Goal: Task Accomplishment & Management: Manage account settings

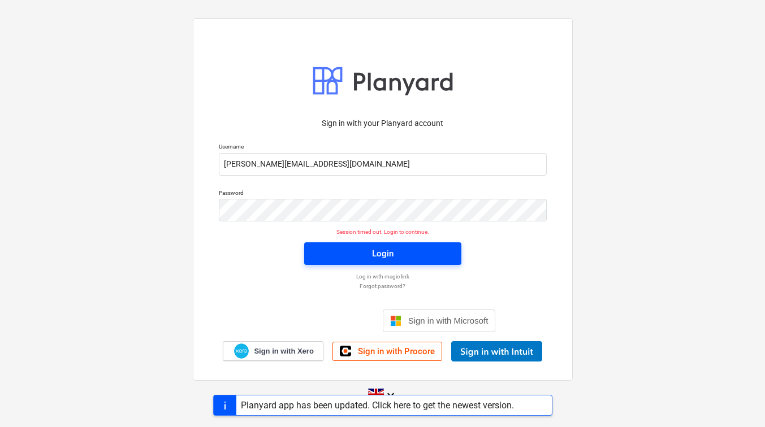
click at [344, 249] on span "Login" at bounding box center [383, 253] width 130 height 15
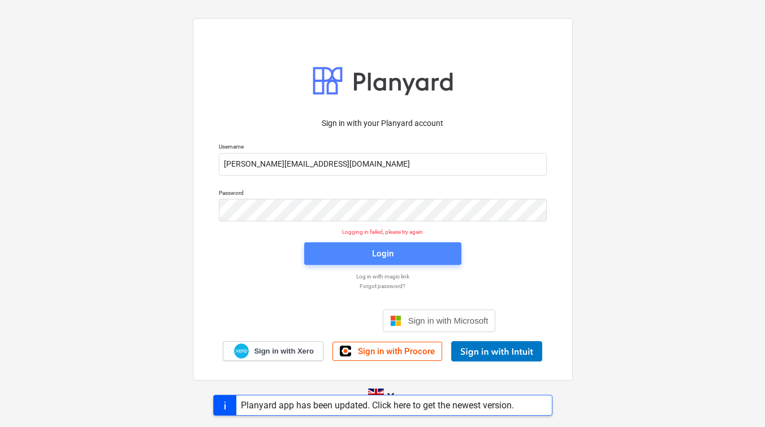
click at [344, 249] on span "Login" at bounding box center [383, 253] width 130 height 15
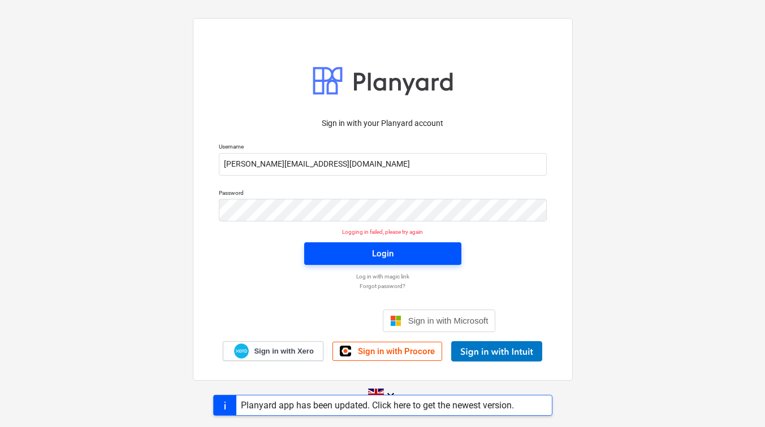
click at [346, 260] on span "Login" at bounding box center [383, 253] width 130 height 15
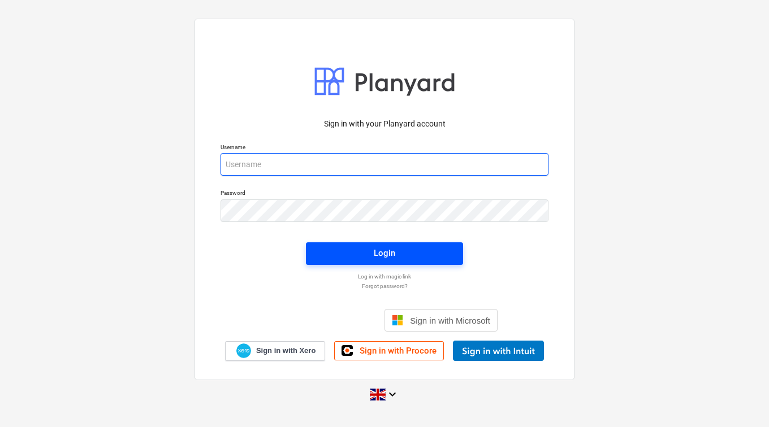
type input "henry@foxalls.com"
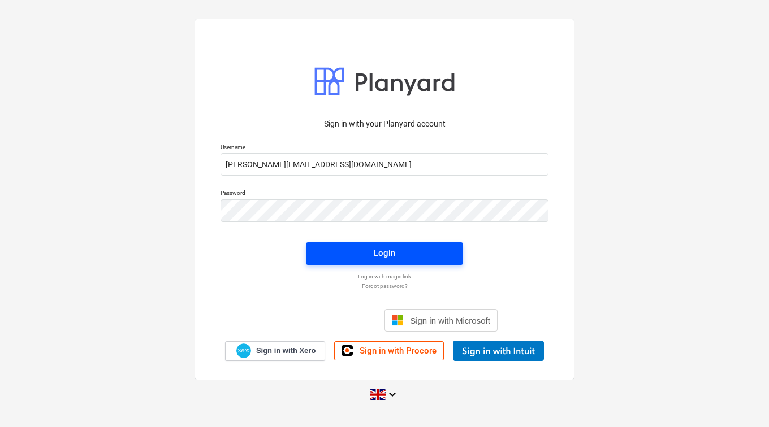
click at [349, 252] on span "Login" at bounding box center [384, 253] width 130 height 15
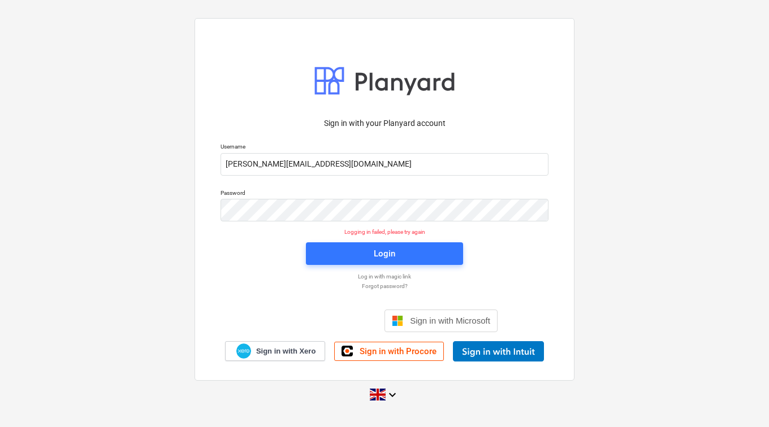
click at [506, 266] on div "Sign in with your Planyard account Username henry@foxalls.com Password Logging …" at bounding box center [384, 236] width 341 height 250
click at [243, 346] on img at bounding box center [243, 351] width 15 height 15
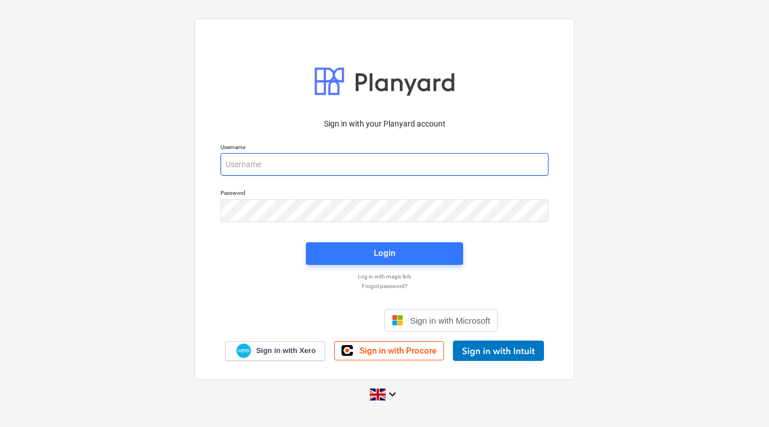
type input "[PERSON_NAME][EMAIL_ADDRESS][DOMAIN_NAME]"
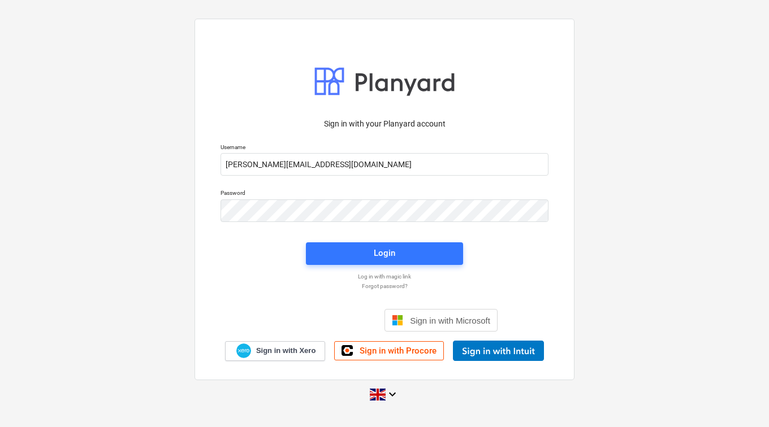
click at [438, 32] on div "Sign in with your Planyard account Username [PERSON_NAME][EMAIL_ADDRESS][DOMAIN…" at bounding box center [384, 200] width 380 height 362
click at [384, 274] on p "Log in with magic link" at bounding box center [384, 276] width 339 height 7
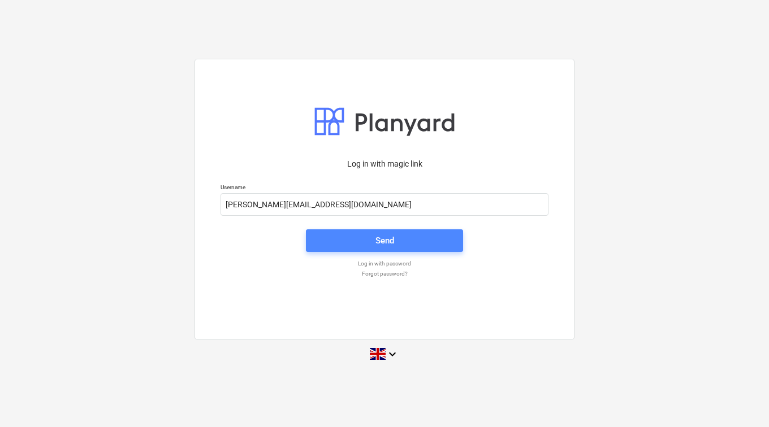
click at [386, 240] on div "Send" at bounding box center [384, 240] width 19 height 15
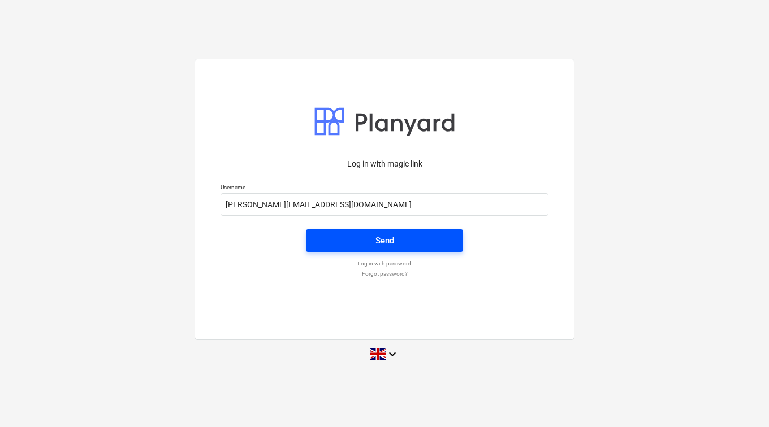
click at [386, 240] on div "Send" at bounding box center [384, 240] width 19 height 15
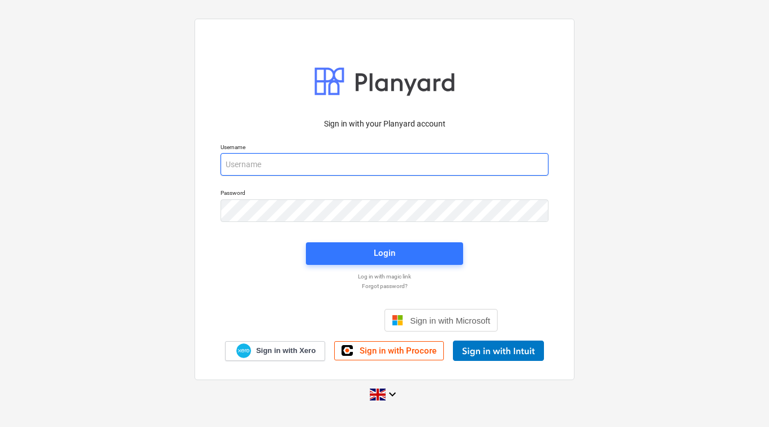
type input "henry@foxalls.com"
click at [304, 163] on input "henry@foxalls.com" at bounding box center [384, 164] width 328 height 23
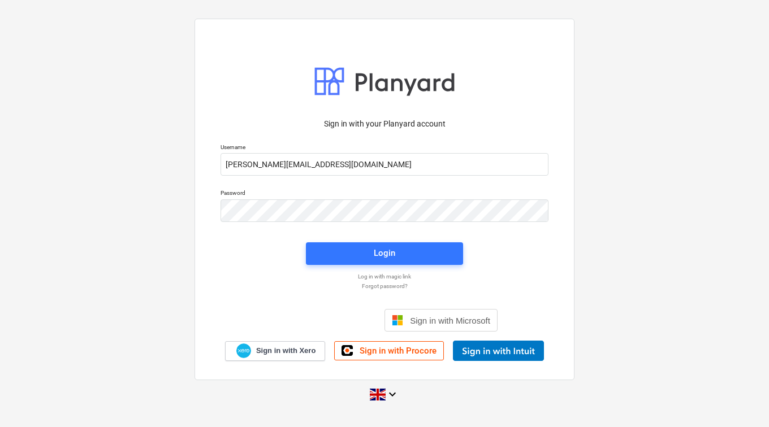
click at [504, 229] on div at bounding box center [384, 232] width 341 height 7
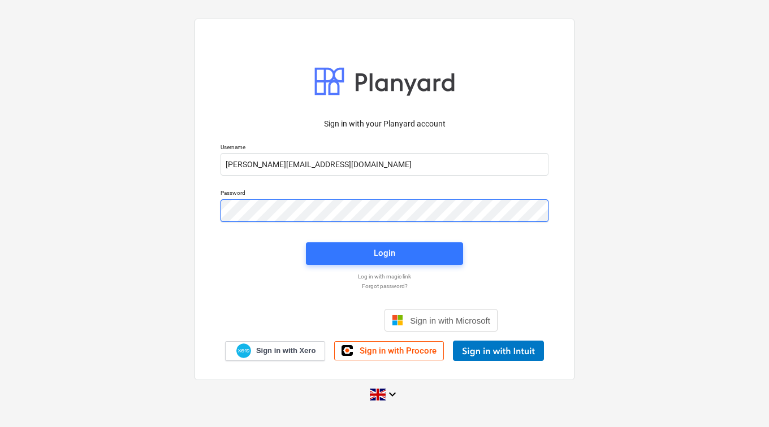
click at [195, 210] on div "Sign in with your Planyard account Username henry@foxalls.com Password Login Lo…" at bounding box center [384, 200] width 380 height 362
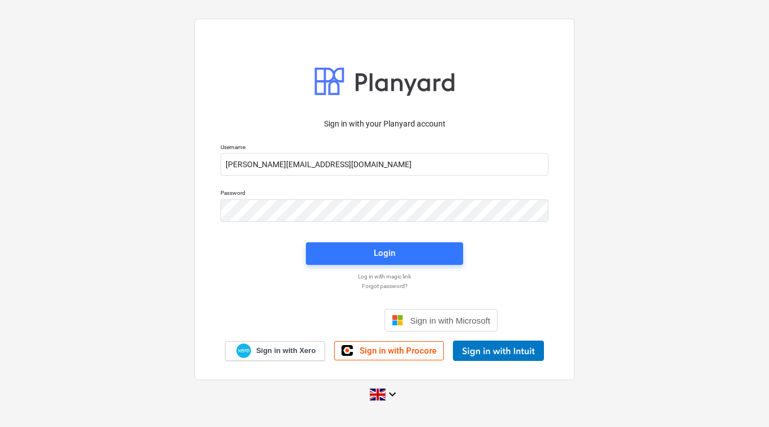
click at [205, 202] on div "Sign in with your Planyard account Username henry@foxalls.com Password Login Lo…" at bounding box center [384, 200] width 380 height 362
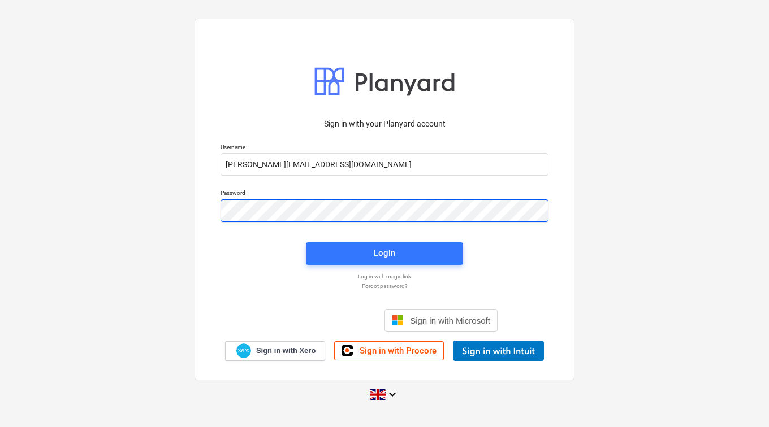
click at [214, 212] on div "Password" at bounding box center [384, 206] width 341 height 46
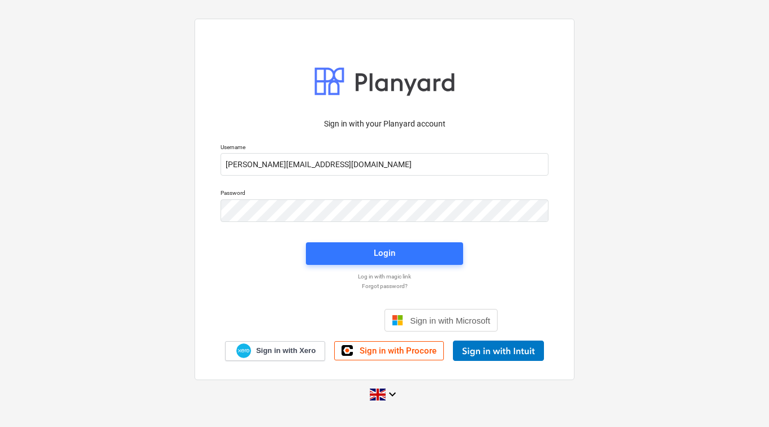
click at [214, 226] on div "Password" at bounding box center [384, 206] width 341 height 46
click at [371, 285] on p "Forgot password?" at bounding box center [384, 286] width 339 height 7
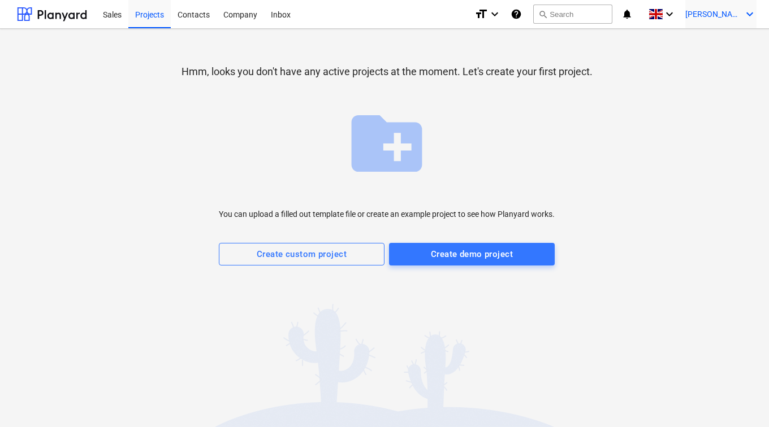
click at [738, 19] on div "H. Foxall keyboard_arrow_down" at bounding box center [720, 14] width 71 height 28
click at [660, 56] on div at bounding box center [384, 213] width 769 height 427
click at [197, 12] on div "Contacts" at bounding box center [194, 13] width 46 height 29
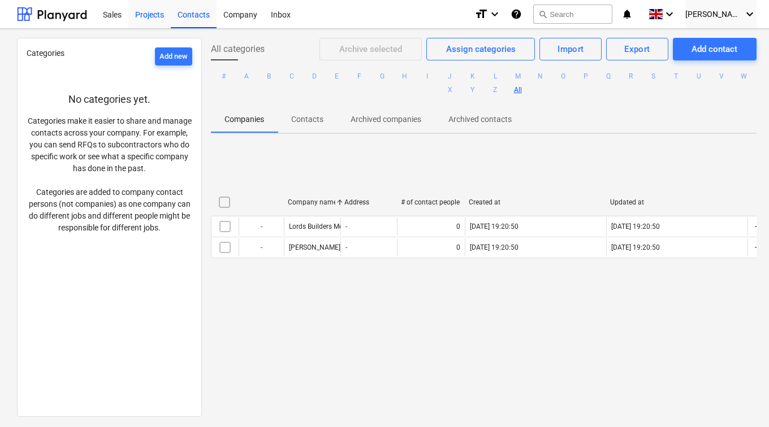
click at [151, 17] on div "Projects" at bounding box center [149, 13] width 42 height 29
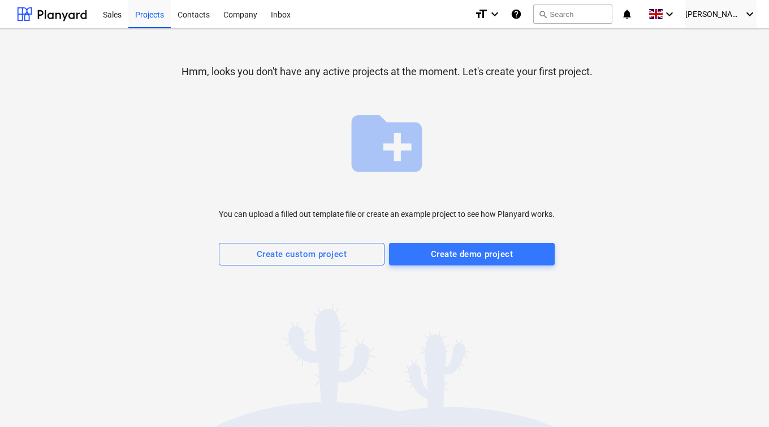
drag, startPoint x: 761, startPoint y: 133, endPoint x: 695, endPoint y: 140, distance: 66.5
click at [695, 140] on div "Hmm, looks you don't have any active projects at the moment. Let's create your …" at bounding box center [386, 228] width 773 height 399
click at [737, 18] on span "[PERSON_NAME]" at bounding box center [713, 14] width 57 height 9
click at [713, 35] on div "Settings" at bounding box center [723, 44] width 68 height 18
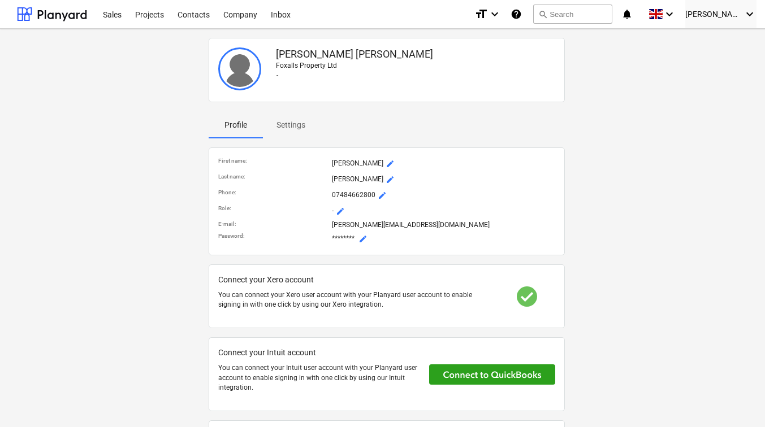
scroll to position [8, 0]
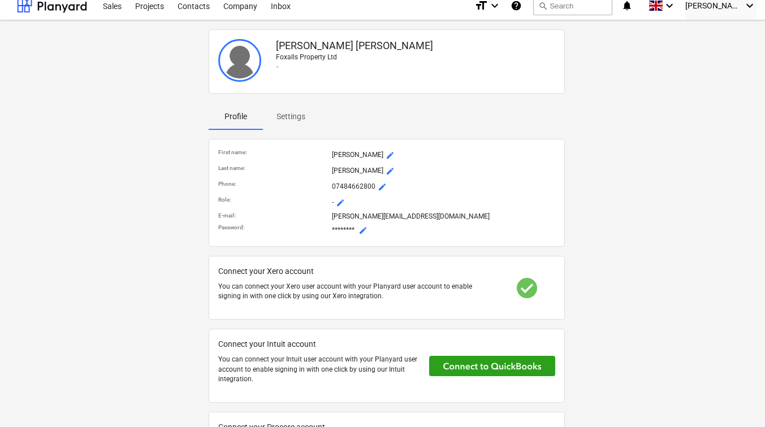
click at [363, 230] on span "mode_edit" at bounding box center [362, 230] width 9 height 9
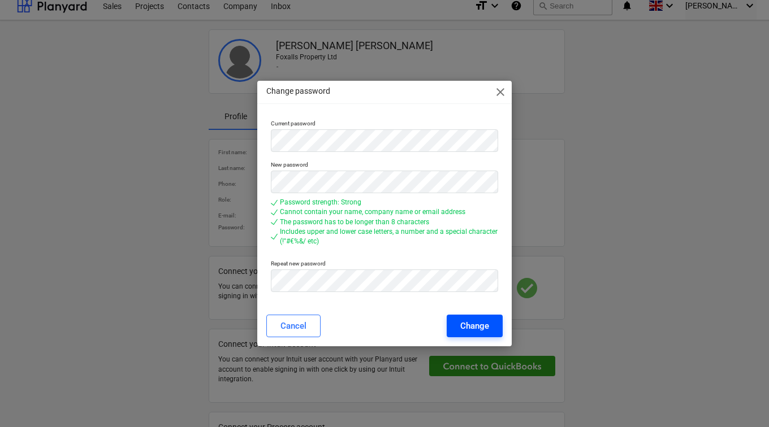
click at [481, 327] on div "Change" at bounding box center [474, 326] width 29 height 15
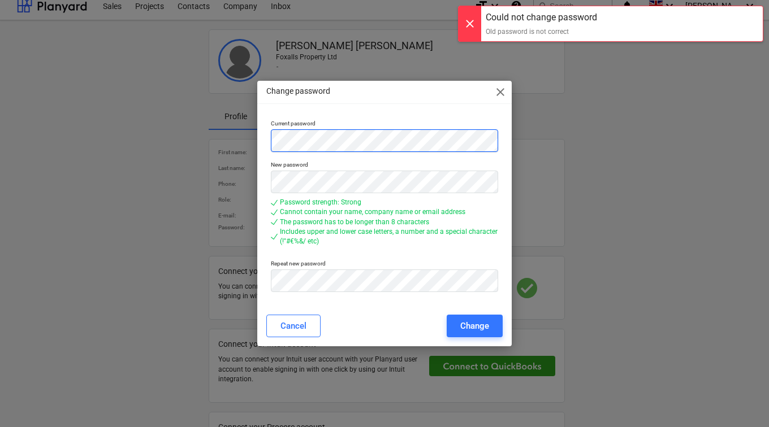
click at [219, 153] on div "Change password close Current password New password Password strength: Strong C…" at bounding box center [384, 213] width 769 height 427
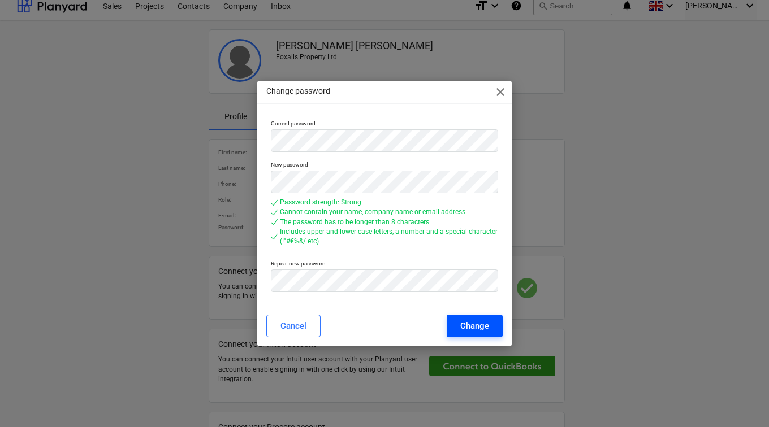
click at [472, 323] on div "Change" at bounding box center [474, 326] width 29 height 15
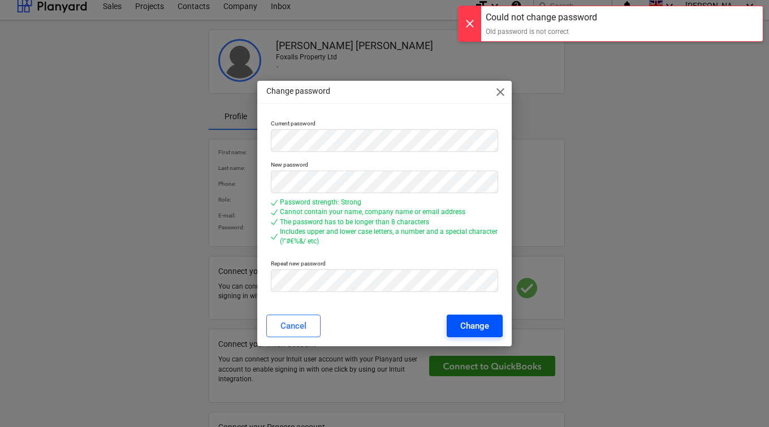
click at [481, 324] on div "Change" at bounding box center [474, 326] width 29 height 15
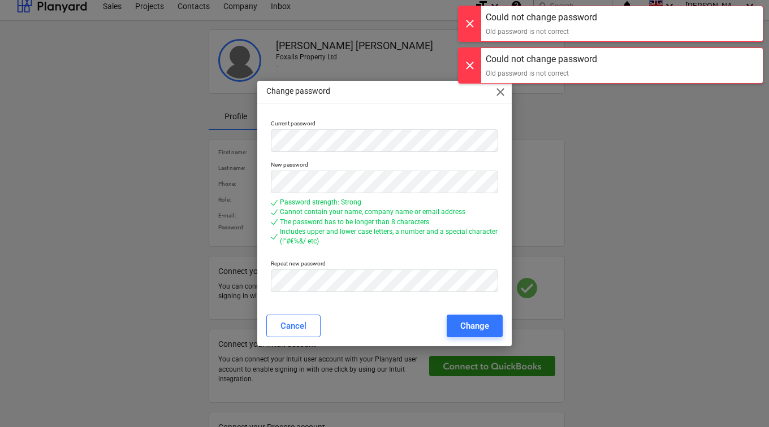
click at [500, 92] on span "close" at bounding box center [501, 92] width 14 height 14
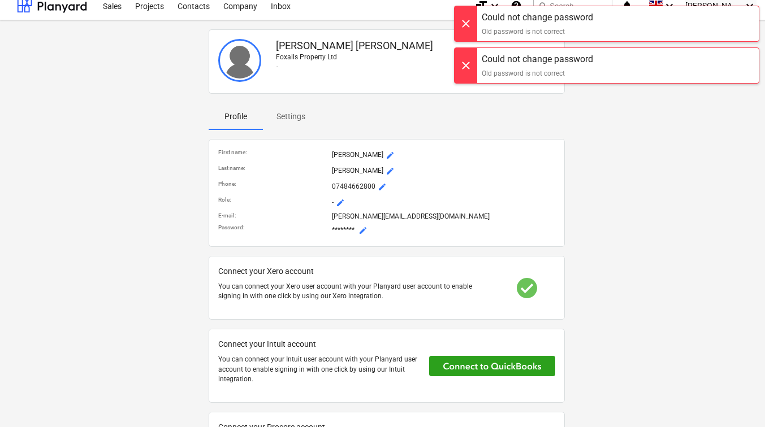
scroll to position [0, 0]
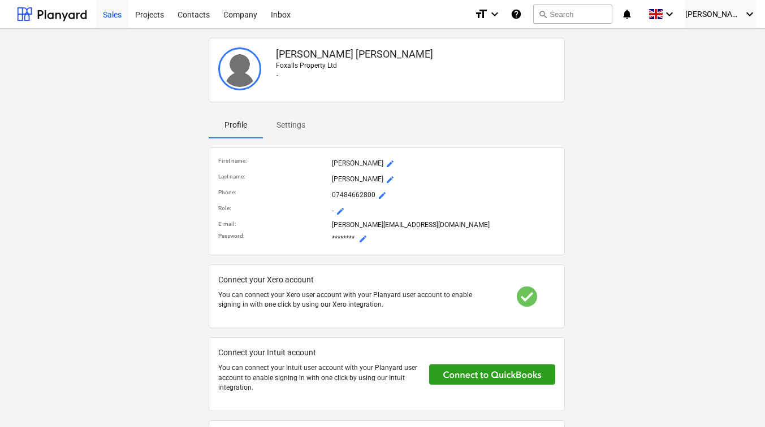
click at [112, 14] on div "Sales" at bounding box center [112, 13] width 32 height 29
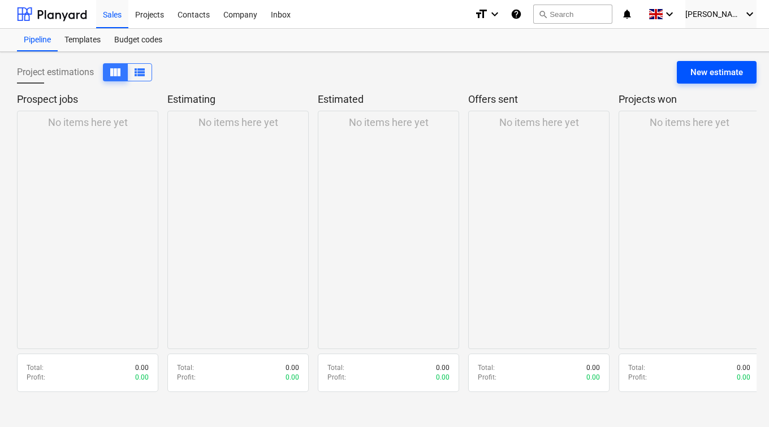
click at [720, 75] on div "New estimate" at bounding box center [716, 72] width 53 height 15
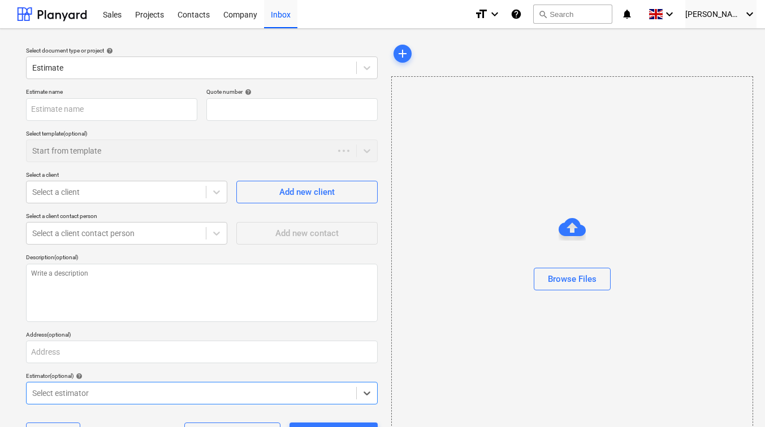
type textarea "x"
type input "QU-0001"
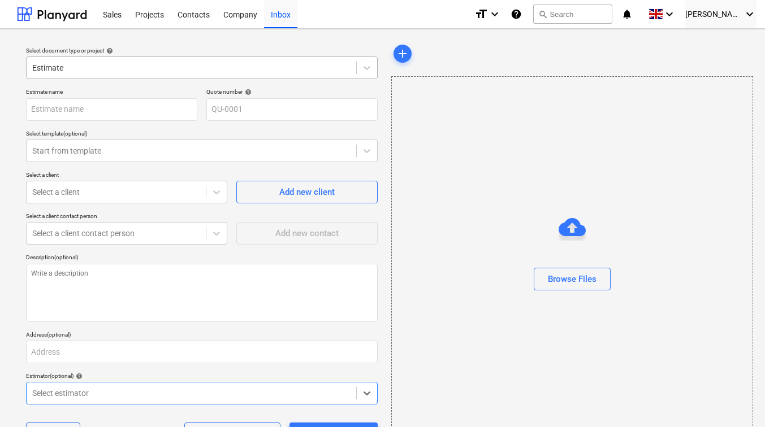
click at [167, 73] on div at bounding box center [191, 67] width 318 height 11
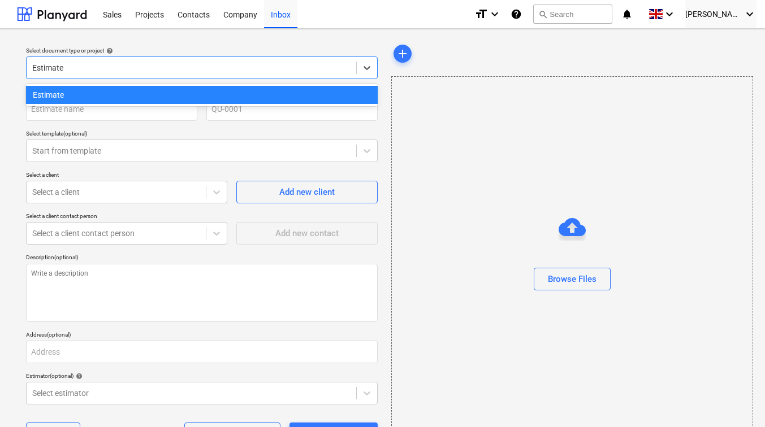
click at [135, 106] on div "Estimate" at bounding box center [202, 95] width 352 height 23
click at [114, 101] on div "Estimate" at bounding box center [202, 95] width 352 height 18
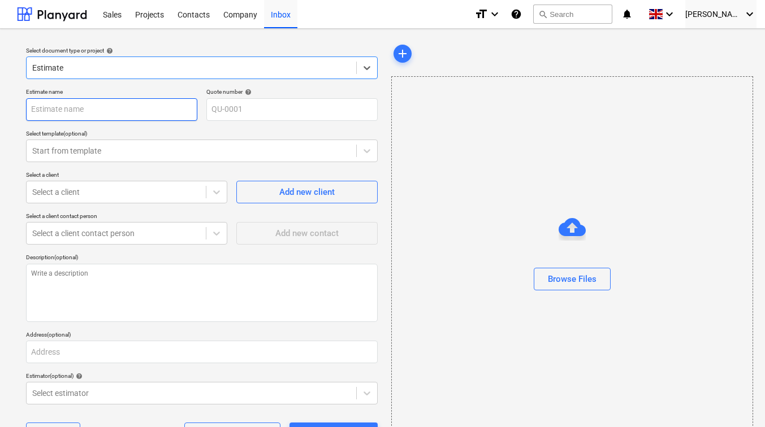
click at [66, 110] on input "text" at bounding box center [111, 109] width 171 height 23
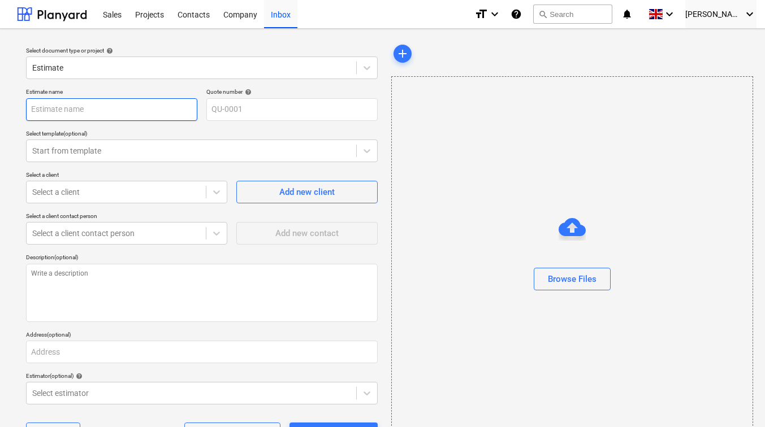
type textarea "x"
type input "1"
type textarea "x"
type input "12"
type textarea "x"
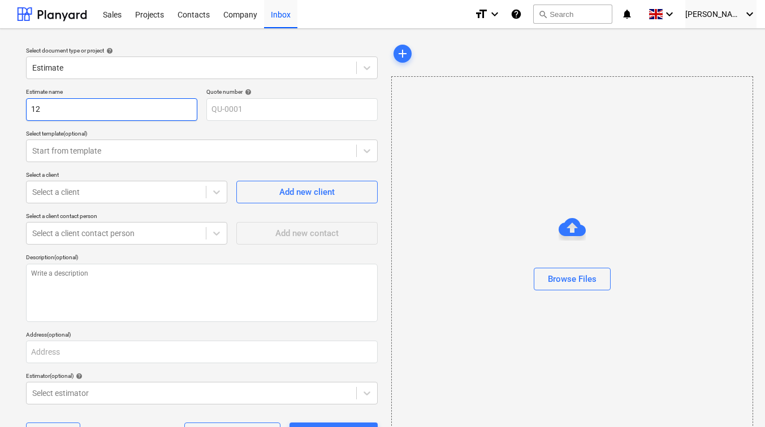
type input "129"
type textarea "x"
type input "129"
type textarea "x"
type input "129 L"
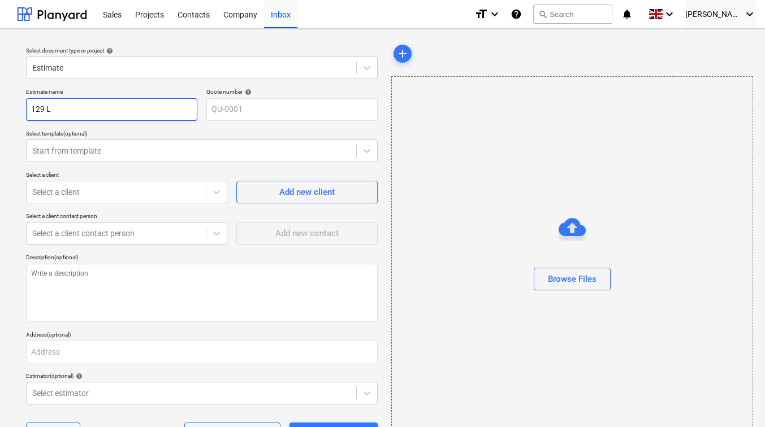
type textarea "x"
type input "129 Lo"
type textarea "x"
type input "129 Low"
type textarea "x"
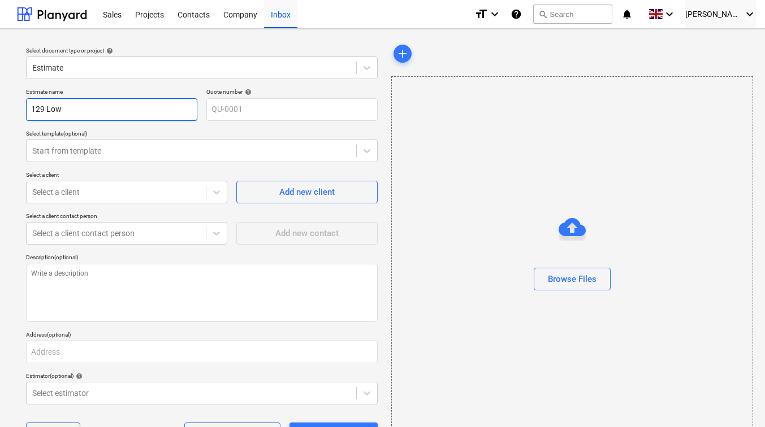
type input "129 Lowe"
type textarea "x"
type input "129 Lower"
type textarea "x"
type input "129 Lower"
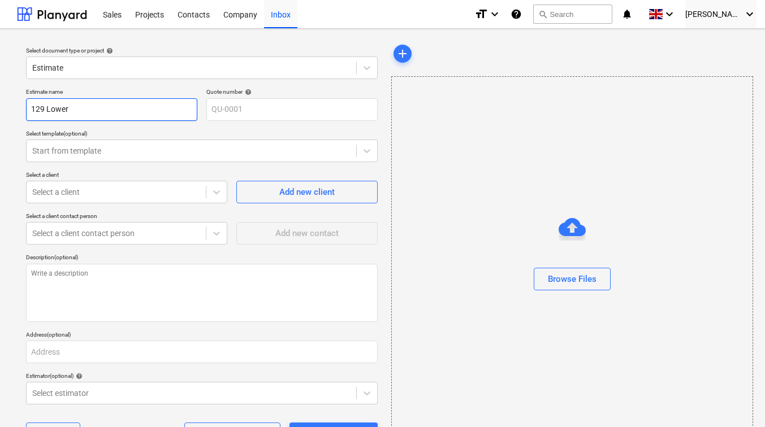
type textarea "x"
type input "129 Lower R"
type textarea "x"
type input "129 Lower Ri"
type textarea "x"
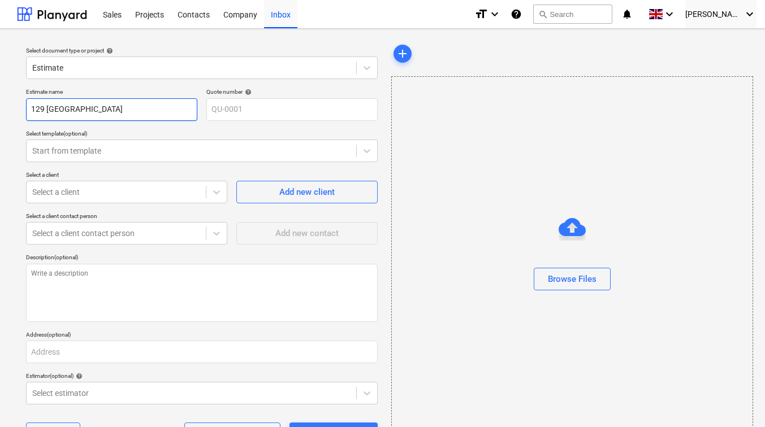
type input "129 Lower Ric"
type textarea "x"
type input "129 Lower Rich"
type textarea "x"
type input "129 Lower Richm"
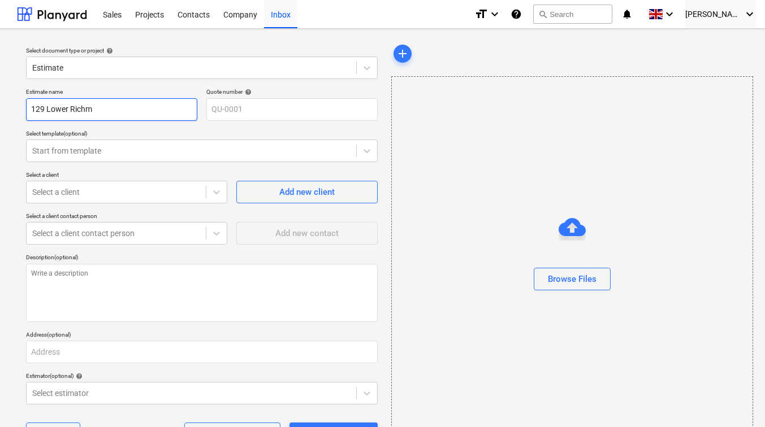
type textarea "x"
type input "129 Lower Richmo"
type textarea "x"
type input "129 Lower Richmon"
type textarea "x"
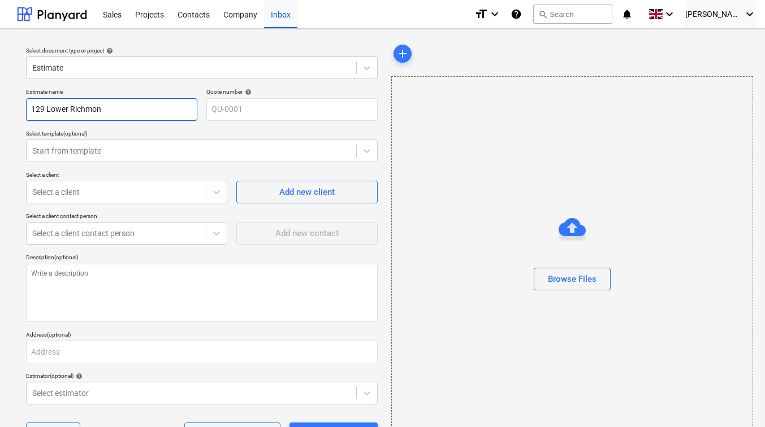
type input "129 Lower Richmond"
type textarea "x"
type input "129 Lower Richmond"
type textarea "x"
type input "129 Lower Richmond R"
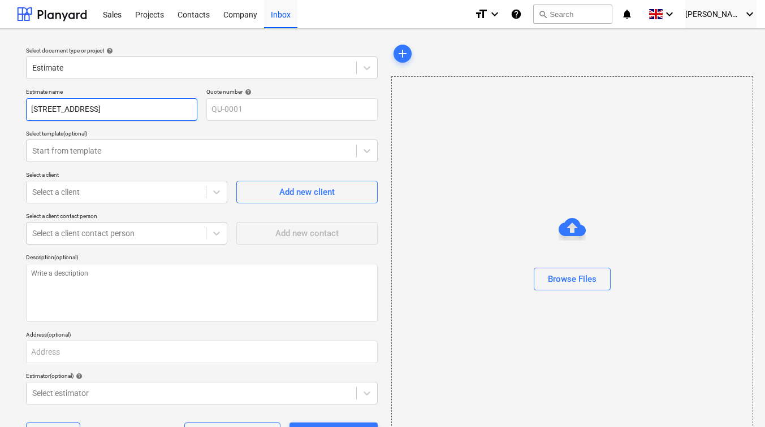
type textarea "x"
type input "129 Lower Richmond Ro"
type textarea "x"
type input "129 Lower Richmond Roa"
type textarea "x"
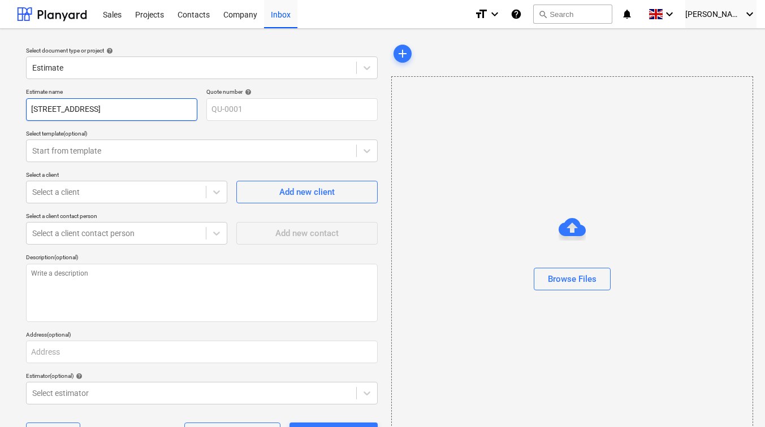
type input "129 Lower Richmond Road"
type textarea "x"
type input "129 Lower Richmond Road,"
type textarea "x"
type input "129 Lower Richmond Road,"
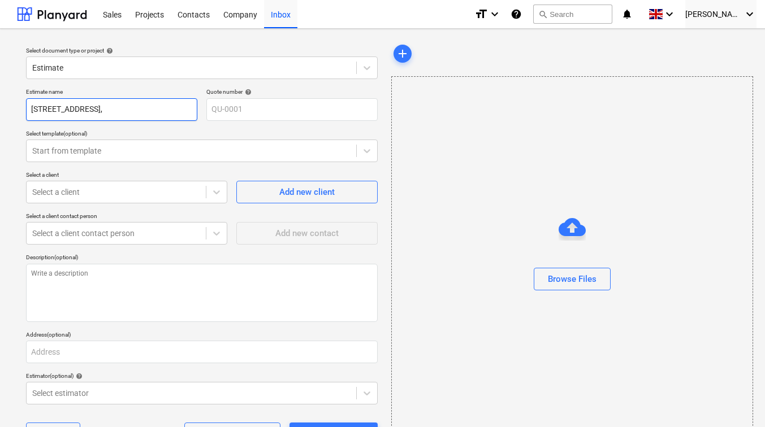
type textarea "x"
type input "129 Lower Richmond Road, S"
type textarea "x"
type input "129 Lower Richmond Road, SW"
type textarea "x"
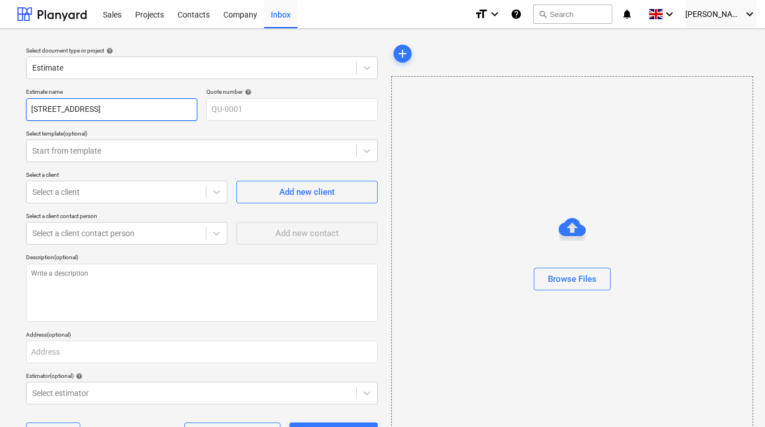
type input "129 Lower Richmond Road, SW1"
type textarea "x"
type input "129 Lower Richmond Road, SW15"
type textarea "x"
type input "129 Lower Richmond Road, SW15"
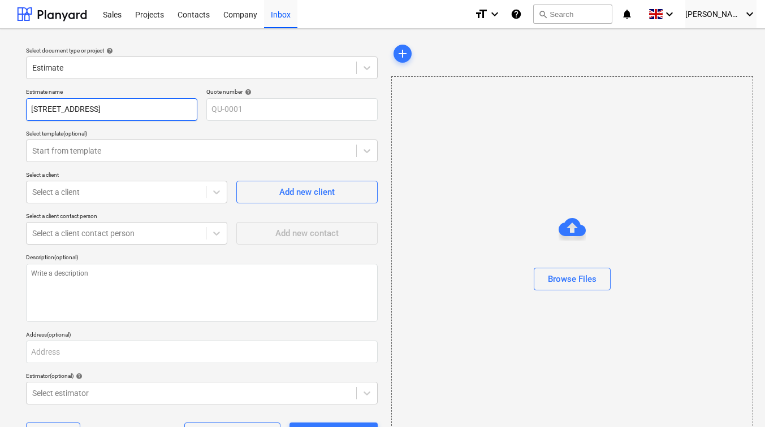
type textarea "x"
type input "129 Lower Richmond Road, SW15 1"
type textarea "x"
type input "129 Lower Richmond Road, SW15 1E"
type textarea "x"
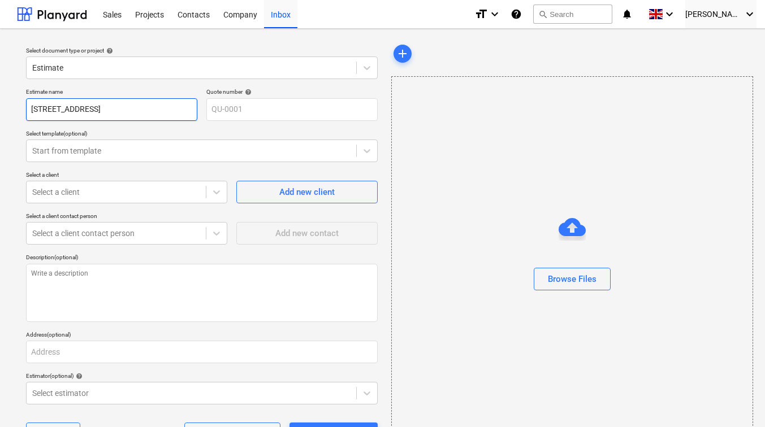
type input "129 Lower Richmond Road, SW15 1EZ"
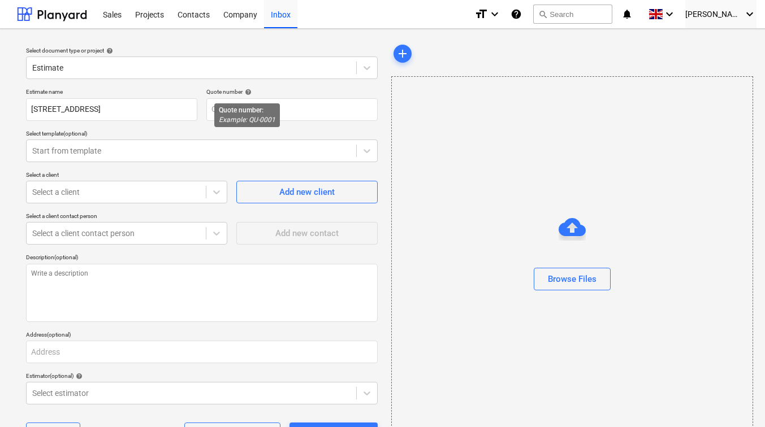
click at [248, 89] on span "help" at bounding box center [247, 92] width 9 height 7
click at [128, 149] on div at bounding box center [191, 150] width 318 height 11
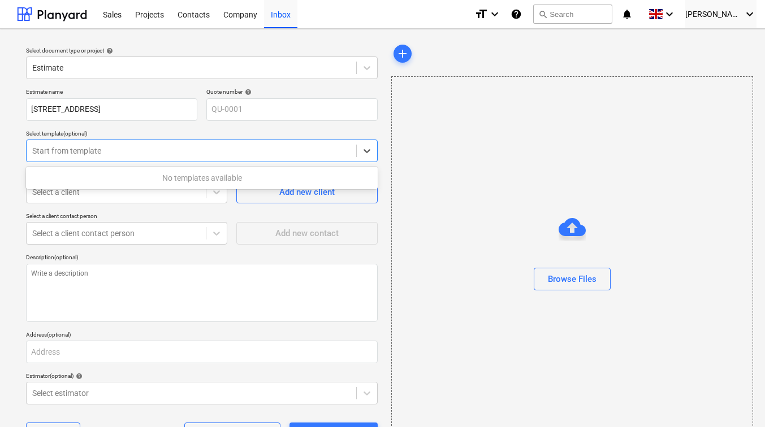
click at [5, 192] on div "Select document type or project help Estimate Estimate name 129 Lower Richmond …" at bounding box center [386, 251] width 773 height 444
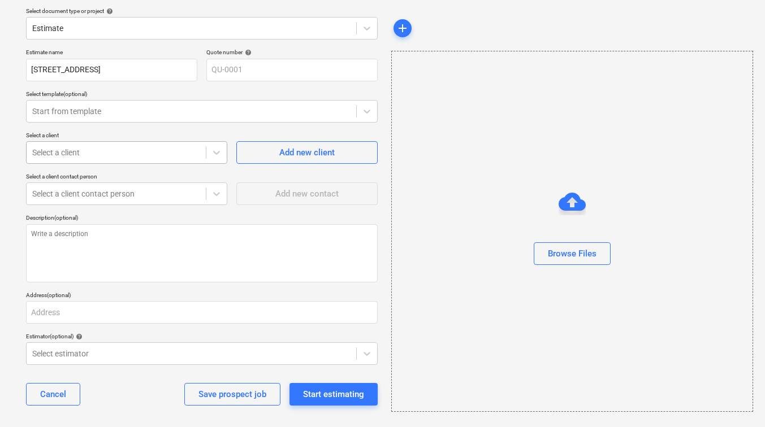
scroll to position [40, 0]
click at [103, 112] on div at bounding box center [191, 110] width 318 height 11
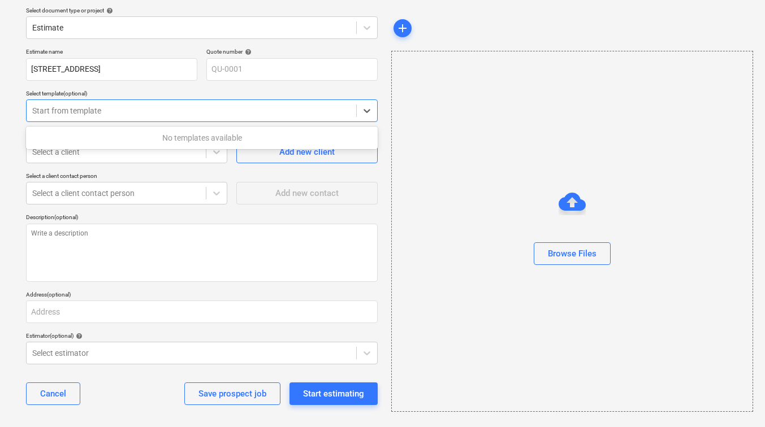
click at [15, 132] on div "Select document type or project help Estimate Estimate name 129 Lower Richmond …" at bounding box center [386, 211] width 773 height 444
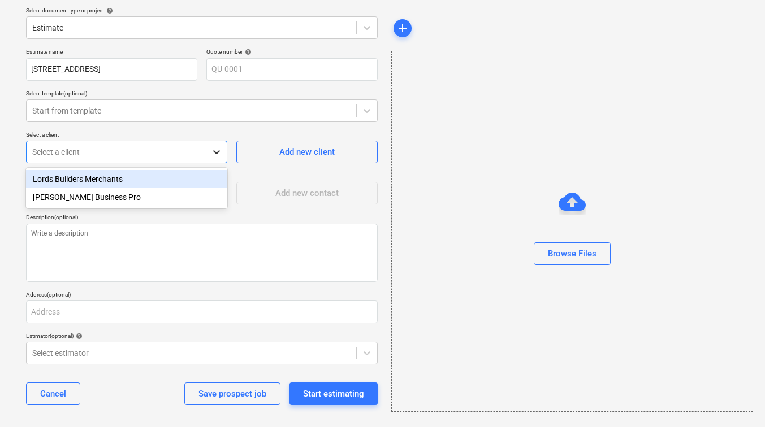
click at [217, 157] on icon at bounding box center [216, 151] width 11 height 11
click at [291, 158] on div "Add new client" at bounding box center [306, 152] width 55 height 15
type textarea "x"
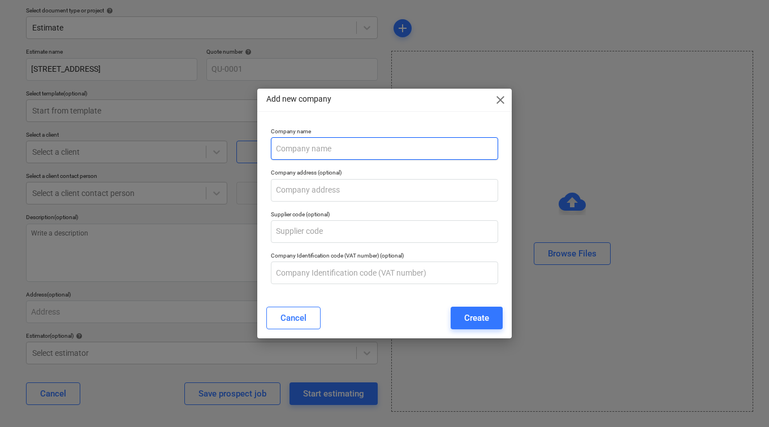
click at [311, 152] on input "text" at bounding box center [384, 148] width 227 height 23
click at [322, 149] on input "Nutbrook Property Ltd" at bounding box center [384, 148] width 227 height 23
type input "Nutbrook Construction Ltd"
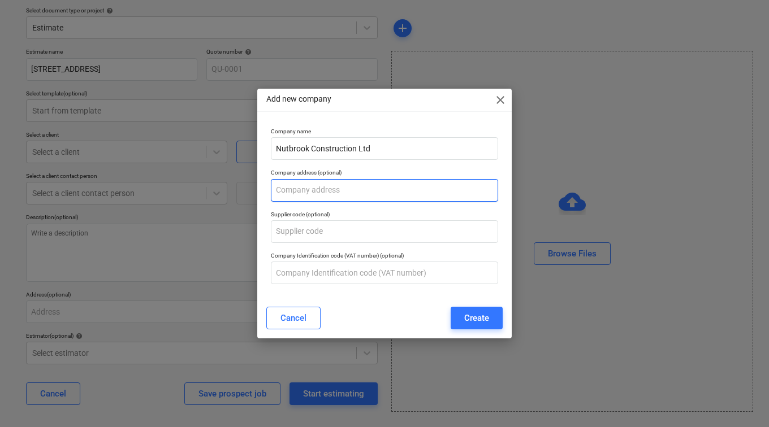
click at [316, 183] on input "text" at bounding box center [384, 190] width 227 height 23
type input "42 Lingwell Rd, SW17 7NJ"
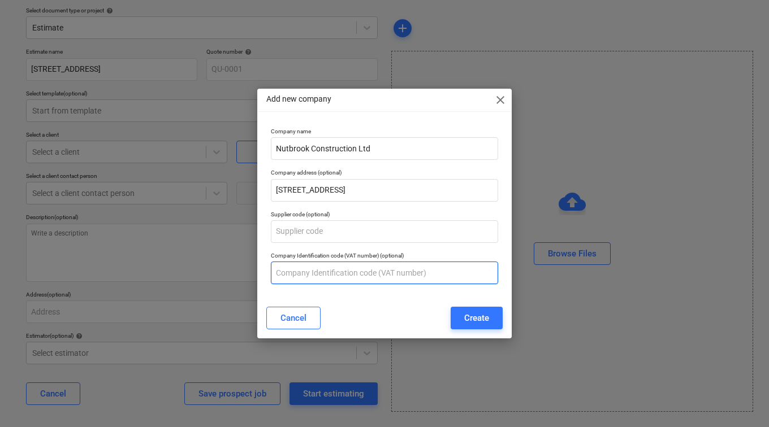
click at [328, 274] on input "text" at bounding box center [384, 273] width 227 height 23
click at [416, 253] on p "Company Identification code (VAT number) (optional)" at bounding box center [384, 257] width 227 height 10
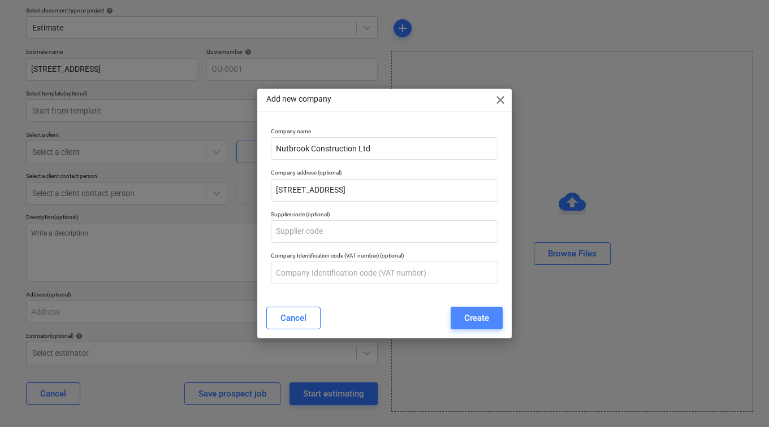
click at [465, 316] on div "Create" at bounding box center [476, 318] width 25 height 15
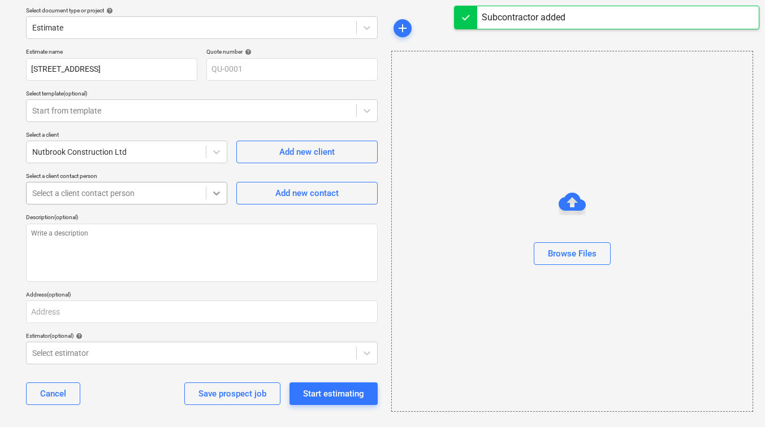
click at [217, 197] on icon at bounding box center [216, 193] width 11 height 11
click at [289, 201] on button "Add new contact" at bounding box center [306, 193] width 141 height 23
type textarea "x"
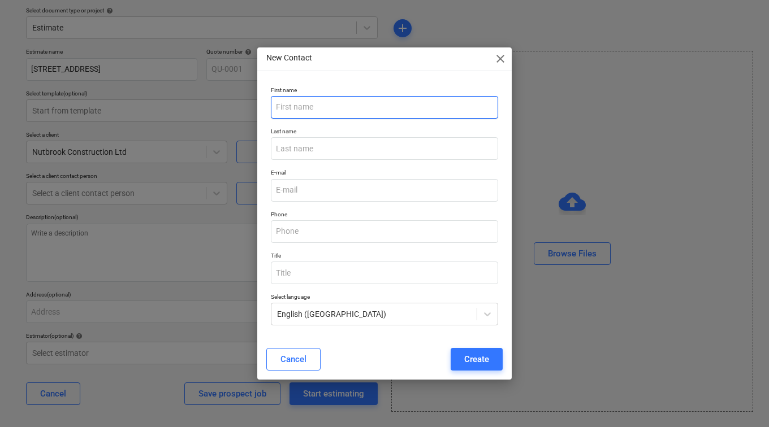
click at [323, 110] on input "text" at bounding box center [384, 107] width 227 height 23
type input "Chris"
type input "Ellis"
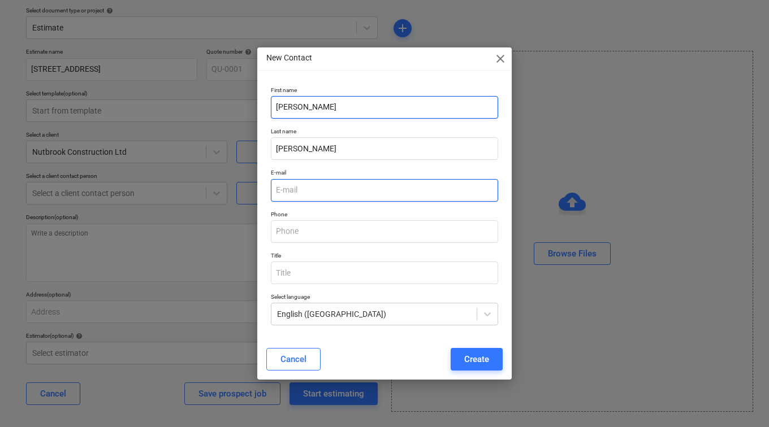
type input "chris@nutbrookproperty.com"
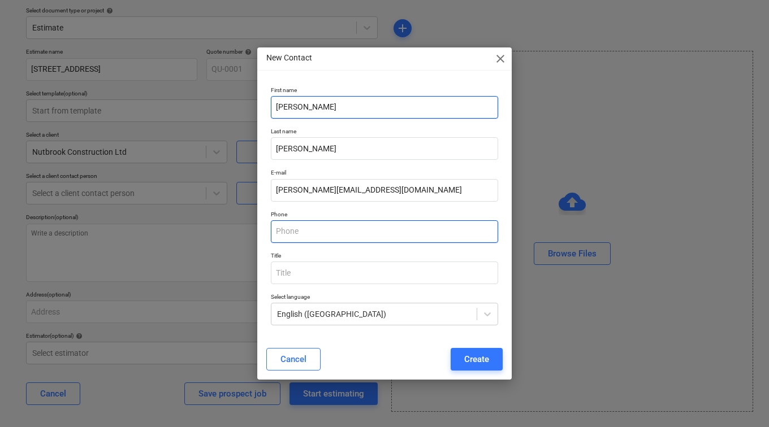
type input "Chris"
click at [295, 231] on input "text" at bounding box center [384, 231] width 227 height 23
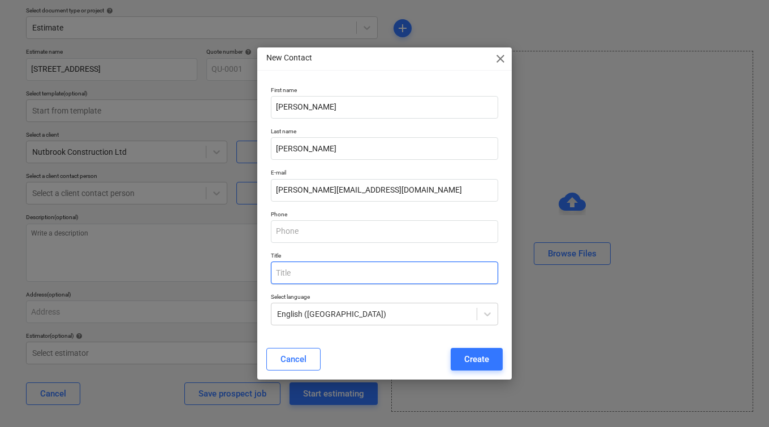
click at [280, 278] on input "text" at bounding box center [384, 273] width 227 height 23
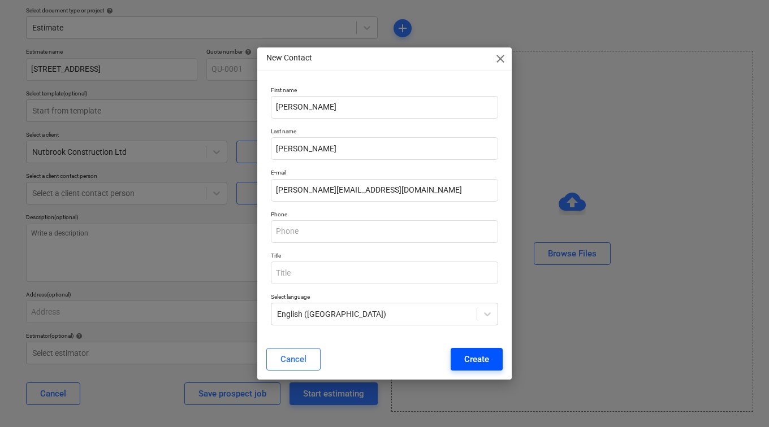
click at [474, 361] on div "Create" at bounding box center [476, 359] width 25 height 15
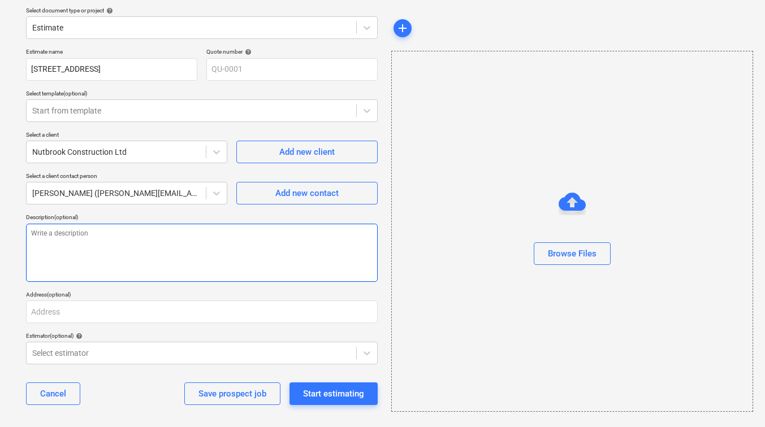
click at [99, 235] on textarea at bounding box center [202, 253] width 352 height 58
type textarea "x"
type textarea "Q"
type textarea "x"
type textarea "Qu"
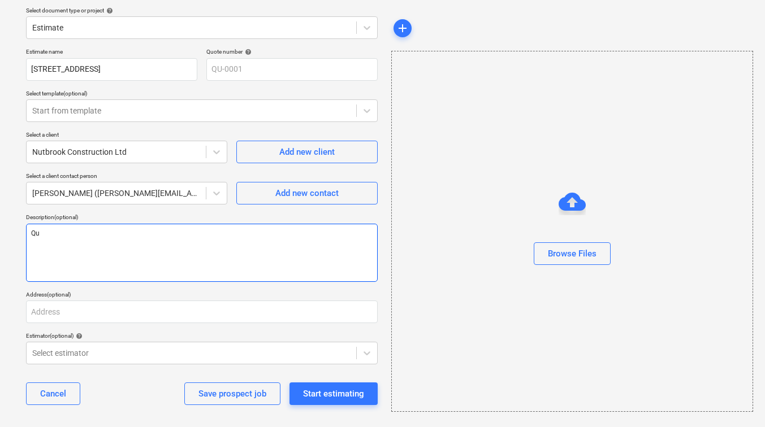
type textarea "x"
type textarea "Quo"
type textarea "x"
type textarea "Quot"
type textarea "x"
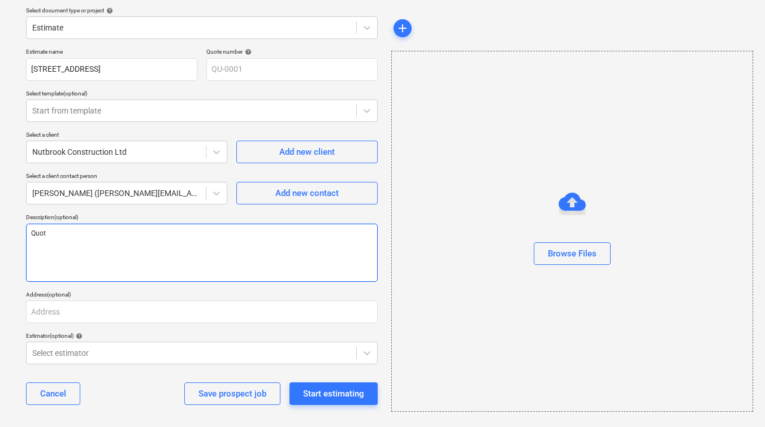
type textarea "Quote"
type textarea "x"
type textarea "Quot"
type textarea "x"
type textarea "Quota"
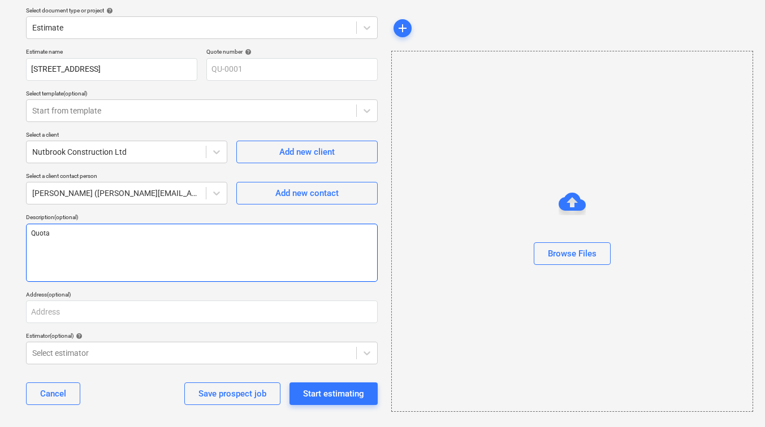
type textarea "x"
type textarea "Quotat"
type textarea "x"
type textarea "Quotati"
type textarea "x"
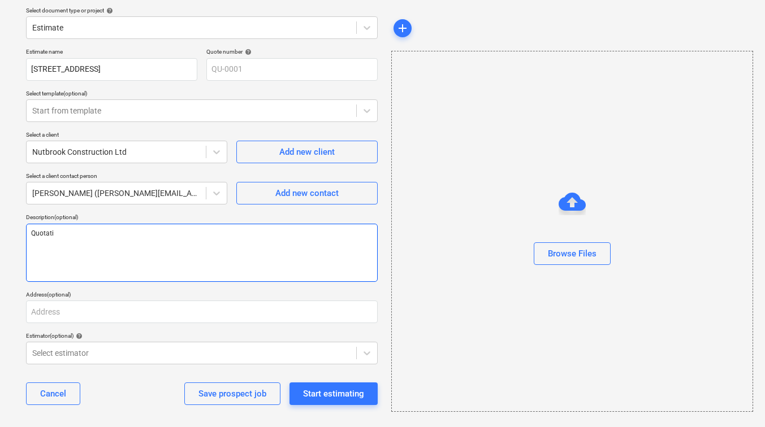
type textarea "Quotatio"
type textarea "x"
type textarea "Quotation"
type textarea "x"
type textarea "Quotation"
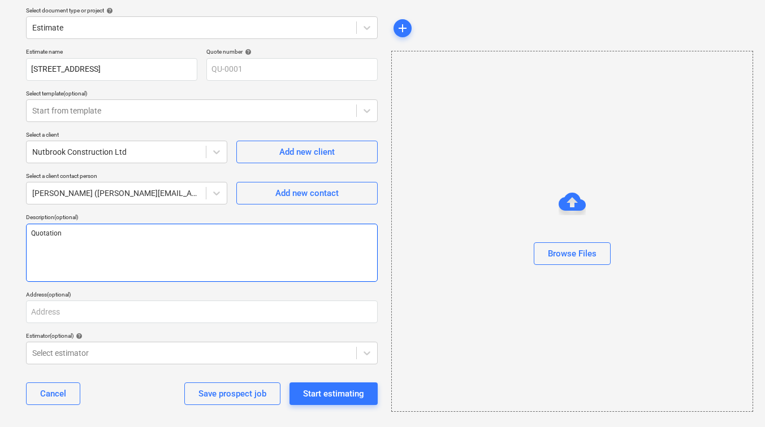
type textarea "x"
type textarea "Quotation f"
type textarea "x"
type textarea "Quotation fo"
type textarea "x"
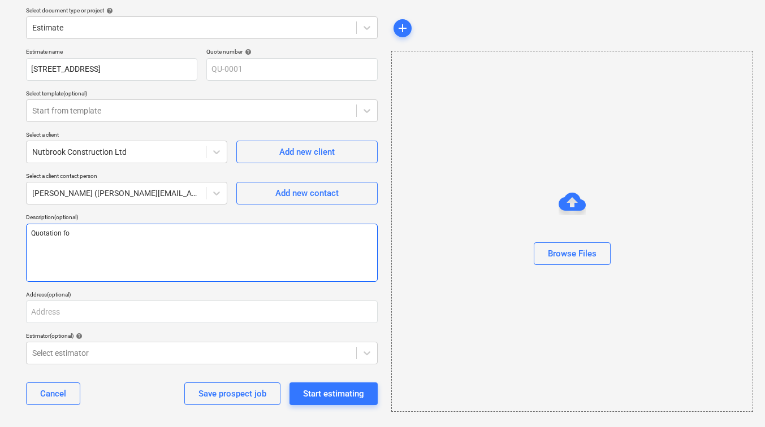
type textarea "Quotation for"
type textarea "x"
type textarea "Quotation for"
type textarea "x"
type textarea "Quotation for i"
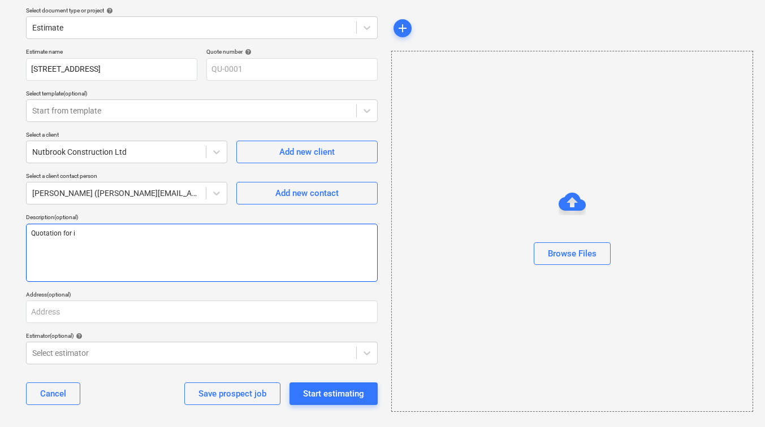
type textarea "x"
type textarea "Quotation for in"
type textarea "x"
type textarea "Quotation for int"
type textarea "x"
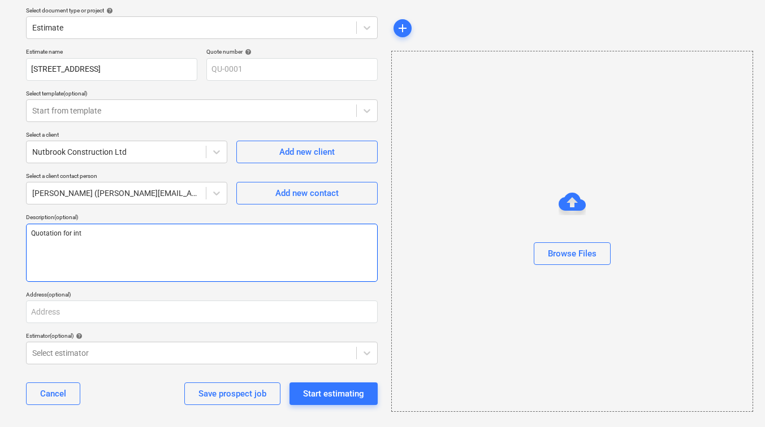
type textarea "Quotation for inte"
type textarea "x"
type textarea "Quotation for inter"
type textarea "x"
type textarea "Quotation for intern"
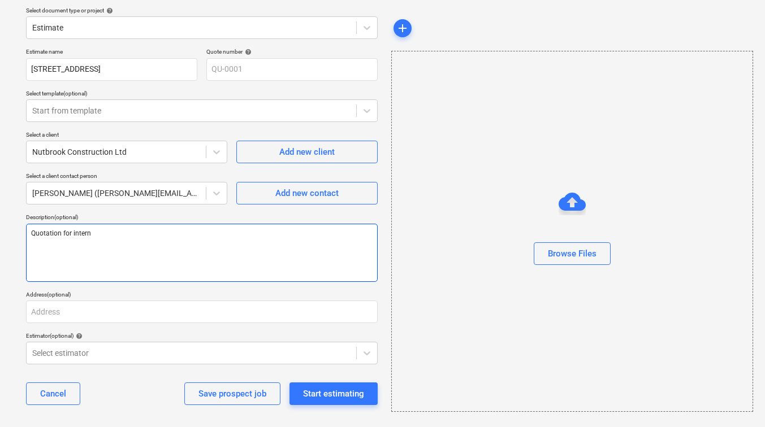
type textarea "x"
type textarea "Quotation for interna"
type textarea "x"
type textarea "Quotation for internal"
type textarea "x"
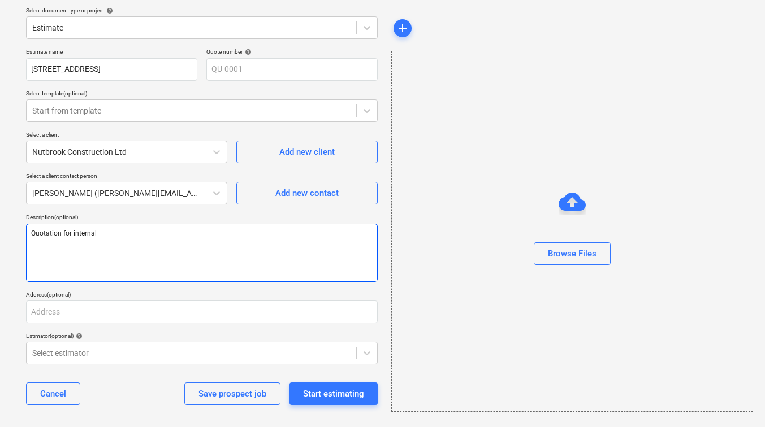
type textarea "Quotation for internal"
type textarea "x"
type textarea "Quotation for internal fi"
type textarea "x"
type textarea "Quotation for internal fit"
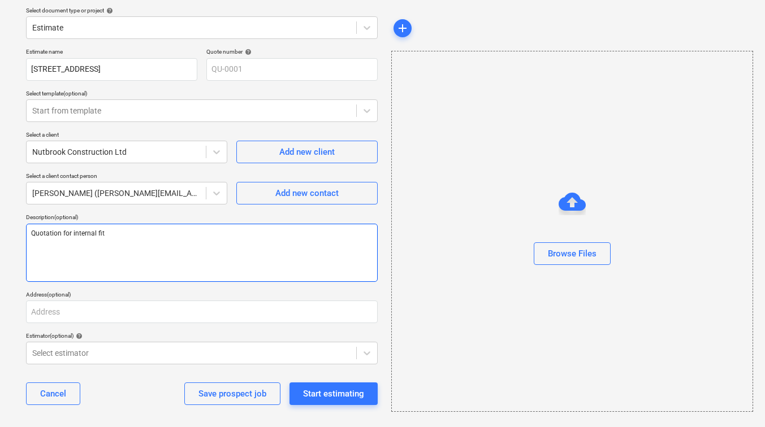
type textarea "x"
type textarea "Quotation for internal fito"
type textarea "x"
type textarea "Quotation for internal fitou"
type textarea "x"
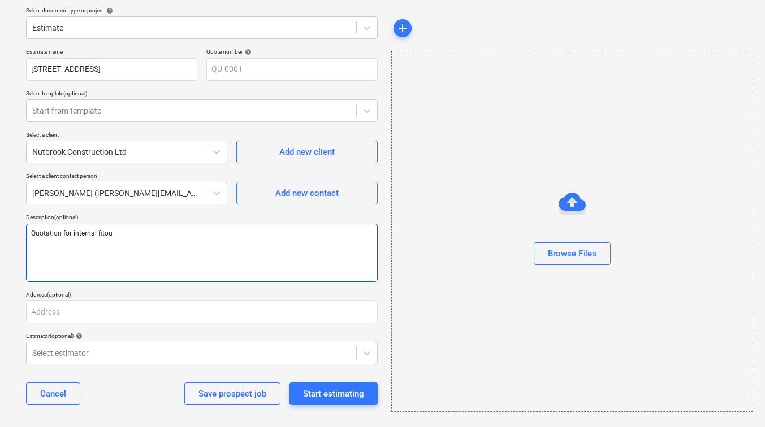
type textarea "Quotation for internal fitout"
type textarea "x"
type textarea "Quotation for internal fitout"
type textarea "x"
type textarea "Quotation for internal fitout w"
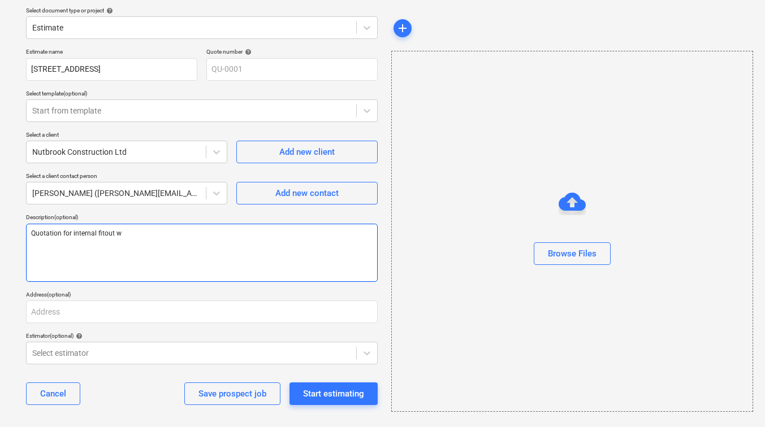
type textarea "x"
type textarea "Quotation for internal fitout wo"
type textarea "x"
type textarea "Quotation for internal fitout wor"
type textarea "x"
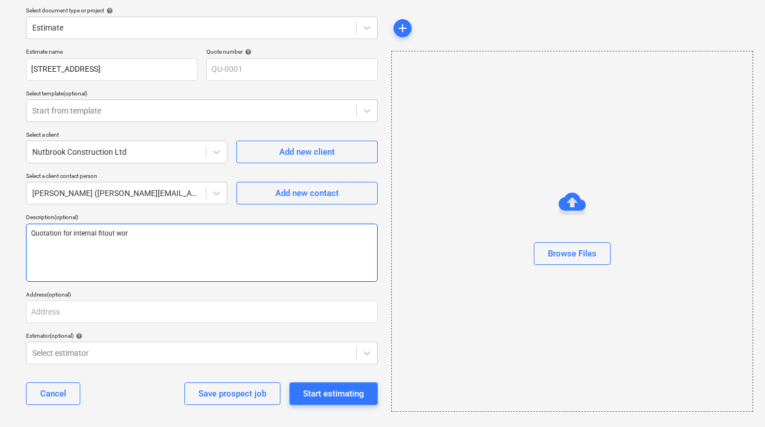
type textarea "Quotation for internal fitout work"
type textarea "x"
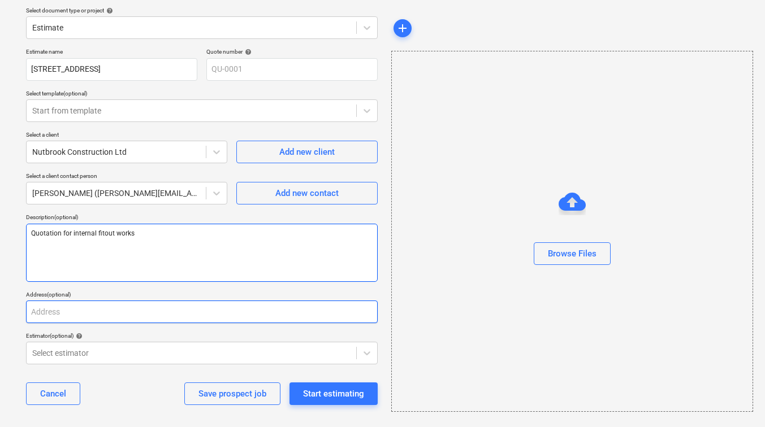
type textarea "Quotation for internal fitout works"
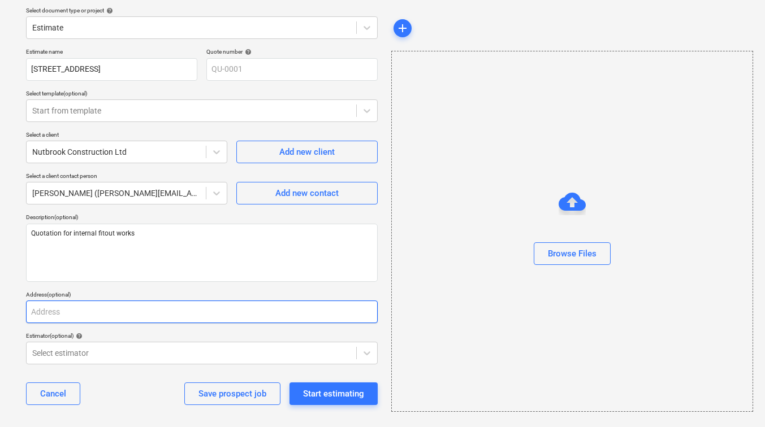
click at [88, 312] on input "text" at bounding box center [202, 312] width 352 height 23
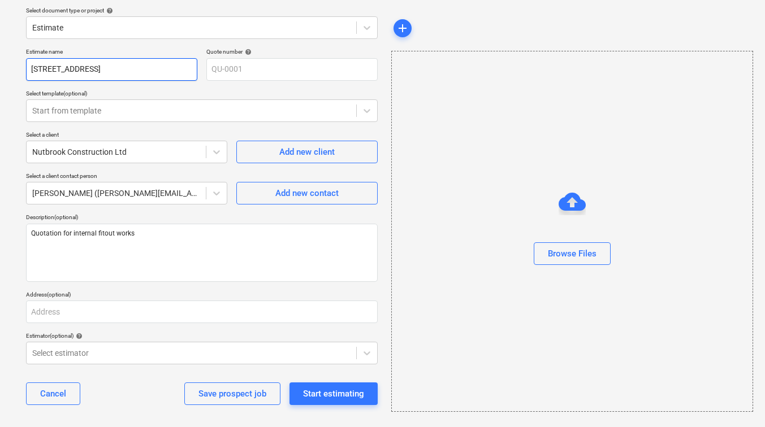
drag, startPoint x: 176, startPoint y: 73, endPoint x: 16, endPoint y: 46, distance: 162.3
click at [16, 46] on div "Select document type or project help Estimate Estimate name 129 Lower Richmond …" at bounding box center [386, 211] width 773 height 444
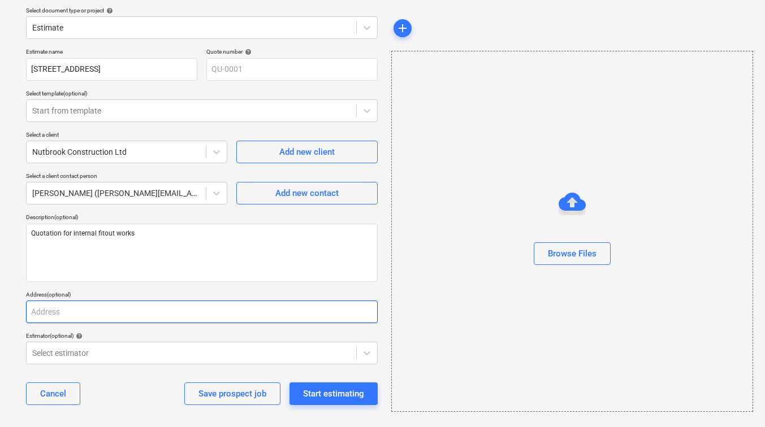
click at [77, 317] on input "text" at bounding box center [202, 312] width 352 height 23
paste input "129 Lower Richmond Road, SW15 1EZ"
type textarea "x"
type input "129 Lower Richmond Road, SW15 1EZ"
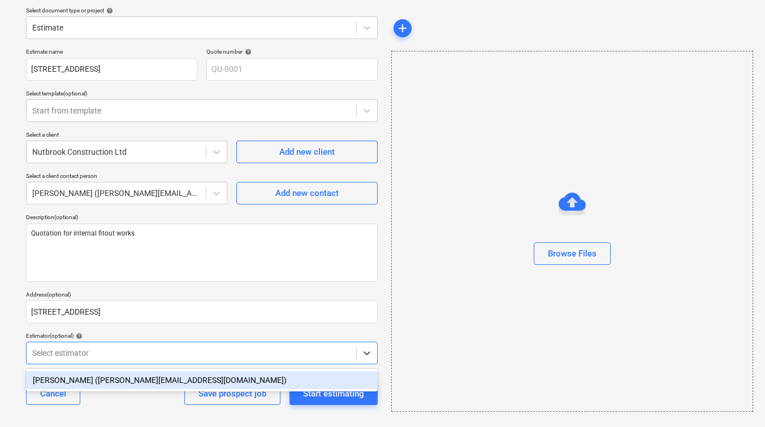
click at [87, 350] on div at bounding box center [191, 353] width 318 height 11
click at [96, 379] on div "Henry Foxall (henry@foxalls.com)" at bounding box center [202, 380] width 352 height 18
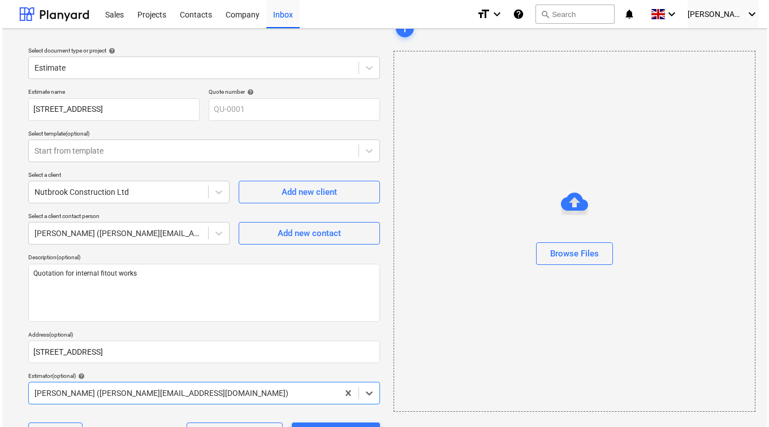
scroll to position [45, 0]
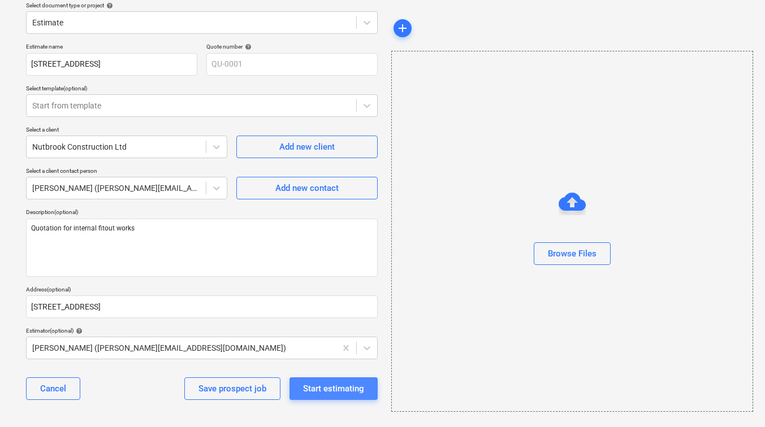
click at [323, 396] on div "Start estimating" at bounding box center [333, 389] width 61 height 15
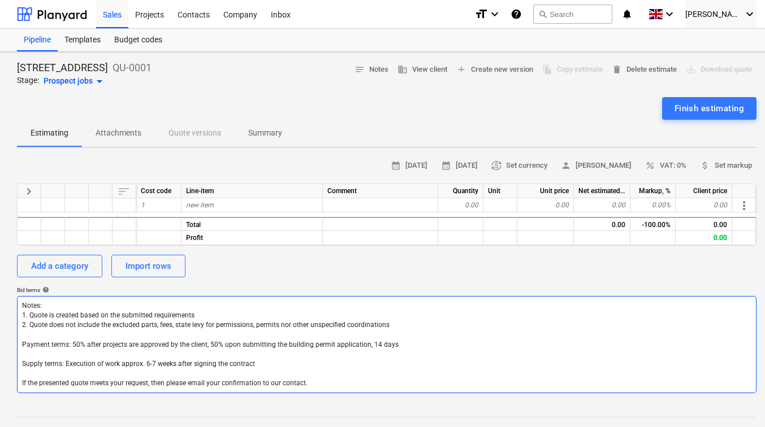
click at [181, 324] on textarea "Notes: 1. Quote is created based on the submitted requirements 2. Quote does no…" at bounding box center [386, 344] width 739 height 97
type textarea "x"
type textarea "Notes: 1. Quote is created based on the submitted requirements 2. Quote does no…"
type textarea "x"
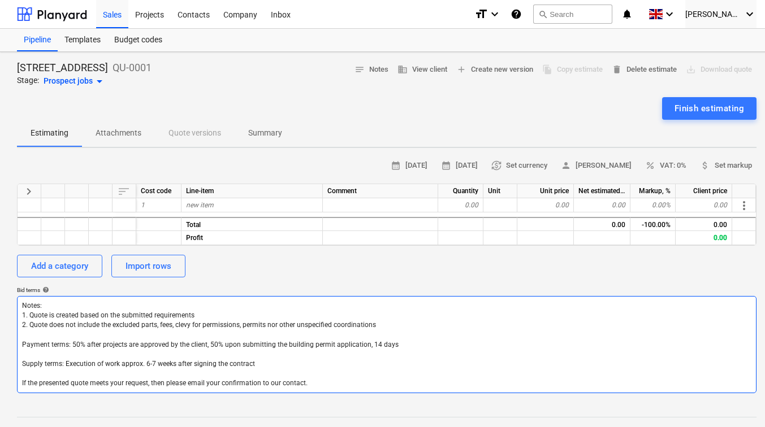
type textarea "Notes: 1. Quote is created based on the submitted requirements 2. Quote does no…"
type textarea "x"
type textarea "Notes: 1. Quote is created based on the submitted requirements 2. Quote does no…"
type textarea "x"
type textarea "Notes: 1. Quote is created based on the submitted requirements 2. Quote does no…"
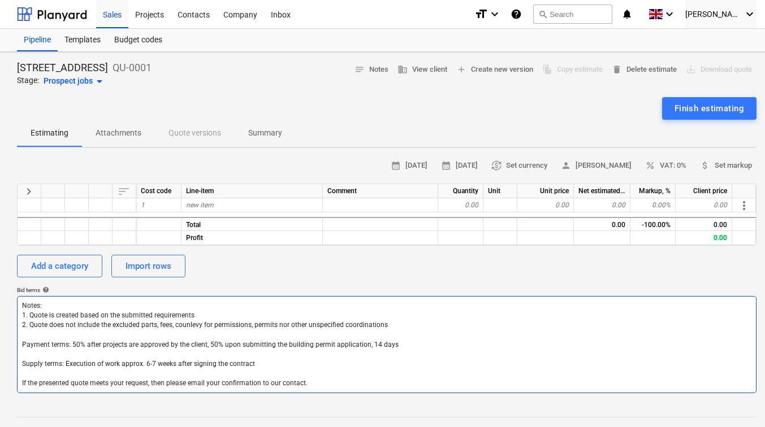
type textarea "x"
type textarea "Notes: 1. Quote is created based on the submitted requirements 2. Quote does no…"
type textarea "x"
type textarea "Notes: 1. Quote is created based on the submitted requirements 2. Quote does no…"
type textarea "x"
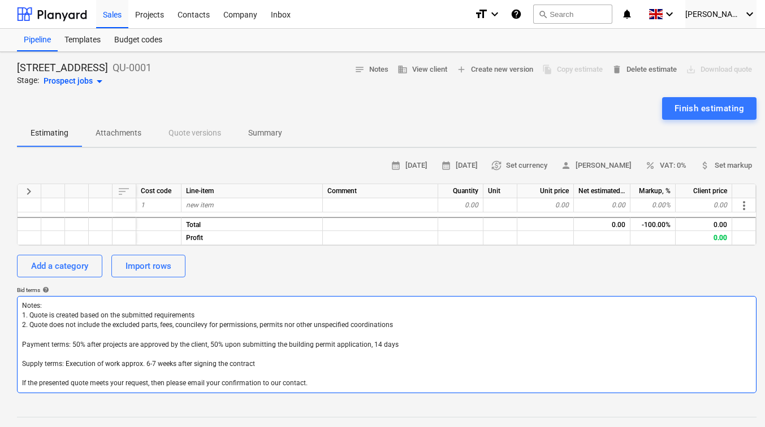
type textarea "Notes: 1. Quote is created based on the submitted requirements 2. Quote does no…"
type textarea "x"
type textarea "Notes: 1. Quote is created based on the submitted requirements 2. Quote does no…"
click at [379, 326] on textarea "Notes: 1. Quote is created based on the submitted requirements 2. Quote does no…" at bounding box center [386, 344] width 739 height 97
click at [395, 327] on textarea "Notes: 1. Quote is created based on the submitted requirements 2. Quote does no…" at bounding box center [386, 344] width 739 height 97
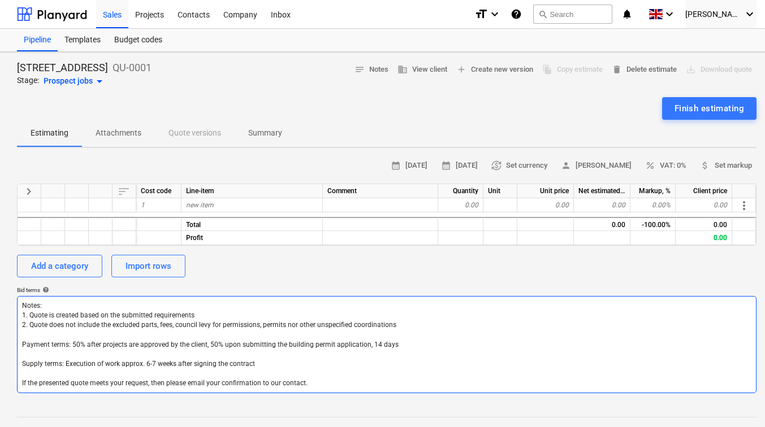
type textarea "x"
type textarea "Notes: 1. Quote is created based on the submitted requirements 2. Quote does no…"
click at [360, 326] on textarea "Notes: 1. Quote is created based on the submitted requirements 2. Quote does no…" at bounding box center [386, 344] width 739 height 97
type textarea "x"
type textarea "Notes: 1. Quote is created based on the submitted requirements 2. Quote does no…"
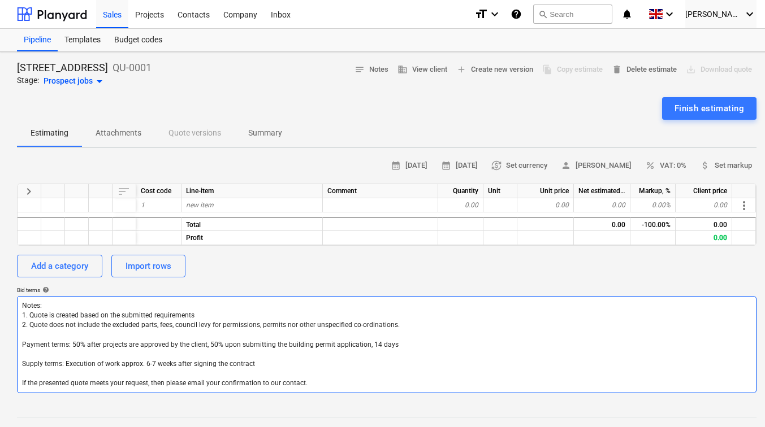
click at [362, 345] on textarea "Notes: 1. Quote is created based on the submitted requirements 2. Quote does no…" at bounding box center [386, 344] width 739 height 97
click at [71, 346] on textarea "Notes: 1. Quote is created based on the submitted requirements 2. Quote does no…" at bounding box center [386, 344] width 739 height 97
type textarea "x"
type textarea "Notes: 1. Quote is created based on the submitted requirements 2. Quote does no…"
type textarea "x"
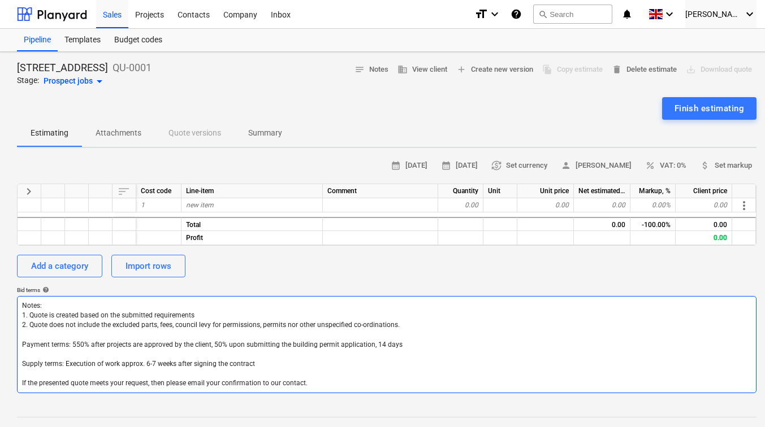
type textarea "Notes: 1. Quote is created based on the submitted requirements 2. Quote does no…"
type textarea "x"
type textarea "Notes: 1. Quote is created based on the submitted requirements 2. Quote does no…"
type textarea "x"
type textarea "Notes: 1. Quote is created based on the submitted requirements 2. Quote does no…"
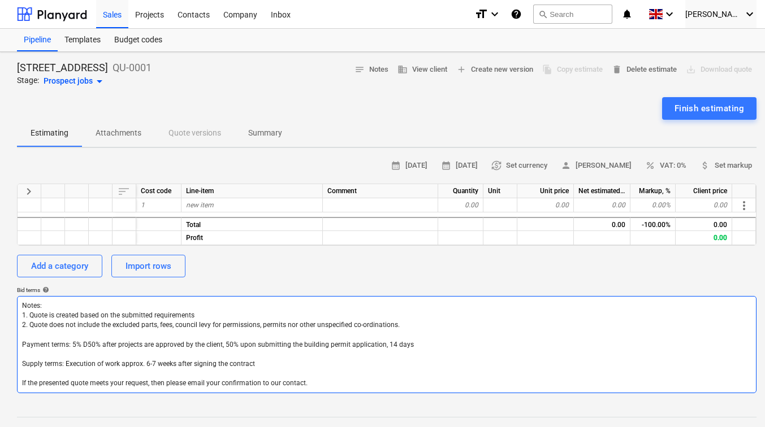
type textarea "x"
type textarea "Notes: 1. Quote is created based on the submitted requirements 2. Quote does no…"
type textarea "x"
type textarea "Notes: 1. Quote is created based on the submitted requirements 2. Quote does no…"
type textarea "x"
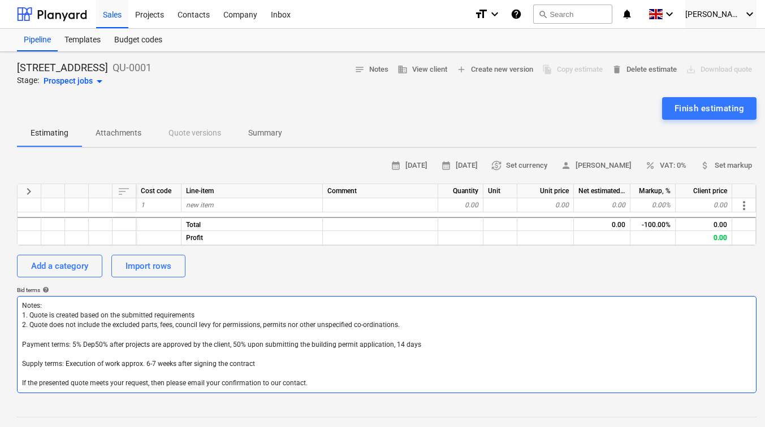
type textarea "Notes: 1. Quote is created based on the submitted requirements 2. Quote does no…"
type textarea "x"
type textarea "Notes: 1. Quote is created based on the submitted requirements 2. Quote does no…"
type textarea "x"
type textarea "Notes: 1. Quote is created based on the submitted requirements 2. Quote does no…"
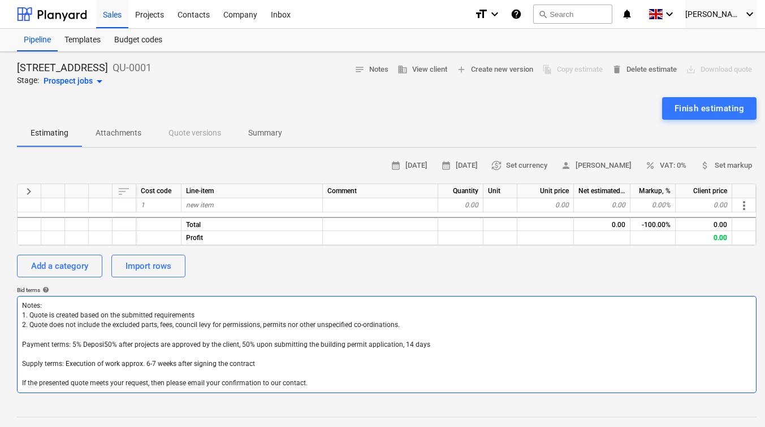
type textarea "x"
type textarea "Notes: 1. Quote is created based on the submitted requirements 2. Quote does no…"
type textarea "x"
type textarea "Notes: 1. Quote is created based on the submitted requirements 2. Quote does no…"
type textarea "x"
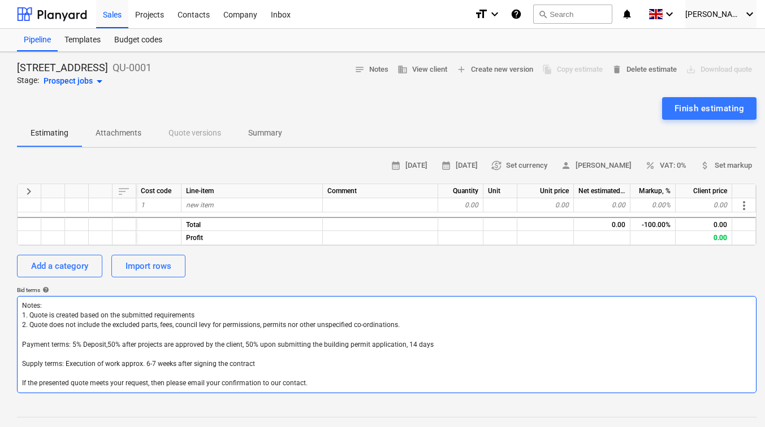
type textarea "Notes: 1. Quote is created based on the submitted requirements 2. Quote does no…"
type textarea "x"
type textarea "Notes: 1. Quote is created based on the submitted requirements 2. Quote does no…"
type textarea "x"
type textarea "Notes: 1. Quote is created based on the submitted requirements 2. Quote does no…"
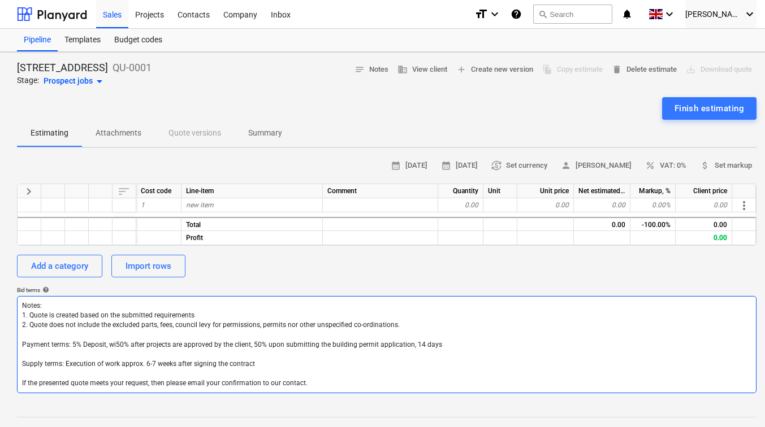
type textarea "x"
click at [144, 345] on textarea "Notes: 1. Quote is created based on the submitted requirements 2. Quote does no…" at bounding box center [386, 344] width 739 height 97
click at [222, 344] on textarea "Notes: 1. Quote is created based on the submitted requirements 2. Quote does no…" at bounding box center [386, 344] width 739 height 97
drag, startPoint x: 284, startPoint y: 345, endPoint x: 565, endPoint y: 354, distance: 281.1
click at [565, 354] on textarea "Notes: 1. Quote is created based on the submitted requirements 2. Quote does no…" at bounding box center [386, 344] width 739 height 97
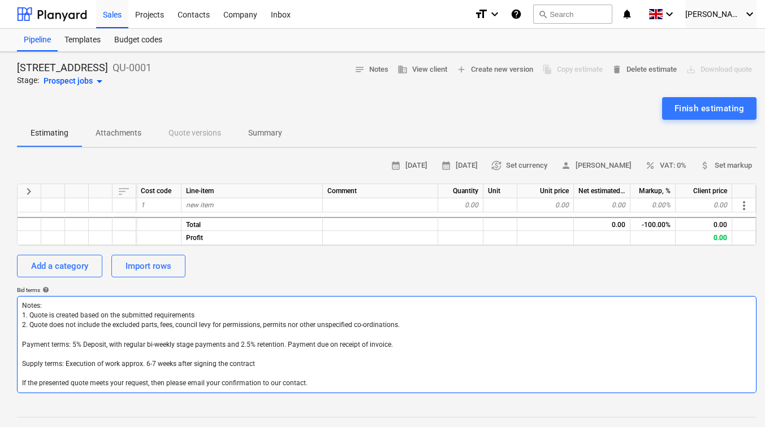
drag, startPoint x: 258, startPoint y: 364, endPoint x: 65, endPoint y: 363, distance: 192.8
click at [65, 363] on textarea "Notes: 1. Quote is created based on the submitted requirements 2. Quote does no…" at bounding box center [386, 344] width 739 height 97
click at [99, 365] on textarea "Notes: 1. Quote is created based on the submitted requirements 2. Quote does no…" at bounding box center [386, 344] width 739 height 97
click at [152, 359] on textarea "Notes: 1. Quote is created based on the submitted requirements 2. Quote does no…" at bounding box center [386, 344] width 739 height 97
click at [140, 363] on textarea "Notes: 1. Quote is created based on the submitted requirements 2. Quote does no…" at bounding box center [386, 344] width 739 height 97
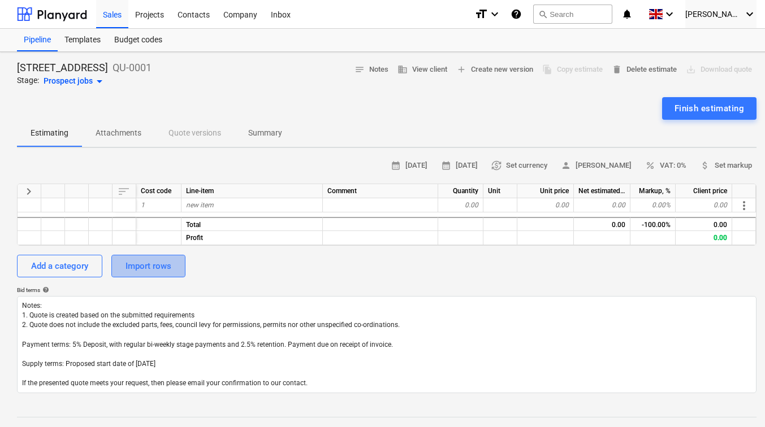
click at [152, 261] on div "Import rows" at bounding box center [148, 266] width 46 height 15
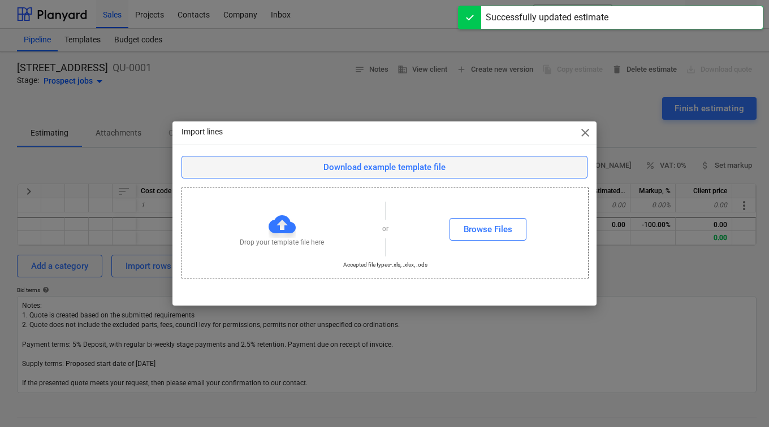
click at [387, 173] on div "Download example template file" at bounding box center [384, 167] width 122 height 15
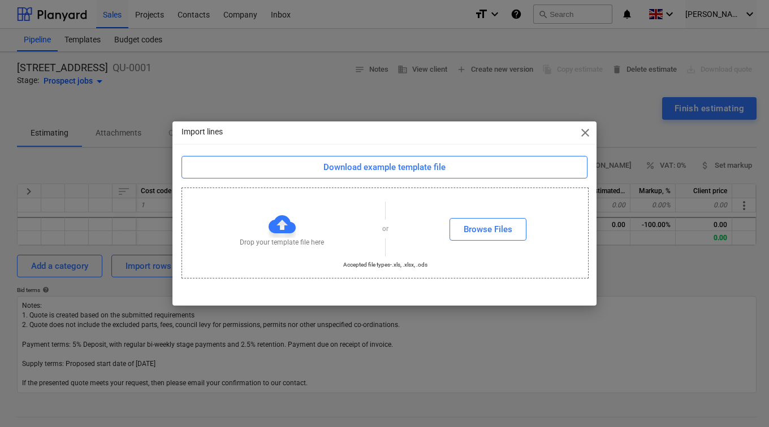
click at [520, 100] on div "Import lines close Download example template file Drop your template file here …" at bounding box center [384, 213] width 769 height 427
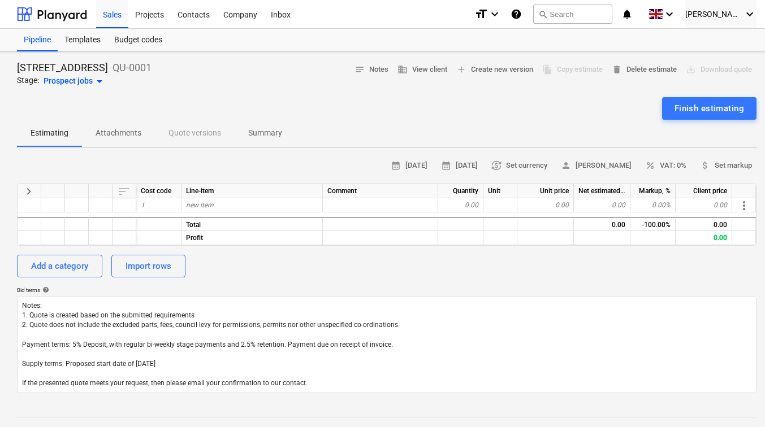
click at [29, 191] on span "keyboard_arrow_right" at bounding box center [29, 192] width 14 height 14
click at [133, 272] on div "Import rows" at bounding box center [148, 266] width 46 height 15
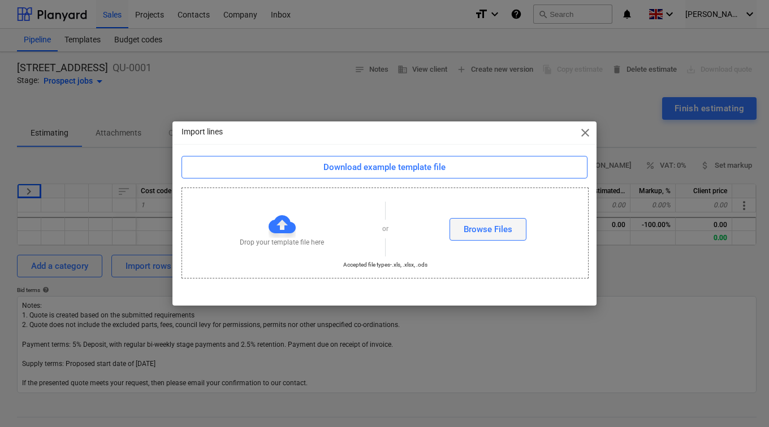
click at [480, 223] on div "Browse Files" at bounding box center [488, 229] width 49 height 15
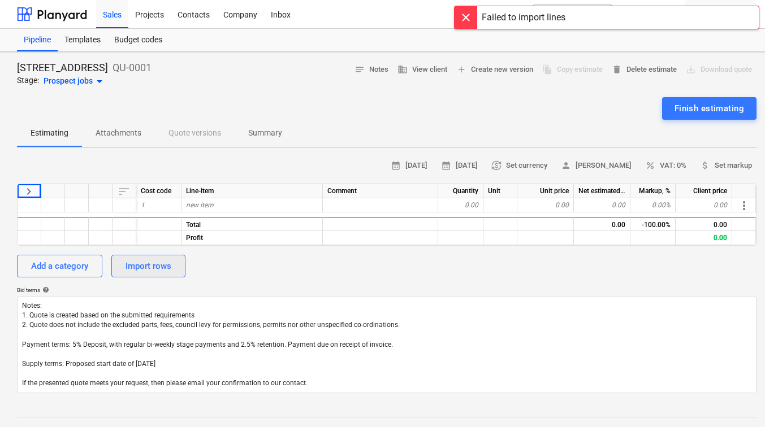
click at [155, 265] on div "Import rows" at bounding box center [148, 266] width 46 height 15
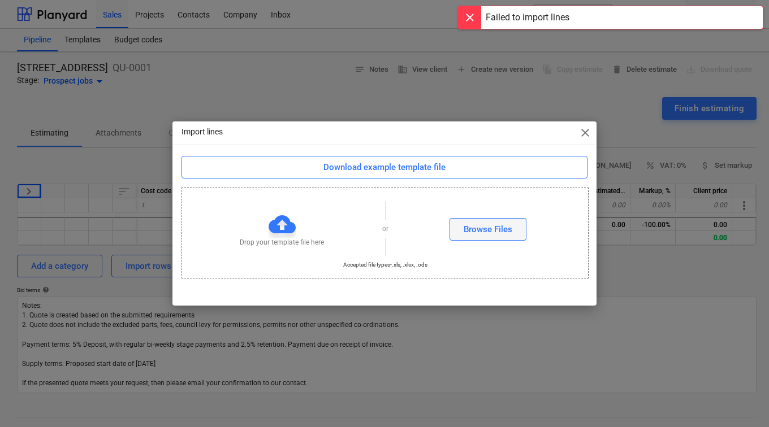
click at [470, 227] on div "Browse Files" at bounding box center [488, 229] width 49 height 15
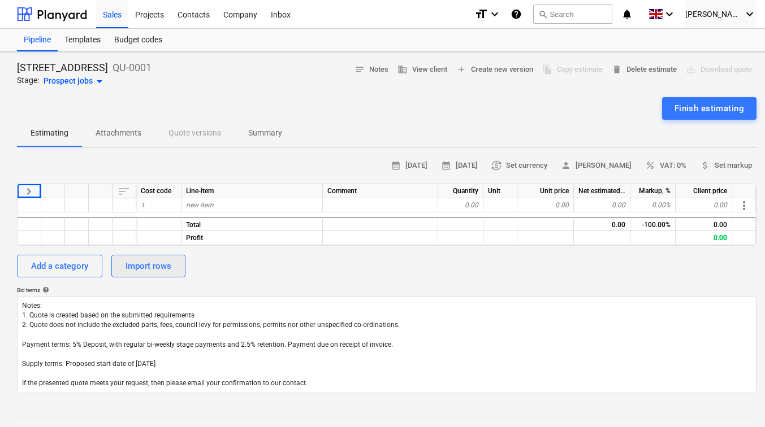
click at [137, 264] on div "Import rows" at bounding box center [148, 266] width 46 height 15
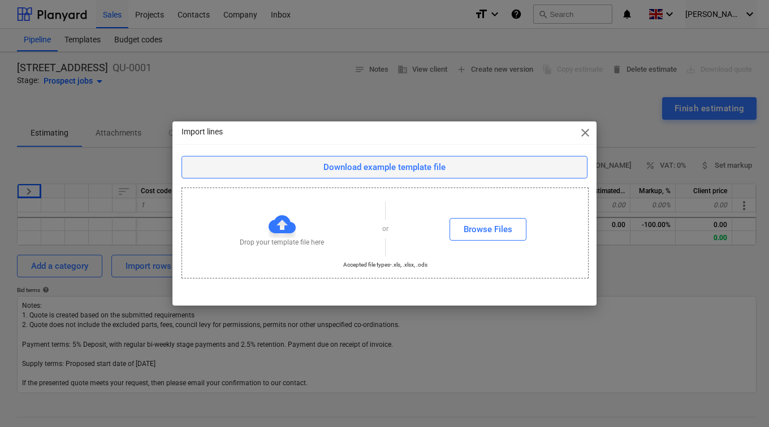
click at [377, 166] on div "Download example template file" at bounding box center [384, 167] width 122 height 15
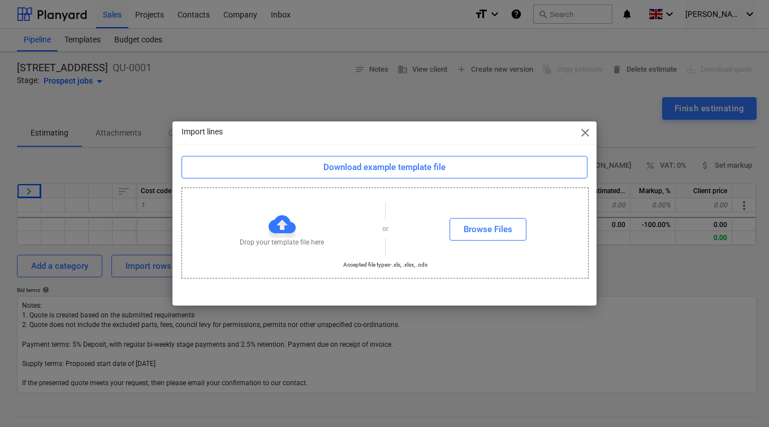
click at [584, 132] on span "close" at bounding box center [585, 133] width 14 height 14
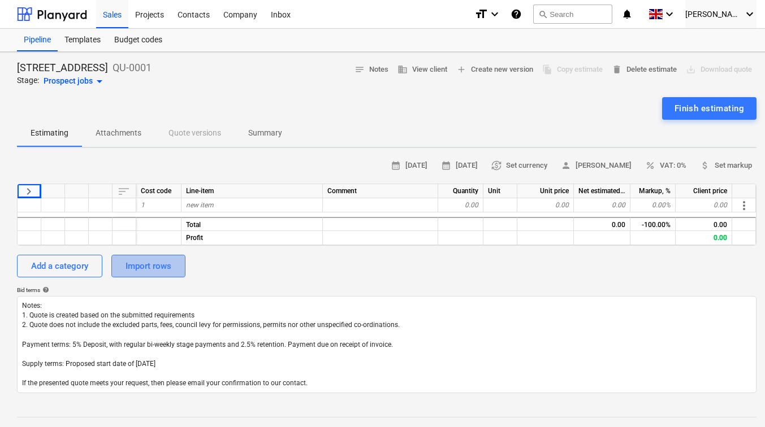
click at [126, 267] on div "Import rows" at bounding box center [148, 266] width 46 height 15
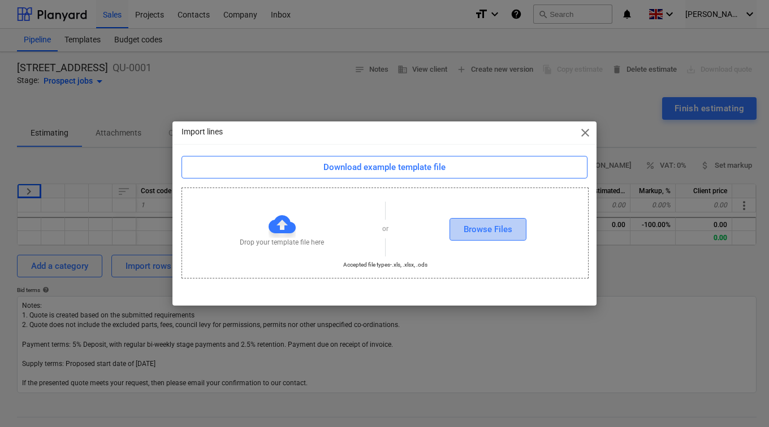
click at [456, 235] on button "Browse Files" at bounding box center [487, 229] width 77 height 23
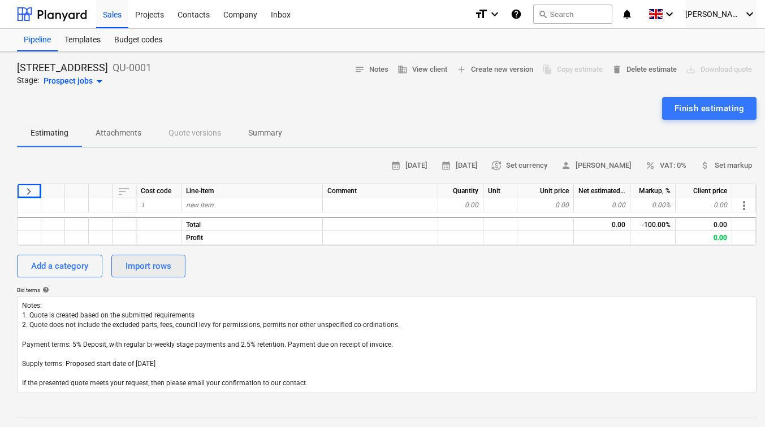
click at [150, 266] on div "Import rows" at bounding box center [148, 266] width 46 height 15
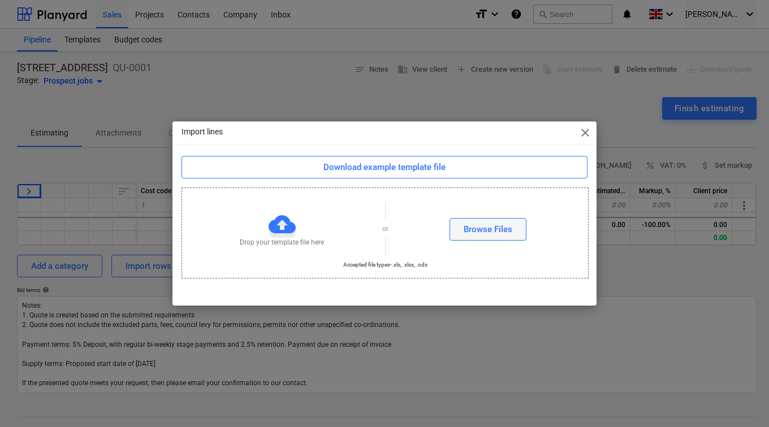
click at [478, 226] on div "Browse Files" at bounding box center [488, 229] width 49 height 15
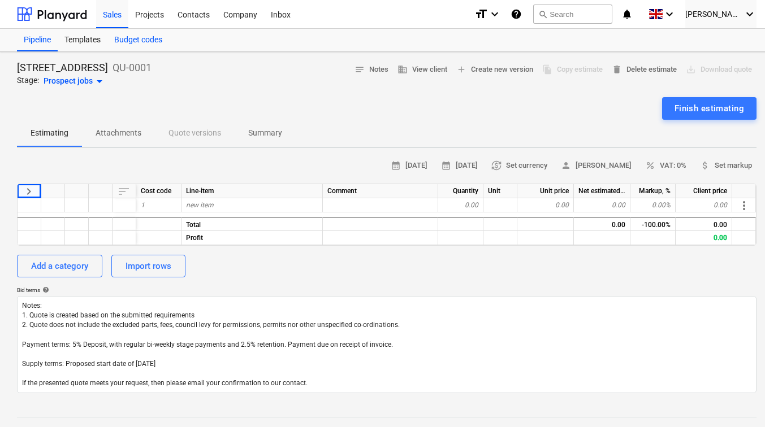
click at [142, 38] on div "Budget codes" at bounding box center [138, 40] width 62 height 23
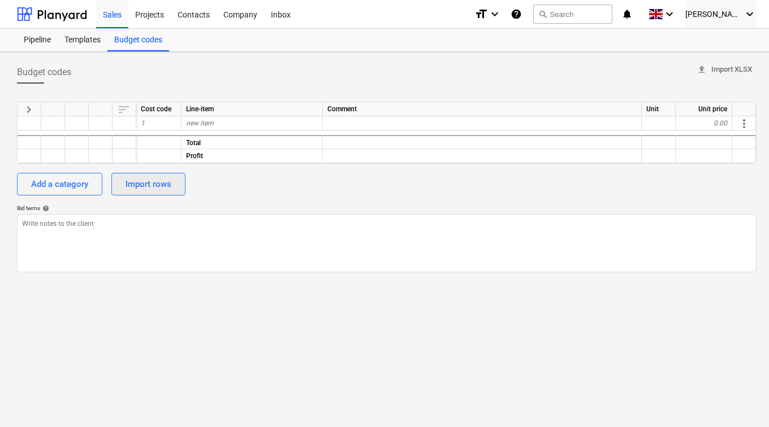
click at [128, 179] on div "Import rows" at bounding box center [148, 184] width 46 height 15
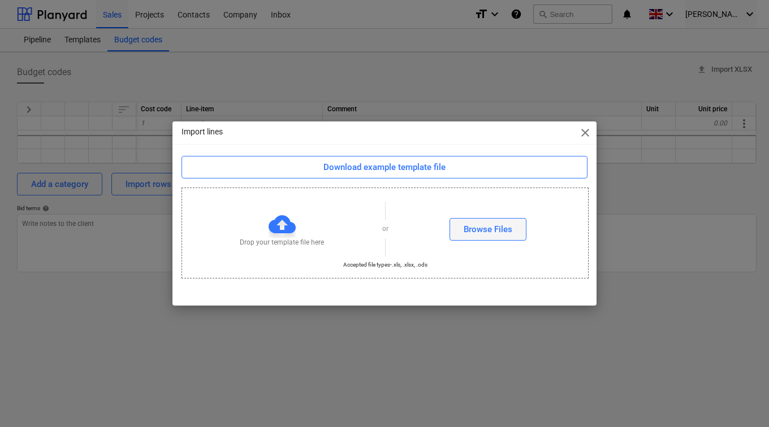
click at [462, 233] on button "Browse Files" at bounding box center [487, 229] width 77 height 23
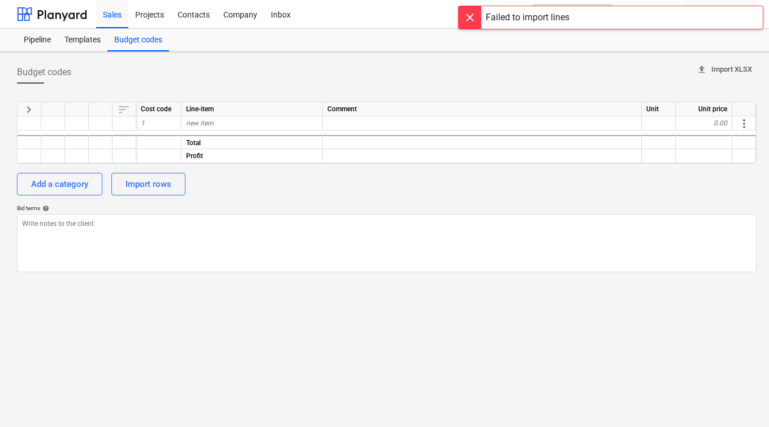
click at [728, 64] on span "upload Import XLSX" at bounding box center [723, 69] width 55 height 13
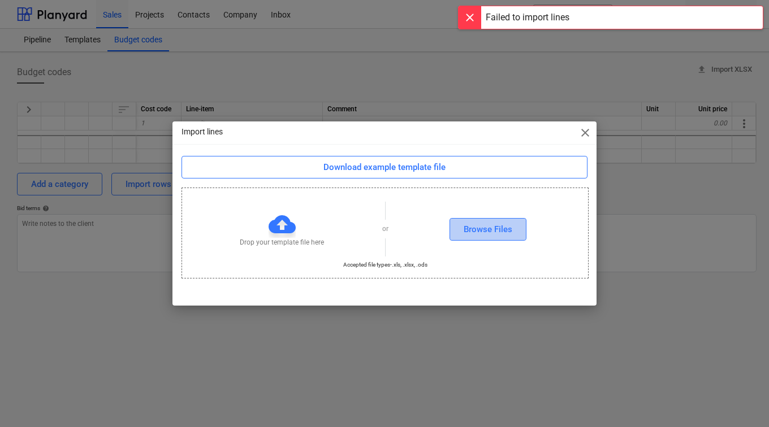
click at [482, 231] on div "Browse Files" at bounding box center [488, 229] width 49 height 15
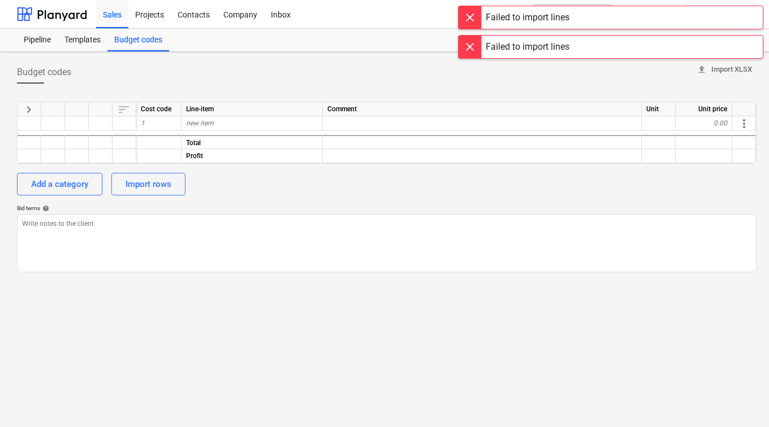
click at [522, 50] on div "Failed to import lines" at bounding box center [528, 47] width 84 height 14
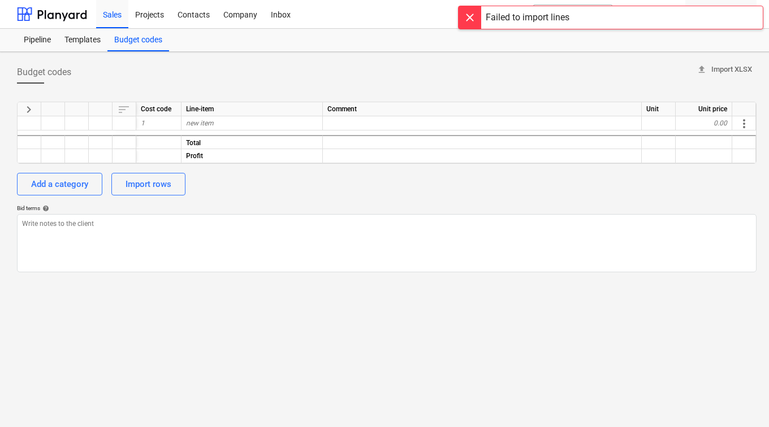
click at [491, 19] on div "Failed to import lines" at bounding box center [528, 18] width 84 height 14
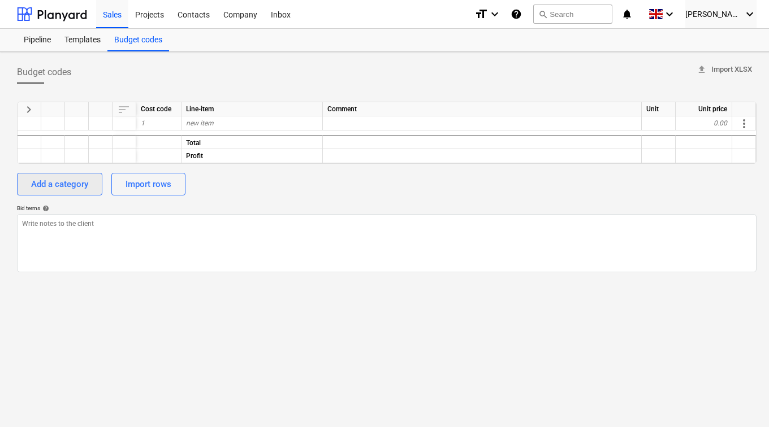
click at [91, 181] on button "Add a category" at bounding box center [59, 184] width 85 height 23
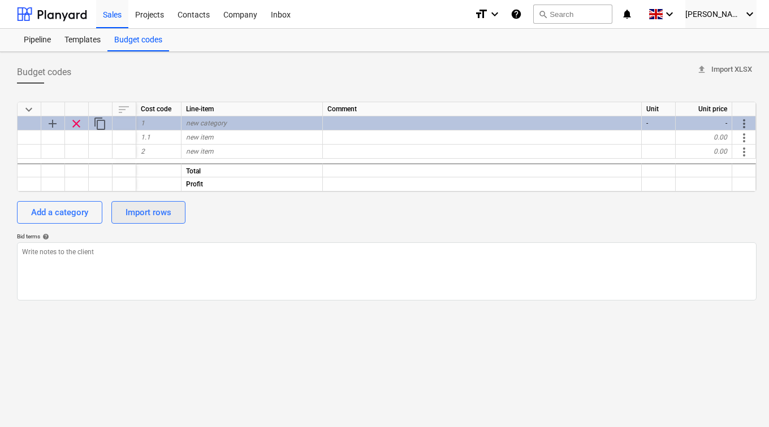
click at [165, 217] on div "Import rows" at bounding box center [148, 212] width 46 height 15
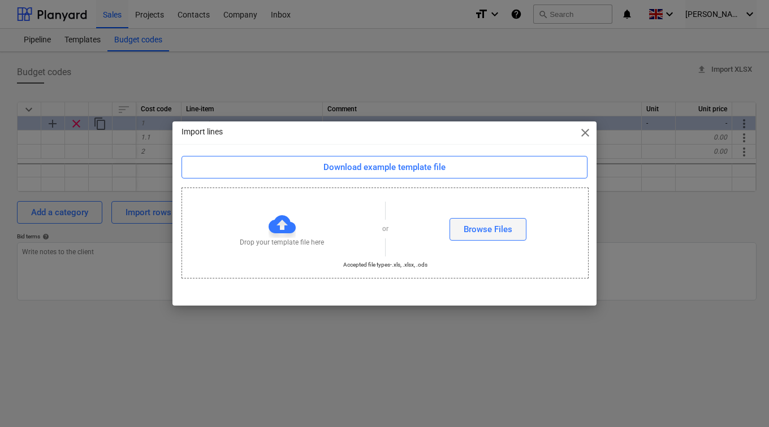
click at [488, 234] on div "Browse Files" at bounding box center [488, 229] width 49 height 15
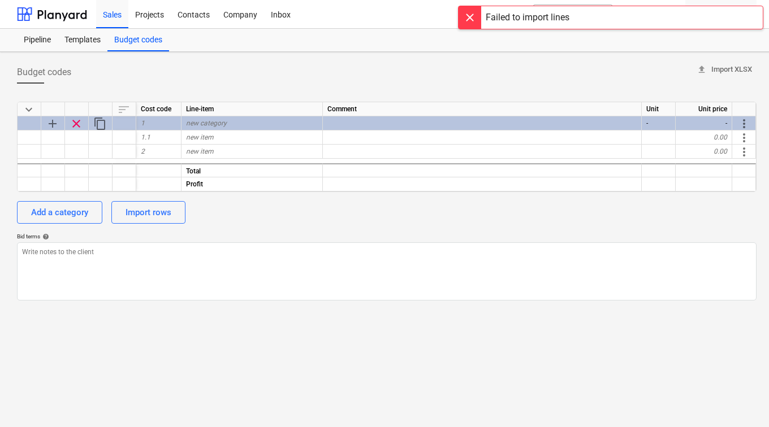
click at [474, 12] on div at bounding box center [469, 17] width 23 height 23
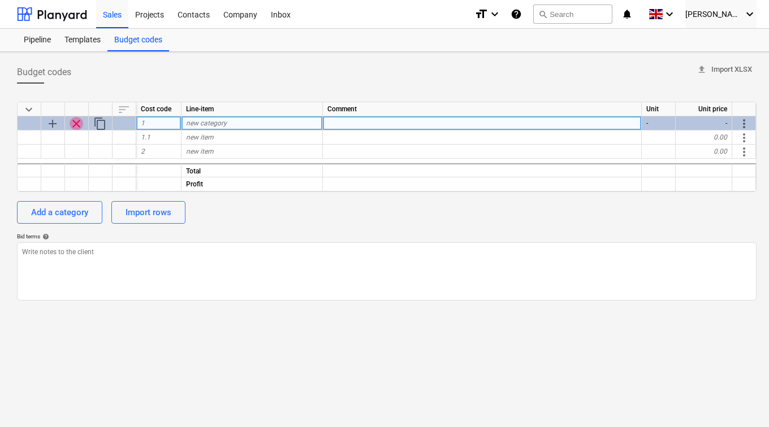
click at [77, 123] on span "clear" at bounding box center [77, 124] width 14 height 14
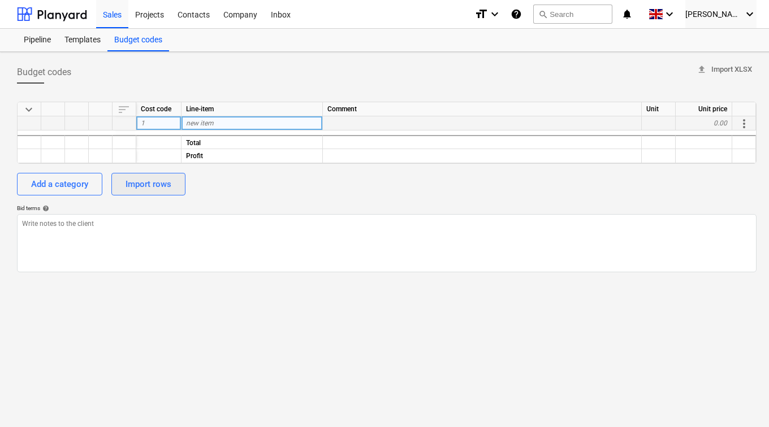
click at [154, 186] on div "Import rows" at bounding box center [148, 184] width 46 height 15
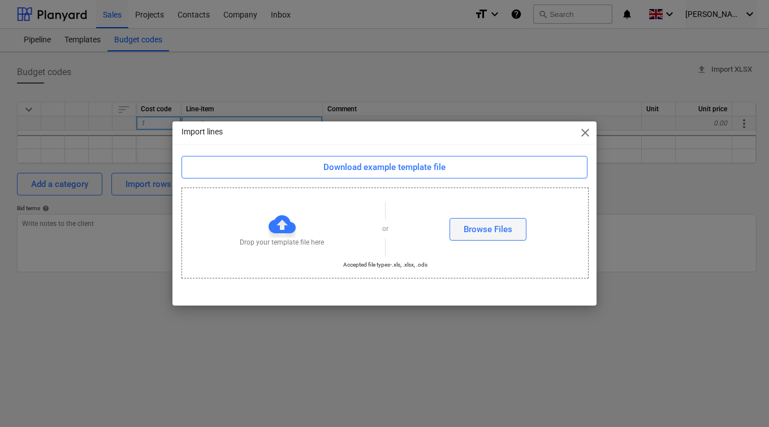
click at [510, 228] on div "Browse Files" at bounding box center [488, 229] width 49 height 15
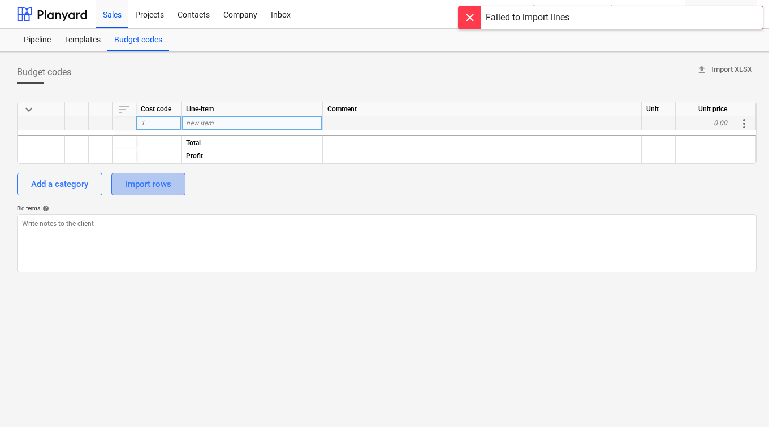
click at [178, 176] on button "Import rows" at bounding box center [148, 184] width 74 height 23
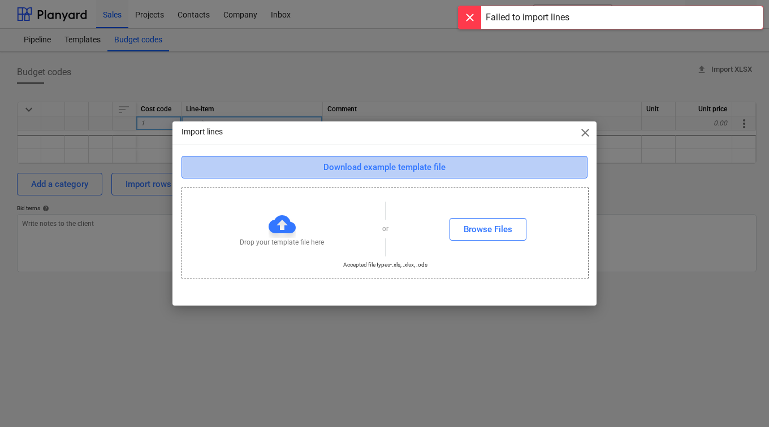
click at [406, 169] on div "Download example template file" at bounding box center [384, 167] width 122 height 15
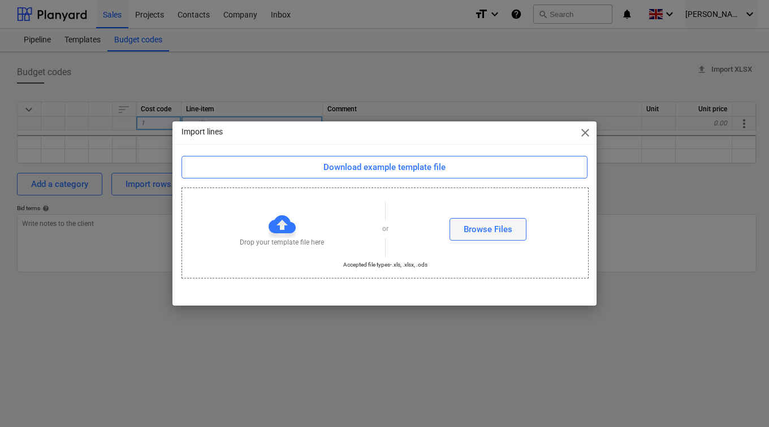
click at [471, 226] on div "Browse Files" at bounding box center [488, 229] width 49 height 15
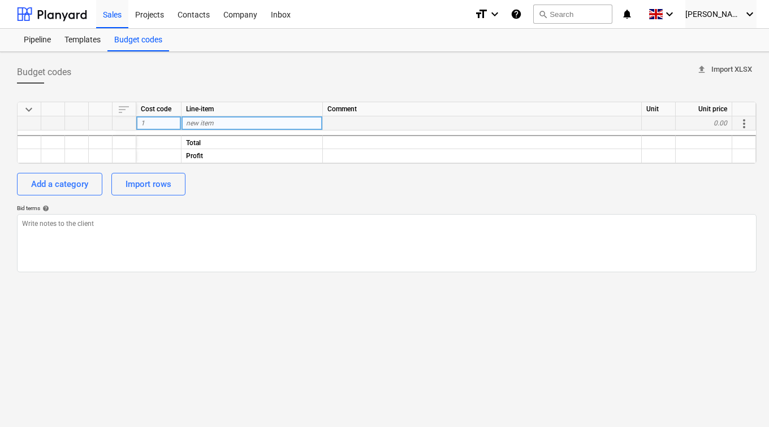
click at [704, 72] on span "upload" at bounding box center [701, 69] width 10 height 10
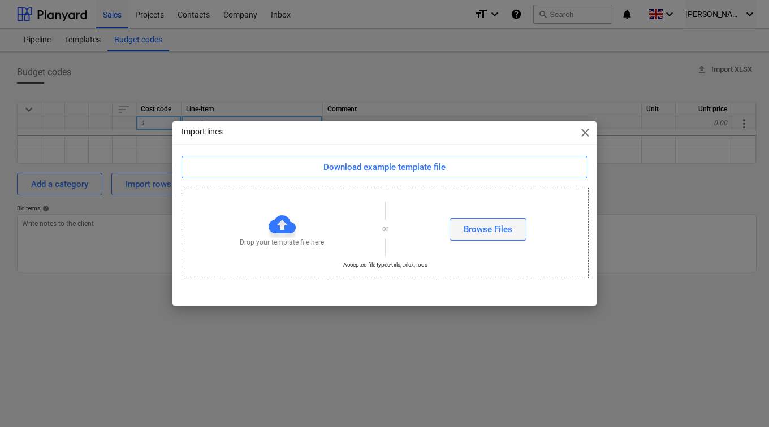
click at [483, 230] on div "Browse Files" at bounding box center [488, 229] width 49 height 15
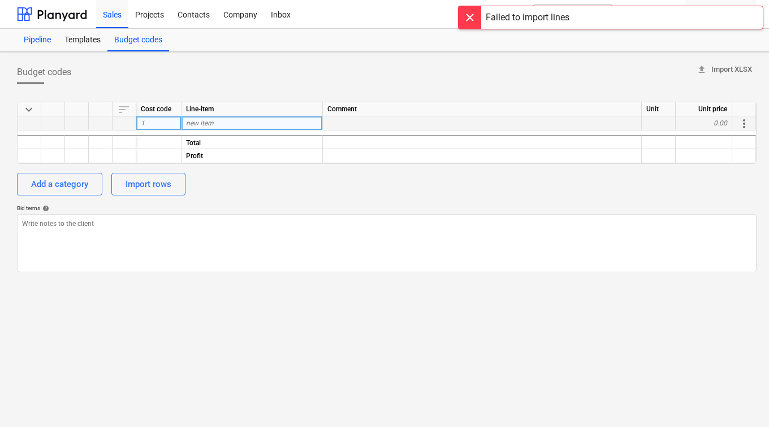
click at [45, 38] on div "Pipeline" at bounding box center [37, 40] width 41 height 23
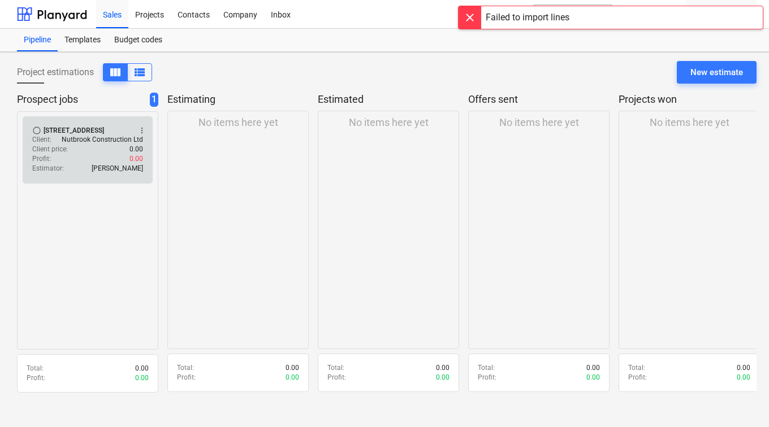
click at [88, 154] on div "Client price : 0.00" at bounding box center [87, 150] width 111 height 10
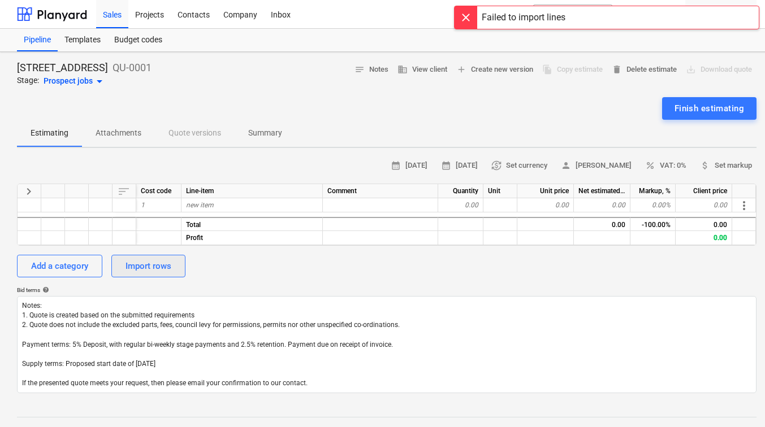
click at [163, 255] on button "Import rows" at bounding box center [148, 266] width 74 height 23
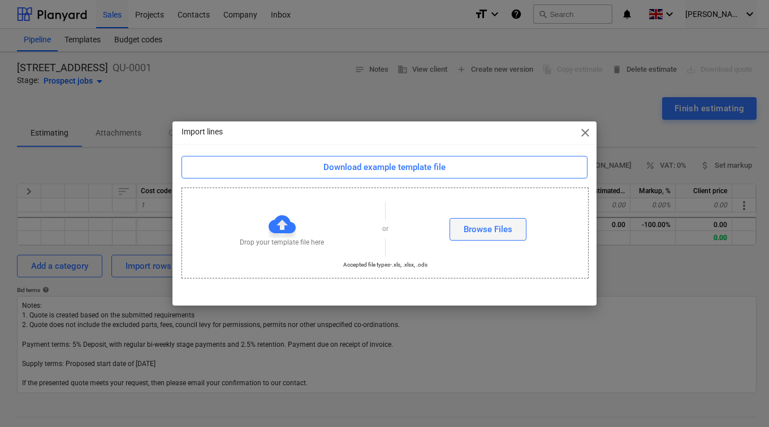
click at [471, 235] on div "Browse Files" at bounding box center [488, 229] width 49 height 15
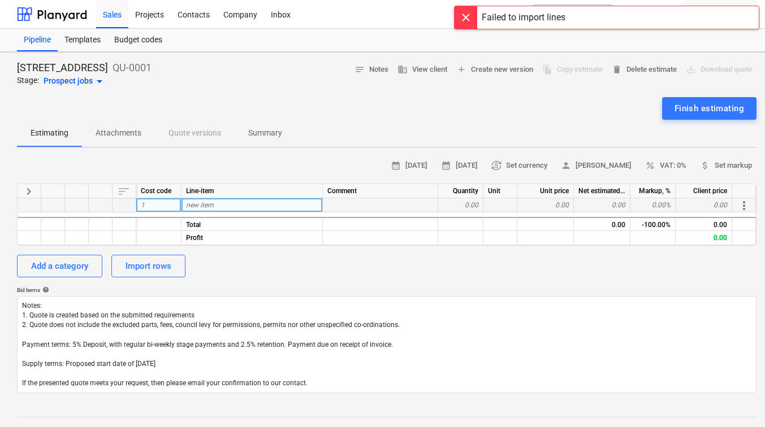
click at [208, 206] on span "new item" at bounding box center [200, 205] width 28 height 8
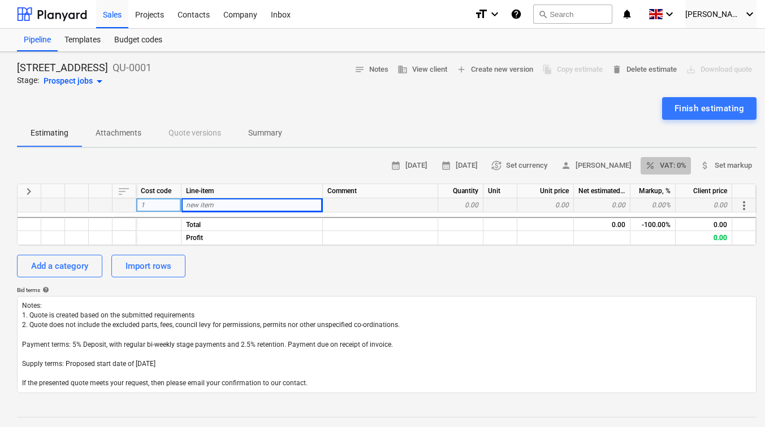
click at [664, 166] on span "percent VAT: 0%" at bounding box center [665, 165] width 41 height 13
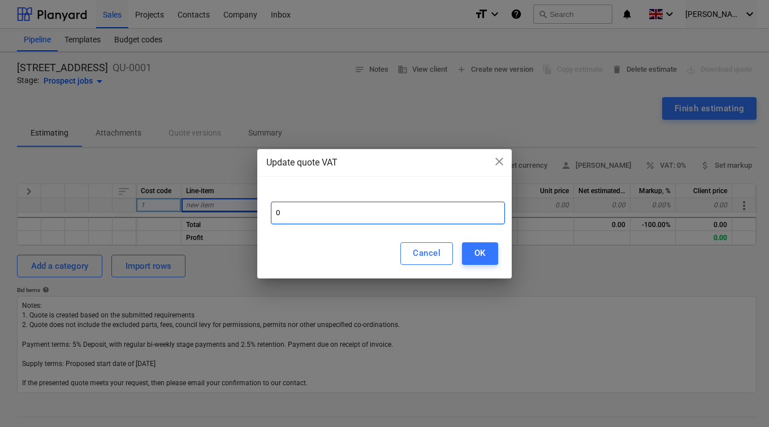
click at [276, 210] on input "0" at bounding box center [388, 213] width 234 height 23
click at [468, 250] on button "OK" at bounding box center [480, 254] width 36 height 23
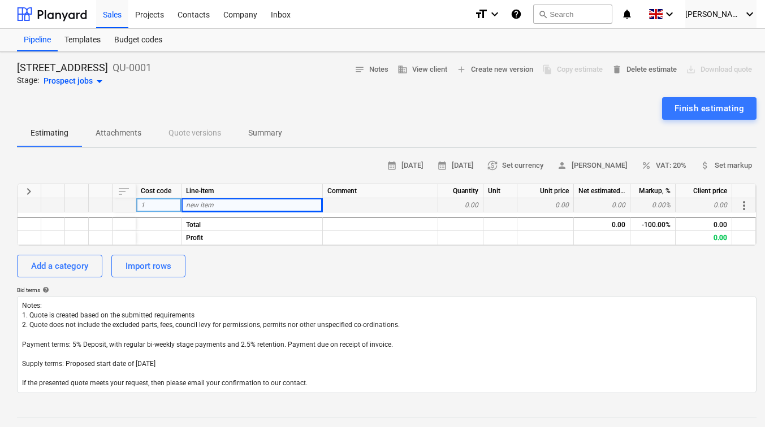
click at [213, 209] on span "new item" at bounding box center [200, 205] width 28 height 8
click at [79, 263] on div "Add a category" at bounding box center [59, 266] width 57 height 15
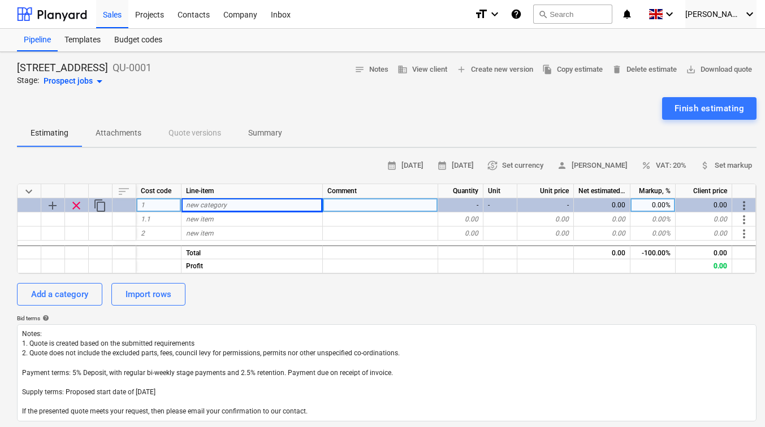
click at [204, 209] on span "new category" at bounding box center [206, 205] width 41 height 8
click at [475, 201] on div "-" at bounding box center [460, 205] width 45 height 14
click at [470, 204] on div "-" at bounding box center [460, 205] width 45 height 14
click at [477, 204] on div "-" at bounding box center [460, 205] width 45 height 14
click at [348, 206] on div at bounding box center [380, 205] width 115 height 14
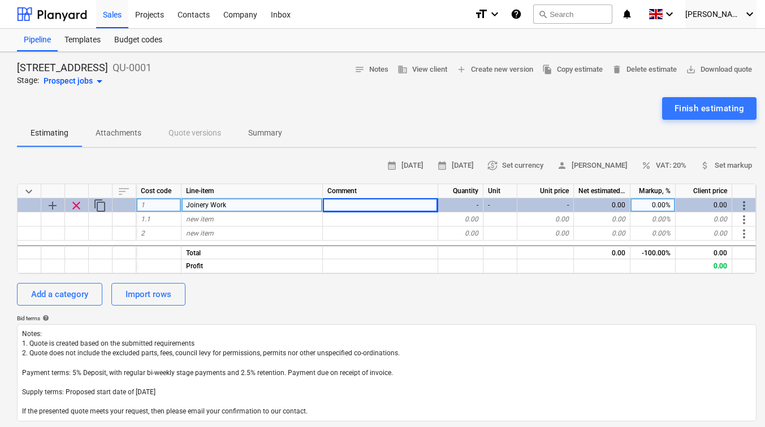
click at [75, 201] on span "clear" at bounding box center [77, 206] width 14 height 14
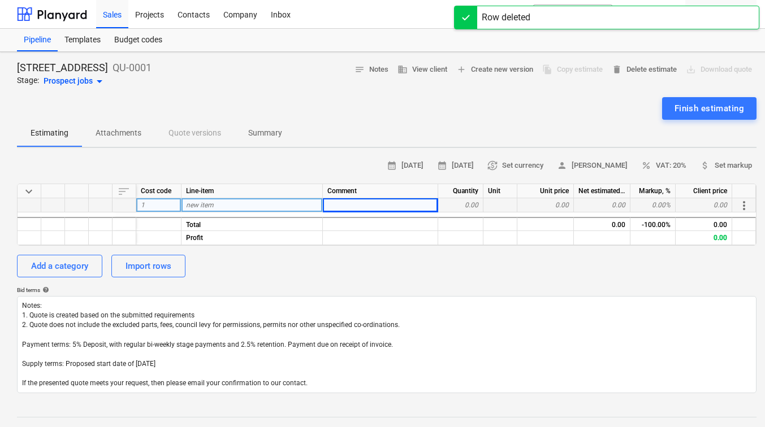
click at [331, 205] on div at bounding box center [380, 205] width 115 height 14
click at [273, 204] on div "new item" at bounding box center [251, 205] width 141 height 14
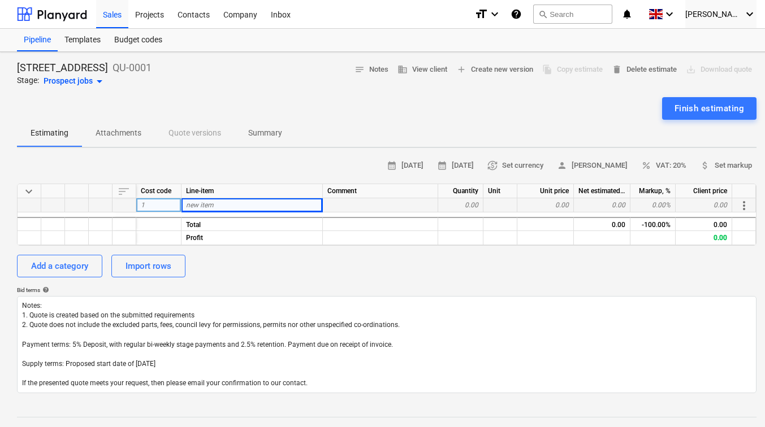
click at [266, 205] on div "new item" at bounding box center [251, 205] width 141 height 14
click at [478, 203] on div "0.00" at bounding box center [460, 205] width 45 height 14
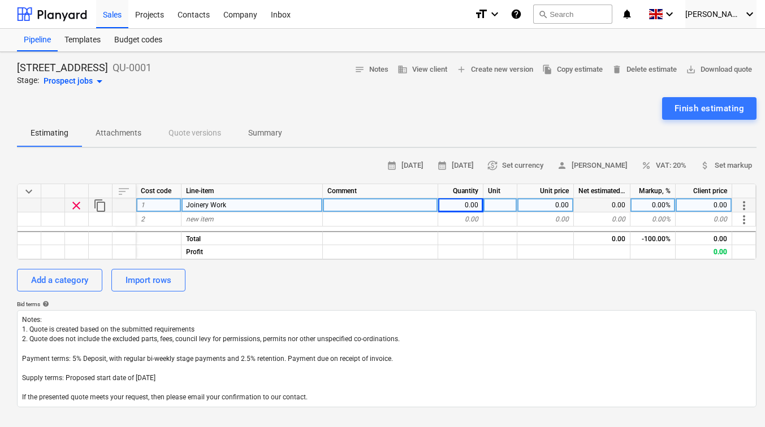
click at [472, 205] on div "0.00" at bounding box center [460, 205] width 45 height 14
click at [493, 205] on div at bounding box center [500, 205] width 34 height 14
click at [527, 207] on div "0.00" at bounding box center [545, 205] width 57 height 14
click at [546, 269] on div "Add a category Import rows" at bounding box center [386, 280] width 739 height 23
click at [669, 165] on span "percent VAT: 20%" at bounding box center [663, 165] width 45 height 13
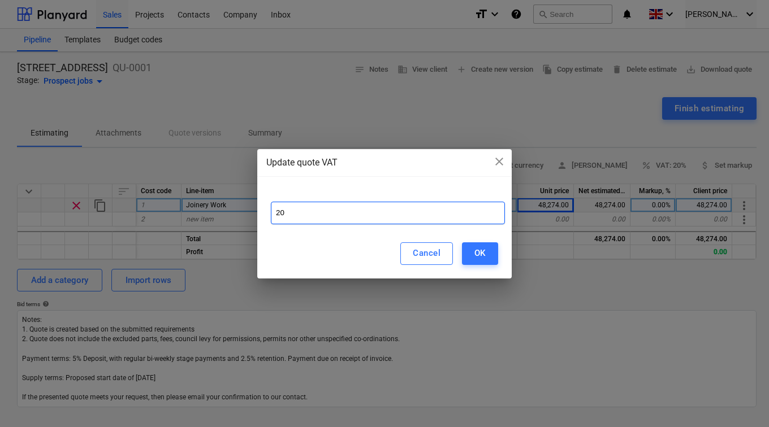
drag, startPoint x: 287, startPoint y: 216, endPoint x: 261, endPoint y: 215, distance: 25.5
click at [261, 215] on div "20" at bounding box center [384, 208] width 254 height 41
click at [471, 249] on button "OK" at bounding box center [480, 254] width 36 height 23
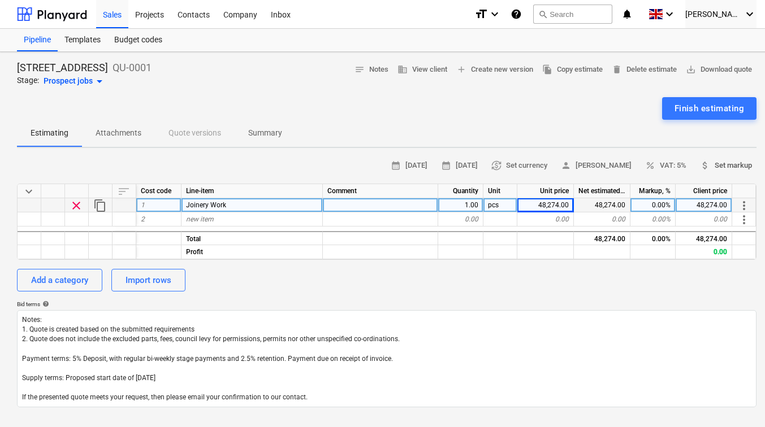
click at [726, 161] on span "attach_money Set markup" at bounding box center [726, 165] width 52 height 13
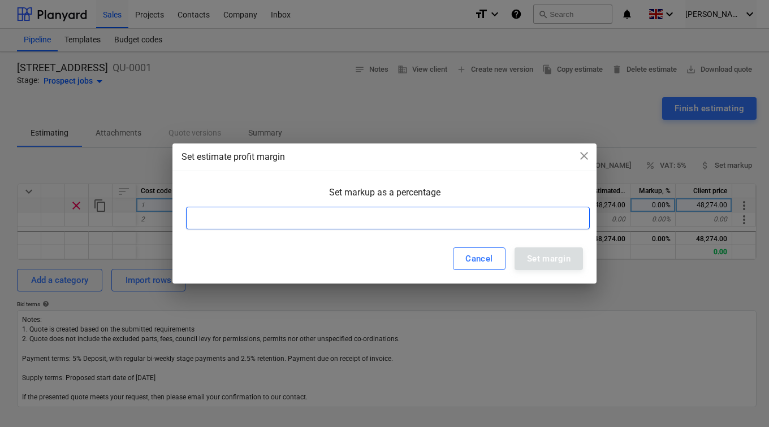
click at [377, 224] on input at bounding box center [388, 218] width 404 height 23
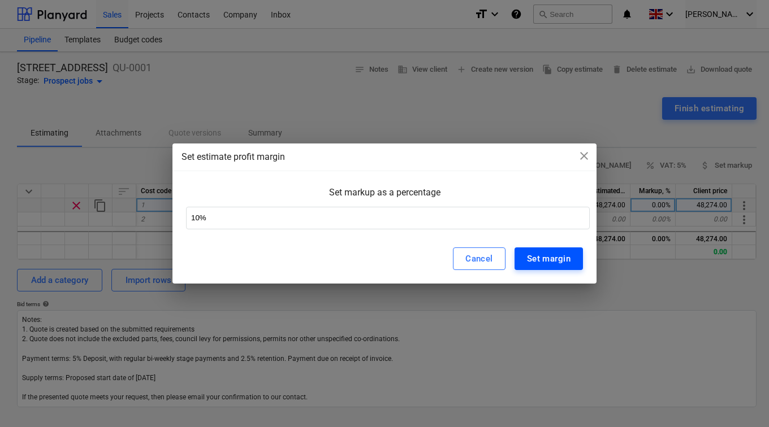
click at [571, 260] on button "Set margin" at bounding box center [548, 259] width 68 height 23
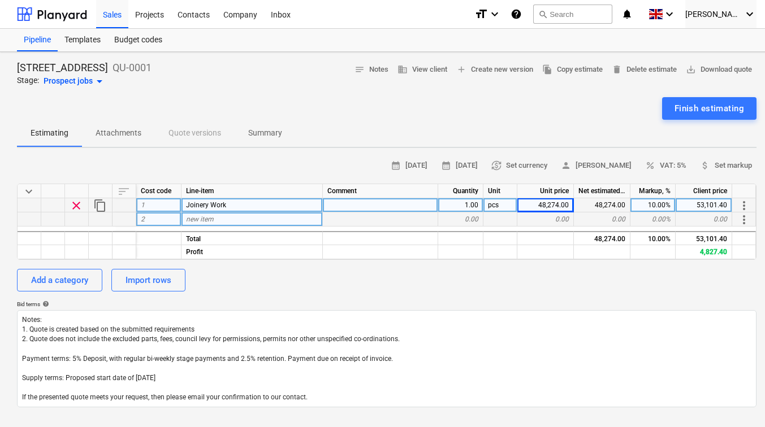
click at [196, 222] on span "new item" at bounding box center [200, 219] width 28 height 8
click at [223, 217] on div "new item" at bounding box center [251, 220] width 141 height 14
click at [464, 219] on div "0.00" at bounding box center [460, 220] width 45 height 14
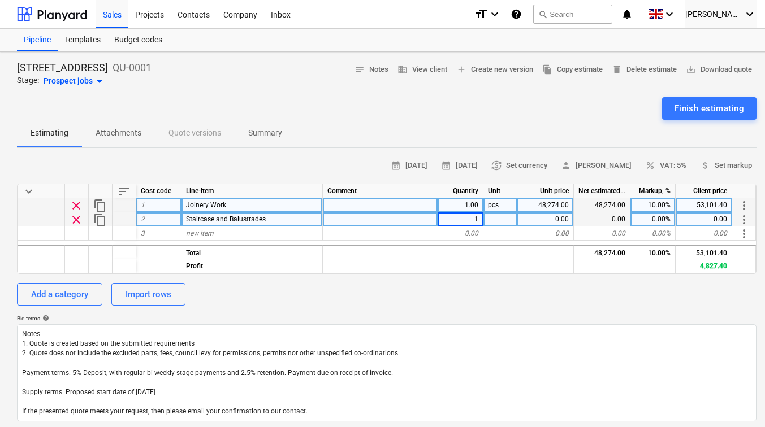
click at [490, 220] on div at bounding box center [500, 220] width 34 height 14
click at [531, 221] on div "0.00" at bounding box center [545, 220] width 57 height 14
click at [630, 304] on div "Add a category Import rows" at bounding box center [386, 294] width 739 height 23
click at [651, 204] on div "10.00%" at bounding box center [652, 205] width 45 height 14
click at [652, 217] on div "0.00%" at bounding box center [652, 220] width 45 height 14
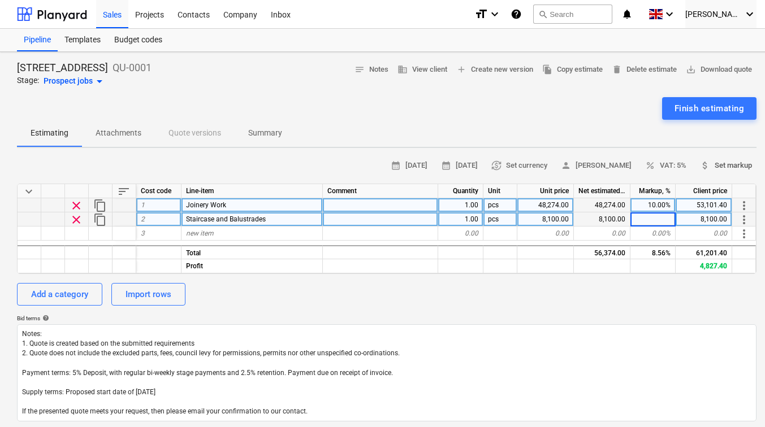
click at [706, 165] on span "attach_money" at bounding box center [705, 166] width 10 height 10
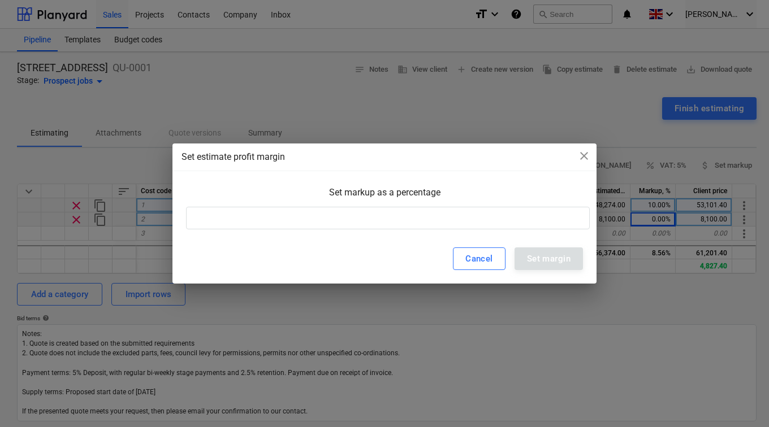
click at [446, 231] on div "Set markup as a percentage" at bounding box center [384, 208] width 424 height 51
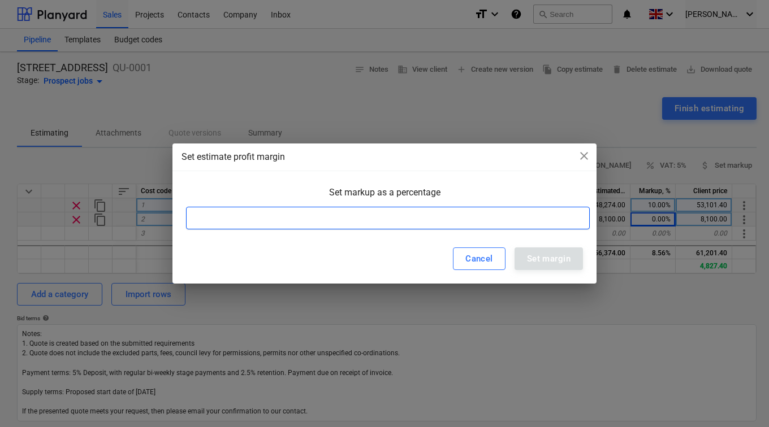
click at [446, 224] on input at bounding box center [388, 218] width 404 height 23
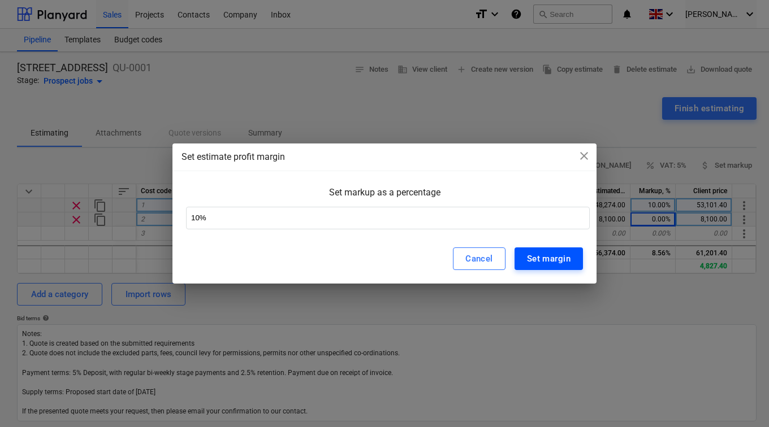
click at [534, 250] on button "Set margin" at bounding box center [548, 259] width 68 height 23
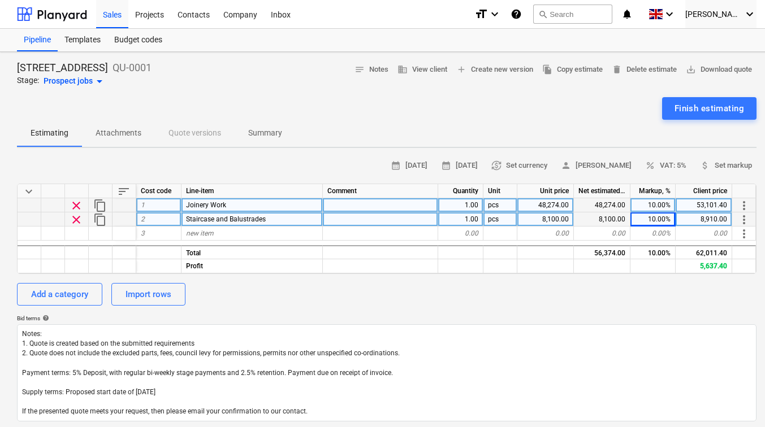
click at [623, 297] on div "Add a category Import rows" at bounding box center [386, 294] width 739 height 23
click at [651, 193] on div "Markup, %" at bounding box center [652, 191] width 45 height 14
click at [651, 207] on div "10.00%" at bounding box center [652, 205] width 45 height 14
click at [651, 220] on div "10.00%" at bounding box center [652, 220] width 45 height 14
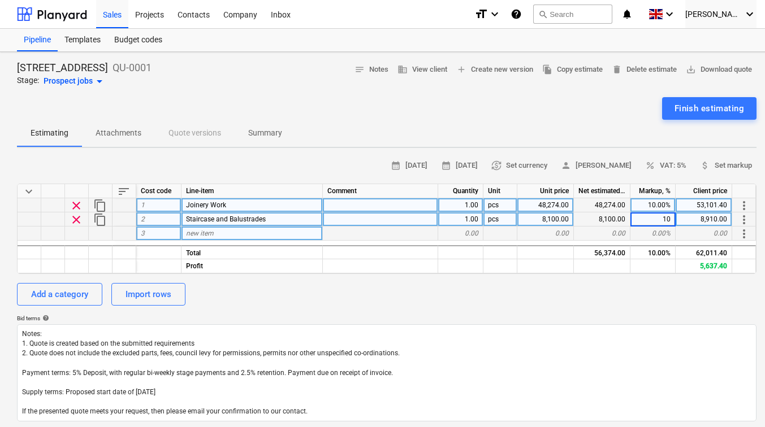
click at [652, 233] on div "0.00%" at bounding box center [652, 234] width 45 height 14
click at [213, 231] on span "new item" at bounding box center [200, 234] width 28 height 8
click at [460, 231] on div "0.00" at bounding box center [460, 234] width 45 height 14
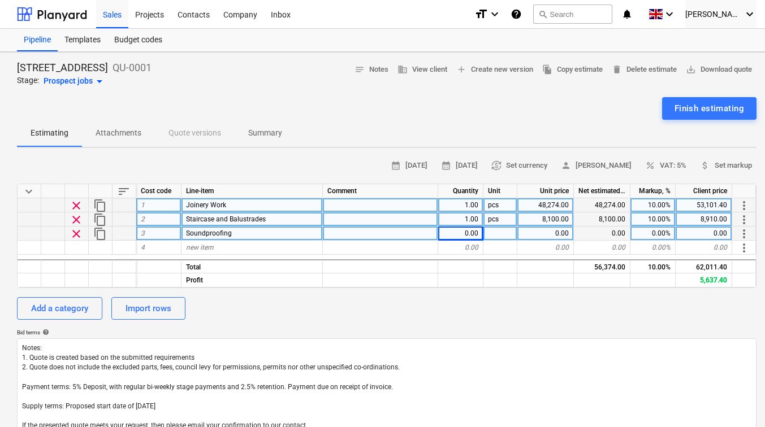
click at [460, 231] on div "0.00" at bounding box center [460, 234] width 45 height 14
click at [507, 232] on div at bounding box center [500, 234] width 34 height 14
click at [557, 231] on div "0.00" at bounding box center [545, 234] width 57 height 14
click at [606, 308] on div "Add a category Import rows" at bounding box center [386, 308] width 739 height 23
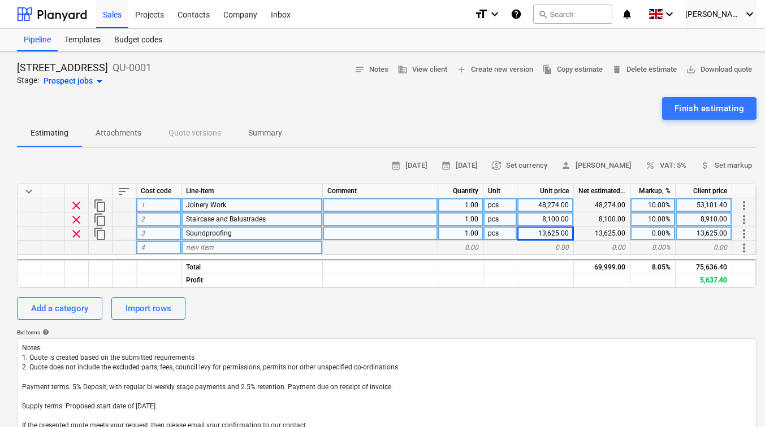
click at [207, 250] on span "new item" at bounding box center [200, 248] width 28 height 8
click at [468, 247] on div "0.00" at bounding box center [460, 248] width 45 height 14
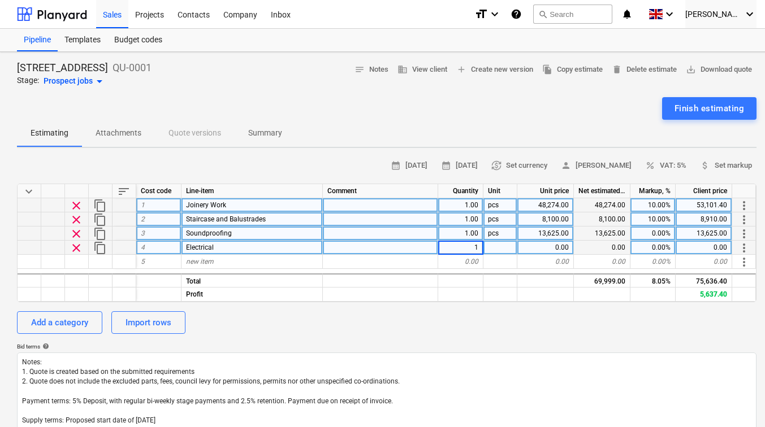
click at [495, 248] on div at bounding box center [500, 248] width 34 height 14
click at [549, 250] on div "0.00" at bounding box center [545, 248] width 57 height 14
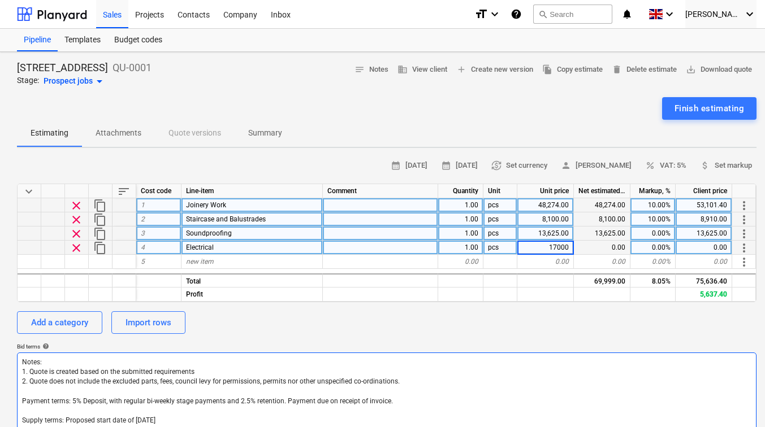
click at [574, 374] on textarea "Notes: 1. Quote is created based on the submitted requirements 2. Quote does no…" at bounding box center [386, 401] width 739 height 97
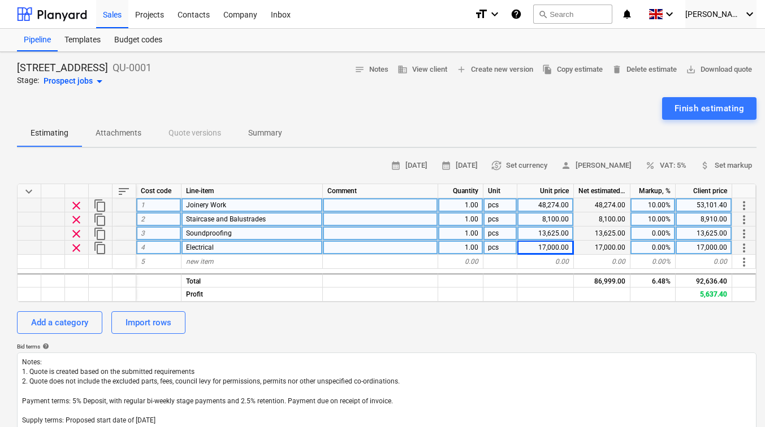
click at [656, 235] on div "0.00%" at bounding box center [652, 234] width 45 height 14
click at [657, 244] on div "0.00%" at bounding box center [652, 248] width 45 height 14
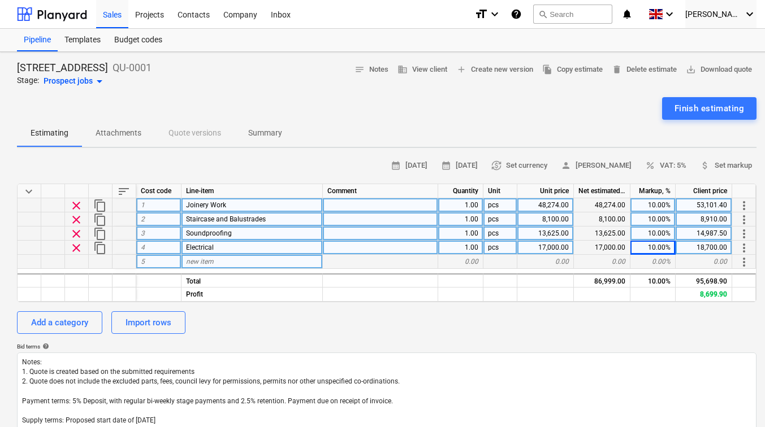
click at [206, 257] on div "new item" at bounding box center [251, 262] width 141 height 14
click at [453, 260] on div "0.00" at bounding box center [460, 262] width 45 height 14
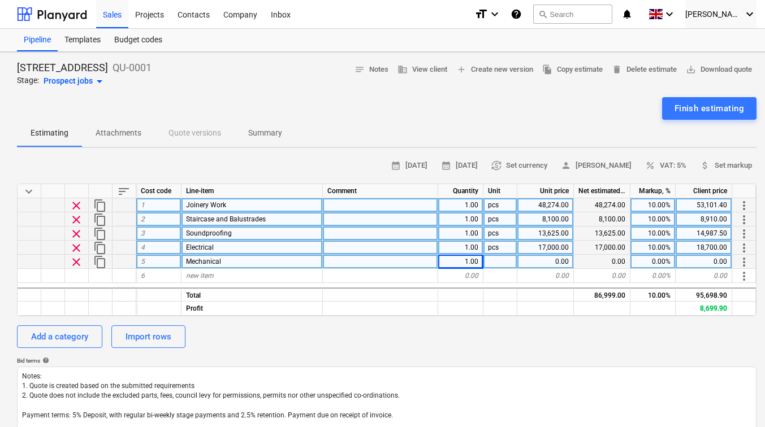
click at [499, 259] on div at bounding box center [500, 262] width 34 height 14
click at [530, 261] on div "0.00" at bounding box center [545, 262] width 57 height 14
click at [611, 262] on div "0.00" at bounding box center [602, 262] width 57 height 14
click at [655, 263] on div "0.00%" at bounding box center [652, 262] width 45 height 14
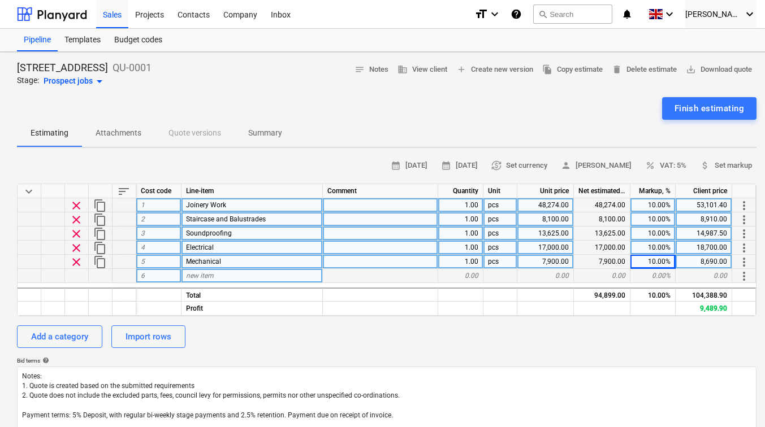
click at [278, 270] on div "new item" at bounding box center [251, 276] width 141 height 14
click at [475, 278] on div "0.00" at bounding box center [460, 276] width 45 height 14
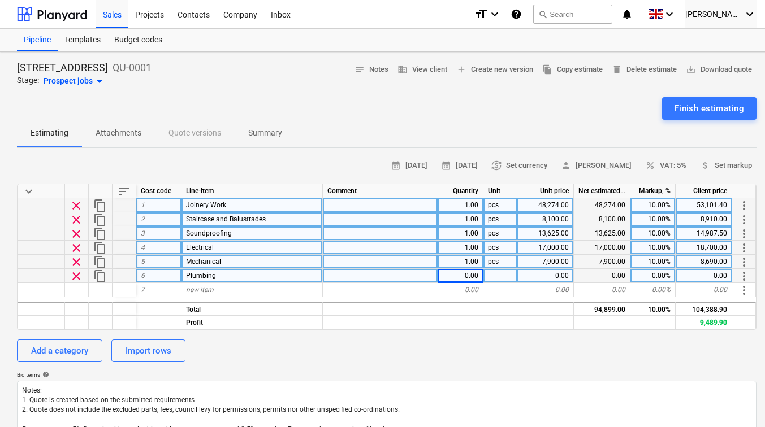
click at [473, 278] on div "0.00" at bounding box center [460, 276] width 45 height 14
click at [499, 273] on div at bounding box center [500, 276] width 34 height 14
click at [535, 278] on div "0.00" at bounding box center [545, 276] width 57 height 14
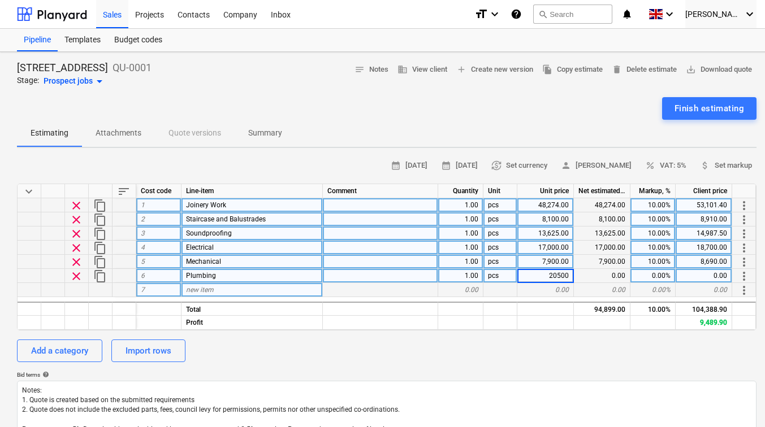
click at [604, 286] on div "0.00" at bounding box center [602, 290] width 57 height 14
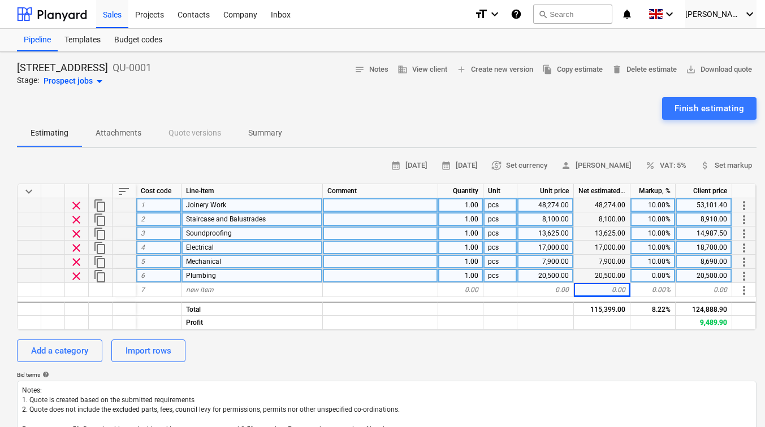
click at [650, 274] on div "0.00%" at bounding box center [652, 276] width 45 height 14
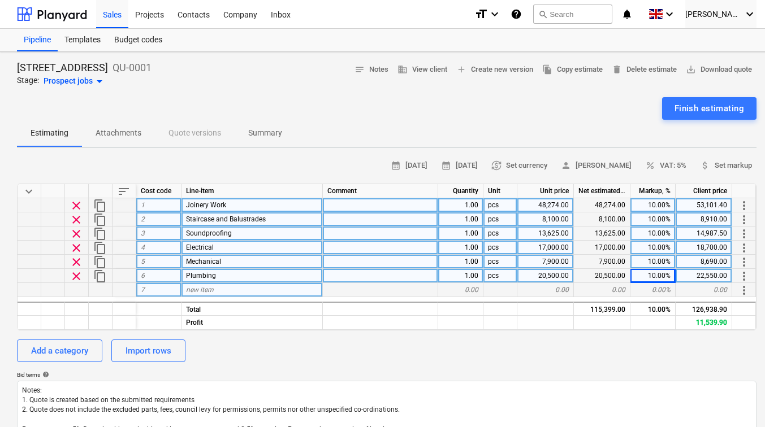
click at [211, 293] on span "new item" at bounding box center [200, 290] width 28 height 8
click at [469, 290] on div "0.00" at bounding box center [460, 290] width 45 height 14
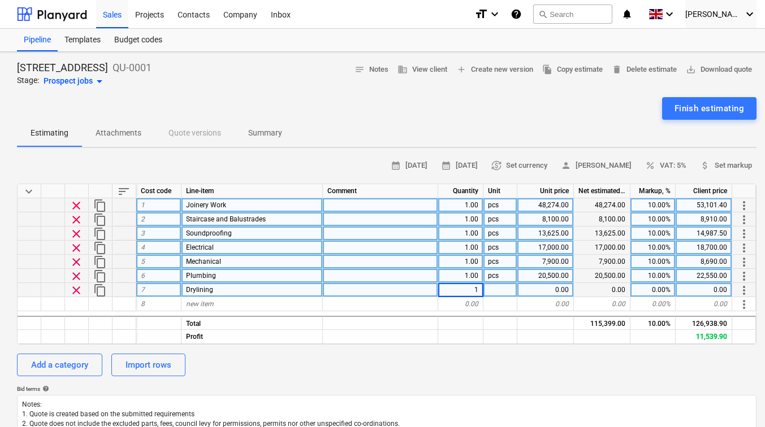
click at [503, 288] on div at bounding box center [500, 290] width 34 height 14
click at [538, 291] on div "0.00" at bounding box center [545, 290] width 57 height 14
click at [653, 289] on div "0.00%" at bounding box center [652, 290] width 45 height 14
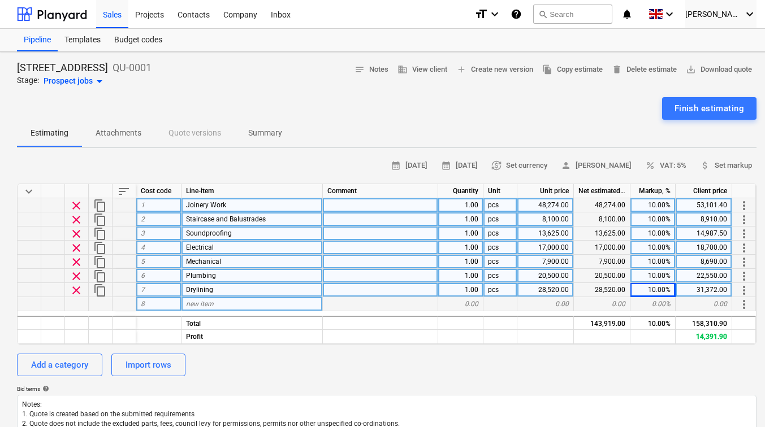
click at [204, 301] on span "new item" at bounding box center [200, 304] width 28 height 8
click at [461, 300] on div "0.00" at bounding box center [460, 304] width 45 height 14
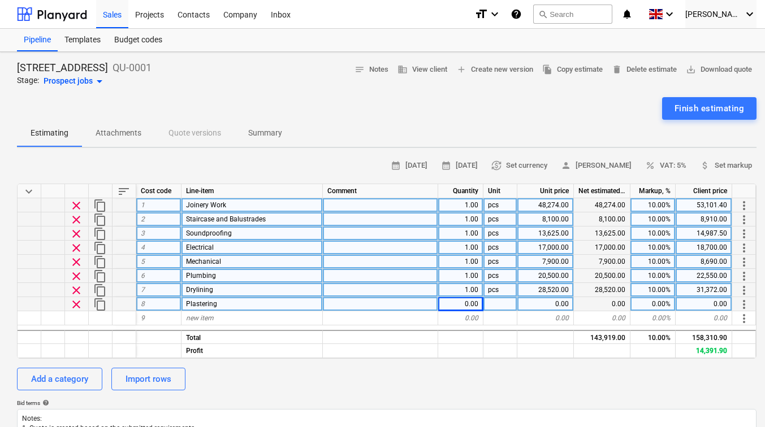
click at [464, 304] on div "0.00" at bounding box center [460, 304] width 45 height 14
click at [490, 304] on div at bounding box center [500, 304] width 34 height 14
click at [549, 302] on div "0.00" at bounding box center [545, 304] width 57 height 14
click at [654, 298] on div "0.00%" at bounding box center [652, 304] width 45 height 14
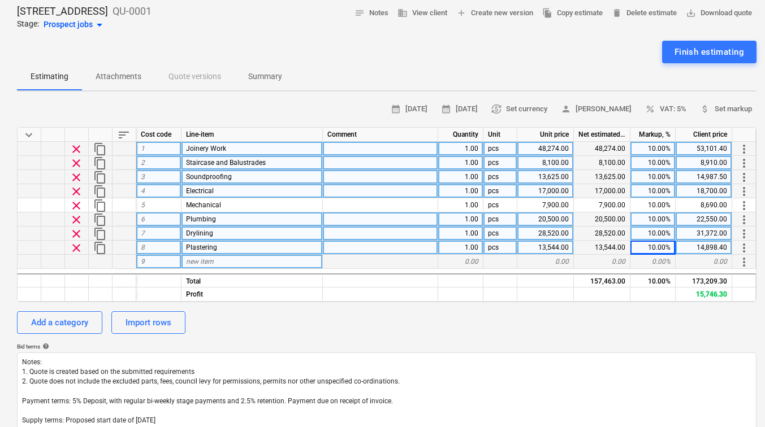
click at [268, 260] on div "new item" at bounding box center [251, 262] width 141 height 14
click at [470, 255] on div "0.00" at bounding box center [460, 262] width 45 height 14
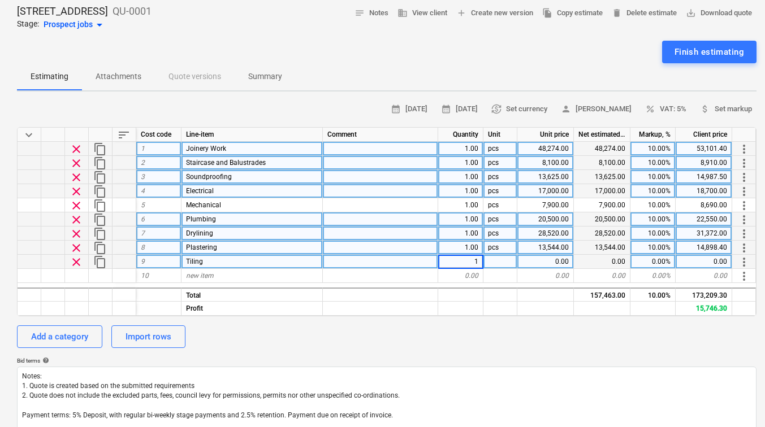
click at [502, 262] on div at bounding box center [500, 262] width 34 height 14
click at [547, 257] on div "0.00" at bounding box center [545, 262] width 57 height 14
click at [596, 263] on div "8,385.00" at bounding box center [602, 262] width 57 height 14
click at [655, 263] on div "0.00%" at bounding box center [652, 262] width 45 height 14
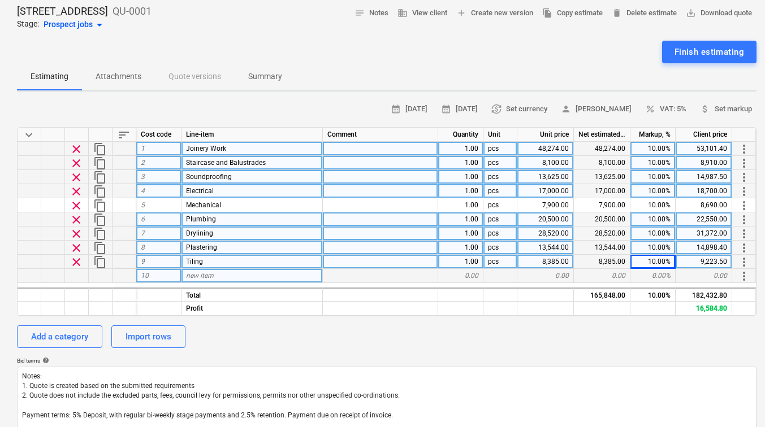
click at [256, 271] on div "new item" at bounding box center [251, 276] width 141 height 14
click at [455, 278] on div "0.00" at bounding box center [460, 276] width 45 height 14
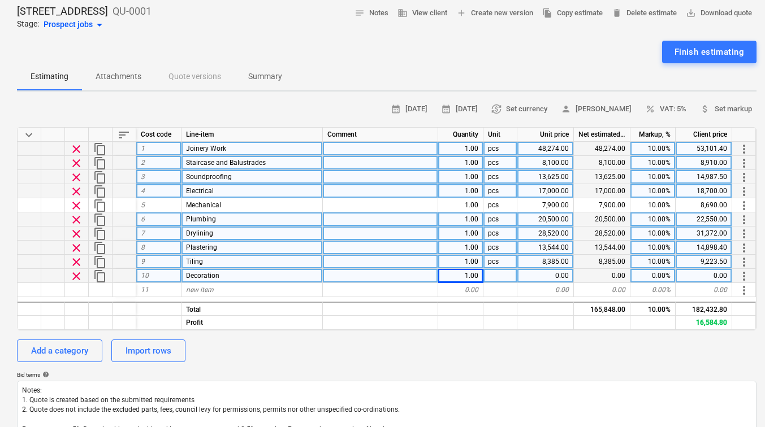
click at [488, 276] on div at bounding box center [500, 276] width 34 height 14
click at [538, 278] on div "0.00" at bounding box center [545, 276] width 57 height 14
click at [588, 272] on div "18,065.00" at bounding box center [602, 276] width 57 height 14
click at [654, 273] on div "0.00%" at bounding box center [652, 276] width 45 height 14
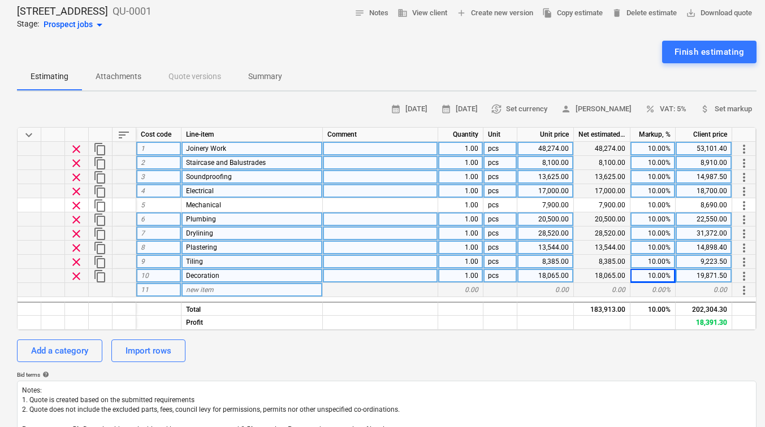
click at [198, 291] on span "new item" at bounding box center [200, 290] width 28 height 8
click at [474, 289] on div "0.00" at bounding box center [460, 290] width 45 height 14
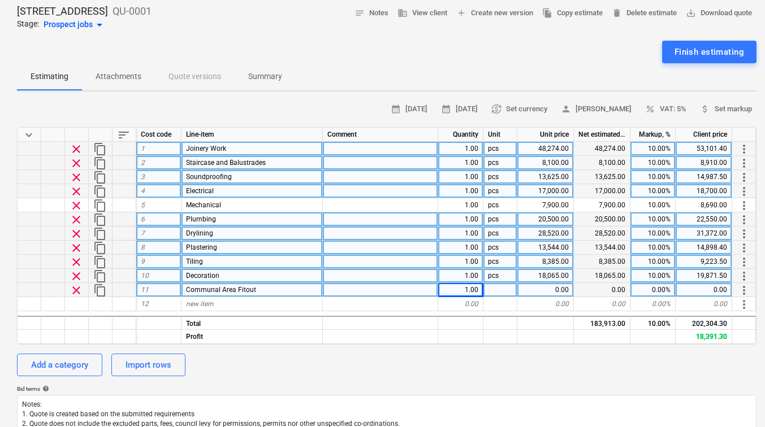
click at [502, 291] on div at bounding box center [500, 290] width 34 height 14
click at [536, 291] on div "0.00" at bounding box center [545, 290] width 57 height 14
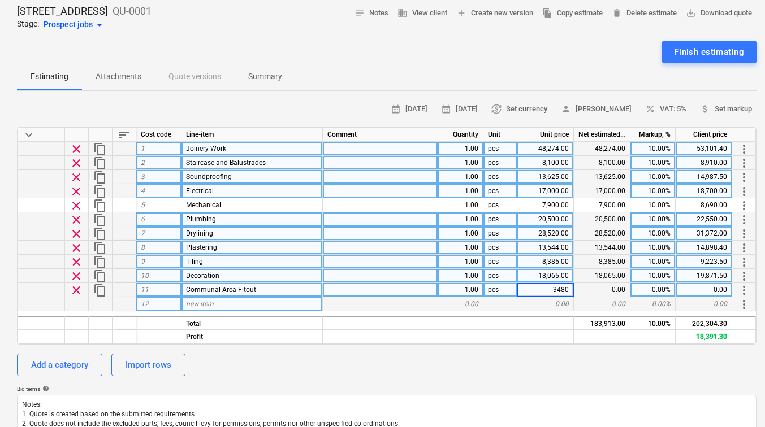
click at [276, 305] on div "new item" at bounding box center [251, 304] width 141 height 14
click at [652, 288] on div "0.00%" at bounding box center [652, 290] width 45 height 14
click at [241, 307] on div "new item" at bounding box center [251, 304] width 141 height 14
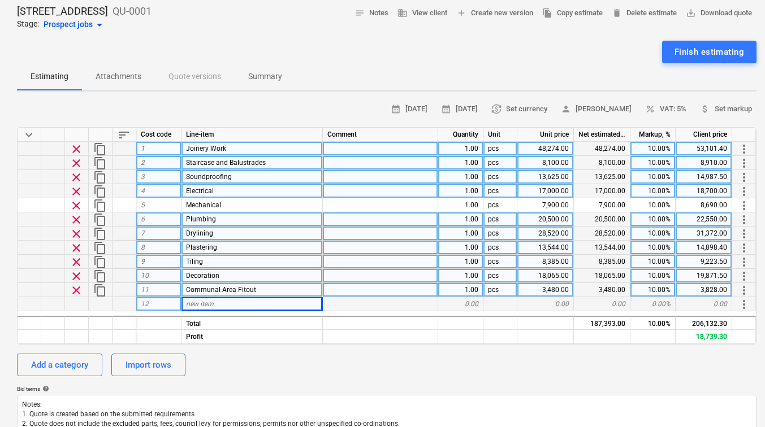
click at [458, 305] on div "0.00" at bounding box center [460, 304] width 45 height 14
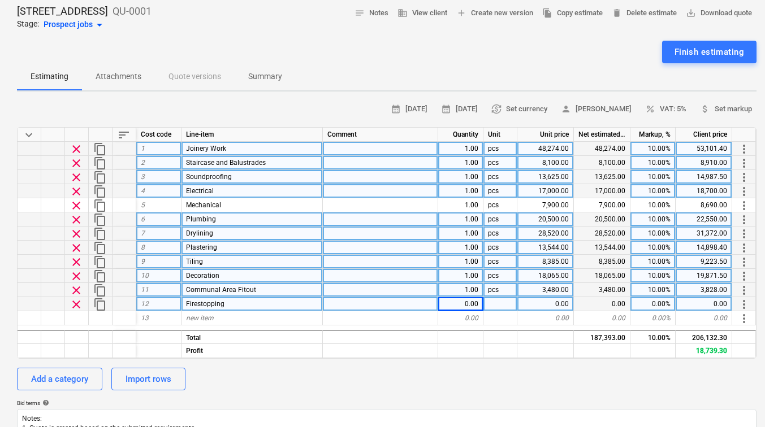
click at [463, 305] on div "0.00" at bounding box center [460, 304] width 45 height 14
click at [505, 306] on div at bounding box center [500, 304] width 34 height 14
click at [544, 305] on div "0.00" at bounding box center [545, 304] width 57 height 14
click at [594, 304] on div "0.00" at bounding box center [602, 304] width 57 height 14
click at [600, 304] on div "0.00" at bounding box center [602, 304] width 57 height 14
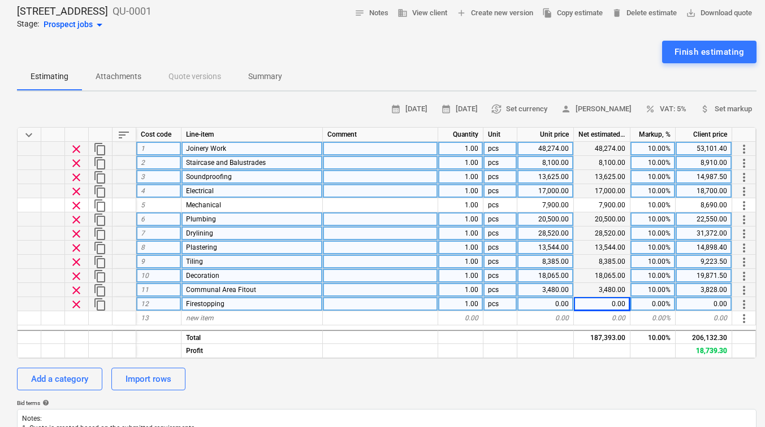
click at [606, 305] on div "0.00" at bounding box center [602, 304] width 57 height 14
drag, startPoint x: 606, startPoint y: 305, endPoint x: 553, endPoint y: 306, distance: 52.6
click at [553, 306] on div "0.00" at bounding box center [545, 304] width 57 height 14
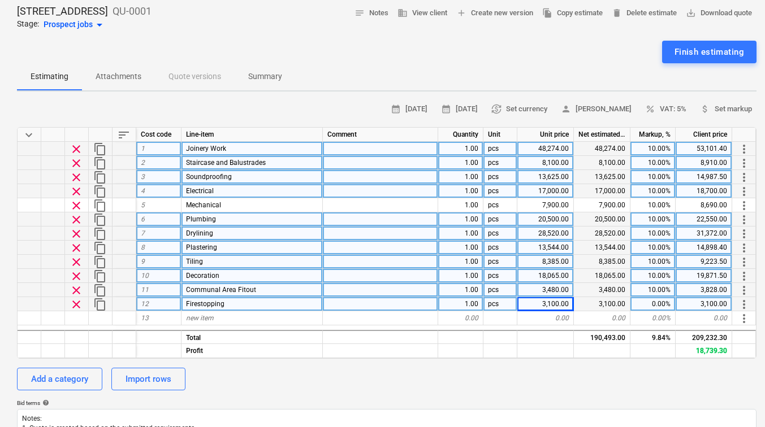
click at [650, 306] on div "0.00%" at bounding box center [652, 304] width 45 height 14
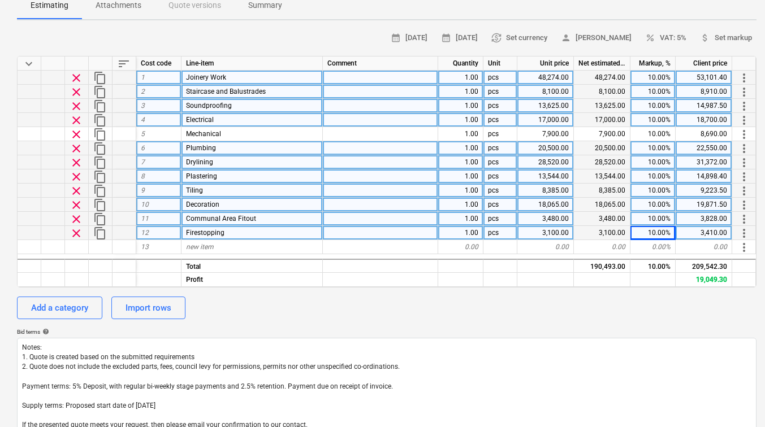
scroll to position [129, 0]
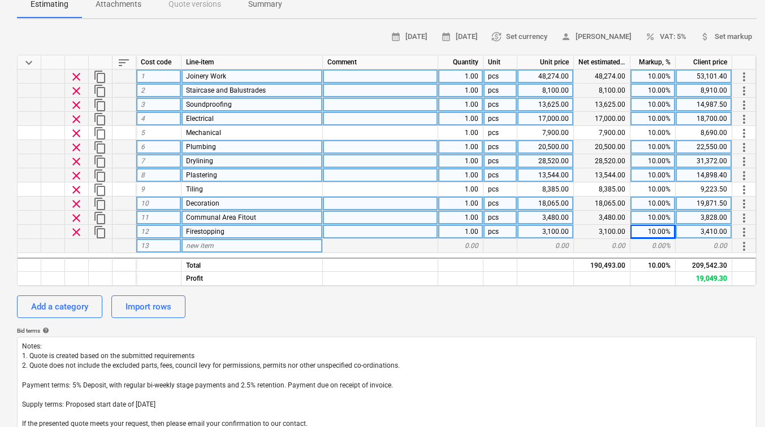
click at [234, 245] on div "new item" at bounding box center [251, 246] width 141 height 14
click at [594, 245] on div "0.00" at bounding box center [602, 246] width 57 height 14
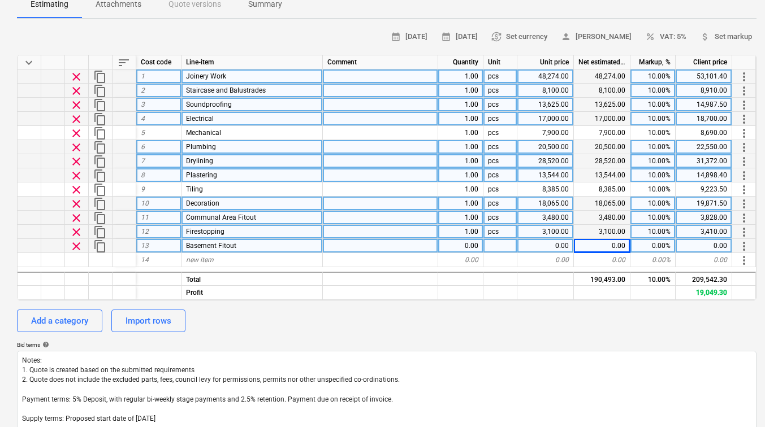
click at [605, 247] on div "0.00" at bounding box center [602, 246] width 57 height 14
click at [559, 245] on div "0.00" at bounding box center [545, 246] width 57 height 14
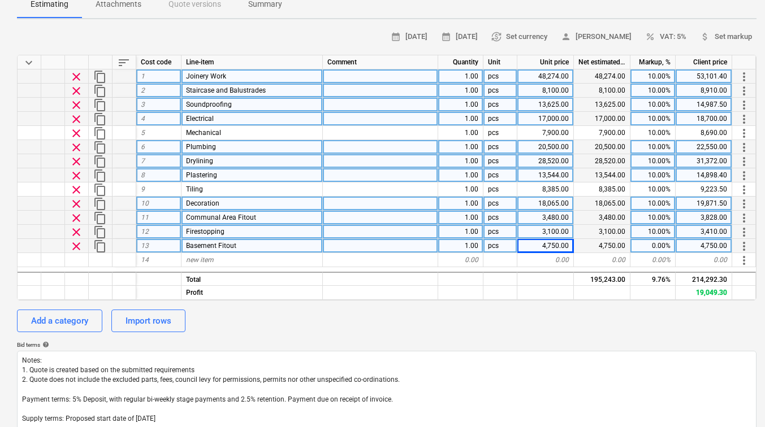
click at [659, 244] on div "0.00%" at bounding box center [652, 246] width 45 height 14
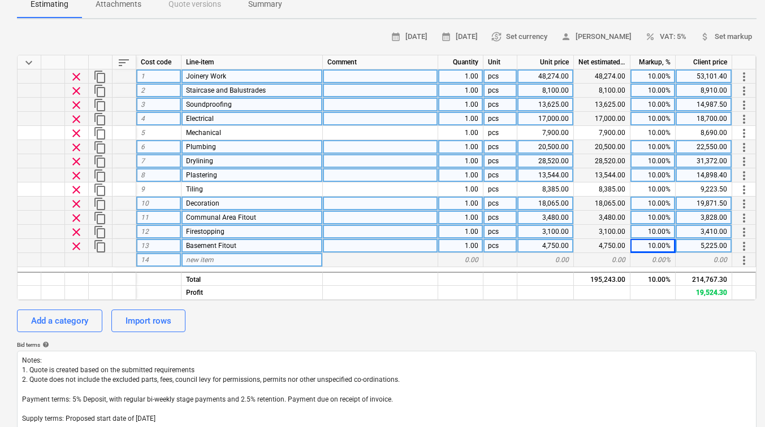
click at [217, 261] on div "new item" at bounding box center [251, 260] width 141 height 14
click at [537, 259] on div "0.00" at bounding box center [545, 260] width 57 height 14
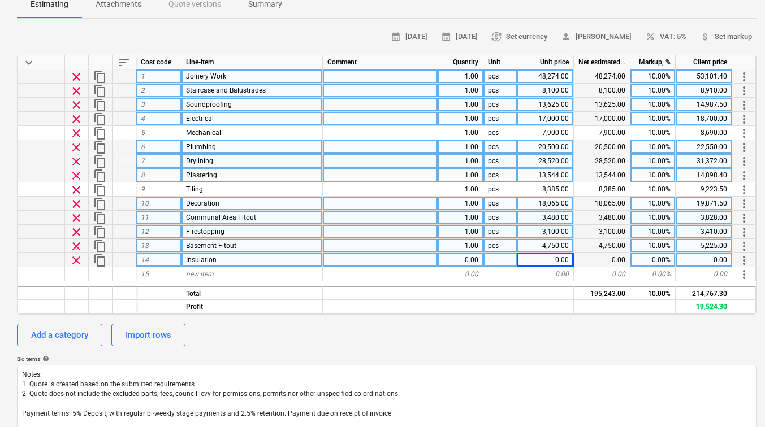
click at [548, 258] on div "0.00" at bounding box center [545, 260] width 57 height 14
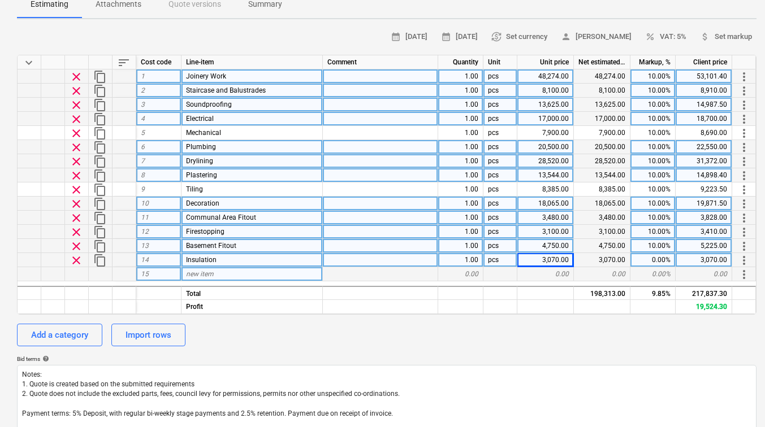
click at [240, 276] on div "new item" at bounding box center [251, 274] width 141 height 14
click at [476, 273] on div "0.00" at bounding box center [460, 274] width 45 height 14
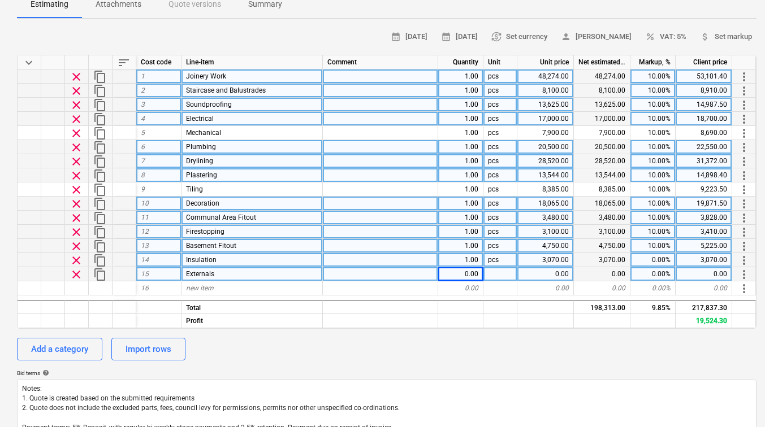
click at [563, 275] on div "0.00" at bounding box center [545, 274] width 57 height 14
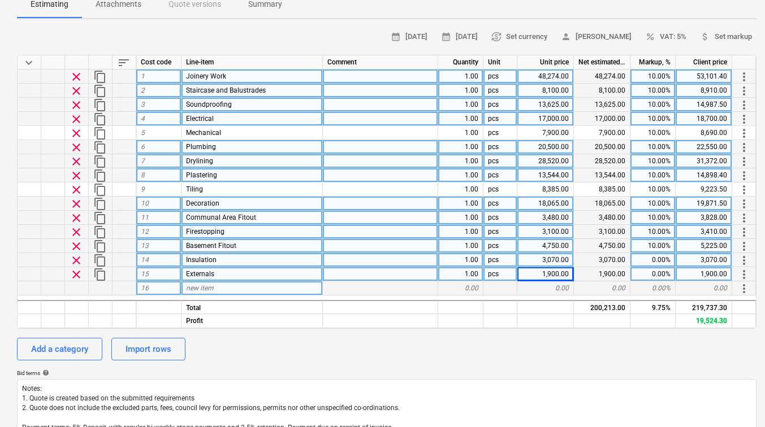
click at [222, 285] on div "new item" at bounding box center [251, 289] width 141 height 14
click at [551, 284] on div "0.00" at bounding box center [545, 289] width 57 height 14
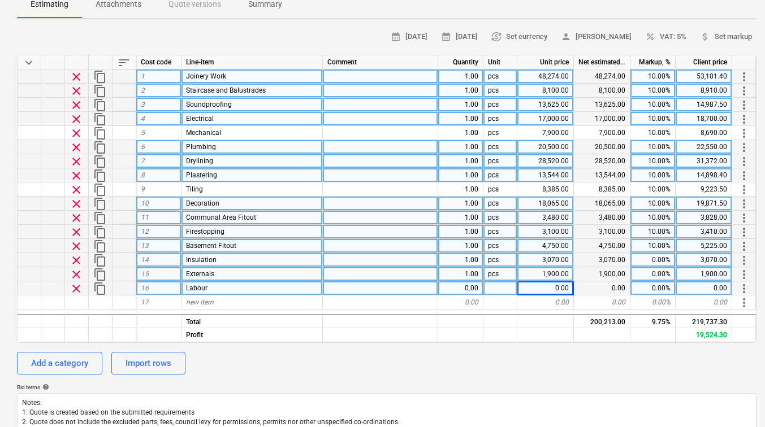
click at [554, 291] on div "0.00" at bounding box center [545, 289] width 57 height 14
click at [663, 260] on div "0.00%" at bounding box center [652, 260] width 45 height 14
click at [656, 270] on div "0.00%" at bounding box center [652, 274] width 45 height 14
click at [661, 285] on div "0.00%" at bounding box center [652, 289] width 45 height 14
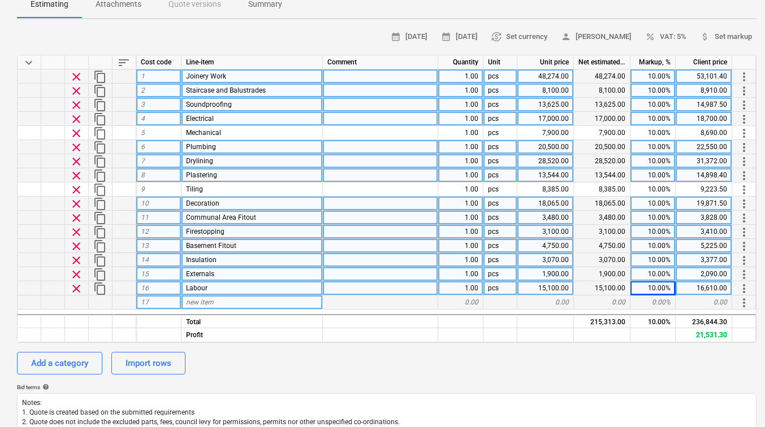
click at [215, 301] on div "new item" at bounding box center [251, 303] width 141 height 14
click at [550, 300] on div "0.00" at bounding box center [545, 303] width 57 height 14
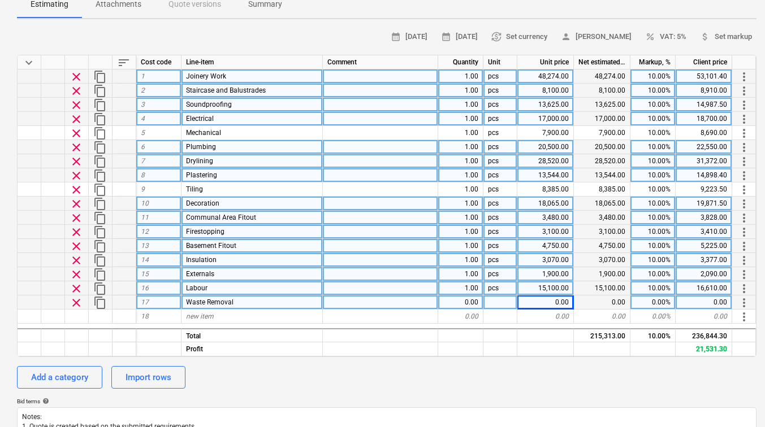
click at [550, 300] on div "0.00" at bounding box center [545, 303] width 57 height 14
click at [648, 304] on div "0.00%" at bounding box center [652, 303] width 45 height 14
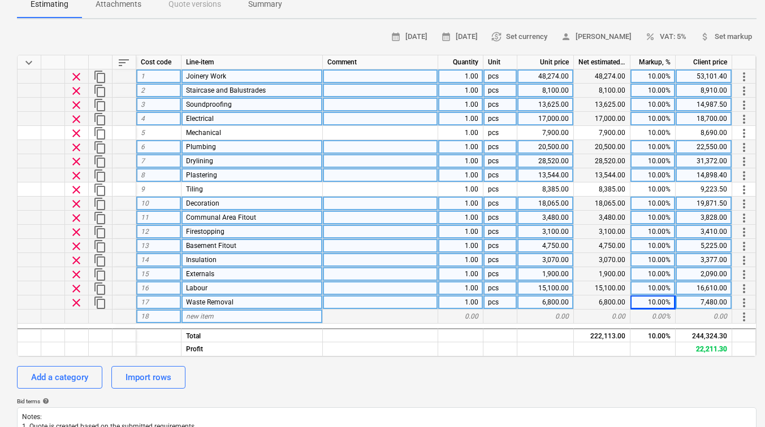
click at [221, 313] on div "new item" at bounding box center [251, 317] width 141 height 14
click at [554, 315] on div "0.00" at bounding box center [545, 317] width 57 height 14
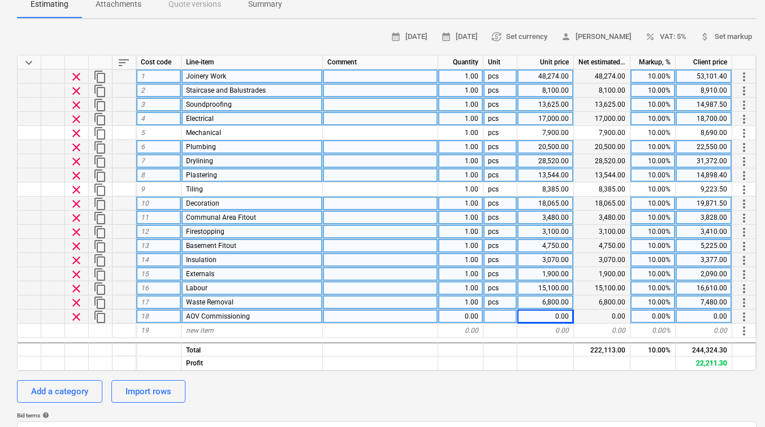
click at [559, 317] on div "0.00" at bounding box center [545, 317] width 57 height 14
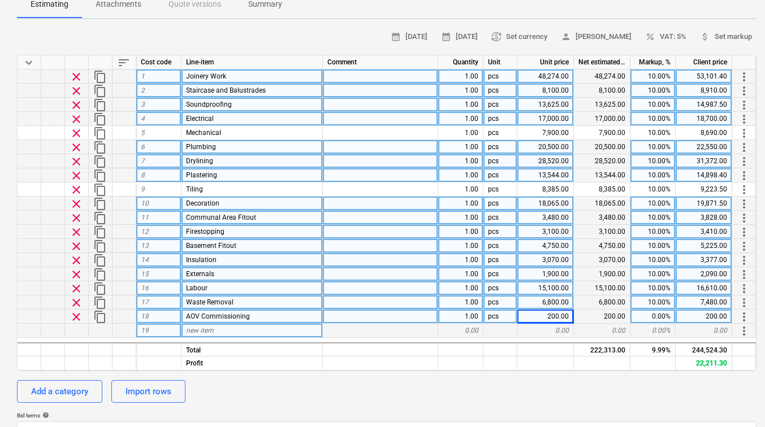
click at [211, 330] on span "new item" at bounding box center [200, 331] width 28 height 8
click at [546, 330] on div "0.00" at bounding box center [545, 331] width 57 height 14
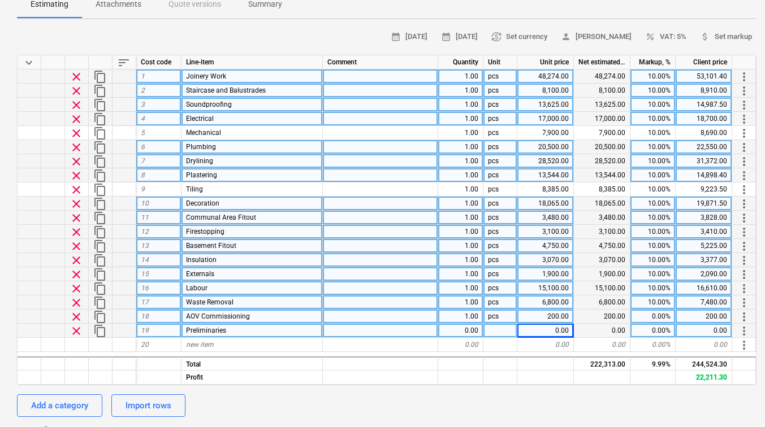
click at [565, 327] on div "0.00" at bounding box center [545, 331] width 57 height 14
click at [614, 392] on div "calendar_month 26 Sep 2025 calendar_month 10 Oct 2025 currency_exchange Set cur…" at bounding box center [386, 280] width 739 height 505
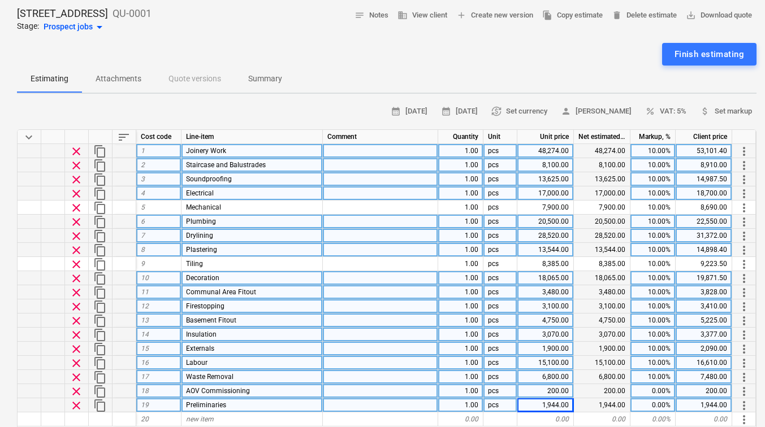
scroll to position [16, 0]
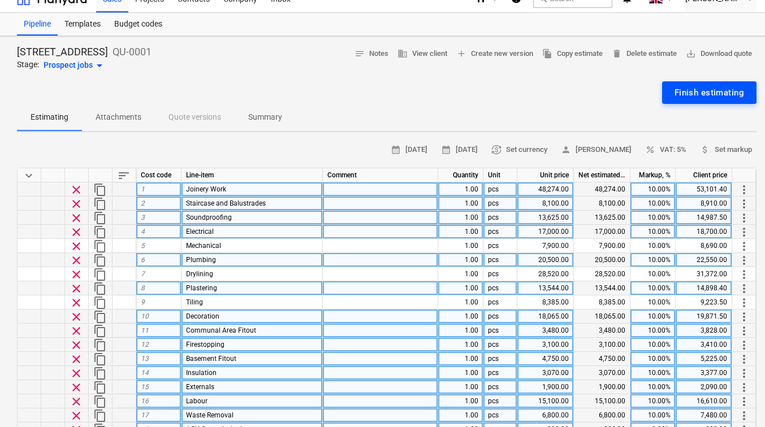
click at [702, 94] on div "Finish estimating" at bounding box center [709, 92] width 70 height 15
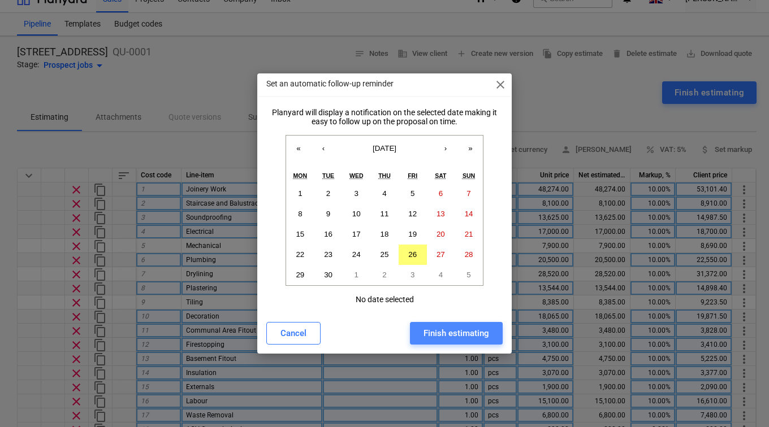
click at [446, 327] on div "Finish estimating" at bounding box center [456, 333] width 66 height 15
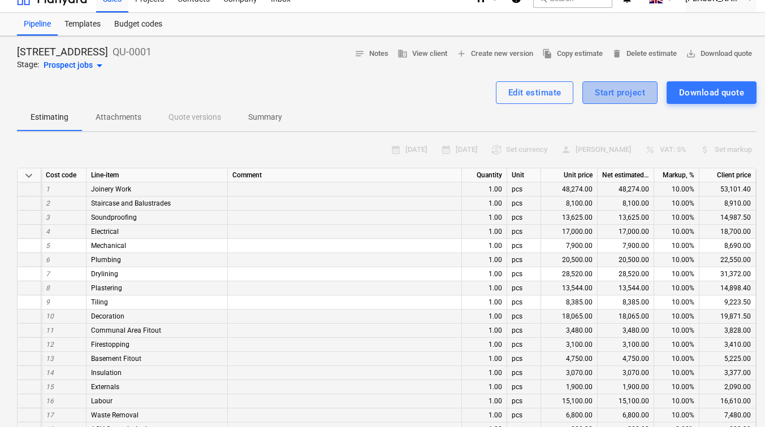
click at [605, 90] on div "Start project" at bounding box center [620, 92] width 50 height 15
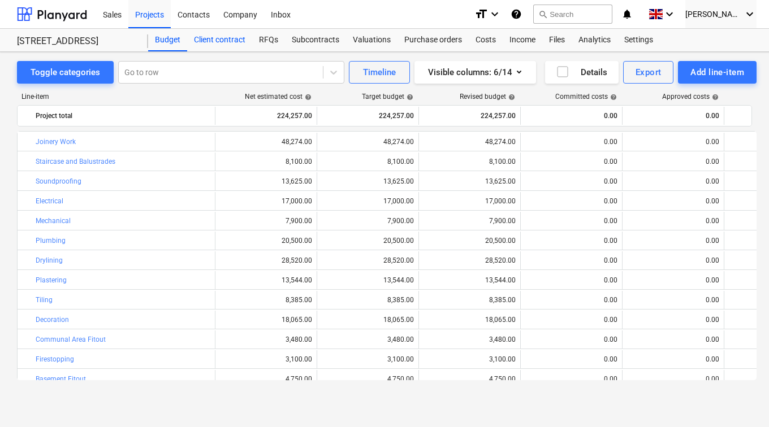
click at [220, 40] on div "Client contract" at bounding box center [219, 40] width 65 height 23
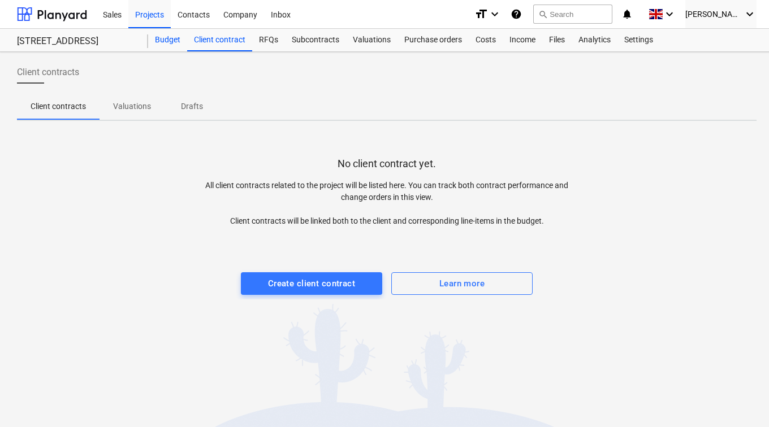
click at [171, 40] on div "Budget" at bounding box center [167, 40] width 39 height 23
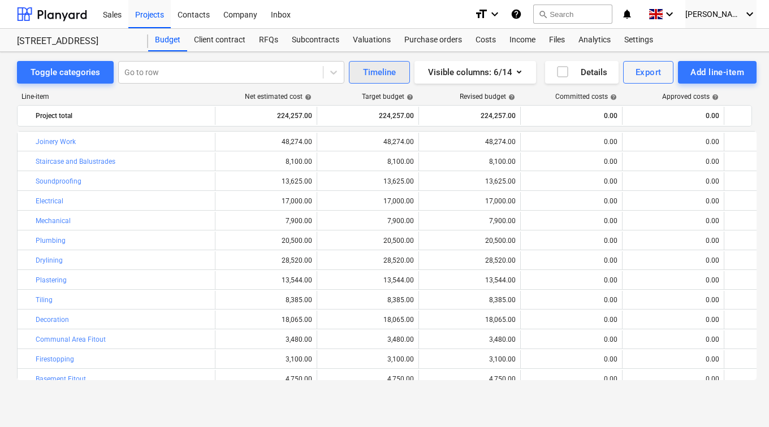
click at [380, 63] on button "Timeline" at bounding box center [379, 72] width 61 height 23
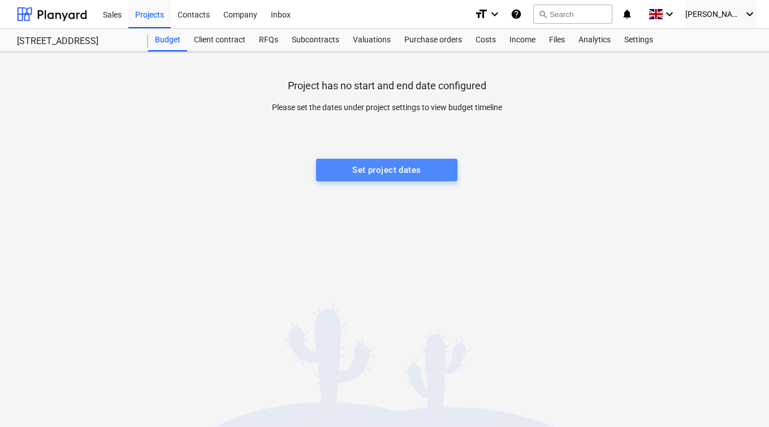
click at [375, 167] on div "Set project dates" at bounding box center [386, 170] width 68 height 15
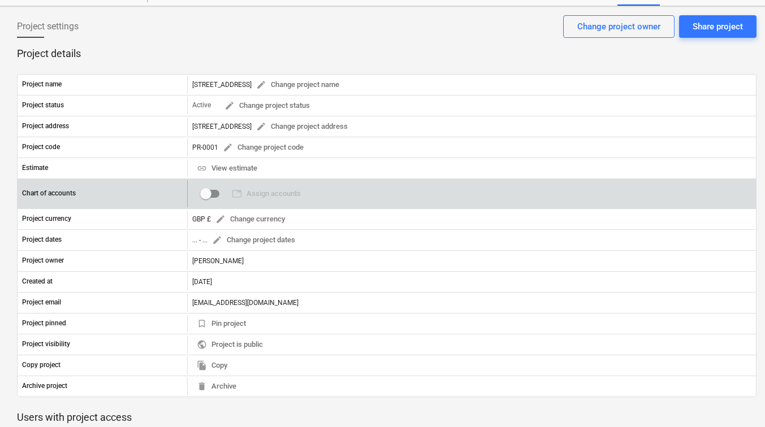
scroll to position [57, 0]
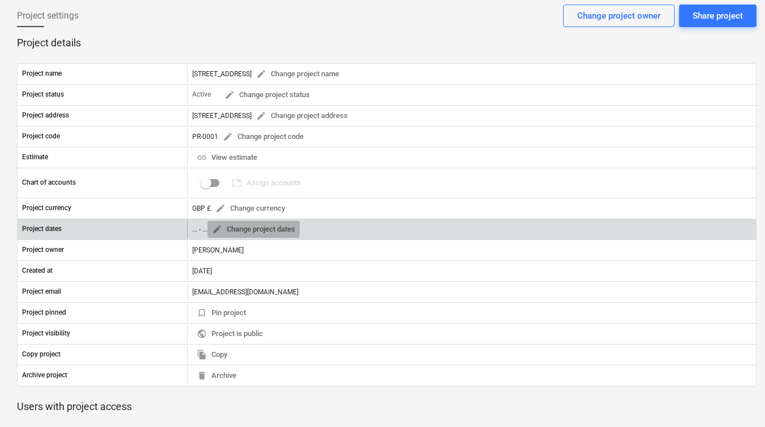
click at [282, 231] on span "edit Change project dates" at bounding box center [253, 229] width 83 height 13
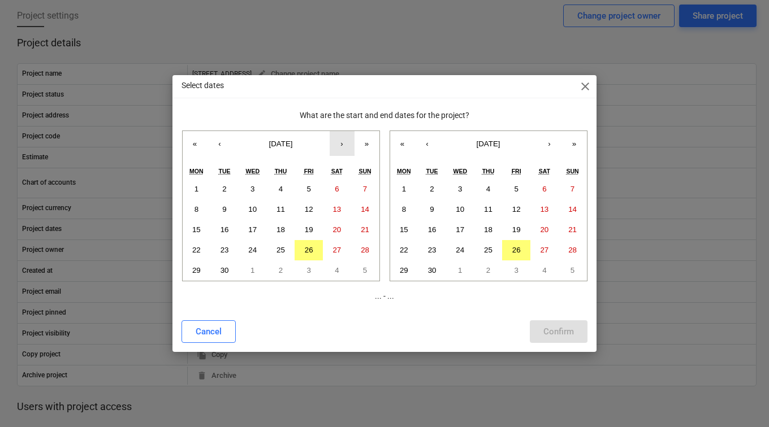
click at [345, 141] on button "›" at bounding box center [342, 143] width 25 height 25
click at [201, 228] on button "13" at bounding box center [197, 230] width 28 height 20
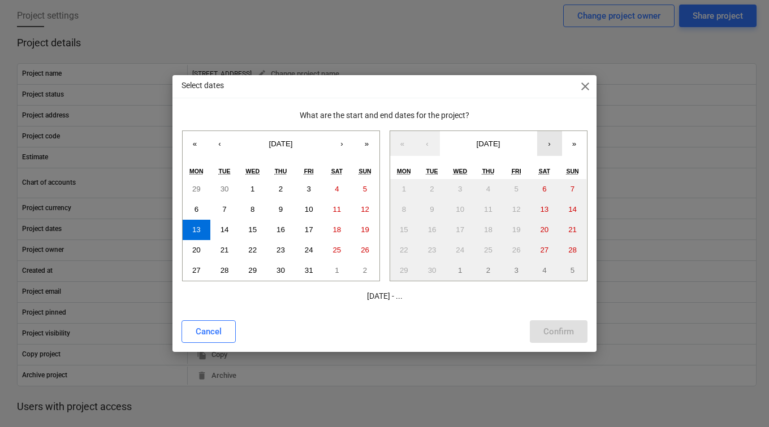
click at [549, 146] on button "›" at bounding box center [549, 143] width 25 height 25
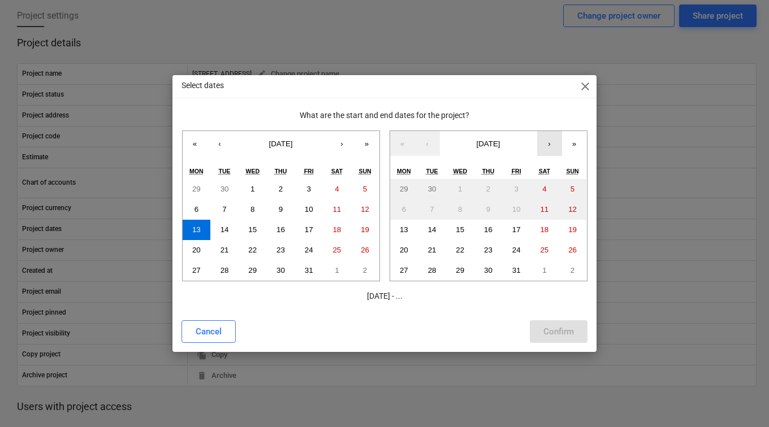
click at [548, 135] on button "›" at bounding box center [549, 143] width 25 height 25
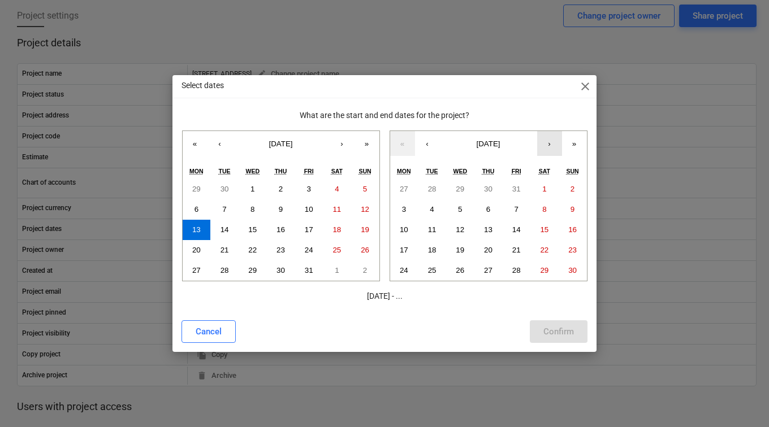
click at [549, 146] on button "›" at bounding box center [549, 143] width 25 height 25
click at [553, 144] on button "›" at bounding box center [549, 143] width 25 height 25
click at [514, 263] on button "30" at bounding box center [516, 271] width 28 height 20
click at [551, 322] on button "Confirm" at bounding box center [559, 332] width 58 height 23
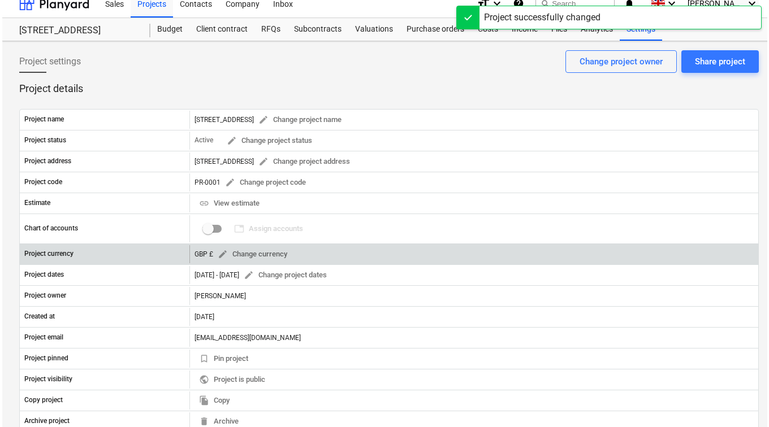
scroll to position [0, 0]
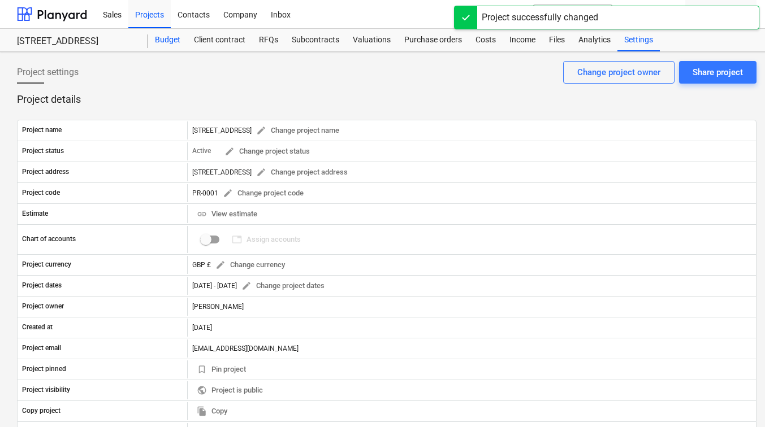
click at [166, 47] on div "Budget" at bounding box center [167, 40] width 39 height 23
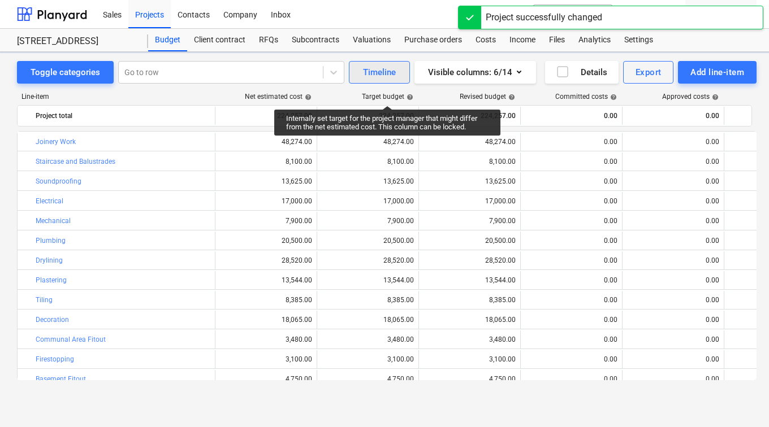
click at [392, 77] on div "Timeline" at bounding box center [379, 72] width 33 height 15
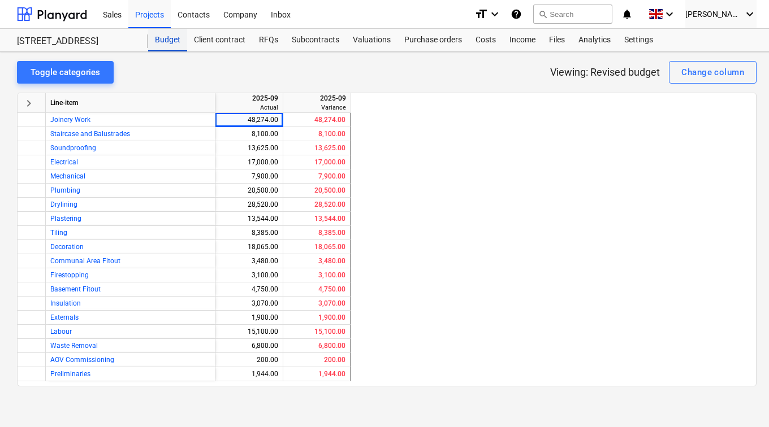
click at [172, 40] on div "Budget" at bounding box center [167, 40] width 39 height 23
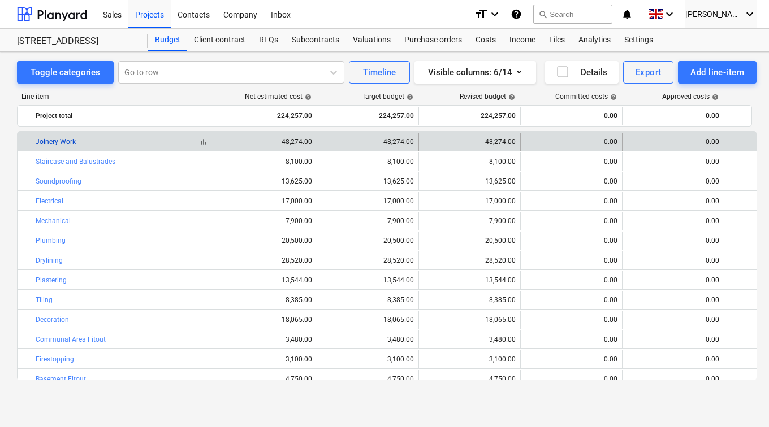
click at [54, 139] on link "Joinery Work" at bounding box center [56, 142] width 40 height 8
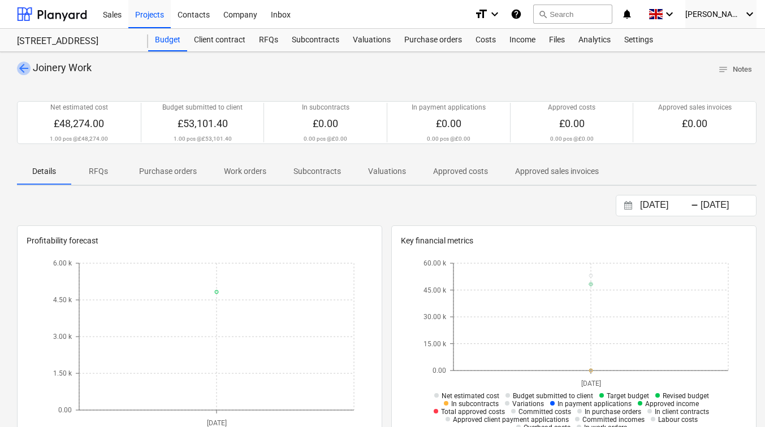
click at [27, 67] on span "arrow_back" at bounding box center [24, 69] width 14 height 14
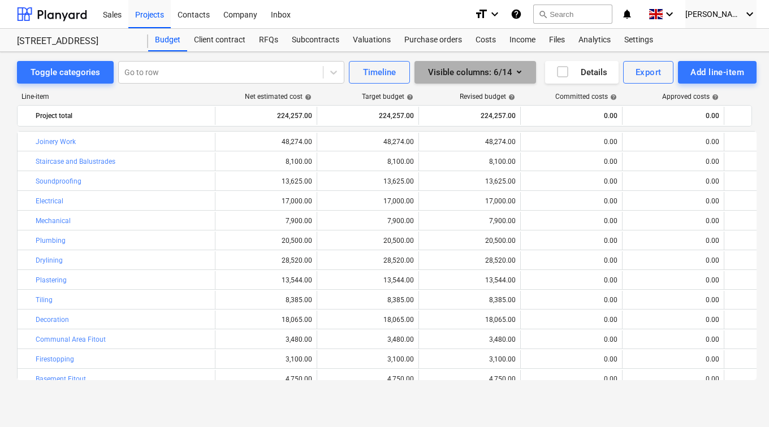
click at [522, 73] on button "Visible columns : 6/14" at bounding box center [475, 72] width 122 height 23
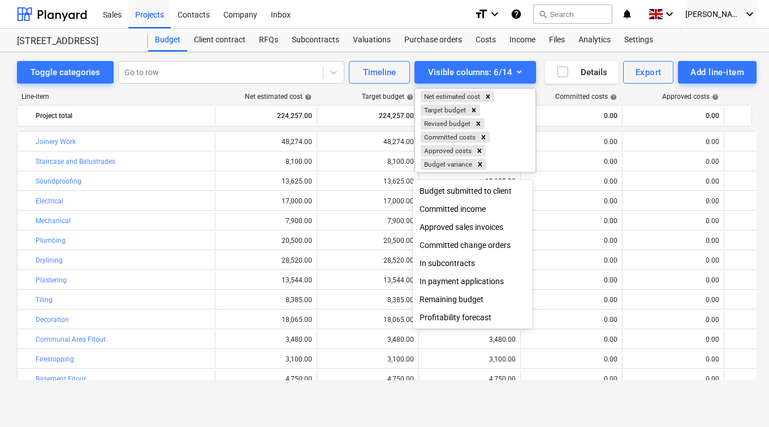
click at [536, 75] on div at bounding box center [384, 213] width 769 height 427
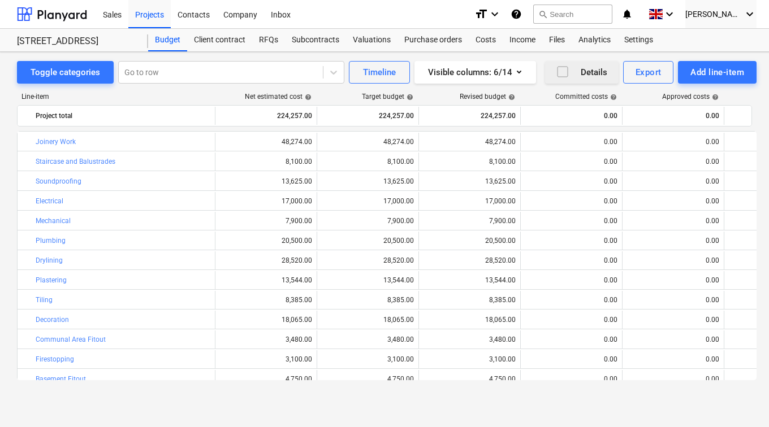
click at [562, 75] on icon "button" at bounding box center [563, 72] width 14 height 14
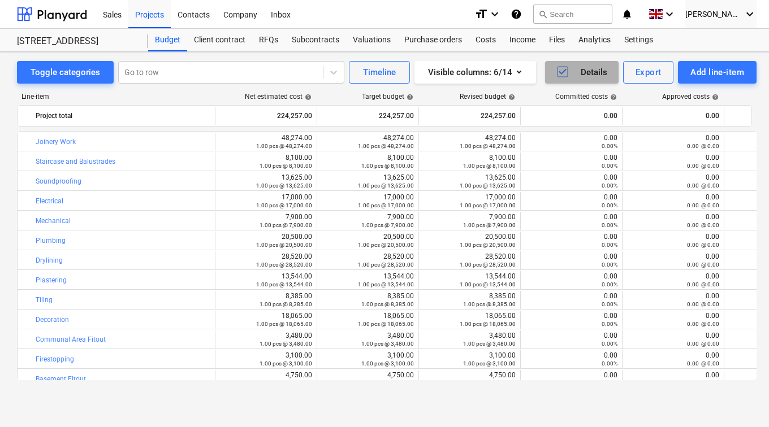
click at [562, 75] on icon "button" at bounding box center [563, 72] width 14 height 14
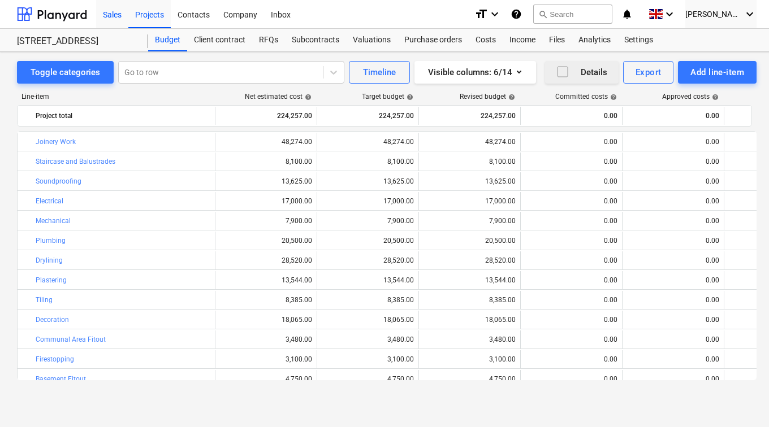
click at [117, 15] on div "Sales" at bounding box center [112, 13] width 32 height 29
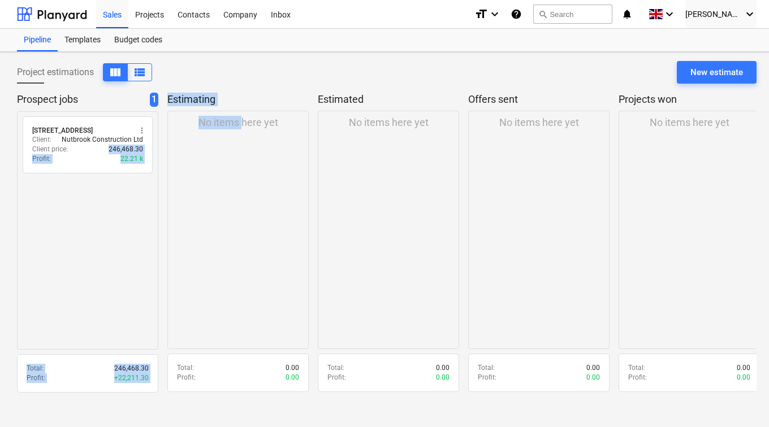
drag, startPoint x: 93, startPoint y: 153, endPoint x: 241, endPoint y: 170, distance: 148.5
click at [241, 170] on div "Prospect jobs 1 radio_button_unchecked 129 Lower Richmond Road, SW15 1EZ more_v…" at bounding box center [386, 247] width 739 height 308
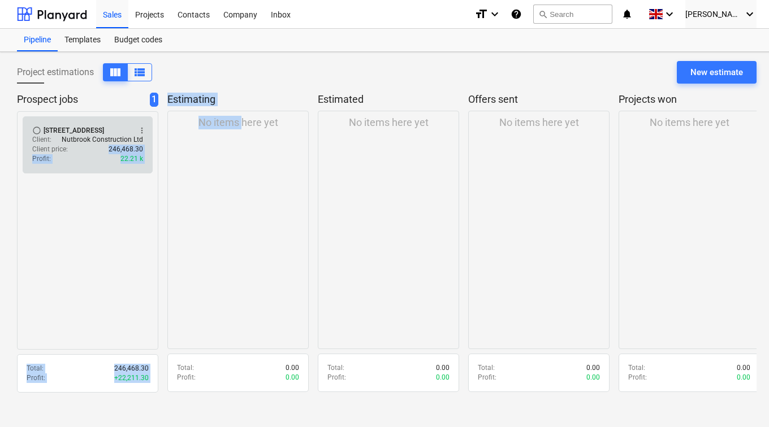
click at [75, 163] on div "Profit : 22.21 k" at bounding box center [87, 159] width 111 height 10
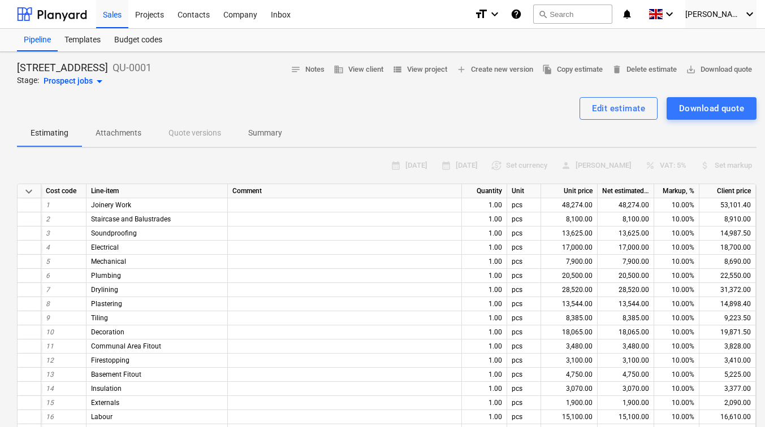
click at [84, 81] on div "Prospect jobs arrow_drop_down" at bounding box center [75, 82] width 63 height 14
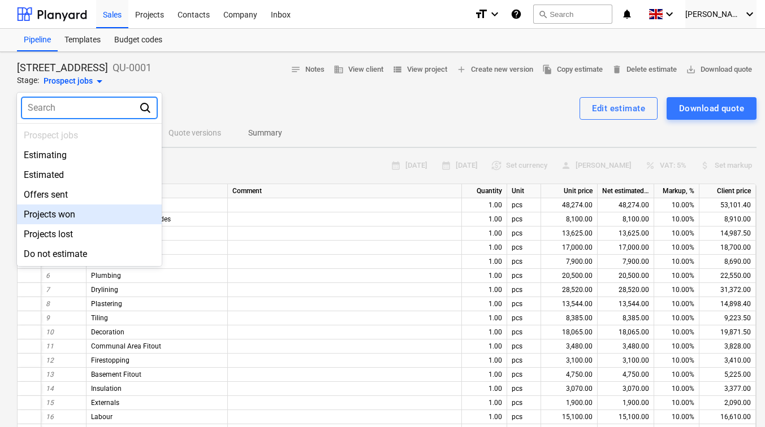
click at [71, 210] on div "Projects won" at bounding box center [89, 215] width 145 height 20
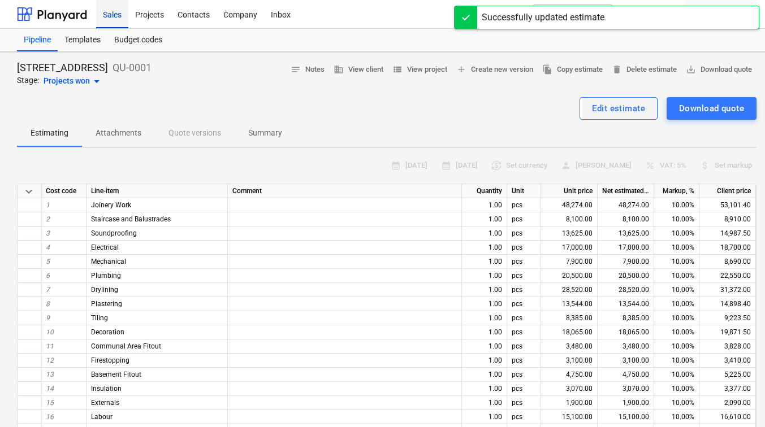
click at [109, 15] on div "Sales" at bounding box center [112, 13] width 32 height 29
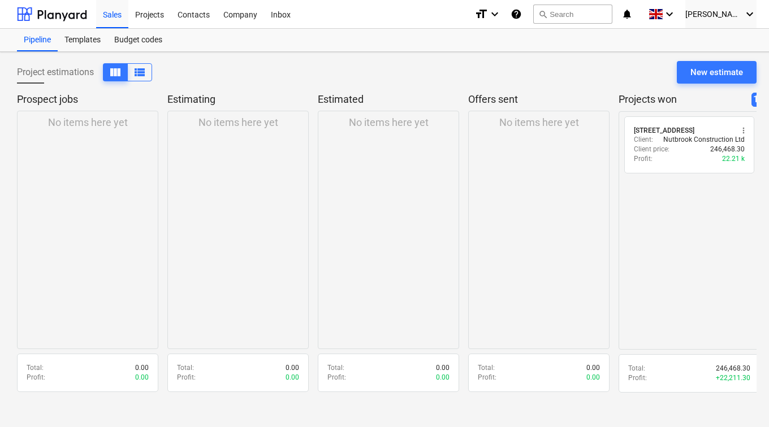
click at [689, 101] on p "Projects won" at bounding box center [682, 100] width 128 height 14
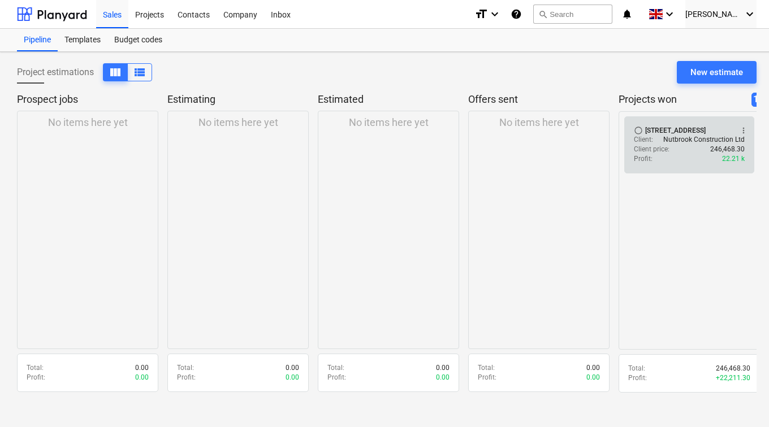
click at [679, 145] on p "Nutbrook Construction Ltd" at bounding box center [703, 140] width 81 height 10
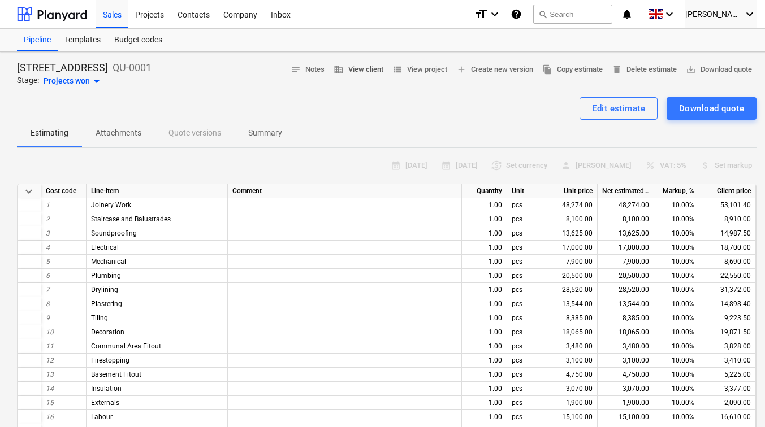
click at [344, 68] on span "business View client" at bounding box center [359, 69] width 50 height 13
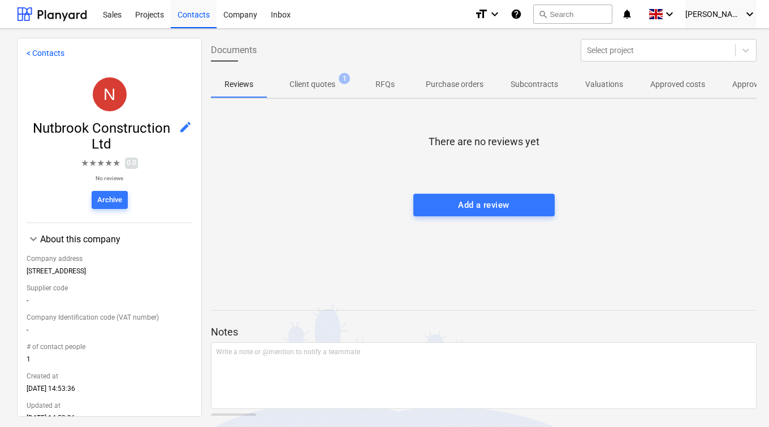
click at [282, 81] on span "Client quotes 1" at bounding box center [312, 85] width 64 height 12
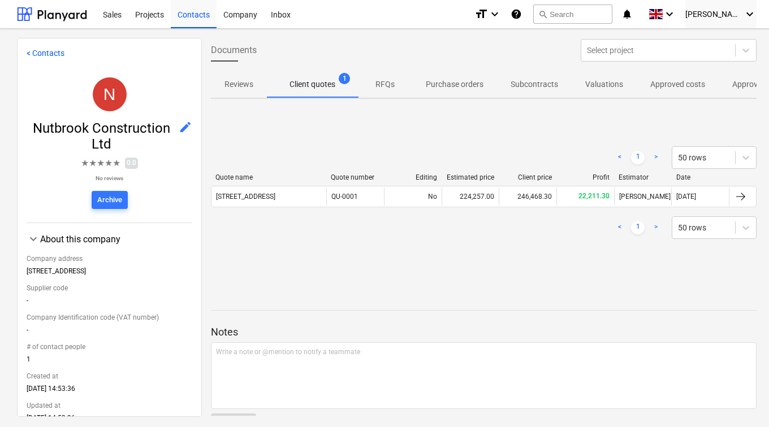
click at [41, 51] on link "< Contacts" at bounding box center [46, 53] width 38 height 9
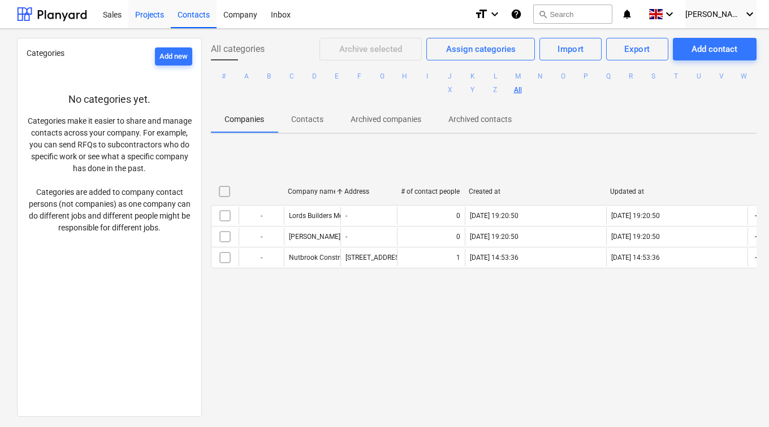
click at [154, 19] on div "Projects" at bounding box center [149, 13] width 42 height 29
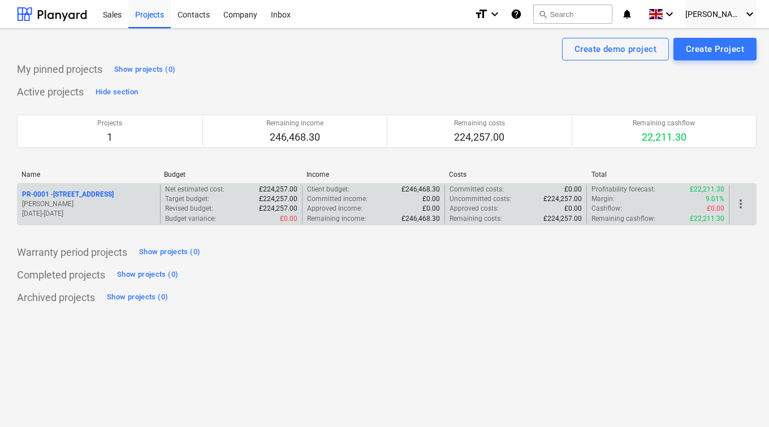
click at [103, 200] on p "PR-0001 - 129 Lower Richmond Road, SW15 1EZ" at bounding box center [68, 195] width 92 height 10
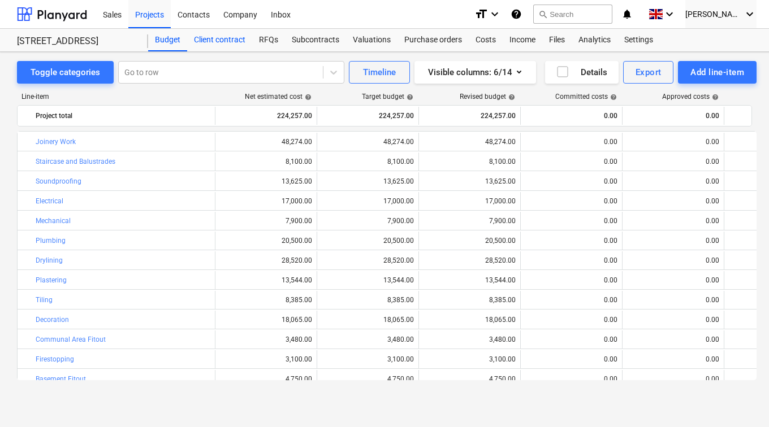
click at [215, 42] on div "Client contract" at bounding box center [219, 40] width 65 height 23
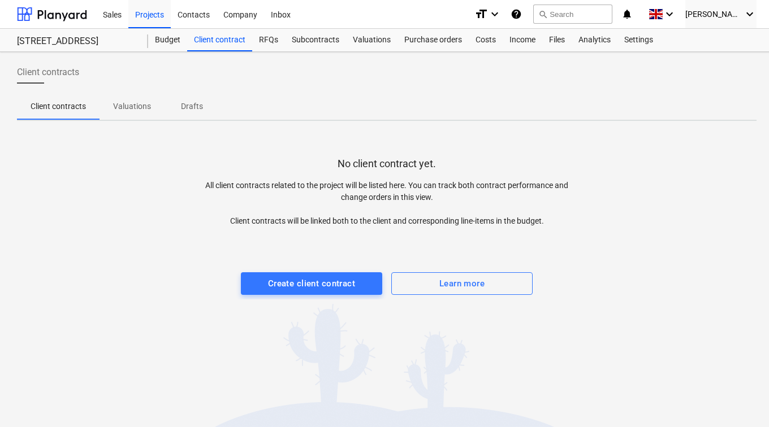
click at [145, 103] on p "Valuations" at bounding box center [132, 107] width 38 height 12
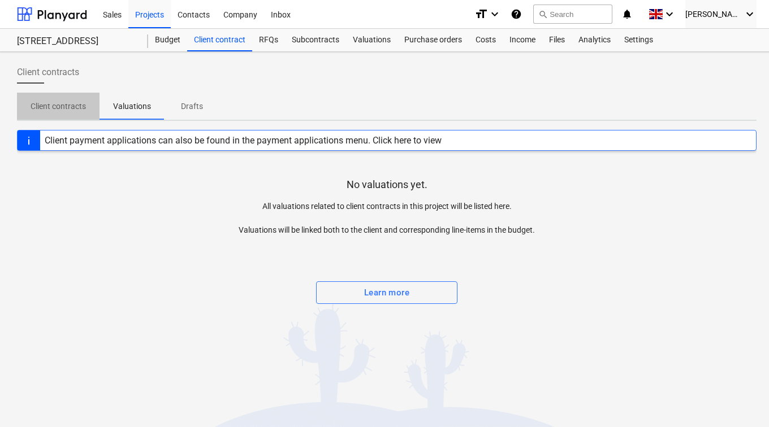
click at [81, 107] on p "Client contracts" at bounding box center [58, 107] width 55 height 12
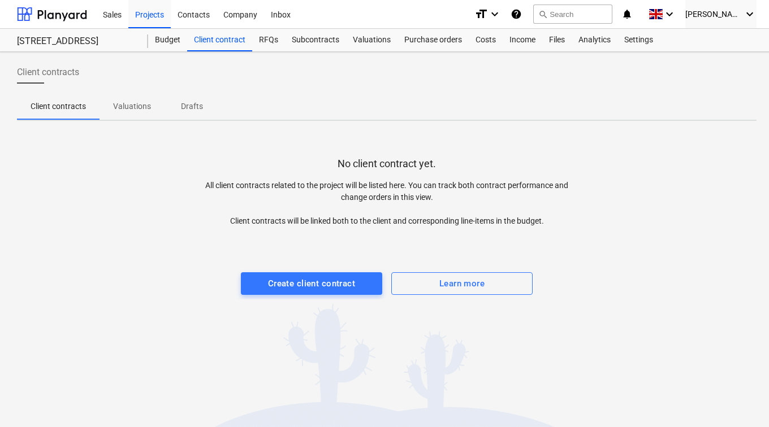
click at [193, 110] on p "Drafts" at bounding box center [191, 107] width 27 height 12
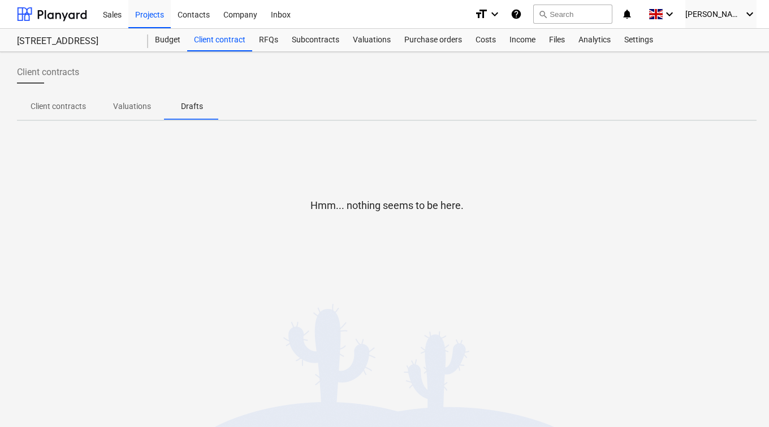
click at [80, 109] on p "Client contracts" at bounding box center [58, 107] width 55 height 12
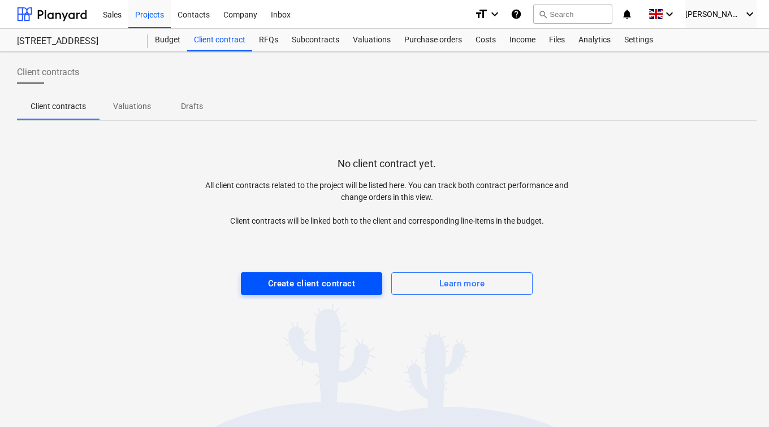
click at [334, 282] on div "Create client contract" at bounding box center [311, 283] width 87 height 15
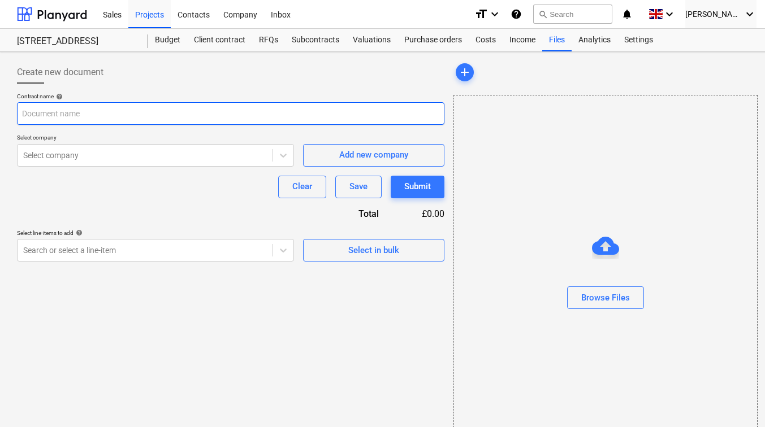
click at [105, 114] on input "text" at bounding box center [230, 113] width 427 height 23
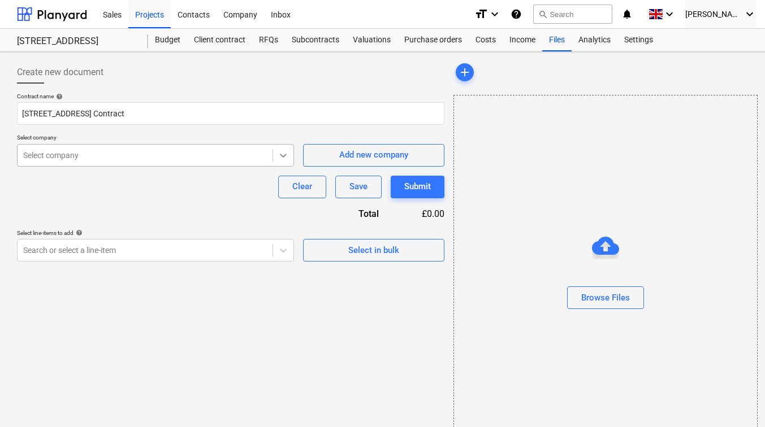
click at [279, 155] on icon at bounding box center [283, 155] width 11 height 11
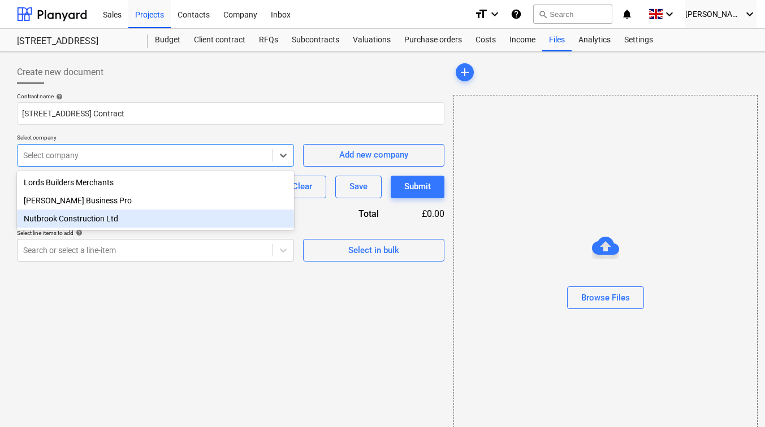
click at [84, 223] on div "Nutbrook Construction Ltd" at bounding box center [155, 219] width 277 height 18
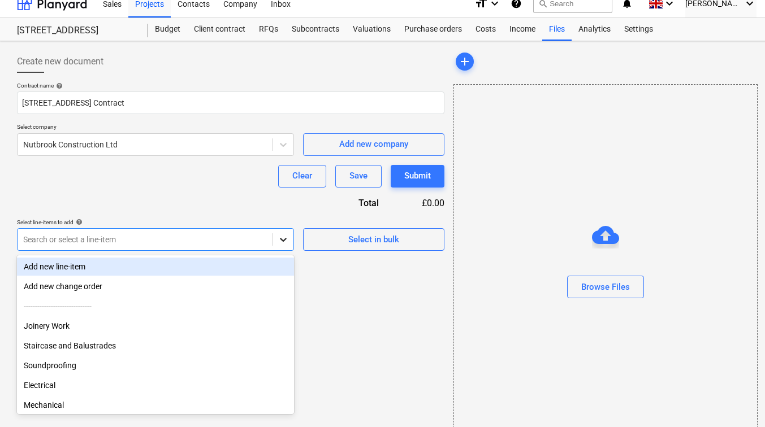
click at [280, 249] on div at bounding box center [282, 239] width 21 height 21
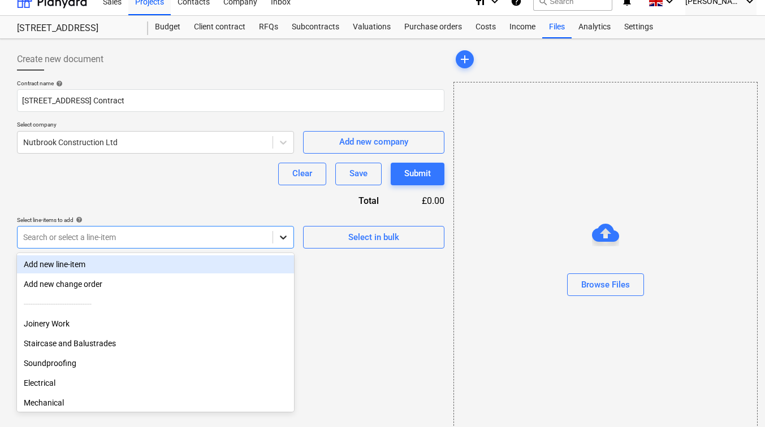
scroll to position [15, 0]
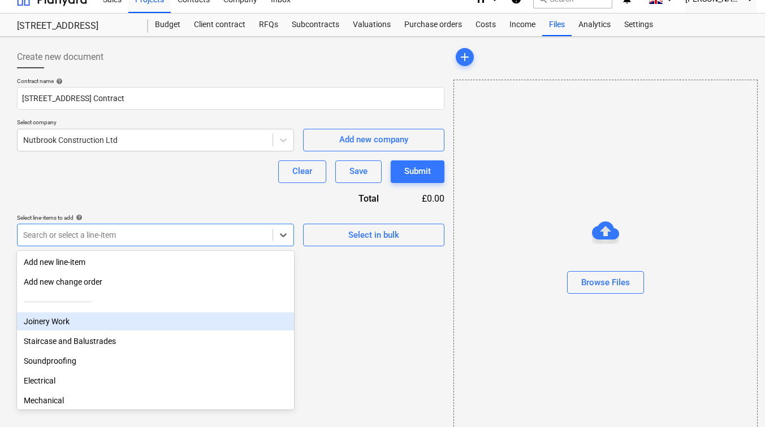
click at [409, 290] on div "Create new document Contract name help 129 Lower Richmond Road Contract Select …" at bounding box center [230, 243] width 436 height 404
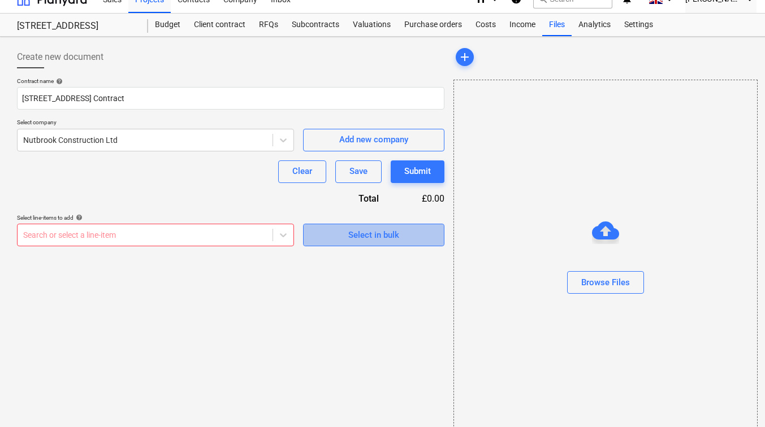
click at [371, 227] on button "Select in bulk" at bounding box center [373, 235] width 141 height 23
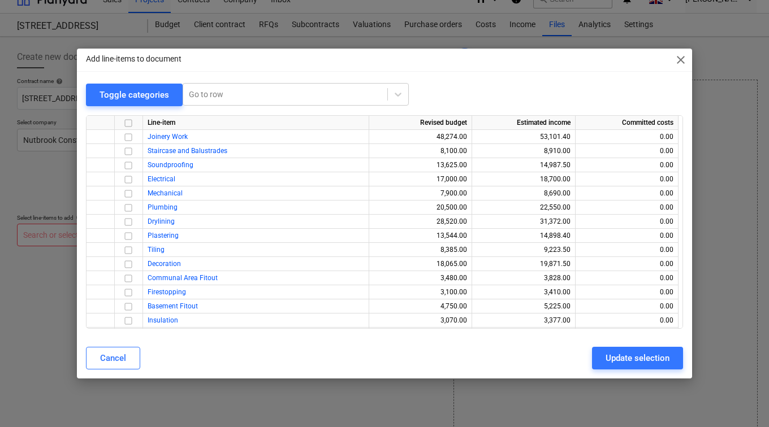
click at [128, 122] on input "checkbox" at bounding box center [129, 123] width 14 height 14
click at [637, 361] on div "Update selection" at bounding box center [637, 358] width 64 height 15
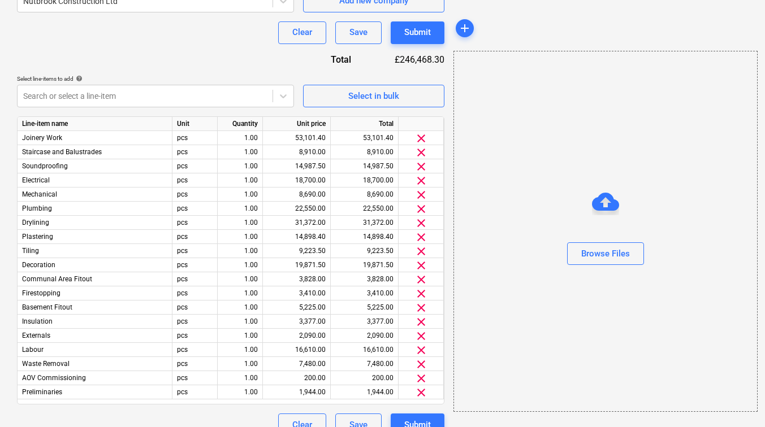
scroll to position [172, 0]
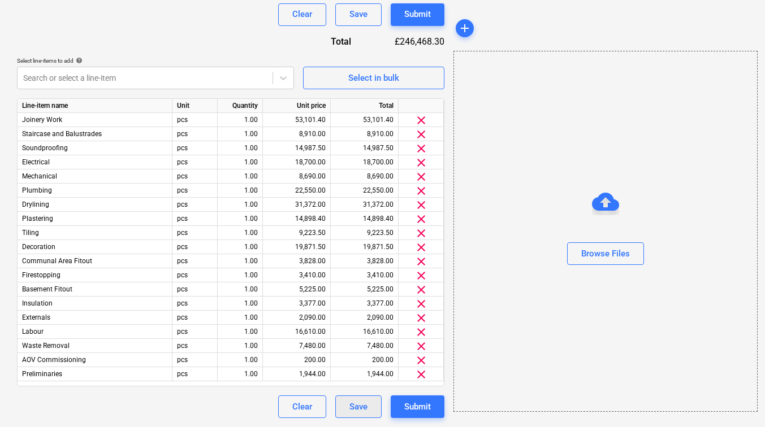
click at [354, 405] on div "Save" at bounding box center [358, 407] width 18 height 15
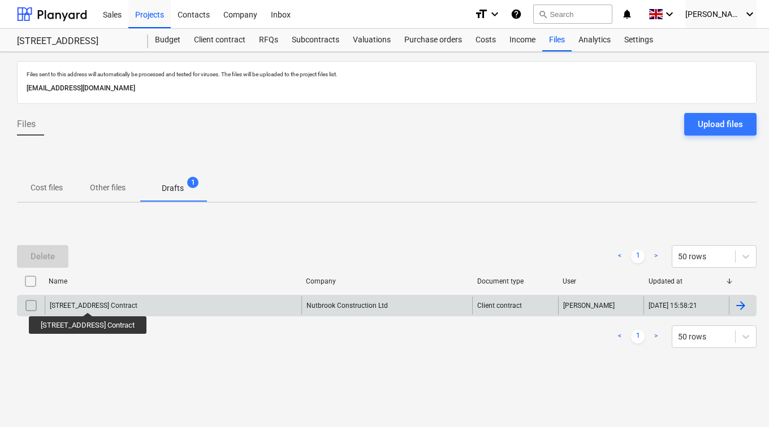
click at [100, 303] on div "129 Lower Richmond Road Contract" at bounding box center [94, 306] width 88 height 8
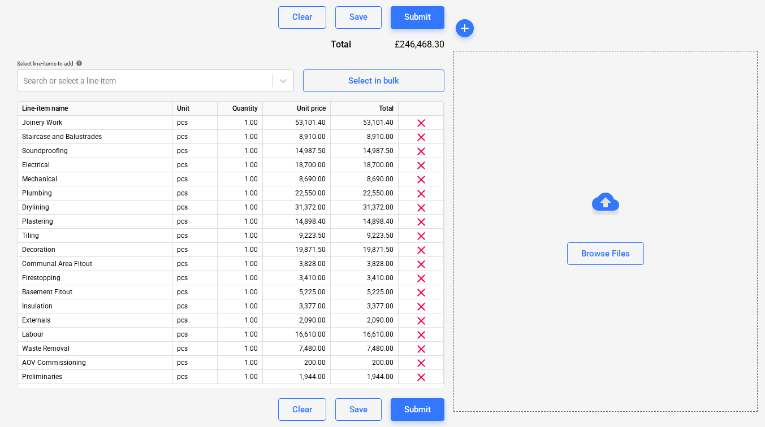
scroll to position [172, 0]
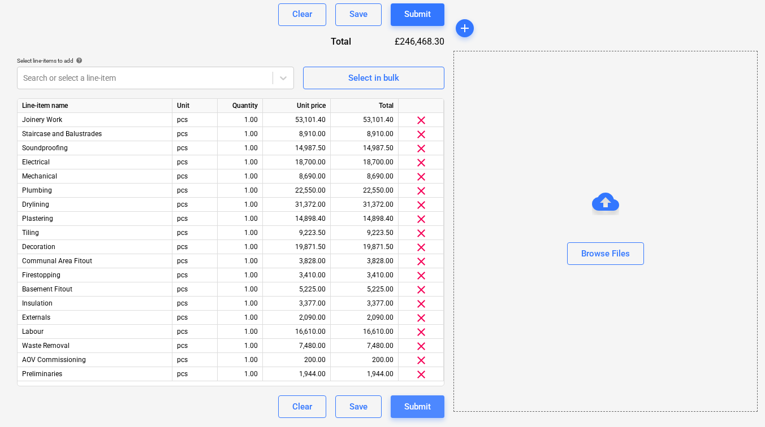
click at [412, 408] on div "Submit" at bounding box center [417, 407] width 27 height 15
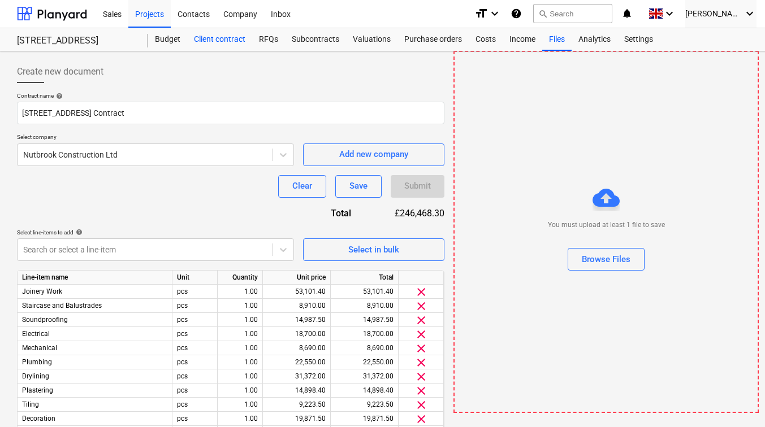
scroll to position [0, 0]
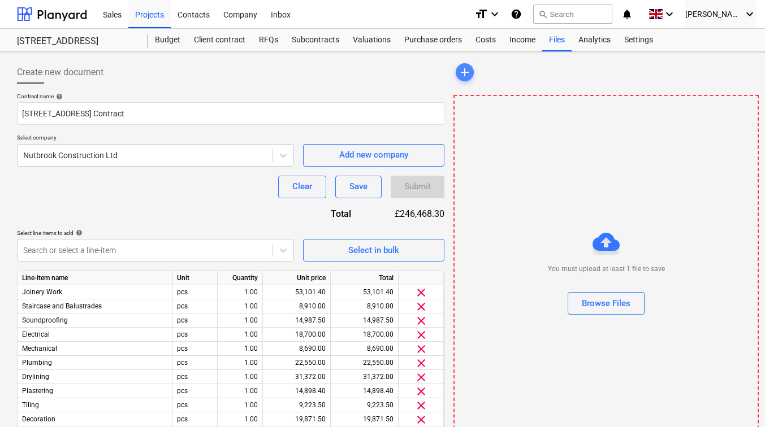
click at [461, 71] on span "add" at bounding box center [465, 73] width 14 height 14
click at [609, 301] on div "Browse Files" at bounding box center [606, 303] width 49 height 15
click at [142, 14] on div "Projects" at bounding box center [149, 13] width 42 height 29
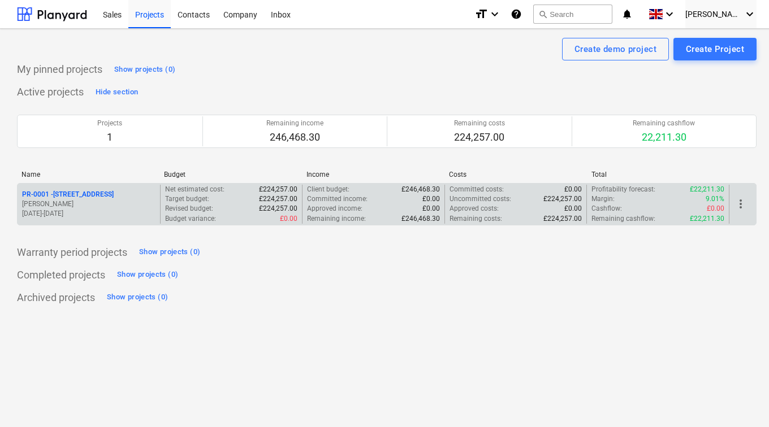
click at [111, 194] on p "PR-0001 - 129 Lower Richmond Road, SW15 1EZ" at bounding box center [68, 195] width 92 height 10
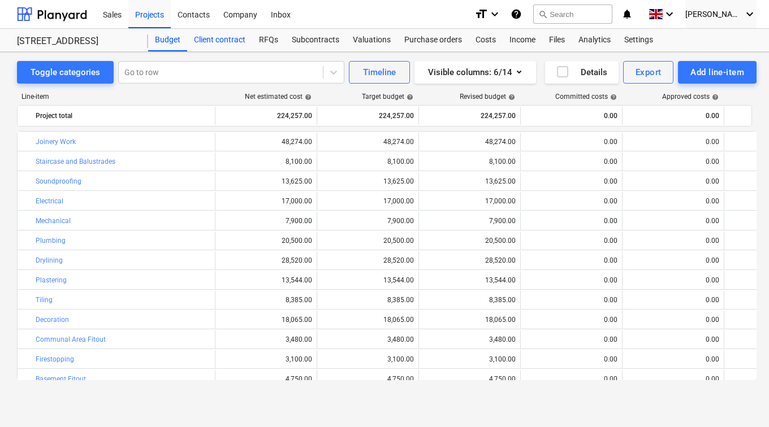
click at [215, 37] on div "Client contract" at bounding box center [219, 40] width 65 height 23
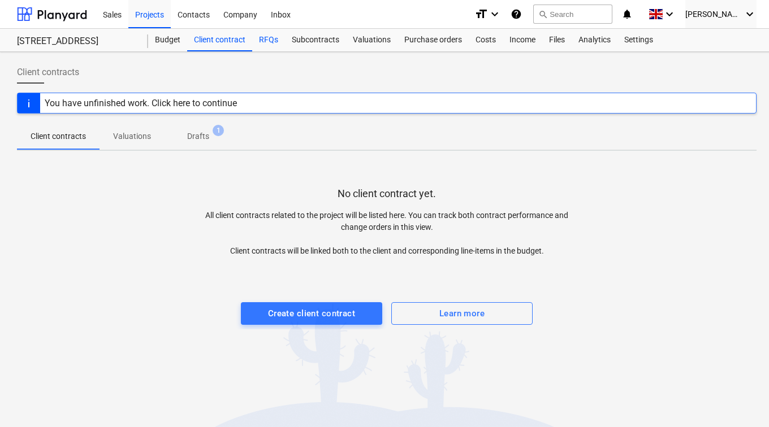
click at [265, 39] on div "RFQs" at bounding box center [268, 40] width 33 height 23
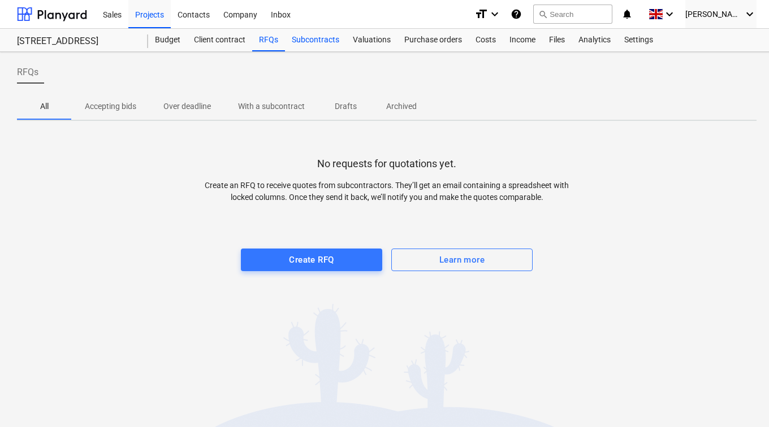
click at [303, 38] on div "Subcontracts" at bounding box center [315, 40] width 61 height 23
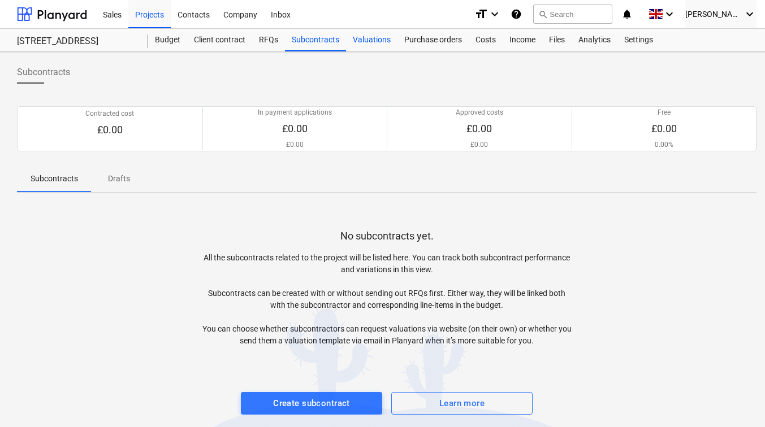
click at [378, 40] on div "Valuations" at bounding box center [371, 40] width 51 height 23
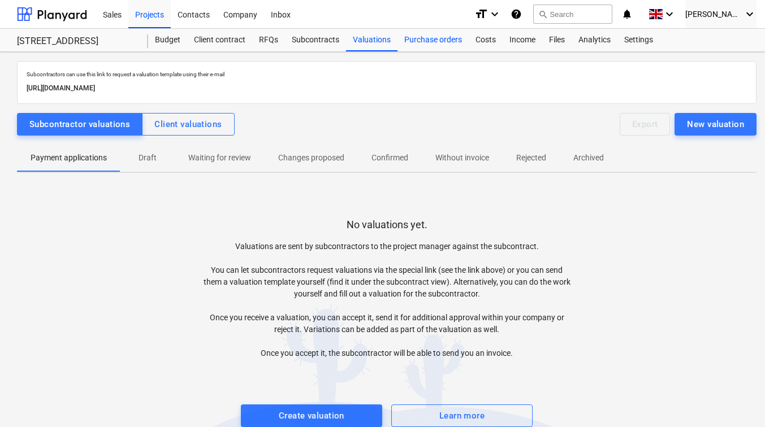
click at [426, 40] on div "Purchase orders" at bounding box center [432, 40] width 71 height 23
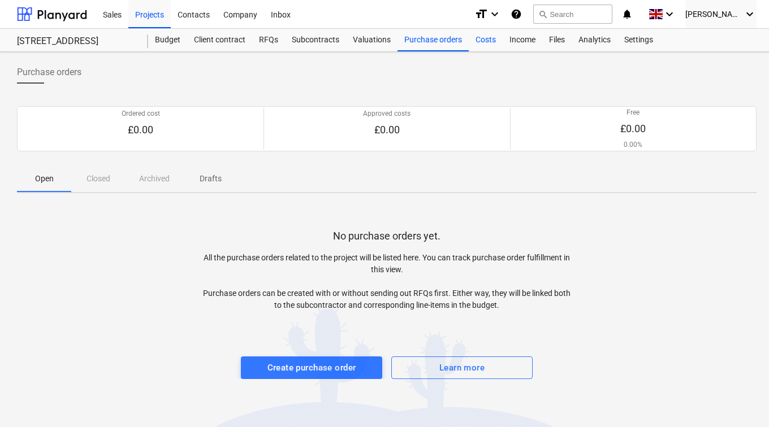
click at [481, 35] on div "Costs" at bounding box center [486, 40] width 34 height 23
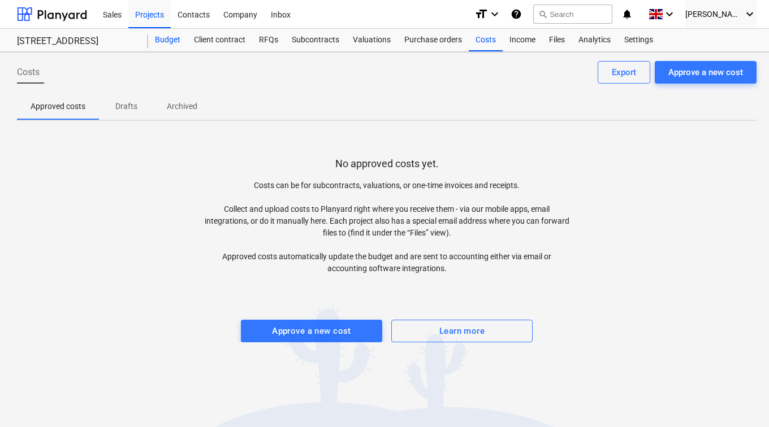
click at [170, 33] on div "Budget" at bounding box center [167, 40] width 39 height 23
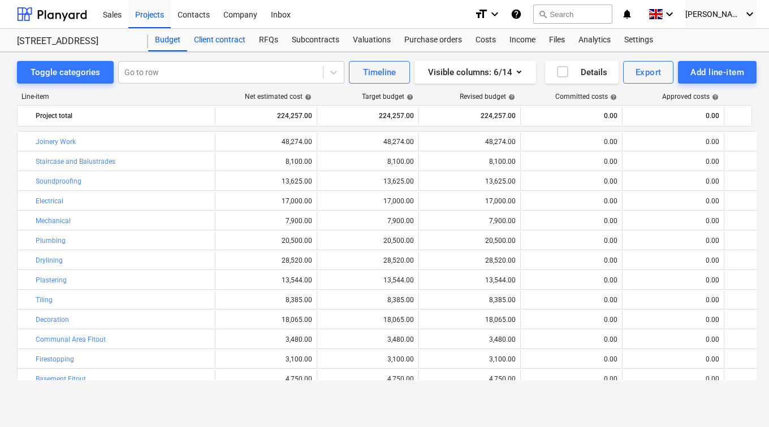
click at [198, 46] on div "Client contract" at bounding box center [219, 40] width 65 height 23
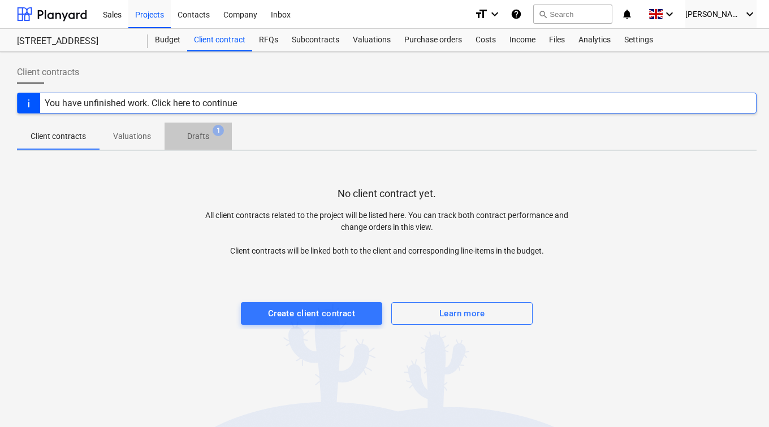
click at [203, 137] on p "Drafts" at bounding box center [198, 137] width 22 height 12
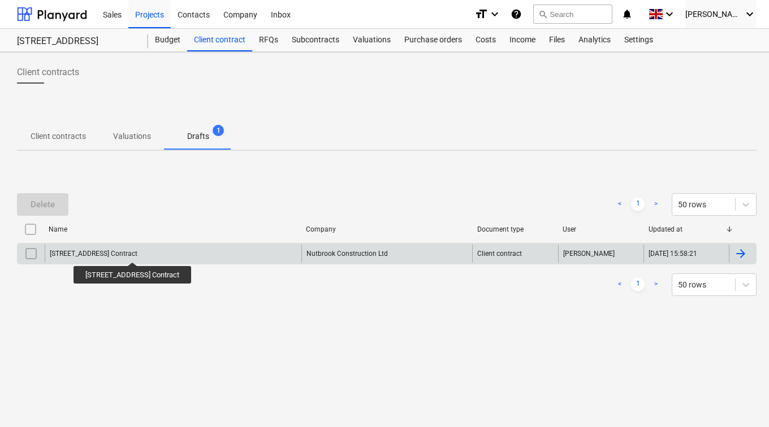
click at [137, 252] on div "129 Lower Richmond Road Contract" at bounding box center [94, 254] width 88 height 8
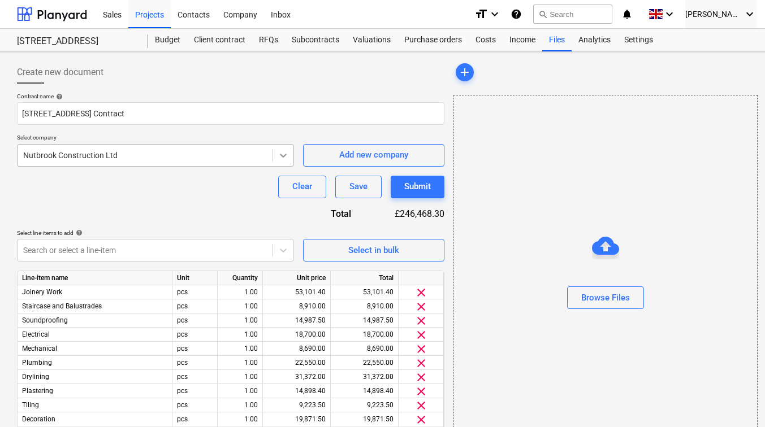
click at [279, 155] on icon at bounding box center [283, 155] width 11 height 11
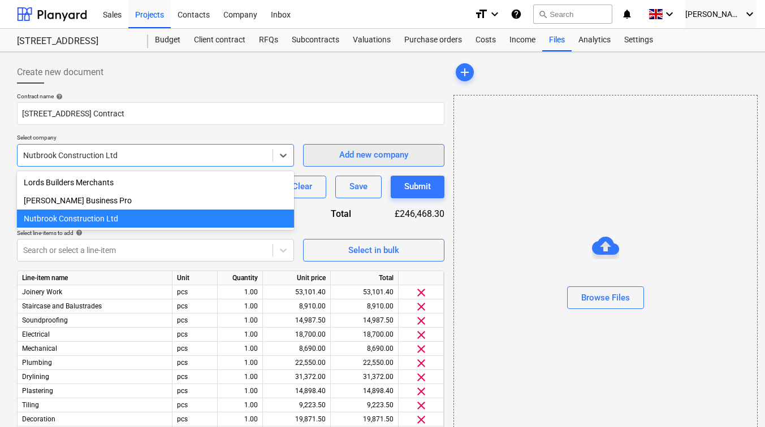
click at [346, 150] on div "Add new company" at bounding box center [373, 155] width 69 height 15
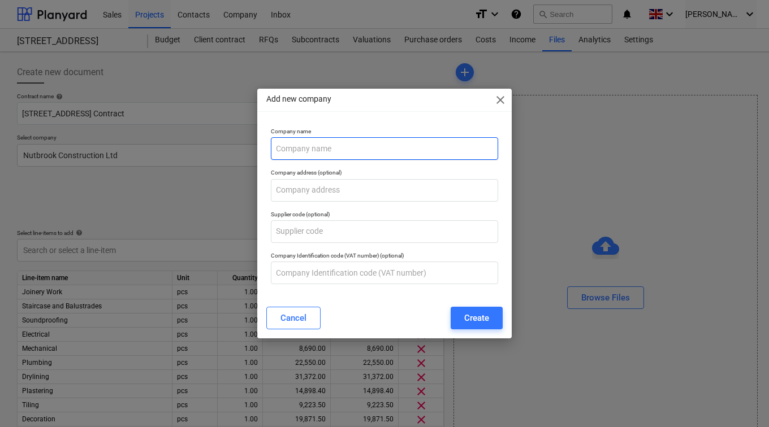
click at [329, 152] on input "text" at bounding box center [384, 148] width 227 height 23
click at [301, 317] on div "Cancel" at bounding box center [293, 318] width 26 height 15
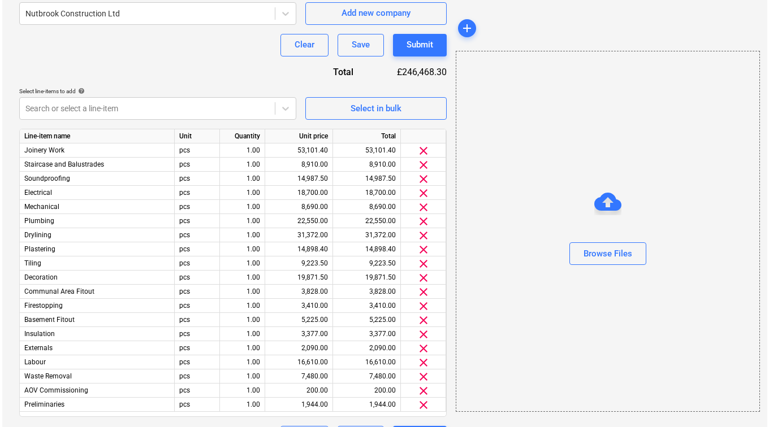
scroll to position [172, 0]
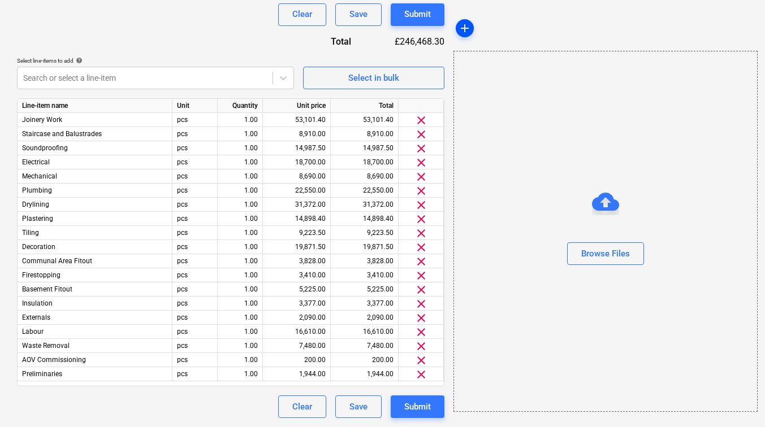
click at [464, 24] on span "add" at bounding box center [465, 28] width 14 height 14
click at [580, 248] on button "Browse Files" at bounding box center [605, 254] width 77 height 23
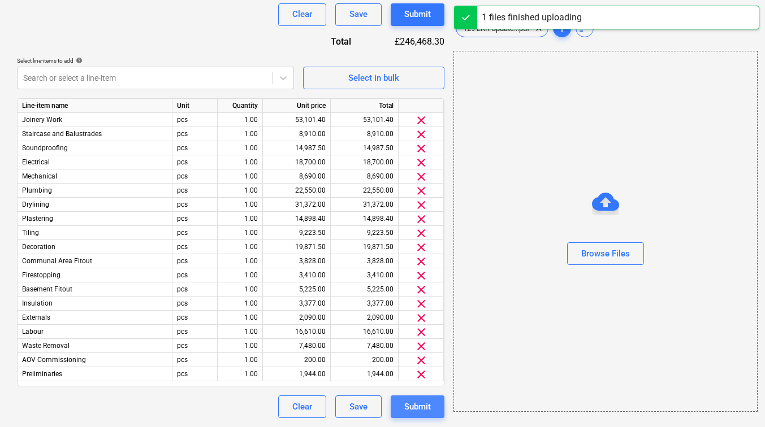
click at [423, 400] on div "Submit" at bounding box center [417, 407] width 27 height 15
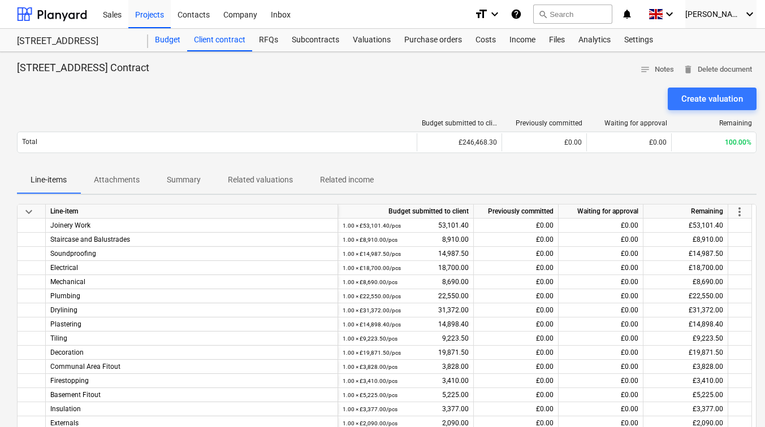
click at [168, 43] on div "Budget" at bounding box center [167, 40] width 39 height 23
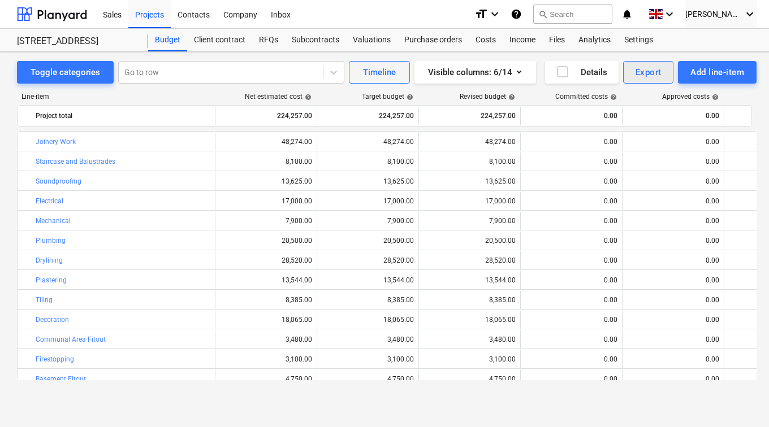
click at [652, 75] on div "Export" at bounding box center [648, 72] width 26 height 15
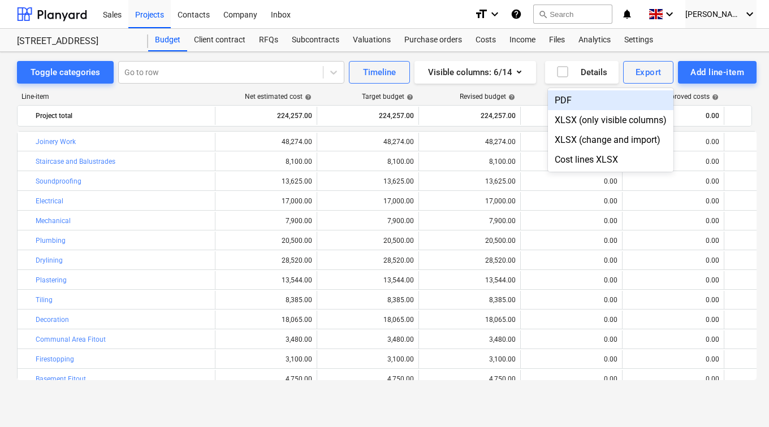
click at [611, 99] on div "PDF" at bounding box center [610, 100] width 125 height 20
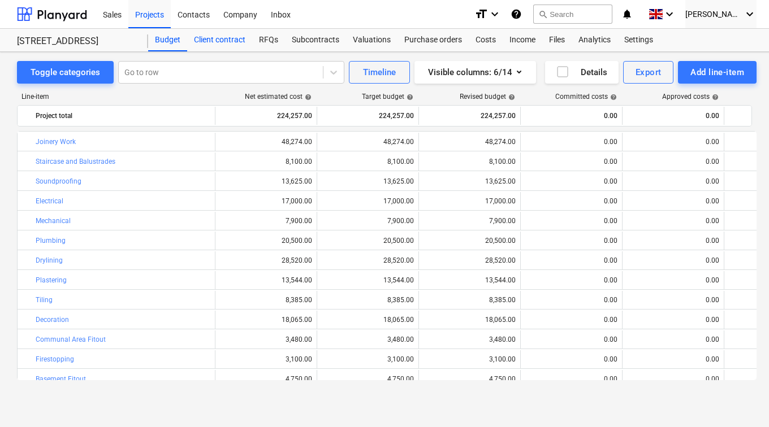
click at [223, 42] on div "Client contract" at bounding box center [219, 40] width 65 height 23
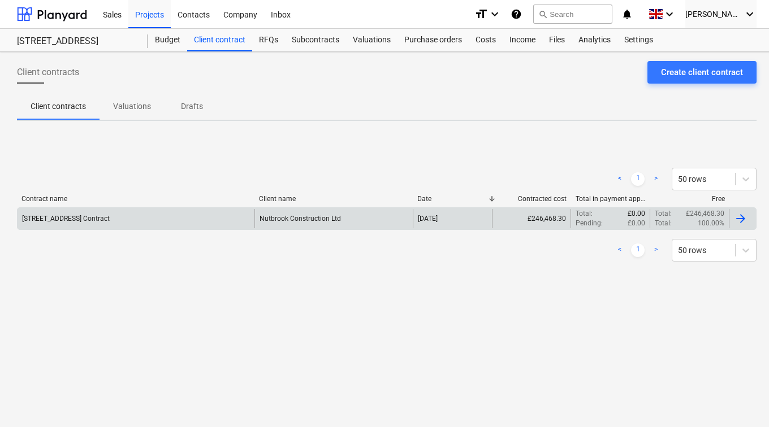
click at [329, 224] on div "Nutbrook Construction Ltd" at bounding box center [333, 218] width 158 height 19
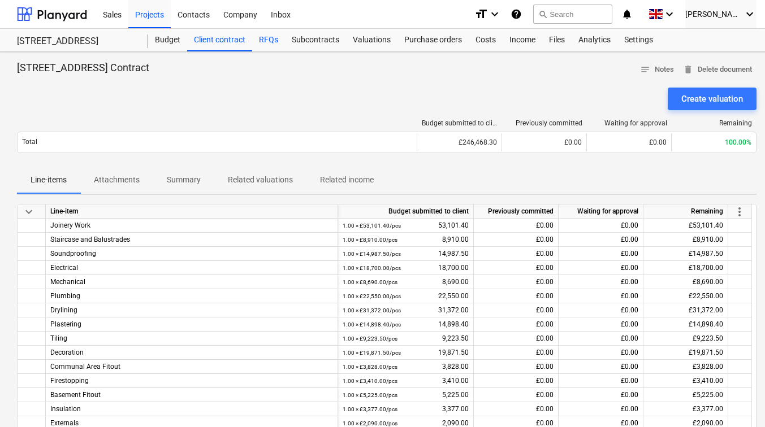
click at [271, 42] on div "RFQs" at bounding box center [268, 40] width 33 height 23
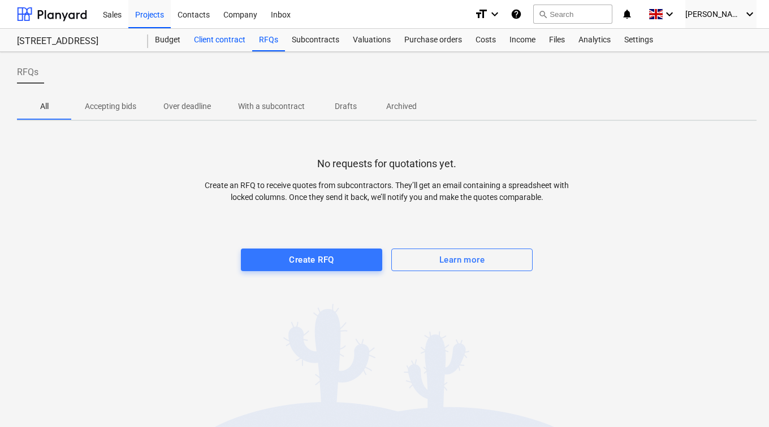
click at [221, 42] on div "Client contract" at bounding box center [219, 40] width 65 height 23
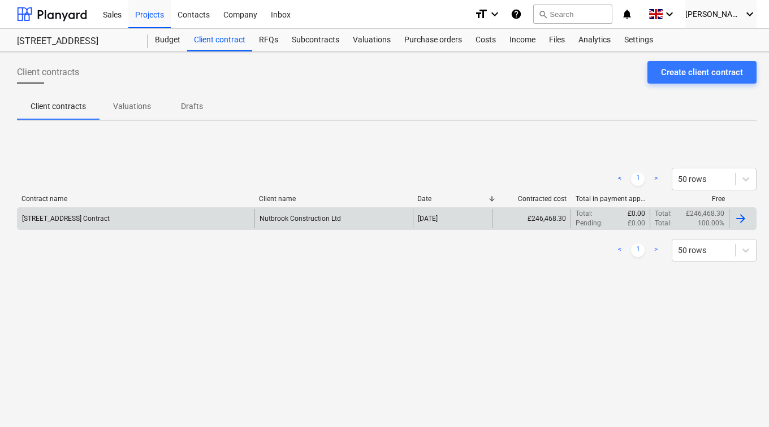
click at [187, 223] on div "129 Lower Richmond Road Contract" at bounding box center [136, 218] width 237 height 19
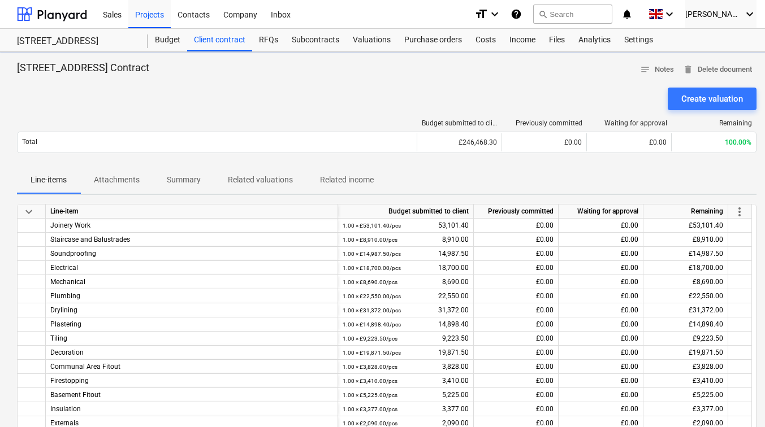
click at [123, 181] on p "Attachments" at bounding box center [117, 180] width 46 height 12
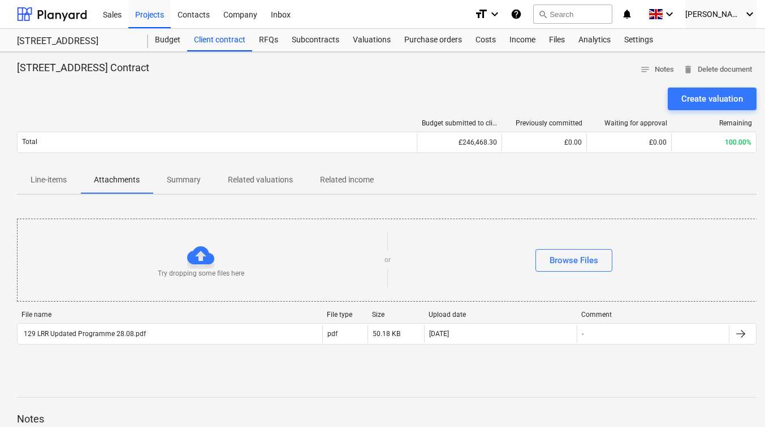
click at [205, 179] on span "Summary" at bounding box center [183, 180] width 61 height 19
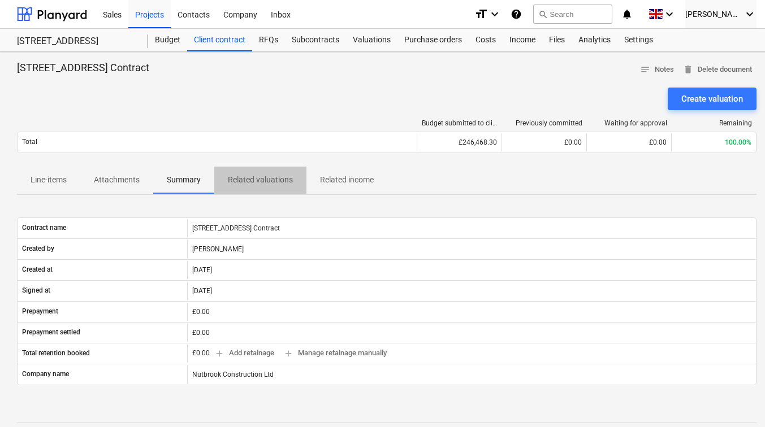
click at [261, 179] on p "Related valuations" at bounding box center [260, 180] width 65 height 12
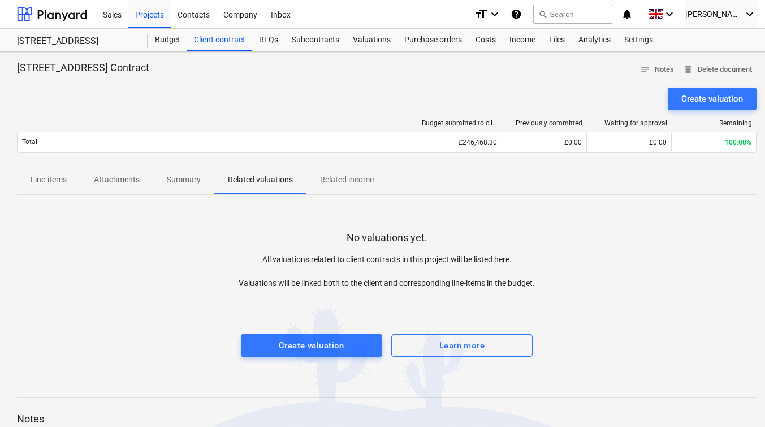
click at [360, 181] on p "Related income" at bounding box center [347, 180] width 54 height 12
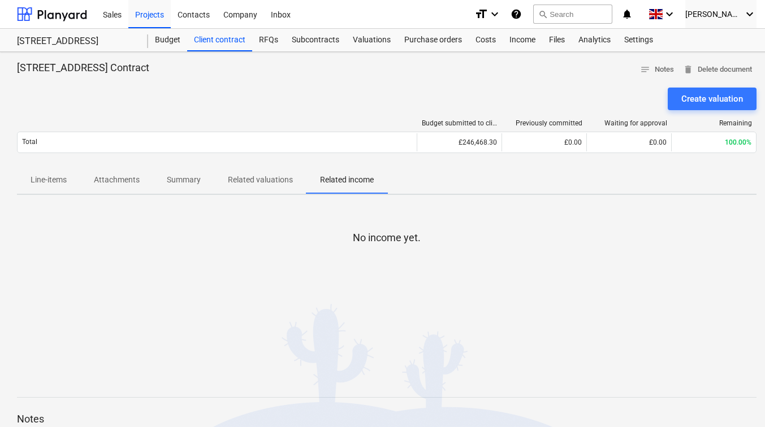
click at [54, 181] on p "Line-items" at bounding box center [49, 180] width 36 height 12
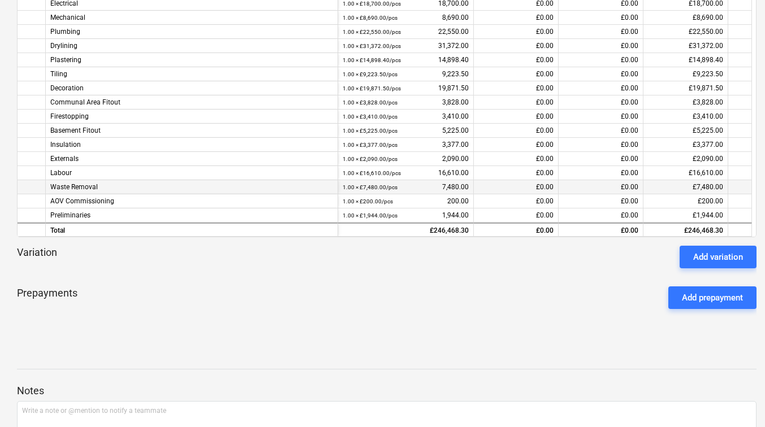
scroll to position [226, 0]
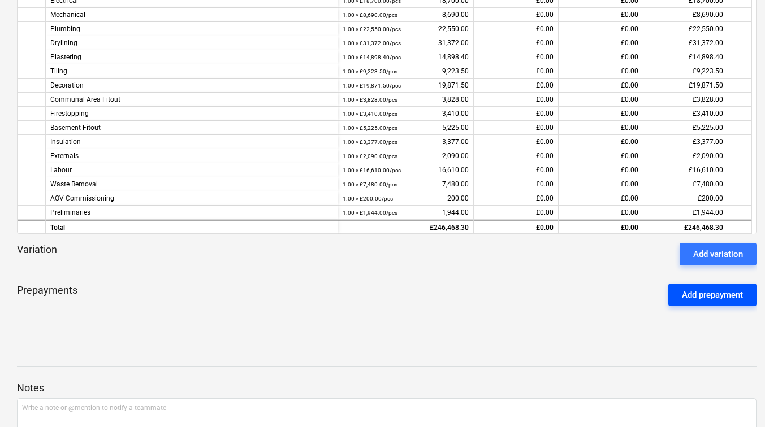
click at [682, 288] on button "Add prepayment" at bounding box center [712, 295] width 88 height 23
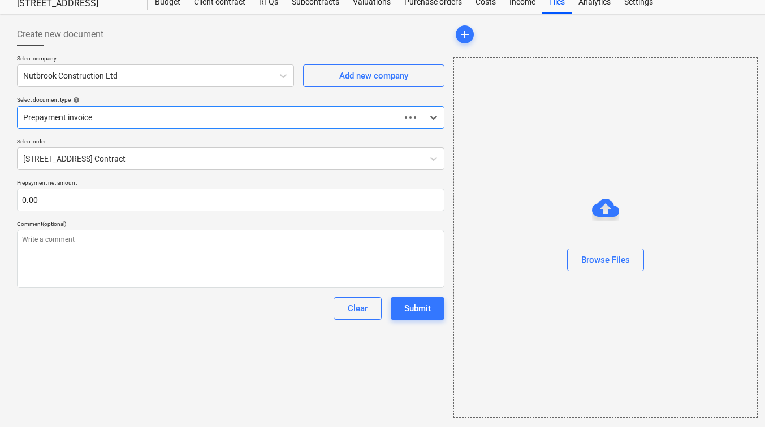
scroll to position [38, 0]
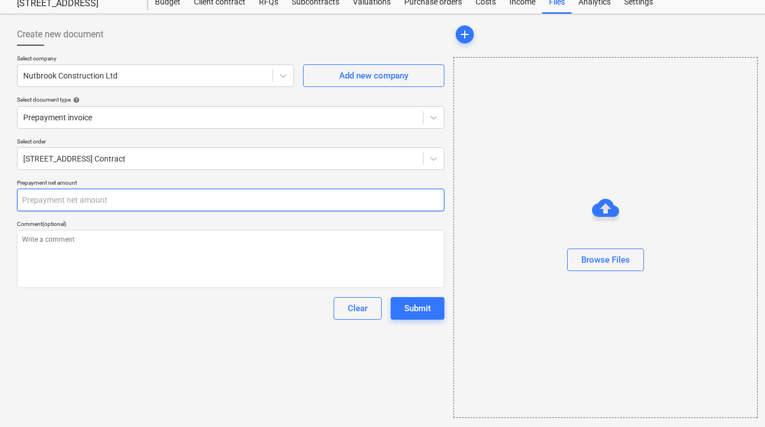
click at [166, 198] on input "text" at bounding box center [230, 200] width 427 height 23
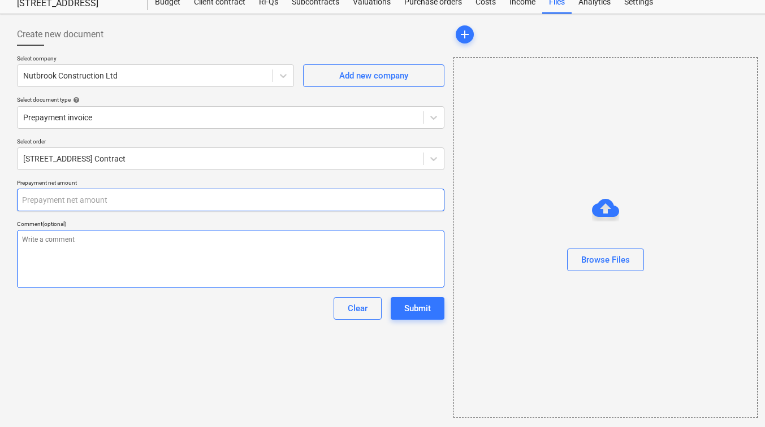
scroll to position [0, 0]
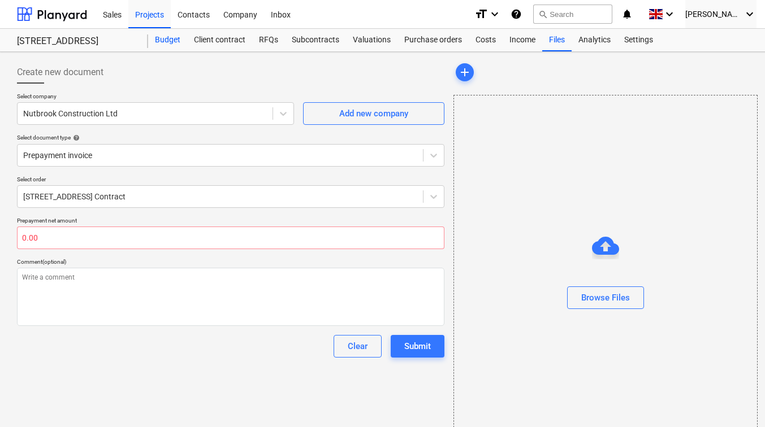
click at [168, 46] on div "Budget" at bounding box center [167, 40] width 39 height 23
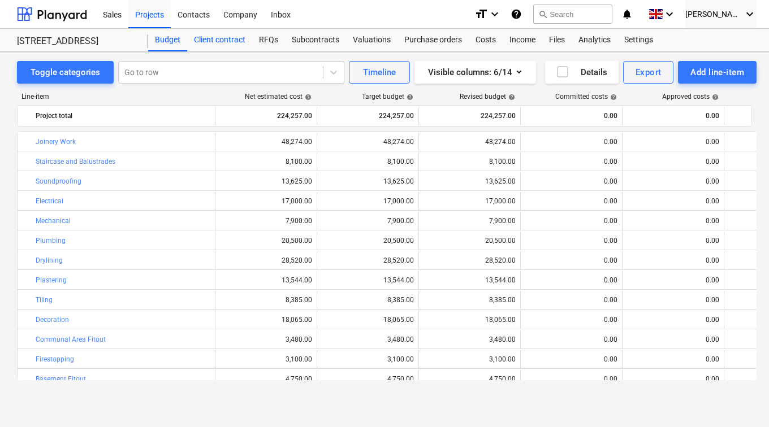
click at [211, 36] on div "Client contract" at bounding box center [219, 40] width 65 height 23
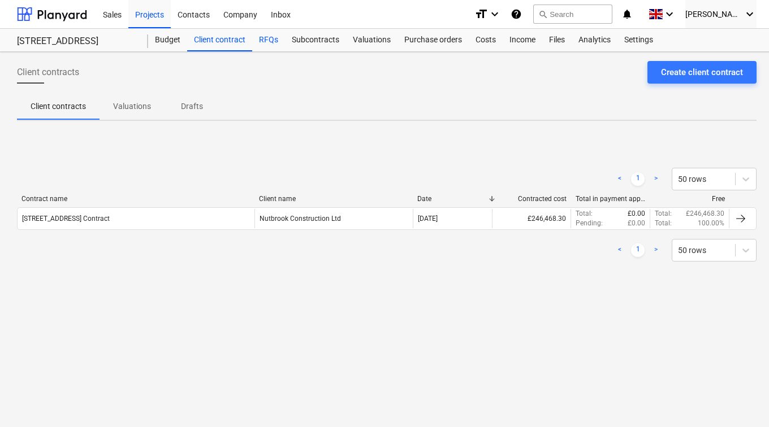
click at [274, 37] on div "RFQs" at bounding box center [268, 40] width 33 height 23
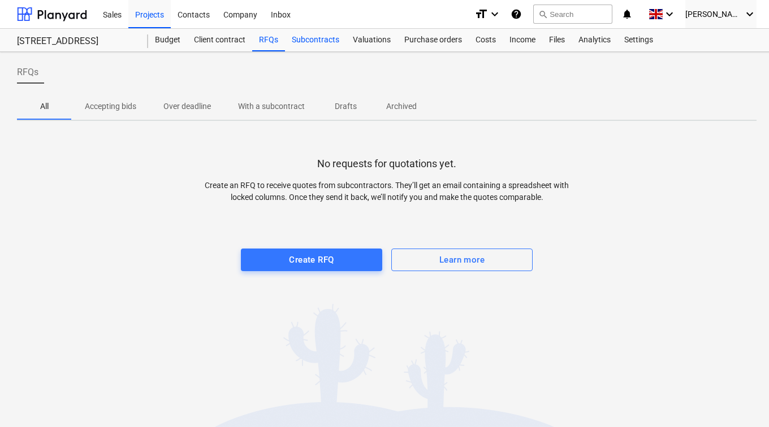
click at [302, 37] on div "Subcontracts" at bounding box center [315, 40] width 61 height 23
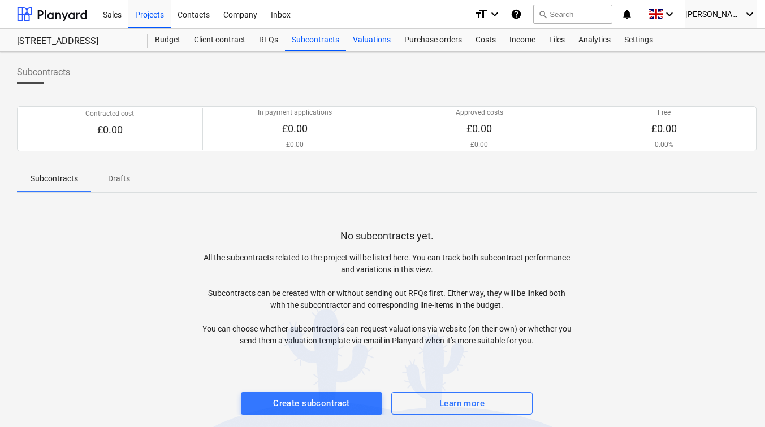
click at [355, 37] on div "Valuations" at bounding box center [371, 40] width 51 height 23
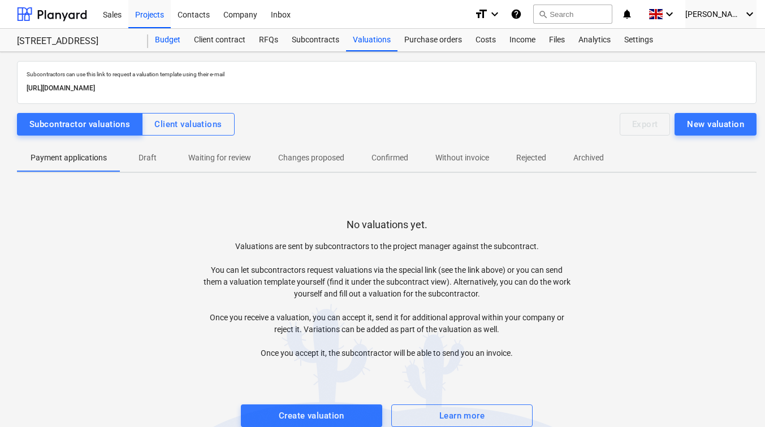
click at [164, 38] on div "Budget" at bounding box center [167, 40] width 39 height 23
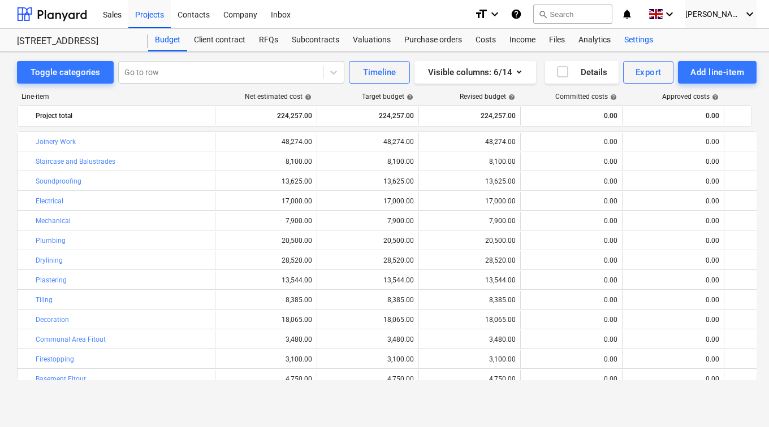
click at [633, 42] on div "Settings" at bounding box center [638, 40] width 42 height 23
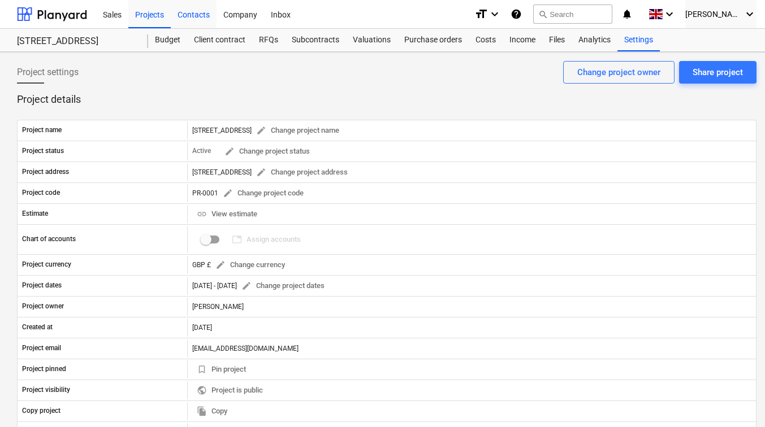
click at [187, 12] on div "Contacts" at bounding box center [194, 13] width 46 height 29
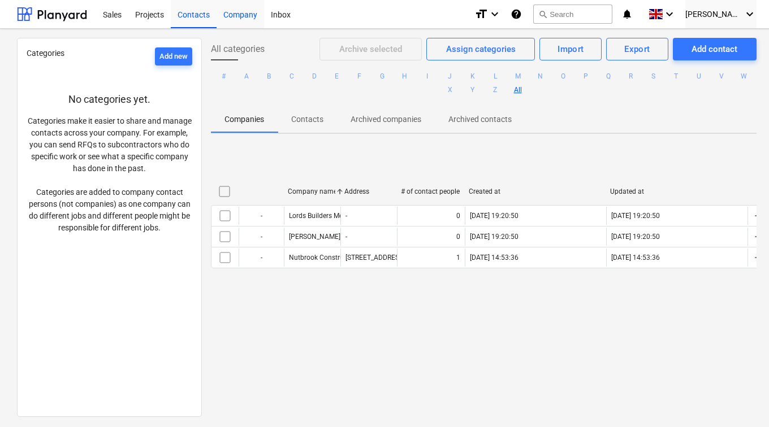
click at [240, 18] on div "Company" at bounding box center [240, 13] width 47 height 29
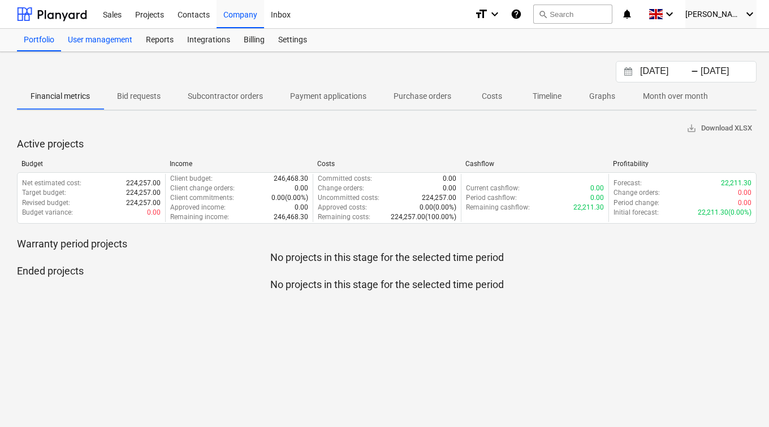
click at [127, 34] on div "User management" at bounding box center [100, 40] width 78 height 23
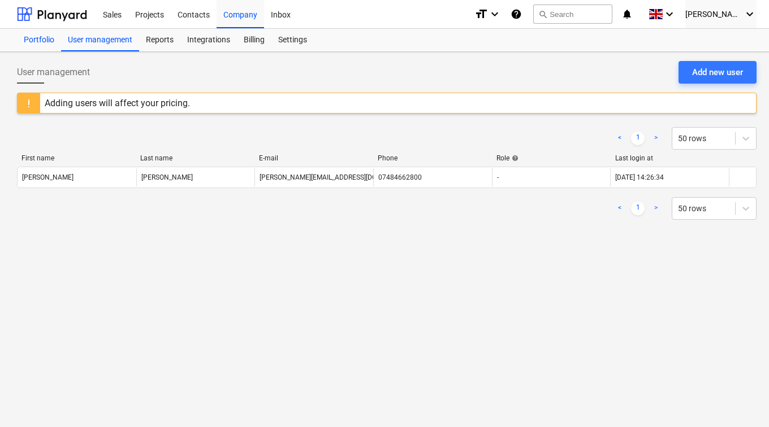
click at [50, 40] on div "Portfolio" at bounding box center [39, 40] width 44 height 23
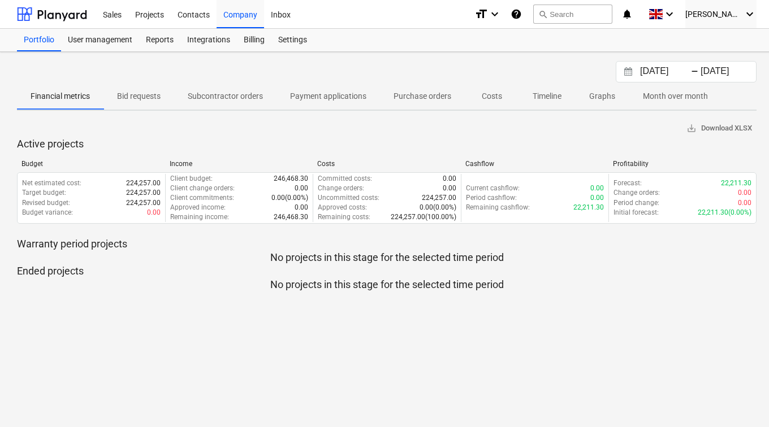
click at [136, 98] on p "Bid requests" at bounding box center [139, 96] width 44 height 12
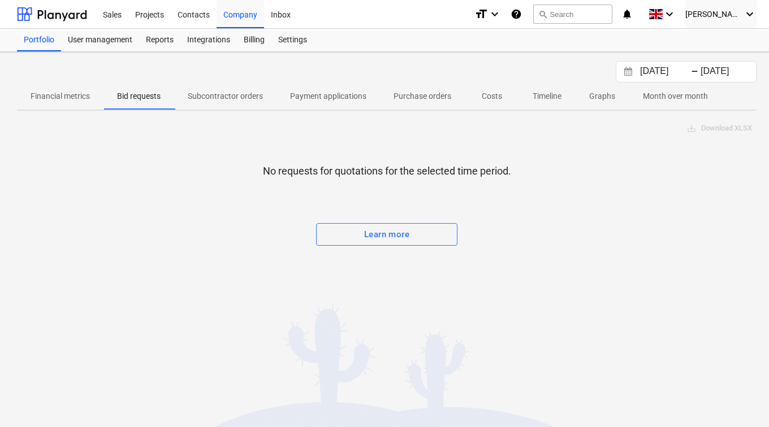
click at [210, 95] on p "Subcontractor orders" at bounding box center [225, 96] width 75 height 12
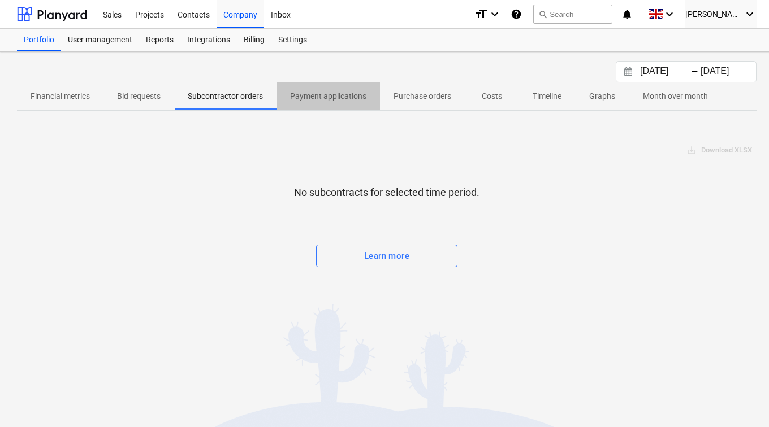
click at [310, 100] on p "Payment applications" at bounding box center [328, 96] width 76 height 12
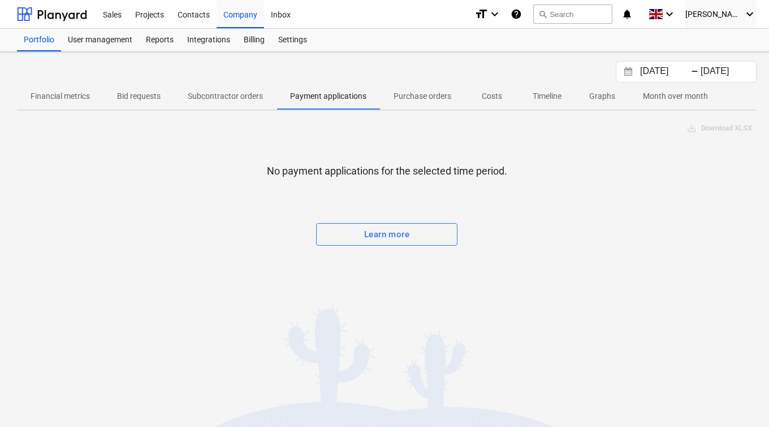
click at [530, 87] on span "Timeline" at bounding box center [547, 96] width 56 height 19
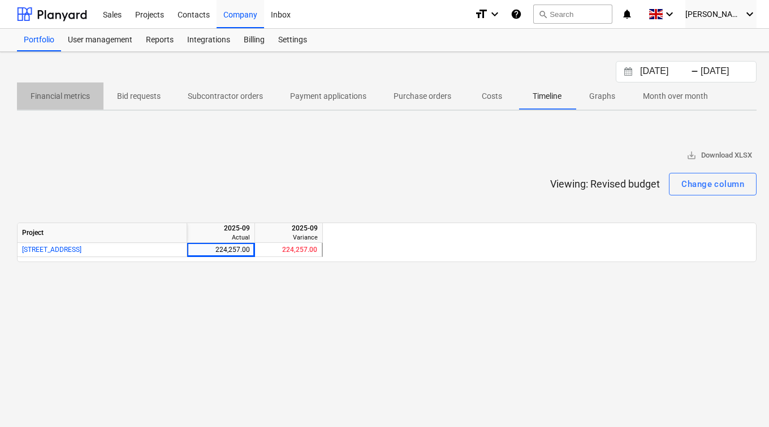
click at [64, 95] on p "Financial metrics" at bounding box center [60, 96] width 59 height 12
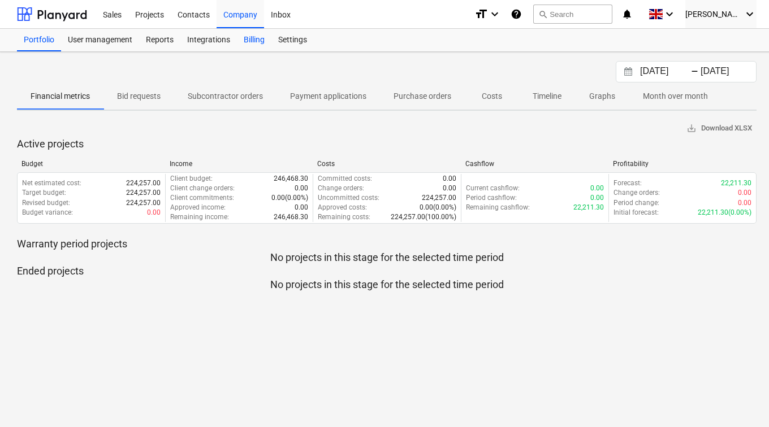
click at [239, 37] on div "Billing" at bounding box center [254, 40] width 34 height 23
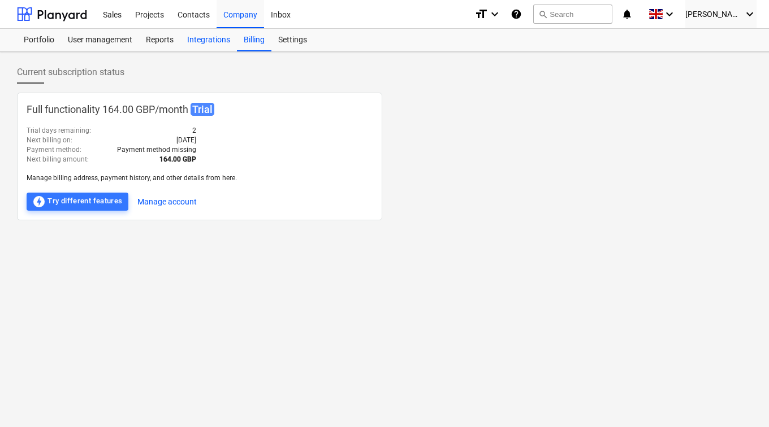
click at [217, 37] on div "Integrations" at bounding box center [208, 40] width 57 height 23
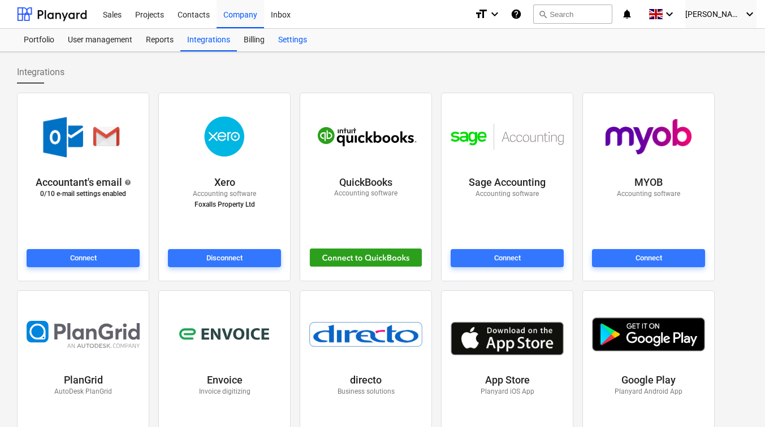
click at [291, 37] on div "Settings" at bounding box center [292, 40] width 42 height 23
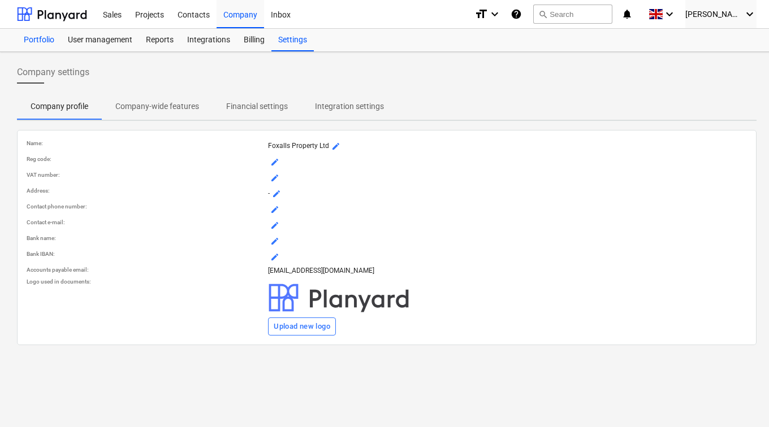
click at [42, 36] on div "Portfolio" at bounding box center [39, 40] width 44 height 23
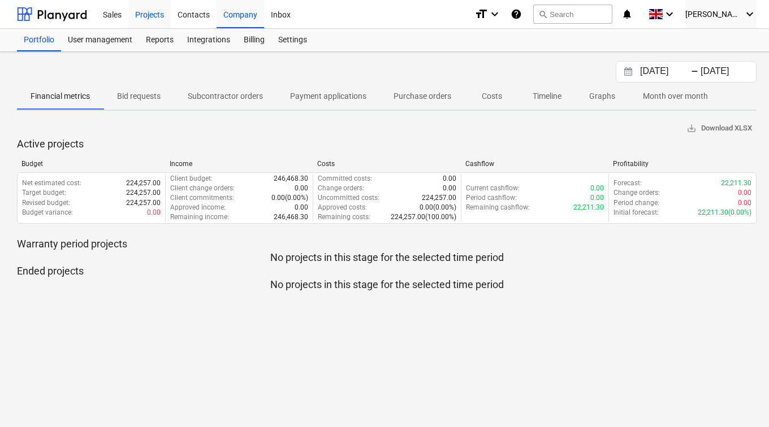
click at [139, 14] on div "Projects" at bounding box center [149, 13] width 42 height 29
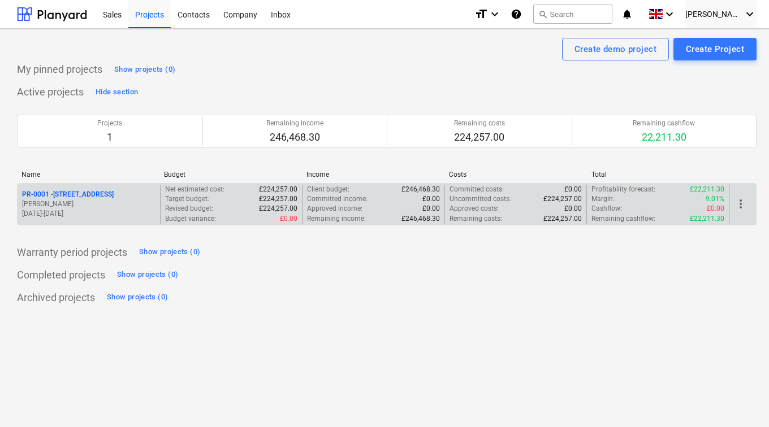
click at [74, 200] on p "PR-0001 - 129 Lower Richmond Road, SW15 1EZ" at bounding box center [68, 195] width 92 height 10
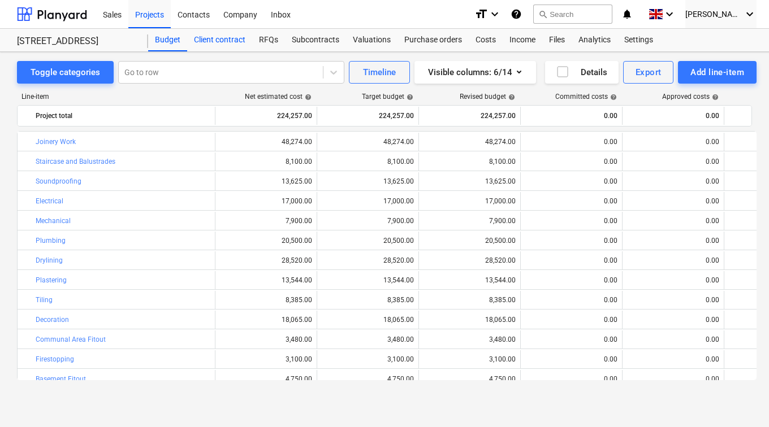
click at [197, 38] on div "Client contract" at bounding box center [219, 40] width 65 height 23
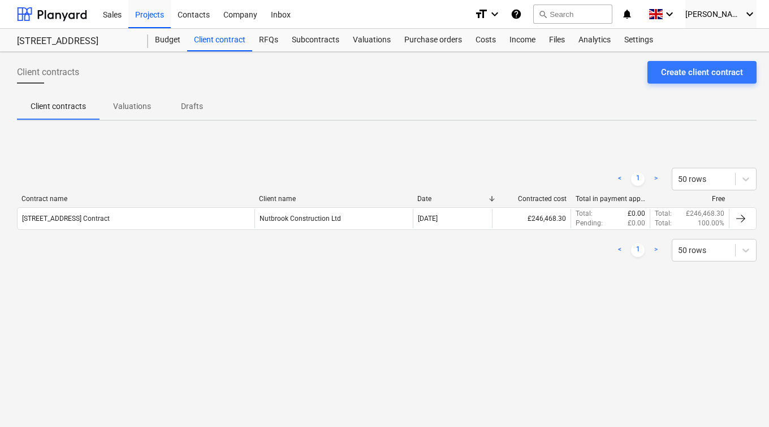
click at [122, 99] on span "Valuations" at bounding box center [131, 106] width 65 height 19
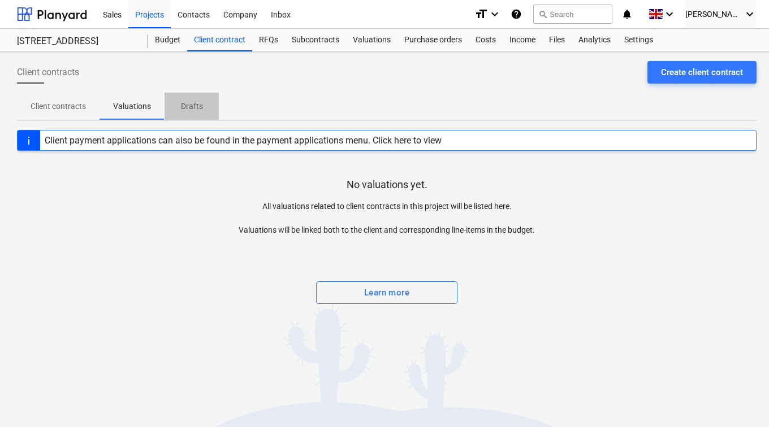
click at [184, 99] on span "Drafts" at bounding box center [192, 106] width 54 height 19
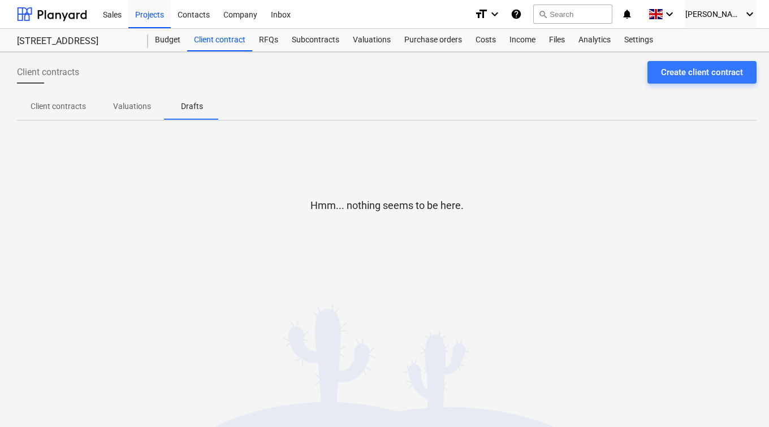
click at [119, 108] on p "Valuations" at bounding box center [132, 107] width 38 height 12
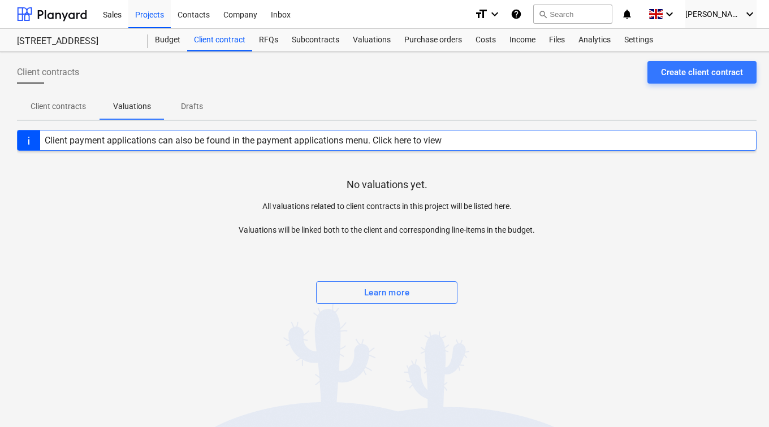
click at [239, 141] on div "Client payment applications can also be found in the payment applications menu.…" at bounding box center [243, 140] width 397 height 11
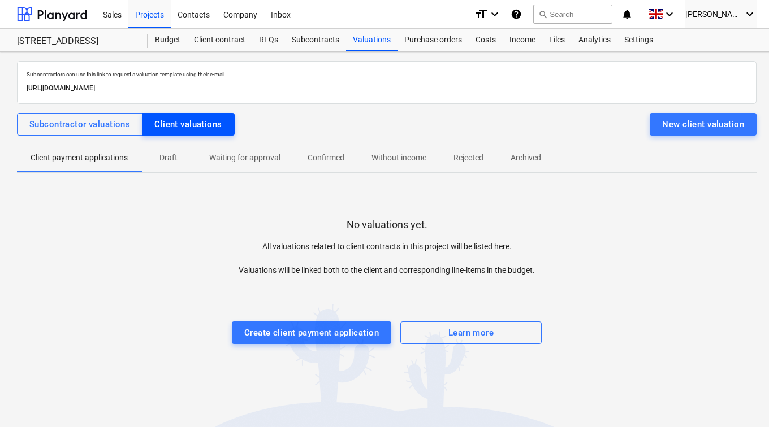
click at [163, 125] on div "Client valuations" at bounding box center [187, 124] width 67 height 15
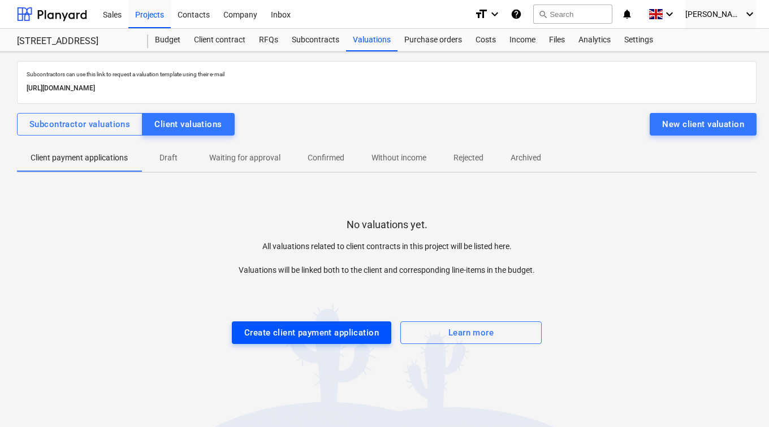
click at [301, 332] on div "Create client payment application" at bounding box center [311, 333] width 135 height 15
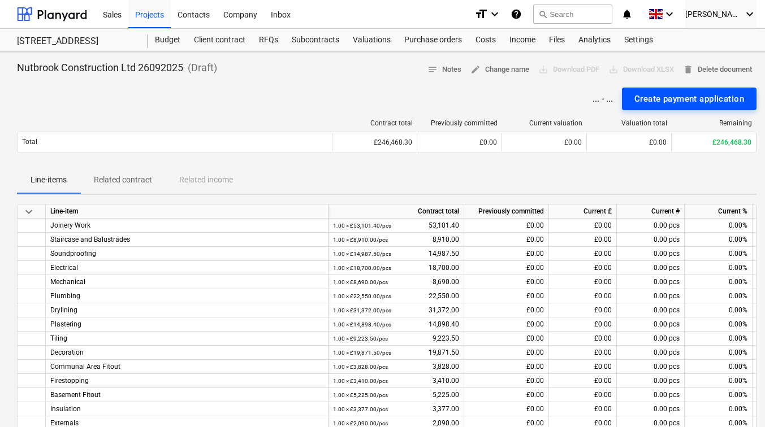
click at [651, 99] on div "Create payment application" at bounding box center [689, 99] width 110 height 15
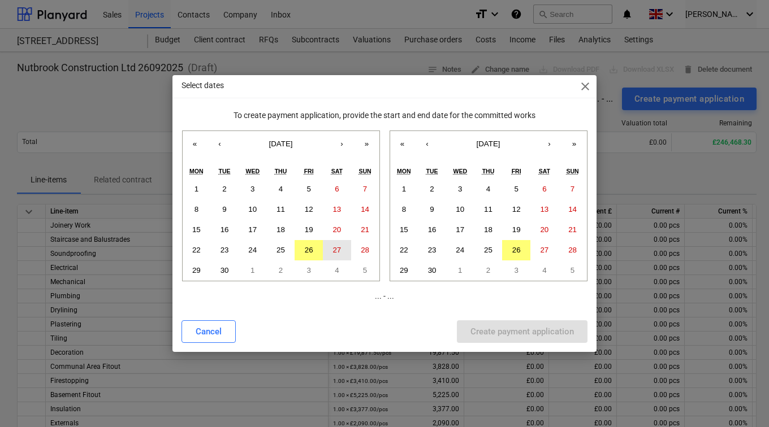
click at [340, 246] on abbr "27" at bounding box center [336, 250] width 8 height 8
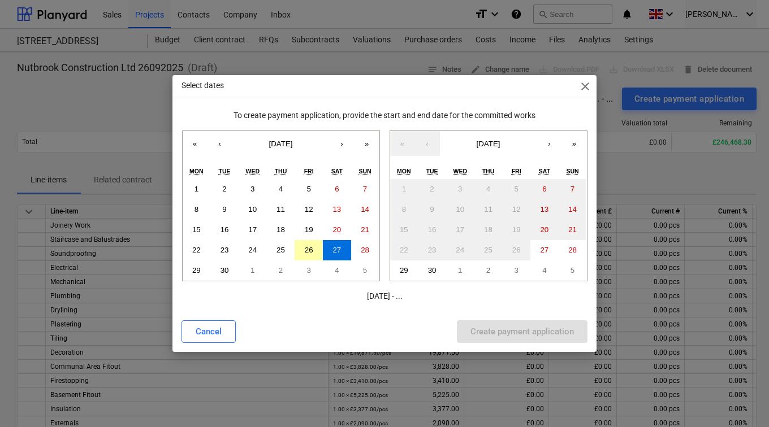
click at [305, 246] on abbr "26" at bounding box center [309, 250] width 8 height 8
click at [546, 245] on button "27" at bounding box center [544, 250] width 28 height 20
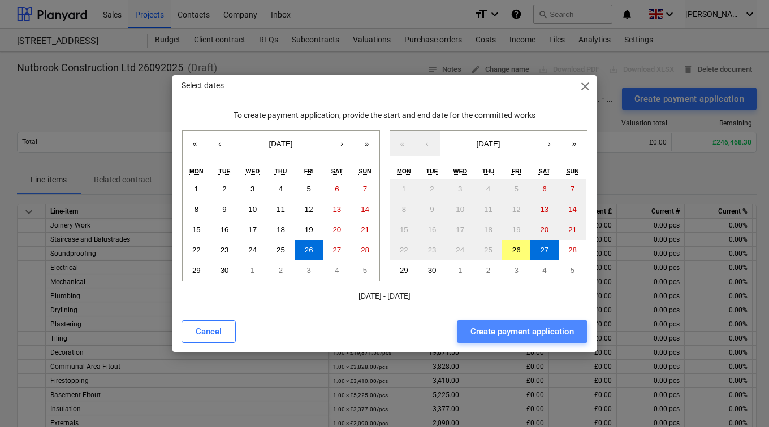
click at [520, 321] on button "Create payment application" at bounding box center [522, 332] width 131 height 23
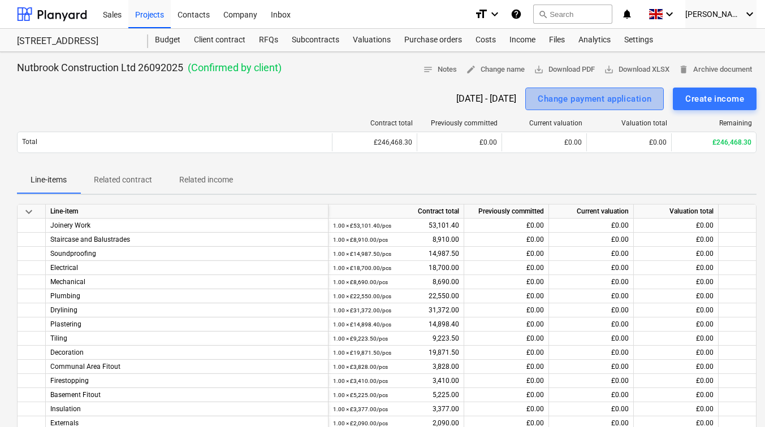
click at [598, 103] on div "Change payment application" at bounding box center [595, 99] width 114 height 15
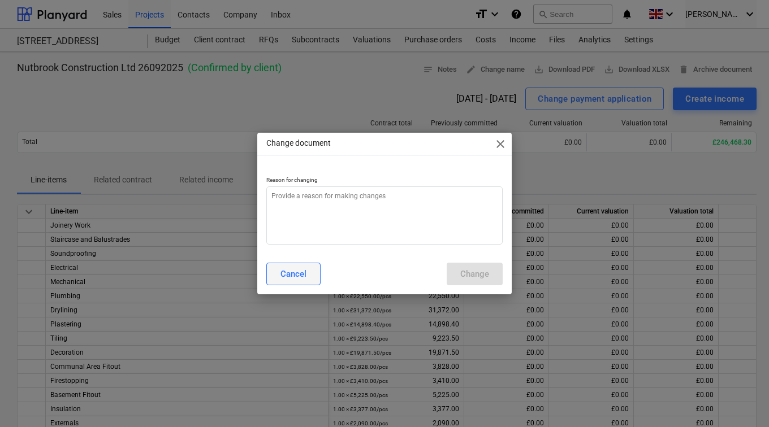
click at [286, 278] on div "Cancel" at bounding box center [293, 274] width 26 height 15
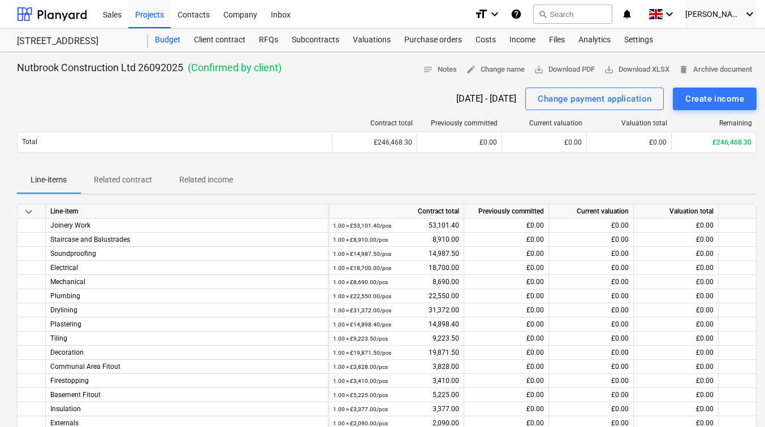
click at [174, 40] on div "Budget" at bounding box center [167, 40] width 39 height 23
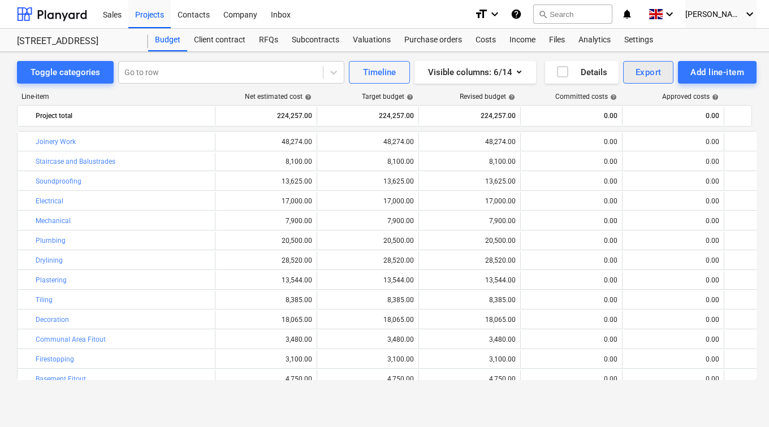
click at [654, 71] on div "Export" at bounding box center [648, 72] width 26 height 15
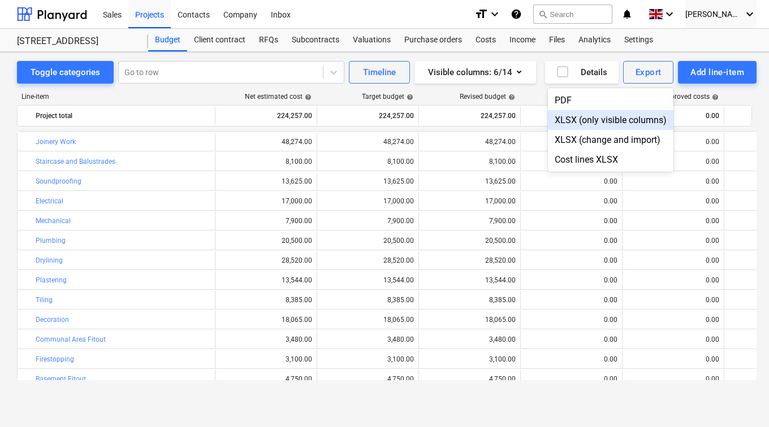
click at [630, 123] on div "XLSX (only visible columns)" at bounding box center [610, 120] width 125 height 20
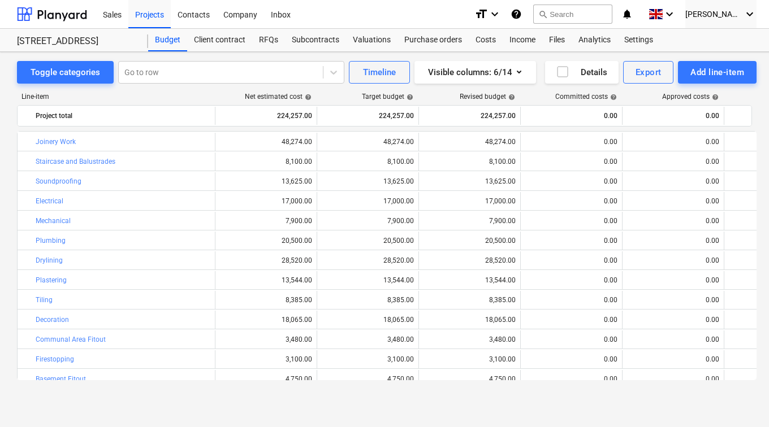
click at [448, 15] on div "Sales Projects Contacts Company Inbox" at bounding box center [280, 14] width 369 height 28
click at [643, 71] on div "Export" at bounding box center [648, 72] width 26 height 15
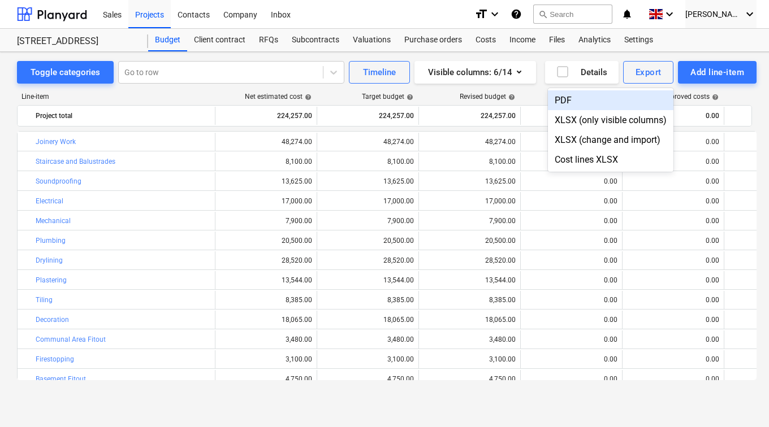
click at [121, 15] on div at bounding box center [384, 213] width 769 height 427
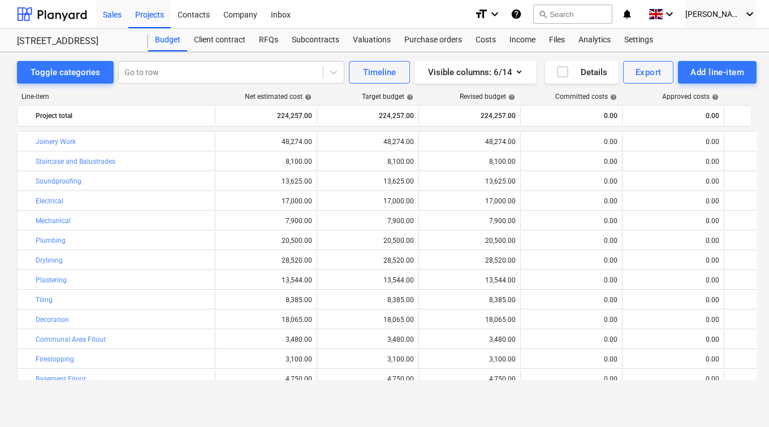
click at [116, 16] on div "Sales" at bounding box center [112, 13] width 32 height 29
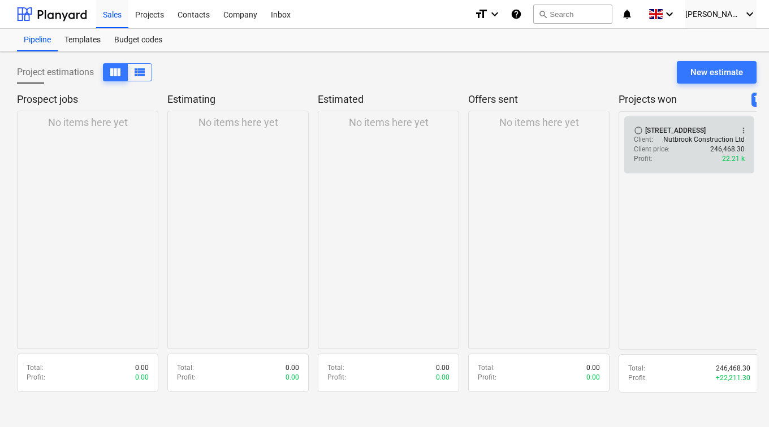
click at [625, 158] on div "radio_button_unchecked 129 Lower Richmond Road, SW15 1EZ more_vert Client : Nut…" at bounding box center [689, 144] width 130 height 57
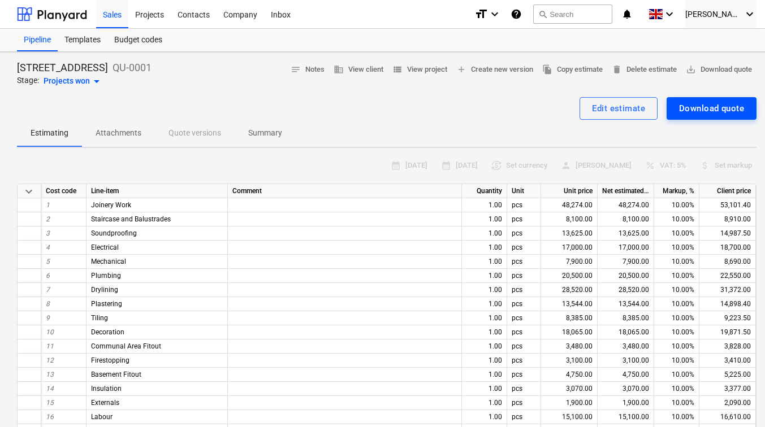
click at [697, 108] on div "Download quote" at bounding box center [711, 108] width 65 height 15
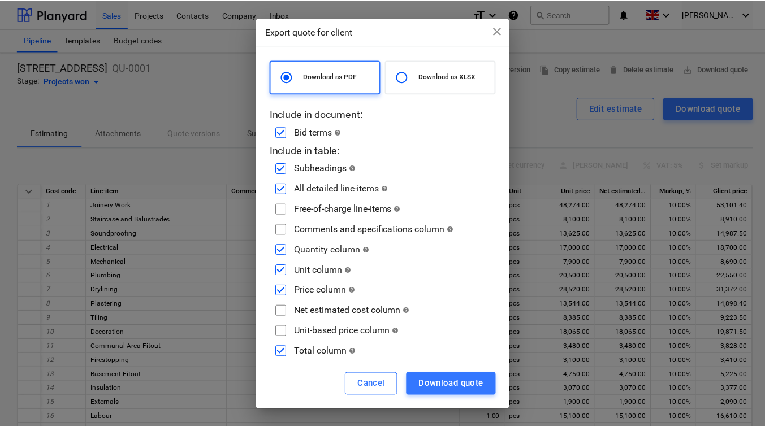
scroll to position [16, 0]
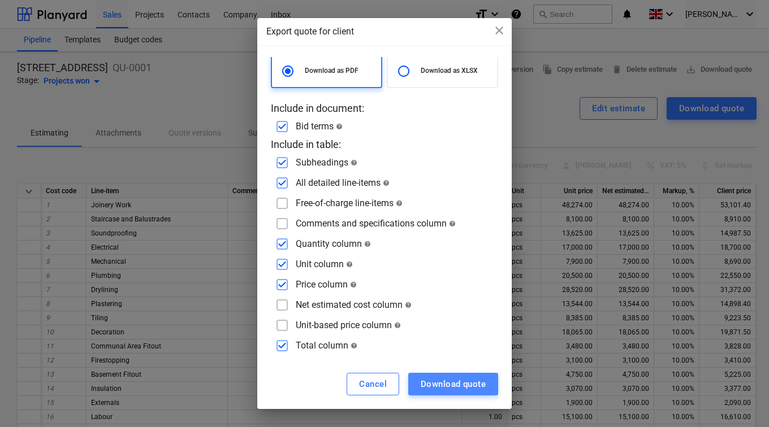
click at [440, 380] on div "Download quote" at bounding box center [453, 384] width 65 height 15
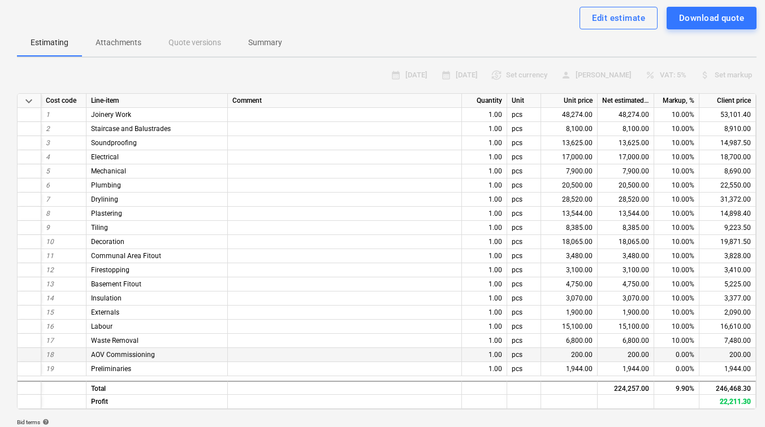
scroll to position [57, 0]
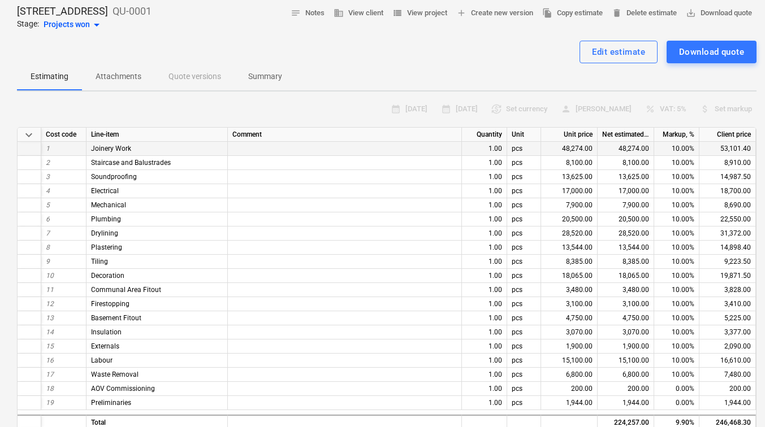
click at [577, 148] on div "48,274.00" at bounding box center [569, 149] width 57 height 14
click at [559, 148] on div "48,274.00" at bounding box center [569, 149] width 57 height 14
click at [565, 148] on div "48,274.00" at bounding box center [569, 149] width 57 height 14
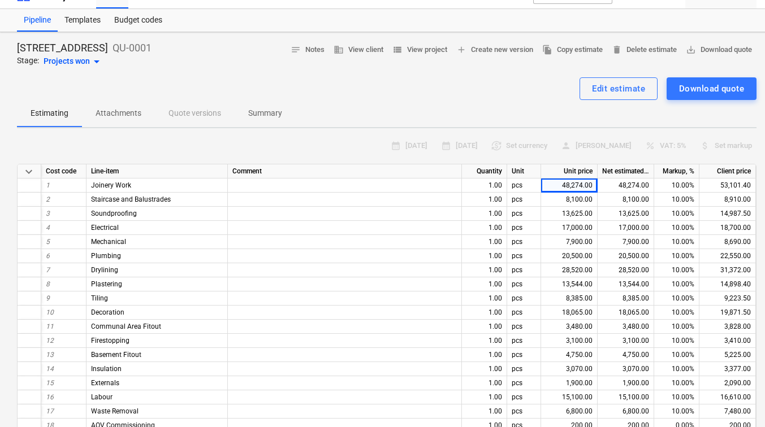
scroll to position [0, 0]
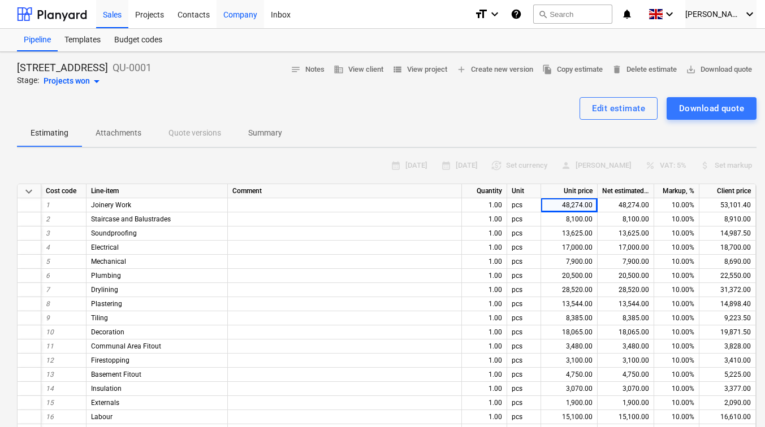
click at [241, 7] on div "Company" at bounding box center [240, 13] width 47 height 29
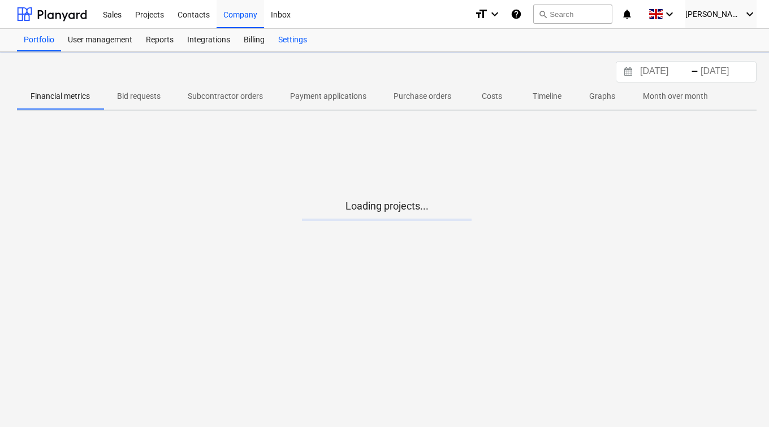
click at [286, 33] on div "Settings" at bounding box center [292, 40] width 42 height 23
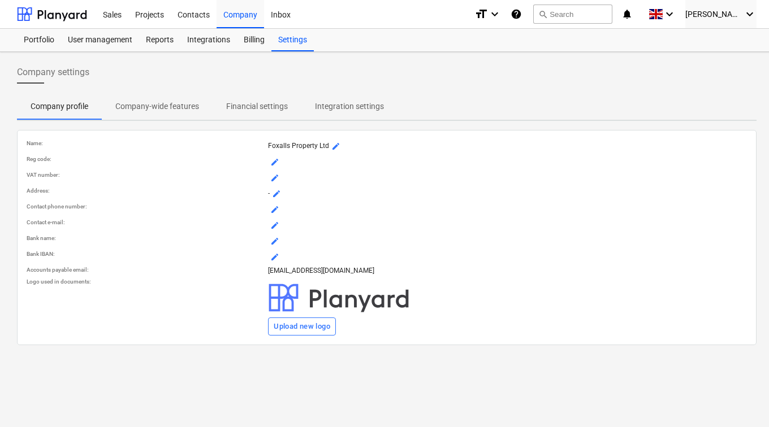
click at [157, 110] on p "Company-wide features" at bounding box center [157, 107] width 84 height 12
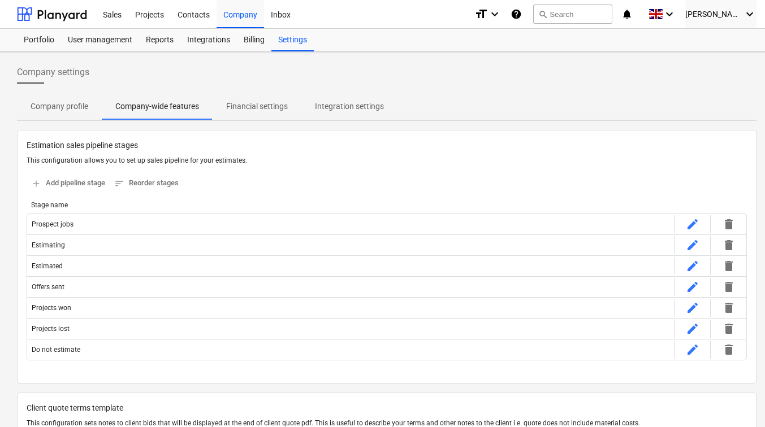
click at [57, 109] on p "Company profile" at bounding box center [60, 107] width 58 height 12
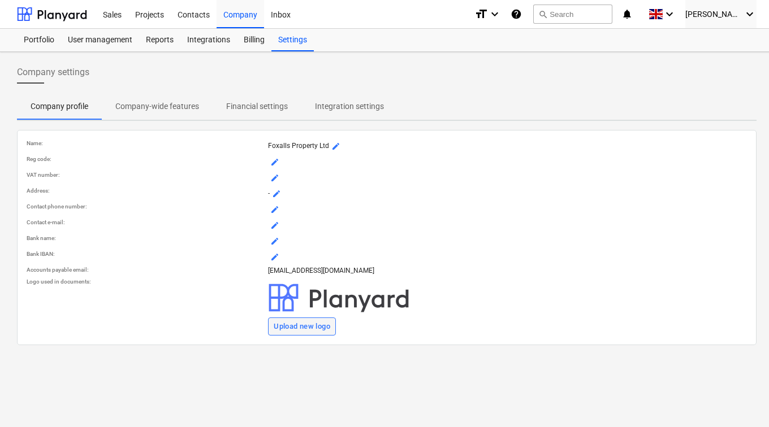
click at [290, 322] on div "Upload new logo" at bounding box center [302, 327] width 57 height 13
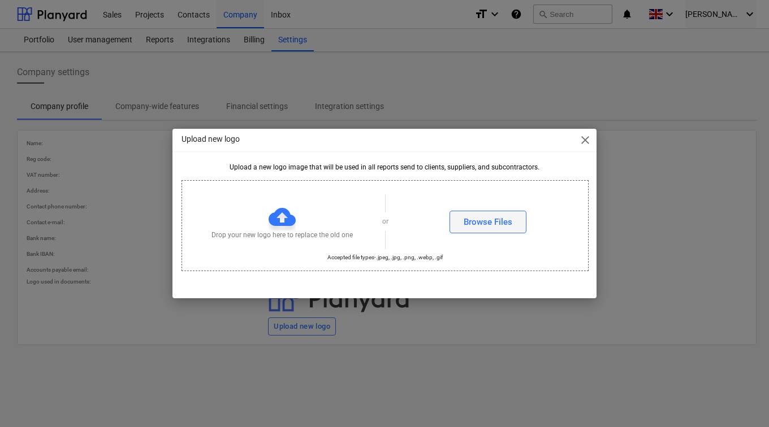
click at [486, 226] on div "Browse Files" at bounding box center [488, 222] width 49 height 15
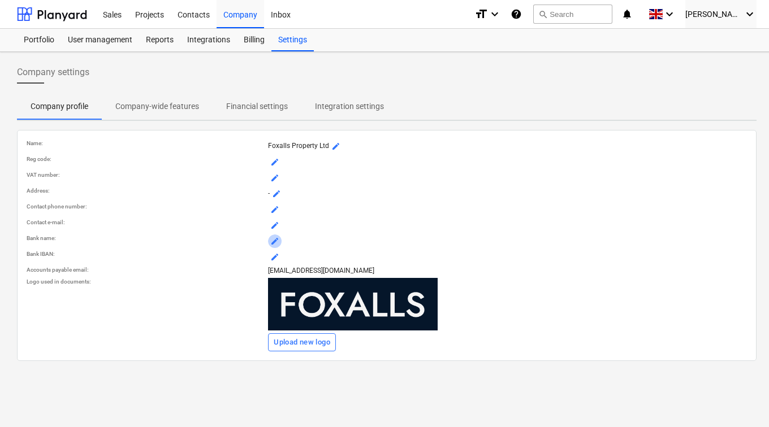
click at [276, 243] on span "mode_edit" at bounding box center [274, 241] width 9 height 9
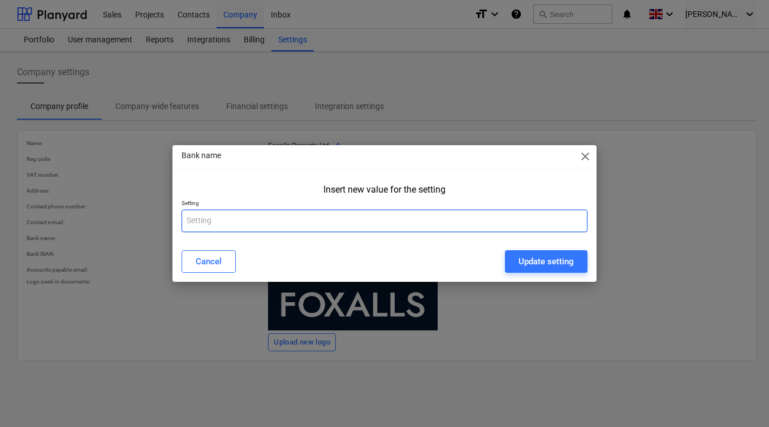
click at [282, 220] on input "text" at bounding box center [384, 221] width 406 height 23
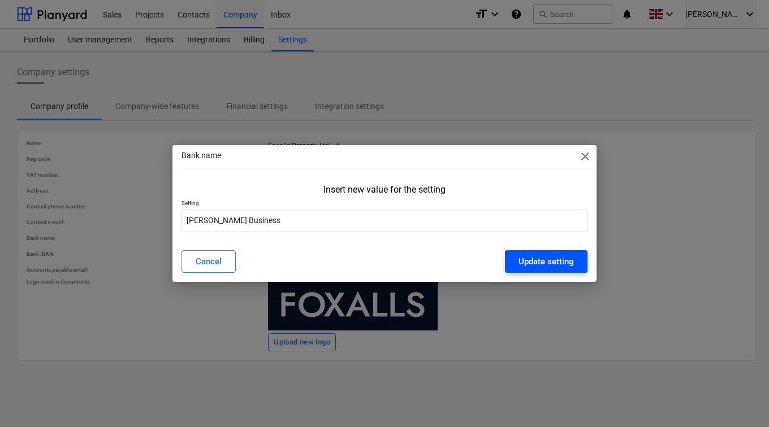
click at [552, 254] on div "Update setting" at bounding box center [545, 261] width 55 height 15
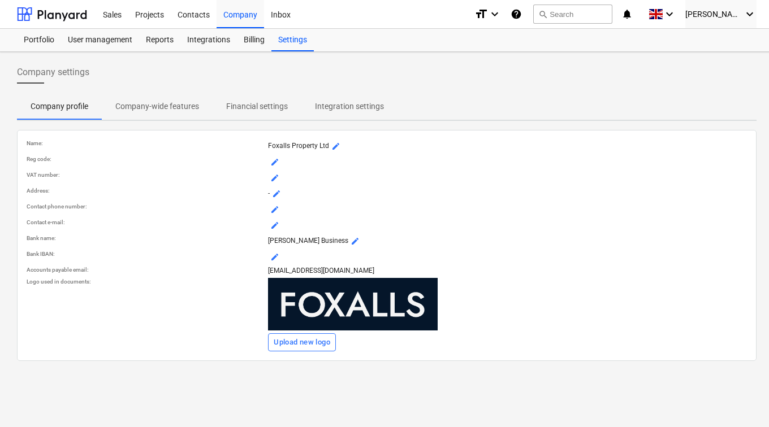
click at [278, 225] on span "mode_edit" at bounding box center [274, 225] width 9 height 9
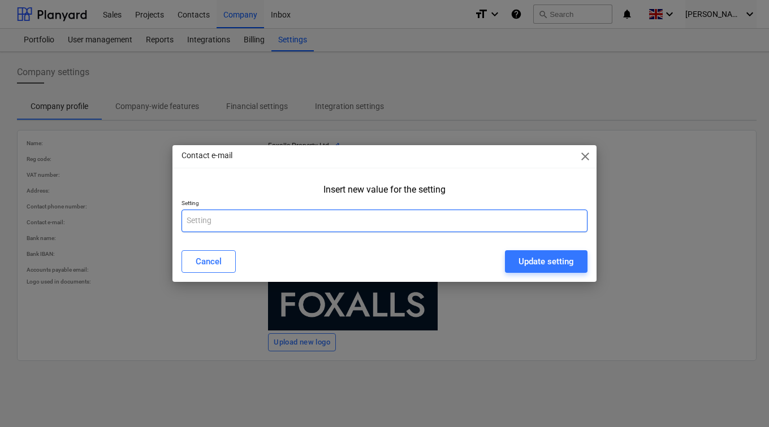
click at [292, 229] on input "text" at bounding box center [384, 221] width 406 height 23
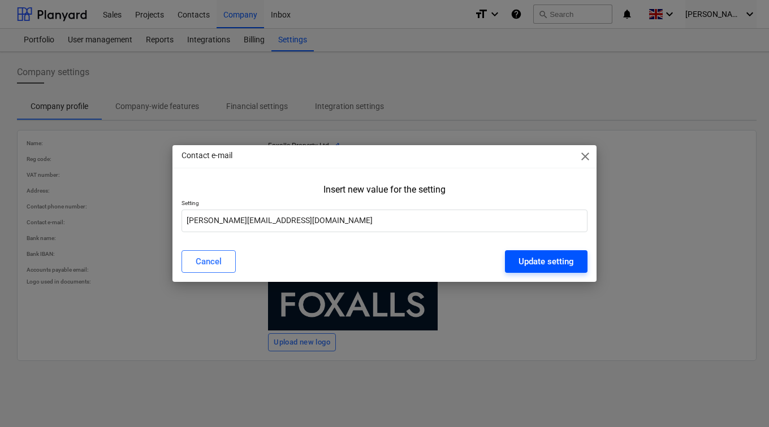
click at [516, 259] on button "Update setting" at bounding box center [546, 261] width 83 height 23
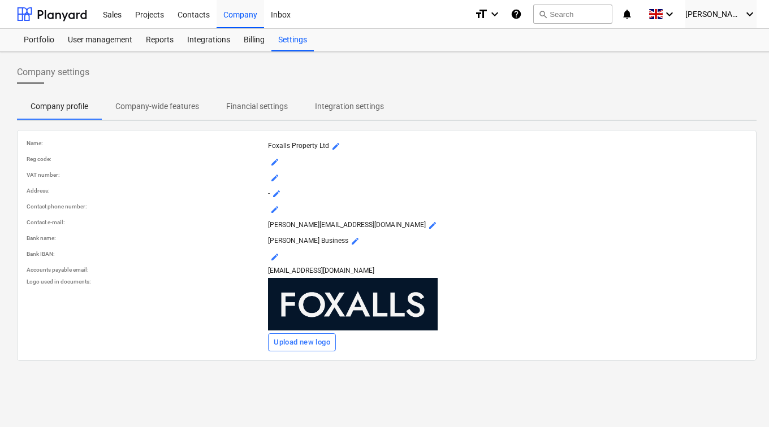
click at [140, 107] on p "Company-wide features" at bounding box center [157, 107] width 84 height 12
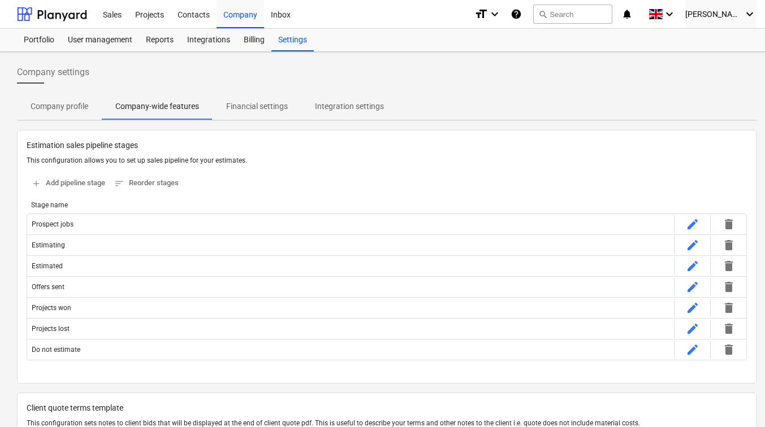
click at [265, 111] on p "Financial settings" at bounding box center [257, 107] width 62 height 12
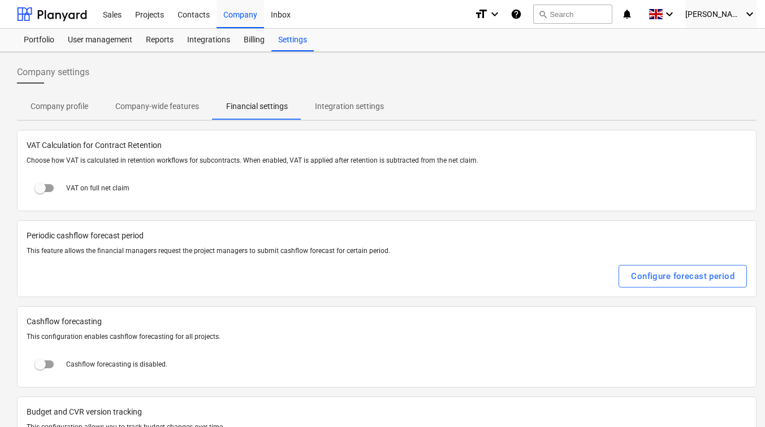
click at [340, 107] on p "Integration settings" at bounding box center [349, 107] width 69 height 12
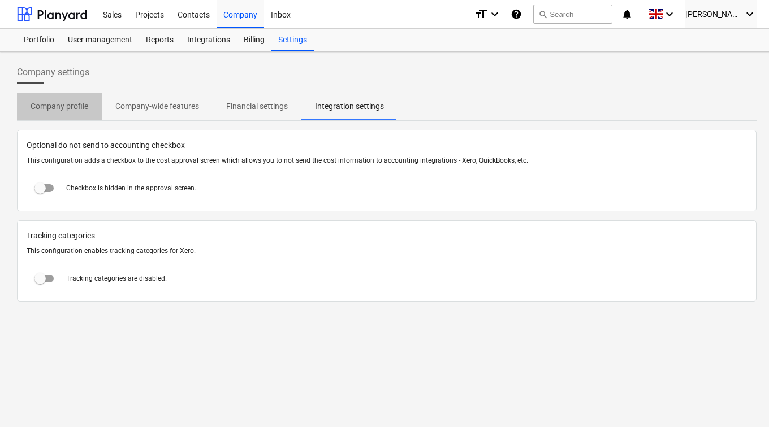
click at [63, 107] on p "Company profile" at bounding box center [60, 107] width 58 height 12
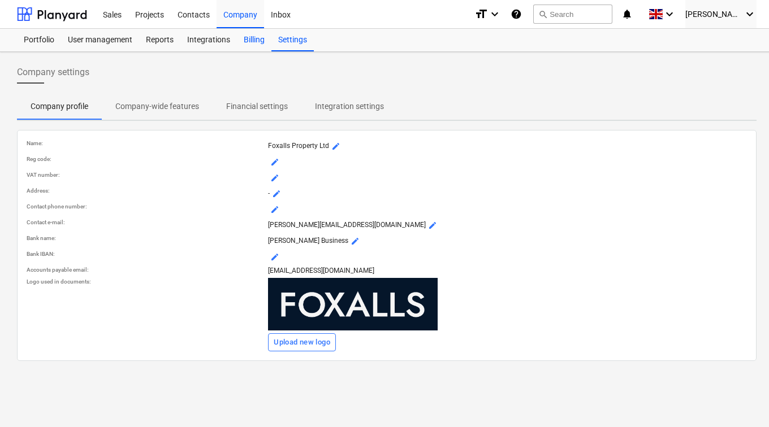
click at [244, 45] on div "Billing" at bounding box center [254, 40] width 34 height 23
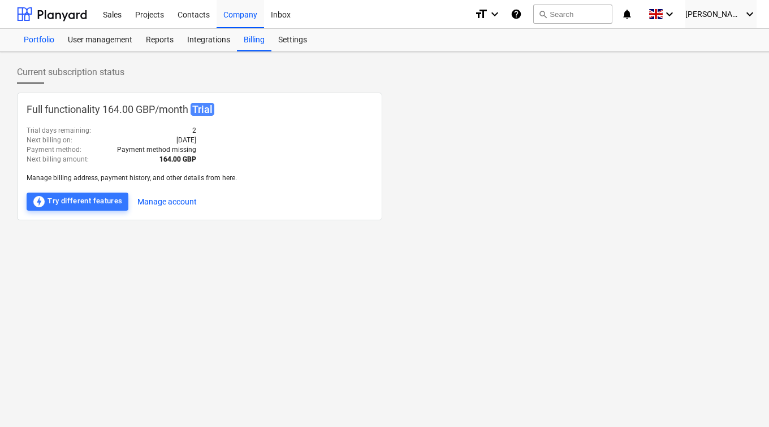
click at [43, 42] on div "Portfolio" at bounding box center [39, 40] width 44 height 23
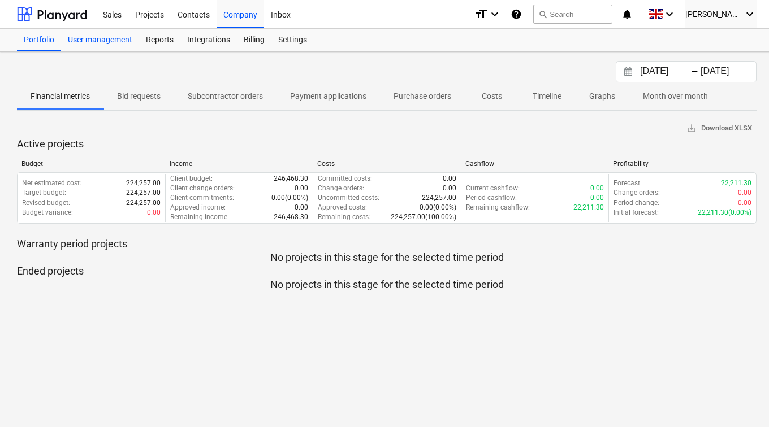
click at [90, 42] on div "User management" at bounding box center [100, 40] width 78 height 23
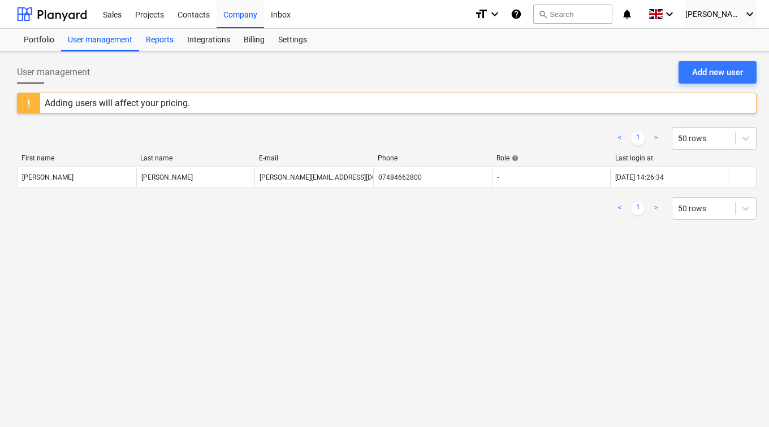
click at [168, 39] on div "Reports" at bounding box center [159, 40] width 41 height 23
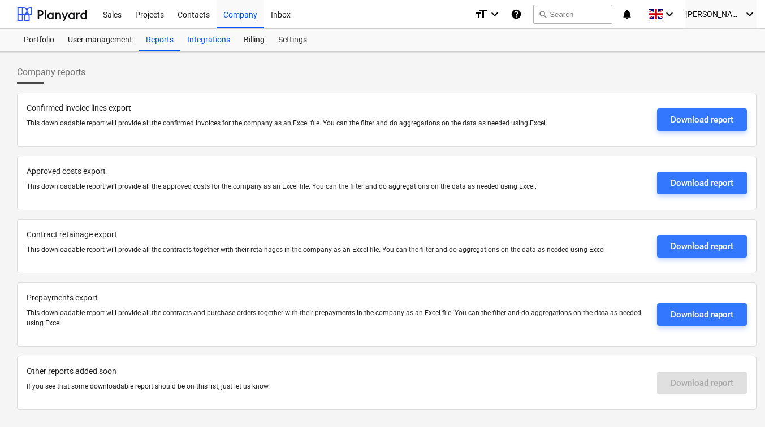
click at [217, 44] on div "Integrations" at bounding box center [208, 40] width 57 height 23
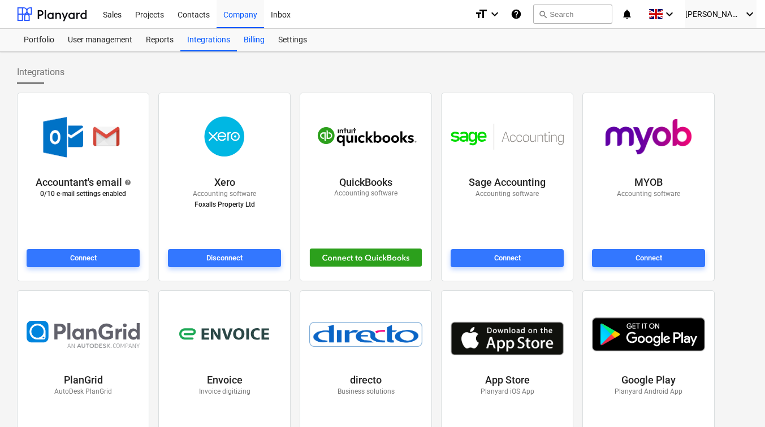
click at [257, 44] on div "Billing" at bounding box center [254, 40] width 34 height 23
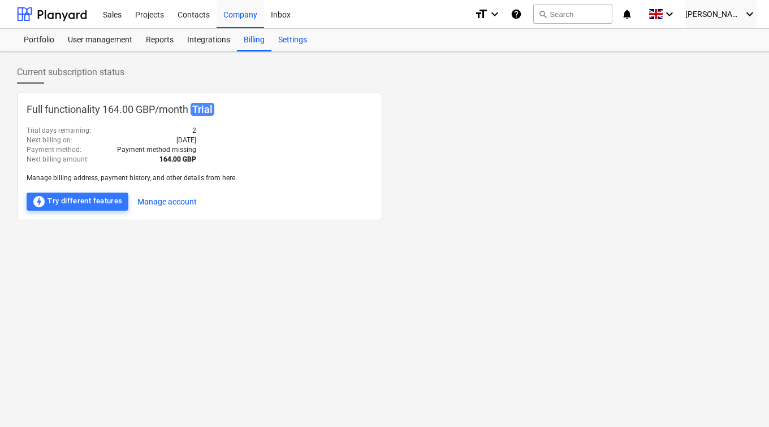
click at [295, 43] on div "Settings" at bounding box center [292, 40] width 42 height 23
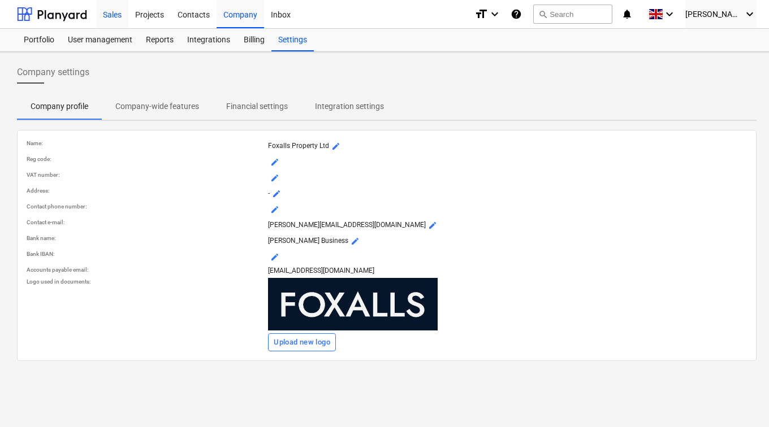
click at [115, 10] on div "Sales" at bounding box center [112, 13] width 32 height 29
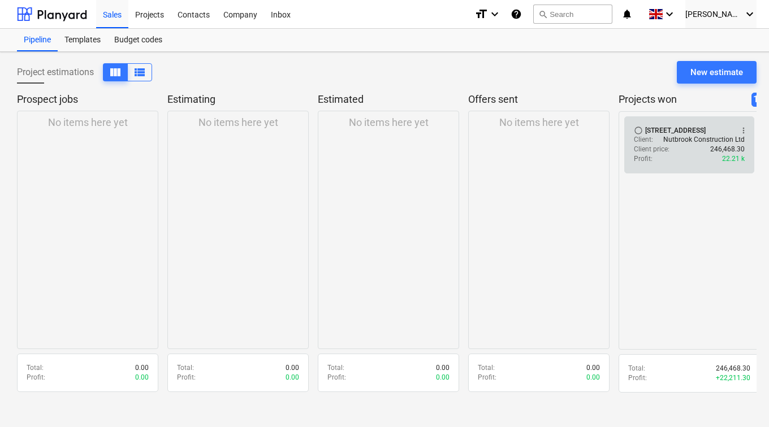
click at [686, 145] on p "Nutbrook Construction Ltd" at bounding box center [703, 140] width 81 height 10
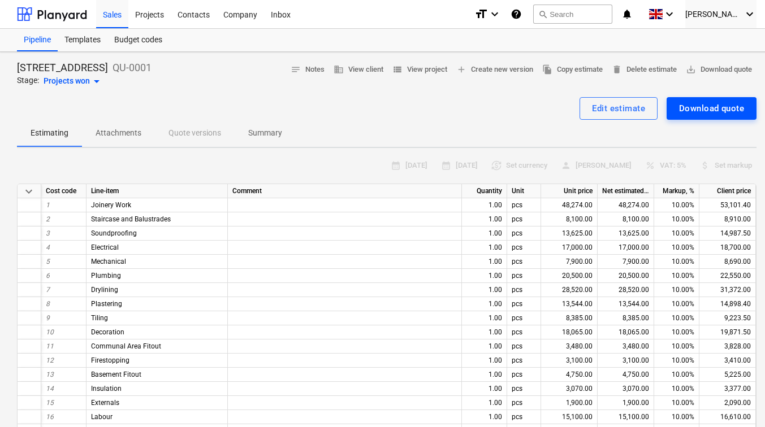
click at [722, 101] on button "Download quote" at bounding box center [712, 108] width 90 height 23
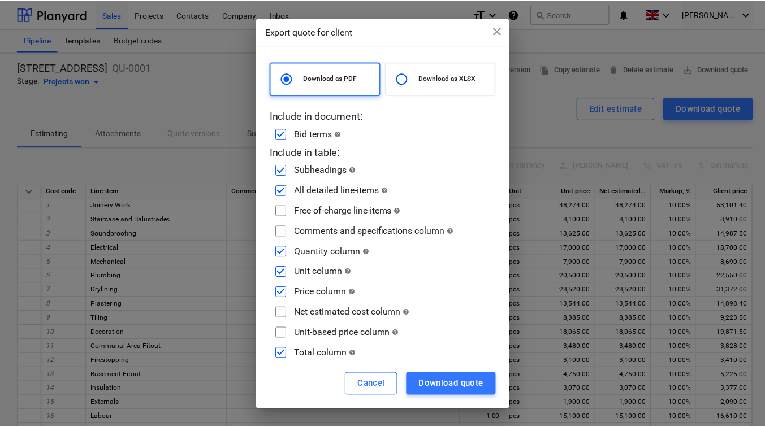
scroll to position [16, 0]
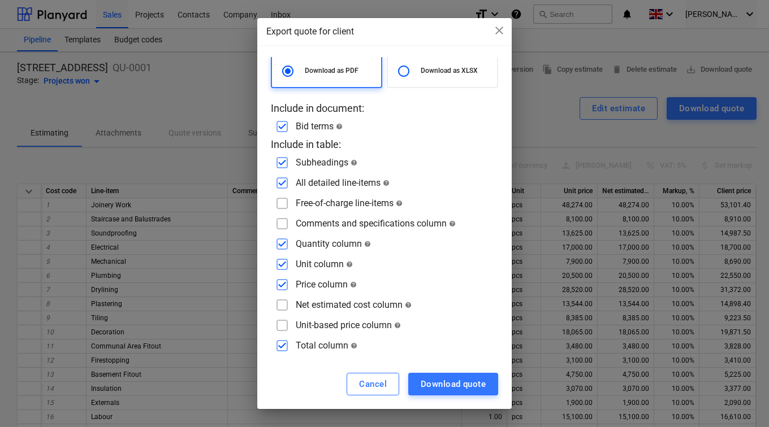
click at [285, 263] on input "checkbox" at bounding box center [282, 265] width 18 height 18
click at [284, 243] on input "checkbox" at bounding box center [282, 244] width 18 height 18
click at [460, 383] on div "Download quote" at bounding box center [453, 384] width 65 height 15
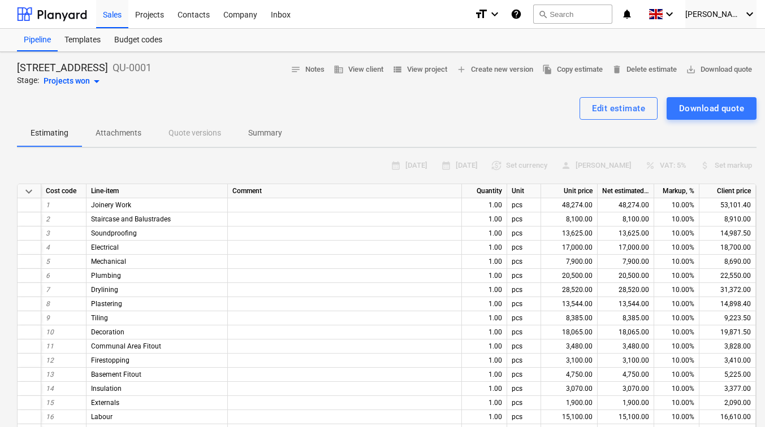
click at [122, 128] on p "Attachments" at bounding box center [119, 133] width 46 height 12
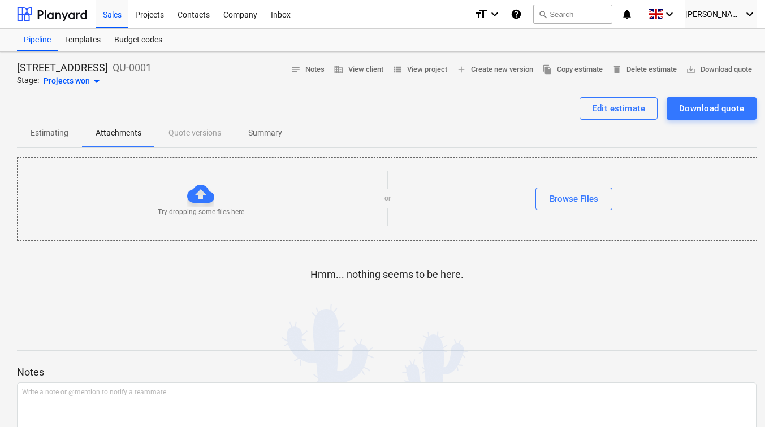
click at [252, 126] on span "Summary" at bounding box center [265, 133] width 61 height 19
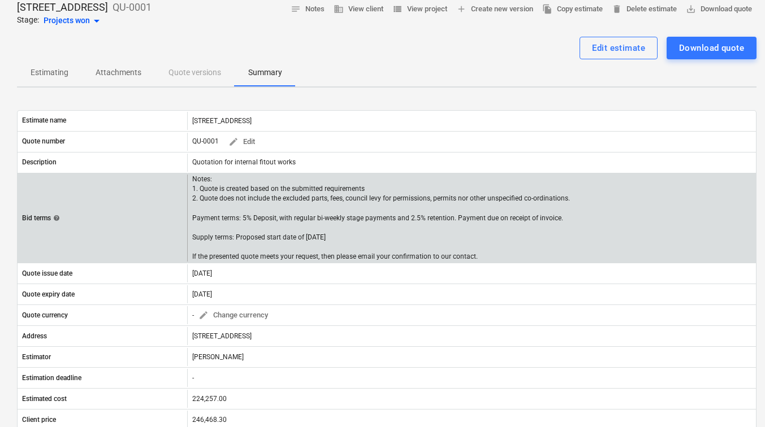
scroll to position [113, 0]
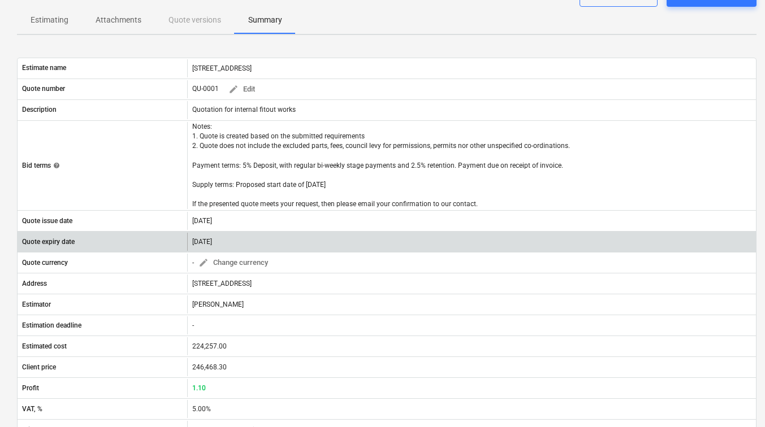
click at [217, 238] on div "10 Oct 2025" at bounding box center [204, 242] width 24 height 8
click at [210, 244] on div "10 Oct 2025" at bounding box center [204, 242] width 24 height 8
click at [201, 244] on div "10 Oct 2025" at bounding box center [204, 242] width 24 height 8
drag, startPoint x: 197, startPoint y: 243, endPoint x: 241, endPoint y: 243, distance: 44.7
click at [241, 243] on div "10 Oct 2025" at bounding box center [471, 242] width 569 height 18
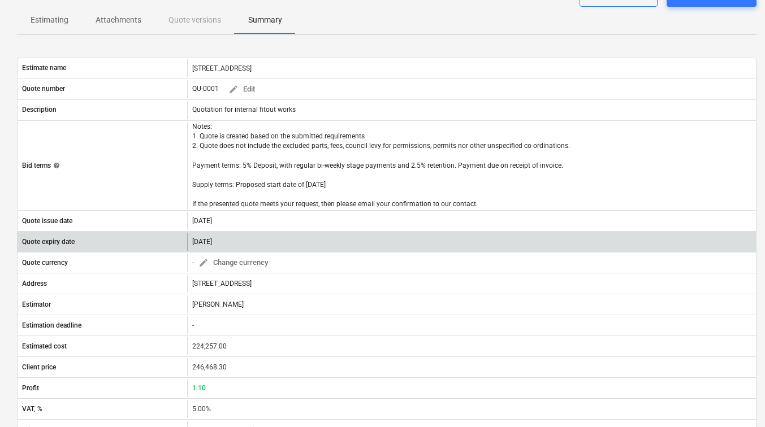
click at [241, 243] on div "10 Oct 2025" at bounding box center [471, 242] width 569 height 18
click at [213, 243] on div "10 Oct 2025" at bounding box center [204, 242] width 24 height 8
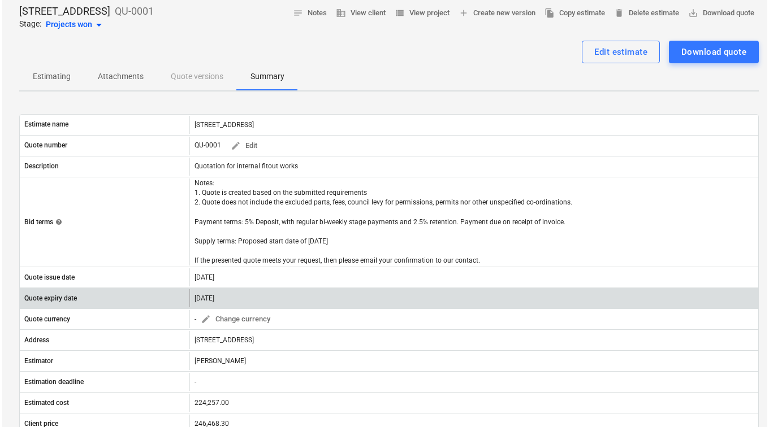
scroll to position [0, 0]
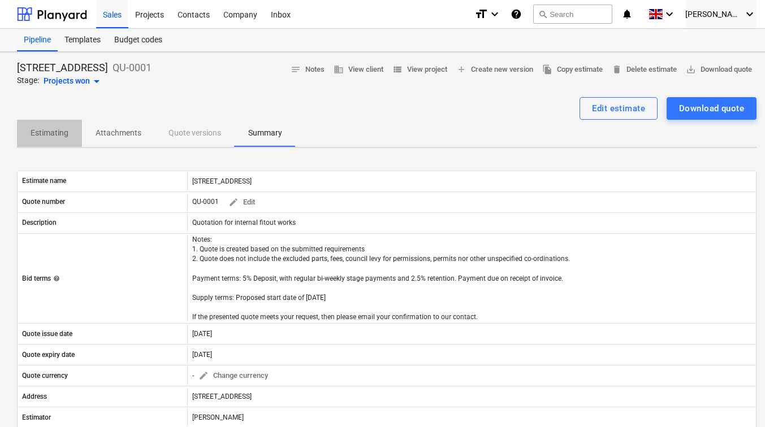
click at [58, 137] on p "Estimating" at bounding box center [50, 133] width 38 height 12
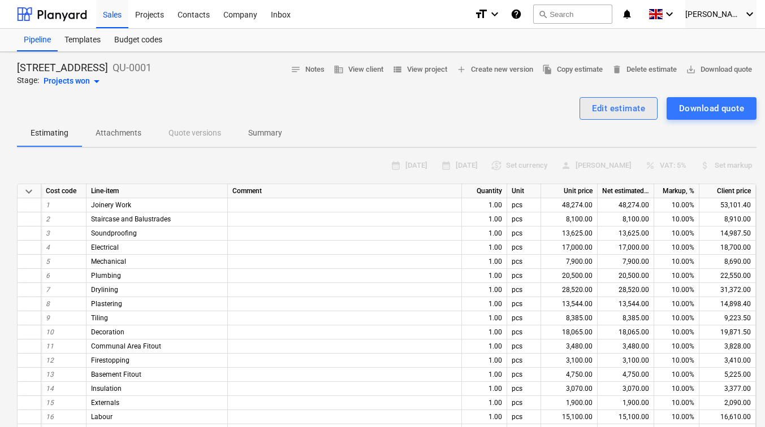
click at [610, 99] on button "Edit estimate" at bounding box center [618, 108] width 78 height 23
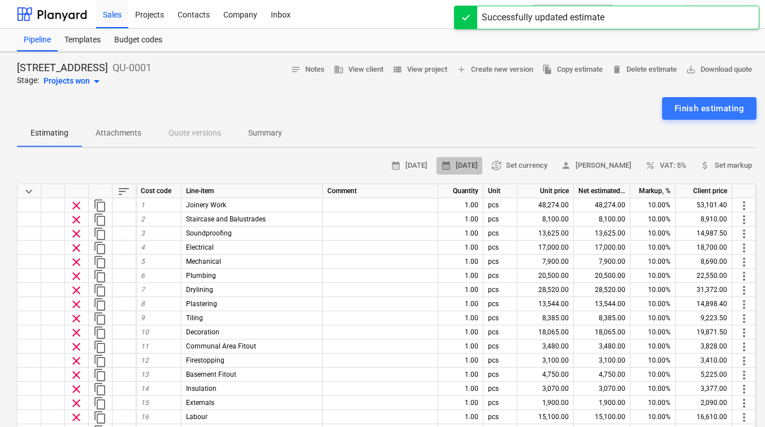
click at [472, 167] on span "calendar_month 10 Oct 2025" at bounding box center [459, 165] width 37 height 13
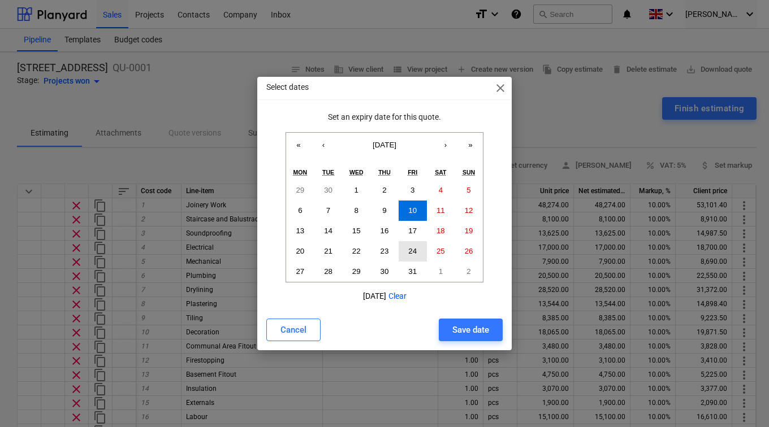
click at [414, 250] on abbr "24" at bounding box center [412, 251] width 8 height 8
click at [464, 326] on div "Save date" at bounding box center [470, 330] width 37 height 15
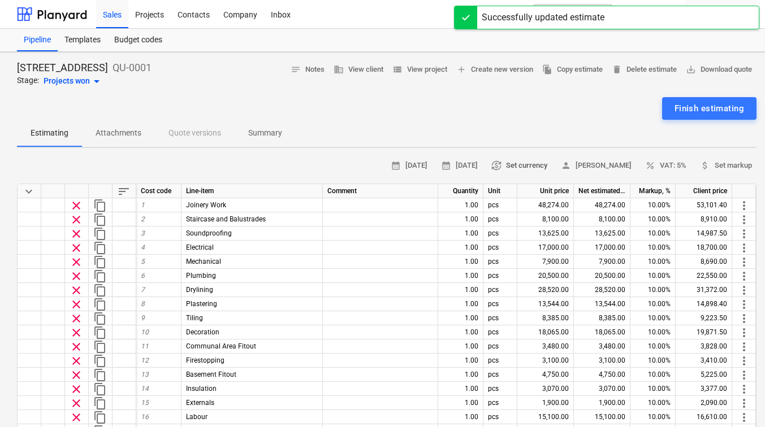
click at [528, 158] on button "currency_exchange Set currency" at bounding box center [519, 166] width 65 height 18
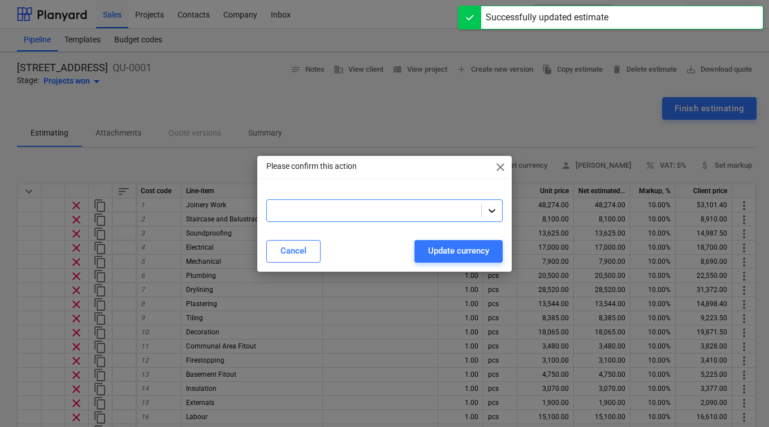
click at [494, 204] on div at bounding box center [492, 211] width 20 height 20
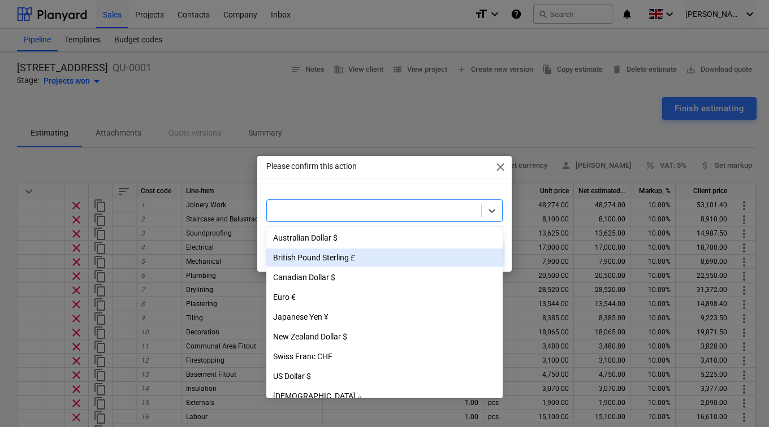
click at [380, 253] on div "British Pound Sterling £" at bounding box center [384, 258] width 236 height 18
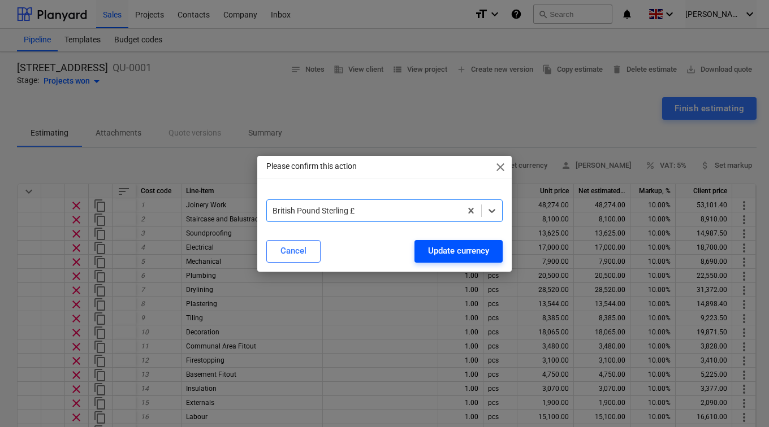
click at [458, 253] on div "Update currency" at bounding box center [458, 251] width 61 height 15
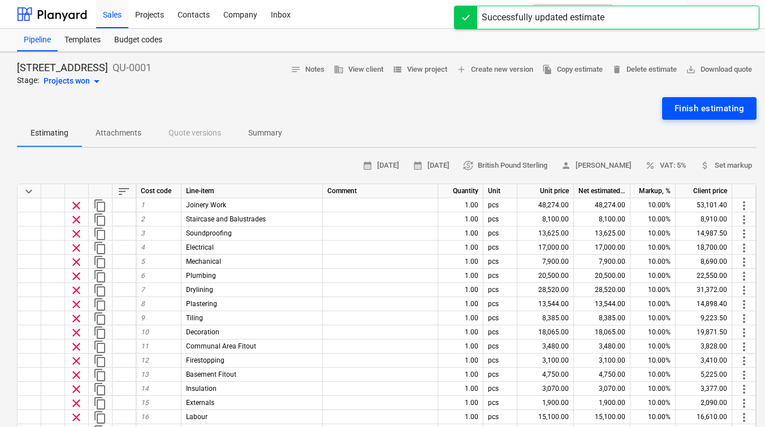
click at [693, 111] on div "Finish estimating" at bounding box center [709, 108] width 70 height 15
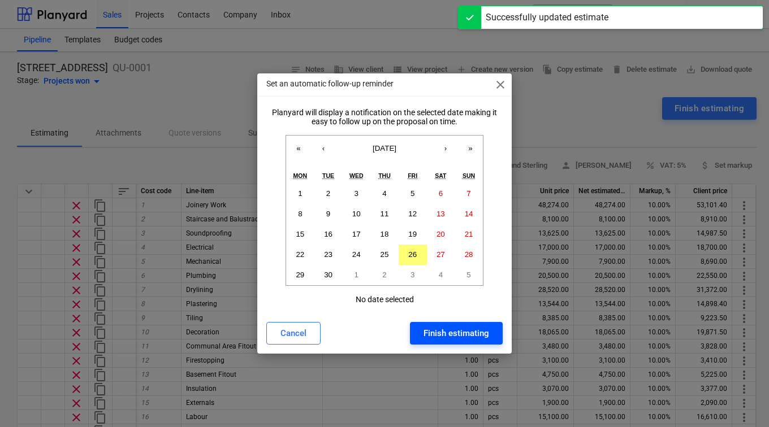
click at [438, 327] on div "Finish estimating" at bounding box center [456, 333] width 66 height 15
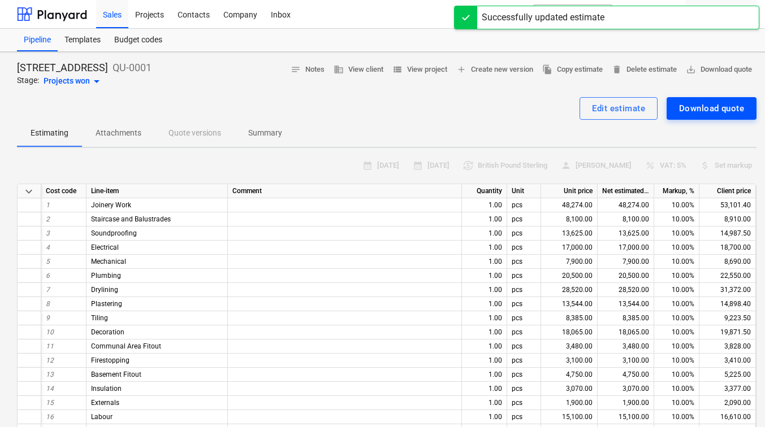
click at [699, 114] on div "Download quote" at bounding box center [711, 108] width 65 height 15
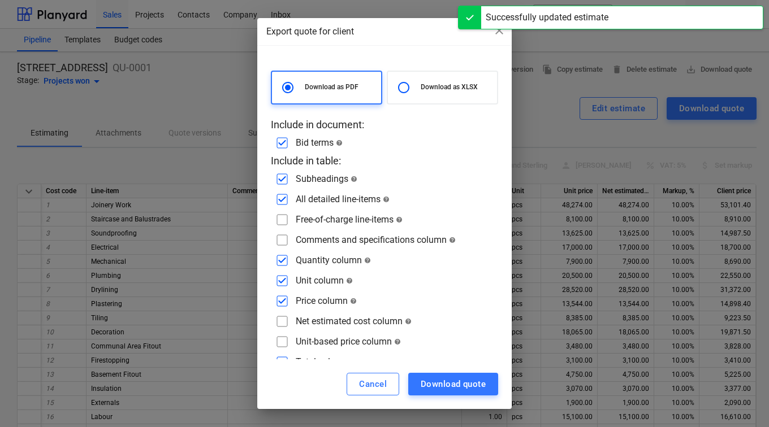
click at [282, 297] on input "checkbox" at bounding box center [282, 301] width 18 height 18
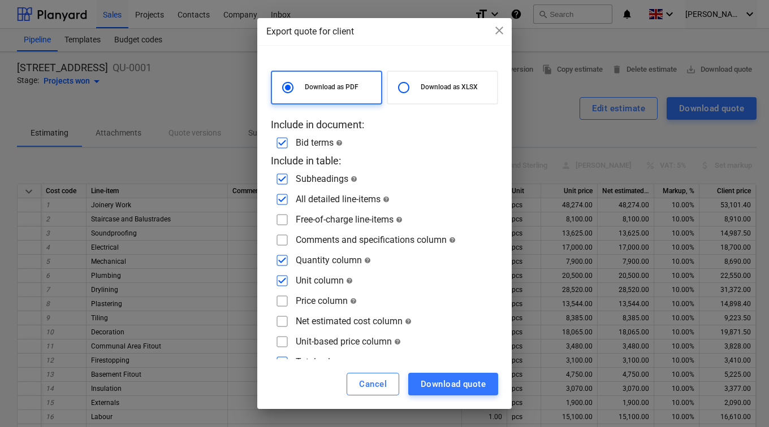
click at [281, 281] on input "checkbox" at bounding box center [282, 281] width 18 height 18
click at [281, 258] on input "checkbox" at bounding box center [282, 261] width 18 height 18
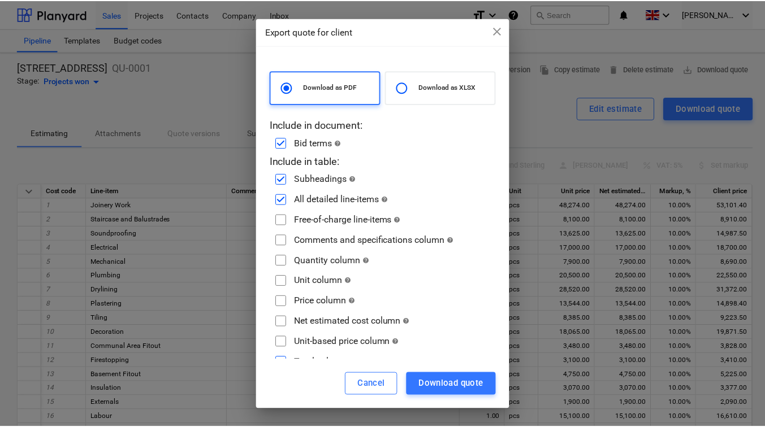
scroll to position [16, 0]
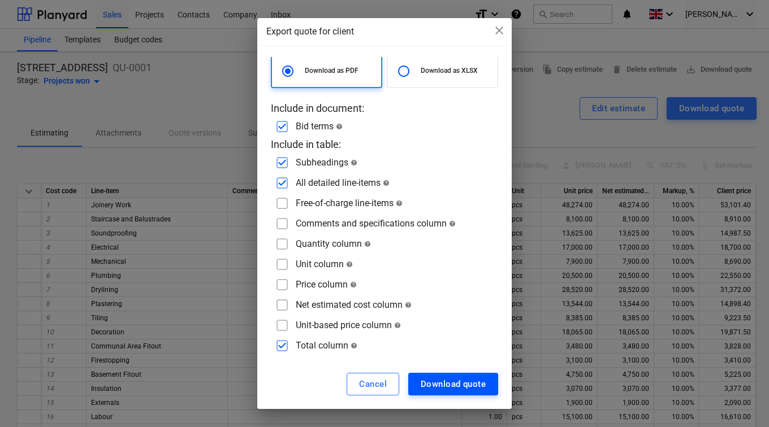
click at [444, 379] on div "Download quote" at bounding box center [453, 384] width 65 height 15
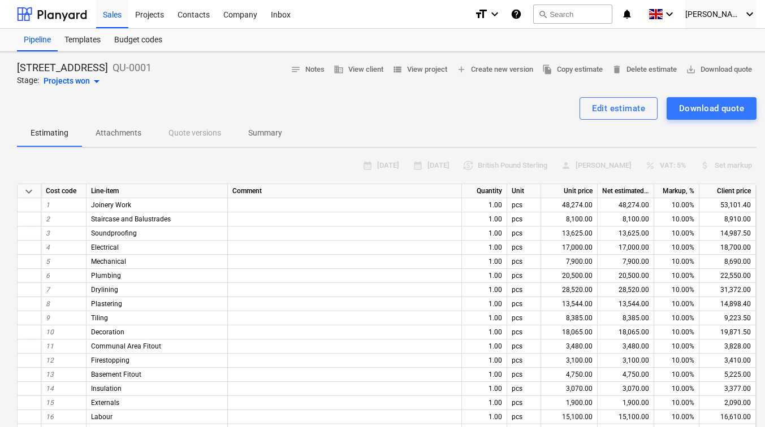
click at [411, 24] on div "Sales Projects Contacts Company Inbox" at bounding box center [280, 14] width 369 height 28
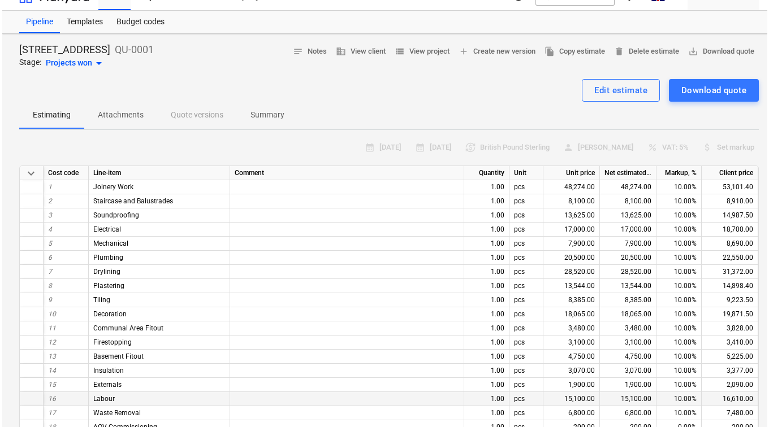
scroll to position [0, 0]
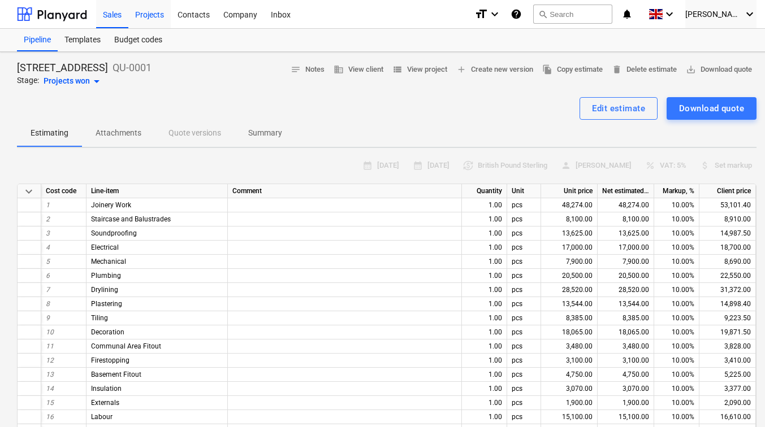
click at [142, 17] on div "Projects" at bounding box center [149, 13] width 42 height 29
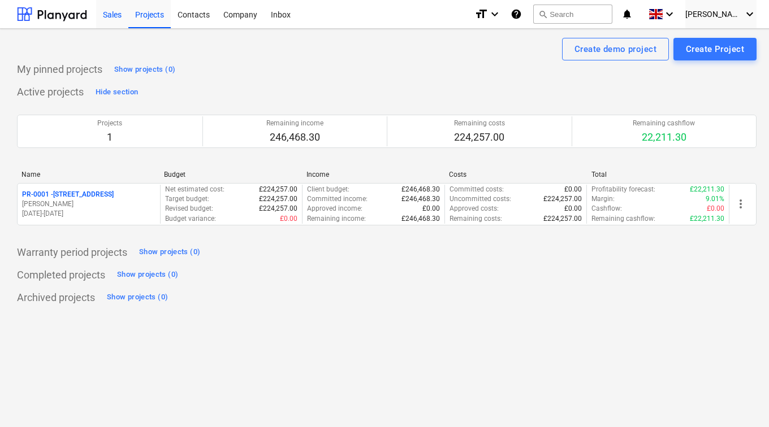
click at [111, 15] on div "Sales" at bounding box center [112, 13] width 32 height 29
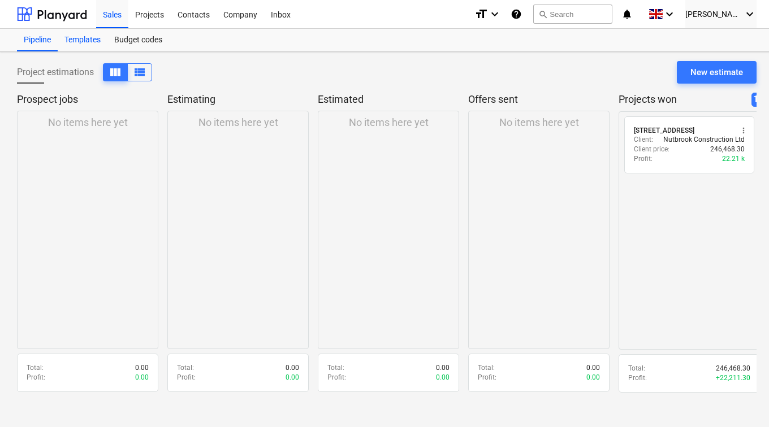
click at [90, 42] on div "Templates" at bounding box center [83, 40] width 50 height 23
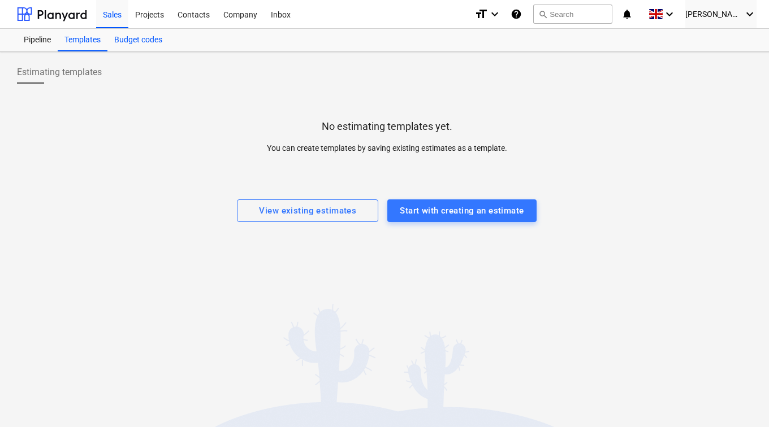
click at [153, 41] on div "Budget codes" at bounding box center [138, 40] width 62 height 23
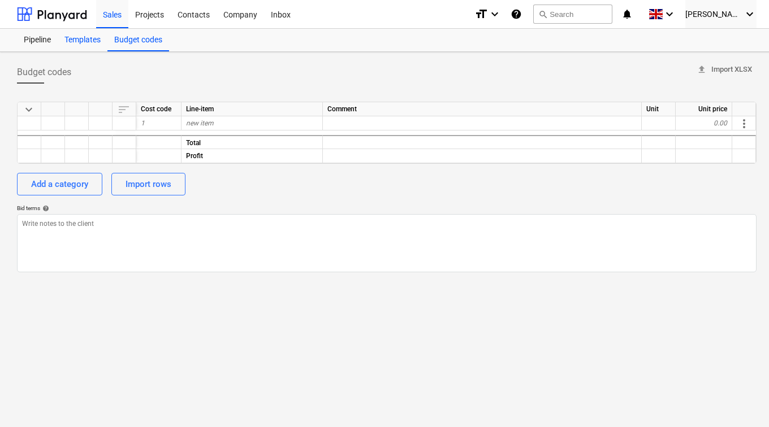
click at [96, 42] on div "Templates" at bounding box center [83, 40] width 50 height 23
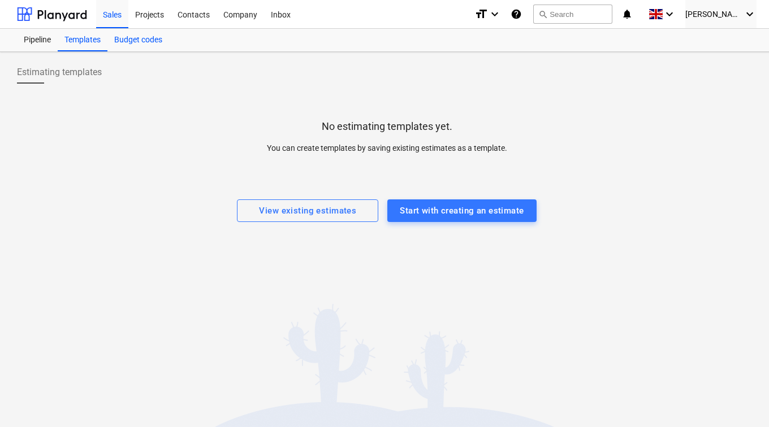
click at [149, 42] on div "Budget codes" at bounding box center [138, 40] width 62 height 23
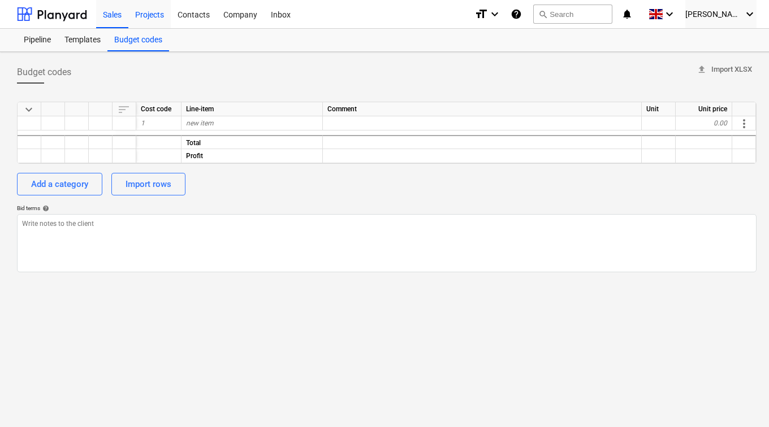
click at [152, 14] on div "Projects" at bounding box center [149, 13] width 42 height 29
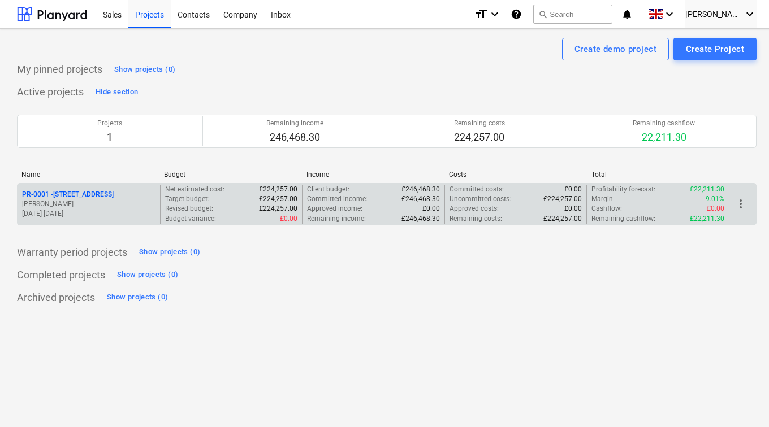
click at [182, 188] on p "Net estimated cost :" at bounding box center [194, 190] width 59 height 10
click at [110, 191] on p "PR-0001 - 129 Lower Richmond Road, SW15 1EZ" at bounding box center [68, 195] width 92 height 10
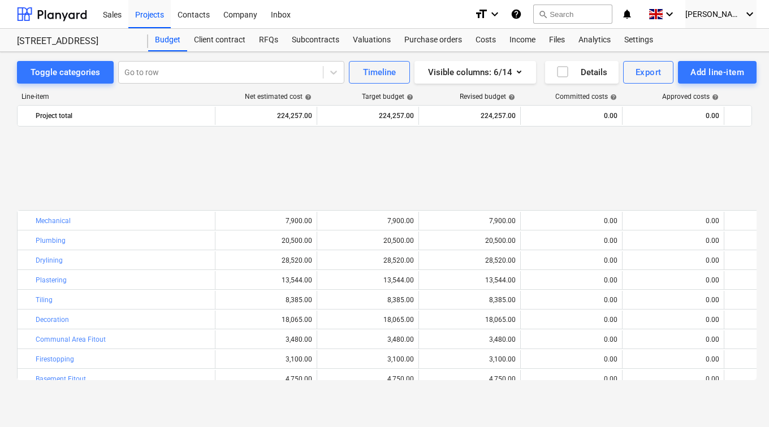
scroll to position [127, 0]
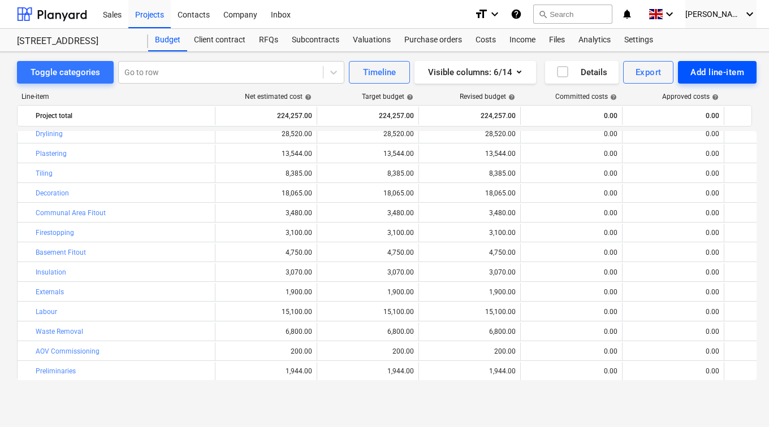
click at [732, 72] on div "Add line-item" at bounding box center [717, 72] width 54 height 15
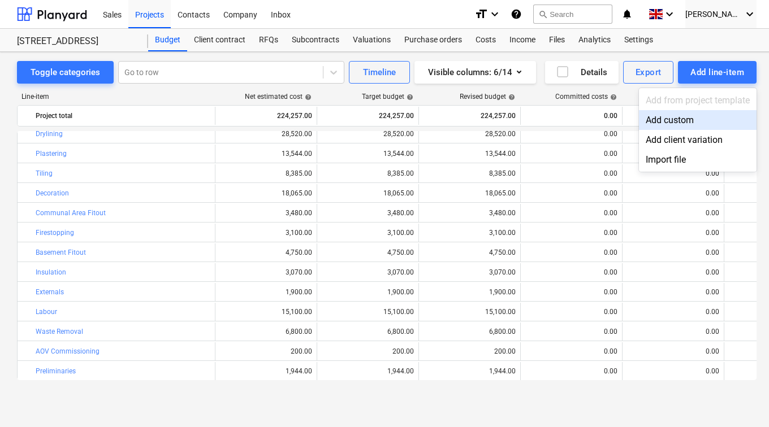
click at [679, 115] on div "Add custom" at bounding box center [698, 120] width 118 height 20
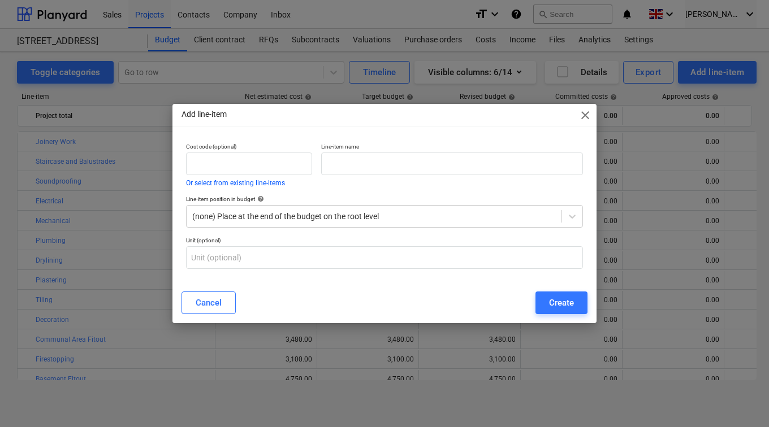
scroll to position [127, 0]
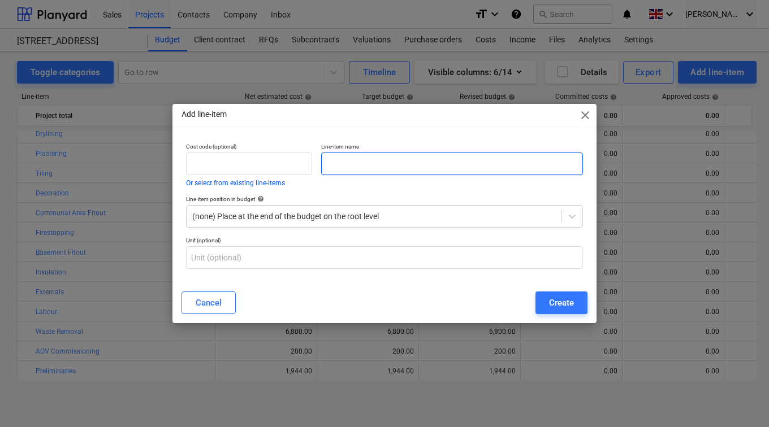
click at [349, 159] on input "text" at bounding box center [452, 164] width 262 height 23
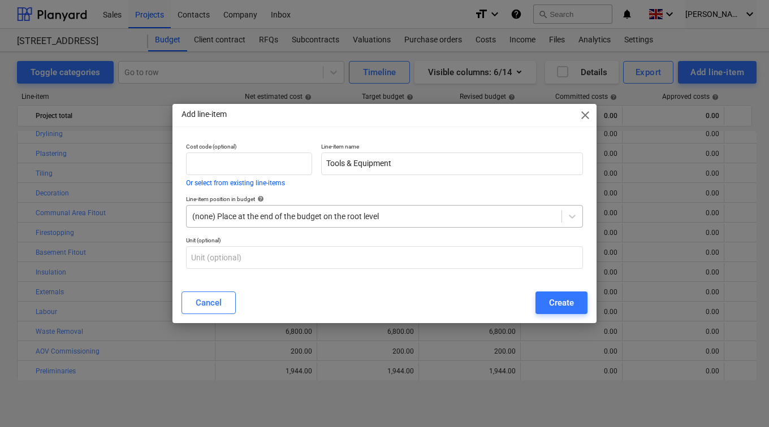
click at [293, 218] on div at bounding box center [373, 216] width 363 height 11
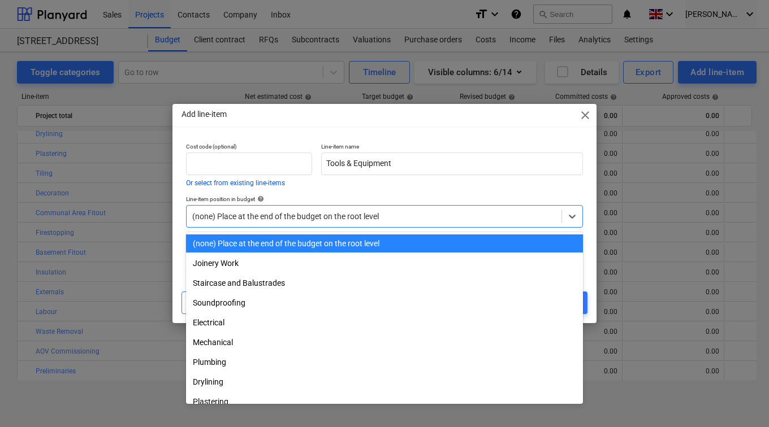
click at [410, 194] on div "Line-item position in budget help option (none) Place at the end of the budget …" at bounding box center [384, 211] width 406 height 41
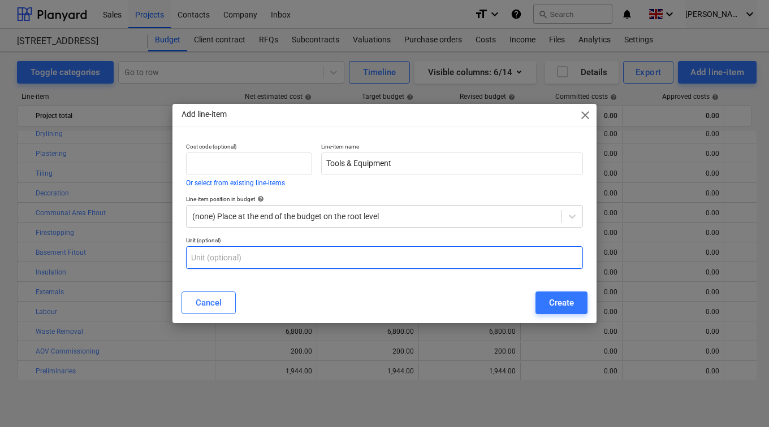
click at [296, 253] on input "text" at bounding box center [384, 257] width 397 height 23
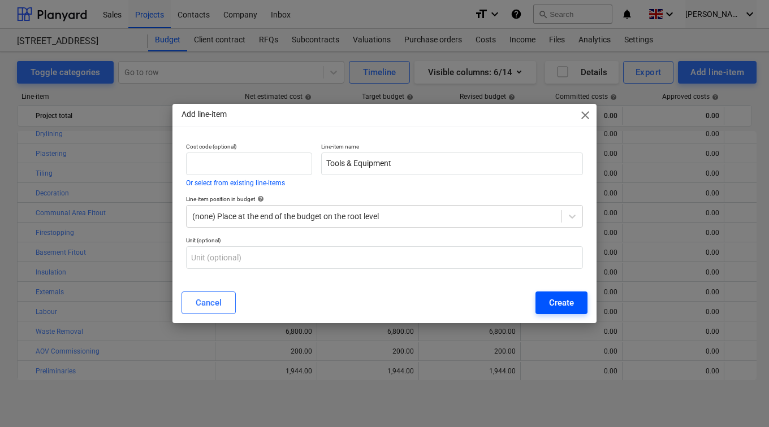
click at [556, 302] on div "Create" at bounding box center [561, 303] width 25 height 15
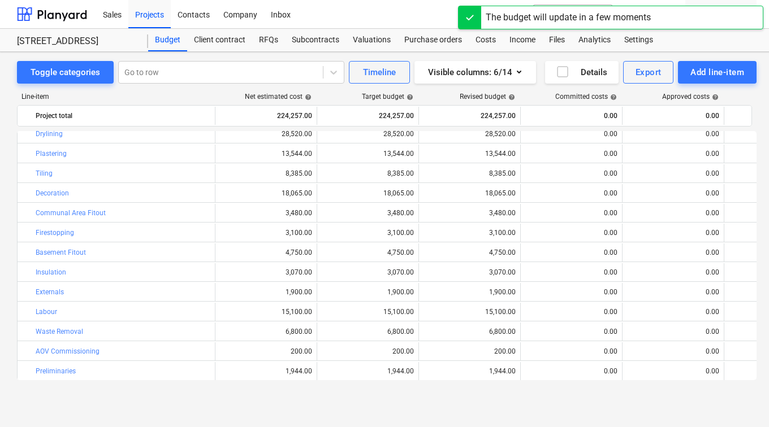
scroll to position [146, 0]
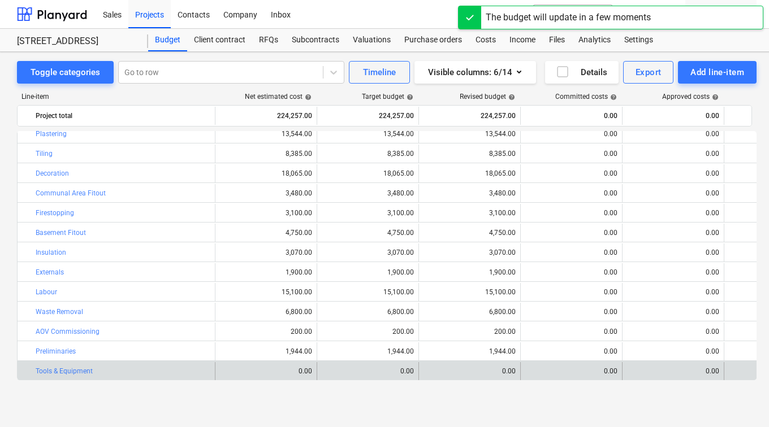
click at [496, 367] on div "edit 0.00" at bounding box center [469, 371] width 92 height 18
click at [427, 371] on span "edit" at bounding box center [430, 371] width 9 height 9
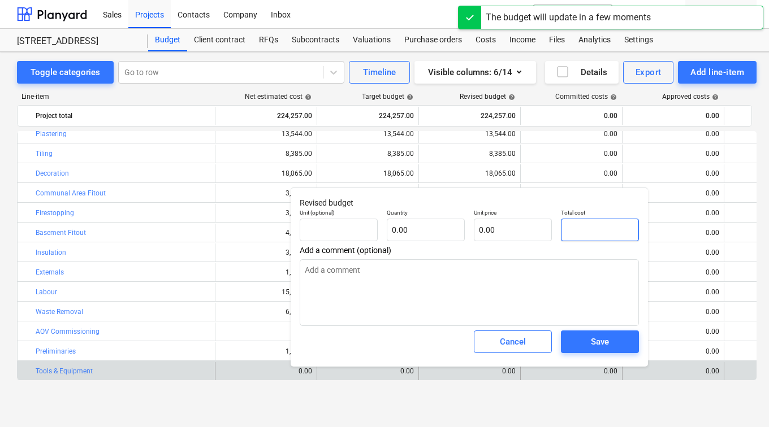
click at [584, 228] on input "text" at bounding box center [600, 230] width 78 height 23
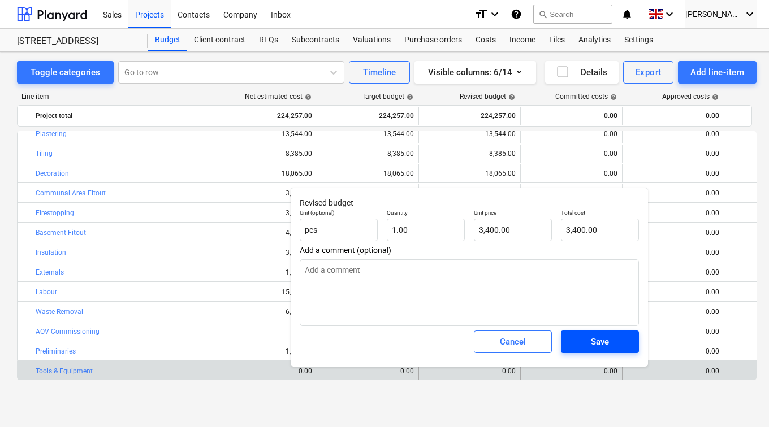
click at [589, 336] on span "Save" at bounding box center [599, 342] width 51 height 15
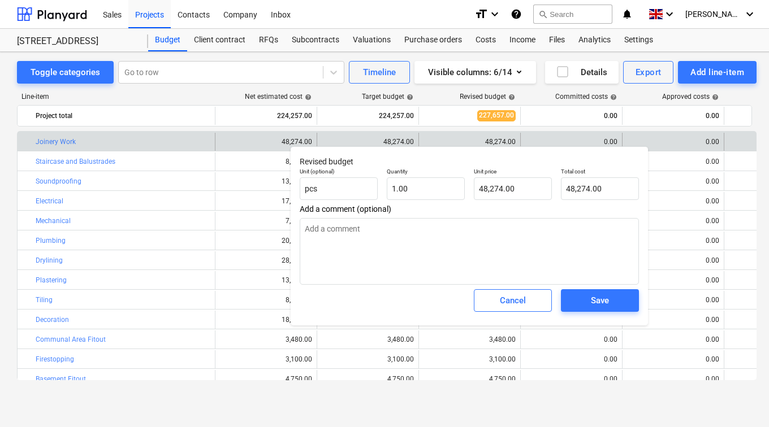
type textarea "x"
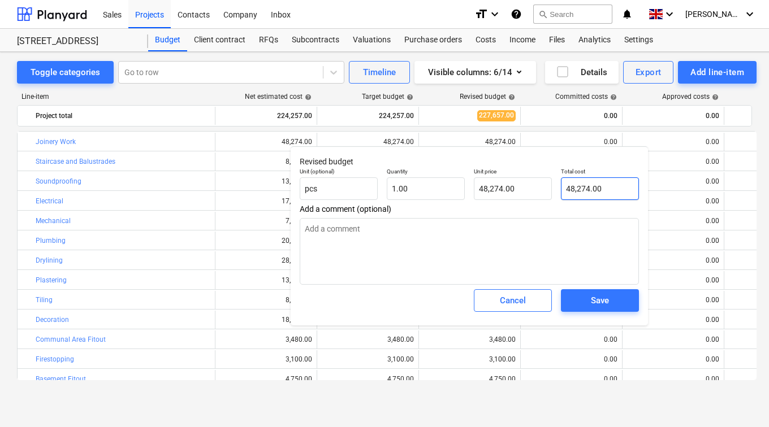
type input "48274"
drag, startPoint x: 605, startPoint y: 191, endPoint x: 547, endPoint y: 197, distance: 59.1
click at [547, 197] on div "Unit (optional) pcs Quantity 1.00 Unit price 48,274.00 Total cost 48274" at bounding box center [469, 183] width 348 height 41
type textarea "x"
type input "3"
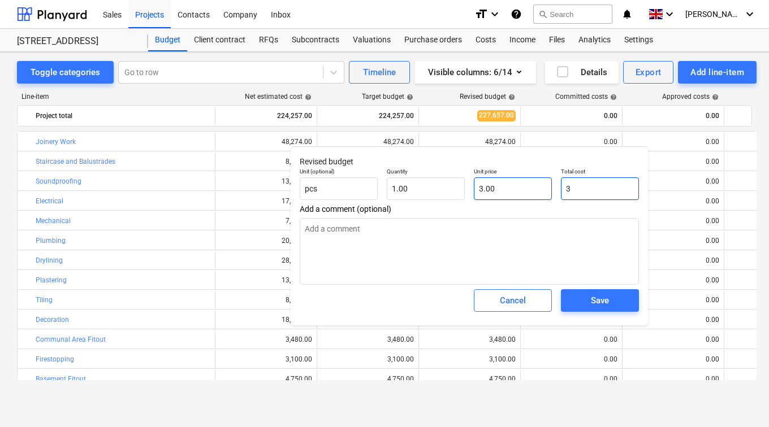
type input "3.00"
type textarea "x"
type input "35"
type input "35.00"
type textarea "x"
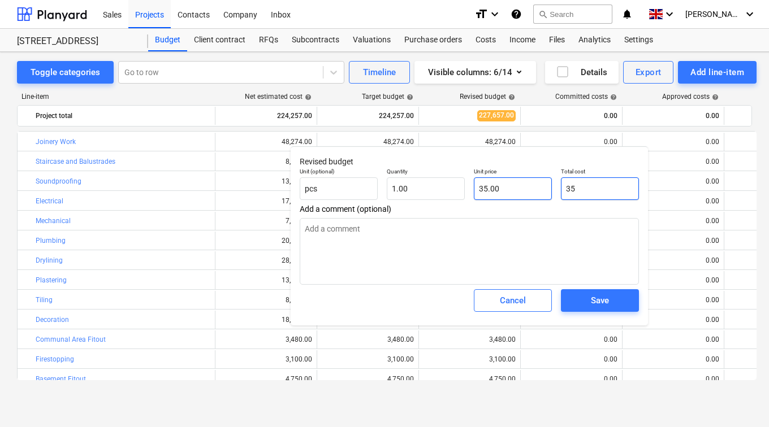
type input "355"
type input "355.00"
type textarea "x"
type input "3550"
type input "3,550.00"
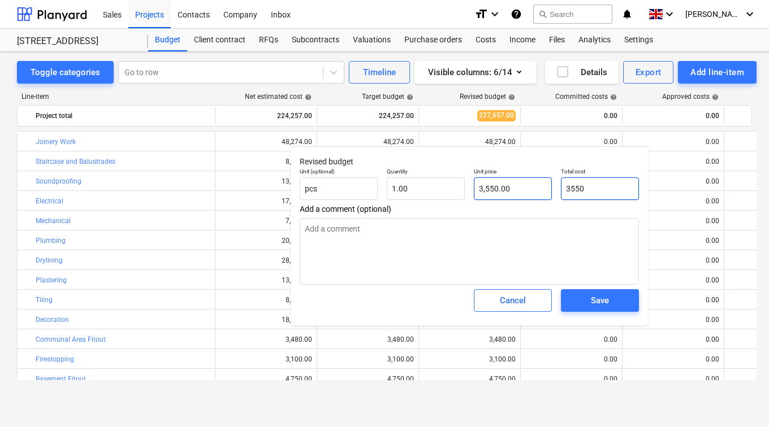
type textarea "x"
type input "35509"
type input "35,509.00"
type textarea "x"
type input "35509."
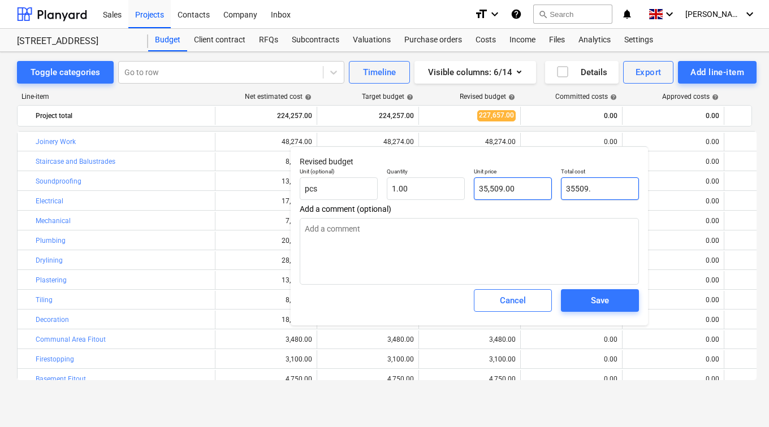
type textarea "x"
type input "35509.2"
type input "35,509.20"
type textarea "x"
type input "35509.20"
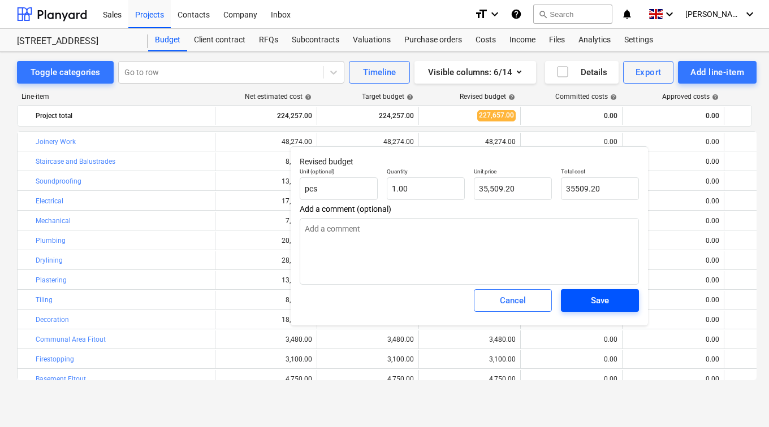
type textarea "x"
type input "35,509.20"
click at [610, 303] on span "Save" at bounding box center [599, 300] width 51 height 15
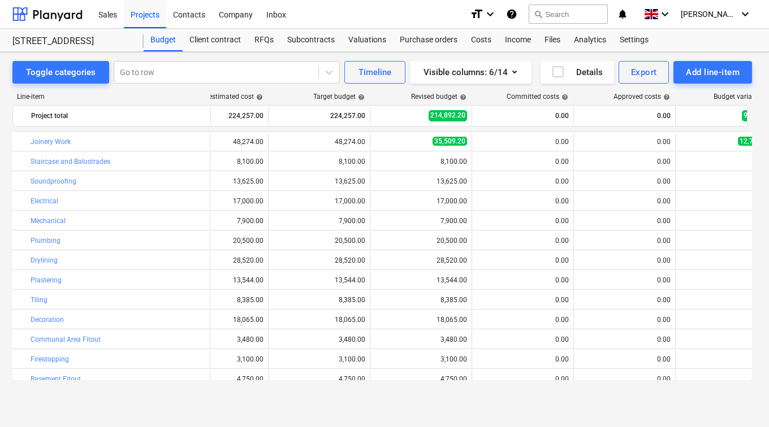
scroll to position [0, 40]
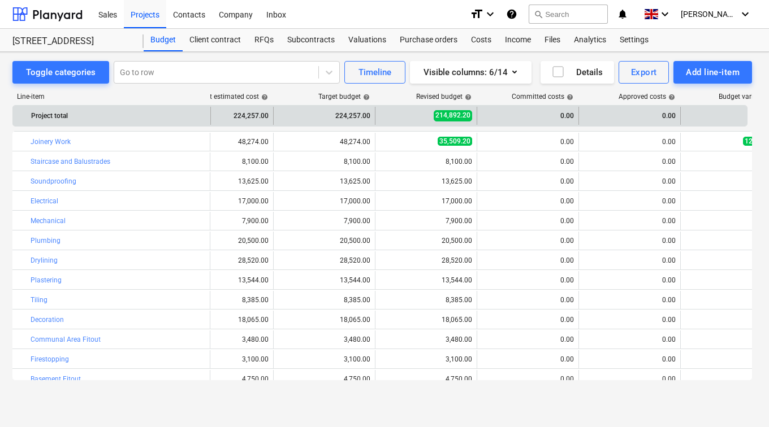
drag, startPoint x: 210, startPoint y: 118, endPoint x: 167, endPoint y: 116, distance: 43.5
click at [167, 116] on div "Project total" at bounding box center [112, 116] width 198 height 18
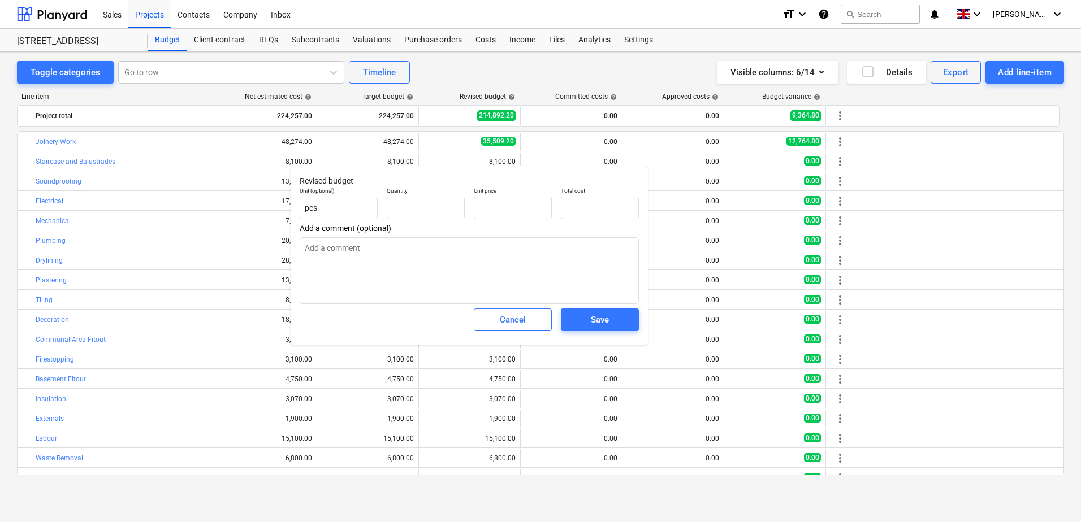
type textarea "x"
type input "1.00"
type input "8,100.00"
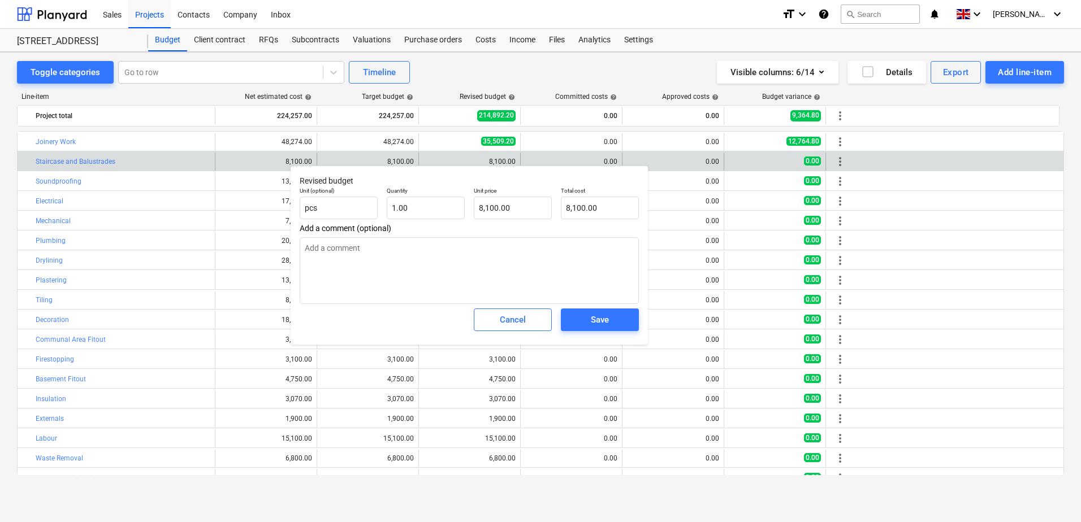
type textarea "x"
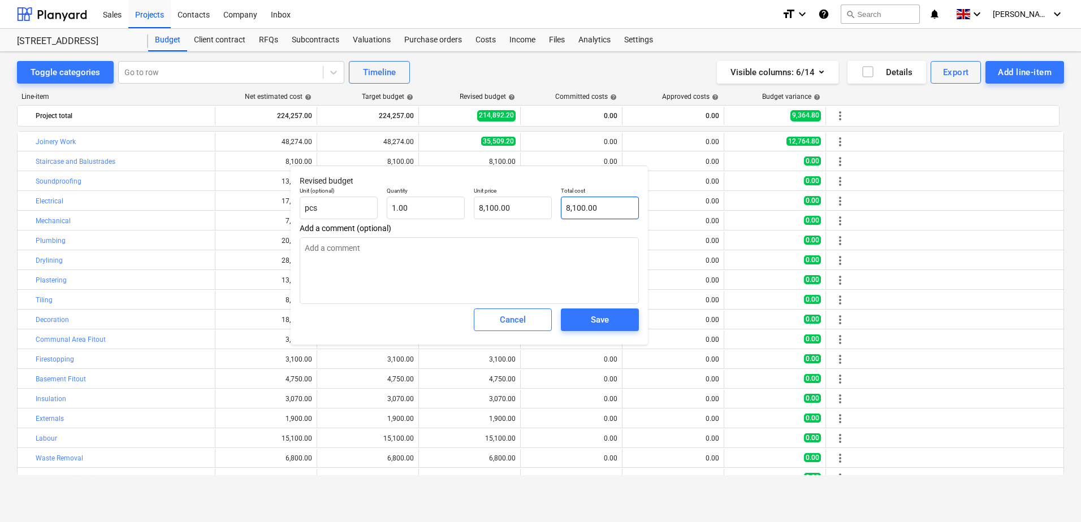
type input "8100"
drag, startPoint x: 606, startPoint y: 209, endPoint x: 548, endPoint y: 208, distance: 58.2
click at [548, 208] on div "Unit (optional) pcs Quantity 1.00 Unit price 8,100.00 Total cost 8100" at bounding box center [469, 203] width 348 height 41
type textarea "x"
type input "5"
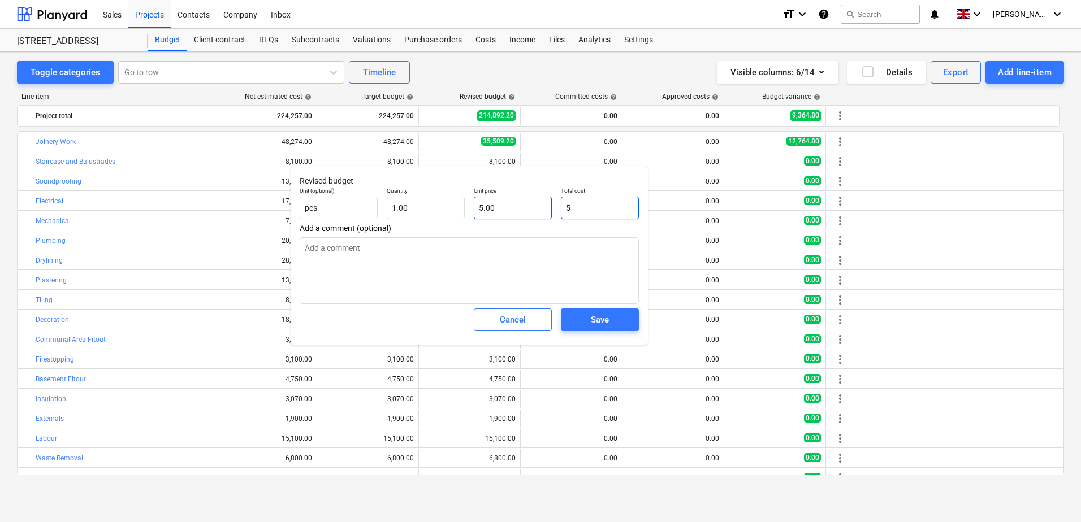
type input "5.00"
type textarea "x"
type input "51"
type input "51.00"
type textarea "x"
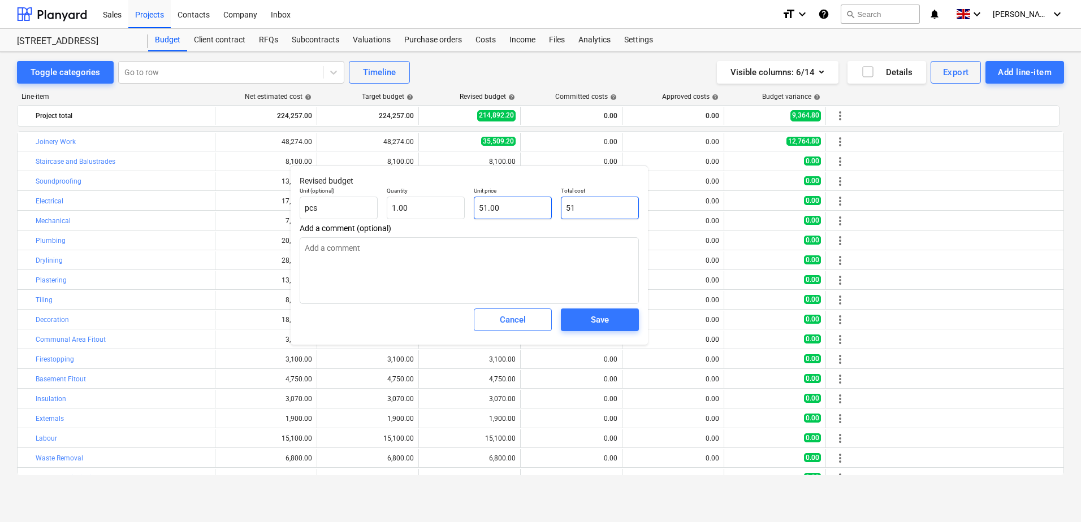
type input "515"
type input "515.00"
type textarea "x"
type input "5154"
type input "5,154.00"
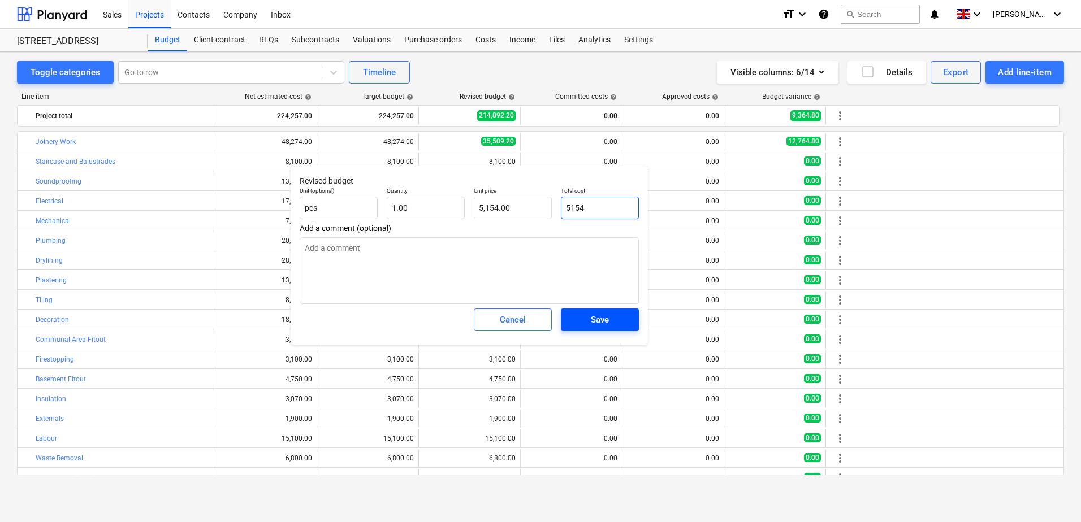
type input "5154"
type textarea "x"
type input "5,154.00"
click at [603, 321] on div "Save" at bounding box center [600, 320] width 18 height 15
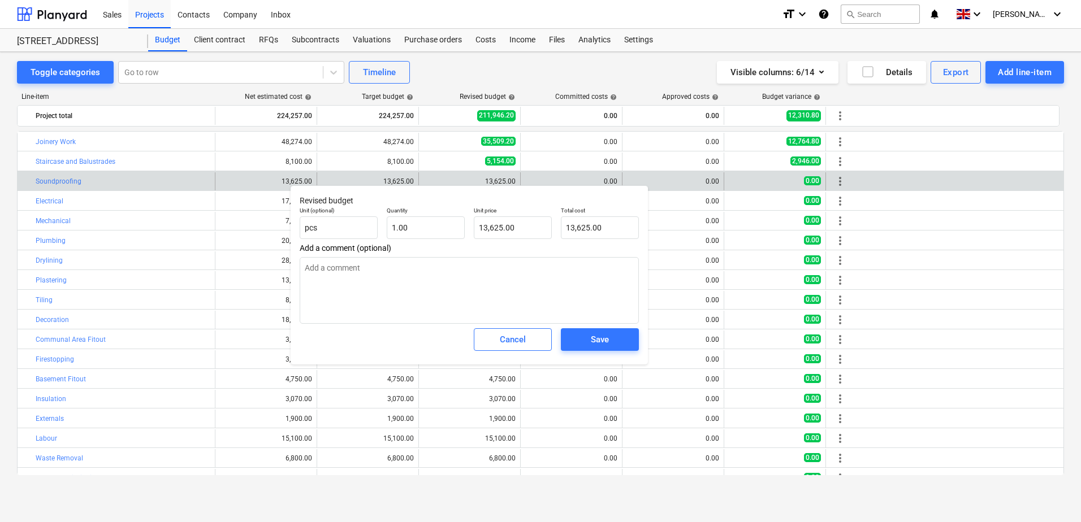
type textarea "x"
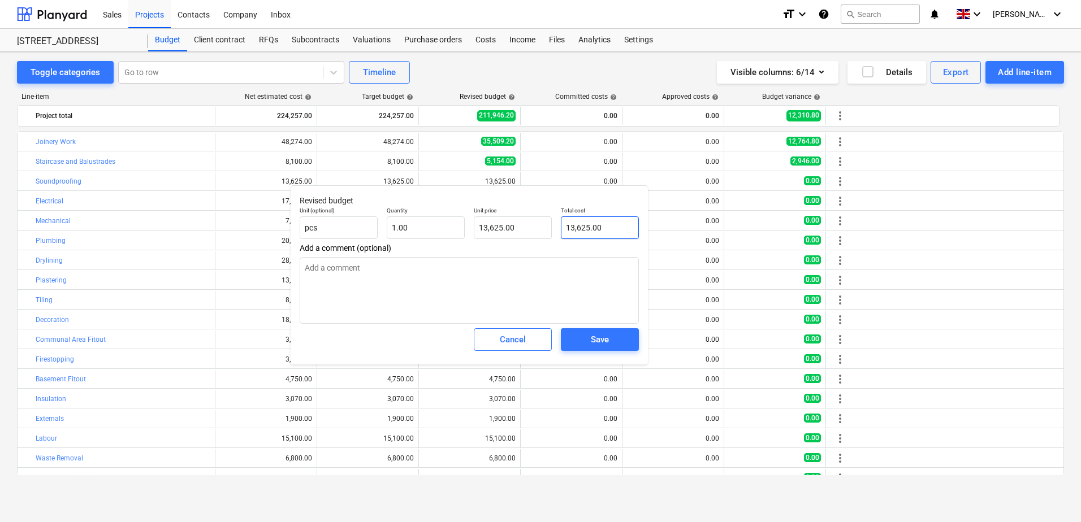
type input "13625"
drag, startPoint x: 609, startPoint y: 223, endPoint x: 555, endPoint y: 217, distance: 54.0
click at [555, 217] on div "Unit (optional) pcs Quantity 1.00 Unit price 13,625.00 Total cost 13625" at bounding box center [469, 222] width 348 height 41
type textarea "x"
type input "7"
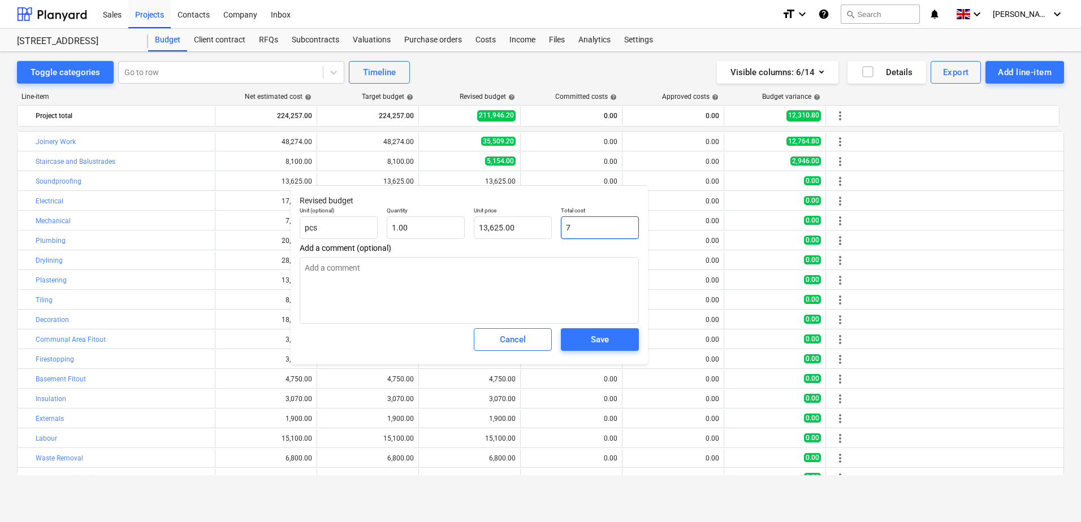
type input "7.00"
type textarea "x"
type input "76"
type input "76.00"
type textarea "x"
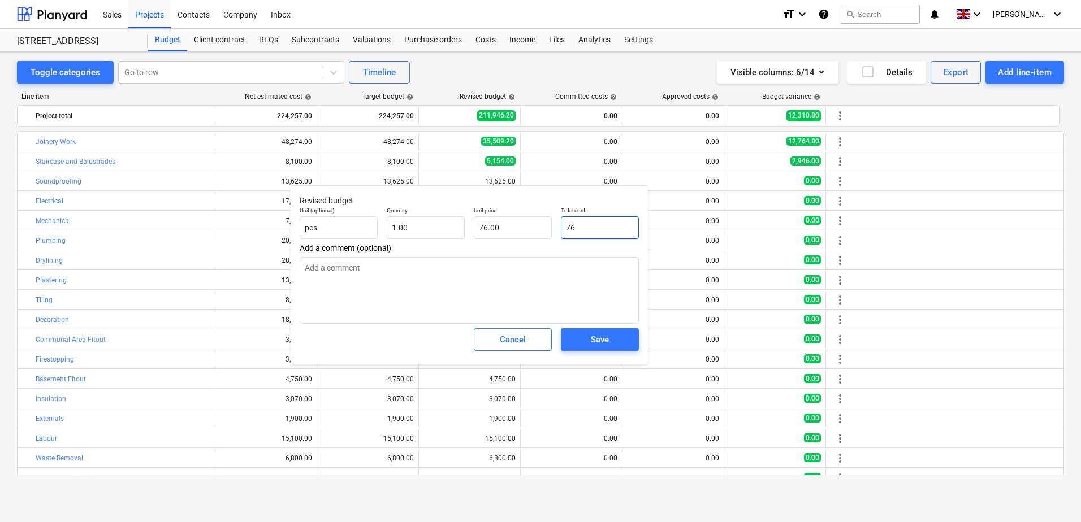
type input "765"
type input "765.00"
type textarea "x"
type input "7657"
type input "7,657.00"
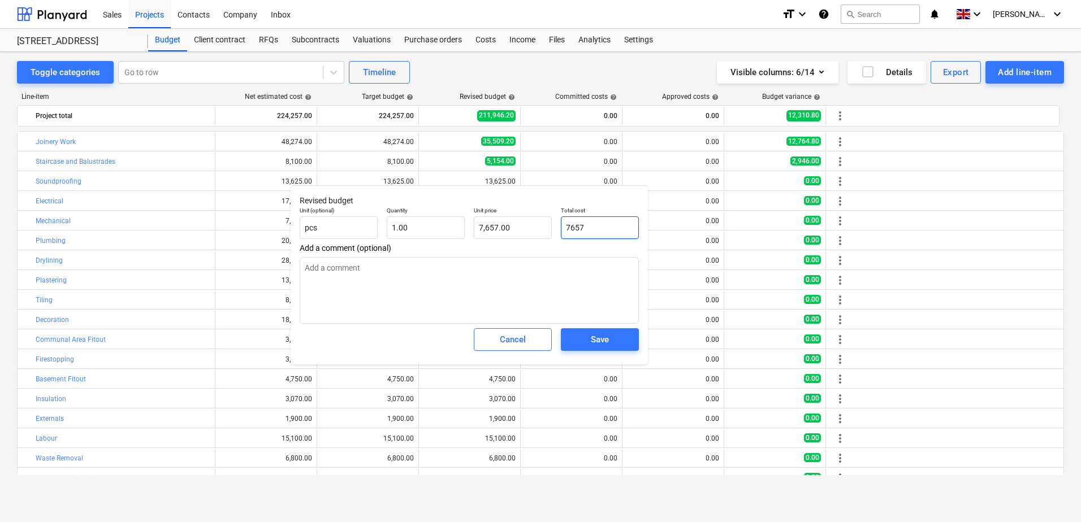
type textarea "x"
type input "7657."
type textarea "x"
type input "7657.5"
type input "7,657.50"
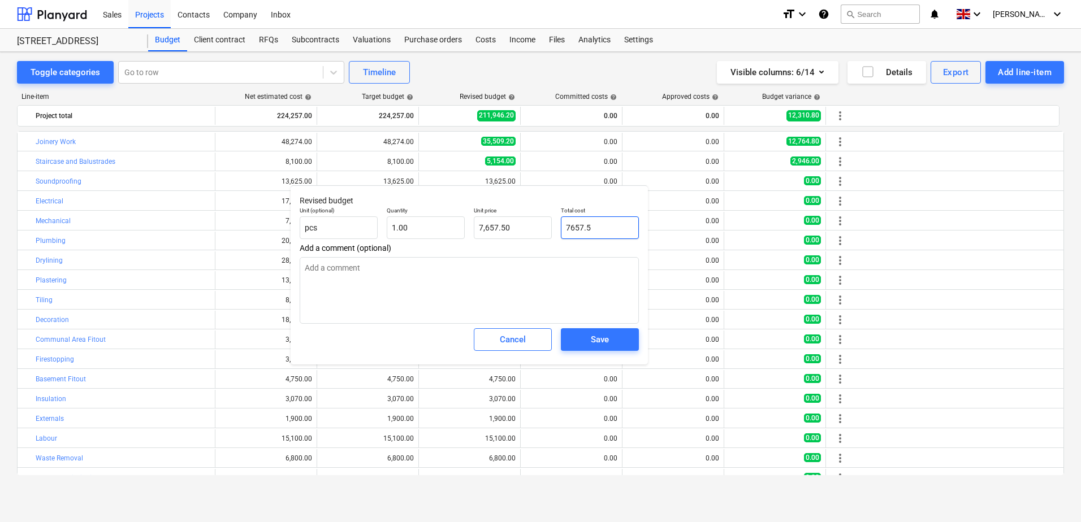
type textarea "x"
type input "7657.59"
type input "7,657.59"
type input "7657.59"
type textarea "x"
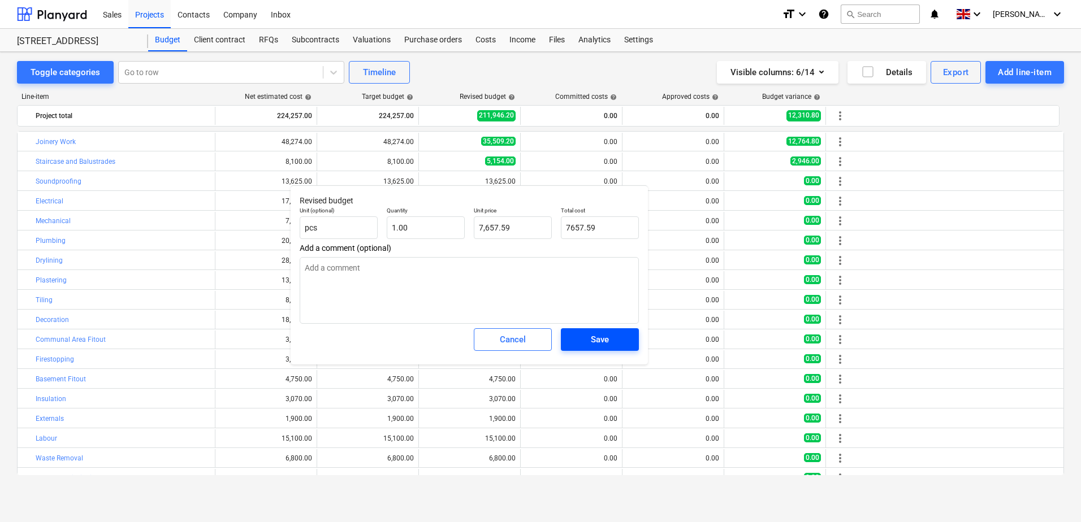
type input "7,657.59"
click at [596, 338] on div "Save" at bounding box center [600, 339] width 18 height 15
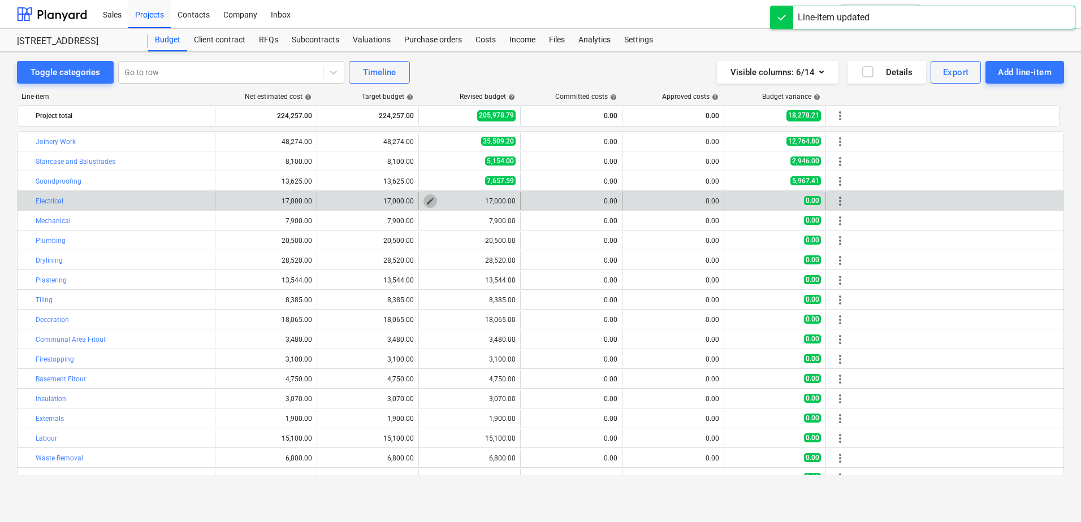
click at [427, 197] on span "edit" at bounding box center [430, 201] width 9 height 9
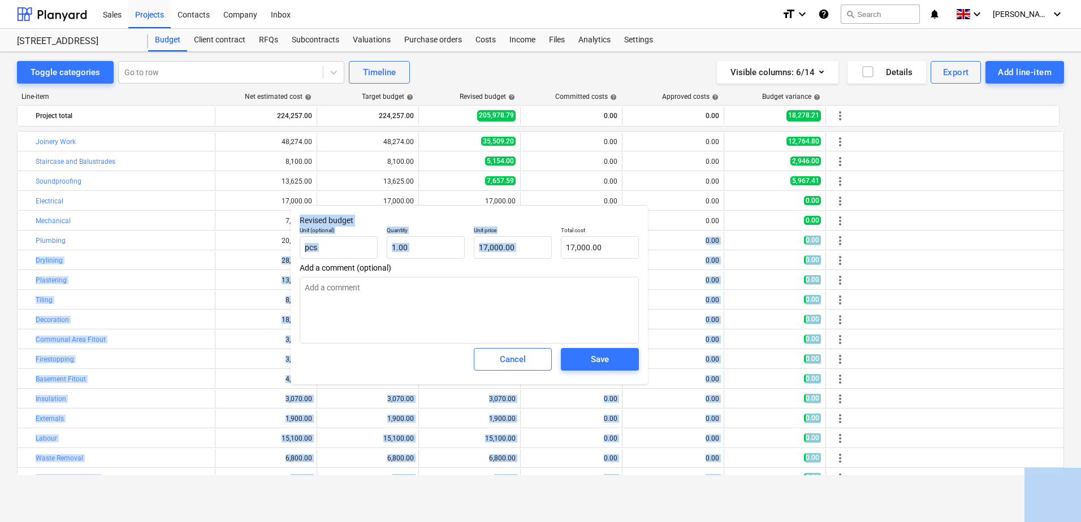
type textarea "x"
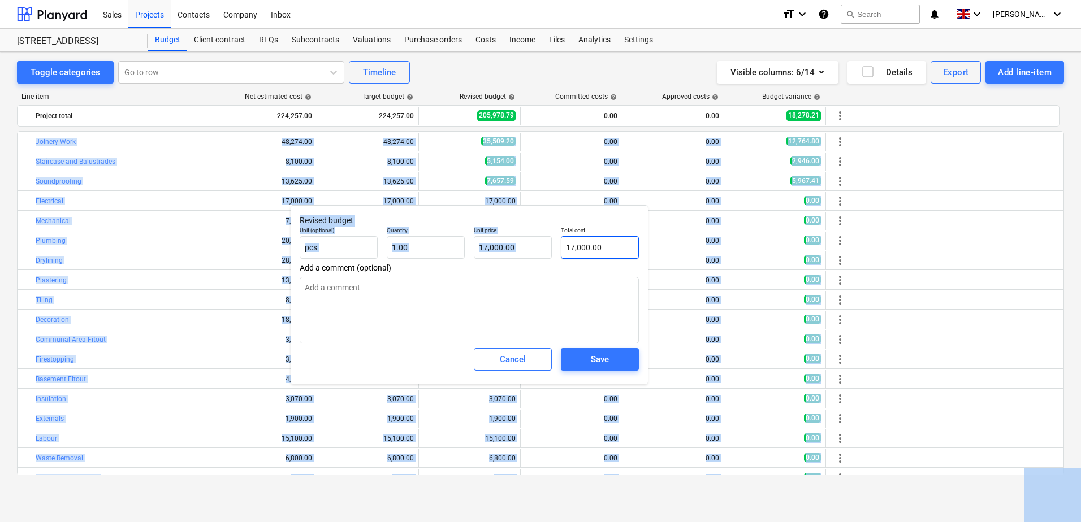
type input "17000"
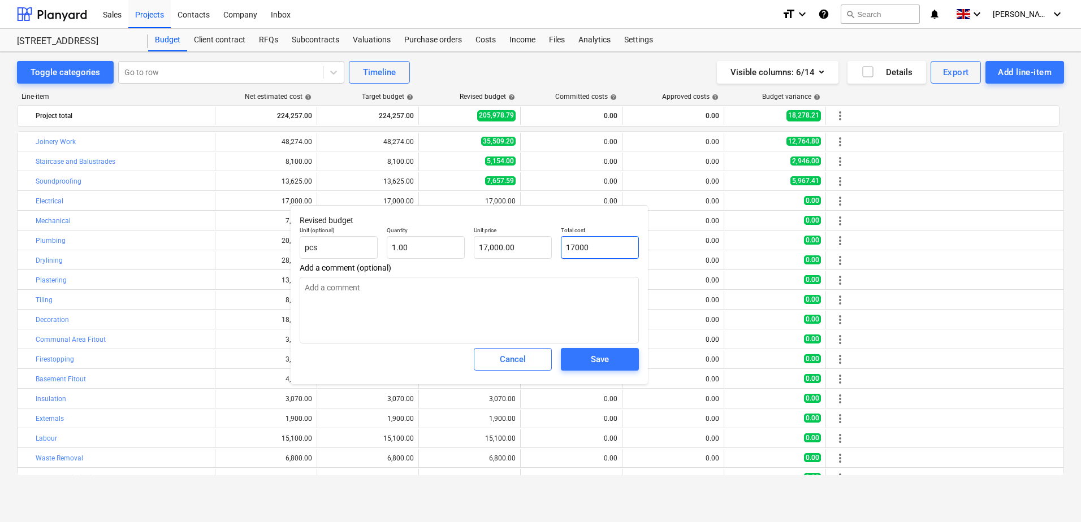
drag, startPoint x: 557, startPoint y: 247, endPoint x: 600, endPoint y: 248, distance: 43.5
click at [600, 248] on input "17000" at bounding box center [600, 247] width 78 height 23
drag, startPoint x: 570, startPoint y: 245, endPoint x: 553, endPoint y: 244, distance: 17.0
click at [553, 244] on div "Unit (optional) pcs Quantity 1.00 Unit price 17,000.00 Total cost 17000" at bounding box center [469, 242] width 348 height 41
drag, startPoint x: 608, startPoint y: 249, endPoint x: 562, endPoint y: 248, distance: 45.8
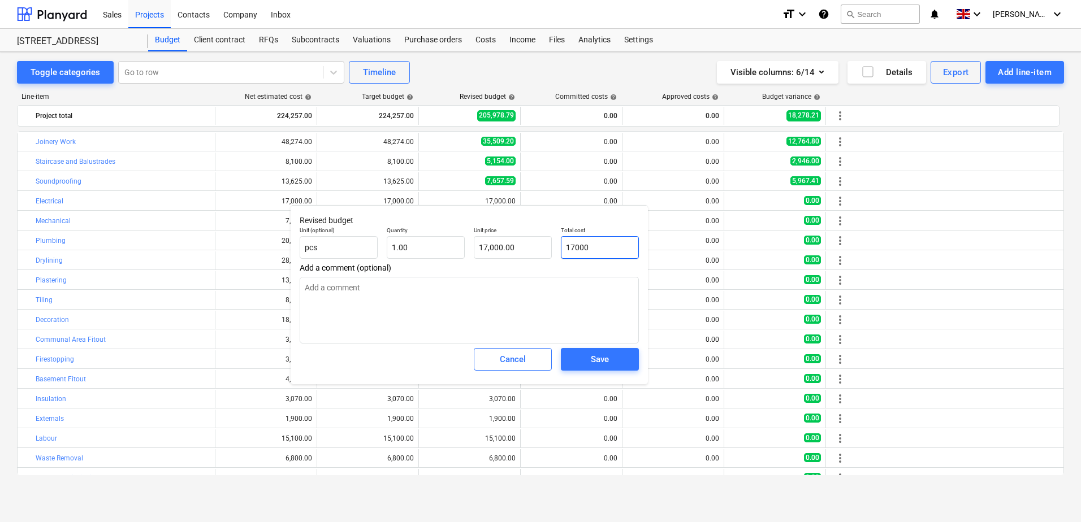
click at [562, 248] on input "17000" at bounding box center [600, 247] width 78 height 23
type textarea "x"
type input "2"
type input "2.00"
type textarea "x"
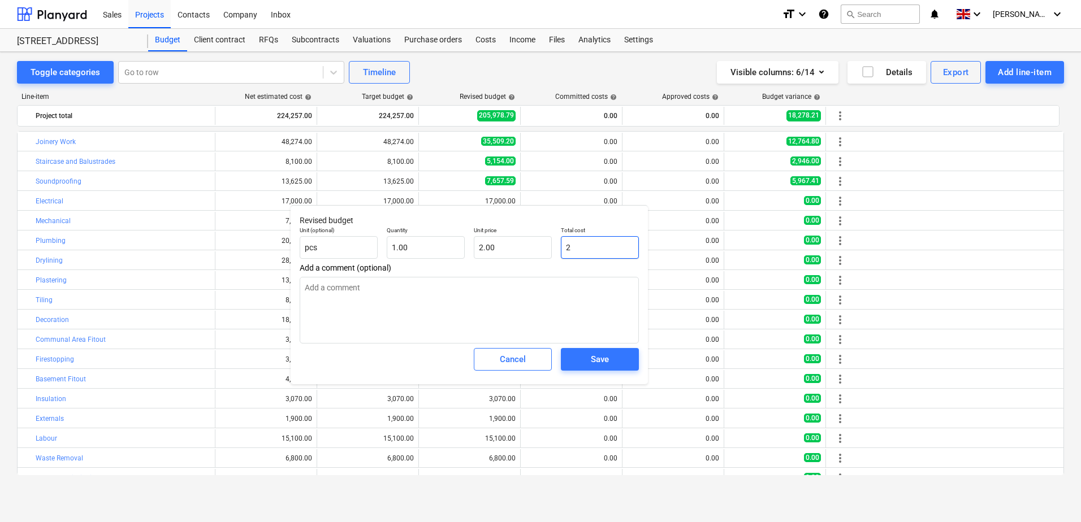
type input "23"
type input "23.00"
type textarea "x"
type input "235"
type input "235.00"
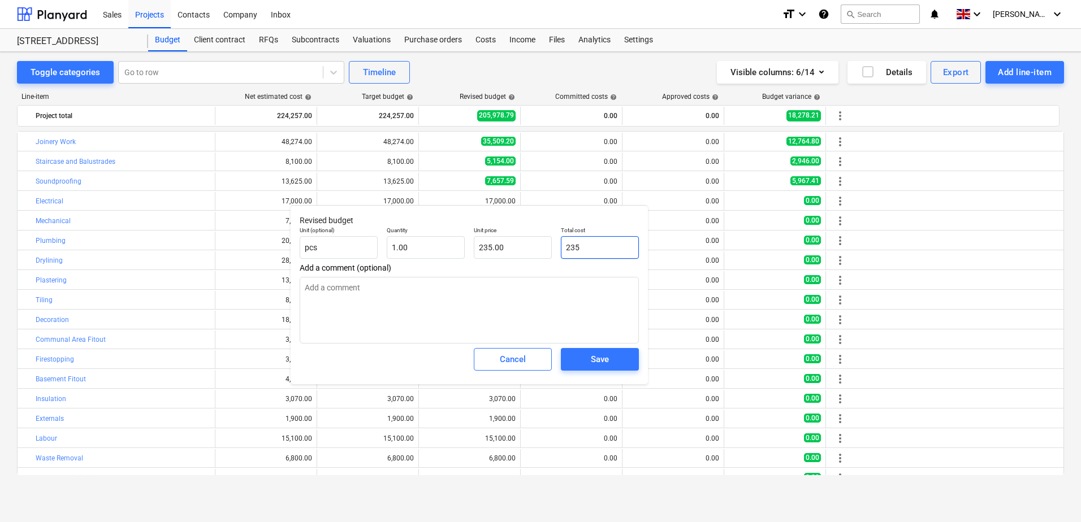
type textarea "x"
type input "2352"
type input "2,352.00"
type textarea "x"
type input "23520"
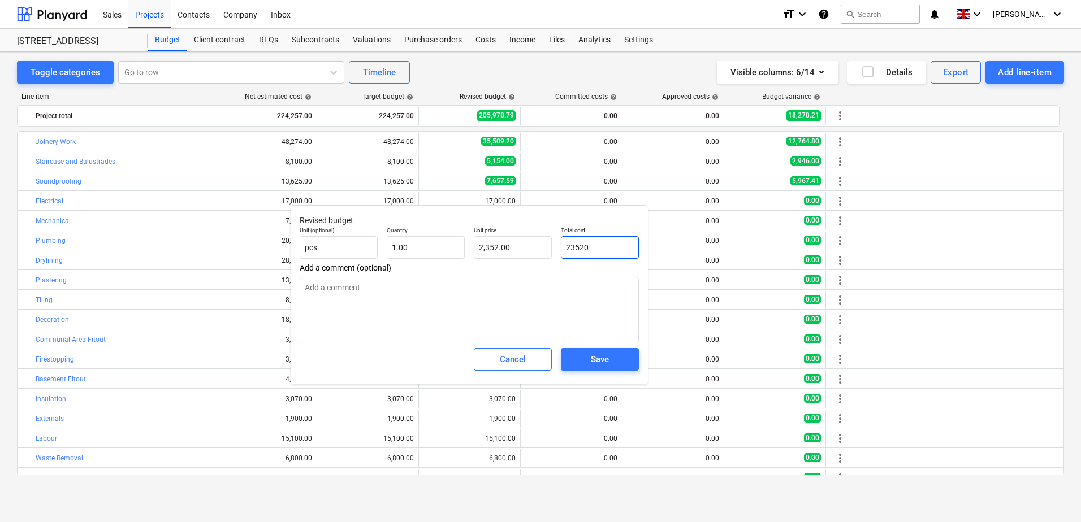
type input "23,520.00"
type input "23520"
type textarea "x"
type input "23,520.00"
click at [588, 354] on span "Save" at bounding box center [599, 359] width 51 height 15
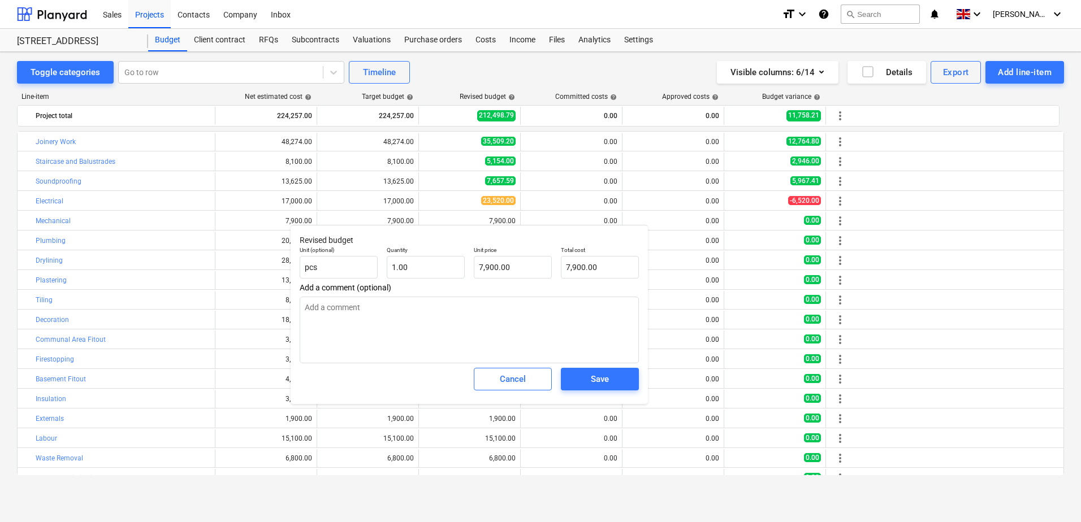
type textarea "x"
type input "7900"
drag, startPoint x: 590, startPoint y: 271, endPoint x: 540, endPoint y: 271, distance: 49.2
click at [540, 271] on div "Unit (optional) pcs Quantity 1.00 Unit price 7,900.00 Total cost 7900" at bounding box center [469, 262] width 348 height 41
type textarea "x"
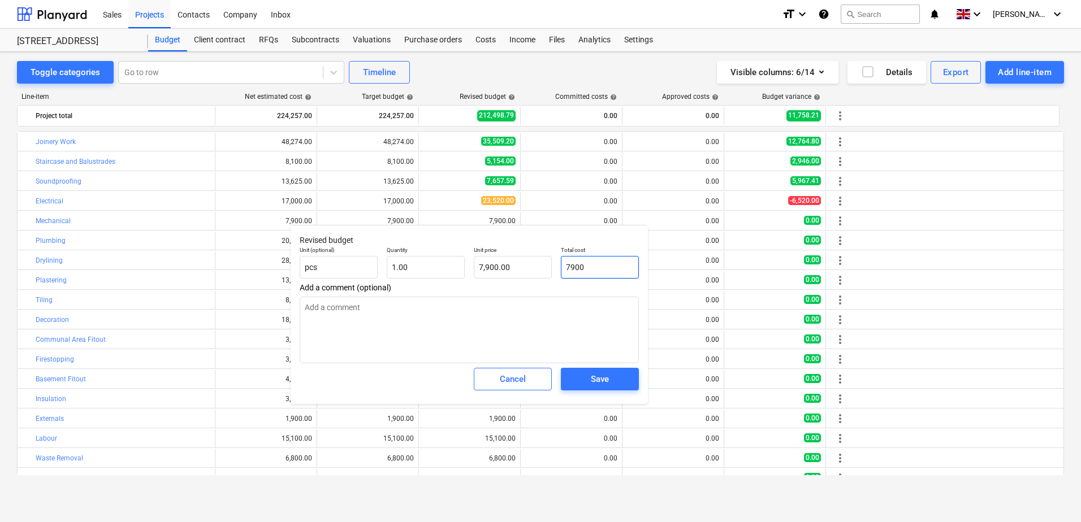
type input "1"
type input "1.00"
type textarea "x"
type input "14"
type input "14.00"
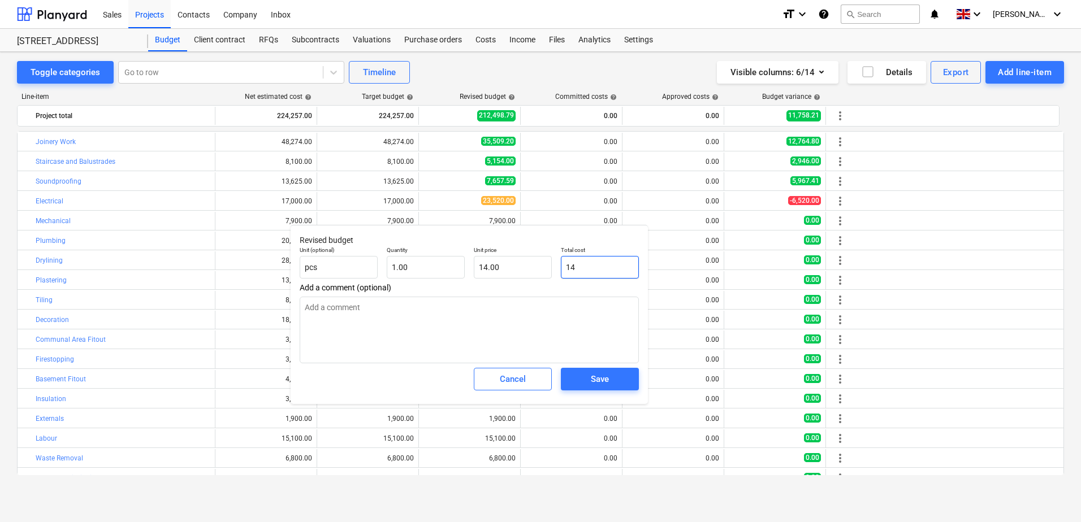
type textarea "x"
type input "141"
type input "141.00"
type textarea "x"
type input "1416"
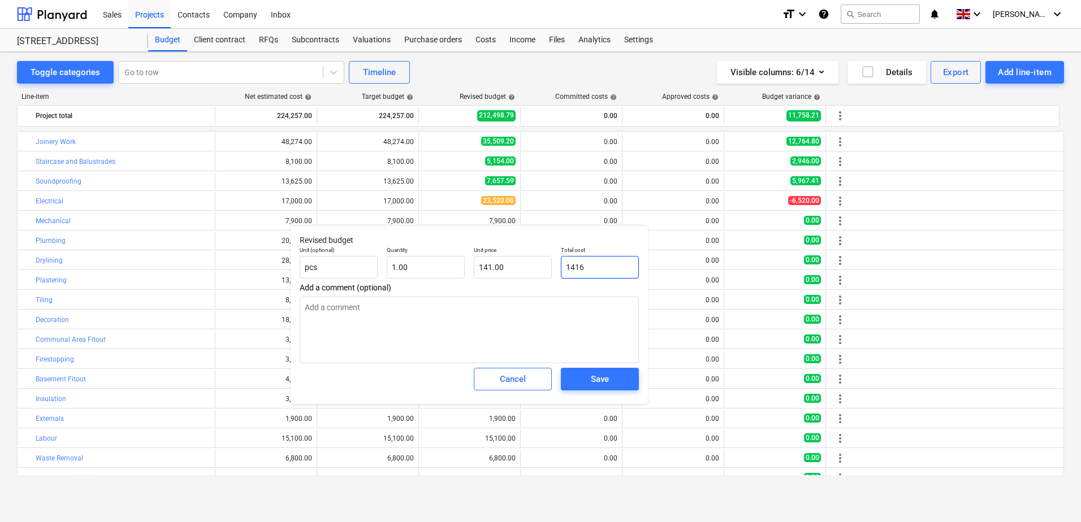
type input "1,416.00"
type textarea "x"
type input "1416."
type textarea "x"
type input "1416.2"
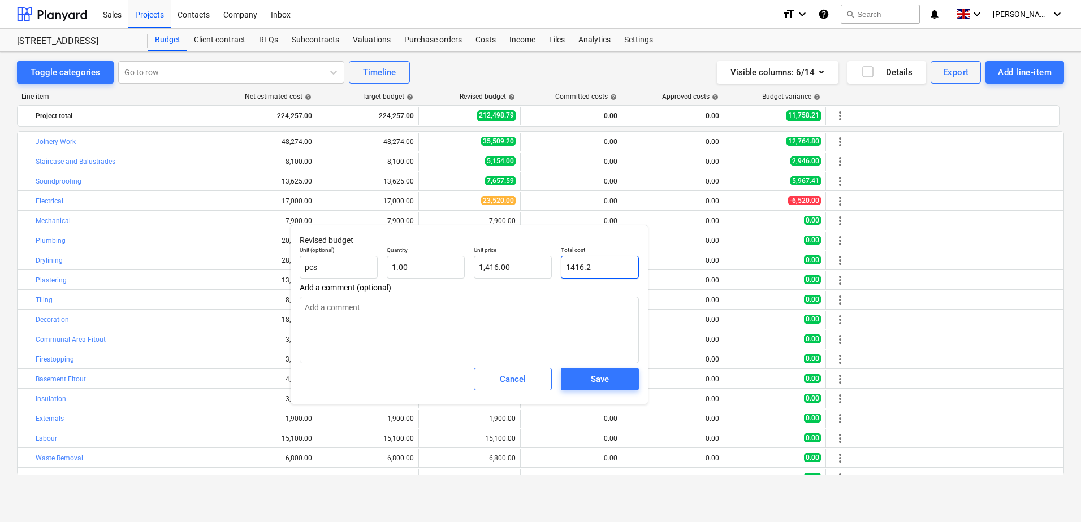
type input "1,416.20"
type textarea "x"
type input "1416.20"
click at [601, 378] on div "Save" at bounding box center [600, 379] width 18 height 15
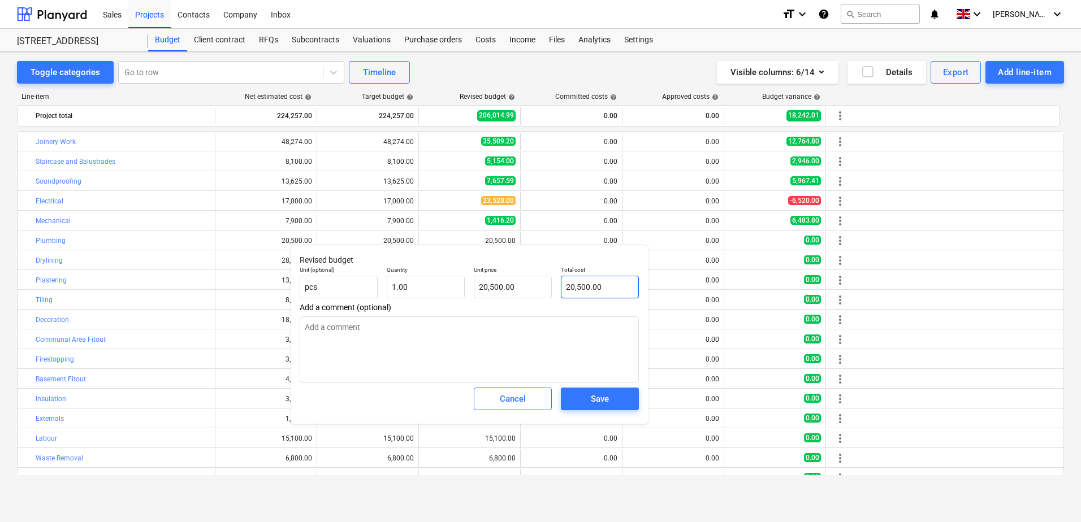
type textarea "x"
type input "20500"
drag, startPoint x: 615, startPoint y: 281, endPoint x: 544, endPoint y: 287, distance: 70.9
click at [544, 287] on div "Unit (optional) pcs Quantity 1.00 Unit price 20,500.00 Total cost 20500" at bounding box center [469, 282] width 348 height 41
type textarea "x"
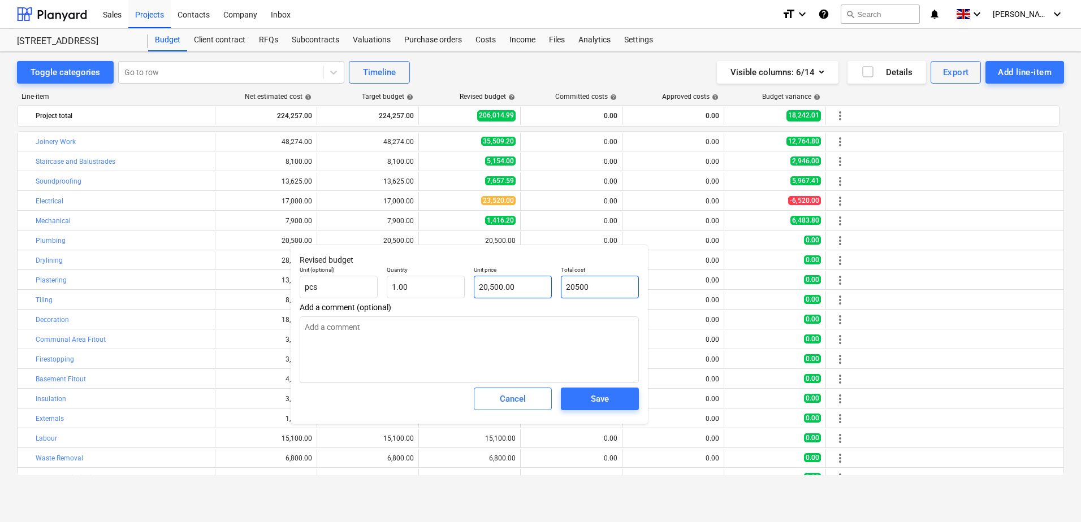
type input "7"
type input "7.00"
type textarea "x"
type input "75"
type input "75.00"
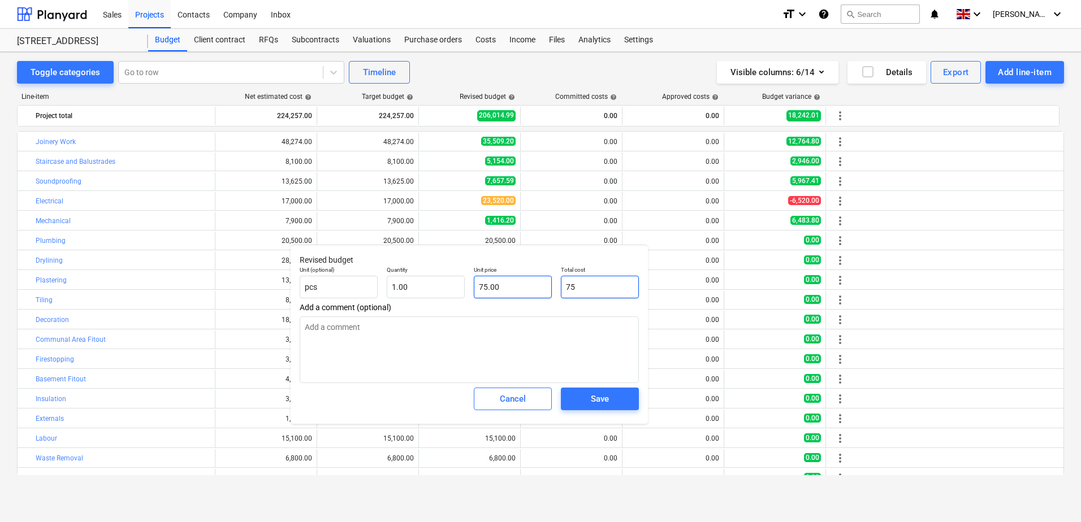
type textarea "x"
type input "750"
type input "750.00"
type textarea "x"
type input "7508"
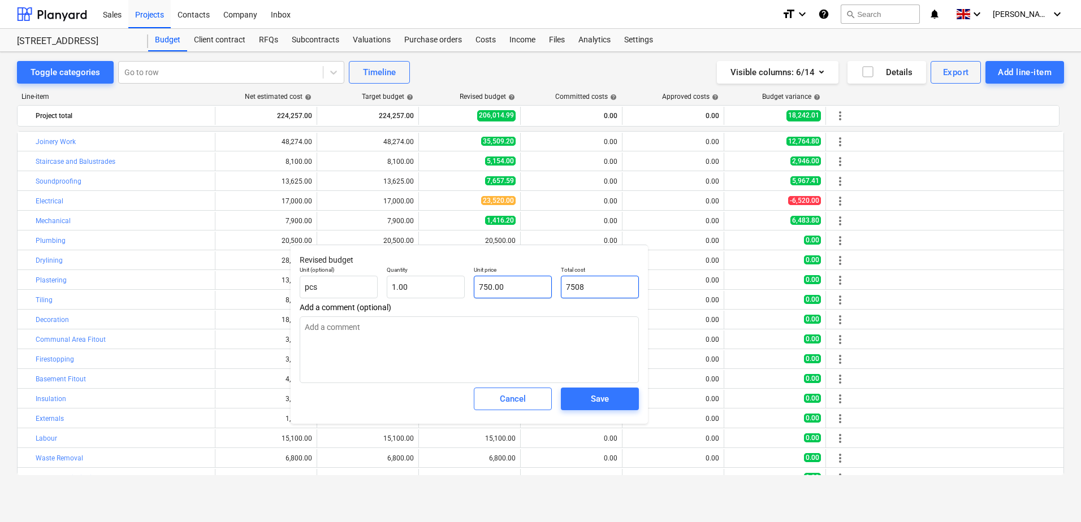
type input "7,508.00"
type textarea "x"
type input "7508."
type textarea "x"
type input "7508.3"
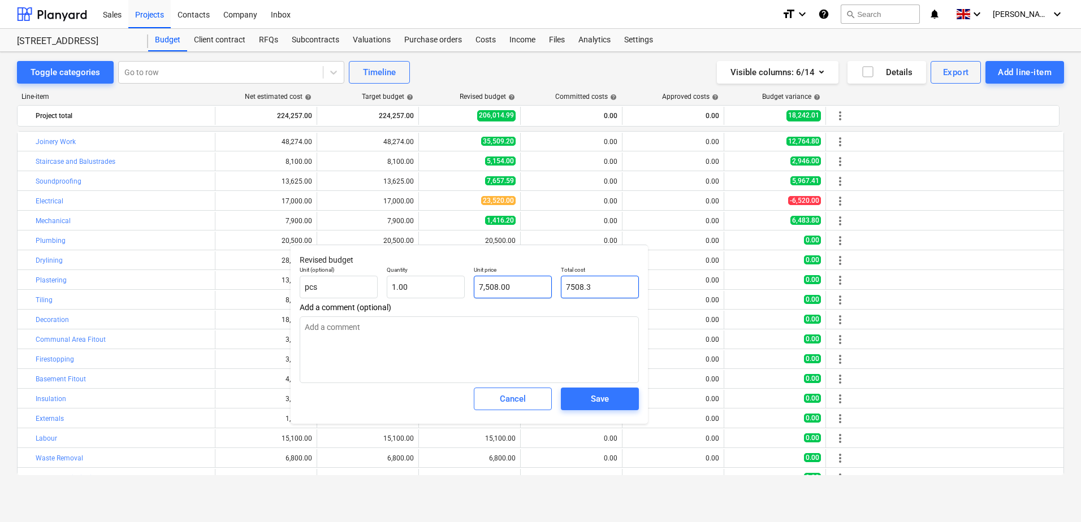
type input "7,508.30"
type textarea "x"
type input "7508.36"
type input "7,508.36"
type input "7508.36"
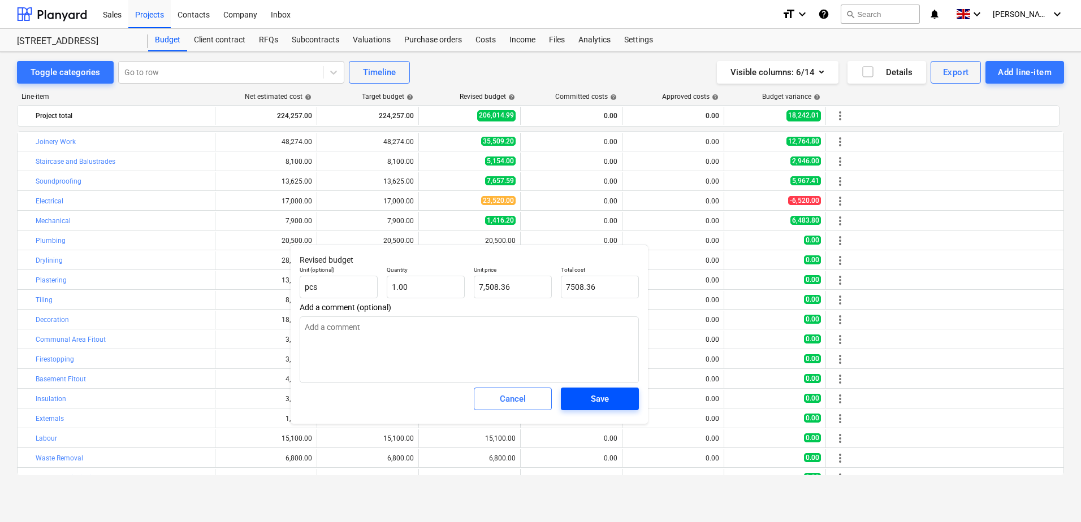
type textarea "x"
type input "7,508.36"
click at [611, 403] on span "Save" at bounding box center [599, 399] width 51 height 15
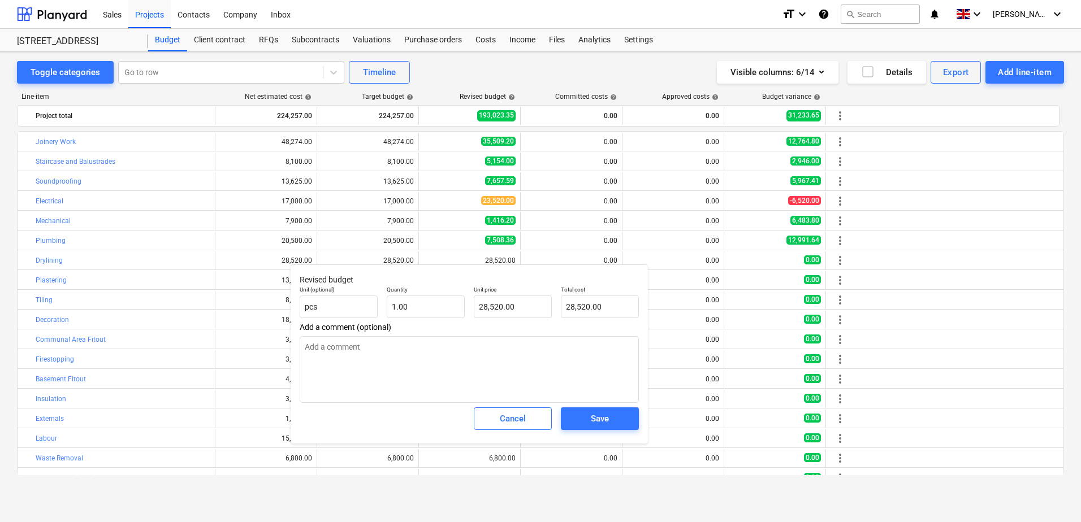
type textarea "x"
type input "28520"
drag, startPoint x: 601, startPoint y: 311, endPoint x: 515, endPoint y: 309, distance: 86.0
click at [515, 309] on div "Unit (optional) pcs Quantity 1.00 Unit price 28,520.00 Total cost 28520" at bounding box center [469, 302] width 348 height 41
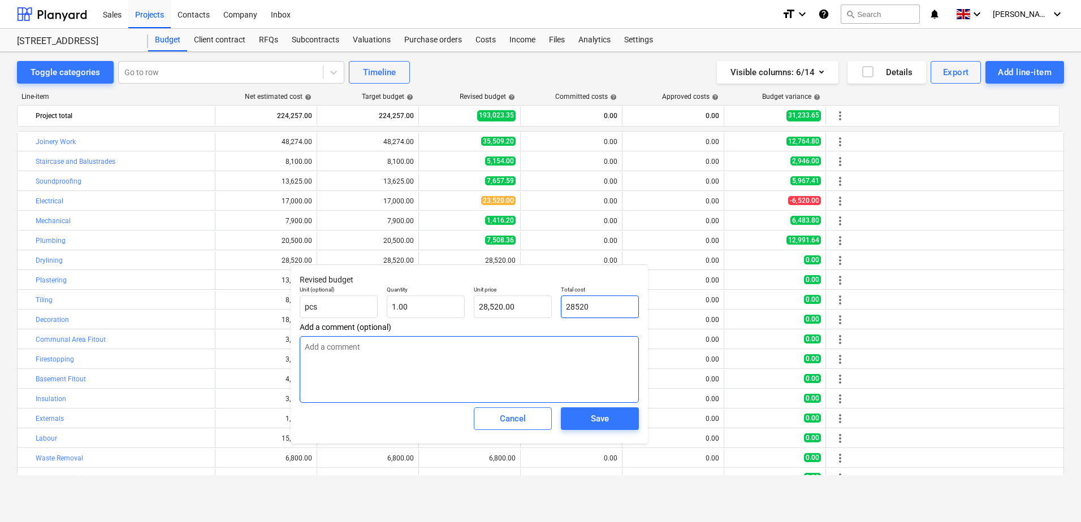
type textarea "x"
type input "3"
type input "3.00"
type textarea "x"
type input "35"
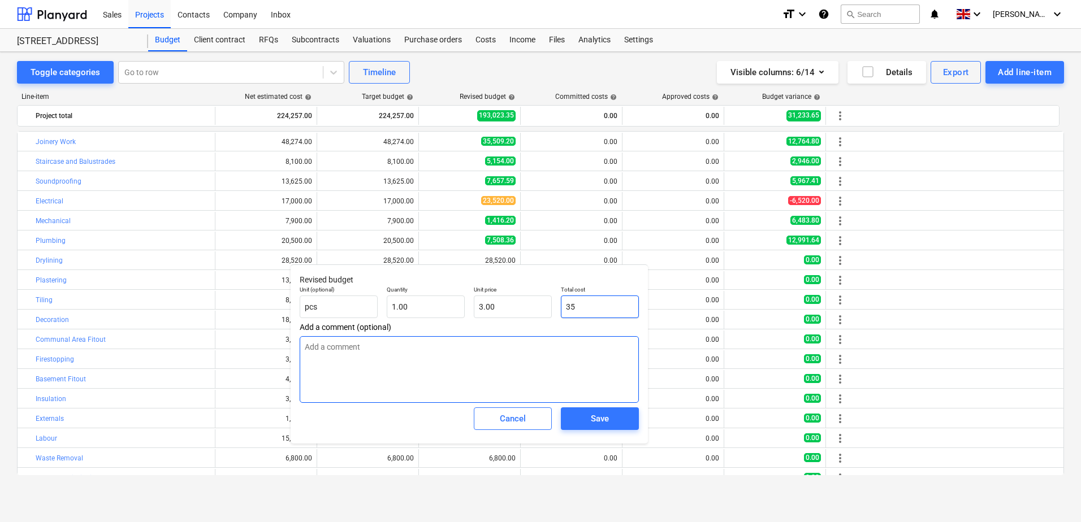
type input "35.00"
type textarea "x"
type input "354"
type input "354.00"
type textarea "x"
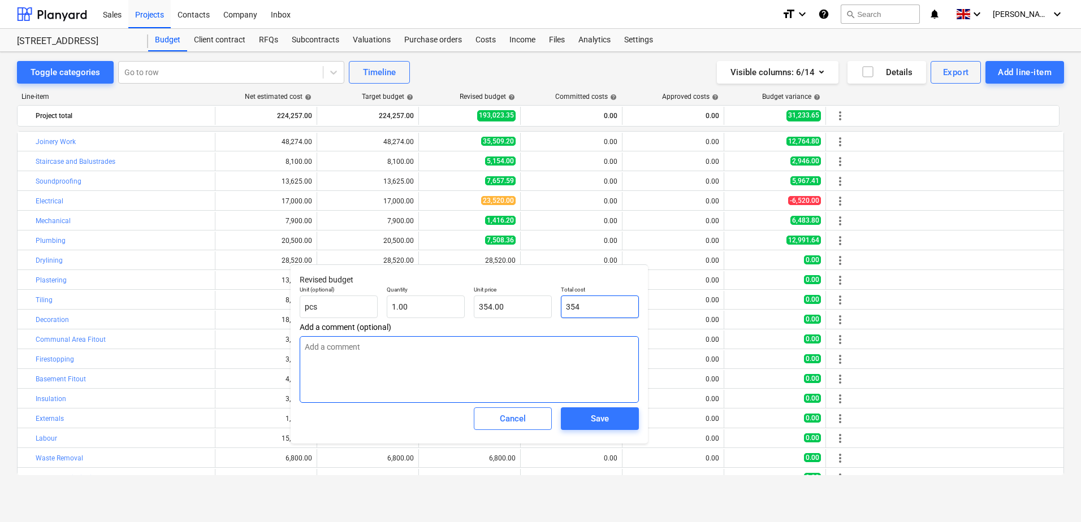
type input "3540"
type input "3,540.00"
type textarea "x"
type input "35400"
type input "35,400.00"
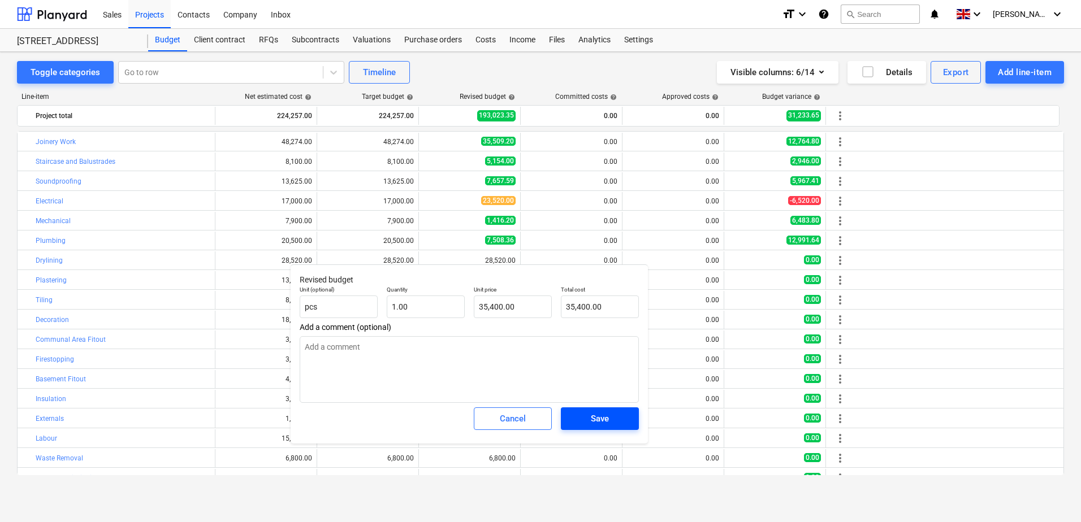
click at [586, 413] on span "Save" at bounding box center [599, 419] width 51 height 15
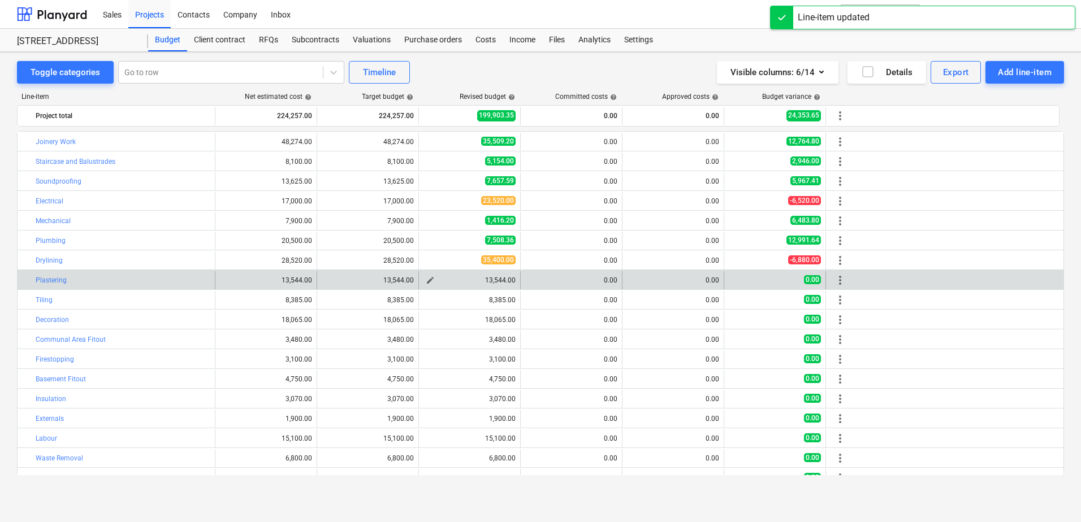
click at [431, 278] on span "edit" at bounding box center [430, 280] width 9 height 9
type textarea "x"
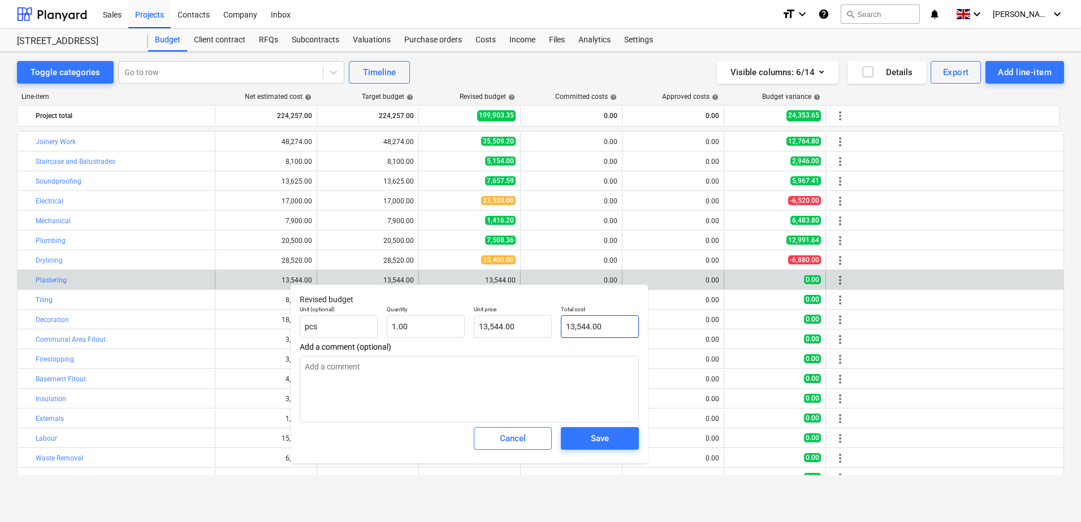
type input "13544"
drag, startPoint x: 577, startPoint y: 323, endPoint x: 529, endPoint y: 321, distance: 47.6
click at [530, 322] on div "Unit (optional) pcs Quantity 1.00 Unit price 13,544.00 Total cost 13544" at bounding box center [469, 321] width 348 height 41
type textarea "x"
type input "1"
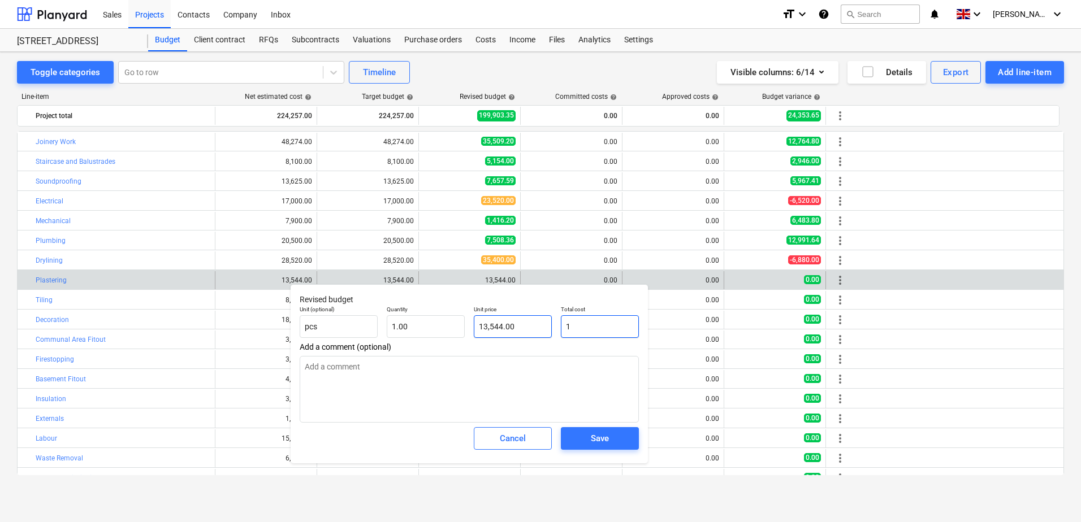
type input "1.00"
type textarea "x"
type input "12"
type input "12.00"
type textarea "x"
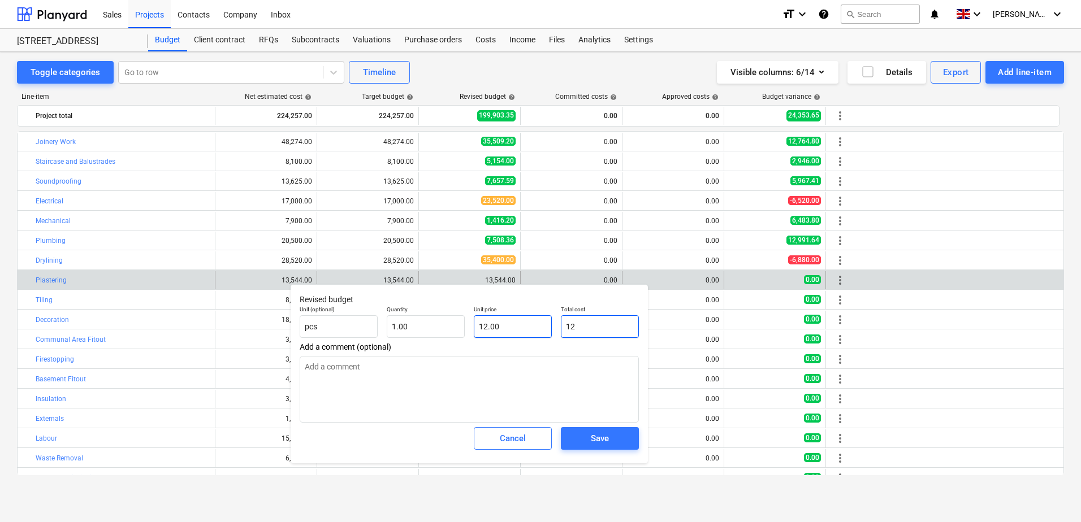
type input "120"
type input "120.00"
type textarea "x"
type input "1205"
type input "1,205.00"
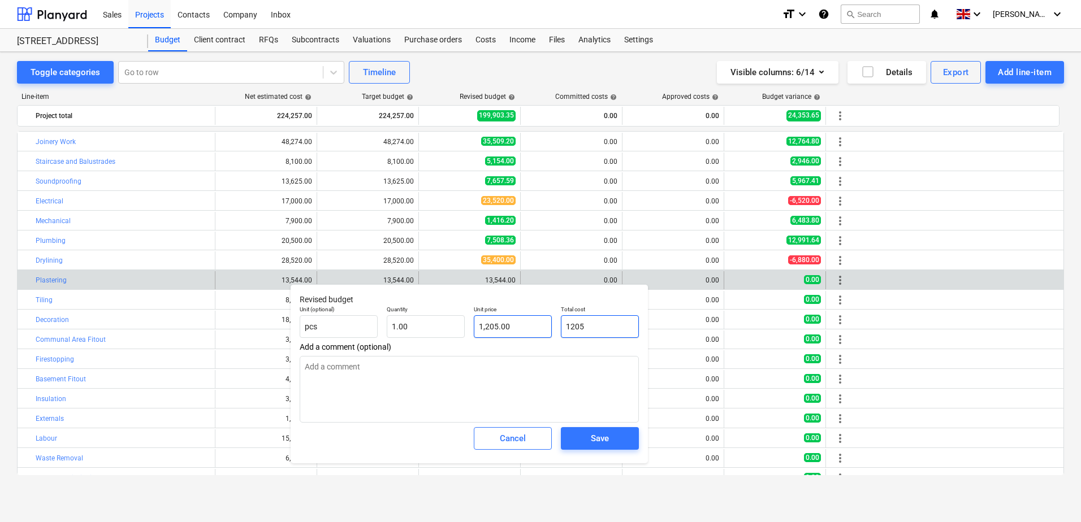
type textarea "x"
type input "12050"
type input "12,050.00"
type input "12050"
type textarea "x"
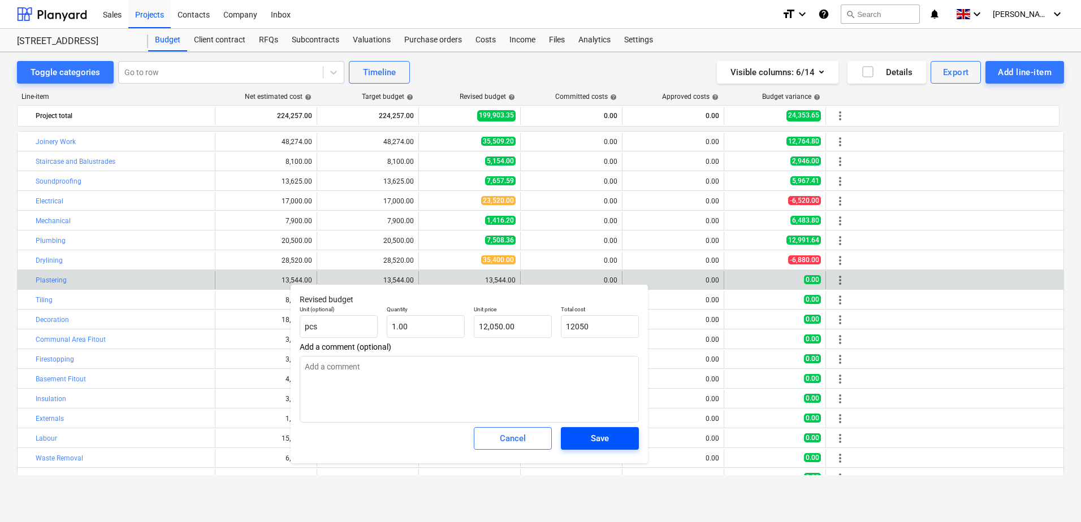
type input "12,050.00"
click at [591, 427] on div "Save" at bounding box center [600, 438] width 18 height 15
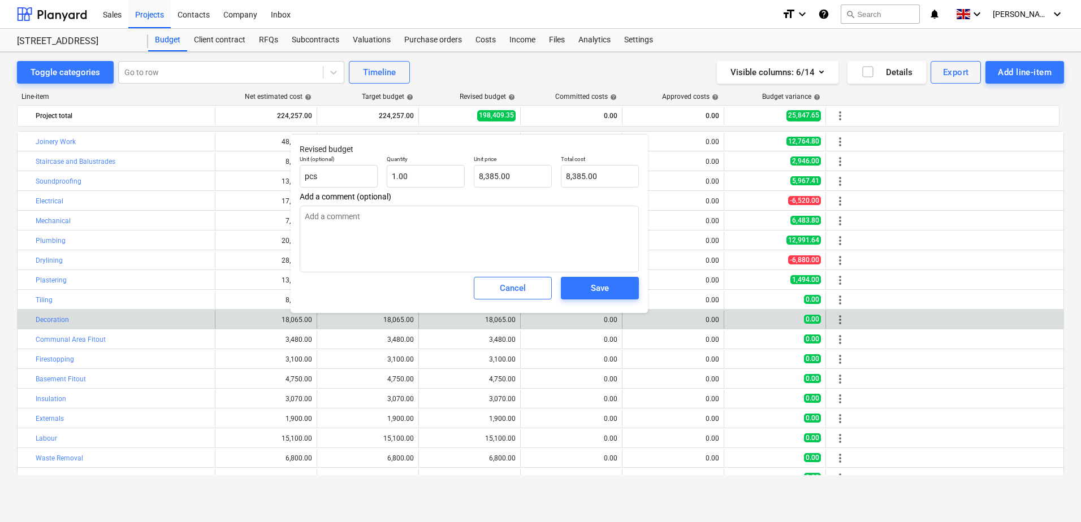
type textarea "x"
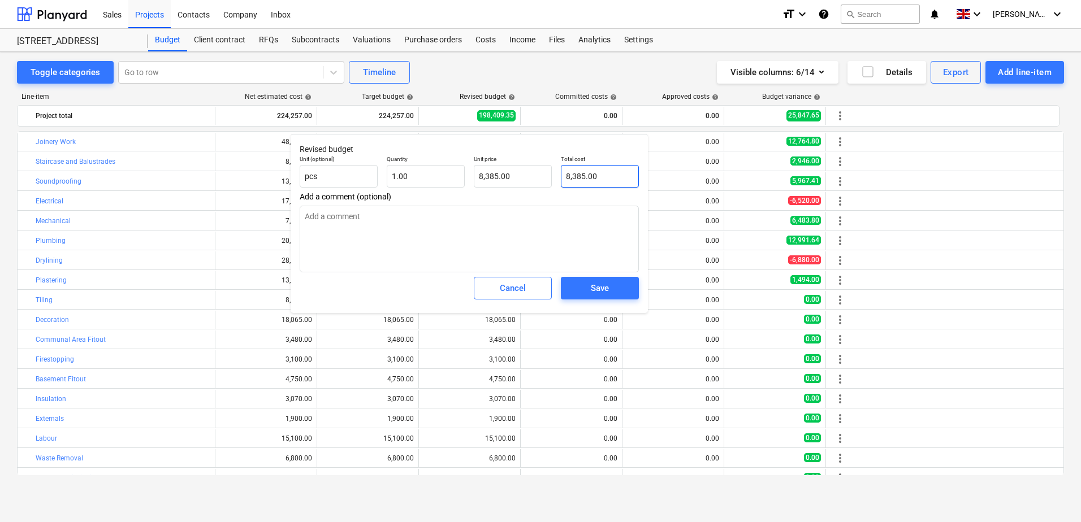
type input "8385"
drag, startPoint x: 599, startPoint y: 178, endPoint x: 520, endPoint y: 171, distance: 79.4
click at [520, 171] on div "Unit (optional) pcs Quantity 1.00 Unit price 8,385.00 Total cost 8385" at bounding box center [469, 171] width 348 height 41
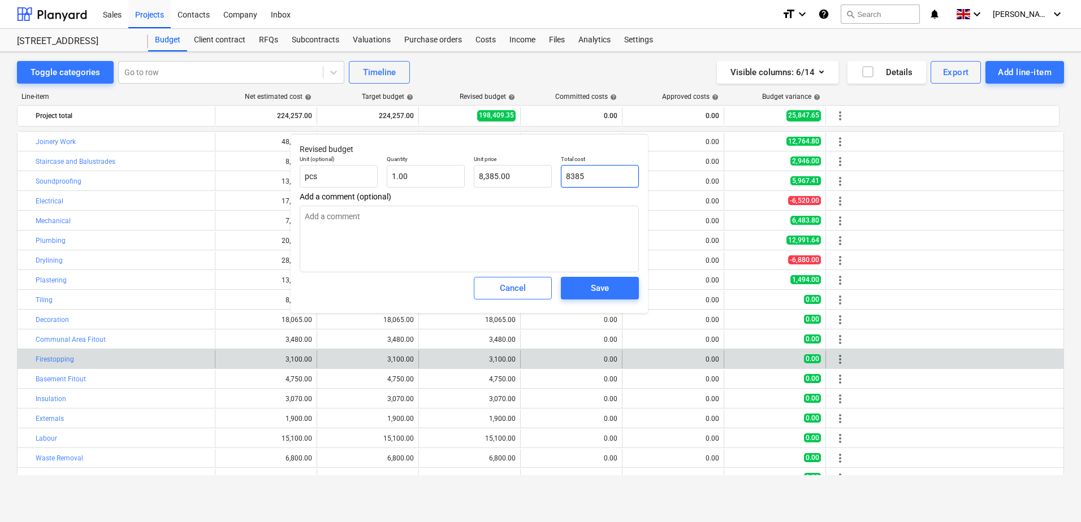
type textarea "x"
type input "4"
type input "4.00"
type textarea "x"
type input "46"
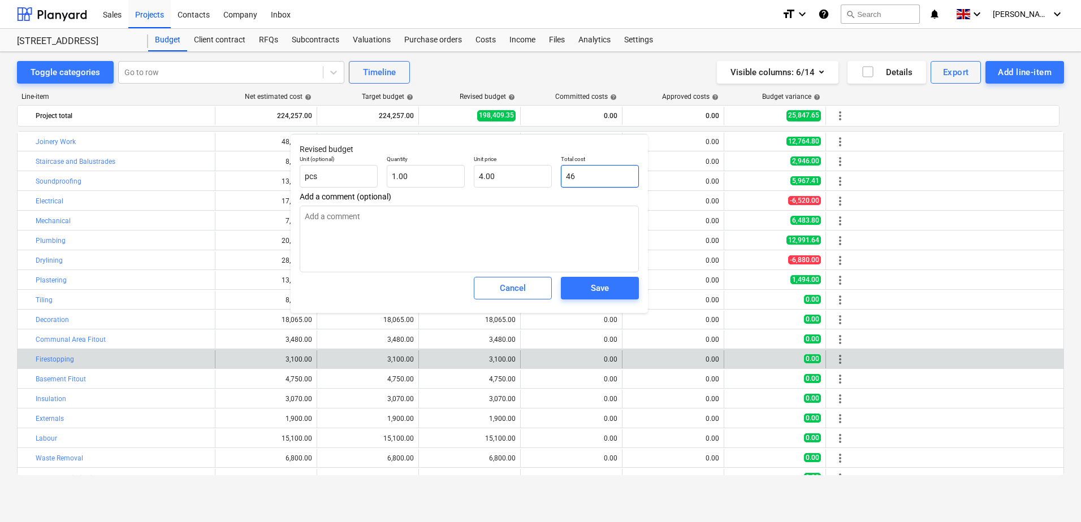
type input "46.00"
type textarea "x"
type input "468"
type input "468.00"
type textarea "x"
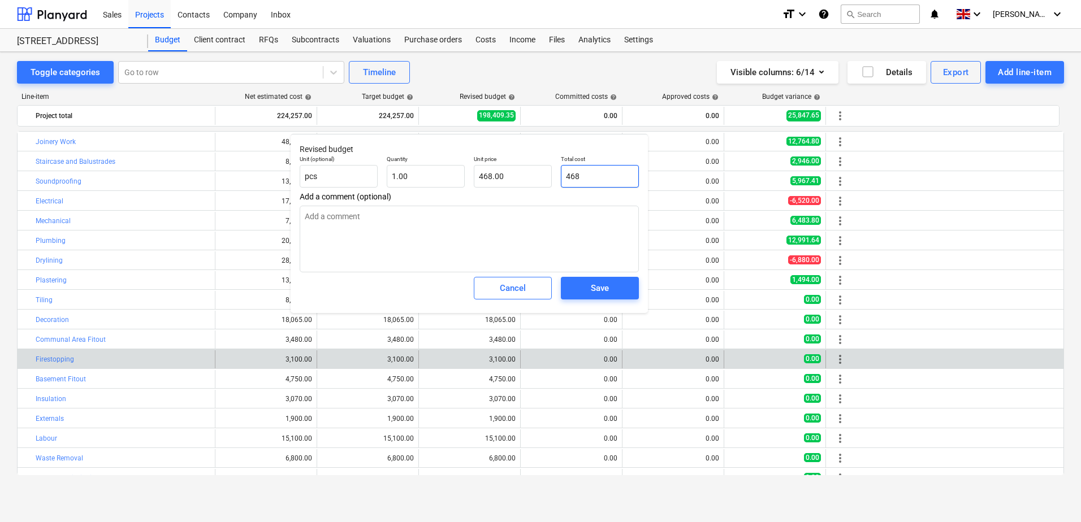
type input "4680"
type input "4,680.00"
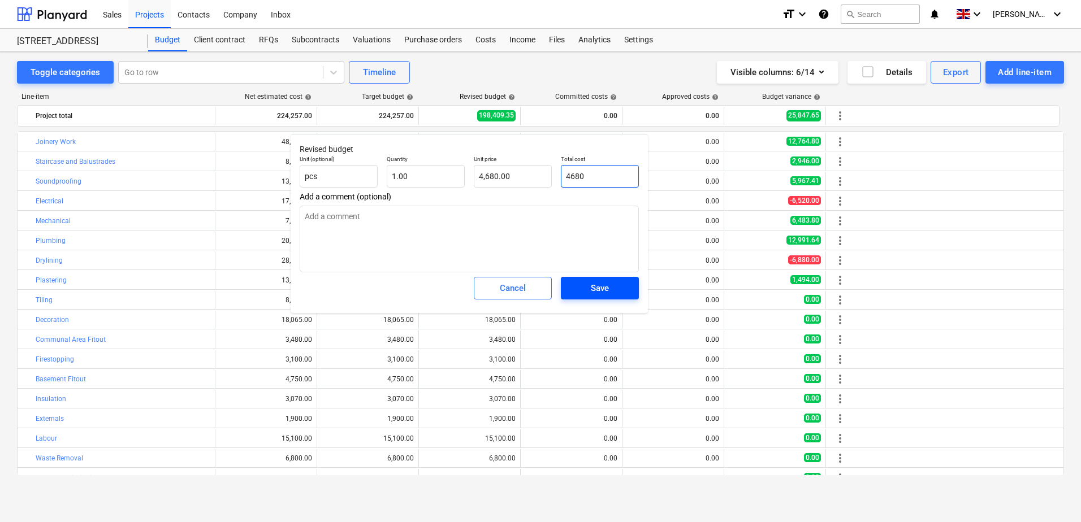
type input "4680"
type textarea "x"
type input "4,680.00"
click at [609, 289] on span "Save" at bounding box center [599, 288] width 51 height 15
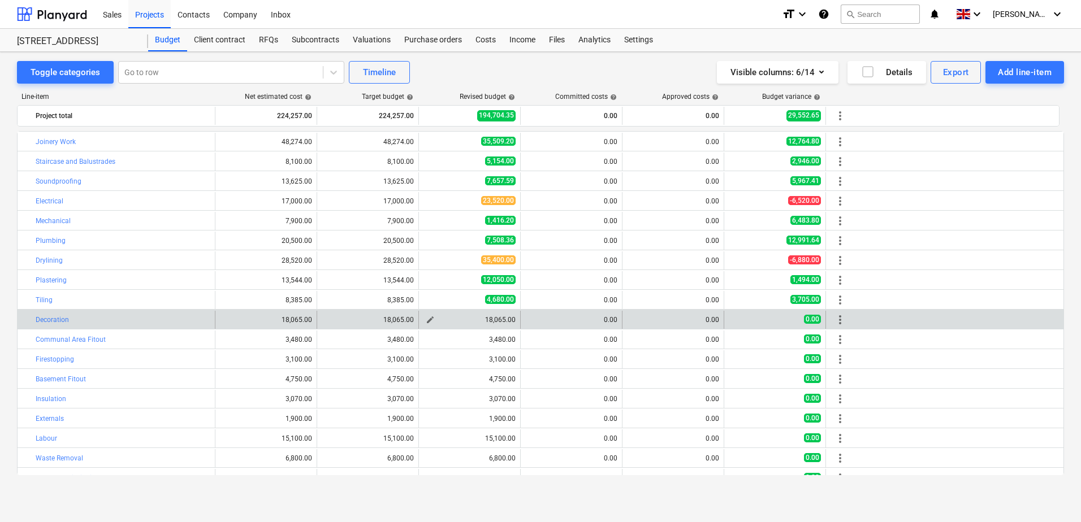
click at [428, 315] on button "edit" at bounding box center [430, 320] width 14 height 14
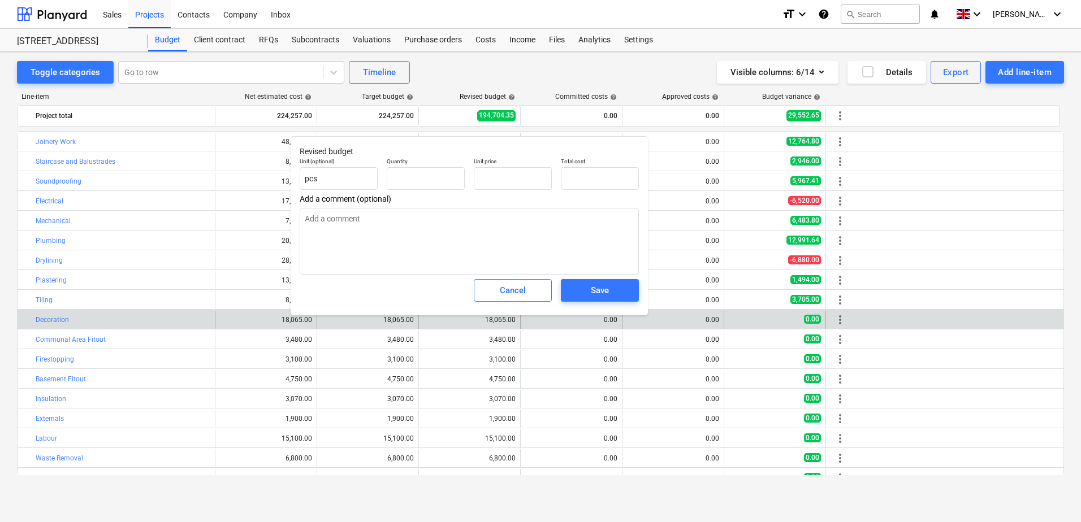
type textarea "x"
type input "1.00"
type input "18,065.00"
type input "18065"
drag, startPoint x: 603, startPoint y: 173, endPoint x: 538, endPoint y: 168, distance: 65.8
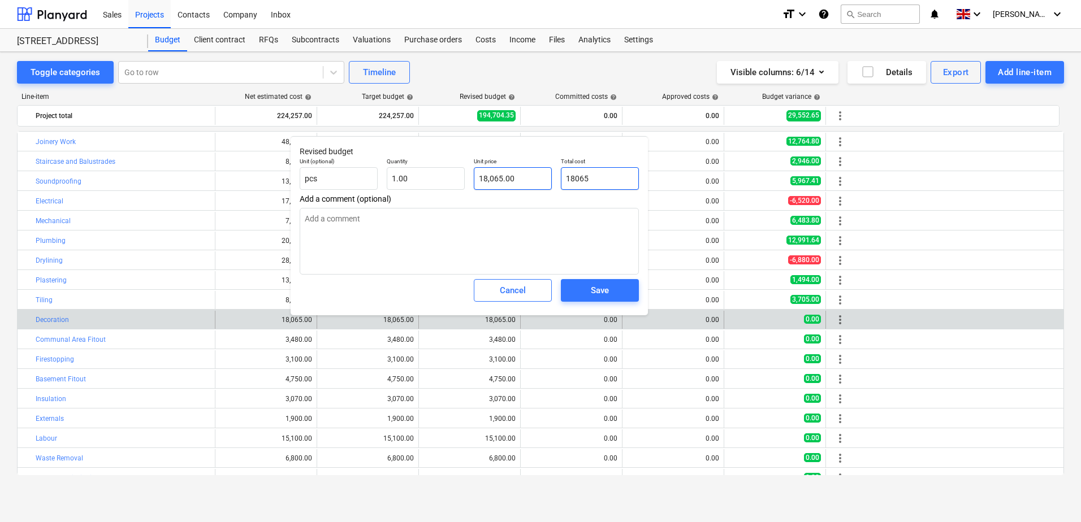
click at [538, 168] on div "Unit (optional) pcs Quantity 1.00 Unit price 18,065.00 Total cost 18065" at bounding box center [469, 173] width 348 height 41
type textarea "x"
type input "0.00"
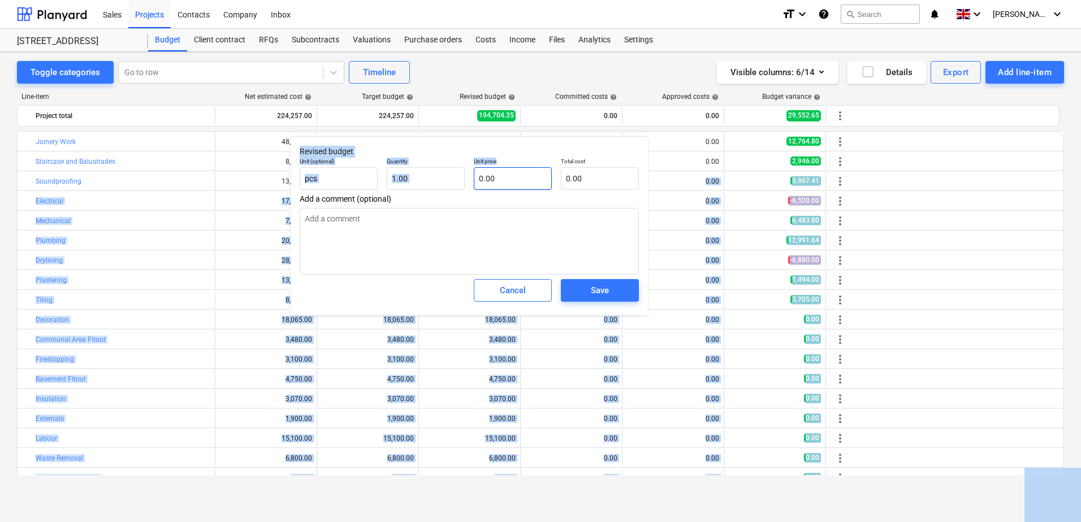
click at [521, 167] on body "Sales Projects Contacts Company Inbox format_size keyboard_arrow_down help sear…" at bounding box center [540, 261] width 1081 height 522
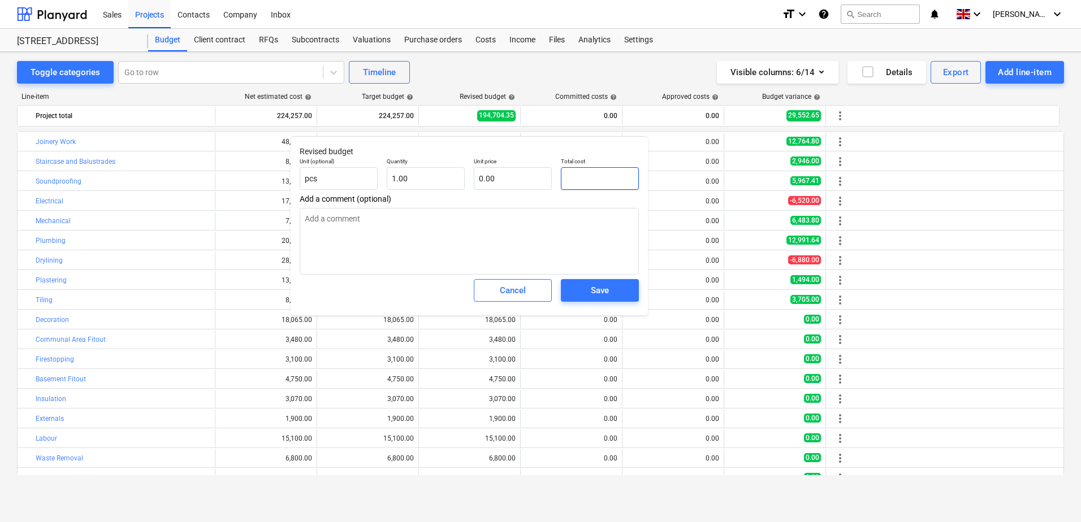
click at [586, 180] on input "text" at bounding box center [600, 178] width 78 height 23
click at [607, 284] on div "Save" at bounding box center [600, 290] width 18 height 15
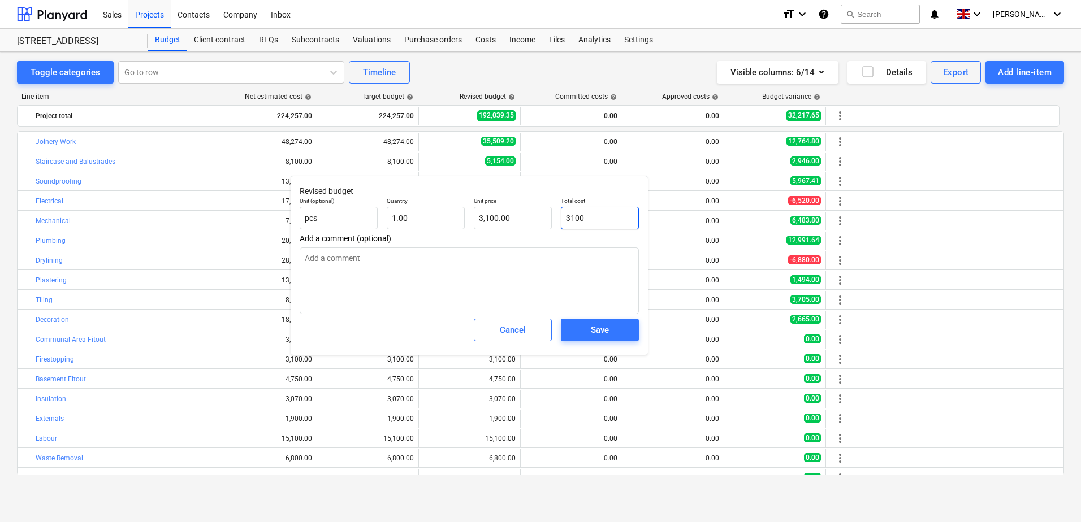
drag, startPoint x: 612, startPoint y: 217, endPoint x: 557, endPoint y: 216, distance: 54.8
click at [557, 216] on div "Total cost 3100" at bounding box center [599, 213] width 87 height 41
click at [585, 325] on span "Save" at bounding box center [599, 330] width 51 height 15
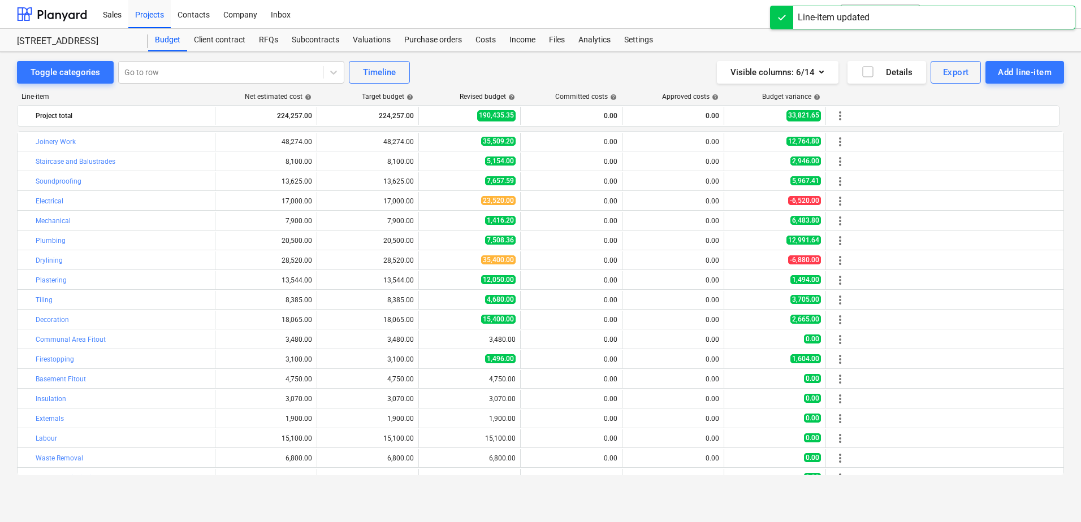
scroll to position [51, 0]
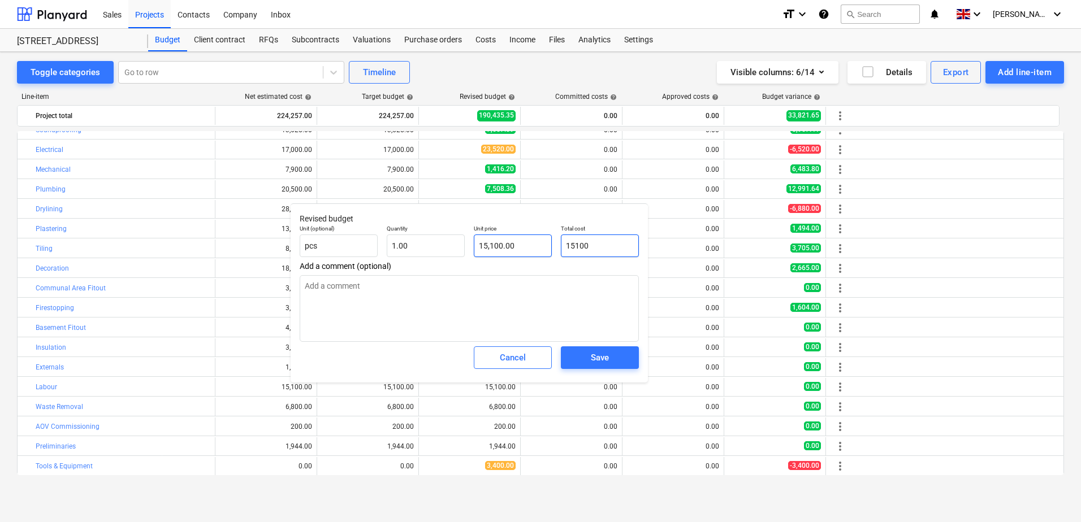
drag, startPoint x: 619, startPoint y: 248, endPoint x: 538, endPoint y: 245, distance: 81.5
click at [538, 245] on div "Unit (optional) pcs Quantity 1.00 Unit price 15,100.00 Total cost 15100" at bounding box center [469, 240] width 348 height 41
click at [586, 356] on span "Save" at bounding box center [599, 357] width 51 height 15
drag, startPoint x: 609, startPoint y: 242, endPoint x: 556, endPoint y: 238, distance: 53.9
click at [556, 238] on div "Unit (optional) pcs Quantity 1.00 Unit price 46,440.00 Total cost 46440" at bounding box center [469, 239] width 348 height 41
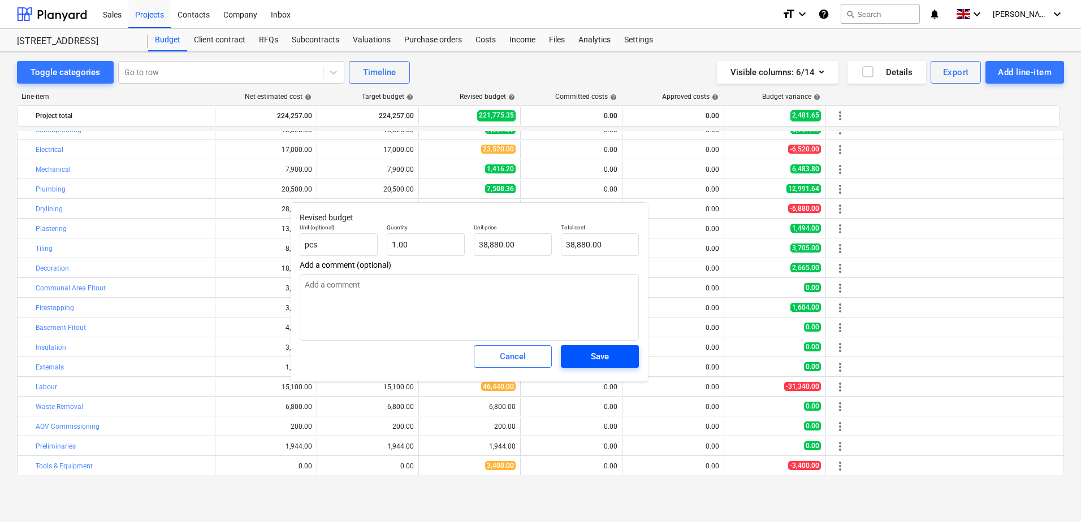
click at [581, 360] on span "Save" at bounding box center [599, 356] width 51 height 15
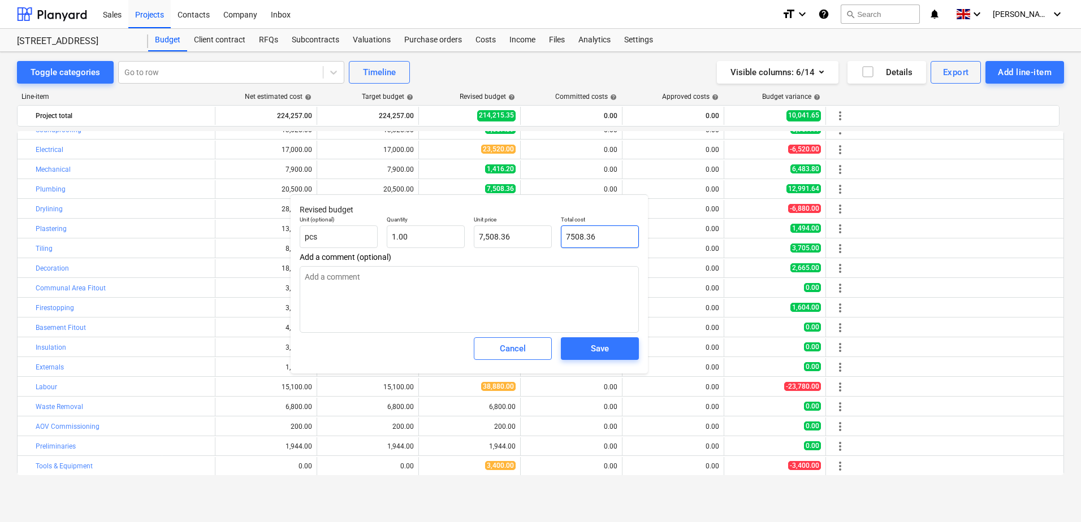
click at [574, 238] on input "7508.36" at bounding box center [600, 237] width 78 height 23
click at [592, 354] on div "Save" at bounding box center [600, 348] width 18 height 15
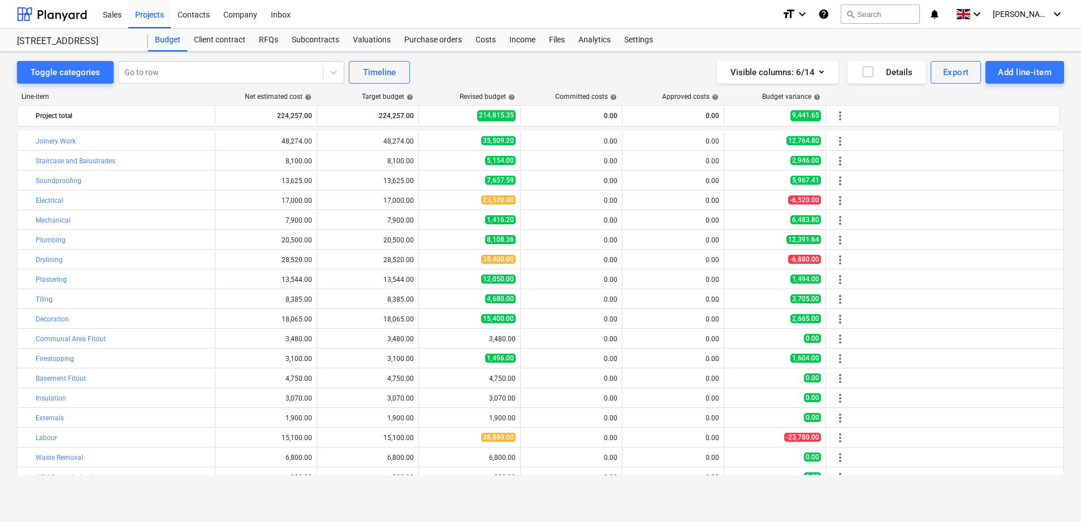
scroll to position [0, 0]
click at [768, 81] on button "Add line-item" at bounding box center [1024, 72] width 79 height 23
click at [768, 124] on div "Add custom" at bounding box center [1005, 120] width 118 height 20
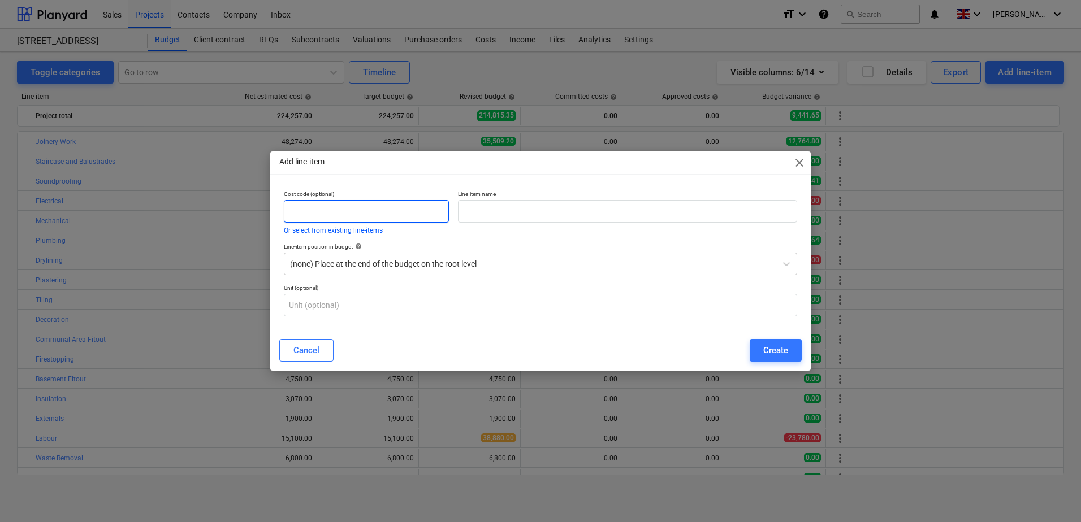
click at [334, 207] on input "text" at bounding box center [366, 211] width 165 height 23
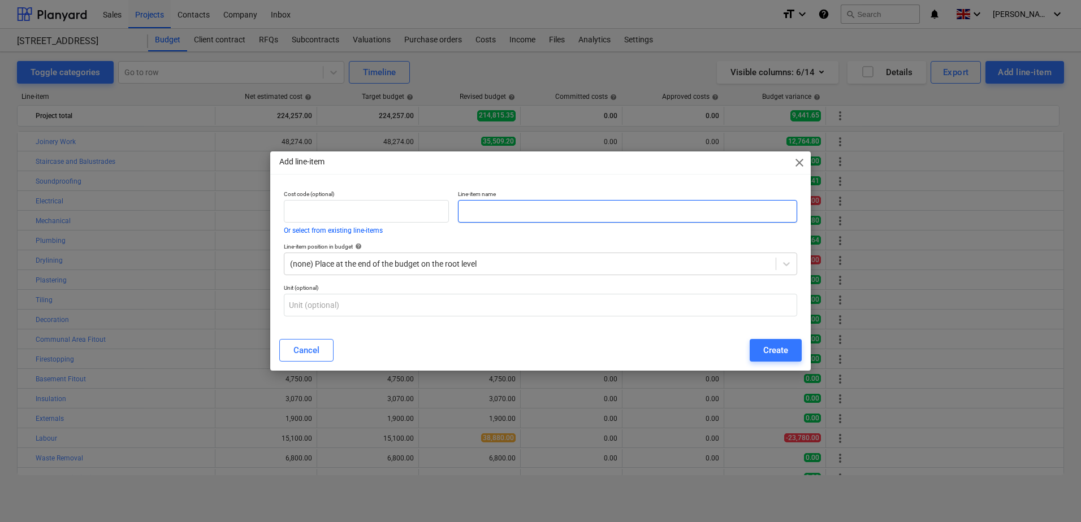
click at [465, 220] on input "text" at bounding box center [627, 211] width 339 height 23
click at [423, 259] on div at bounding box center [530, 263] width 480 height 11
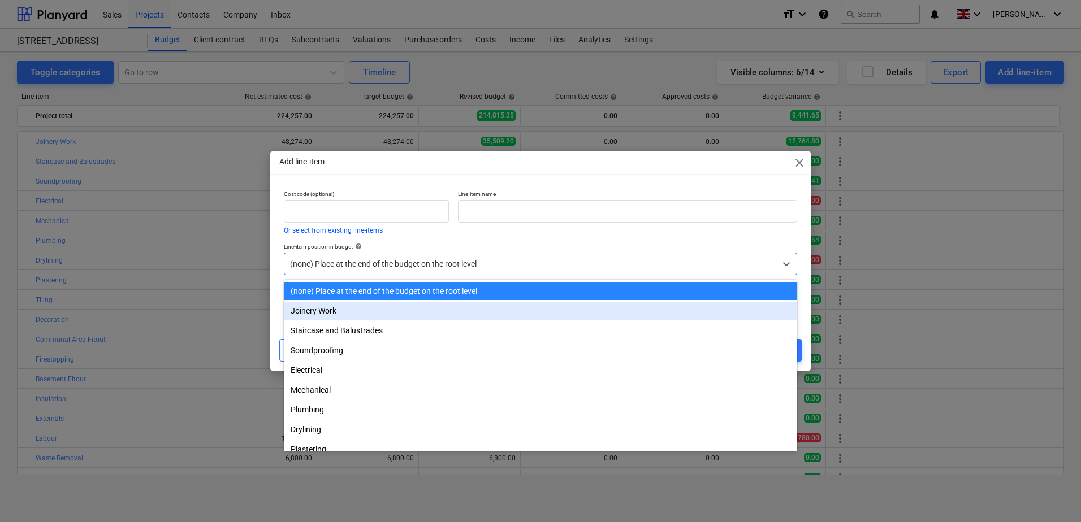
click at [383, 310] on div "Joinery Work" at bounding box center [540, 311] width 513 height 18
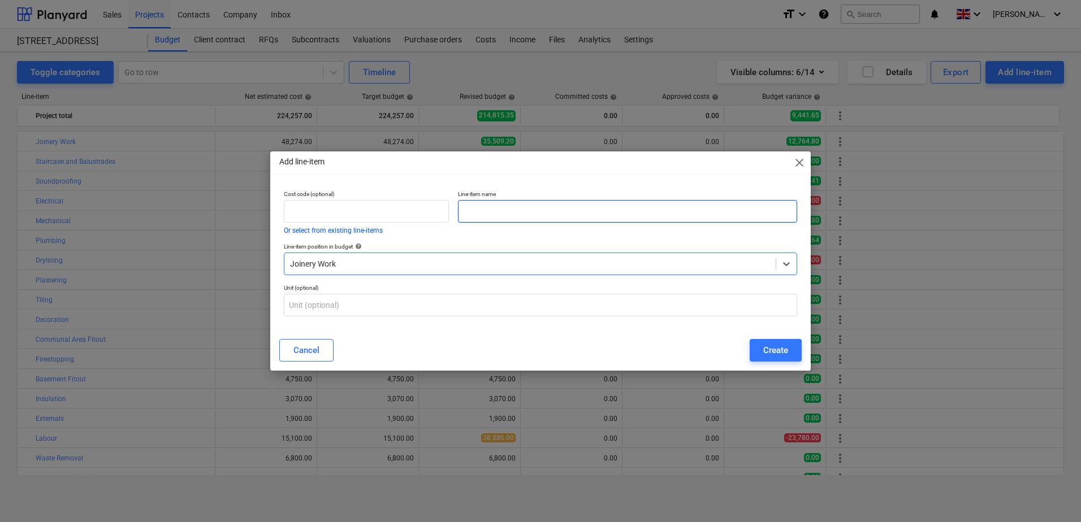
click at [492, 218] on input "text" at bounding box center [627, 211] width 339 height 23
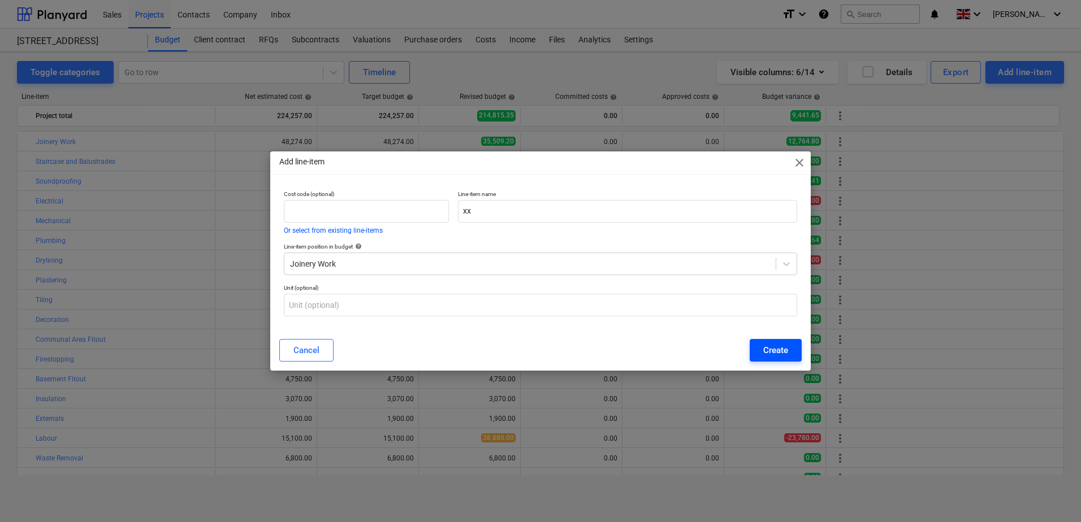
click at [760, 355] on button "Create" at bounding box center [776, 350] width 52 height 23
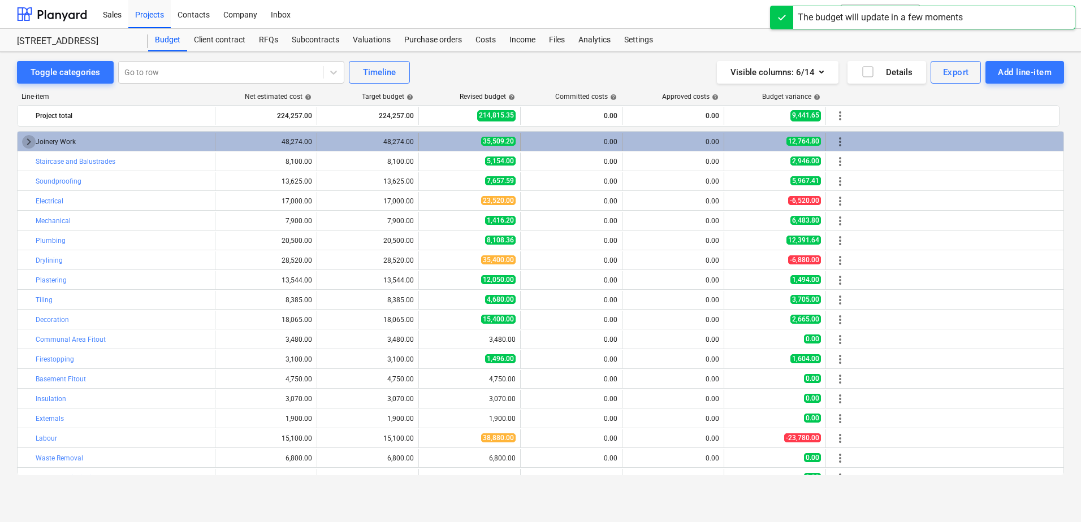
click at [32, 144] on span "keyboard_arrow_right" at bounding box center [29, 142] width 14 height 14
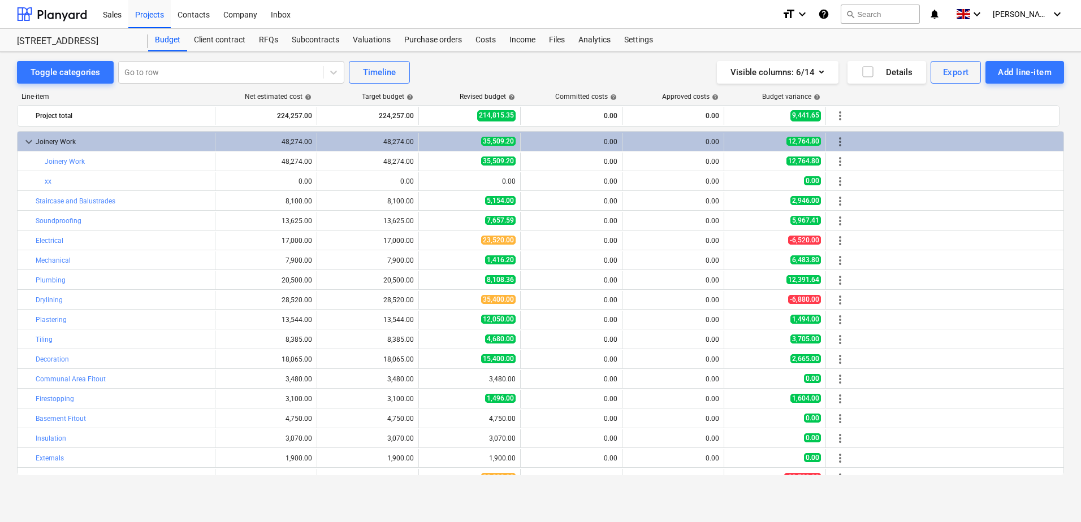
click at [768, 181] on span "more_vert" at bounding box center [840, 182] width 14 height 14
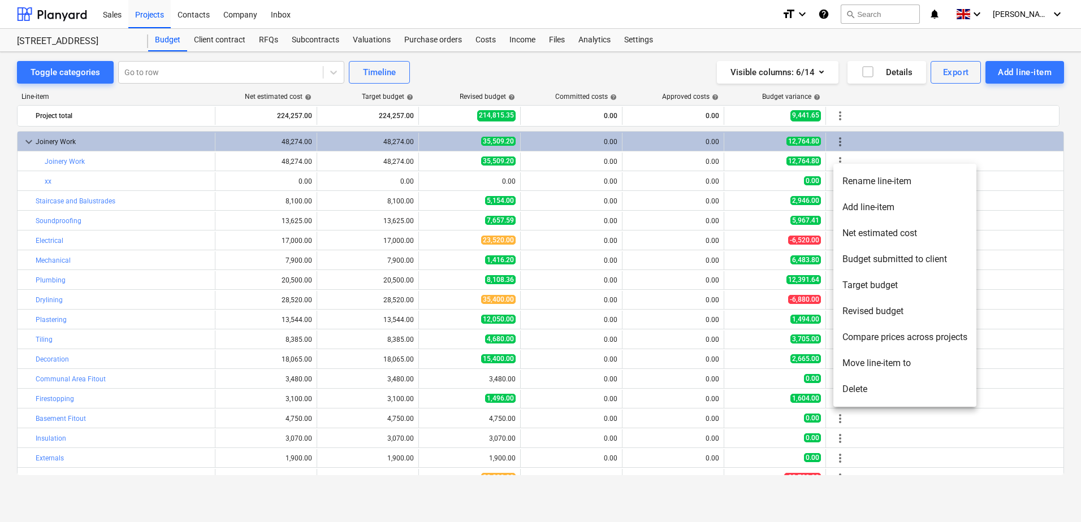
click at [768, 199] on li "Add line-item" at bounding box center [904, 207] width 143 height 26
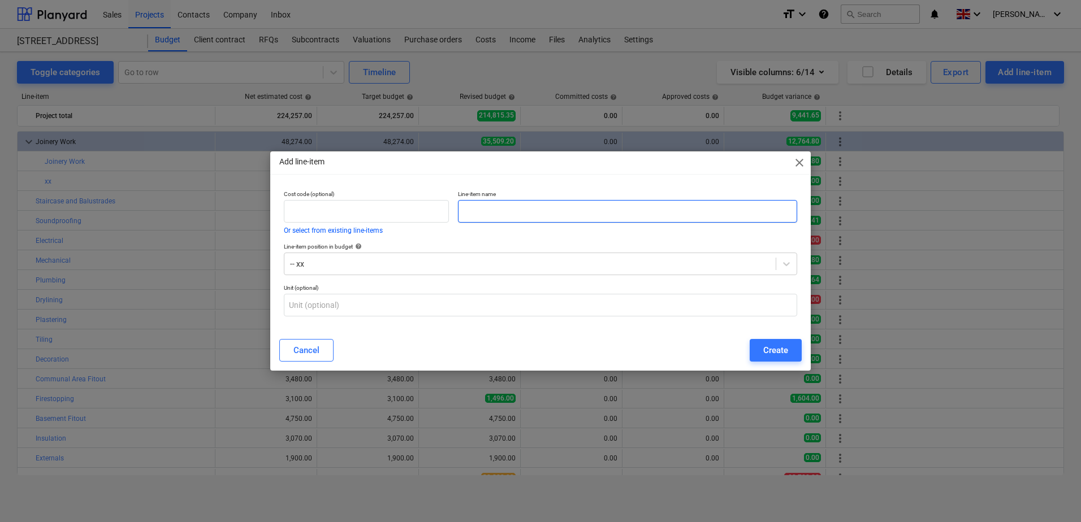
click at [518, 218] on input "text" at bounding box center [627, 211] width 339 height 23
click at [293, 350] on button "Cancel" at bounding box center [306, 350] width 54 height 23
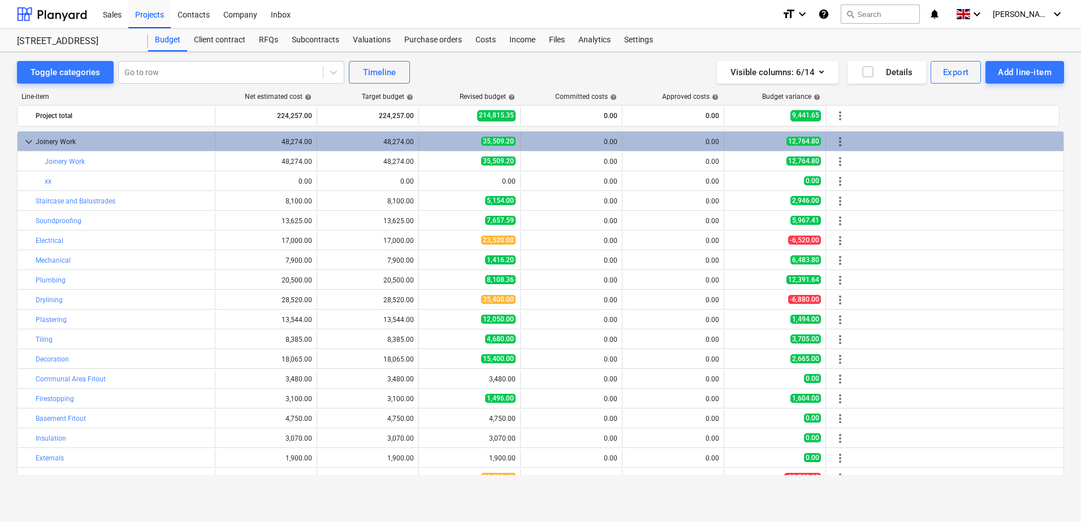
click at [768, 144] on span "more_vert" at bounding box center [840, 142] width 14 height 14
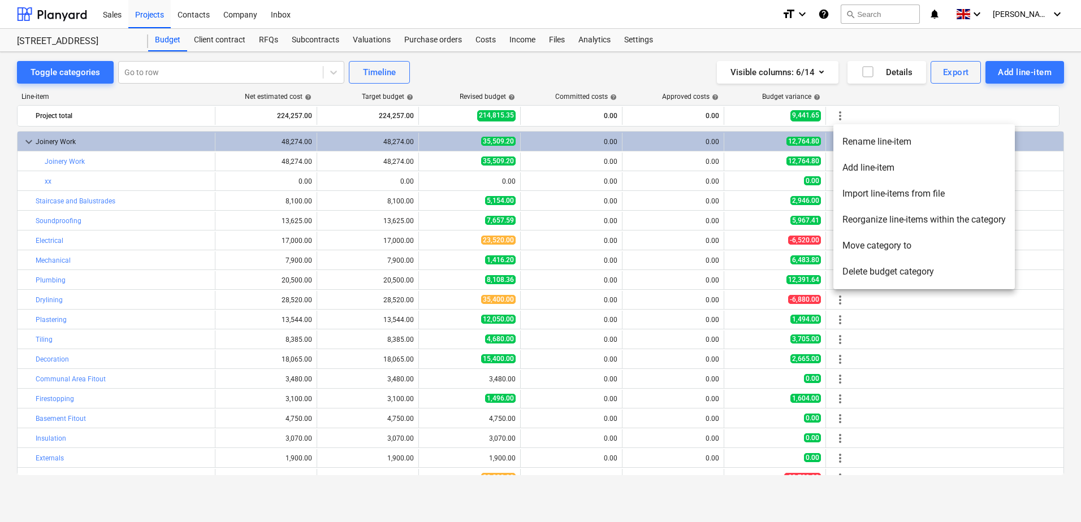
click at [768, 163] on li "Add line-item" at bounding box center [923, 168] width 181 height 26
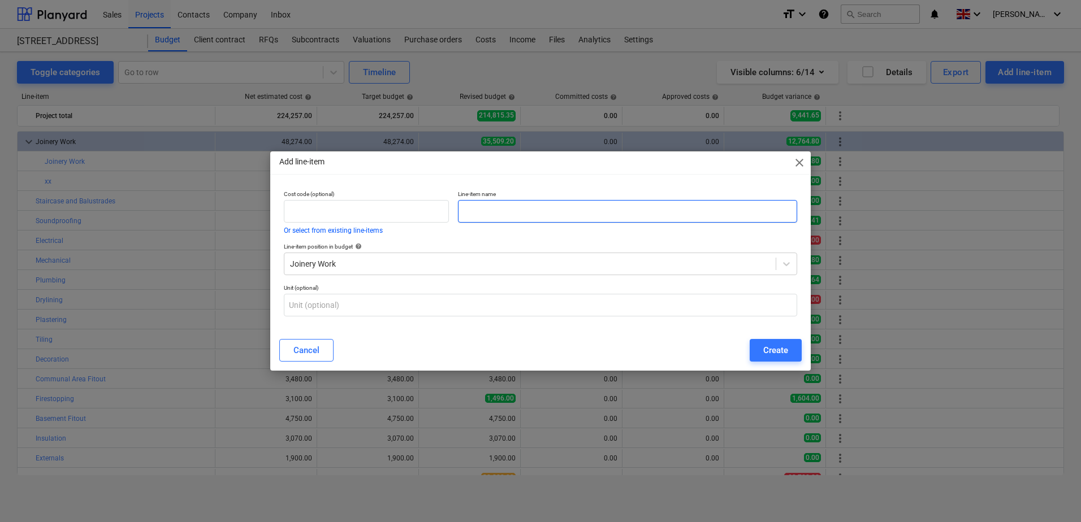
click at [467, 205] on input "text" at bounding box center [627, 211] width 339 height 23
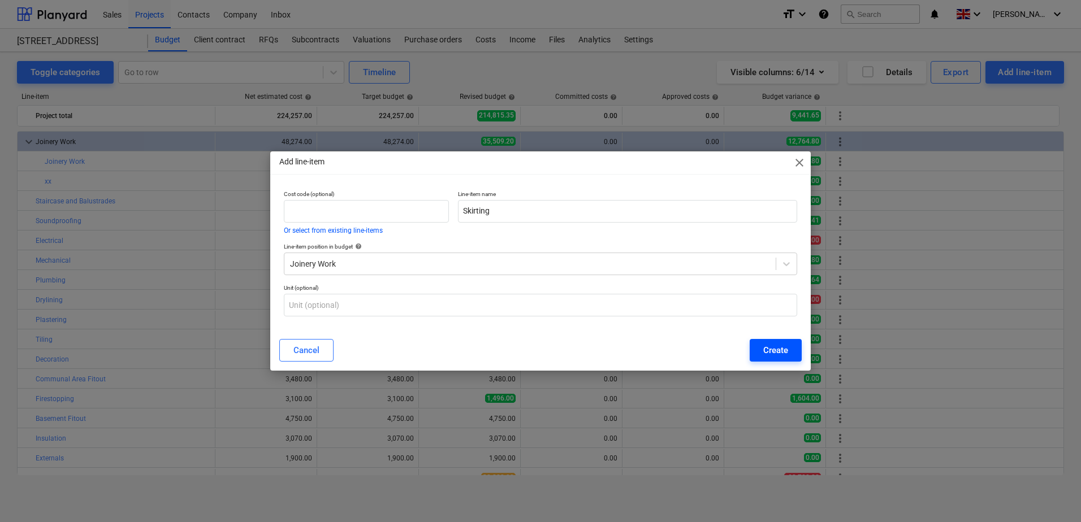
click at [768, 352] on div "Create" at bounding box center [775, 350] width 25 height 15
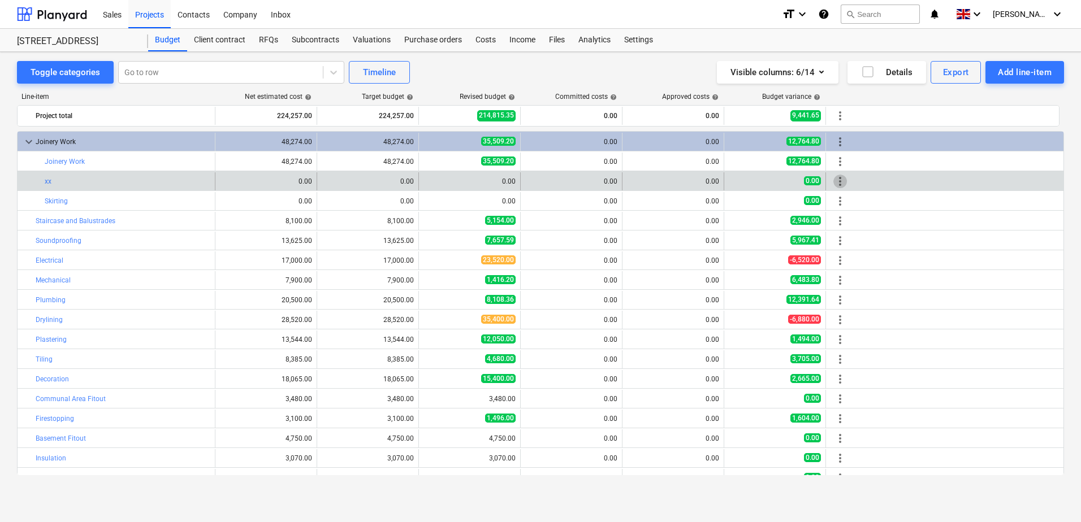
click at [768, 179] on span "more_vert" at bounding box center [840, 182] width 14 height 14
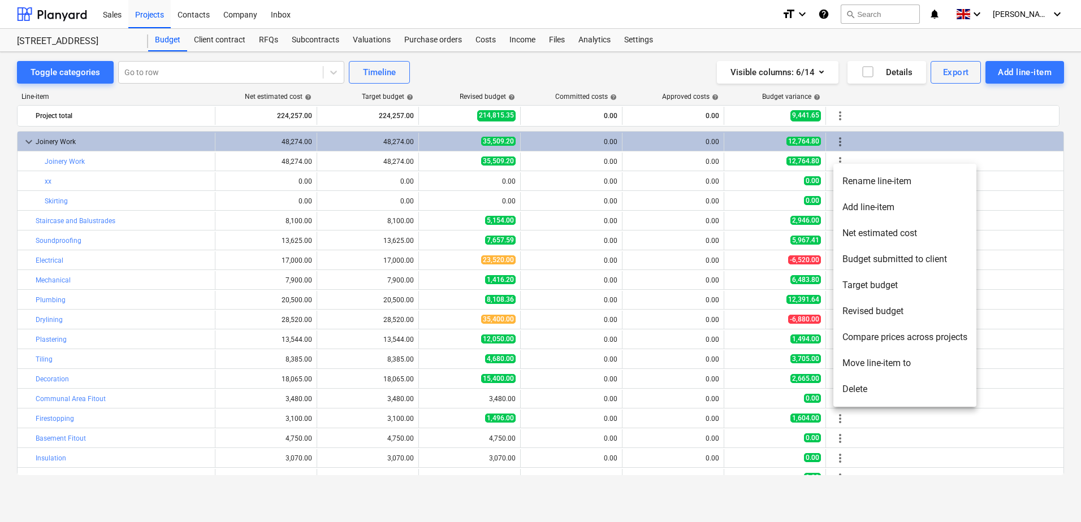
click at [768, 389] on li "Delete" at bounding box center [904, 389] width 143 height 26
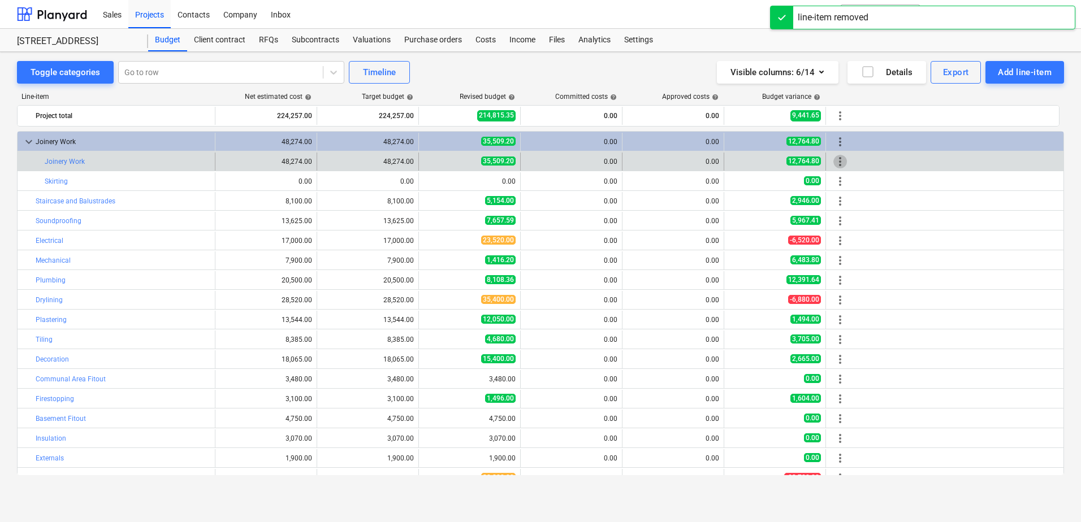
click at [768, 160] on span "more_vert" at bounding box center [840, 162] width 14 height 14
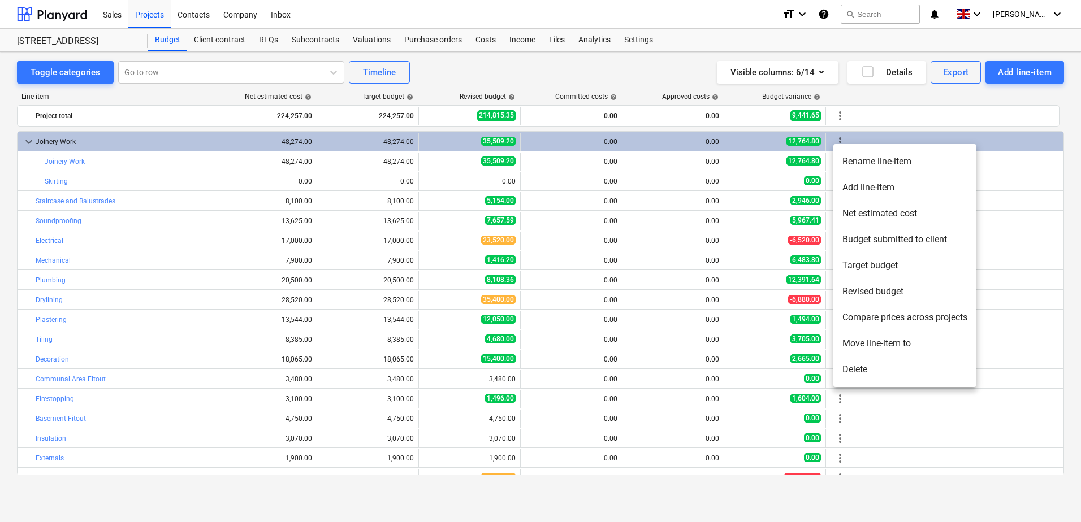
click at [768, 188] on li "Add line-item" at bounding box center [904, 188] width 143 height 26
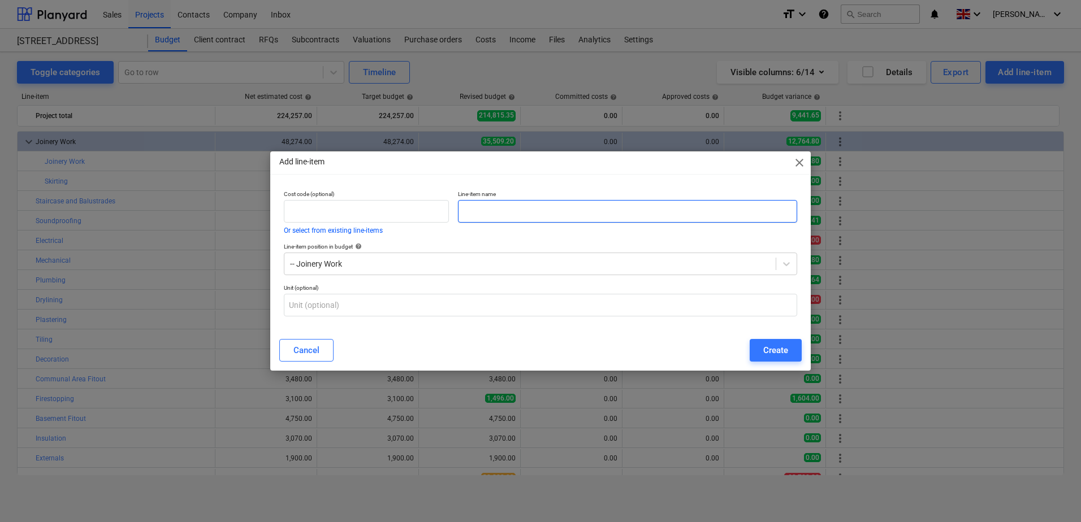
click at [471, 214] on input "text" at bounding box center [627, 211] width 339 height 23
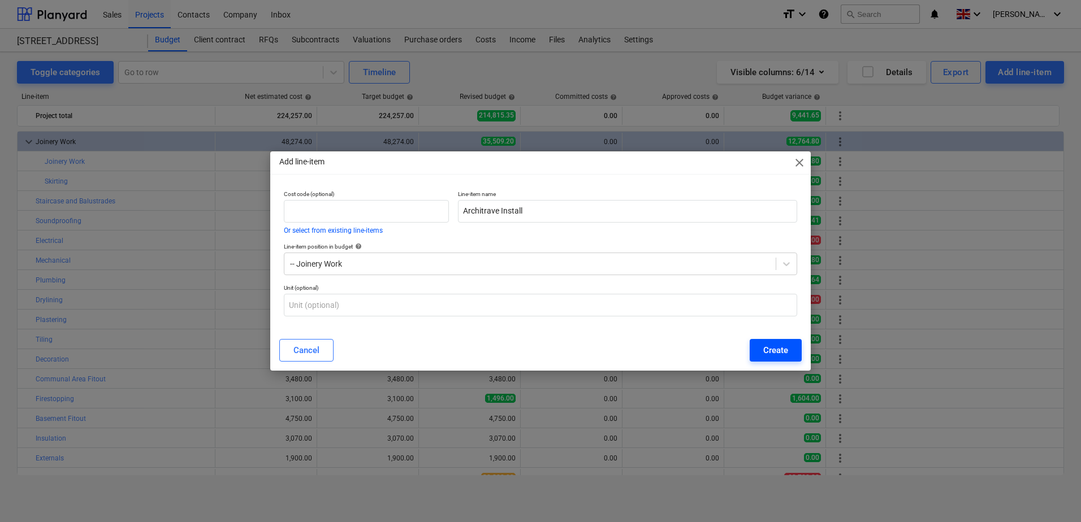
click at [768, 353] on div "Create" at bounding box center [775, 350] width 25 height 15
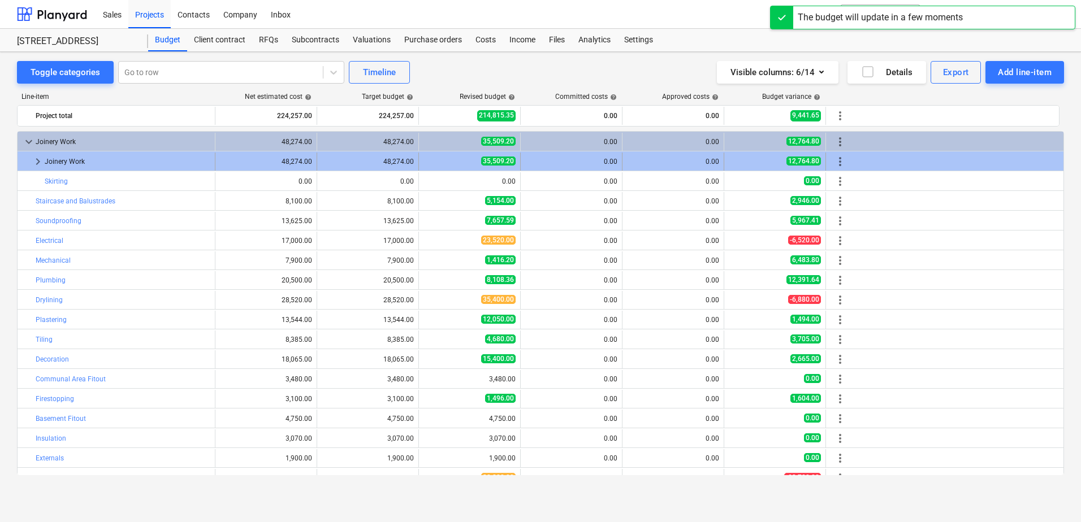
click at [38, 160] on span "keyboard_arrow_right" at bounding box center [38, 162] width 14 height 14
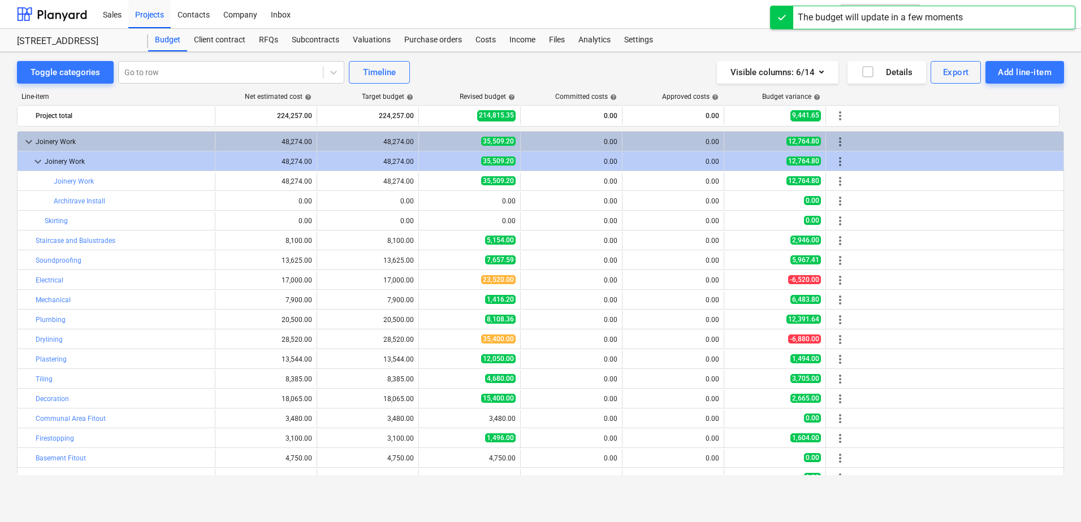
click at [38, 160] on span "keyboard_arrow_down" at bounding box center [38, 162] width 14 height 14
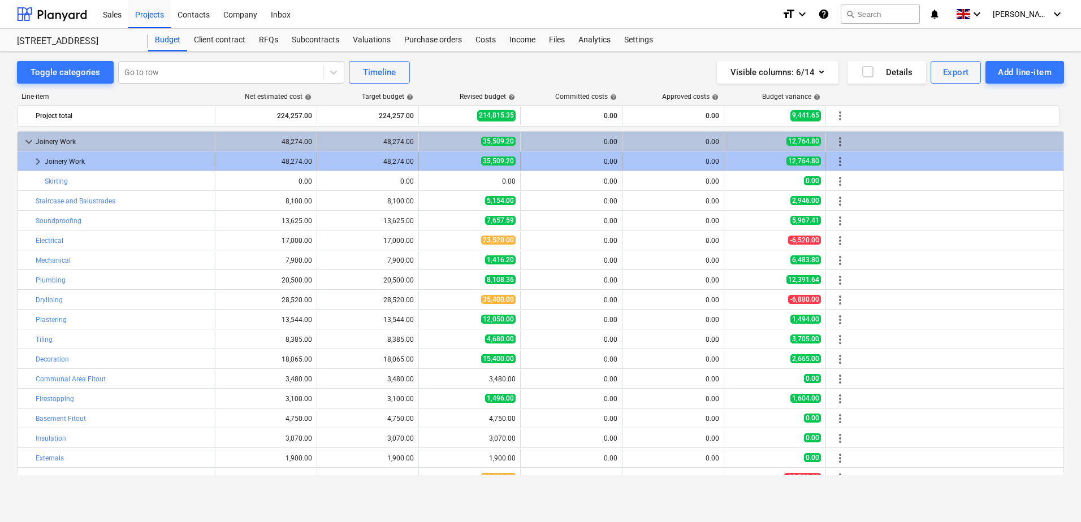
click at [768, 163] on span "more_vert" at bounding box center [840, 162] width 14 height 14
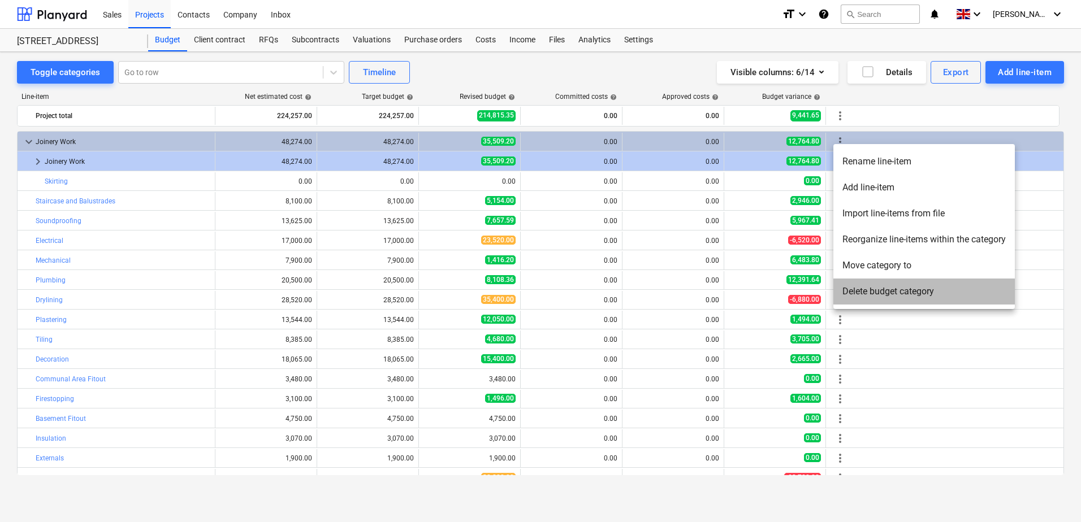
click at [768, 283] on li "Delete budget category" at bounding box center [923, 292] width 181 height 26
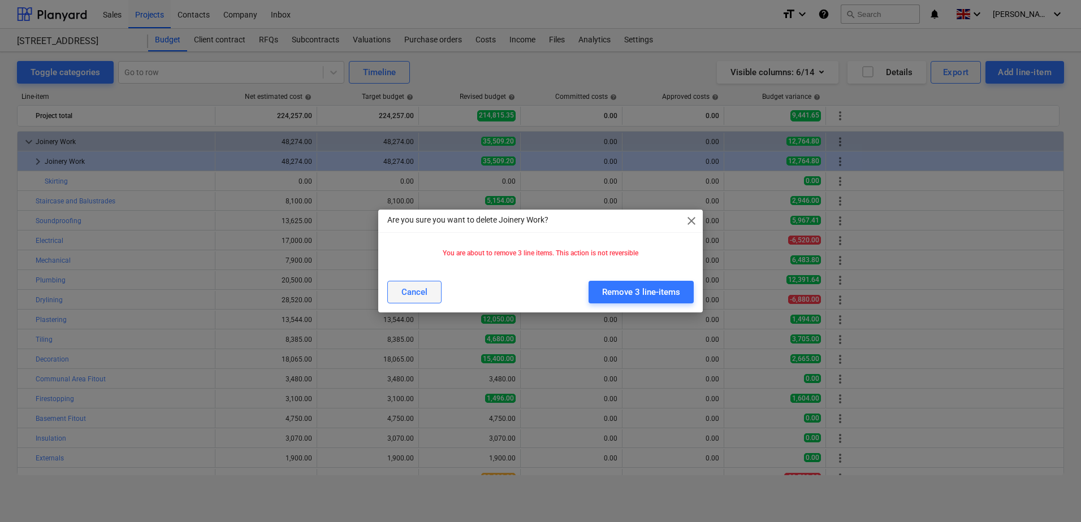
click at [428, 292] on button "Cancel" at bounding box center [414, 292] width 54 height 23
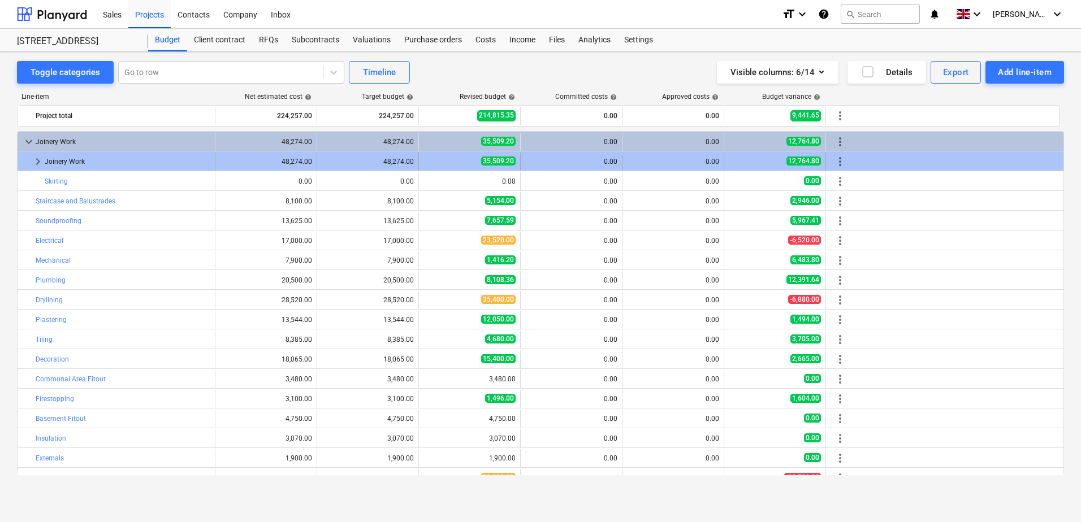
click at [32, 162] on span "keyboard_arrow_right" at bounding box center [38, 162] width 14 height 14
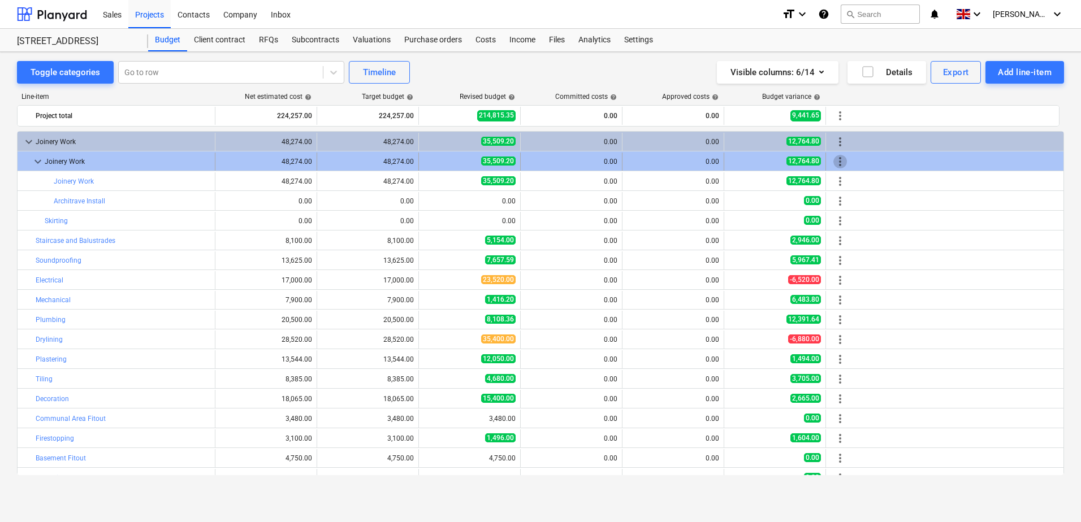
click at [768, 159] on span "more_vert" at bounding box center [840, 162] width 14 height 14
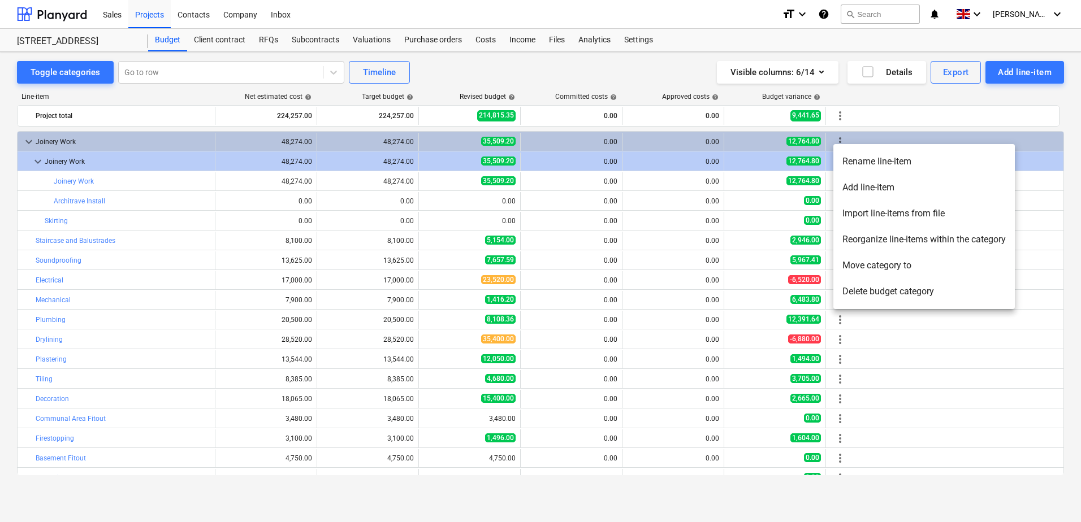
click at [768, 289] on li "Delete budget category" at bounding box center [923, 292] width 181 height 26
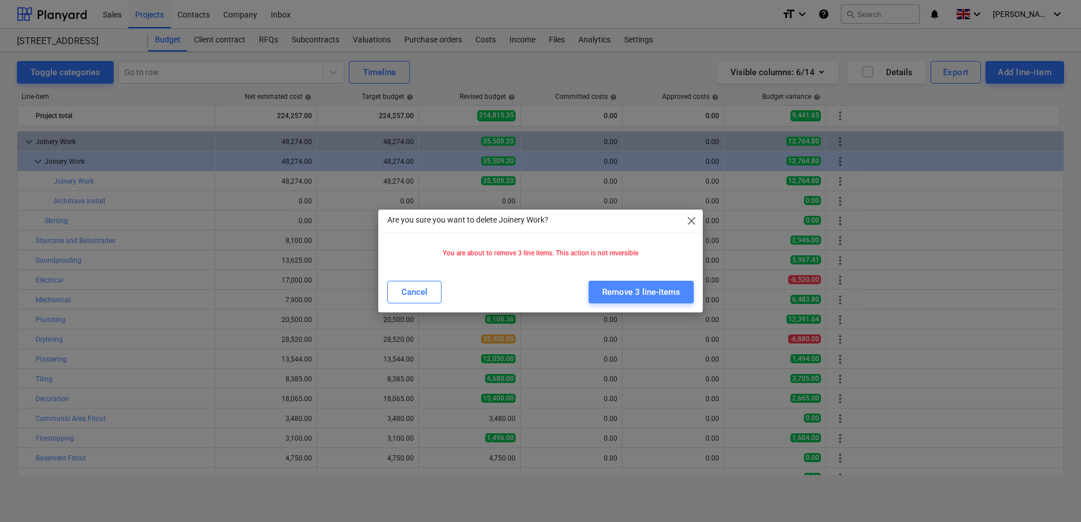
click at [626, 288] on div "Remove 3 line-items" at bounding box center [641, 292] width 78 height 15
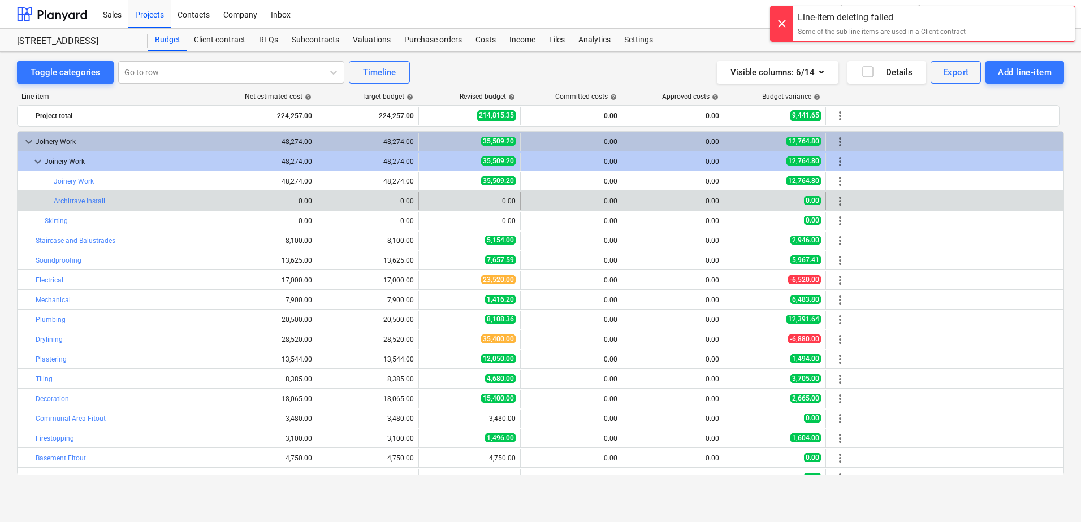
click at [768, 197] on span "more_vert" at bounding box center [840, 201] width 14 height 14
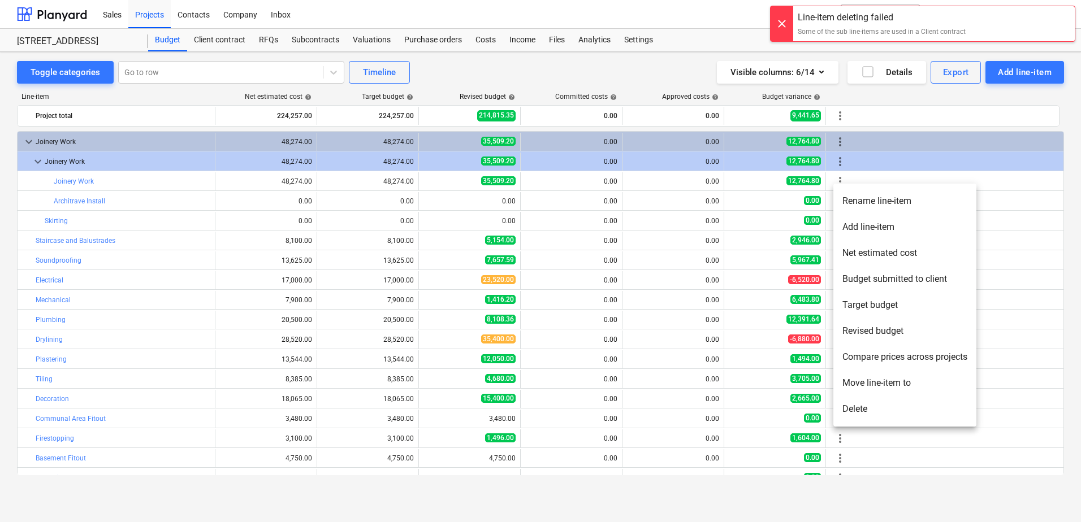
click at [768, 404] on li "Delete" at bounding box center [904, 409] width 143 height 26
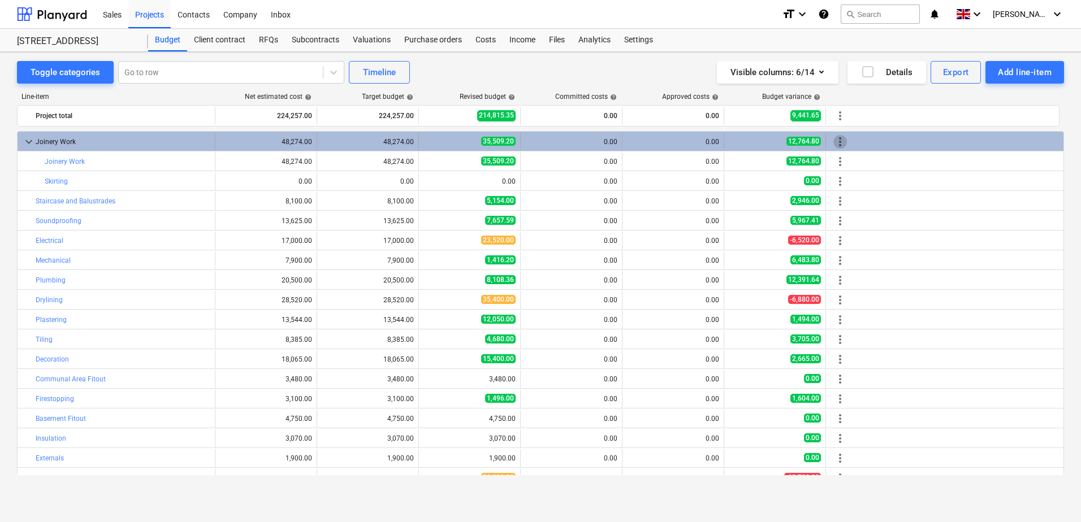
click at [768, 142] on span "more_vert" at bounding box center [840, 142] width 14 height 14
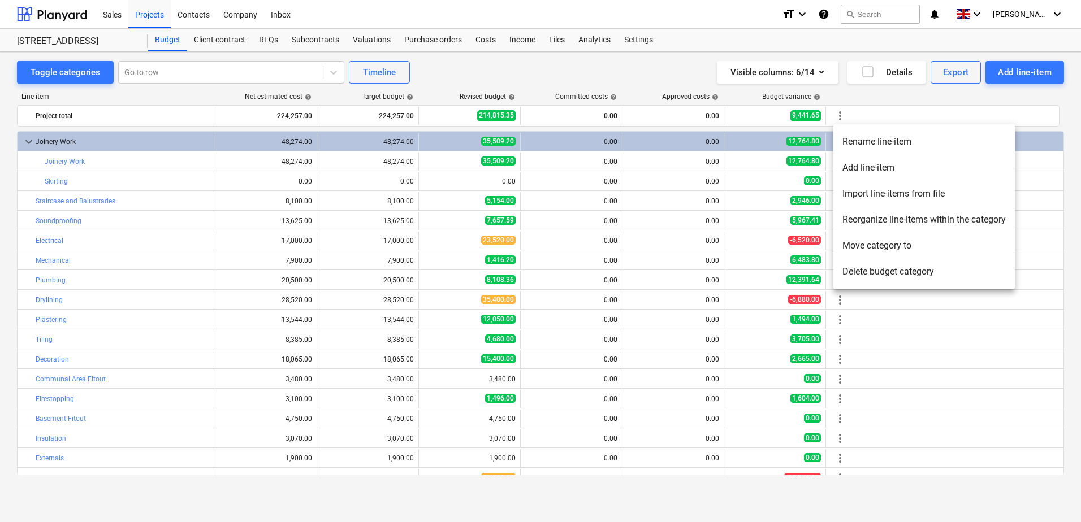
click at [768, 167] on li "Add line-item" at bounding box center [923, 168] width 181 height 26
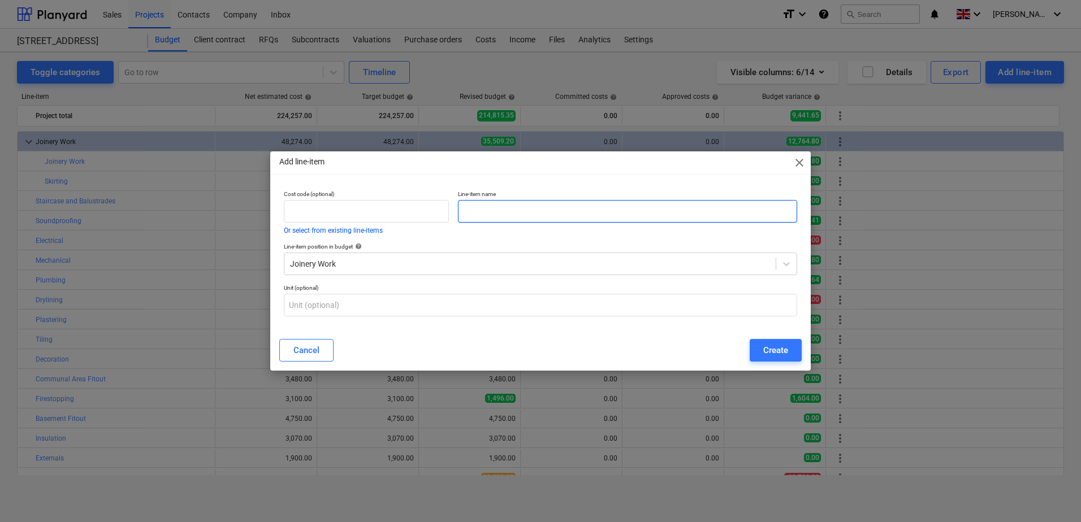
click at [475, 213] on input "text" at bounding box center [627, 211] width 339 height 23
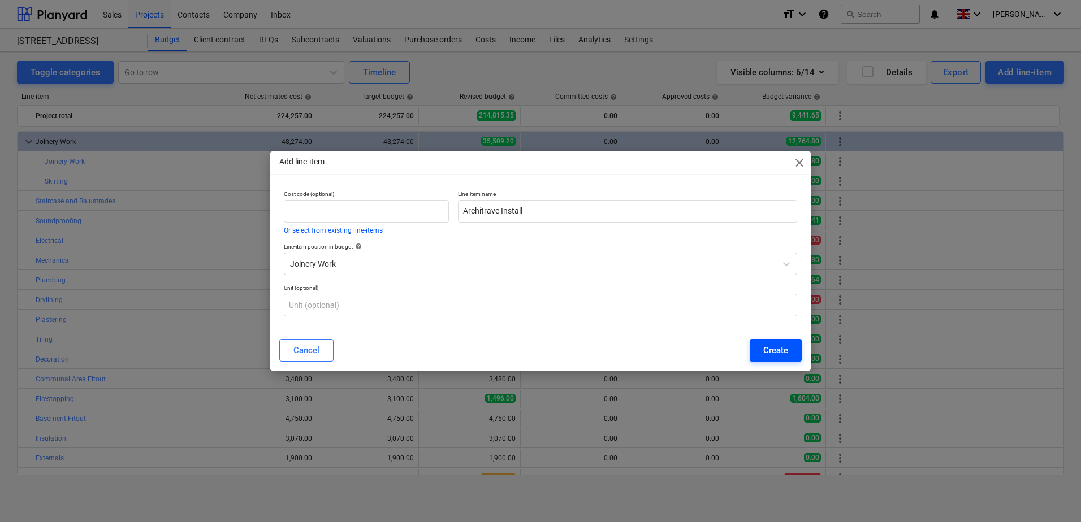
click at [763, 348] on div "Create" at bounding box center [775, 350] width 25 height 15
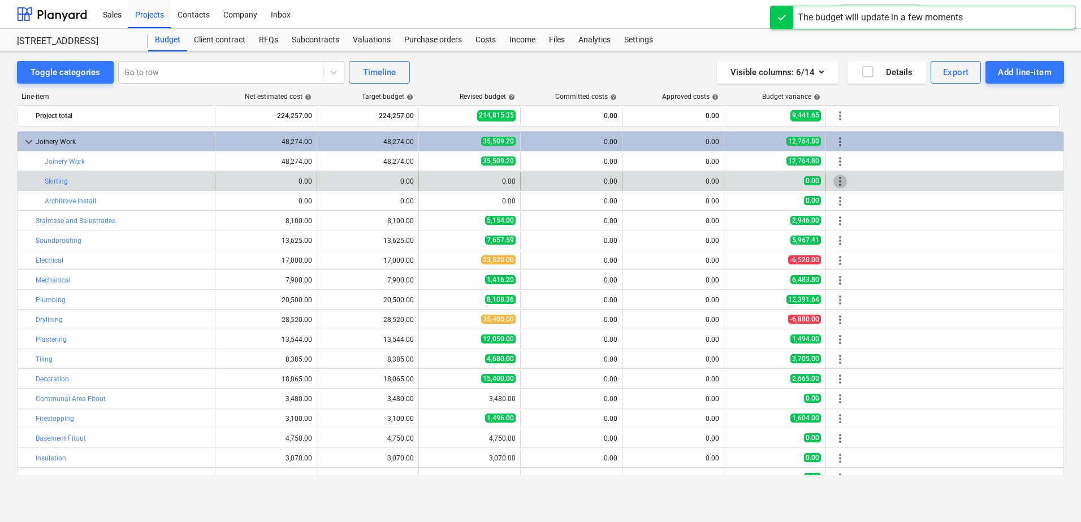
click at [768, 178] on span "more_vert" at bounding box center [840, 182] width 14 height 14
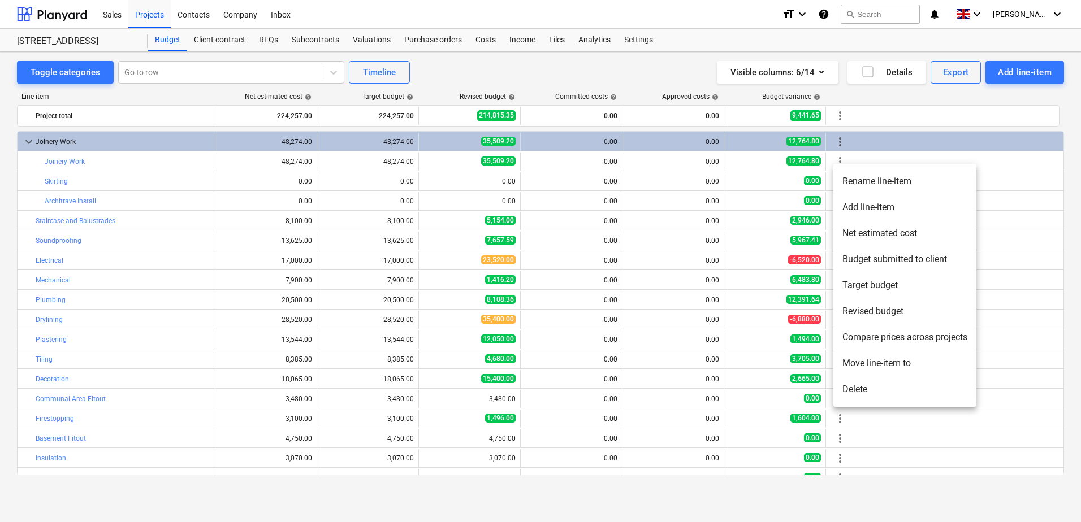
click at [768, 178] on li "Rename line-item" at bounding box center [904, 181] width 143 height 26
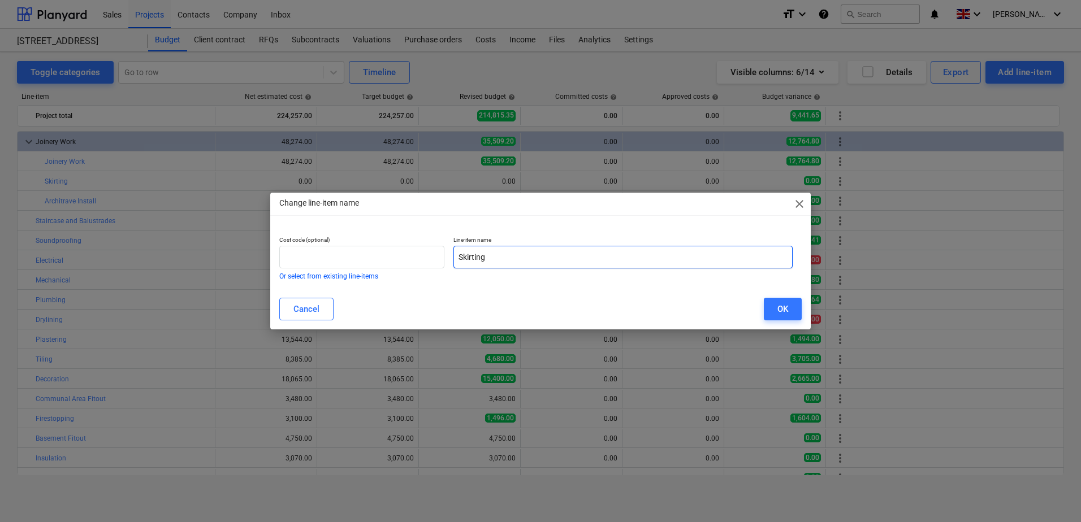
click at [497, 252] on input "Skirting" at bounding box center [622, 257] width 339 height 23
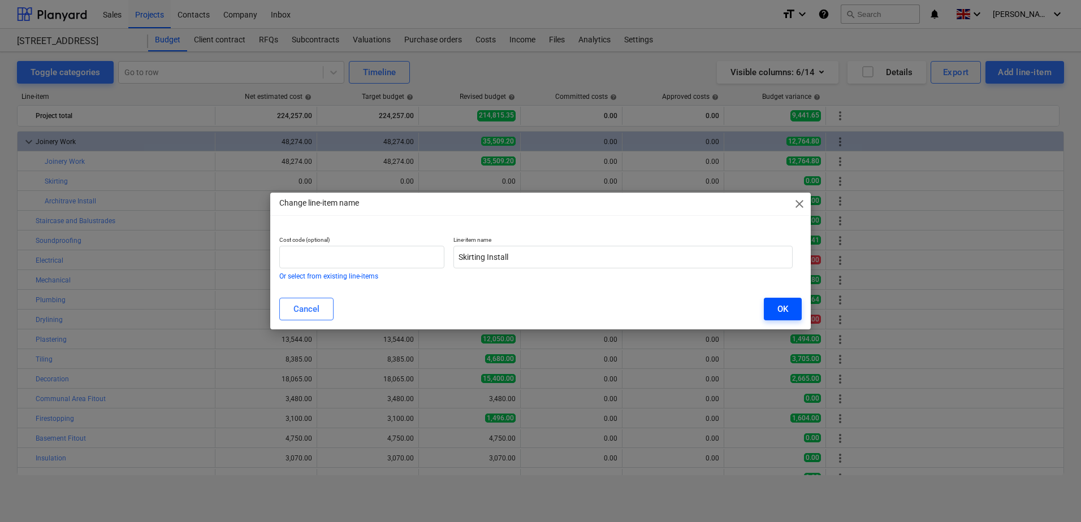
click at [768, 306] on button "OK" at bounding box center [783, 309] width 38 height 23
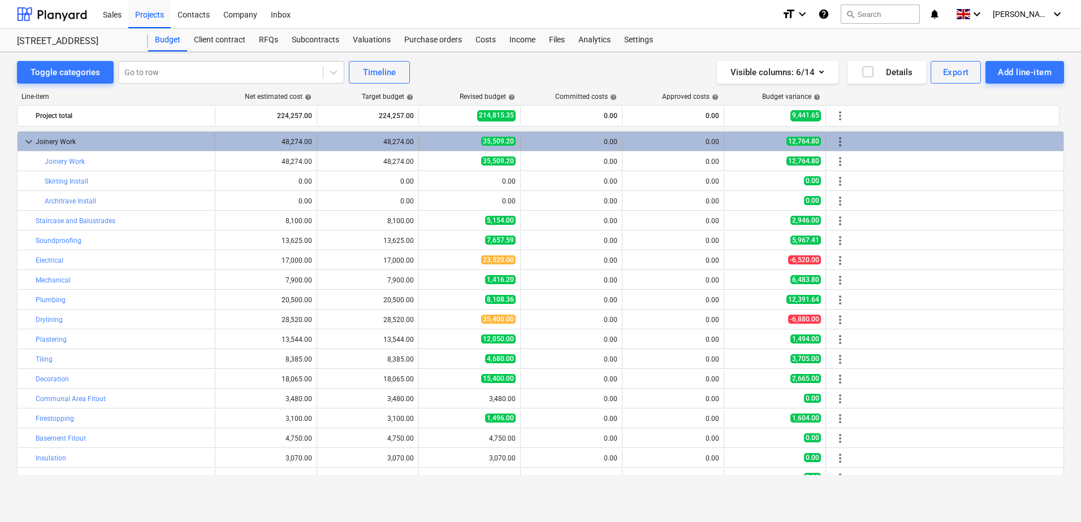
click at [30, 140] on span "keyboard_arrow_down" at bounding box center [29, 142] width 14 height 14
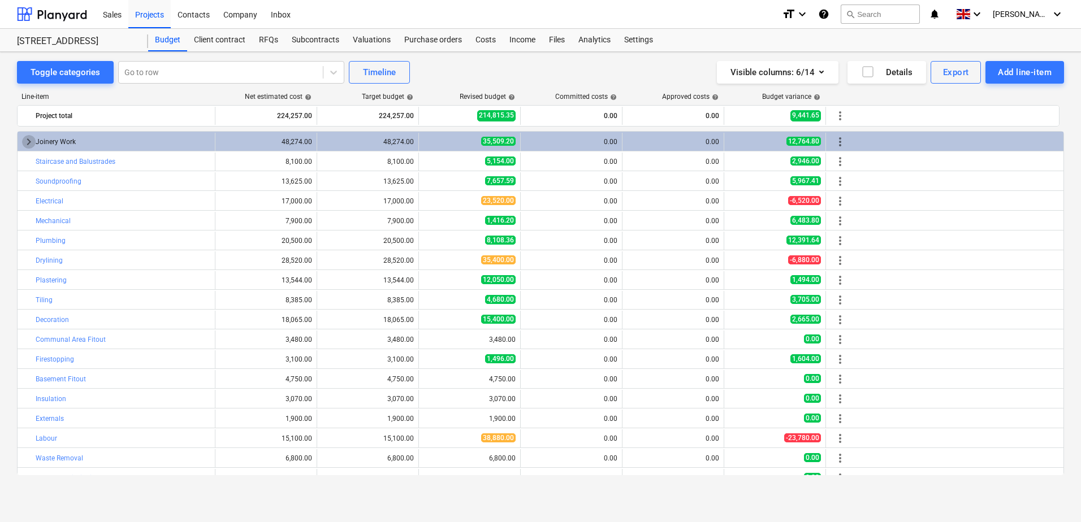
click at [30, 141] on span "keyboard_arrow_right" at bounding box center [29, 142] width 14 height 14
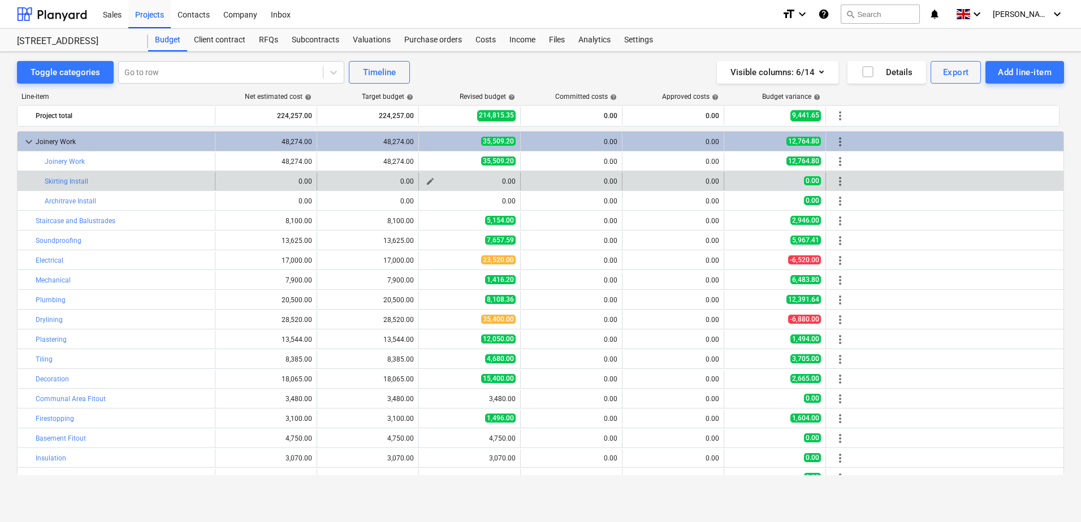
click at [430, 177] on span "edit" at bounding box center [430, 181] width 9 height 9
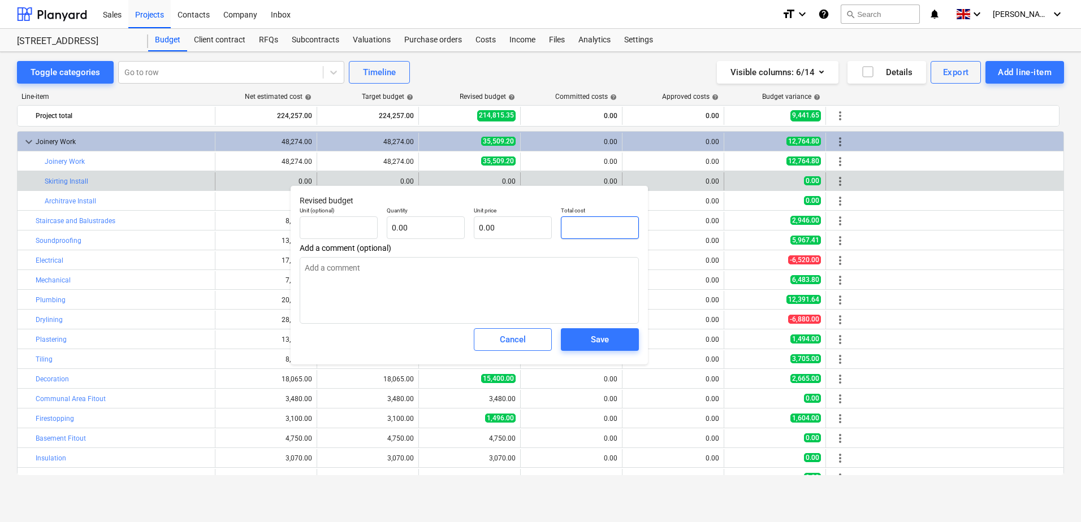
drag, startPoint x: 589, startPoint y: 225, endPoint x: 557, endPoint y: 221, distance: 31.9
click at [557, 221] on div "Total cost" at bounding box center [599, 222] width 87 height 41
click at [588, 340] on span "Save" at bounding box center [599, 339] width 51 height 15
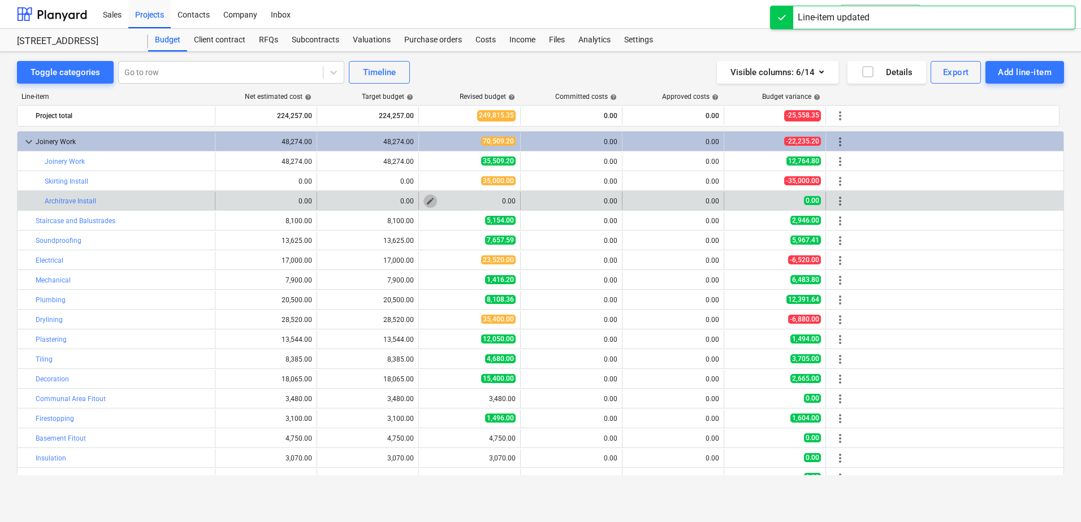
click at [424, 200] on button "edit" at bounding box center [430, 201] width 14 height 14
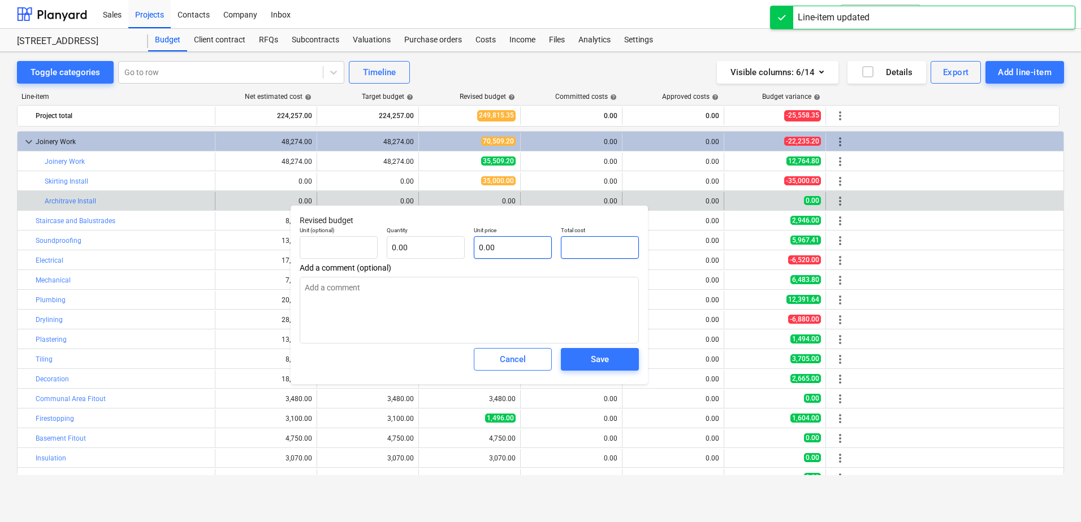
drag, startPoint x: 595, startPoint y: 250, endPoint x: 542, endPoint y: 251, distance: 52.6
click at [542, 251] on div "Unit (optional) Quantity 0.00 Unit price 0.00 Total cost" at bounding box center [469, 242] width 348 height 41
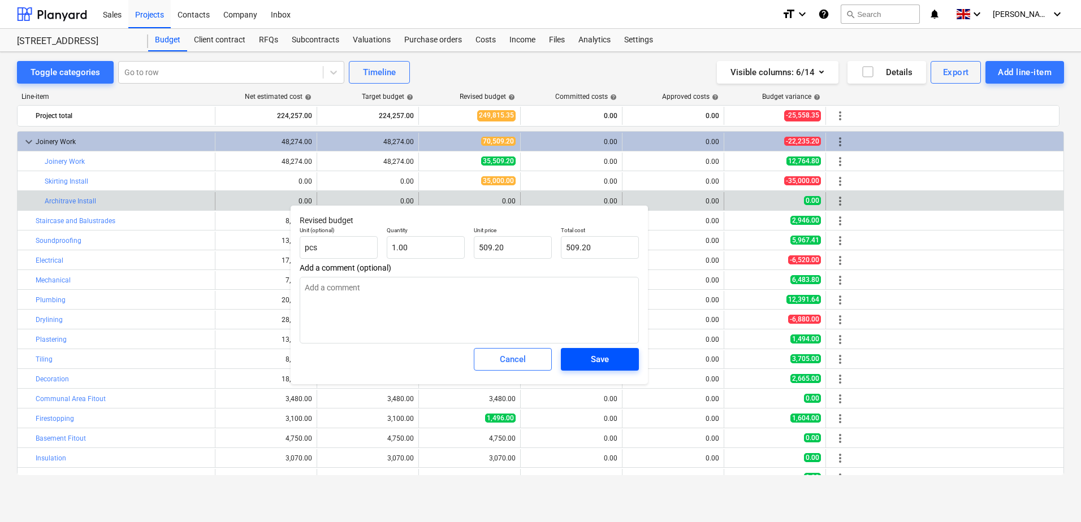
click at [579, 364] on span "Save" at bounding box center [599, 359] width 51 height 15
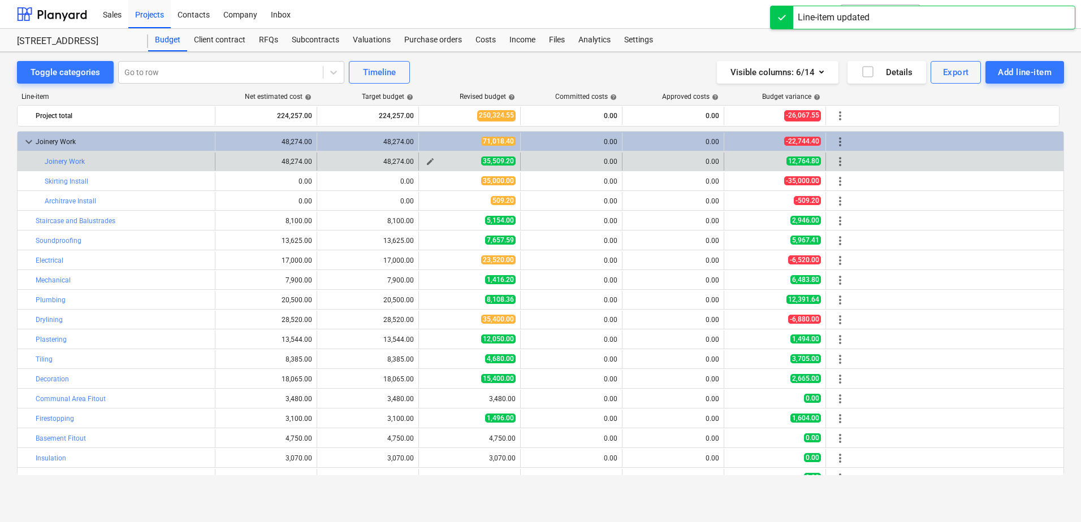
click at [433, 159] on span "edit" at bounding box center [430, 161] width 9 height 9
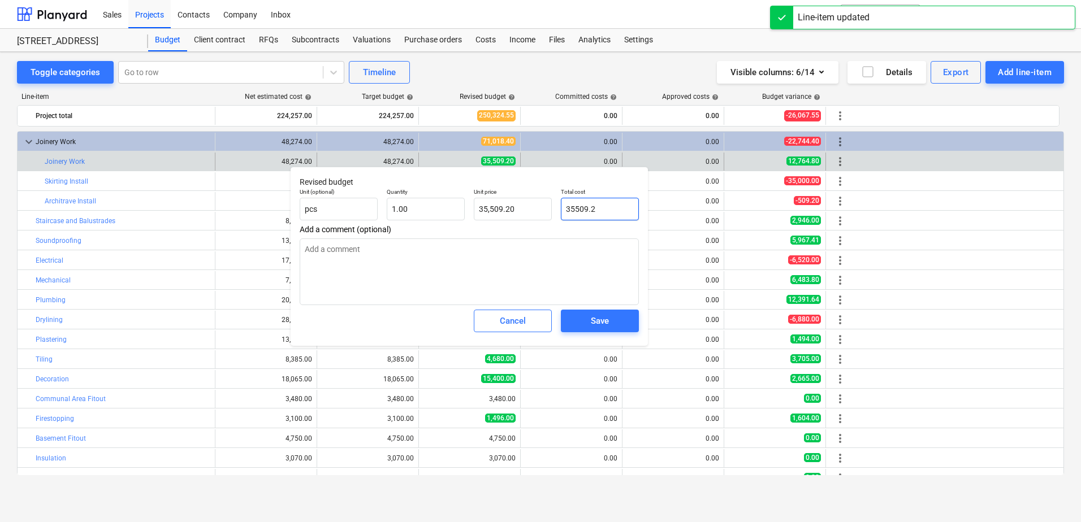
drag, startPoint x: 613, startPoint y: 213, endPoint x: 561, endPoint y: 210, distance: 52.1
click at [561, 210] on input "35509.2" at bounding box center [600, 209] width 78 height 23
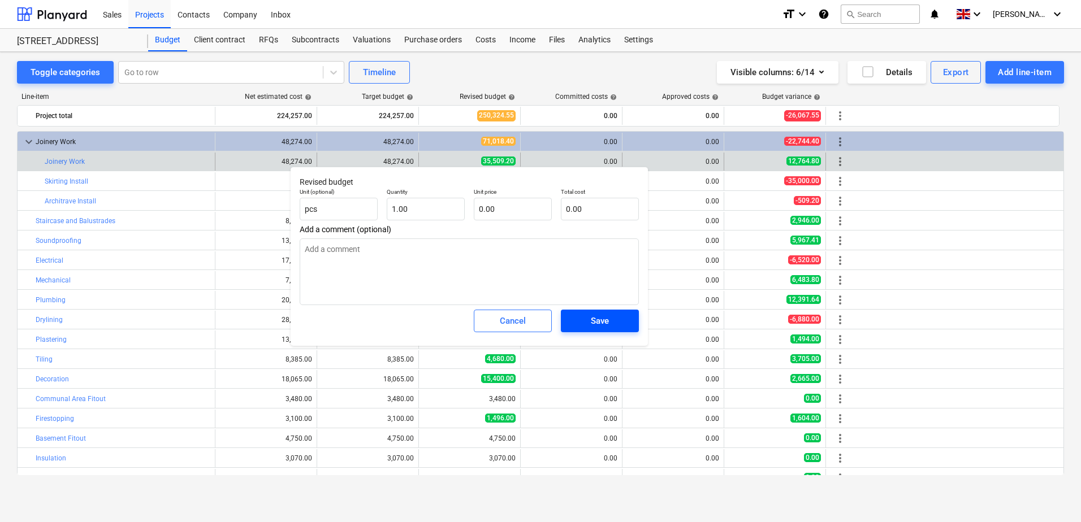
click at [596, 326] on div "Save" at bounding box center [600, 321] width 18 height 15
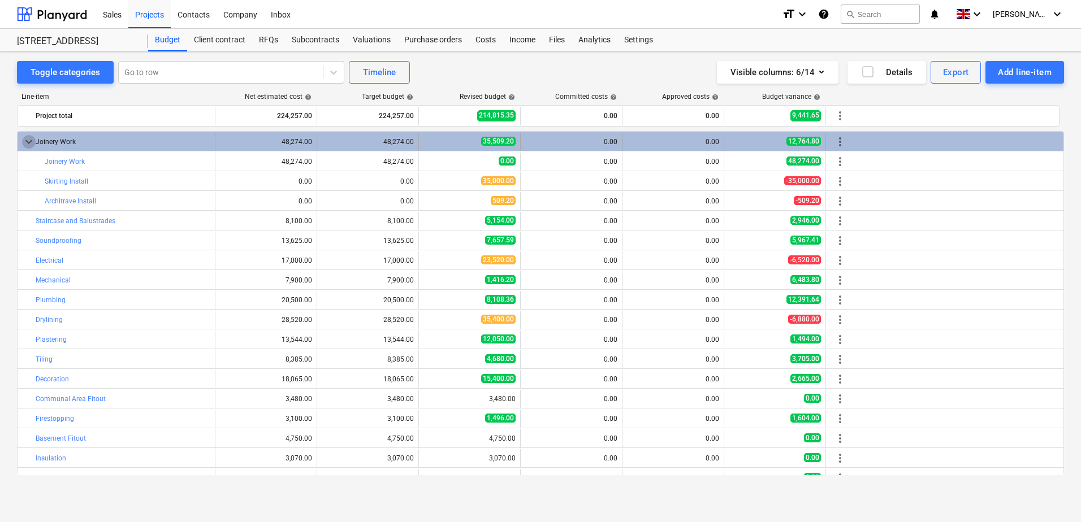
click at [29, 137] on span "keyboard_arrow_down" at bounding box center [29, 142] width 14 height 14
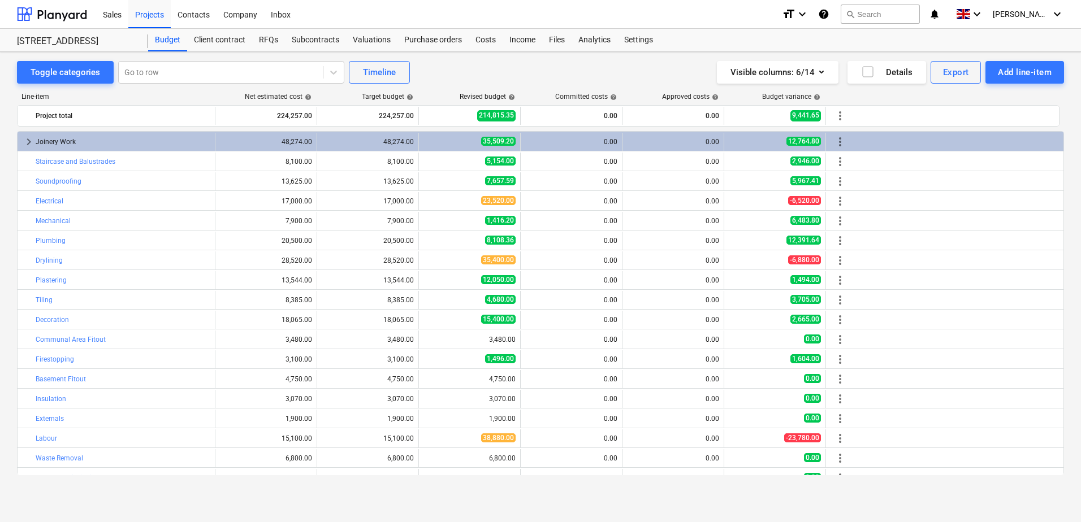
click at [29, 137] on span "keyboard_arrow_right" at bounding box center [29, 142] width 14 height 14
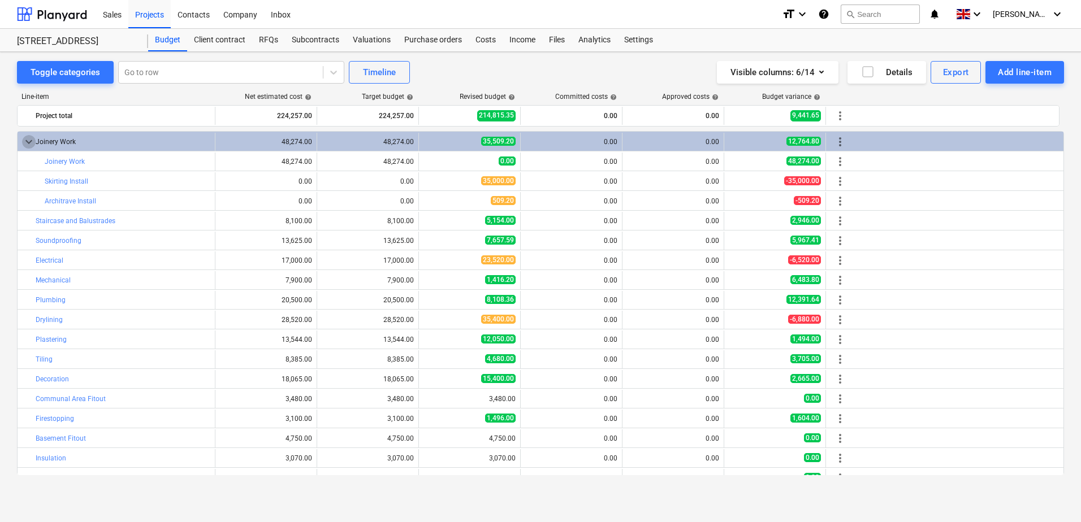
click at [29, 137] on span "keyboard_arrow_down" at bounding box center [29, 142] width 14 height 14
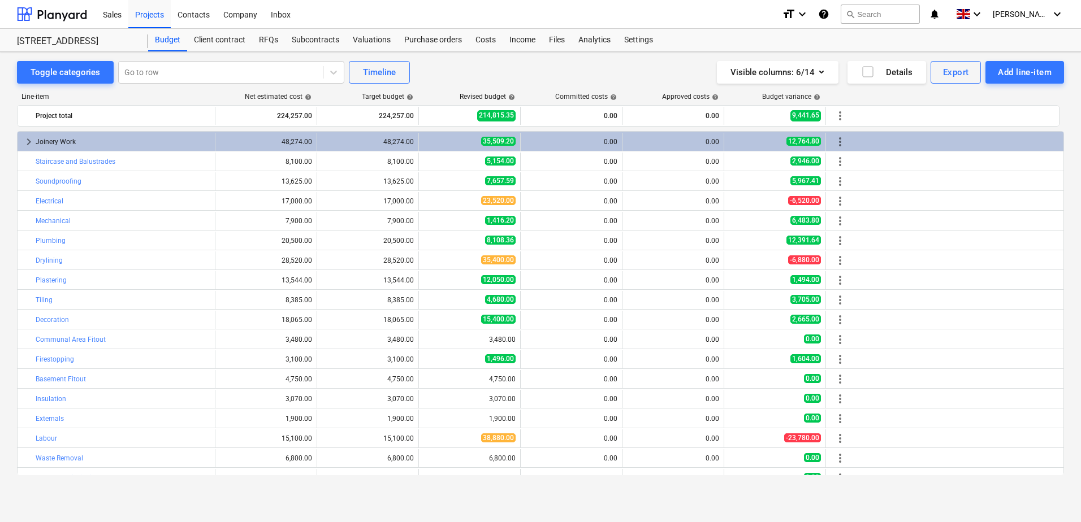
click at [29, 137] on span "keyboard_arrow_right" at bounding box center [29, 142] width 14 height 14
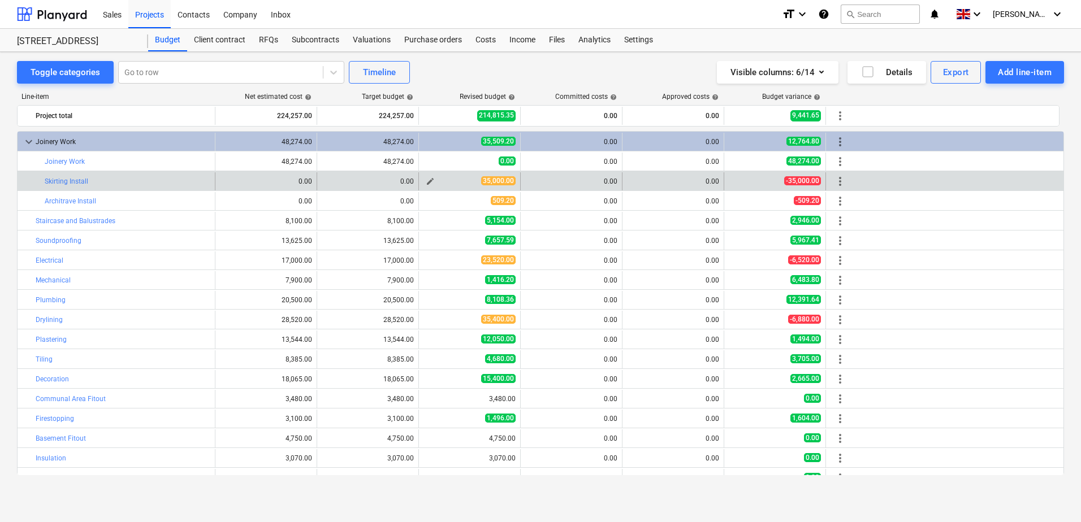
click at [425, 180] on button "edit" at bounding box center [430, 182] width 14 height 14
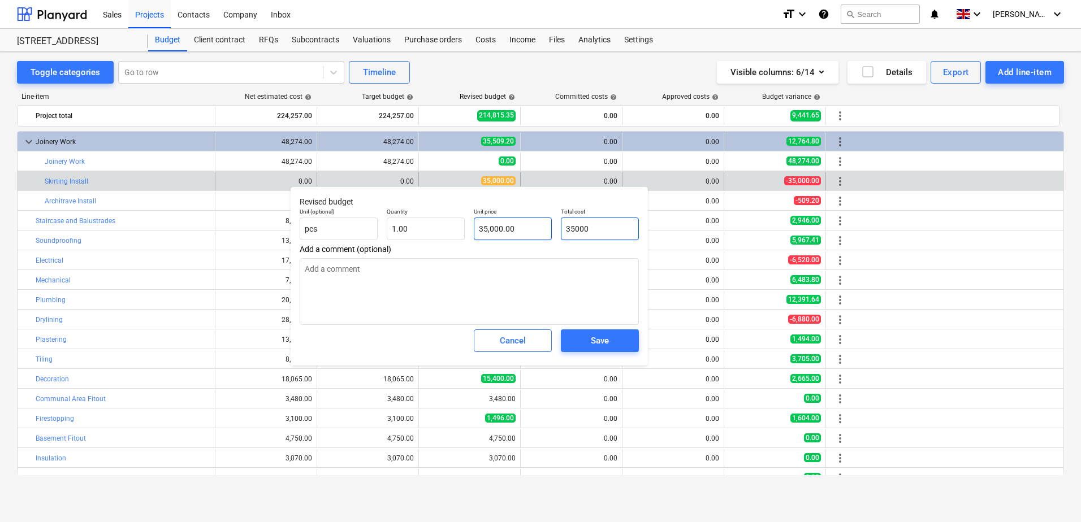
drag, startPoint x: 608, startPoint y: 228, endPoint x: 540, endPoint y: 224, distance: 68.0
click at [540, 224] on div "Unit (optional) pcs Quantity 1.00 Unit price 35,000.00 Total cost 35000" at bounding box center [469, 224] width 348 height 41
click at [602, 334] on button "Save" at bounding box center [600, 341] width 78 height 23
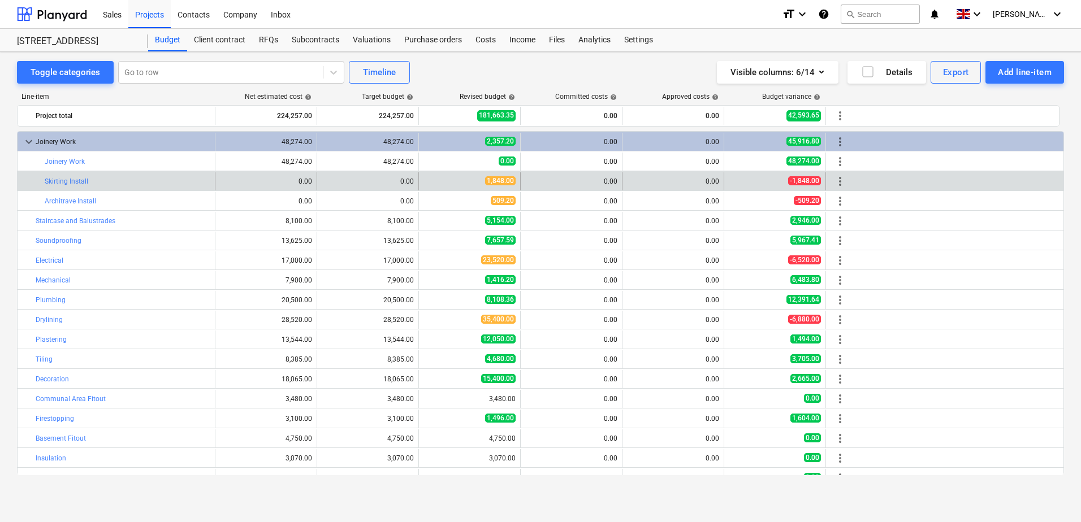
click at [768, 181] on span "more_vert" at bounding box center [840, 182] width 14 height 14
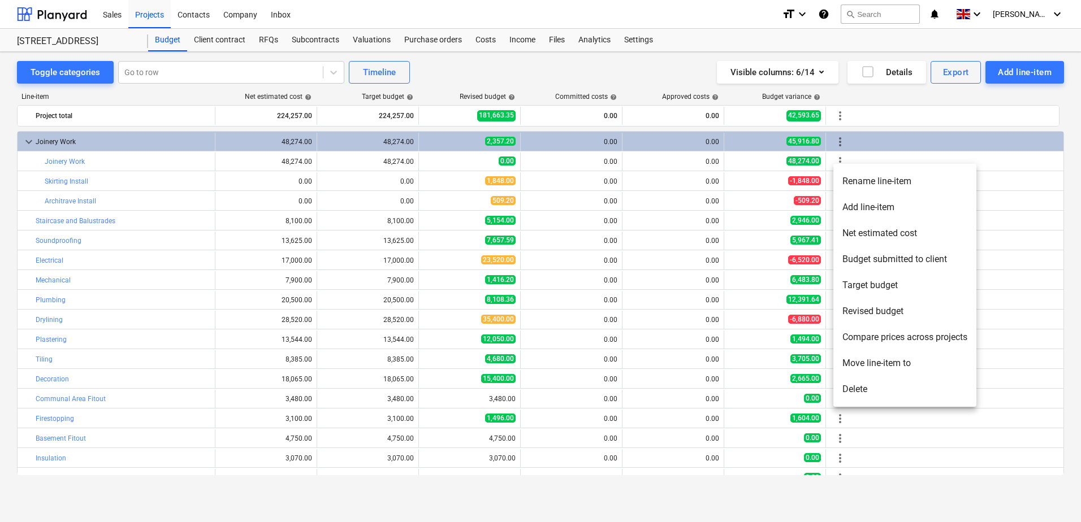
click at [768, 381] on li "Delete" at bounding box center [904, 389] width 143 height 26
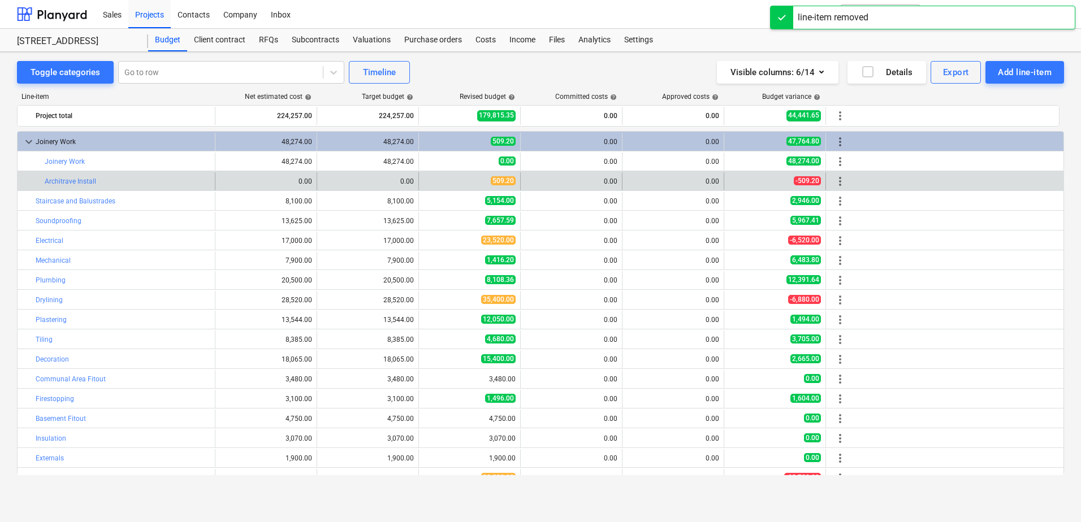
click at [768, 177] on span "more_vert" at bounding box center [840, 182] width 14 height 14
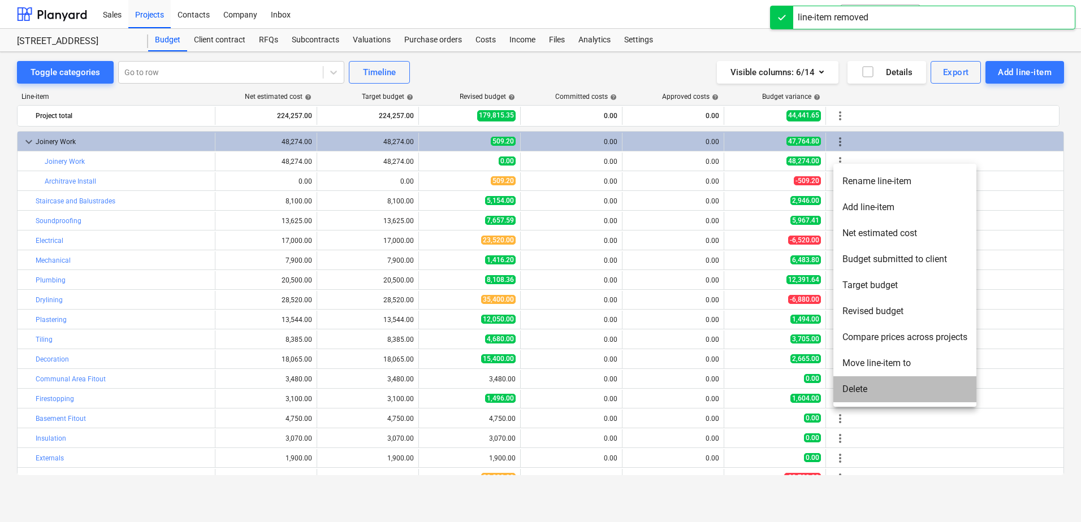
click at [768, 386] on li "Delete" at bounding box center [904, 389] width 143 height 26
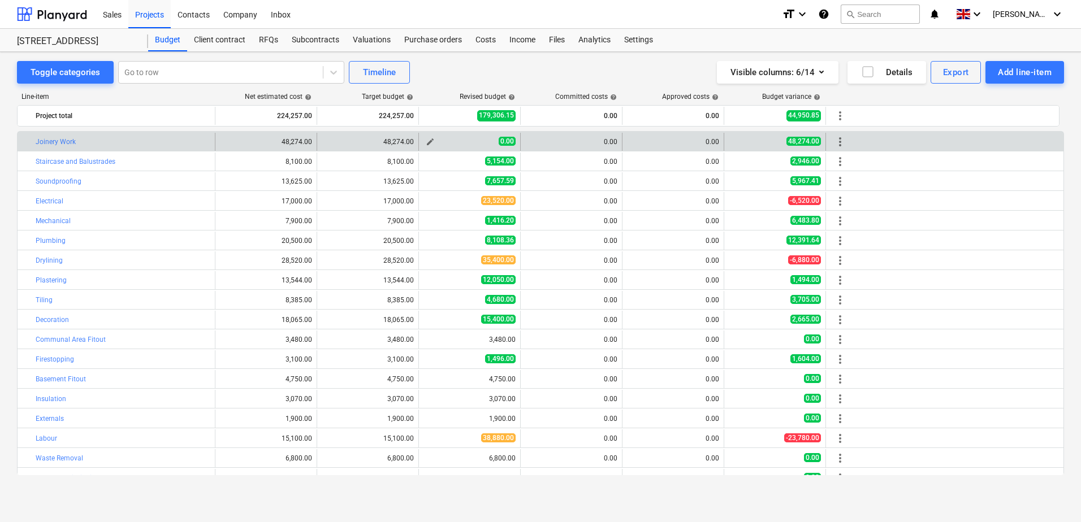
click at [435, 139] on button "edit" at bounding box center [430, 142] width 14 height 14
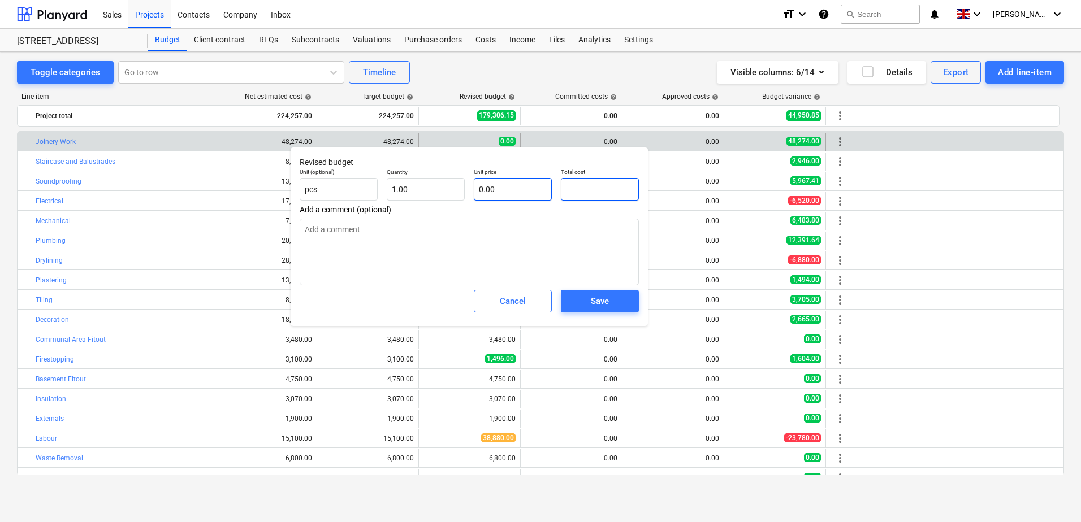
drag, startPoint x: 588, startPoint y: 193, endPoint x: 549, endPoint y: 188, distance: 39.3
click at [549, 188] on div "Unit (optional) pcs Quantity 1.00 Unit price 0.00 Total cost" at bounding box center [469, 184] width 348 height 41
click at [603, 299] on div "Save" at bounding box center [600, 301] width 18 height 15
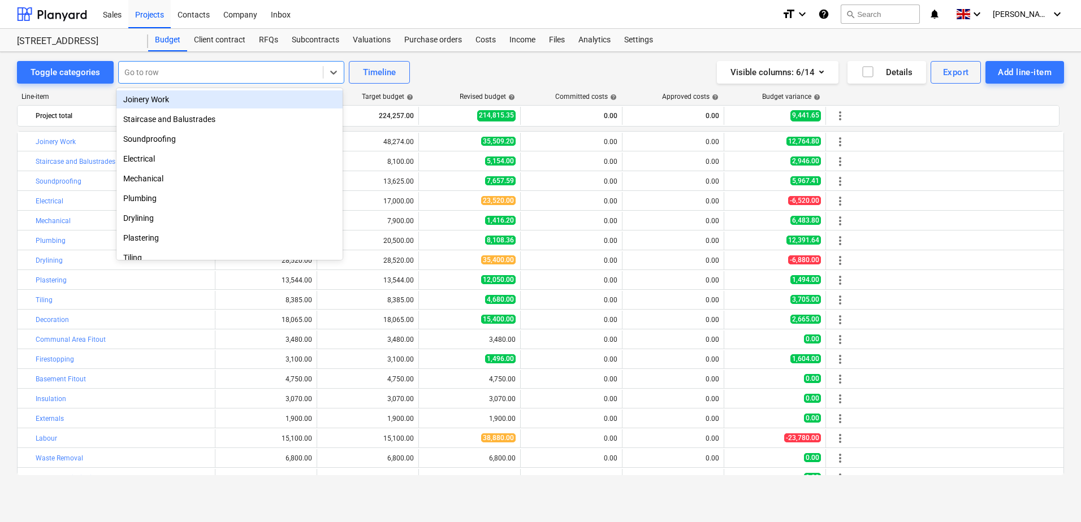
click at [270, 73] on div at bounding box center [220, 72] width 193 height 11
click at [498, 79] on div "Toggle categories option Joinery Work focused, 1 of 20. 20 results available. U…" at bounding box center [540, 72] width 1047 height 23
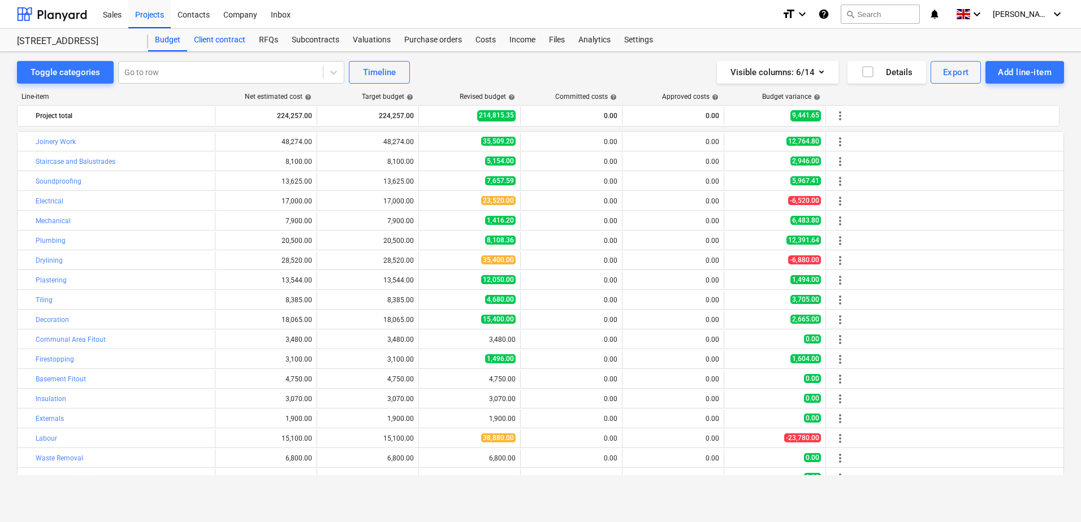
click at [237, 42] on div "Client contract" at bounding box center [219, 40] width 65 height 23
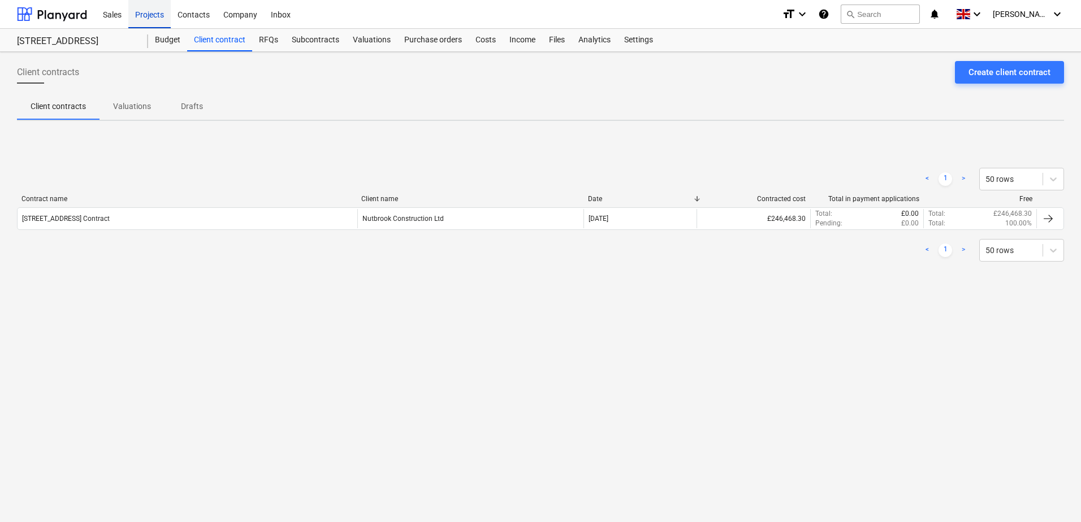
click at [145, 8] on div "Projects" at bounding box center [149, 13] width 42 height 29
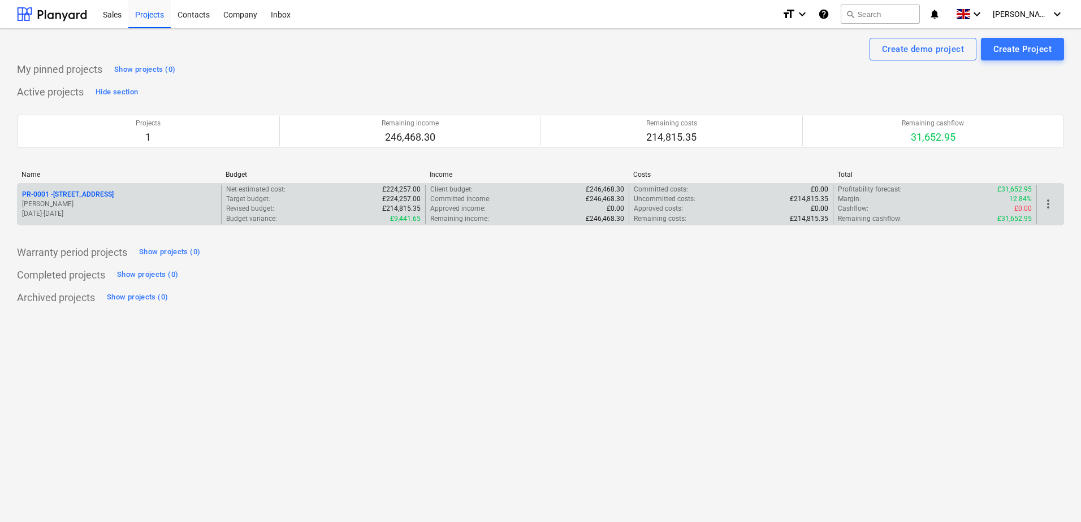
click at [589, 205] on div "Approved income : £0.00" at bounding box center [527, 209] width 194 height 10
click at [102, 197] on p "PR-0001 - 129 Lower Richmond Road, SW15 1EZ" at bounding box center [68, 195] width 92 height 10
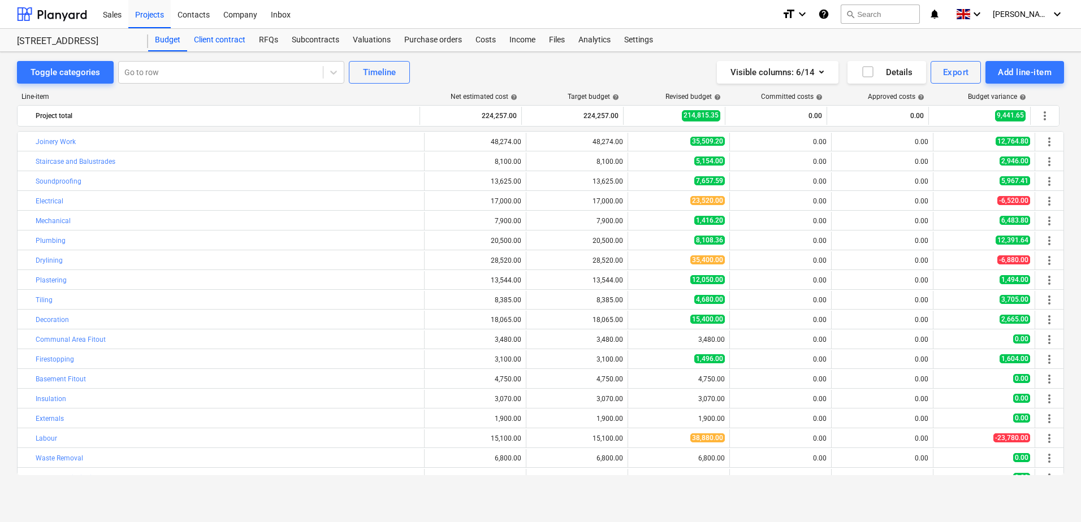
click at [233, 40] on div "Client contract" at bounding box center [219, 40] width 65 height 23
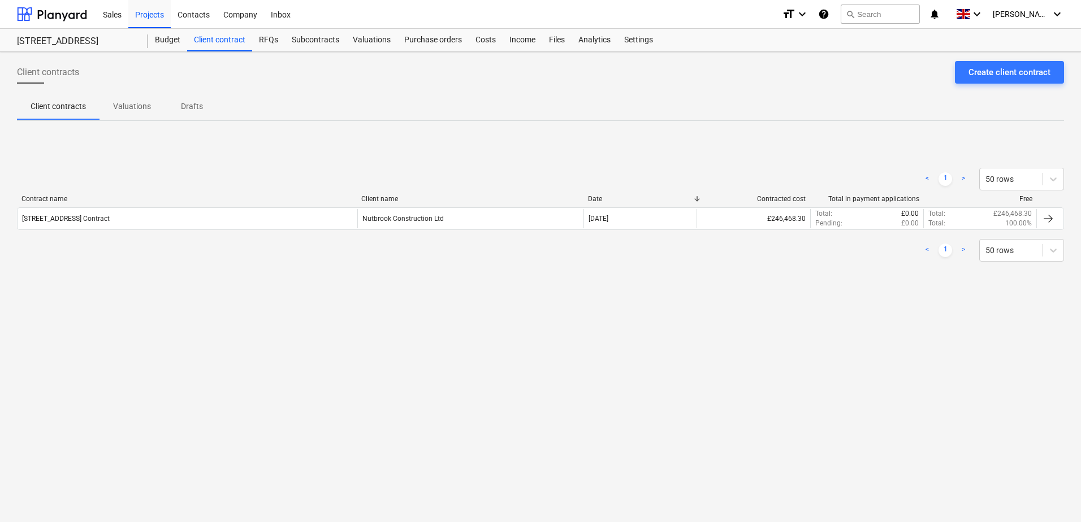
click at [116, 105] on p "Valuations" at bounding box center [132, 107] width 38 height 12
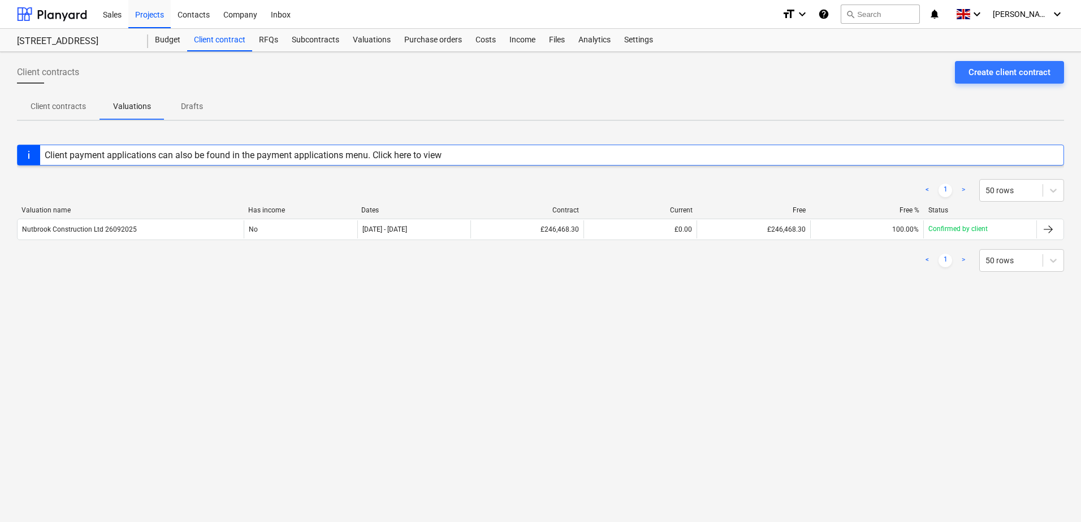
click at [181, 152] on div "Client payment applications can also be found in the payment applications menu.…" at bounding box center [243, 155] width 397 height 11
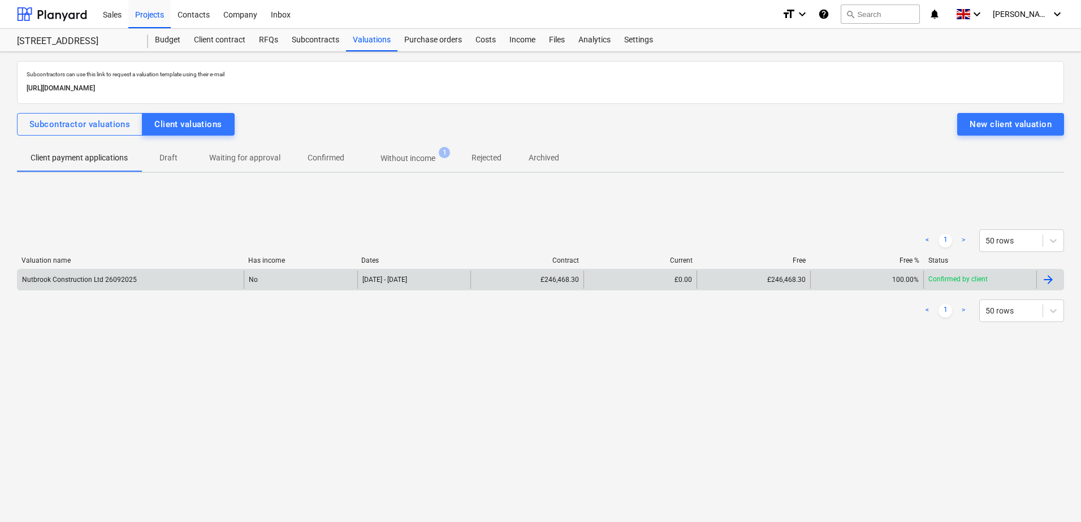
drag, startPoint x: 272, startPoint y: 275, endPoint x: 209, endPoint y: 278, distance: 63.4
click at [209, 278] on div "Nutbrook Construction Ltd 26092025" at bounding box center [131, 280] width 226 height 18
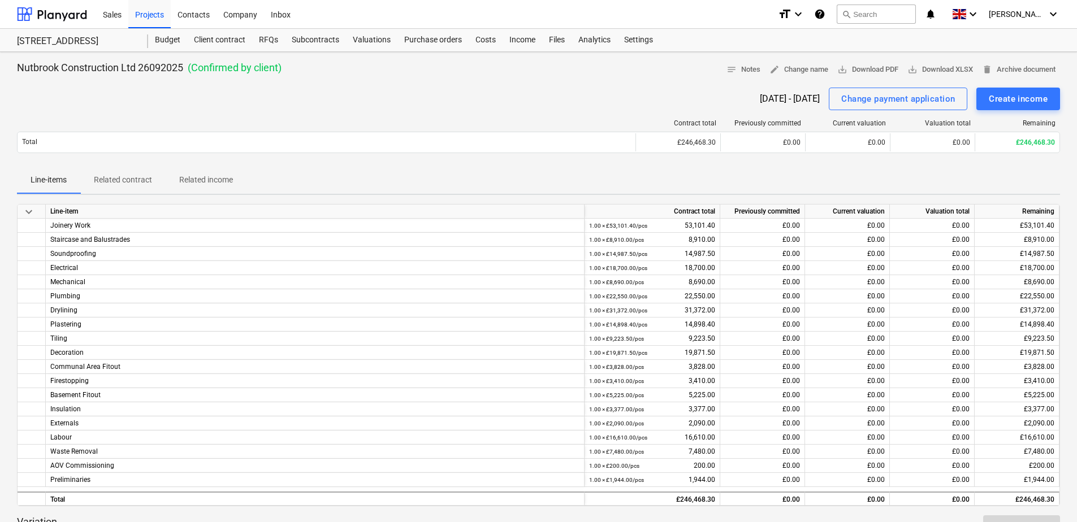
click at [768, 60] on div "Nutbrook Construction Ltd 26092025 ( Confirmed by client ) notes Notes edit Cha…" at bounding box center [538, 406] width 1077 height 708
click at [768, 64] on span "delete Archive document" at bounding box center [1018, 69] width 73 height 13
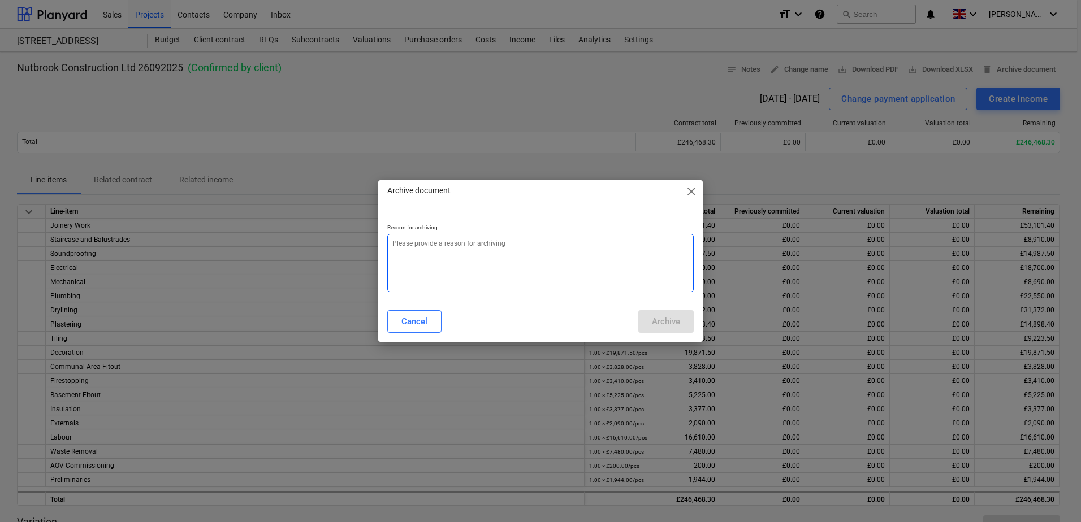
click at [522, 265] on textarea at bounding box center [540, 263] width 306 height 58
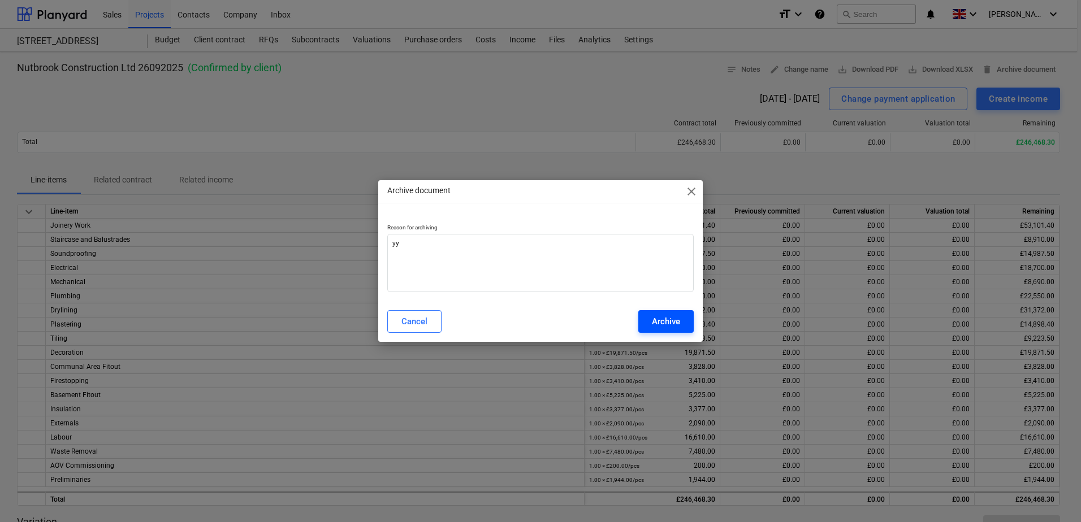
click at [651, 322] on button "Archive" at bounding box center [665, 321] width 55 height 23
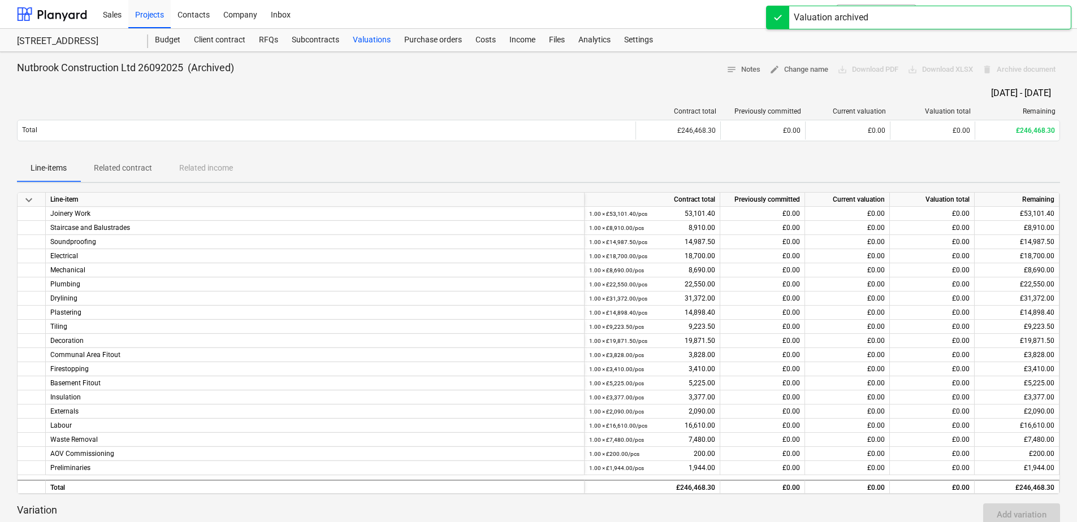
click at [365, 44] on div "Valuations" at bounding box center [371, 40] width 51 height 23
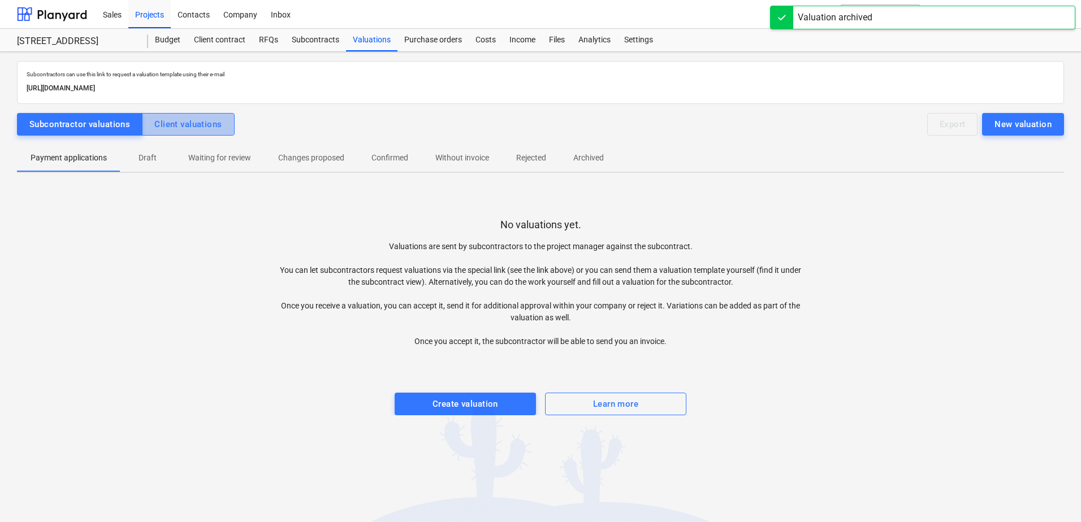
click at [197, 122] on div "Client valuations" at bounding box center [187, 124] width 67 height 15
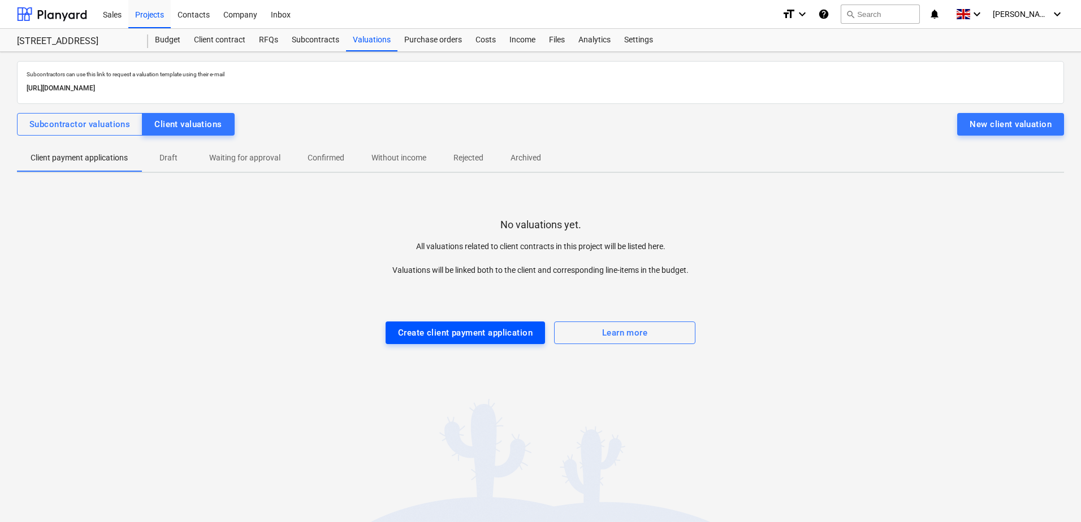
click at [504, 339] on div "Create client payment application" at bounding box center [465, 333] width 135 height 15
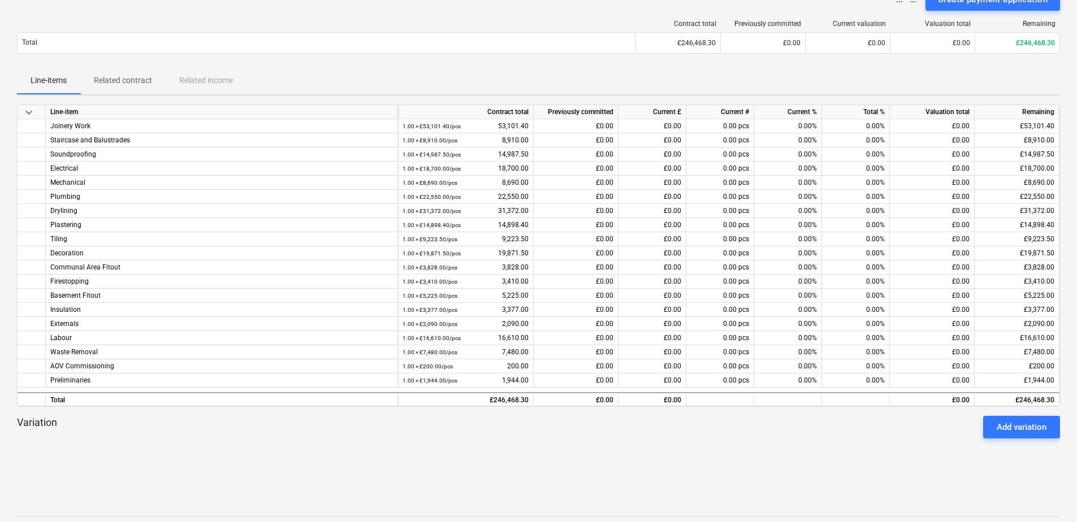
scroll to position [57, 0]
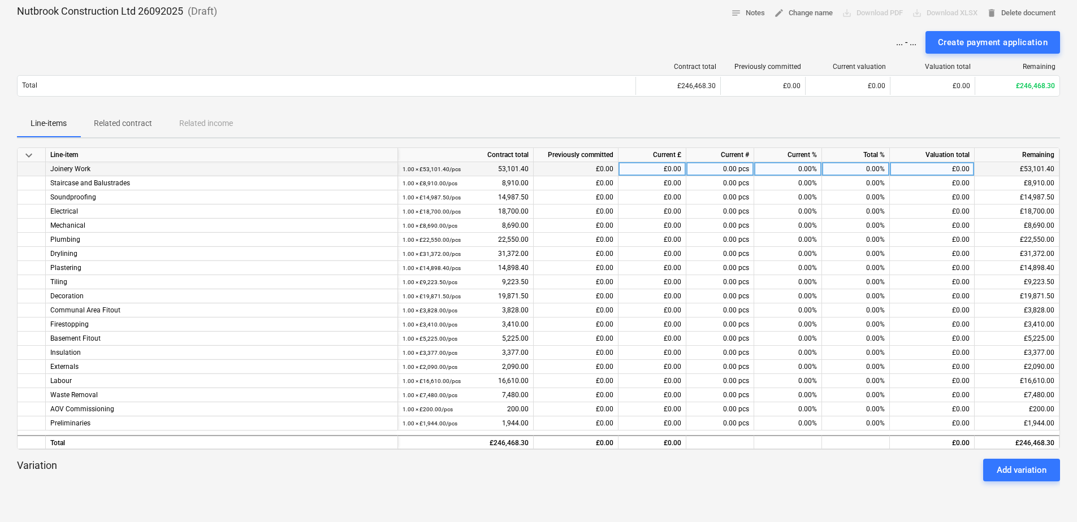
click at [768, 171] on div "0.00%" at bounding box center [788, 169] width 68 height 14
click at [768, 121] on div "Line-items Related contract Related income" at bounding box center [538, 123] width 1043 height 27
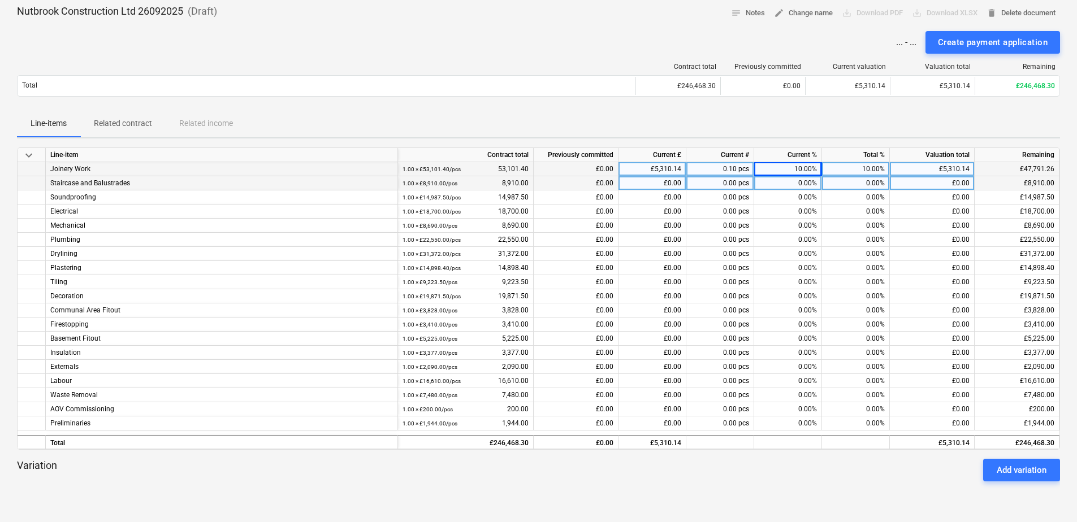
click at [768, 180] on div "0.00%" at bounding box center [788, 183] width 68 height 14
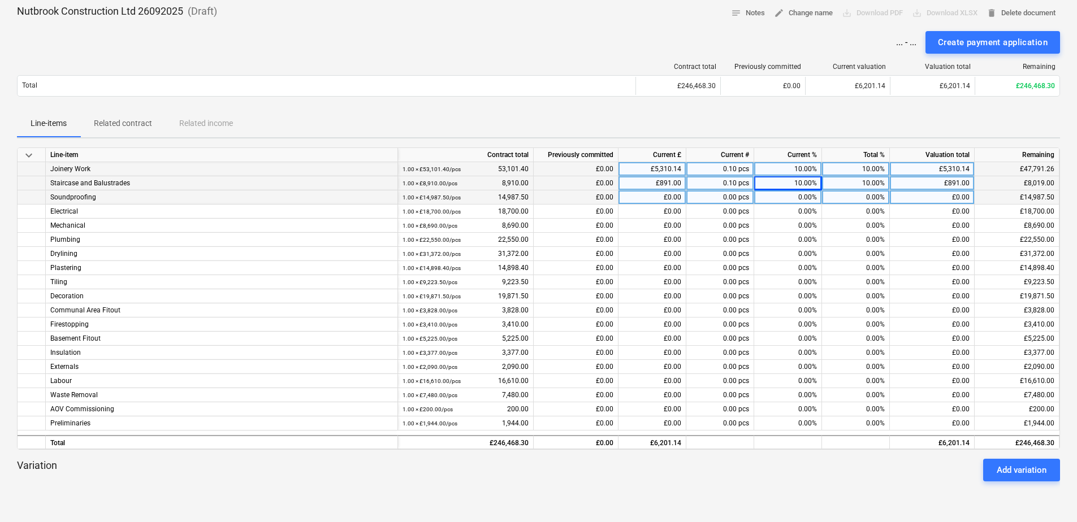
click at [768, 200] on div "0.00%" at bounding box center [788, 198] width 68 height 14
click at [768, 173] on div "10.00%" at bounding box center [788, 169] width 68 height 14
click at [768, 182] on div "10.00%" at bounding box center [788, 183] width 68 height 14
click at [768, 194] on div "10.00%" at bounding box center [788, 198] width 68 height 14
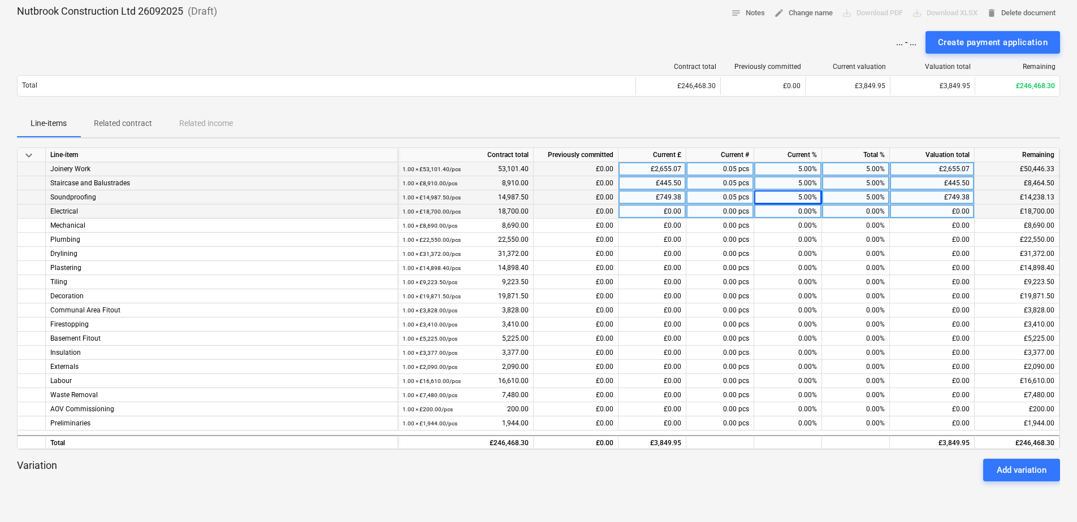
click at [768, 211] on div "0.00%" at bounding box center [788, 212] width 68 height 14
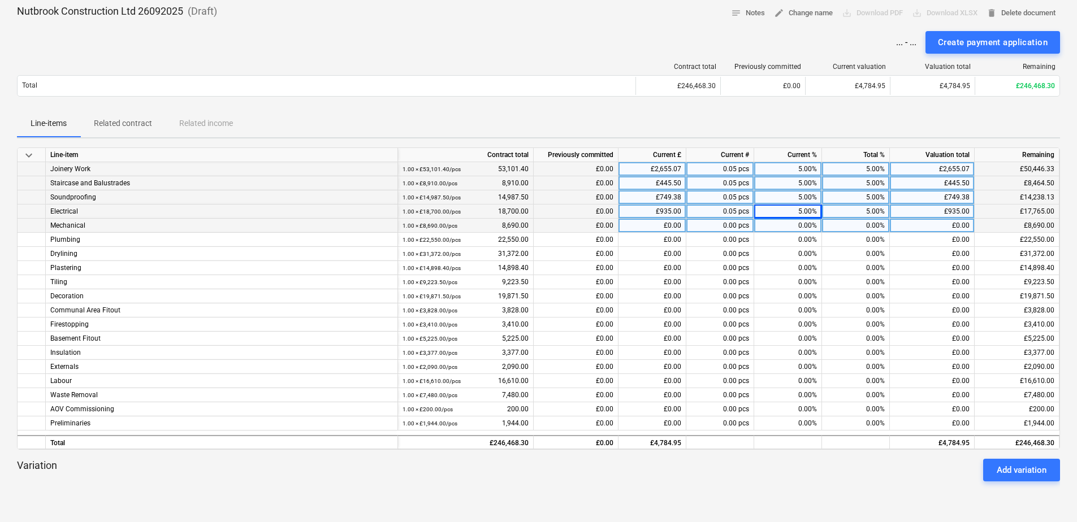
click at [768, 225] on div "0.00%" at bounding box center [788, 226] width 68 height 14
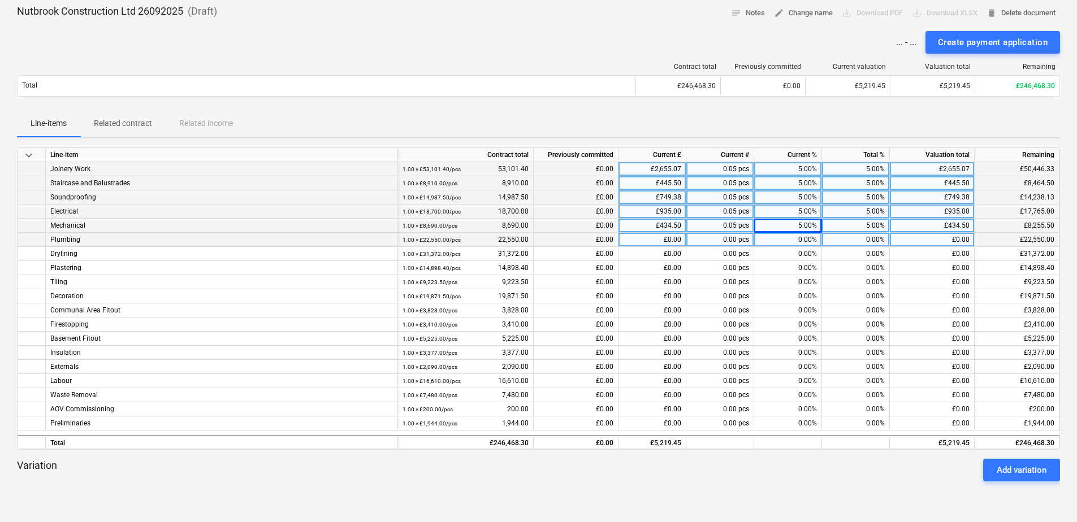
click at [768, 241] on div "0.00%" at bounding box center [788, 240] width 68 height 14
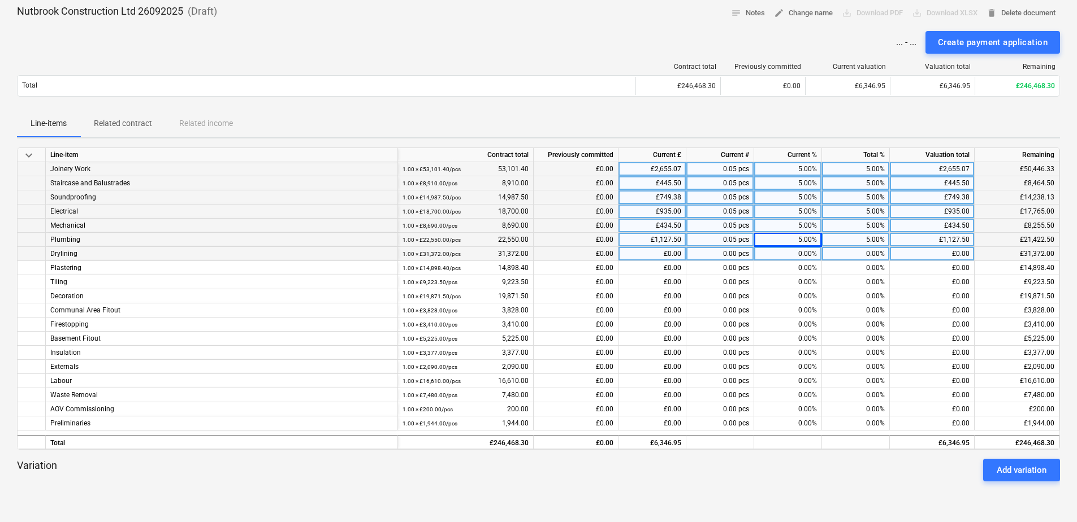
click at [768, 256] on div "0.00%" at bounding box center [788, 254] width 68 height 14
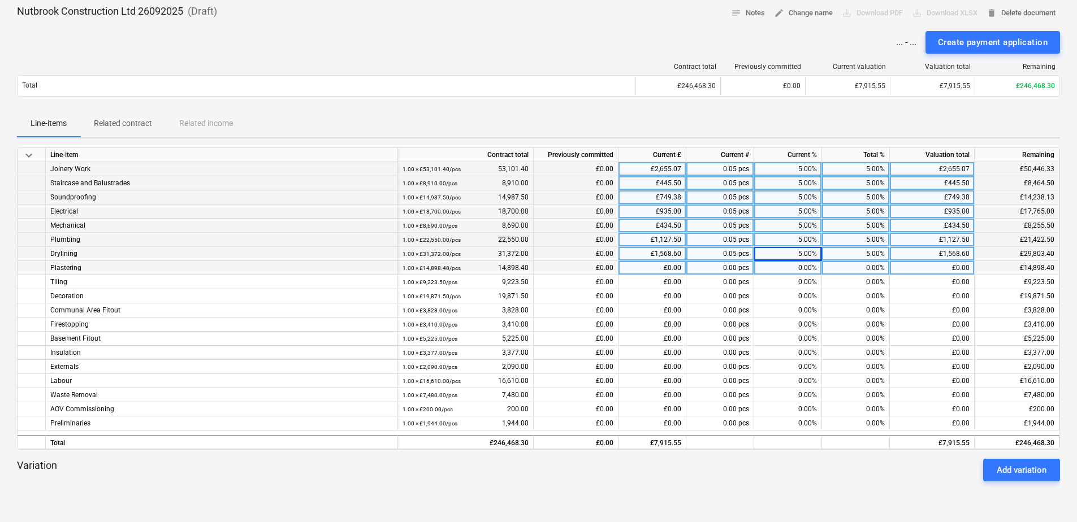
click at [768, 269] on div "0.00%" at bounding box center [788, 268] width 68 height 14
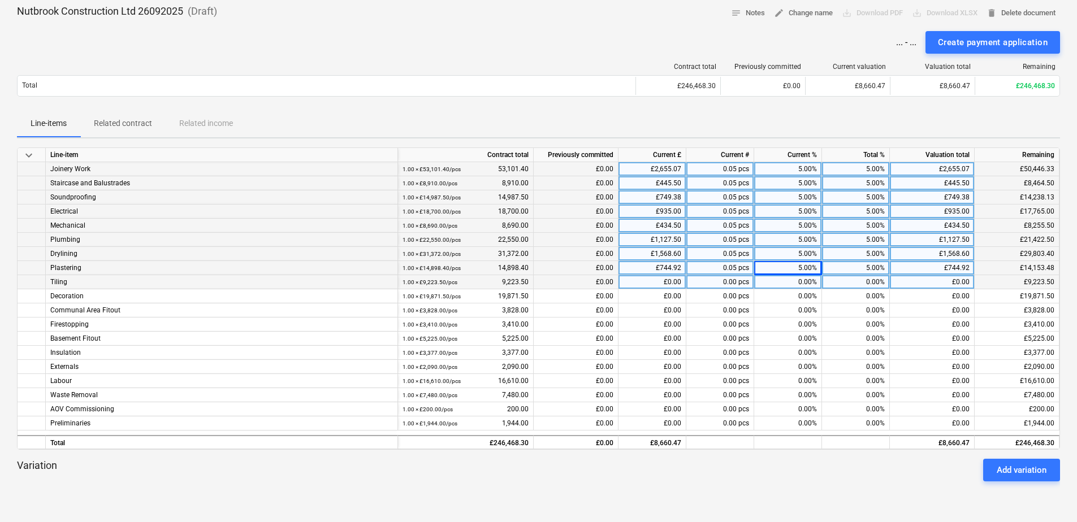
click at [768, 282] on div "0.00%" at bounding box center [788, 282] width 68 height 14
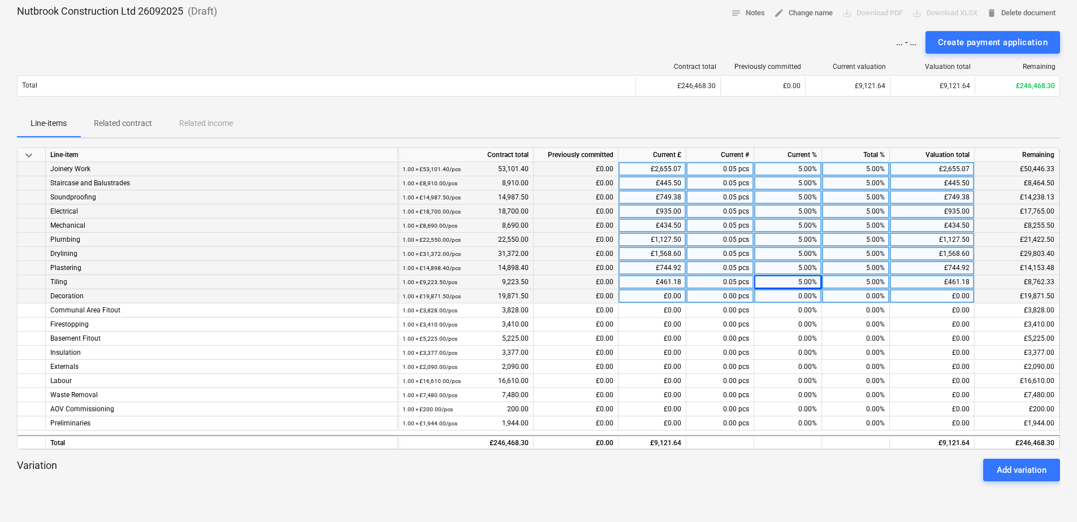
click at [768, 295] on div "0.00%" at bounding box center [788, 296] width 68 height 14
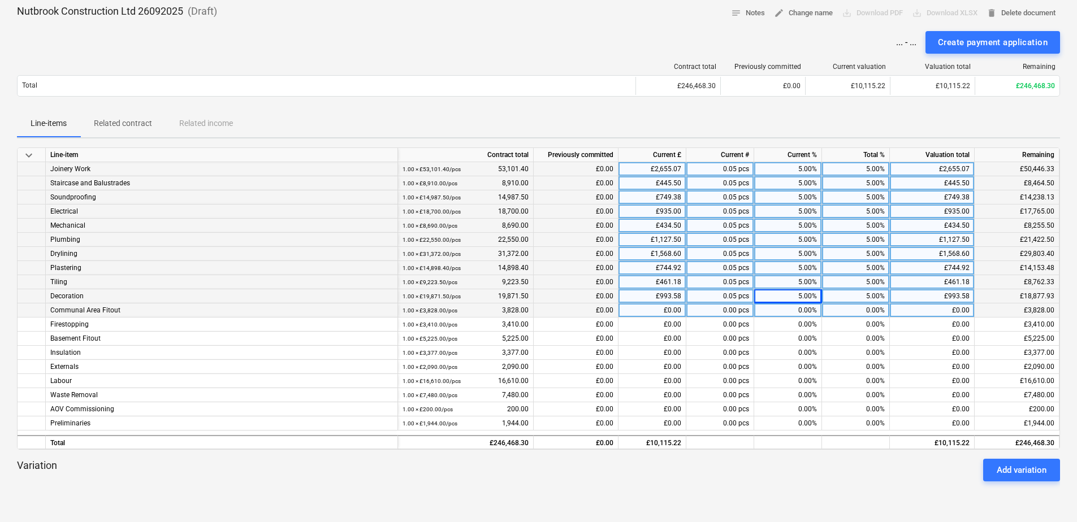
click at [768, 309] on div "0.00%" at bounding box center [788, 311] width 68 height 14
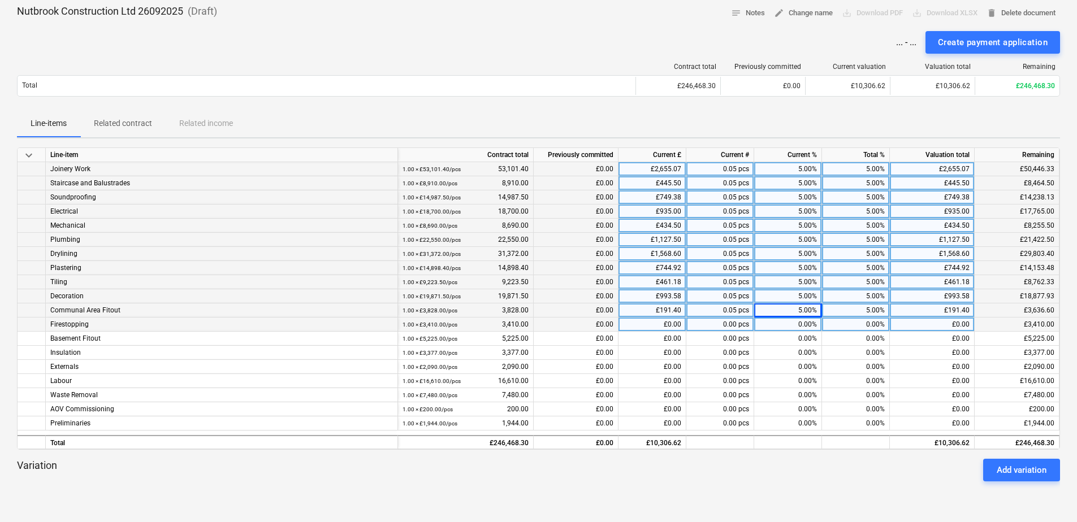
click at [768, 321] on div "0.00%" at bounding box center [788, 325] width 68 height 14
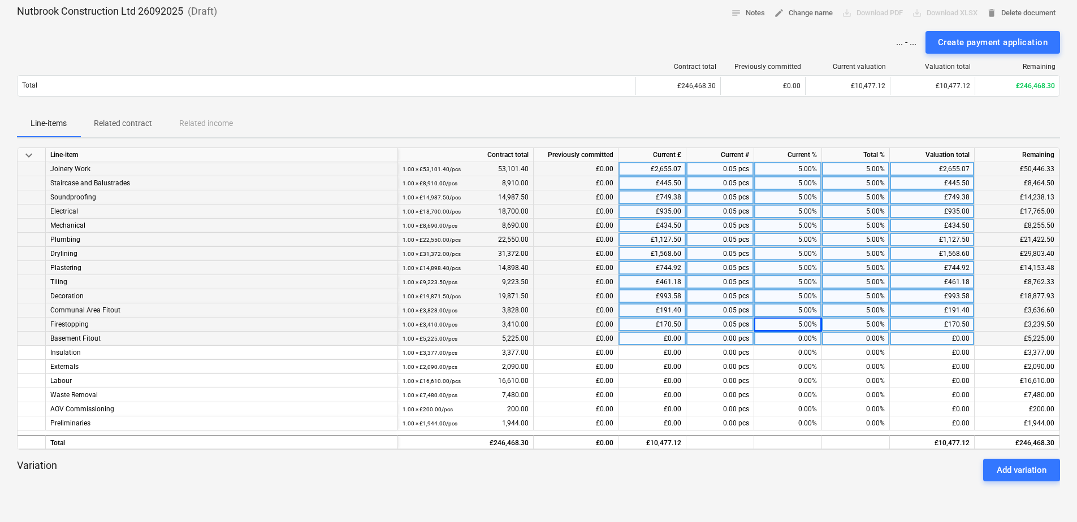
click at [768, 337] on div "0.00%" at bounding box center [788, 339] width 68 height 14
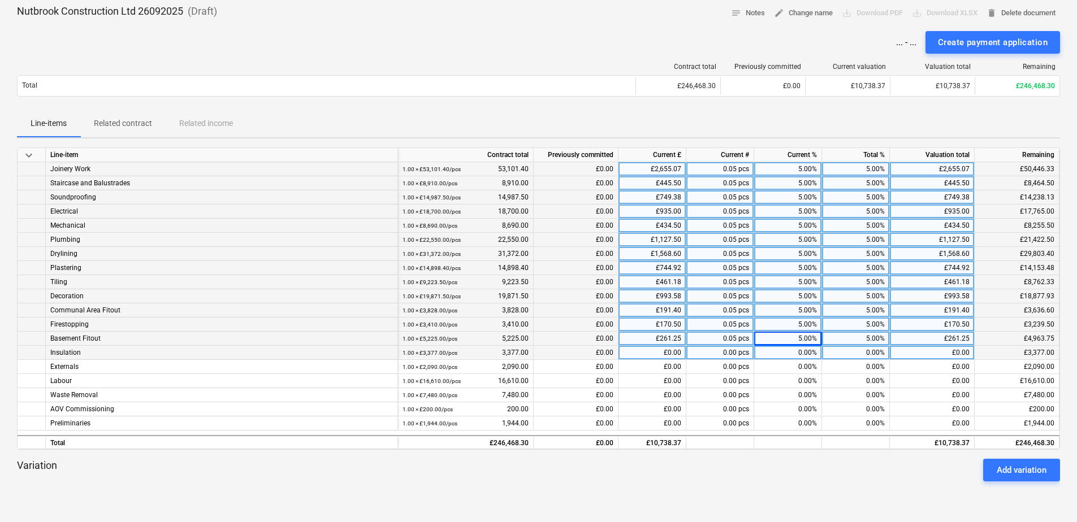
click at [768, 350] on div "0.00%" at bounding box center [788, 353] width 68 height 14
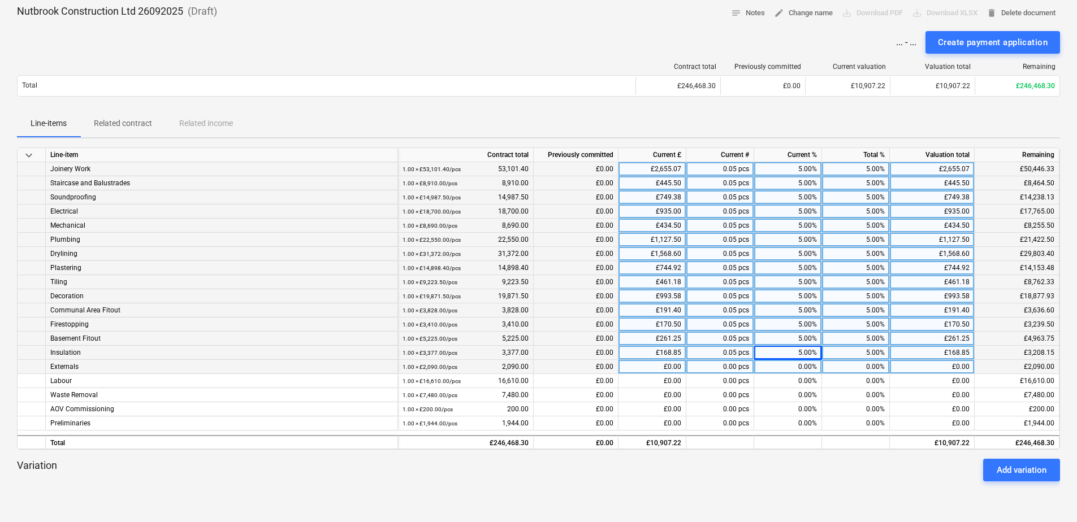
click at [768, 363] on div "0.00%" at bounding box center [788, 367] width 68 height 14
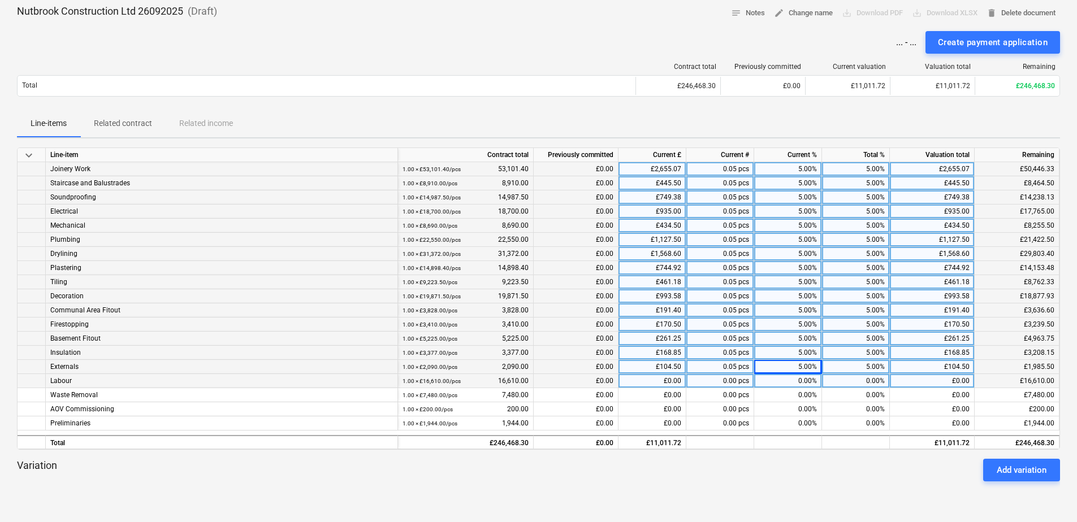
click at [768, 377] on div "0.00%" at bounding box center [788, 381] width 68 height 14
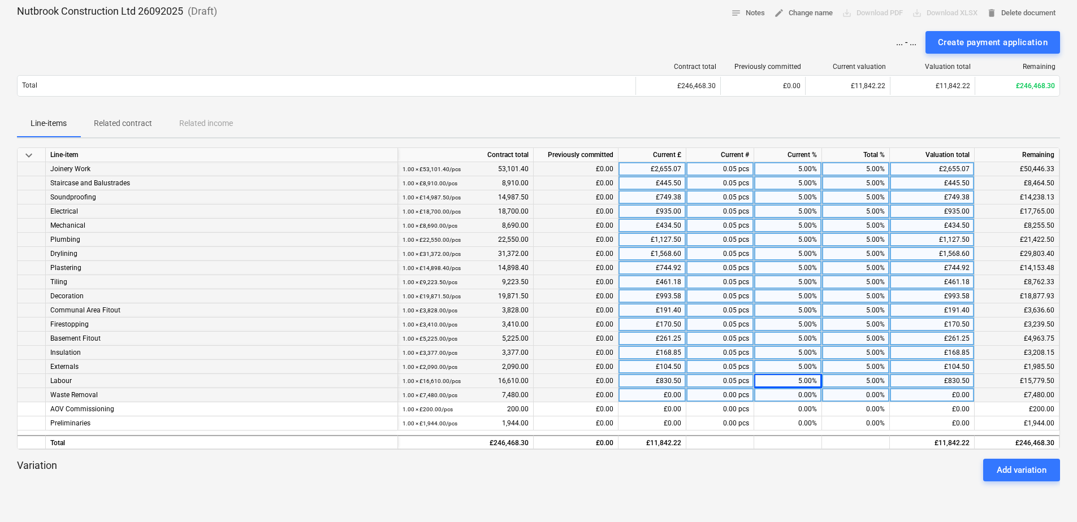
click at [768, 396] on div "0.00%" at bounding box center [788, 395] width 68 height 14
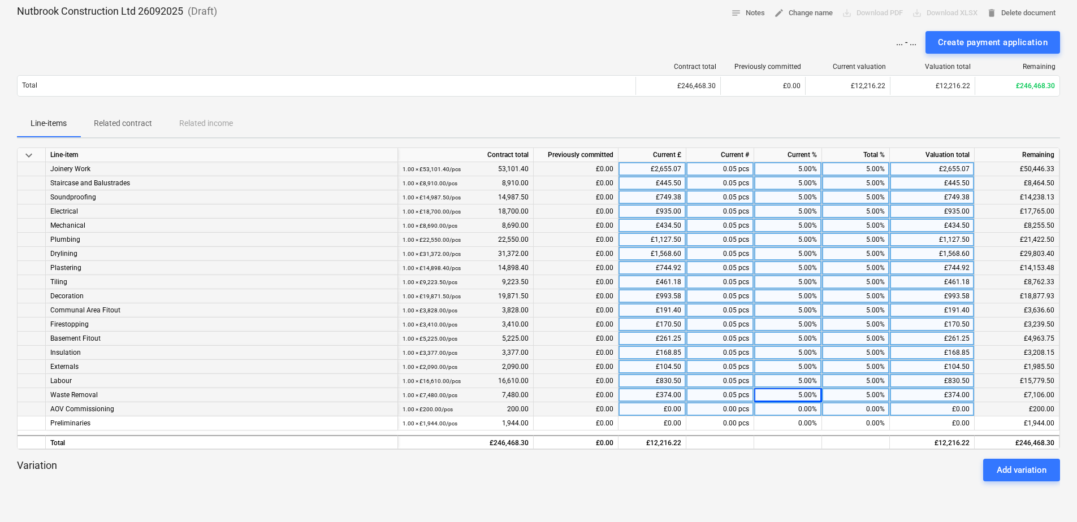
click at [768, 408] on div "0.00%" at bounding box center [788, 410] width 68 height 14
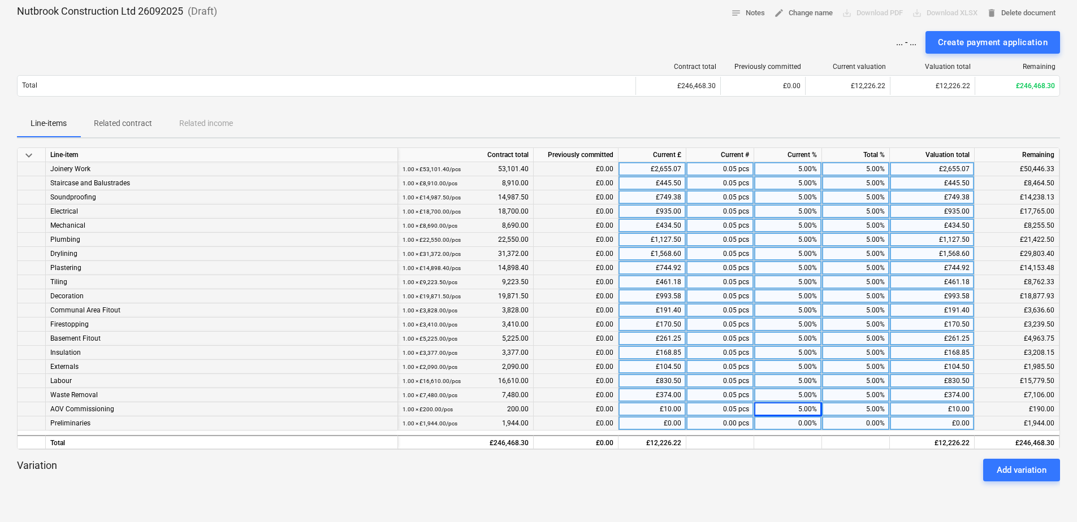
click at [768, 422] on div "0.00%" at bounding box center [788, 424] width 68 height 14
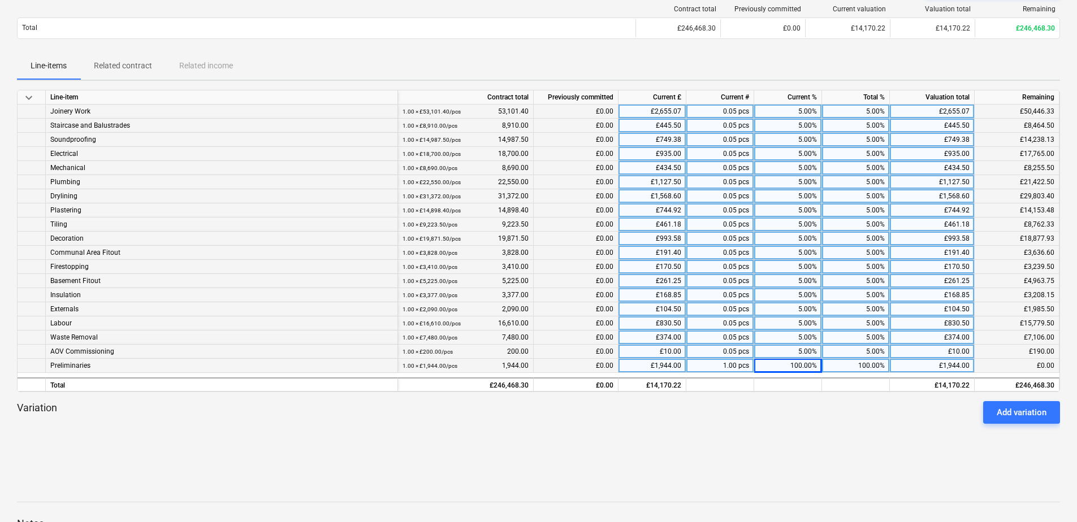
scroll to position [0, 0]
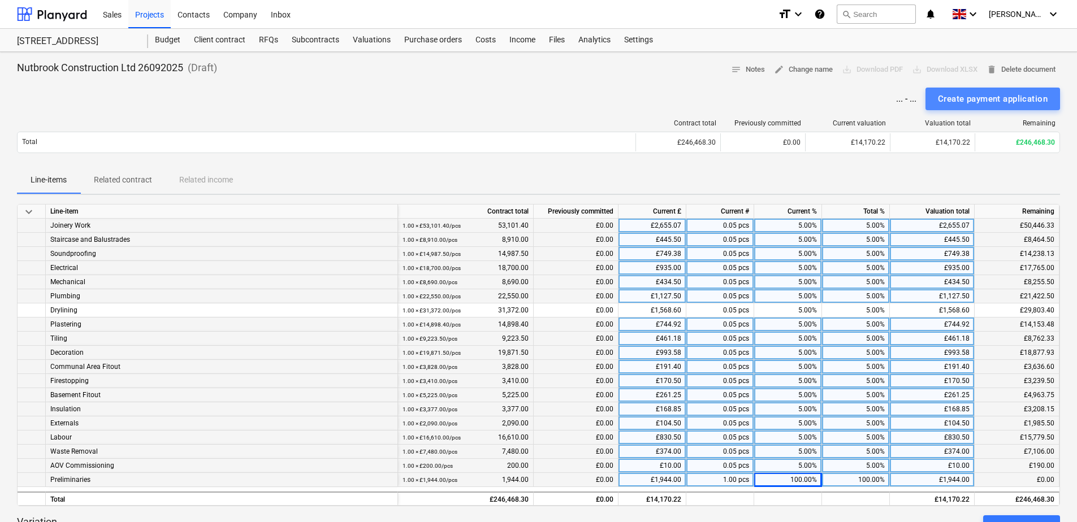
click at [768, 99] on div "Create payment application" at bounding box center [993, 99] width 110 height 15
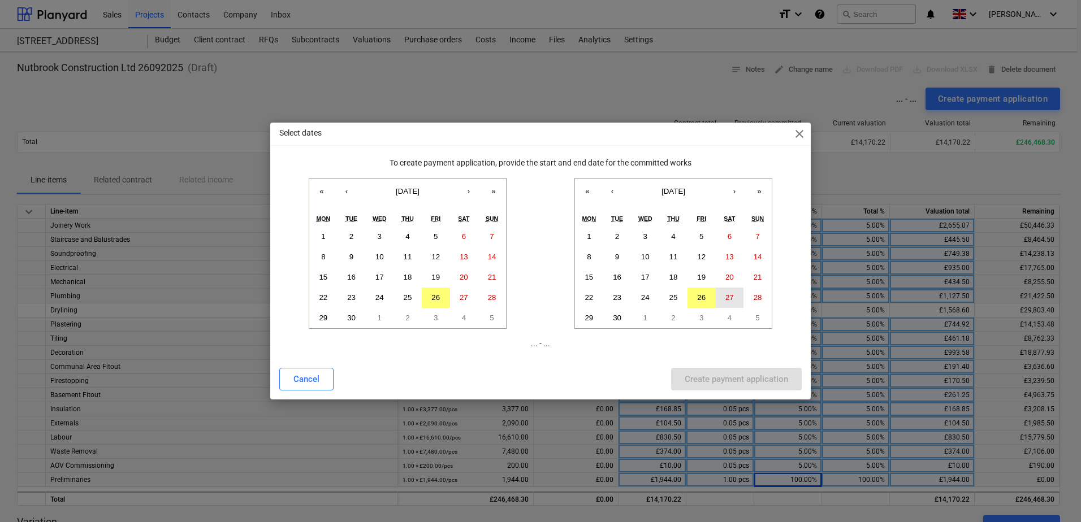
click at [732, 295] on abbr "27" at bounding box center [729, 297] width 8 height 8
click at [436, 296] on abbr "26" at bounding box center [435, 297] width 8 height 8
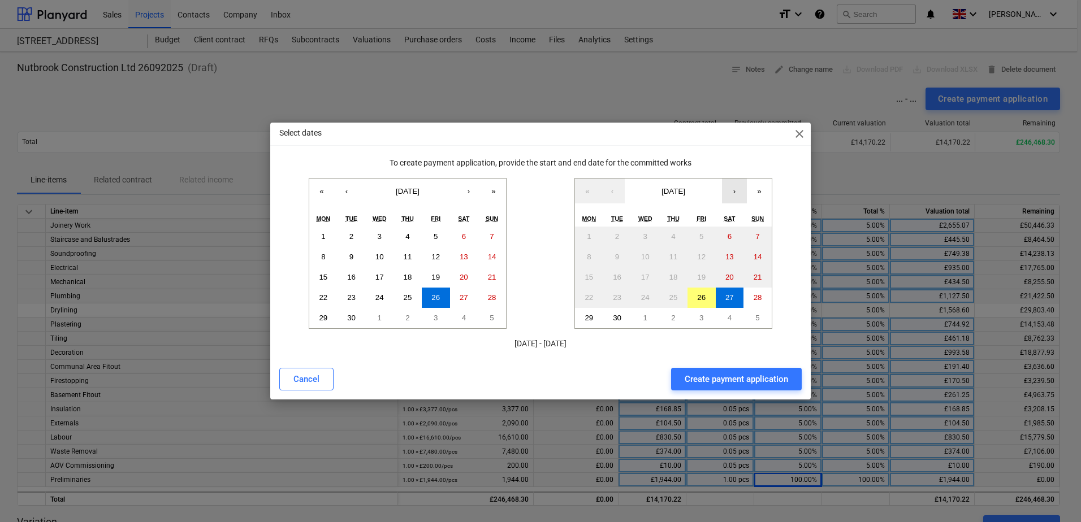
click at [730, 187] on button "›" at bounding box center [734, 191] width 25 height 25
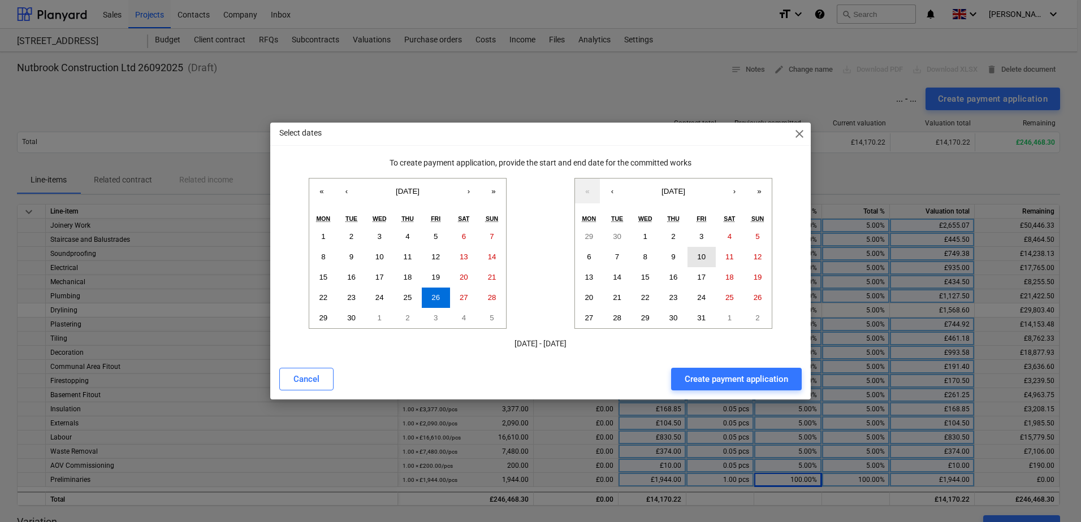
click at [694, 252] on button "10" at bounding box center [701, 257] width 28 height 20
click at [724, 380] on div "Create payment application" at bounding box center [736, 379] width 103 height 15
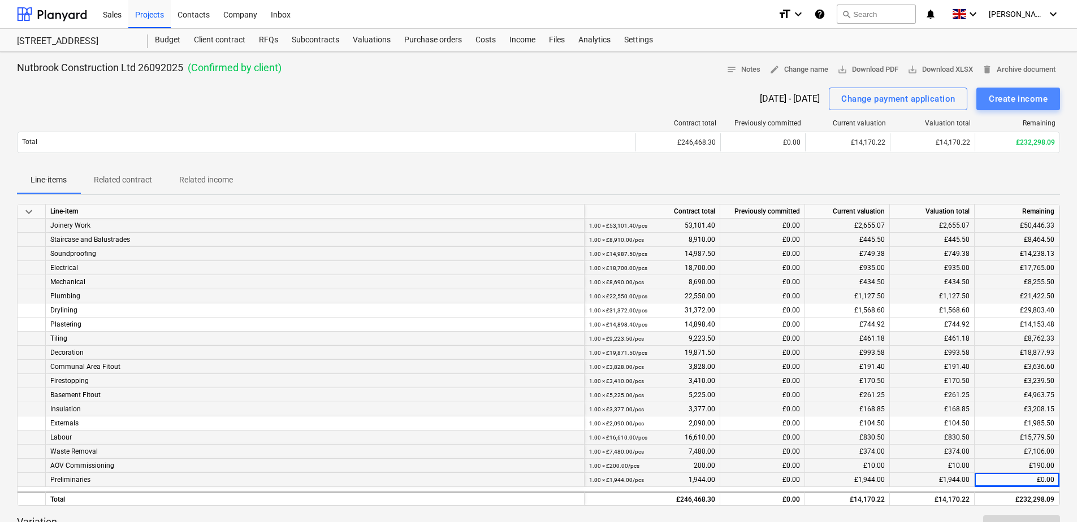
click at [768, 99] on div "Create income" at bounding box center [1018, 99] width 59 height 15
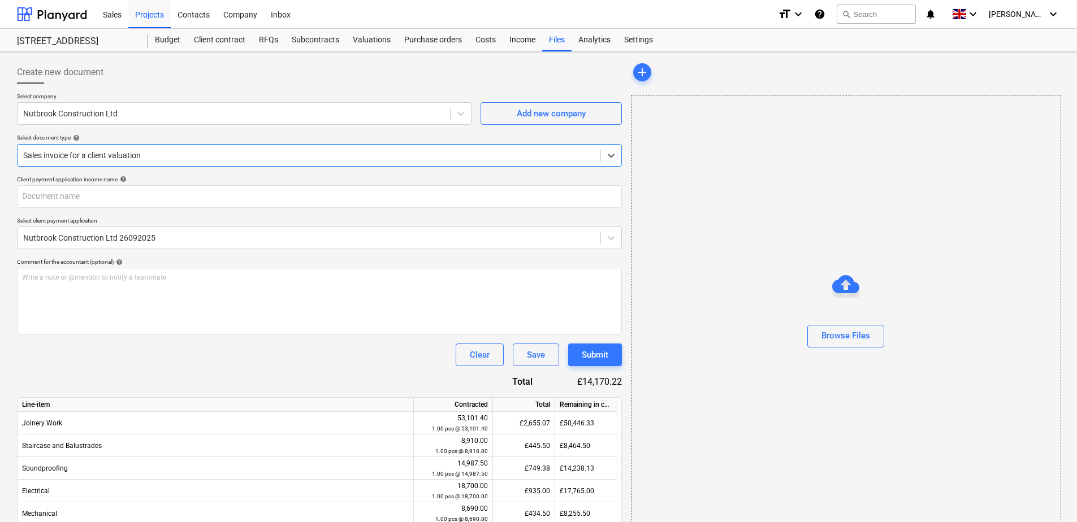
click at [317, 144] on div "Sales invoice for a client valuation" at bounding box center [319, 155] width 605 height 23
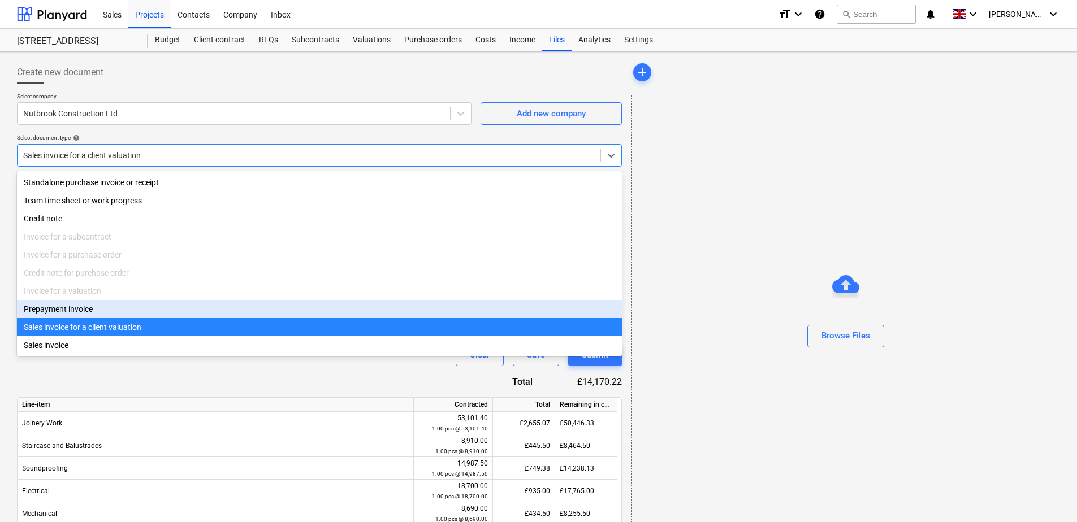
click at [118, 318] on div "Prepayment invoice" at bounding box center [319, 309] width 605 height 18
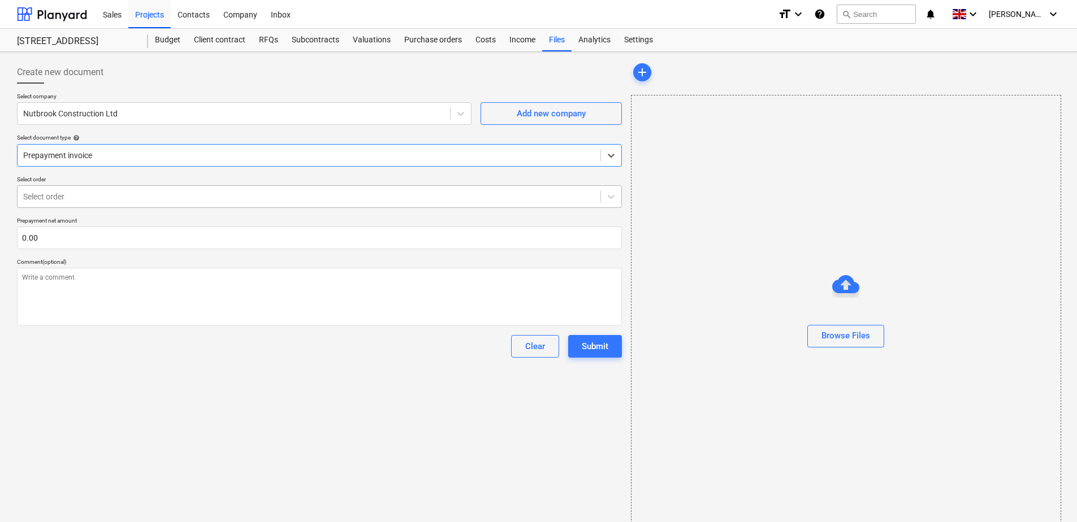
click at [107, 198] on div at bounding box center [309, 196] width 572 height 11
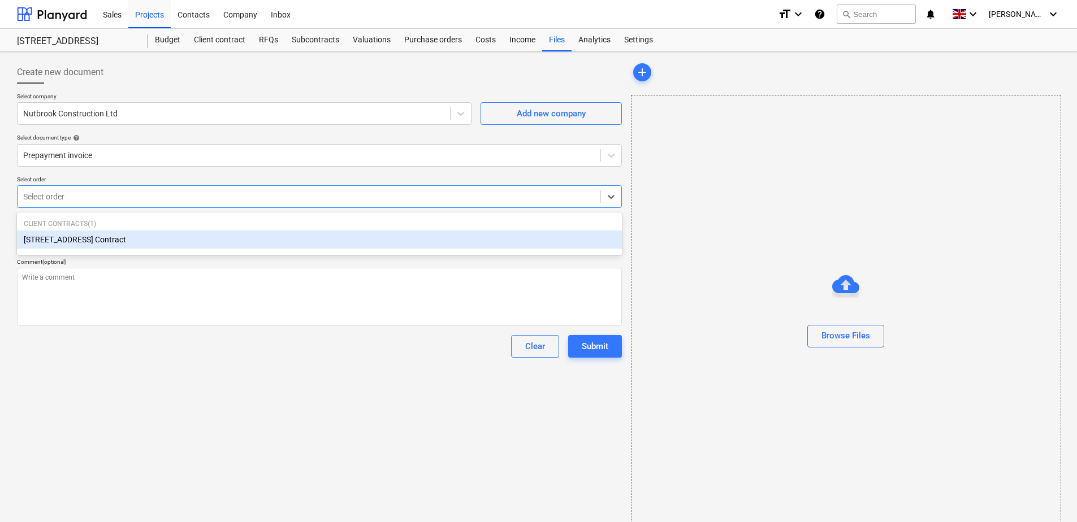
click at [107, 236] on div "129 Lower Richmond Road Contract" at bounding box center [319, 240] width 605 height 18
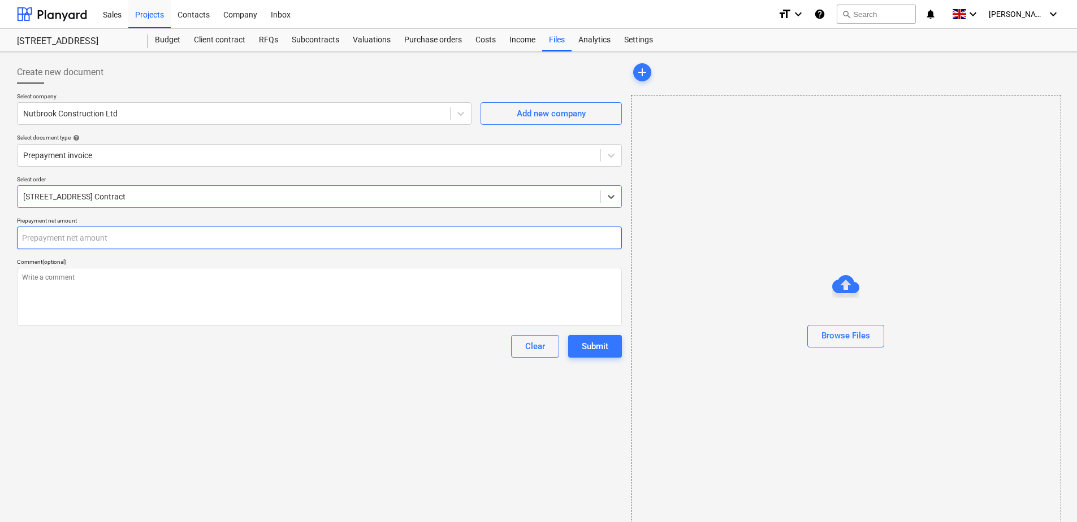
click at [102, 236] on input "text" at bounding box center [319, 238] width 605 height 23
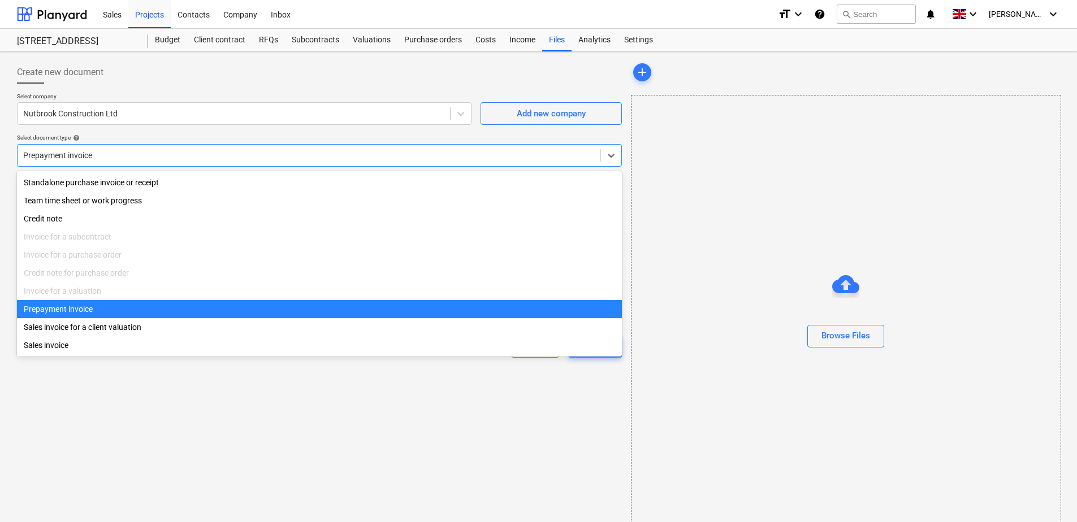
click at [135, 145] on div "Prepayment invoice" at bounding box center [319, 155] width 605 height 23
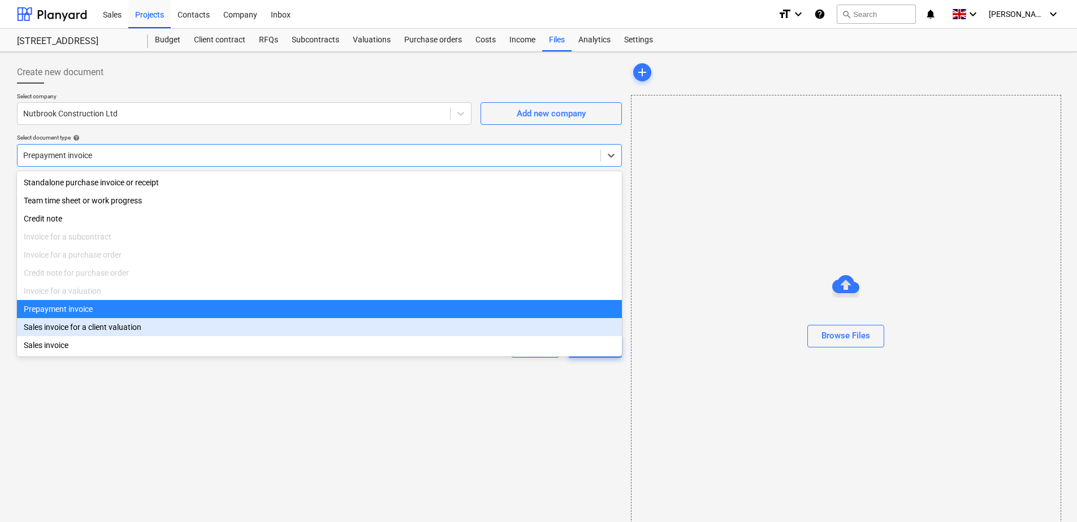
click at [139, 333] on div "Sales invoice for a client valuation" at bounding box center [319, 327] width 605 height 18
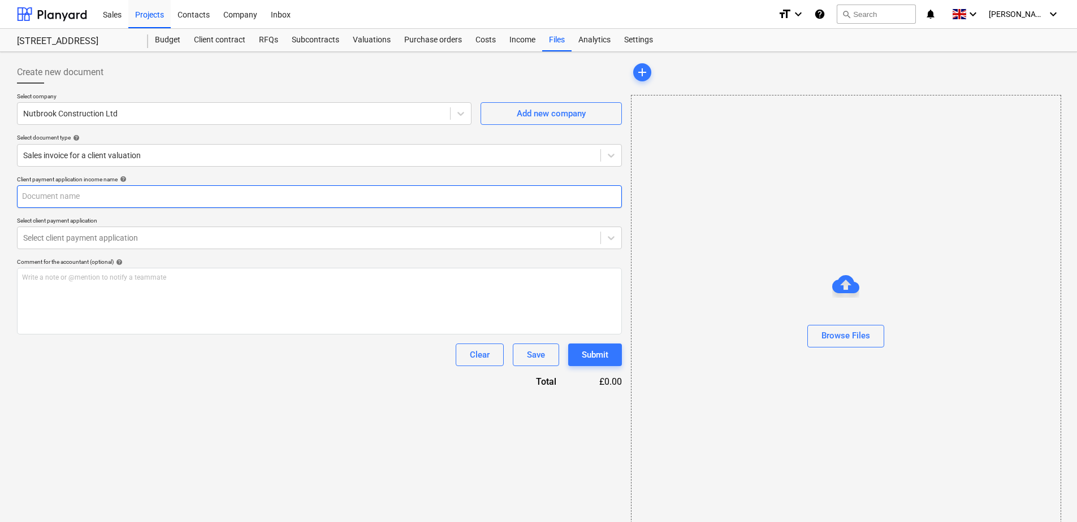
click at [122, 199] on input "text" at bounding box center [319, 196] width 605 height 23
click at [126, 194] on input "text" at bounding box center [319, 196] width 605 height 23
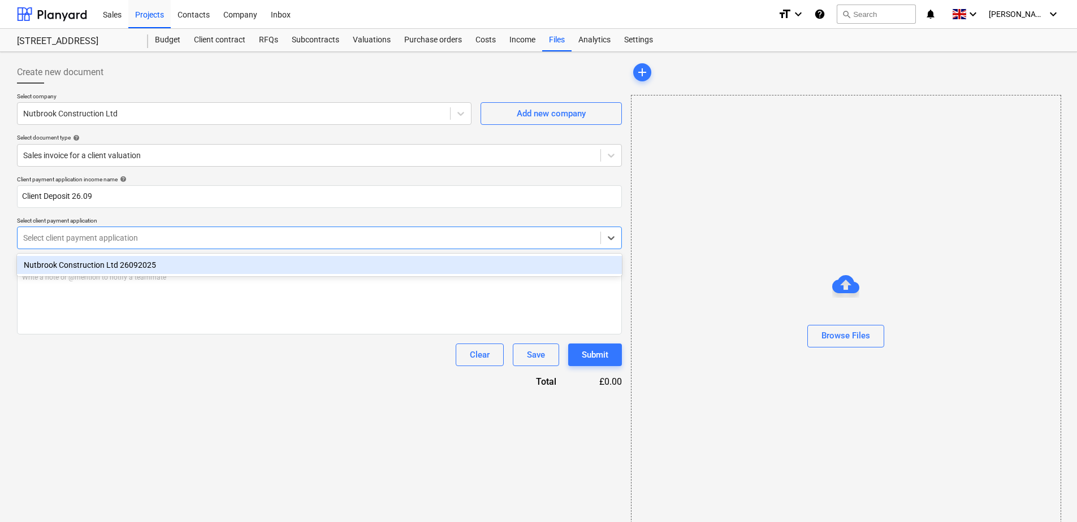
click at [175, 235] on div at bounding box center [309, 237] width 572 height 11
click at [168, 264] on div "Nutbrook Construction Ltd 26092025" at bounding box center [319, 265] width 605 height 18
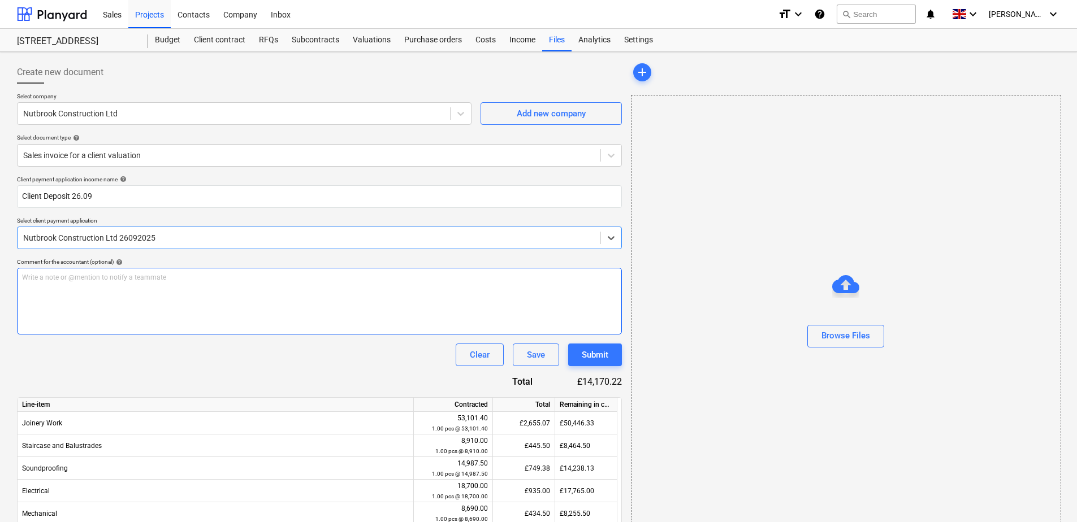
click at [118, 287] on div "Write a note or @mention to notify a teammate ﻿" at bounding box center [319, 301] width 605 height 67
click at [768, 345] on button "Browse Files" at bounding box center [845, 336] width 77 height 23
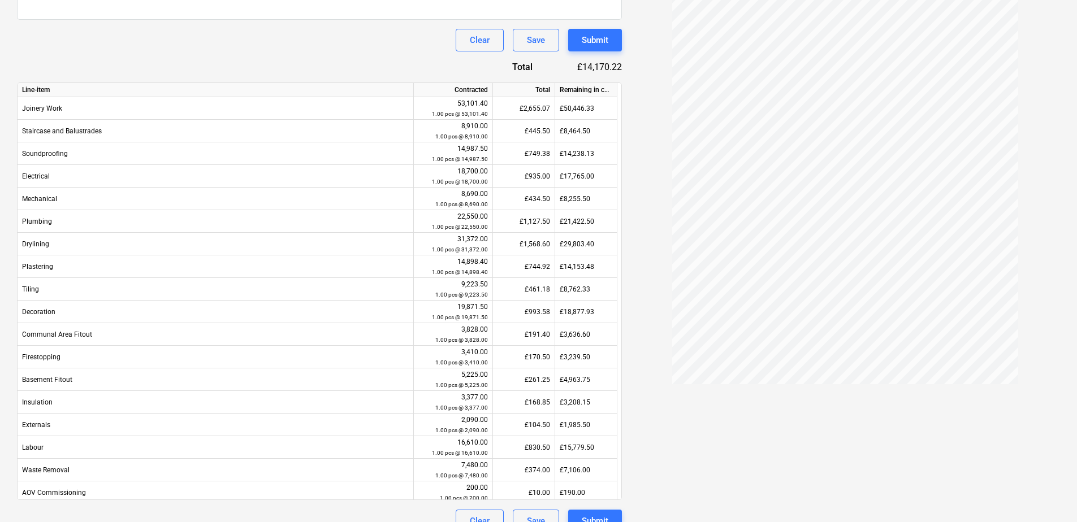
scroll to position [334, 0]
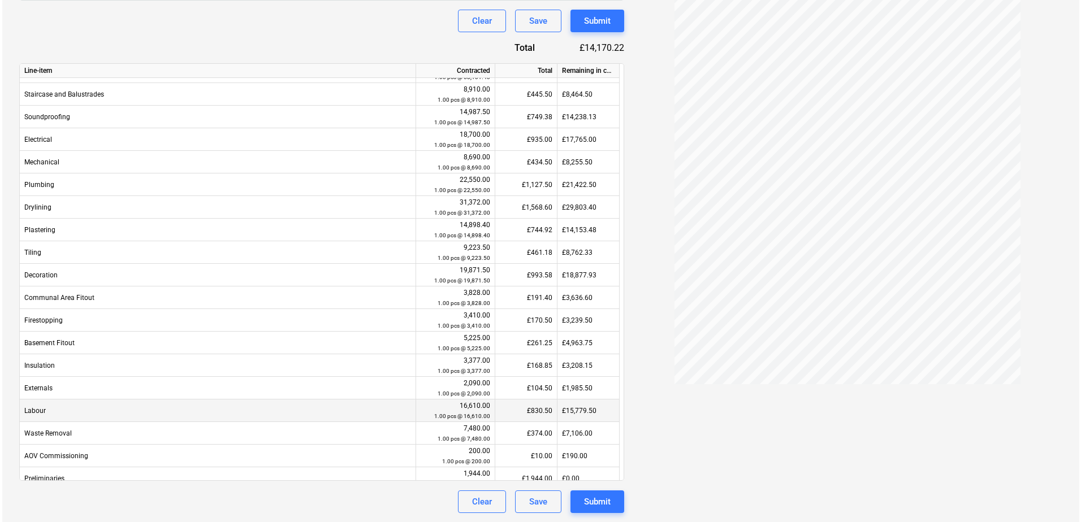
scroll to position [27, 0]
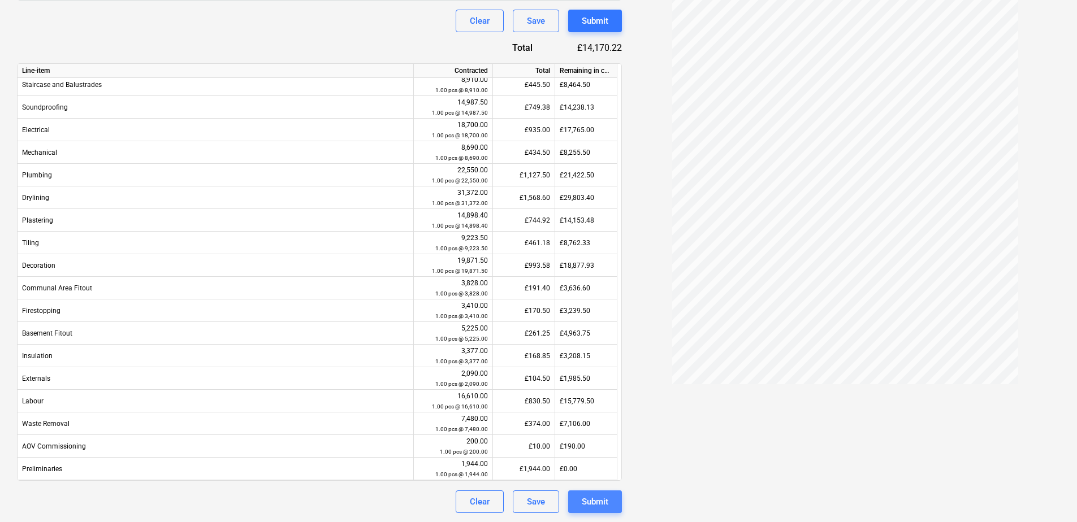
click at [592, 427] on div "Submit" at bounding box center [595, 502] width 27 height 15
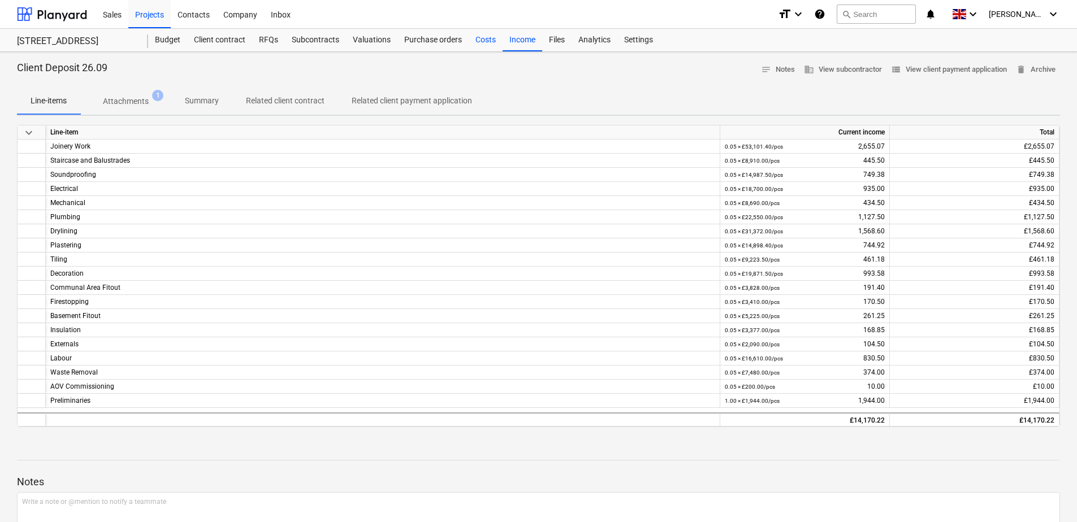
click at [490, 44] on div "Costs" at bounding box center [486, 40] width 34 height 23
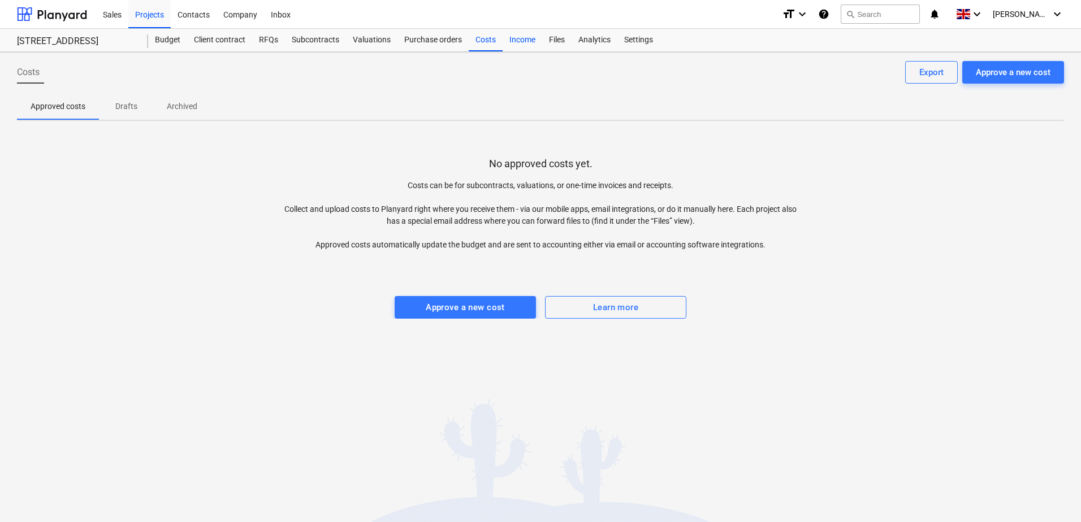
click at [518, 41] on div "Income" at bounding box center [523, 40] width 40 height 23
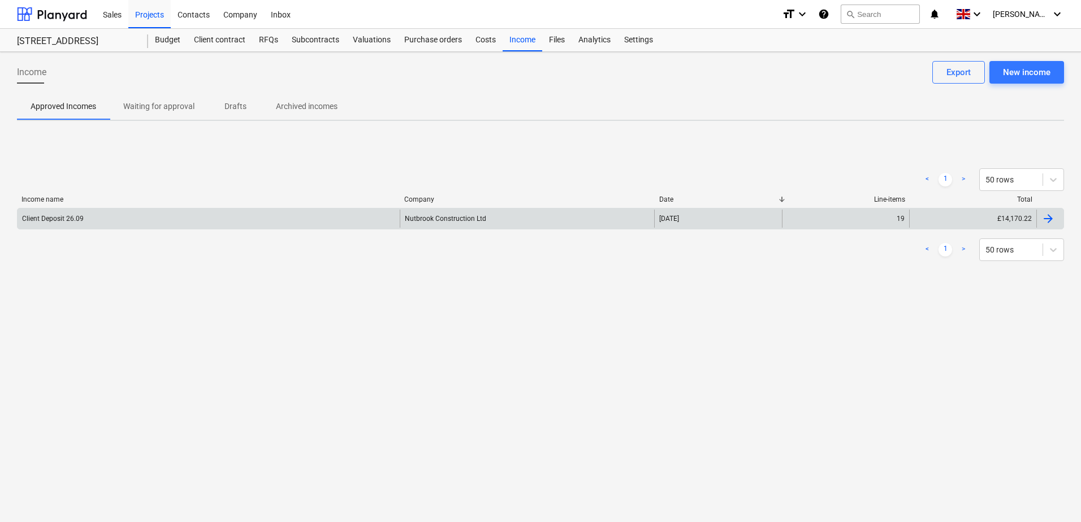
click at [137, 226] on div "Client Deposit 26.09" at bounding box center [209, 219] width 382 height 18
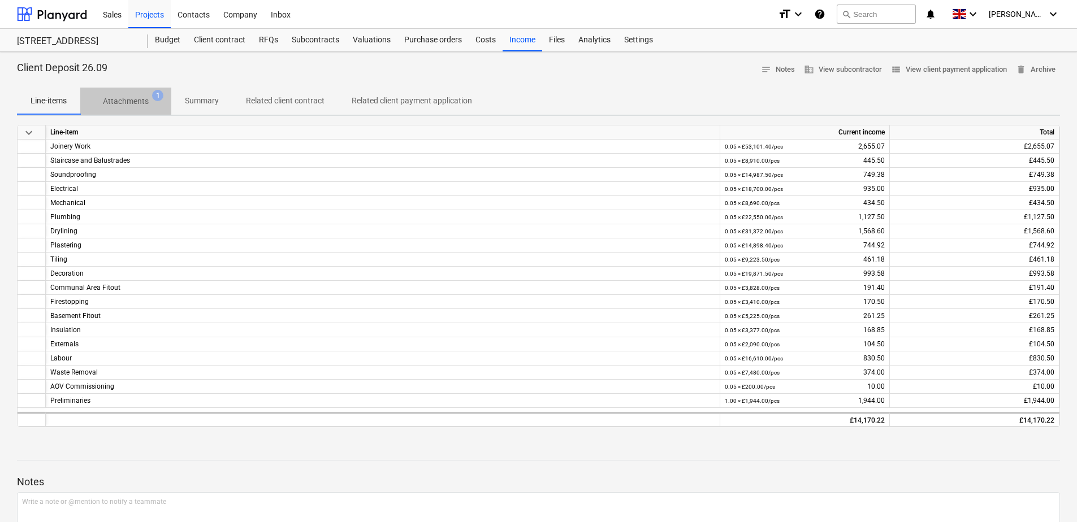
click at [134, 109] on span "Attachments 1" at bounding box center [125, 101] width 91 height 20
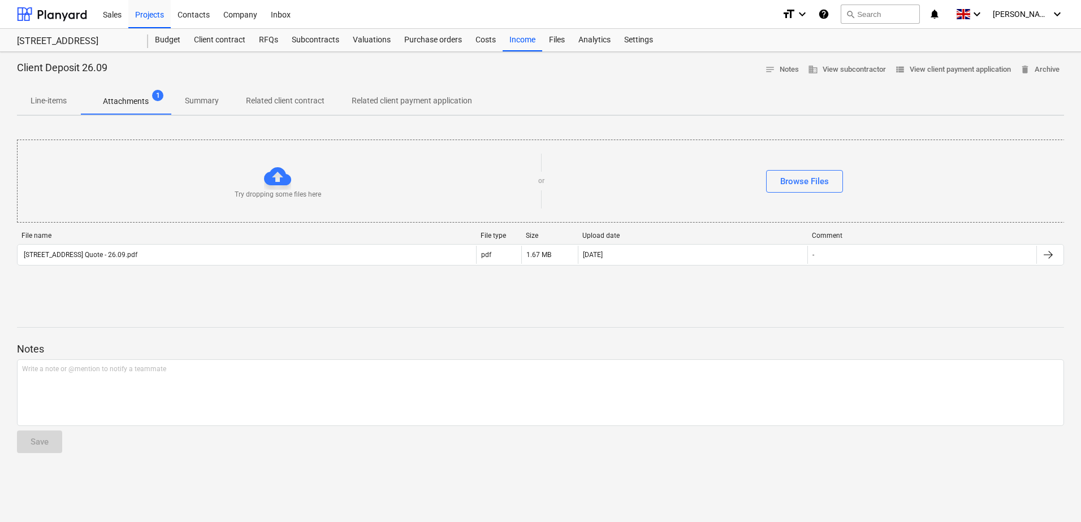
click at [206, 102] on p "Summary" at bounding box center [202, 101] width 34 height 12
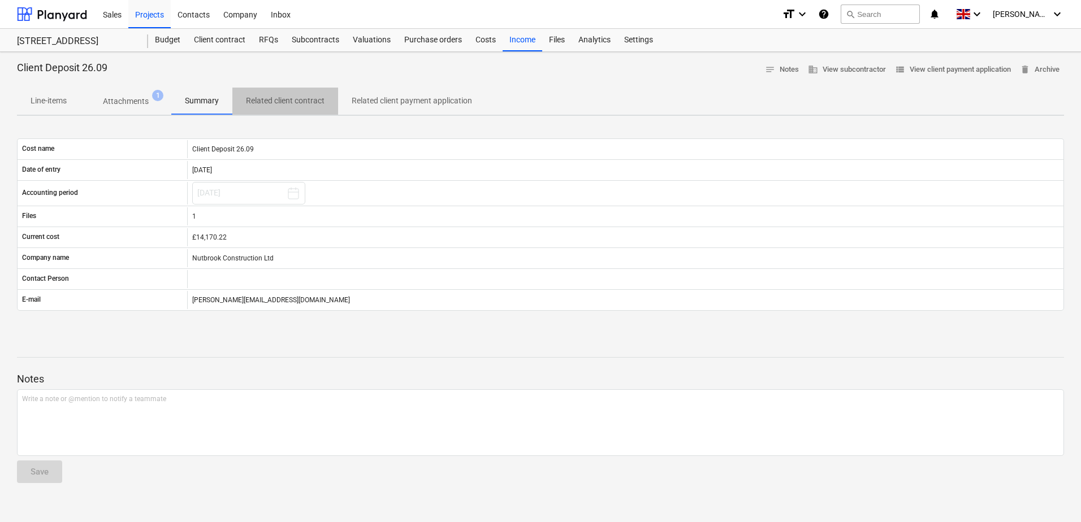
click at [265, 98] on p "Related client contract" at bounding box center [285, 101] width 79 height 12
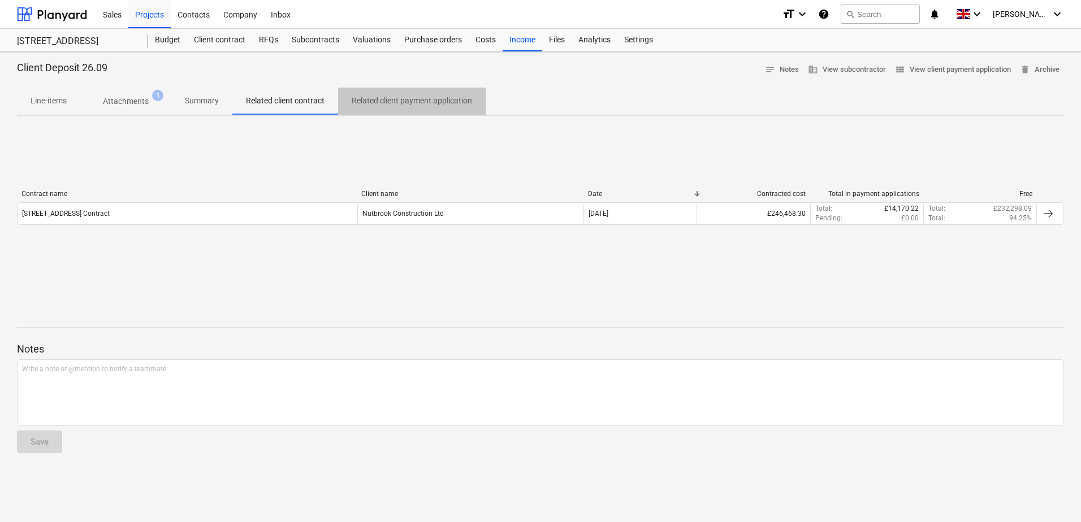
click at [354, 99] on p "Related client payment application" at bounding box center [412, 101] width 120 height 12
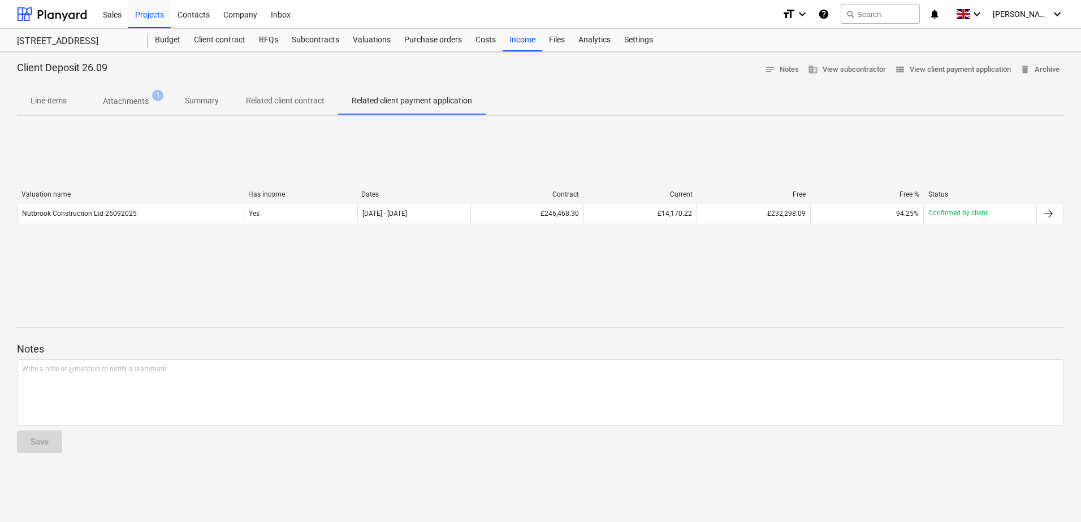
click at [49, 107] on p "Line-items" at bounding box center [49, 101] width 36 height 12
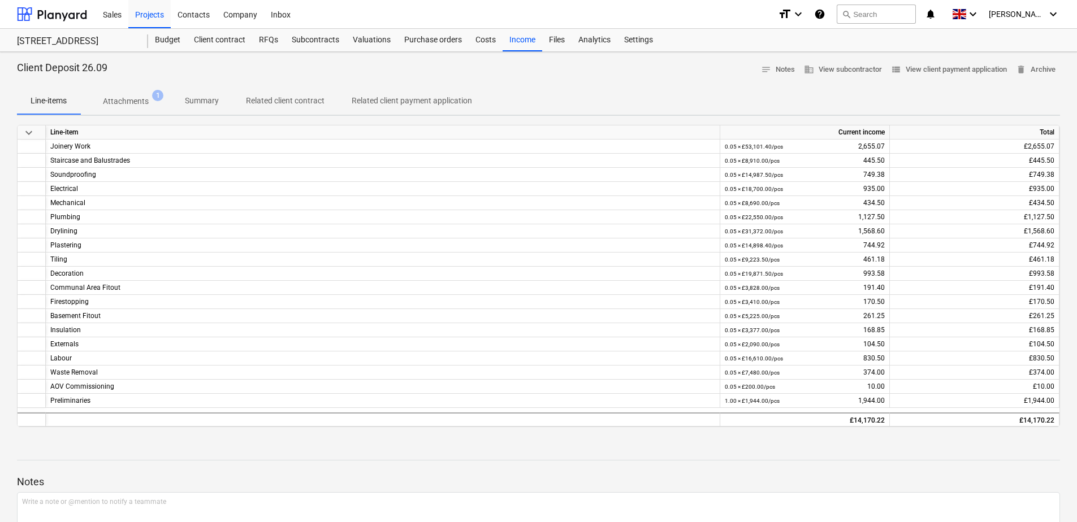
click at [438, 106] on p "Related client payment application" at bounding box center [412, 101] width 120 height 12
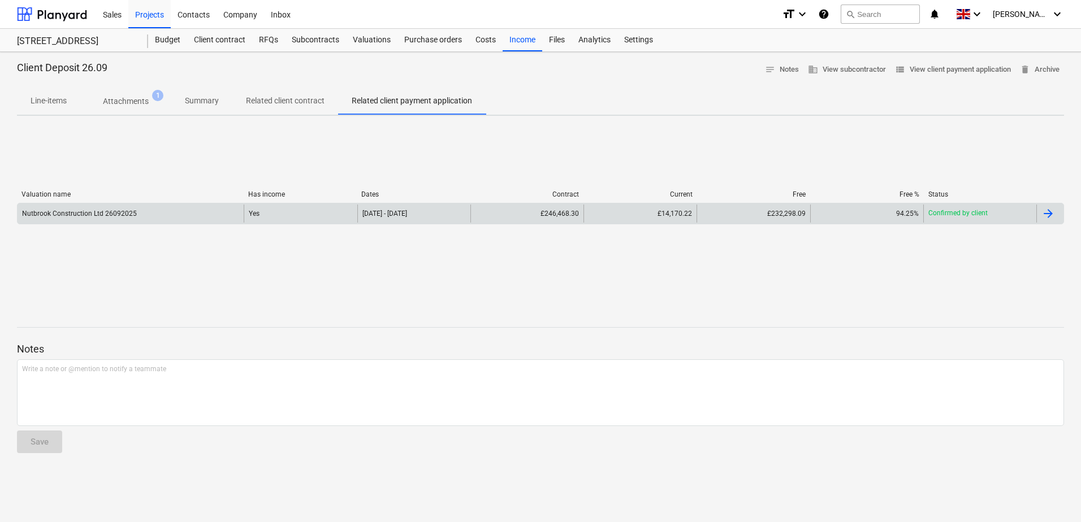
click at [206, 211] on div "Nutbrook Construction Ltd 26092025" at bounding box center [131, 214] width 226 height 18
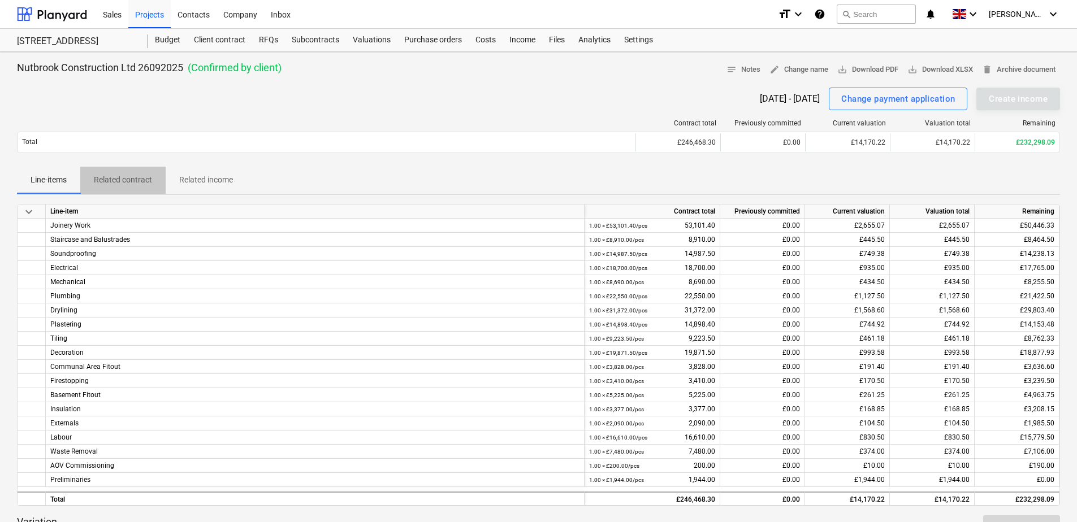
click at [140, 182] on p "Related contract" at bounding box center [123, 180] width 58 height 12
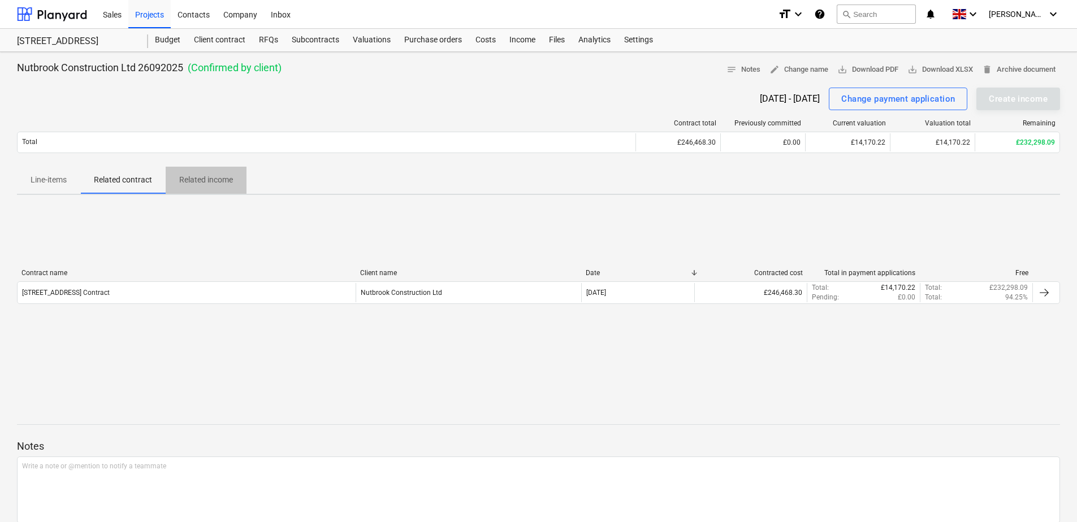
click at [192, 180] on p "Related income" at bounding box center [206, 180] width 54 height 12
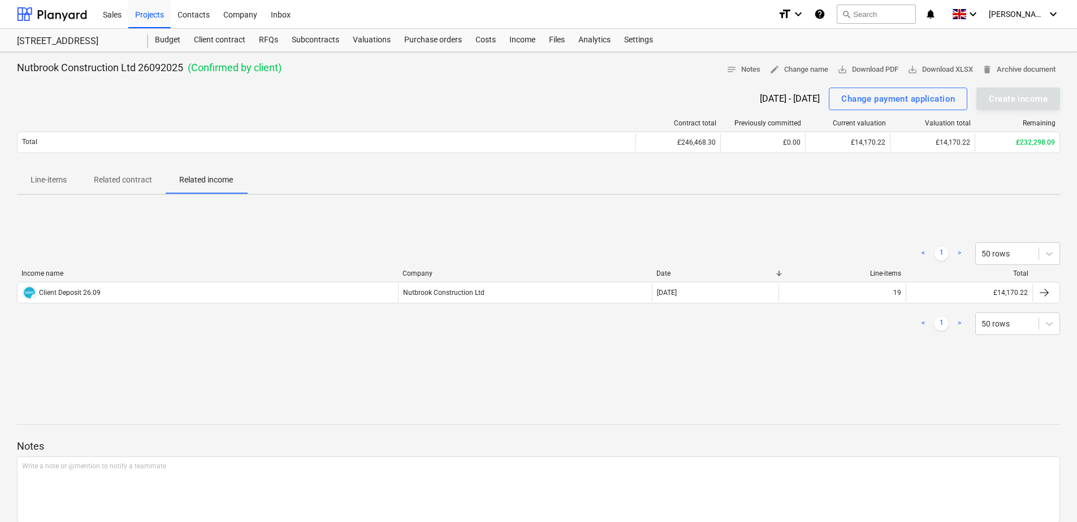
click at [47, 184] on p "Line-items" at bounding box center [49, 180] width 36 height 12
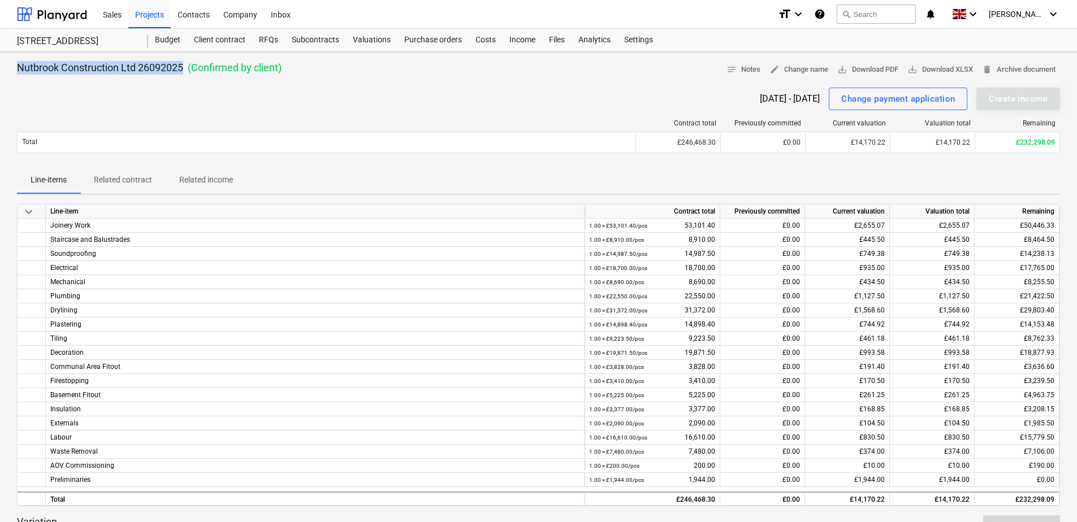
drag, startPoint x: 180, startPoint y: 68, endPoint x: 14, endPoint y: 61, distance: 166.3
click at [14, 61] on div "Nutbrook Construction Ltd 26092025 ( Confirmed by client ) notes Notes edit Cha…" at bounding box center [538, 406] width 1077 height 708
drag, startPoint x: 14, startPoint y: 61, endPoint x: 161, endPoint y: 68, distance: 147.1
copy p "Nutbrook Construction Ltd 26092025"
click at [139, 92] on div "26 Sep 2025 - 10 Oct 2025 Change payment application Create income" at bounding box center [538, 99] width 1043 height 23
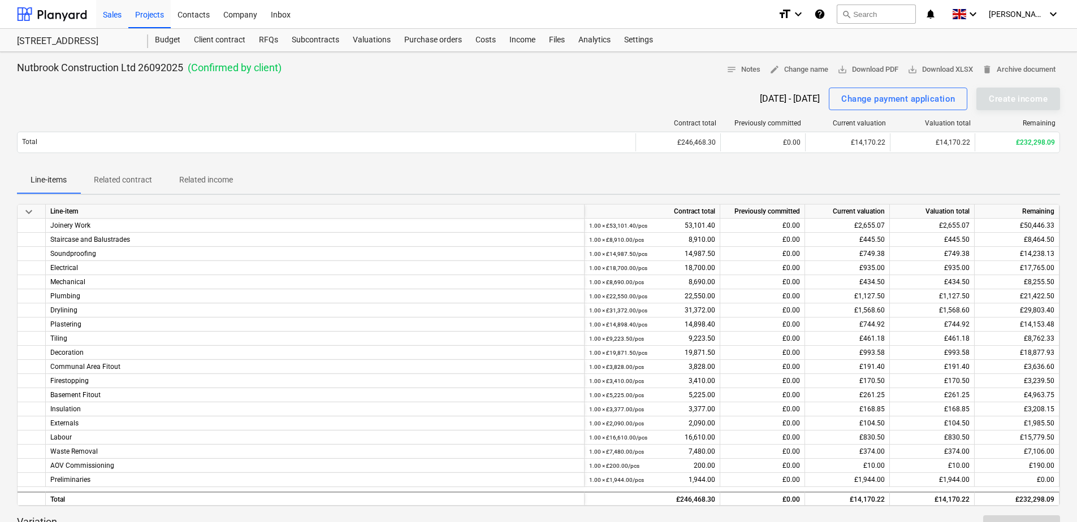
click at [119, 18] on div "Sales" at bounding box center [112, 13] width 32 height 29
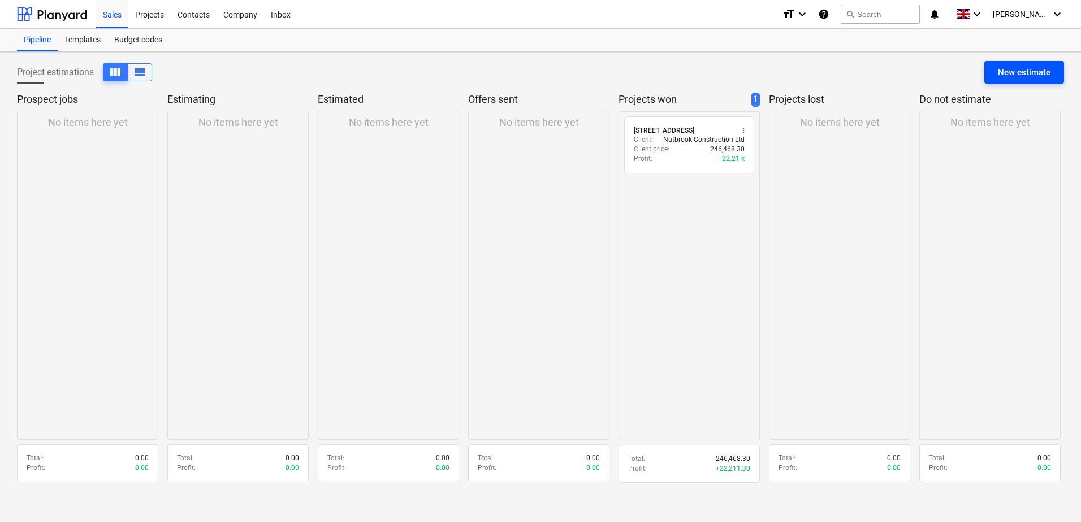
click at [768, 65] on div "New estimate" at bounding box center [1024, 72] width 53 height 15
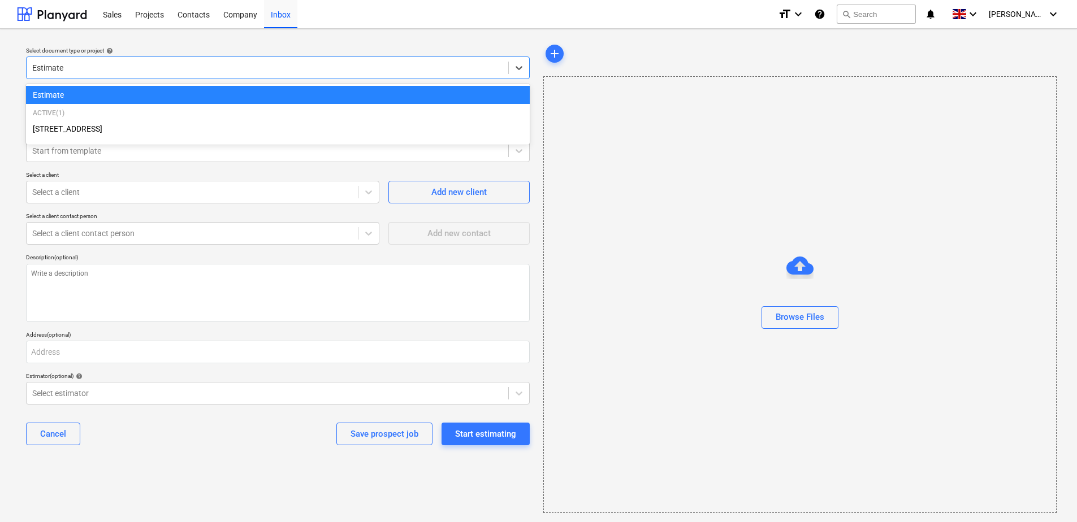
click at [96, 66] on div at bounding box center [267, 67] width 470 height 11
click at [73, 100] on div "Estimate" at bounding box center [278, 95] width 504 height 18
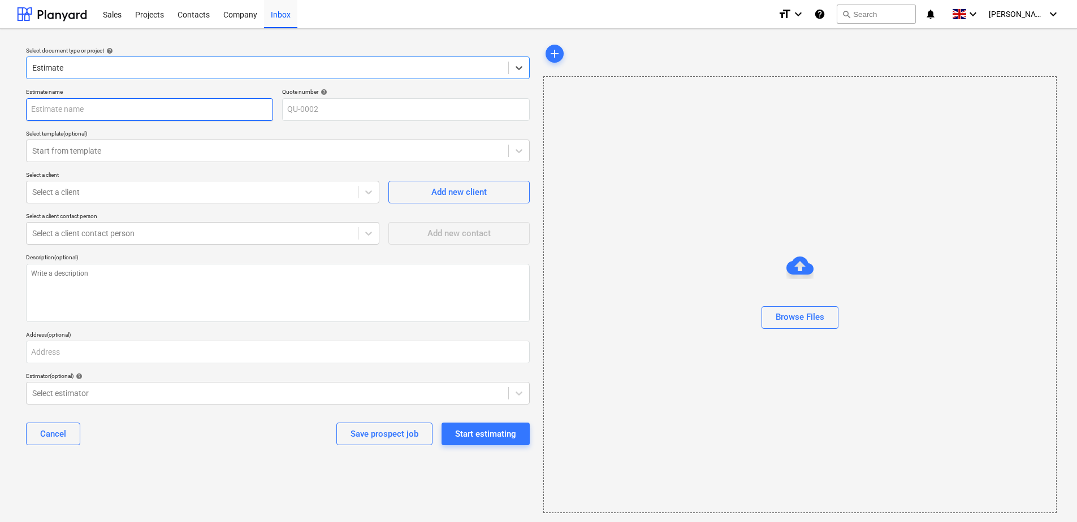
click at [72, 110] on input "text" at bounding box center [149, 109] width 247 height 23
click at [107, 103] on input "2 Mexfield" at bounding box center [149, 109] width 247 height 23
click at [446, 197] on div "Add new client" at bounding box center [458, 192] width 55 height 15
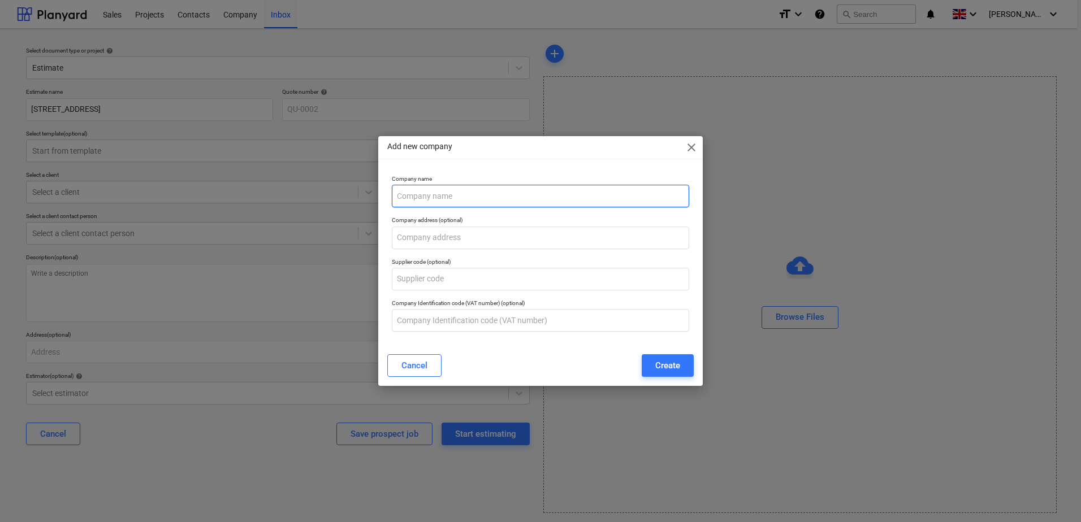
click at [412, 202] on input "text" at bounding box center [540, 196] width 297 height 23
click at [414, 242] on input "text" at bounding box center [540, 238] width 297 height 23
click at [388, 257] on div "Supplier code (optional)" at bounding box center [540, 274] width 306 height 41
click at [675, 365] on div "Create" at bounding box center [667, 365] width 25 height 15
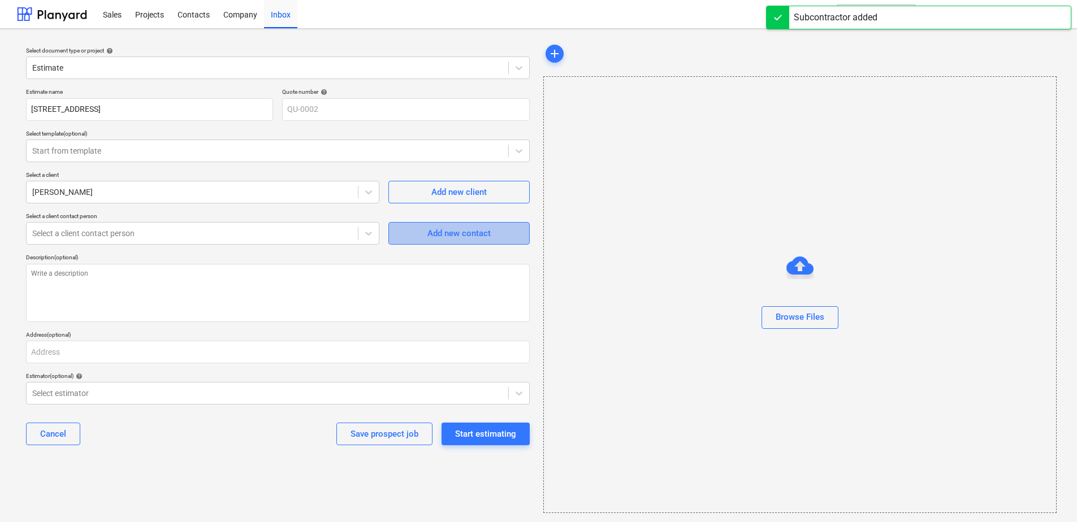
click at [412, 235] on span "Add new contact" at bounding box center [459, 233] width 113 height 15
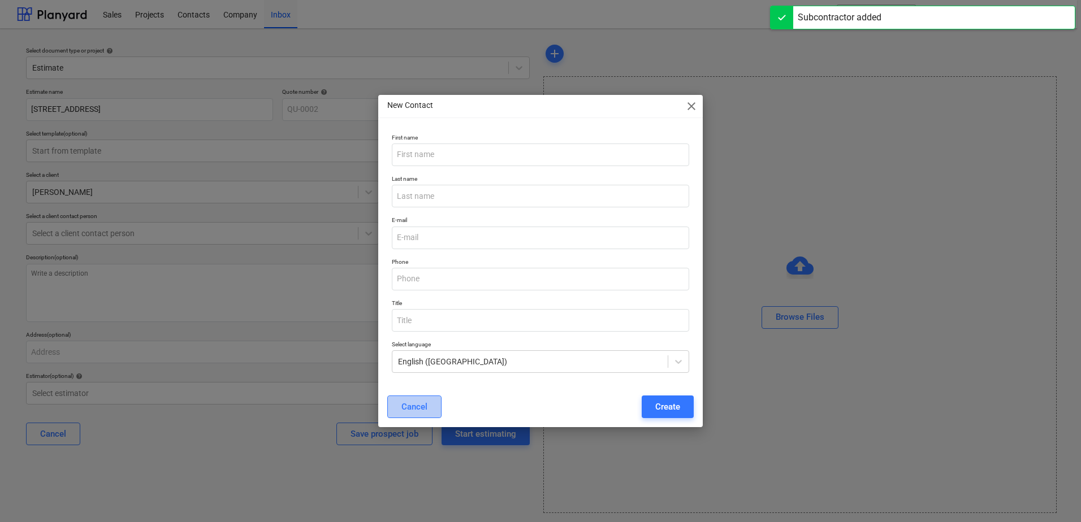
click at [404, 413] on div "Cancel" at bounding box center [414, 407] width 26 height 15
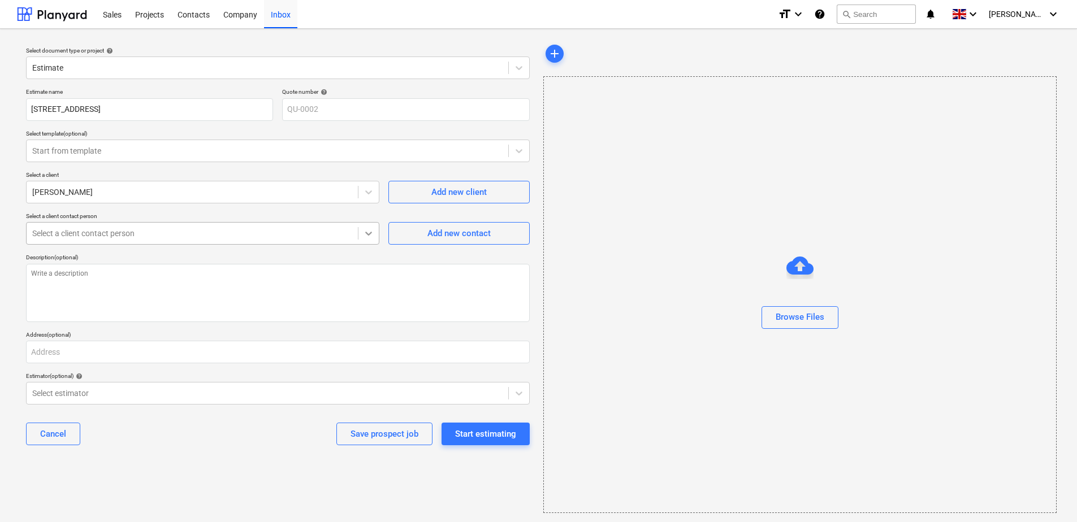
click at [365, 233] on icon at bounding box center [368, 233] width 11 height 11
click at [460, 237] on div "Add new contact" at bounding box center [458, 233] width 63 height 15
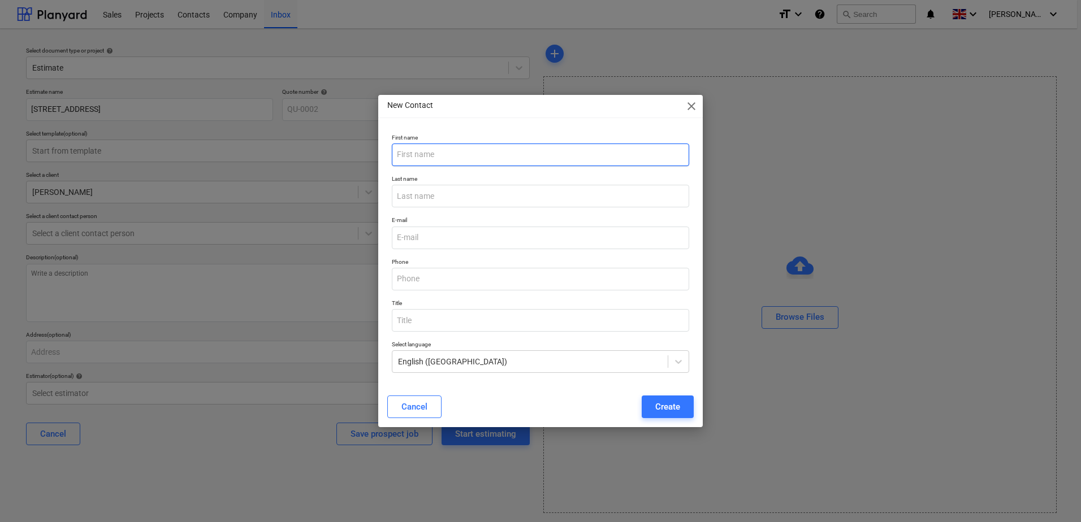
click at [456, 153] on input "text" at bounding box center [540, 155] width 297 height 23
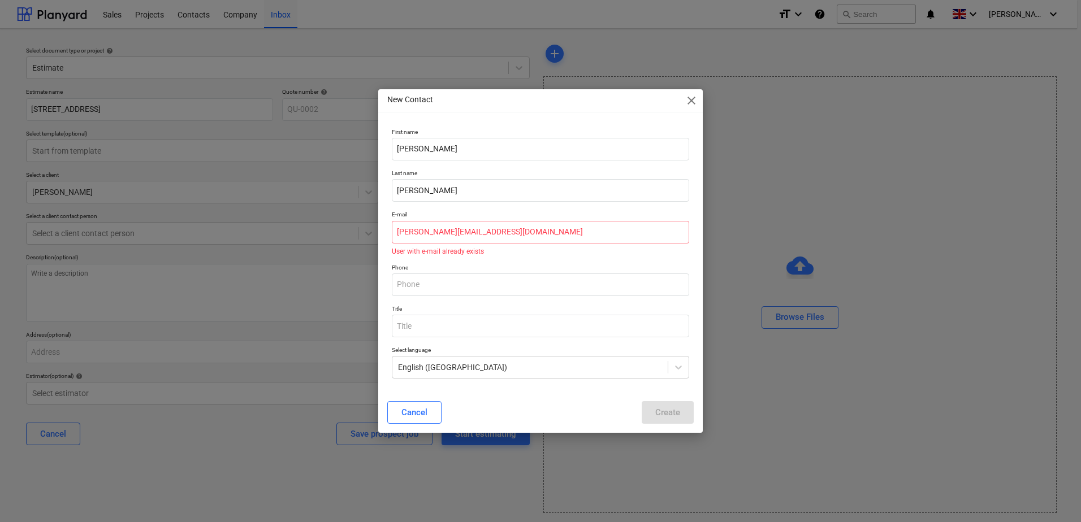
click at [692, 103] on span "close" at bounding box center [692, 101] width 14 height 14
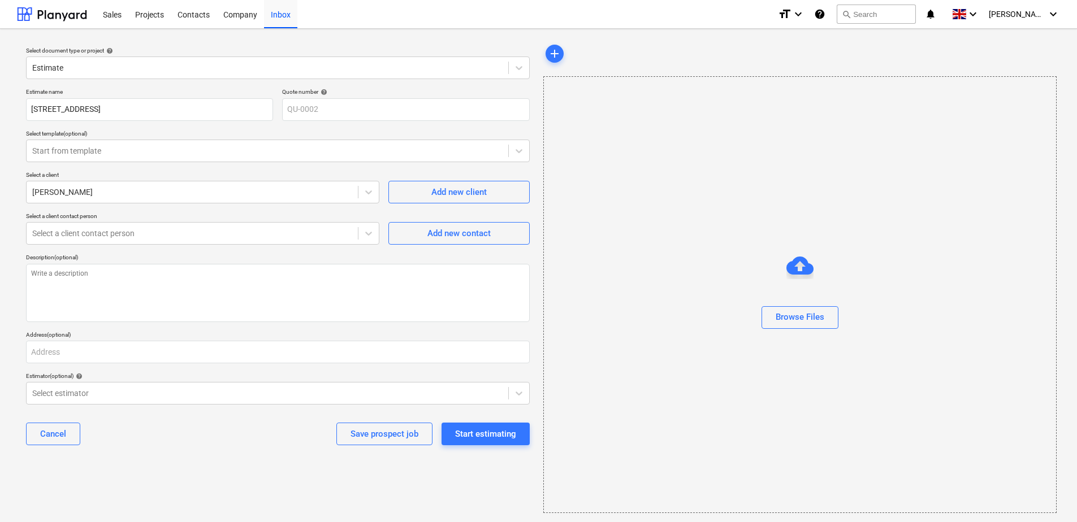
click at [298, 252] on div "Estimate name 2 Mexfield, SW15 2RQ Quote number help QU-0002 Select template (o…" at bounding box center [277, 271] width 513 height 375
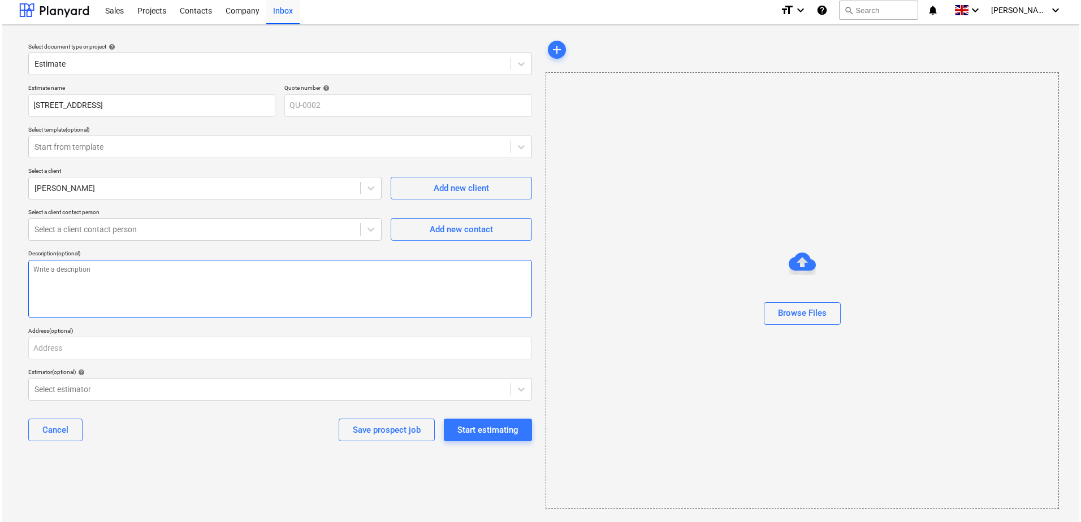
scroll to position [5, 0]
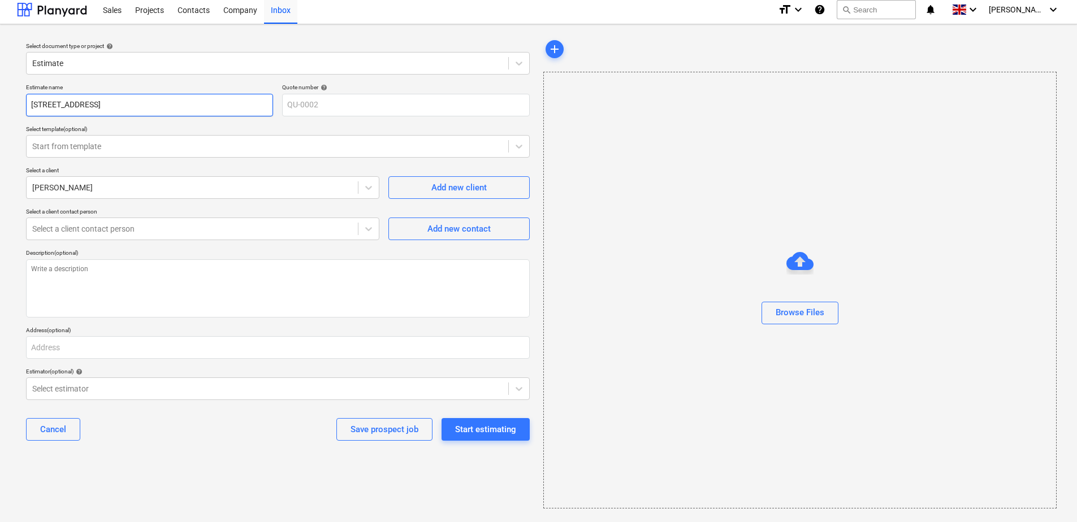
drag, startPoint x: 111, startPoint y: 103, endPoint x: 32, endPoint y: 103, distance: 79.1
click at [32, 103] on input "[STREET_ADDRESS]" at bounding box center [149, 105] width 247 height 23
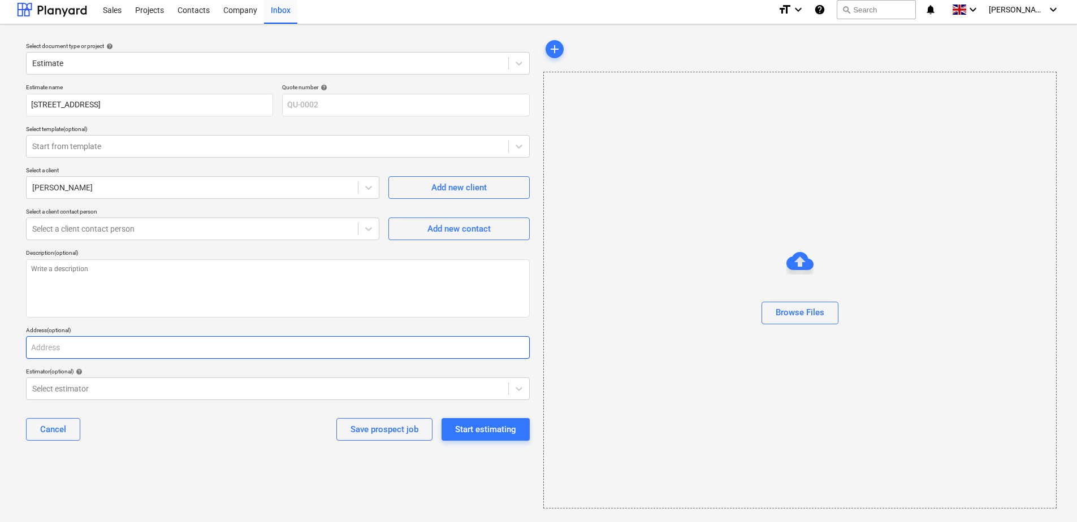
click at [70, 337] on input "text" at bounding box center [278, 347] width 504 height 23
paste input "[STREET_ADDRESS]"
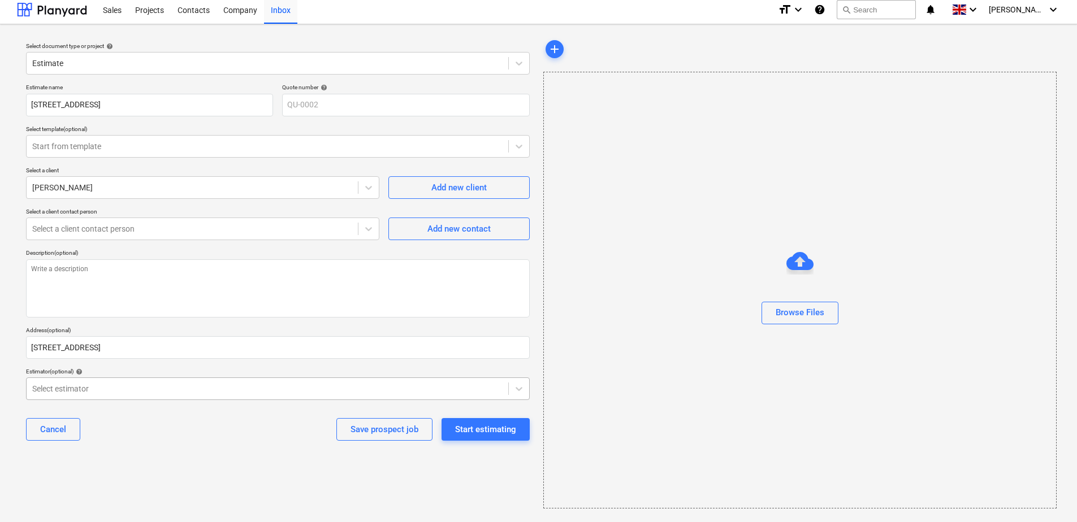
click at [342, 385] on div at bounding box center [267, 388] width 470 height 11
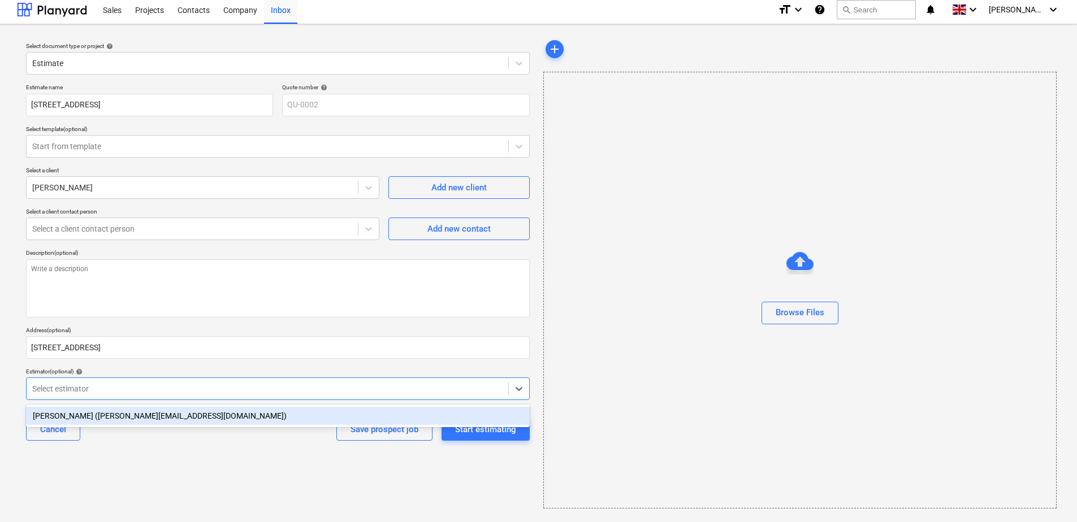
click at [131, 416] on div "Henry Foxall (henry@foxalls.com)" at bounding box center [278, 416] width 504 height 18
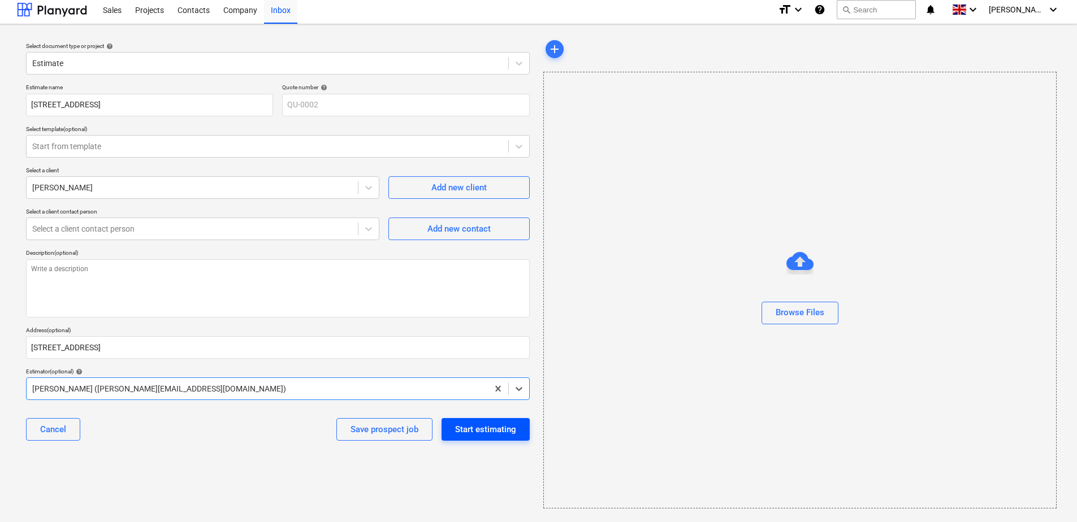
click at [521, 427] on button "Start estimating" at bounding box center [486, 429] width 88 height 23
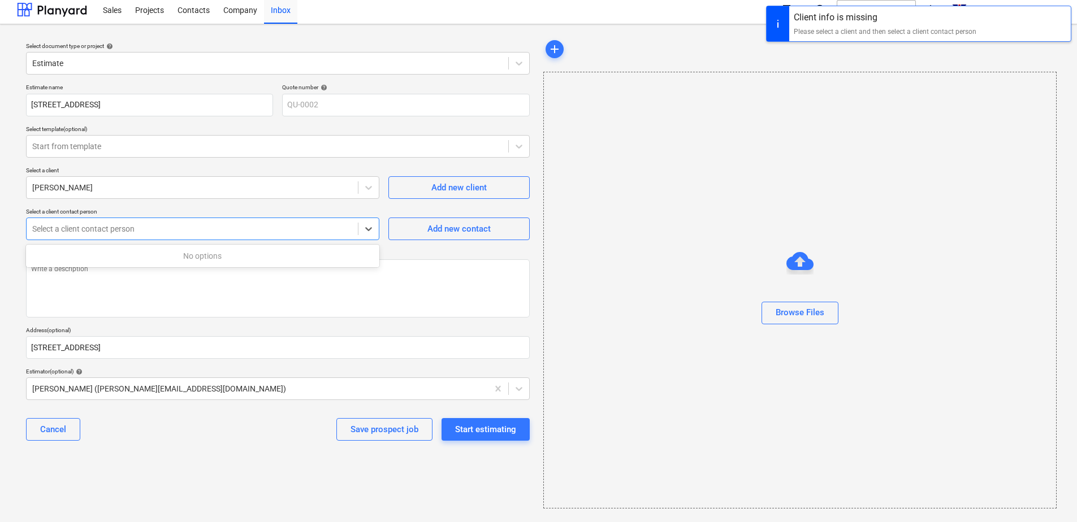
click at [212, 231] on div at bounding box center [192, 228] width 320 height 11
click at [419, 226] on span "Add new contact" at bounding box center [459, 229] width 113 height 15
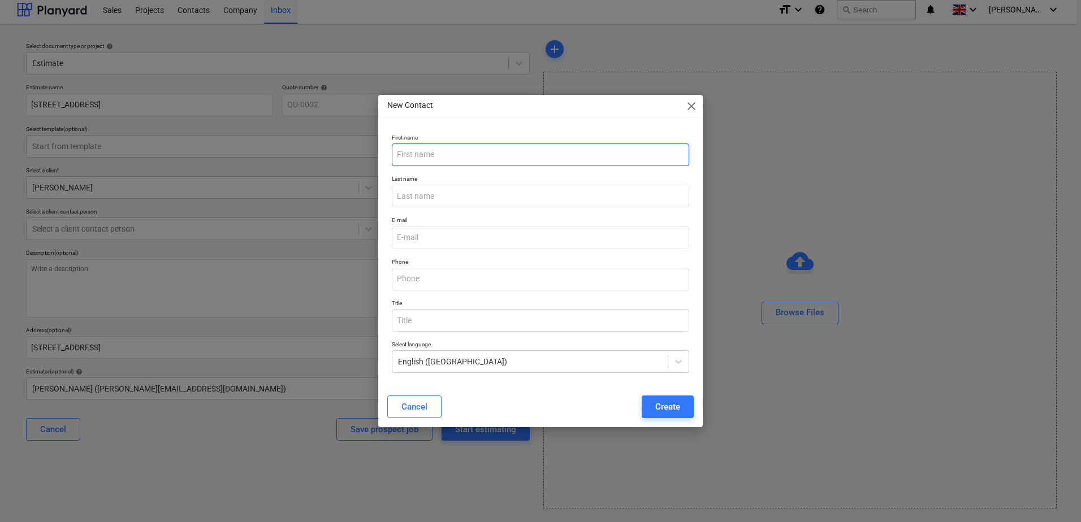
click at [418, 154] on input "text" at bounding box center [540, 155] width 297 height 23
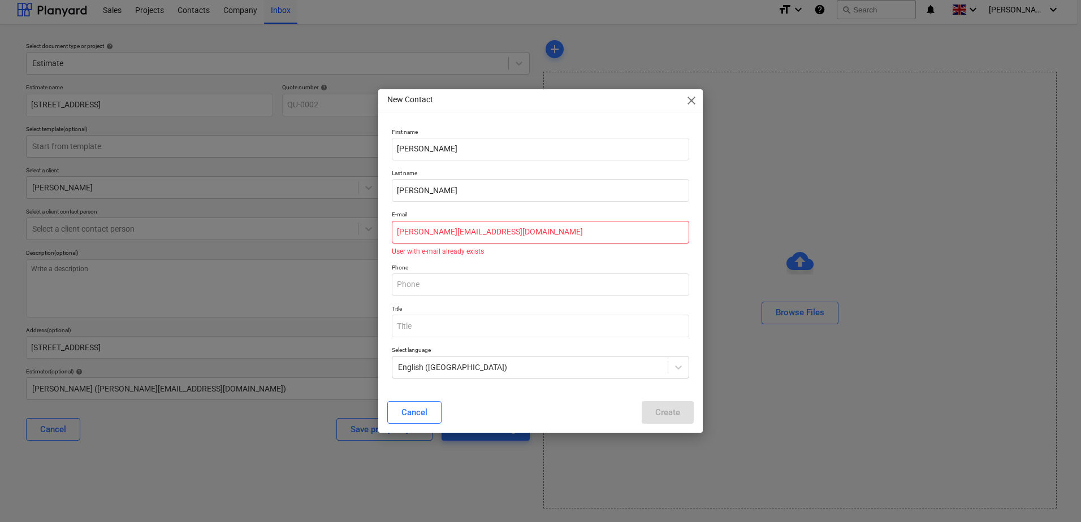
click at [478, 228] on input "chris@nutbrookproperty.com" at bounding box center [540, 232] width 297 height 23
drag, startPoint x: 505, startPoint y: 231, endPoint x: 393, endPoint y: 230, distance: 111.9
click at [393, 230] on input "chris@nutbrookproperty.com" at bounding box center [540, 232] width 297 height 23
click at [414, 408] on div "Cancel" at bounding box center [414, 412] width 26 height 15
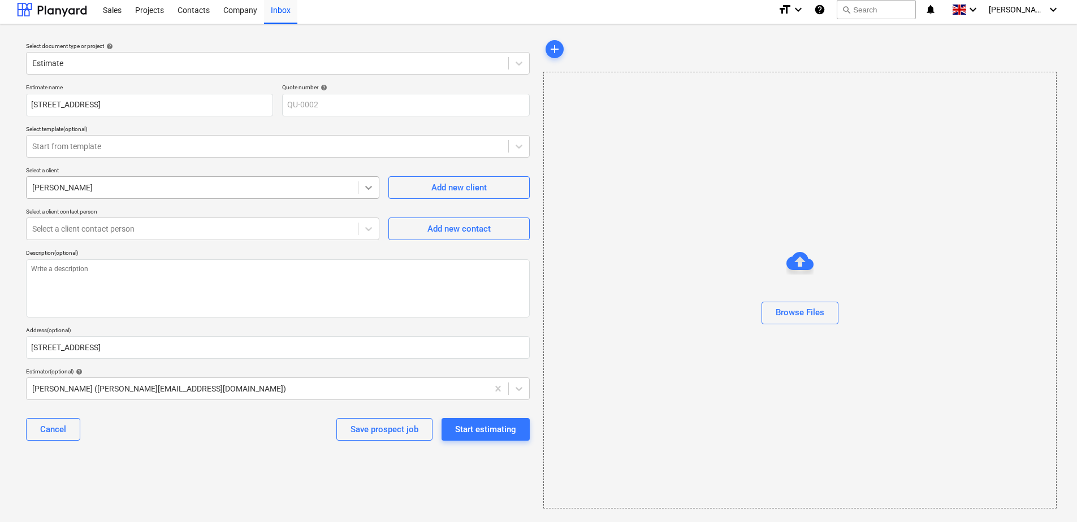
click at [366, 186] on icon at bounding box center [368, 187] width 11 height 11
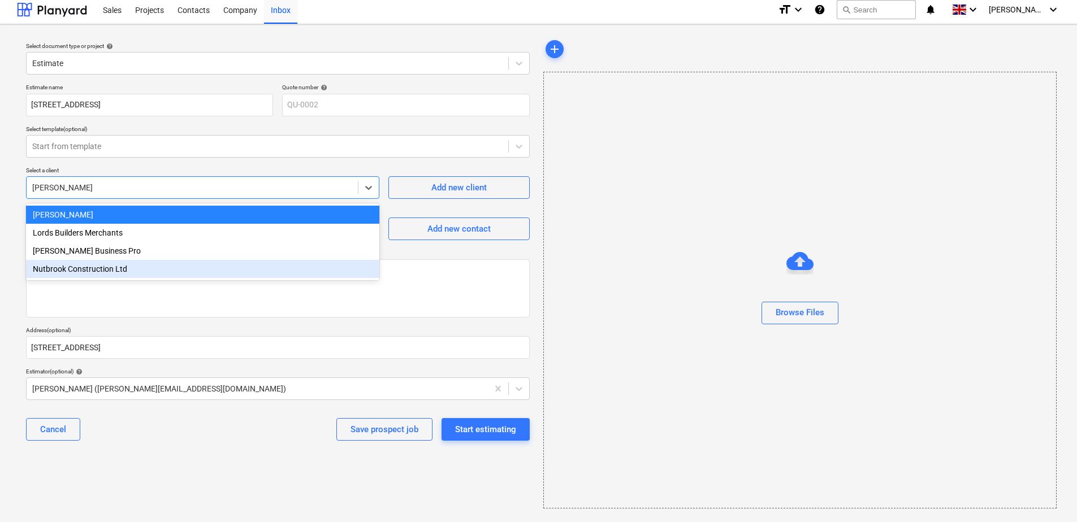
click at [237, 270] on div "Nutbrook Construction Ltd" at bounding box center [202, 269] width 353 height 18
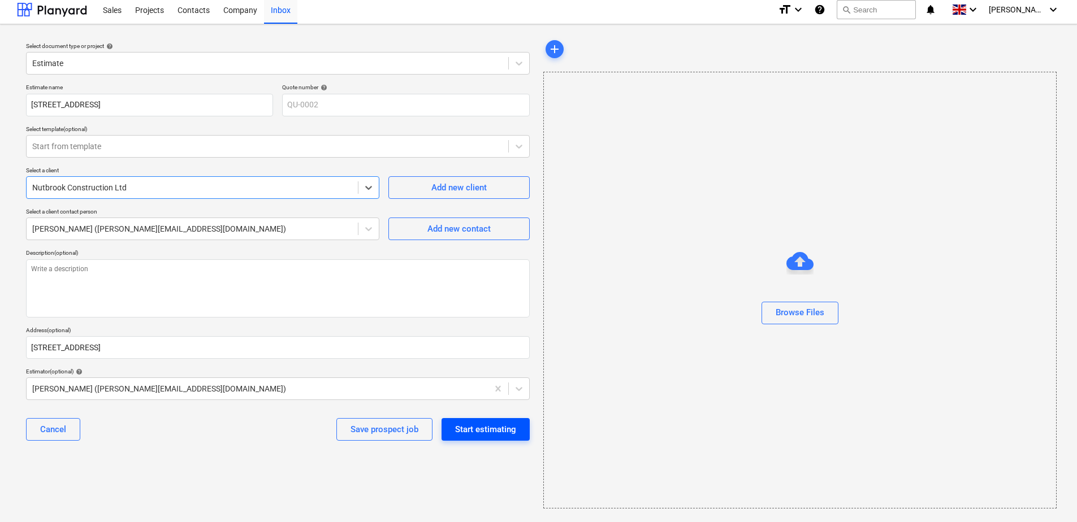
click at [478, 426] on div "Start estimating" at bounding box center [485, 429] width 61 height 15
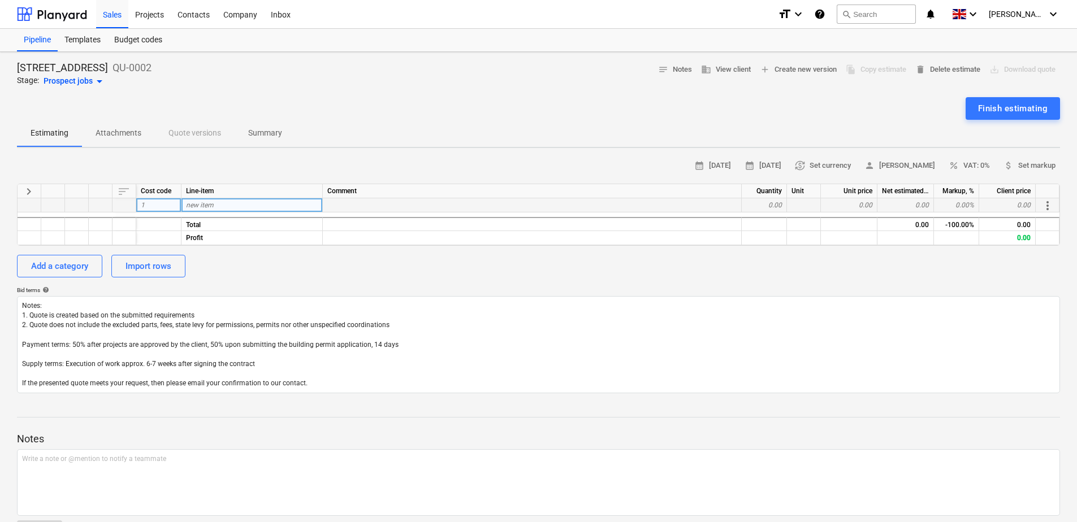
click at [215, 205] on div "new item" at bounding box center [251, 205] width 141 height 14
click at [715, 165] on span "calendar_month 26 Sep 2025" at bounding box center [712, 165] width 37 height 13
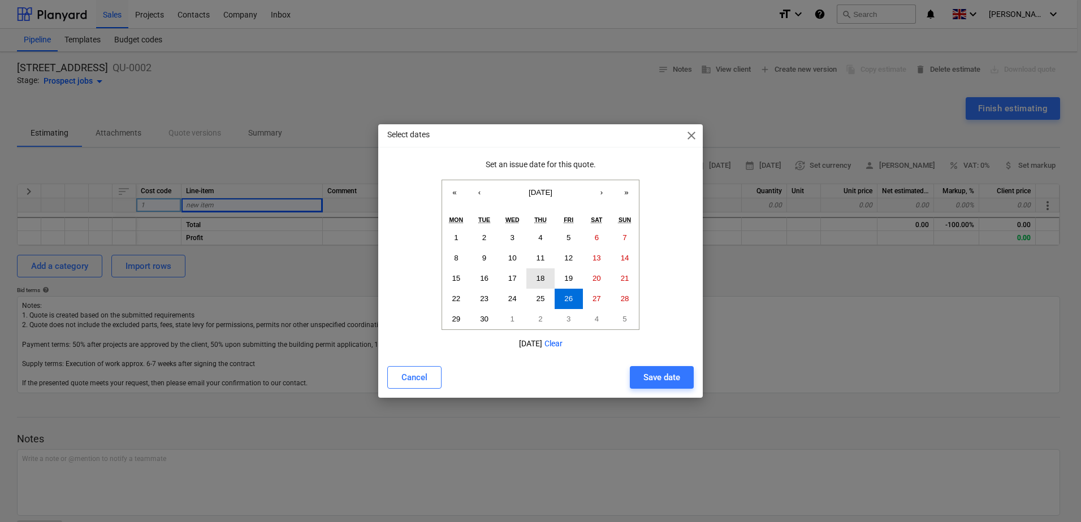
click at [546, 281] on button "18" at bounding box center [540, 279] width 28 height 20
click at [651, 378] on div "Save date" at bounding box center [661, 377] width 37 height 15
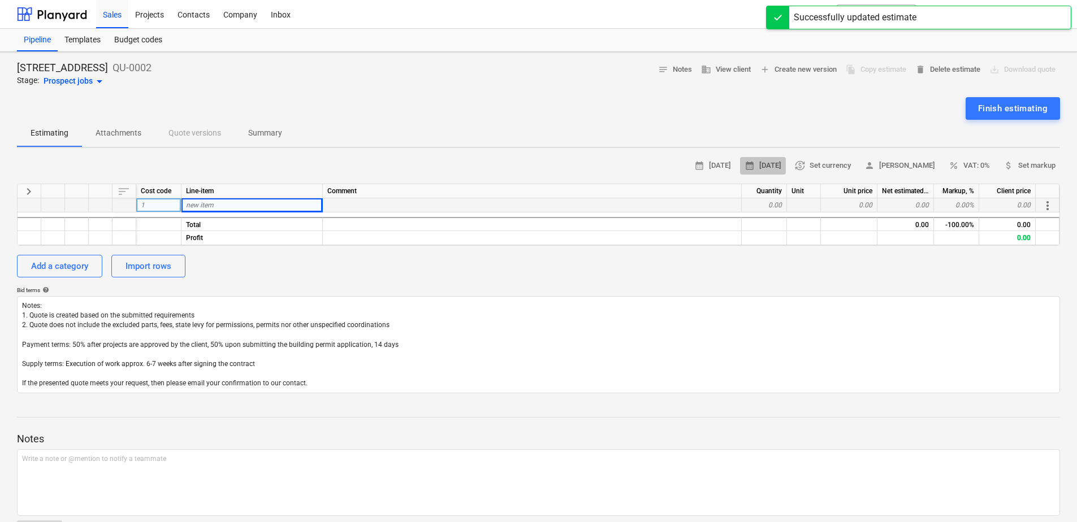
click at [764, 159] on span "calendar_month 10 Oct 2025" at bounding box center [763, 165] width 37 height 13
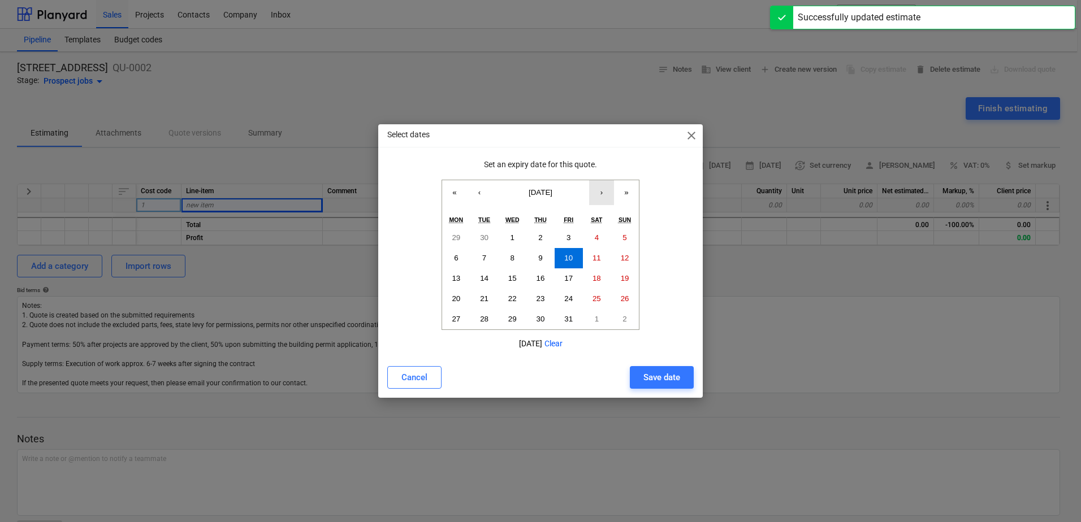
click at [604, 196] on button "›" at bounding box center [601, 192] width 25 height 25
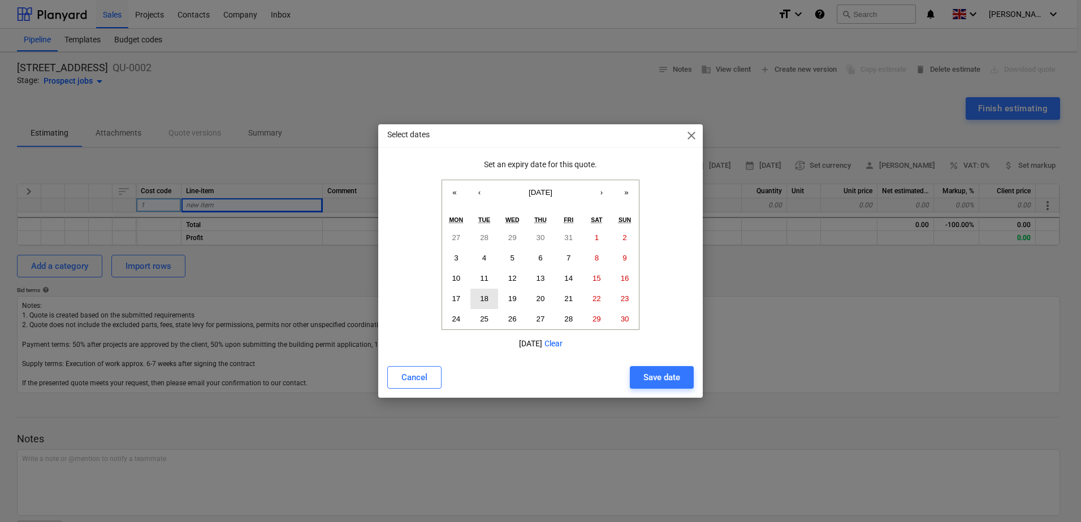
click at [486, 295] on abbr "18" at bounding box center [484, 299] width 8 height 8
click at [476, 196] on button "‹" at bounding box center [479, 192] width 25 height 25
click at [694, 133] on span "close" at bounding box center [692, 136] width 14 height 14
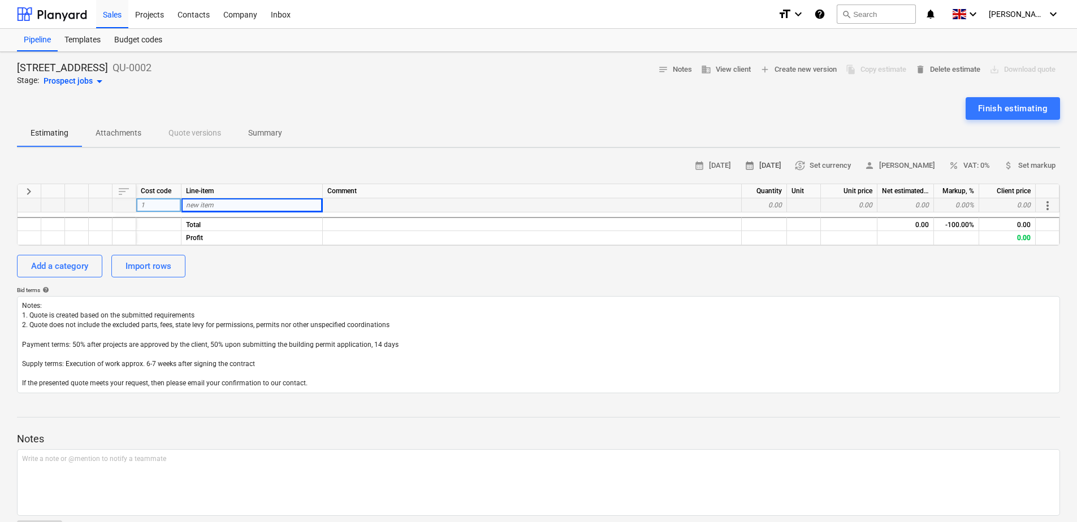
click at [756, 164] on span "calendar_month 10 Oct 2025" at bounding box center [763, 165] width 37 height 13
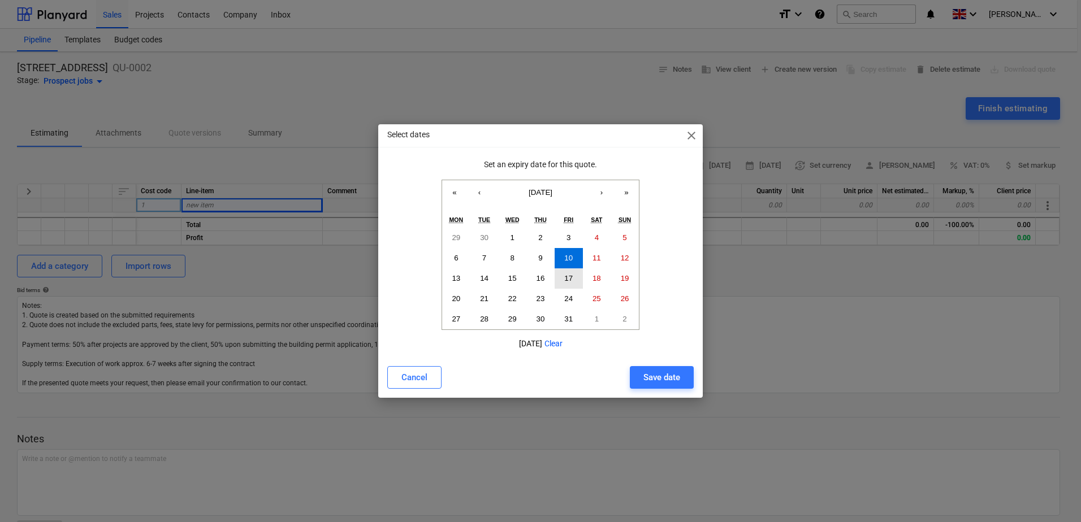
click at [569, 277] on abbr "17" at bounding box center [568, 278] width 8 height 8
click at [661, 377] on div "Save date" at bounding box center [661, 377] width 37 height 15
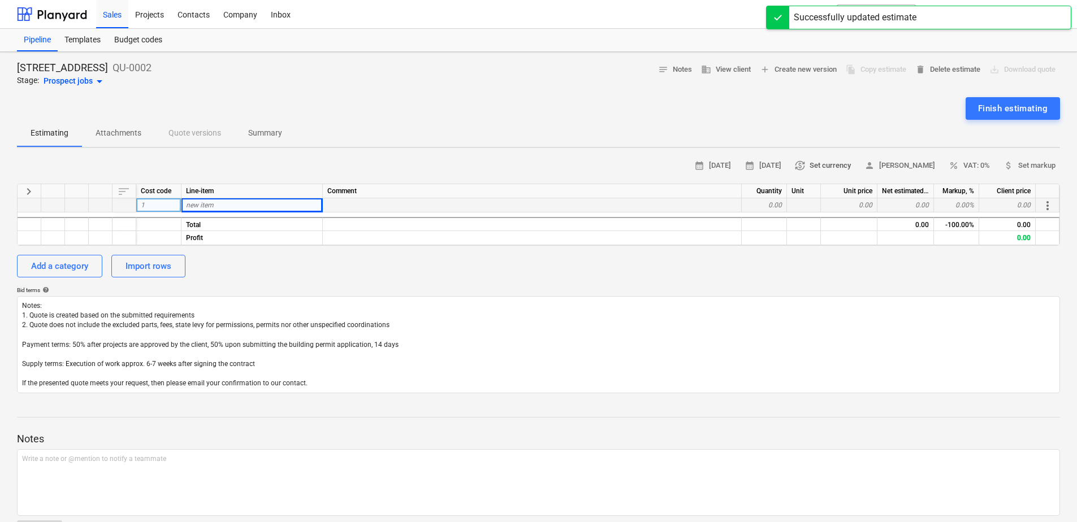
click at [768, 168] on span "currency_exchange Set currency" at bounding box center [823, 165] width 56 height 13
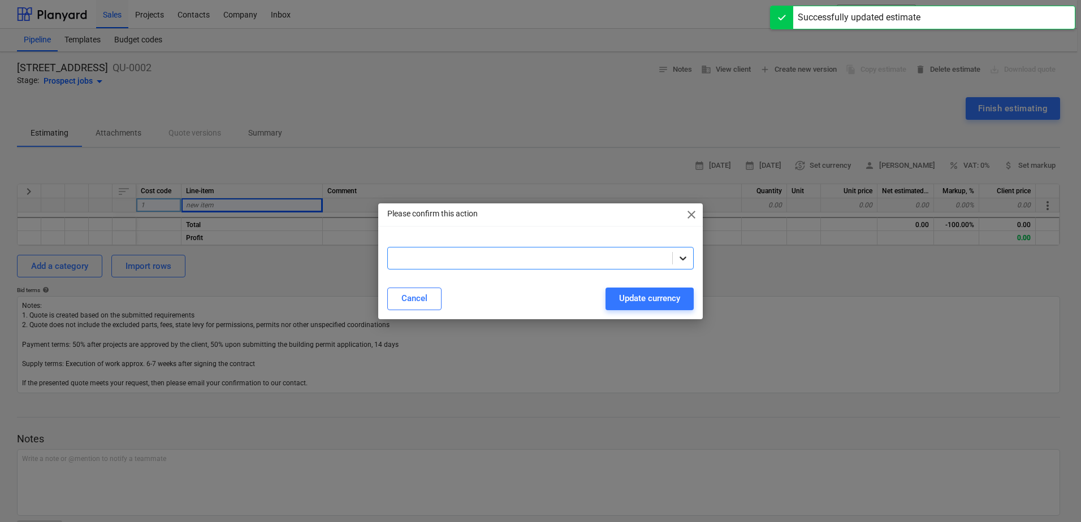
click at [680, 257] on icon at bounding box center [682, 258] width 11 height 11
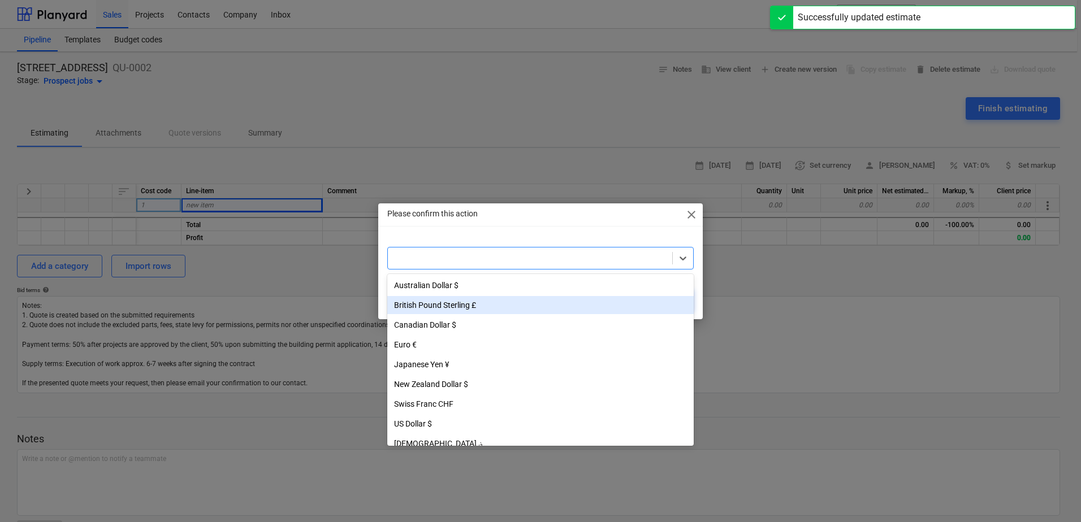
click at [460, 305] on div "British Pound Sterling £" at bounding box center [540, 305] width 306 height 18
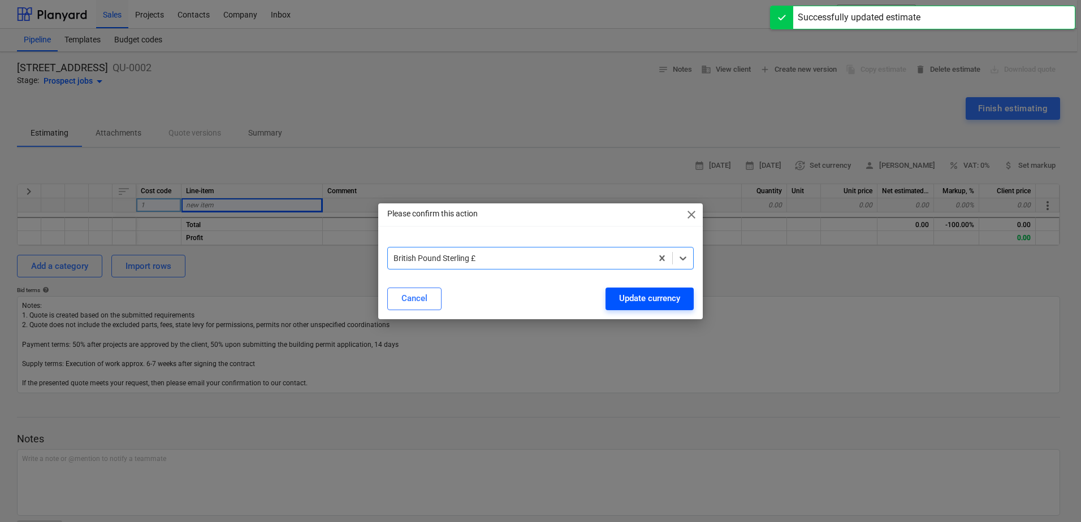
click at [682, 299] on button "Update currency" at bounding box center [649, 299] width 88 height 23
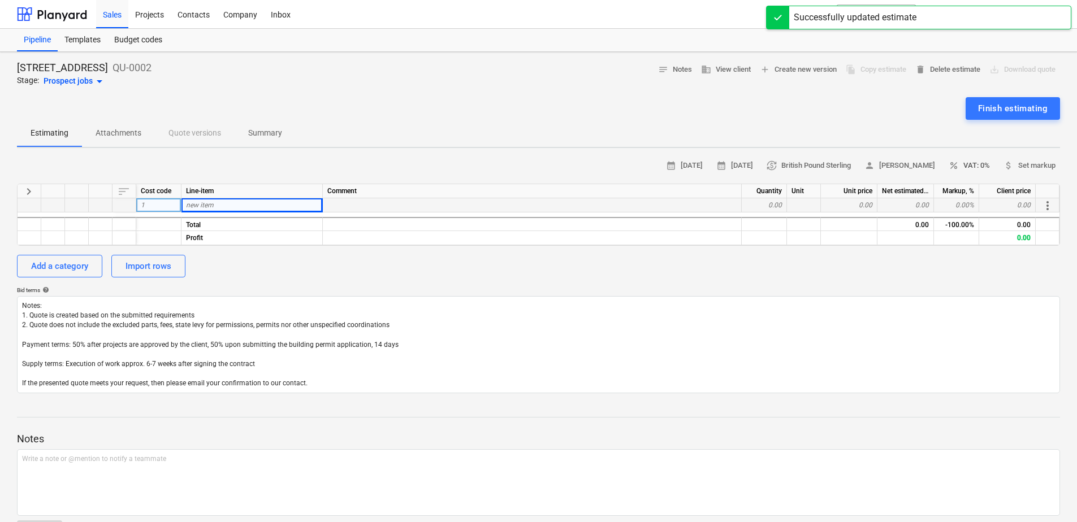
click at [768, 161] on span "percent VAT: 0%" at bounding box center [969, 165] width 41 height 13
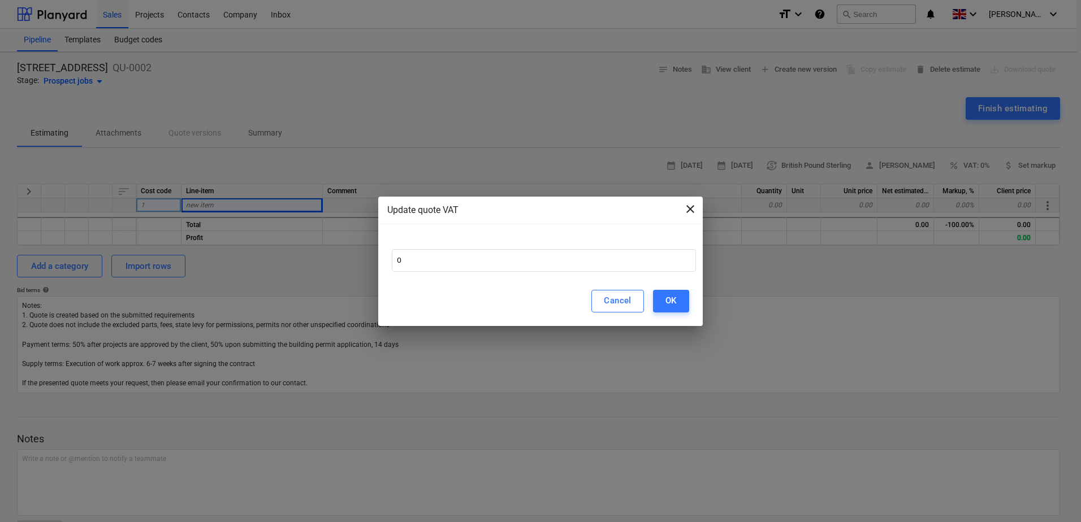
click at [691, 213] on span "close" at bounding box center [690, 209] width 14 height 14
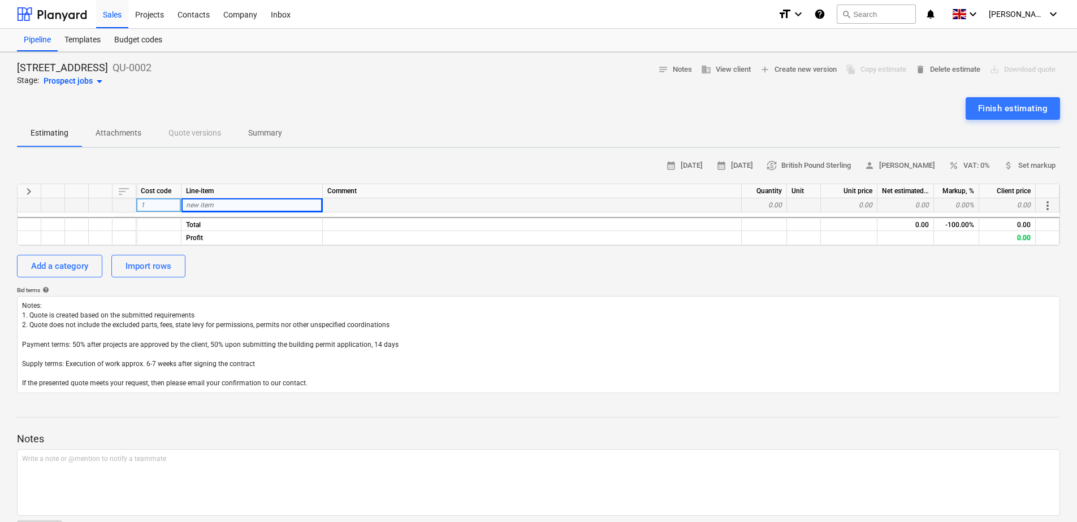
click at [227, 201] on div "new item" at bounding box center [251, 205] width 141 height 14
click at [768, 205] on div at bounding box center [804, 205] width 34 height 14
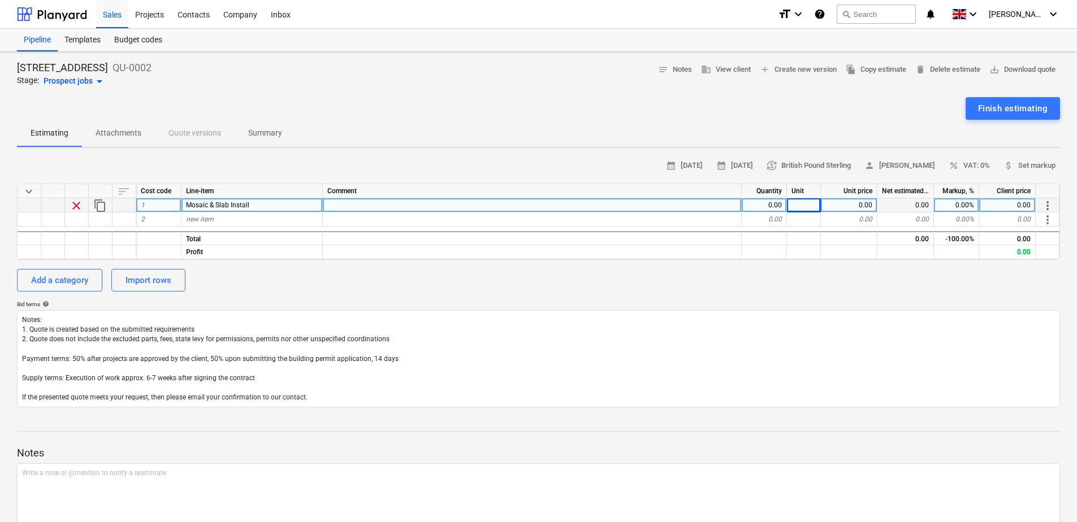
click at [768, 206] on div "0.00" at bounding box center [849, 205] width 57 height 14
click at [768, 289] on div "Add a category Import rows" at bounding box center [538, 280] width 1043 height 23
click at [221, 222] on div "new item" at bounding box center [251, 220] width 141 height 14
click at [317, 291] on div "Add a category Import rows" at bounding box center [538, 280] width 1043 height 23
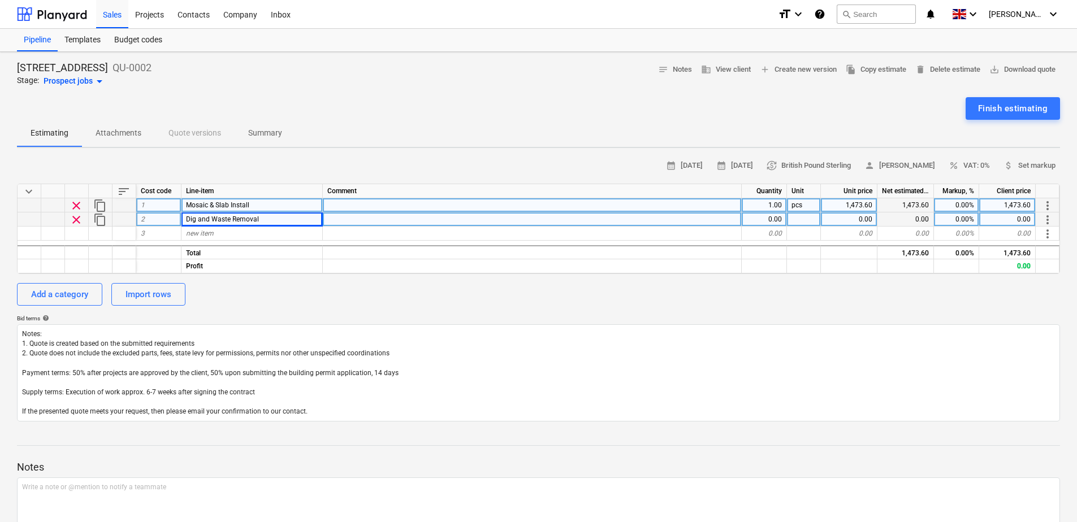
click at [768, 217] on div "0.00" at bounding box center [849, 220] width 57 height 14
click at [260, 229] on div "new item" at bounding box center [251, 234] width 141 height 14
click at [768, 230] on div "0.00" at bounding box center [849, 234] width 57 height 14
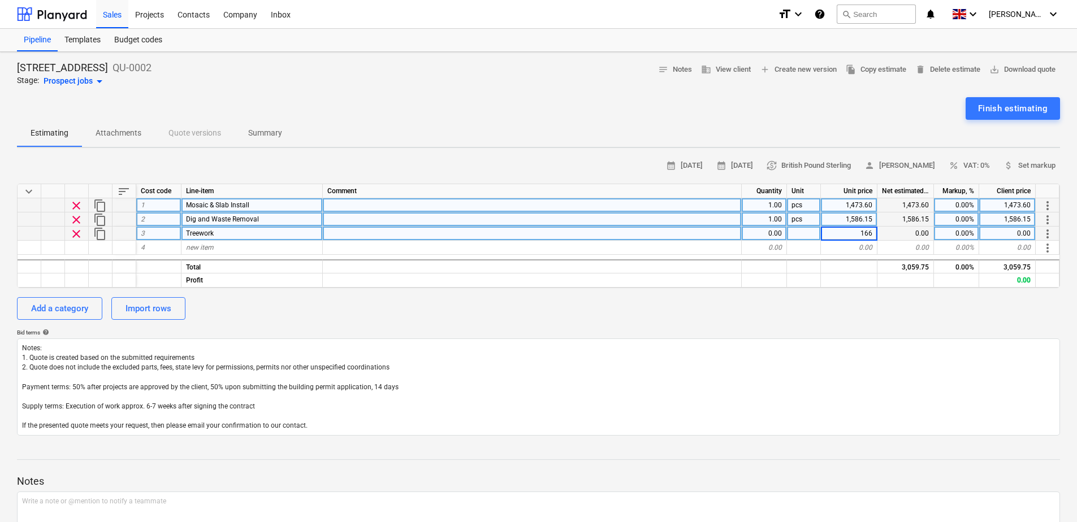
click at [768, 317] on div "Add a category Import rows" at bounding box center [538, 308] width 1043 height 23
click at [196, 245] on span "new item" at bounding box center [200, 248] width 28 height 8
click at [768, 250] on div "0.00" at bounding box center [849, 248] width 57 height 14
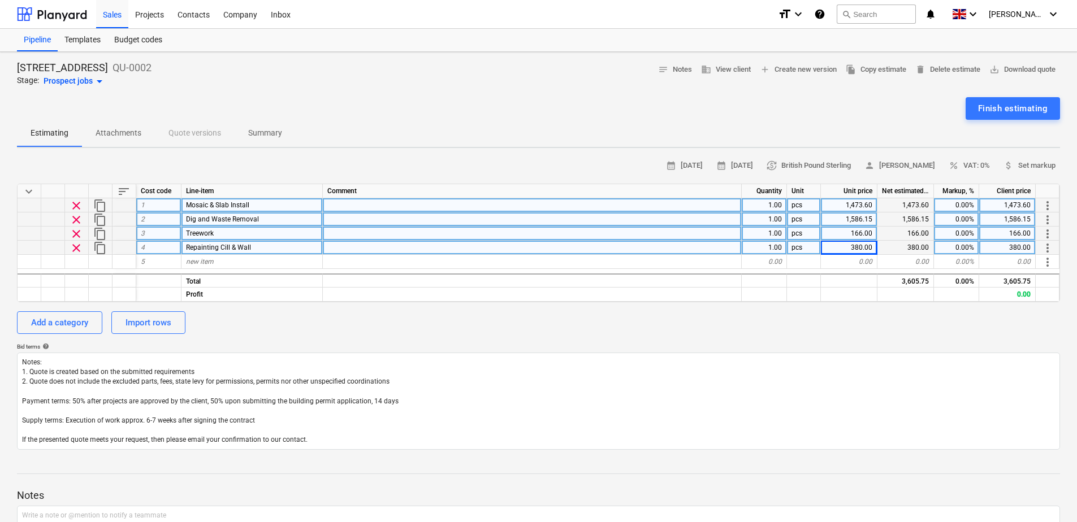
click at [768, 338] on div "calendar_month 18 Sep 2025 calendar_month 17 Oct 2025 currency_exchange British…" at bounding box center [538, 303] width 1043 height 293
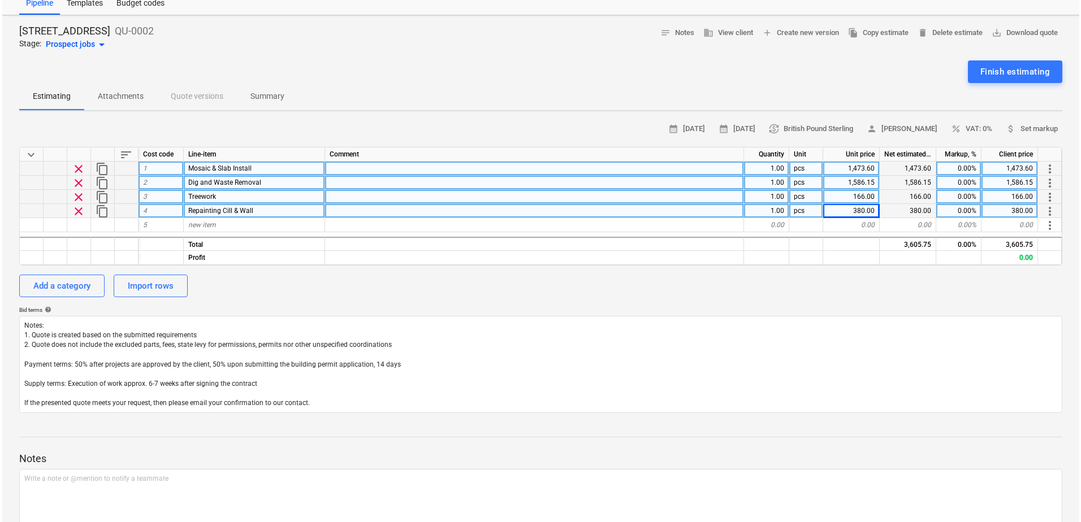
scroll to position [57, 0]
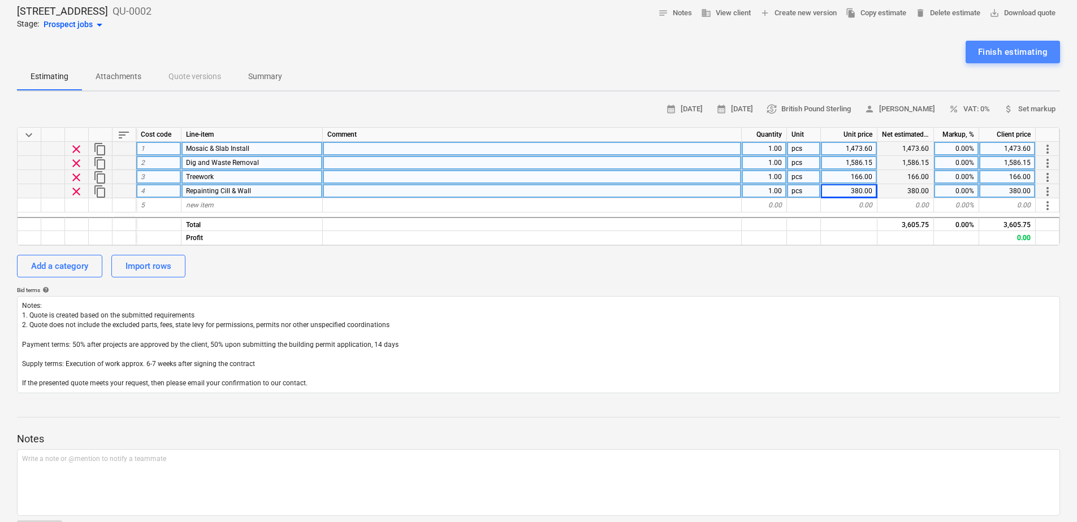
click at [768, 58] on div "Finish estimating" at bounding box center [1013, 52] width 70 height 15
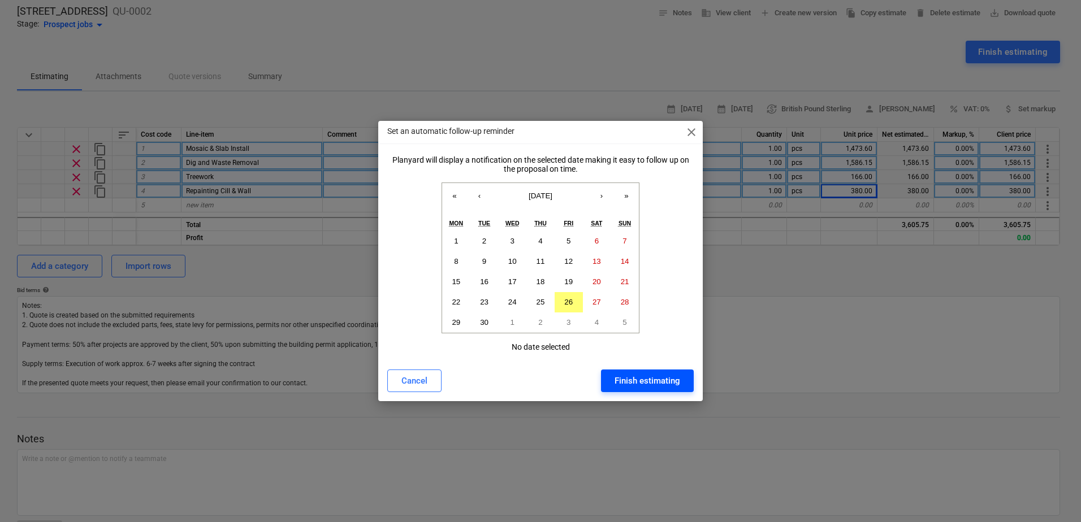
click at [658, 380] on div "Finish estimating" at bounding box center [647, 381] width 66 height 15
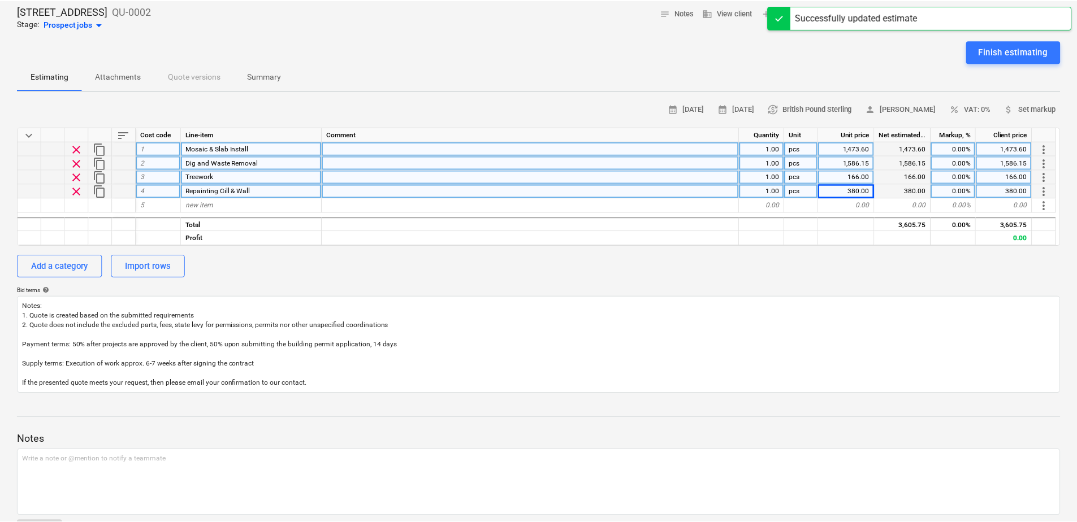
scroll to position [50, 0]
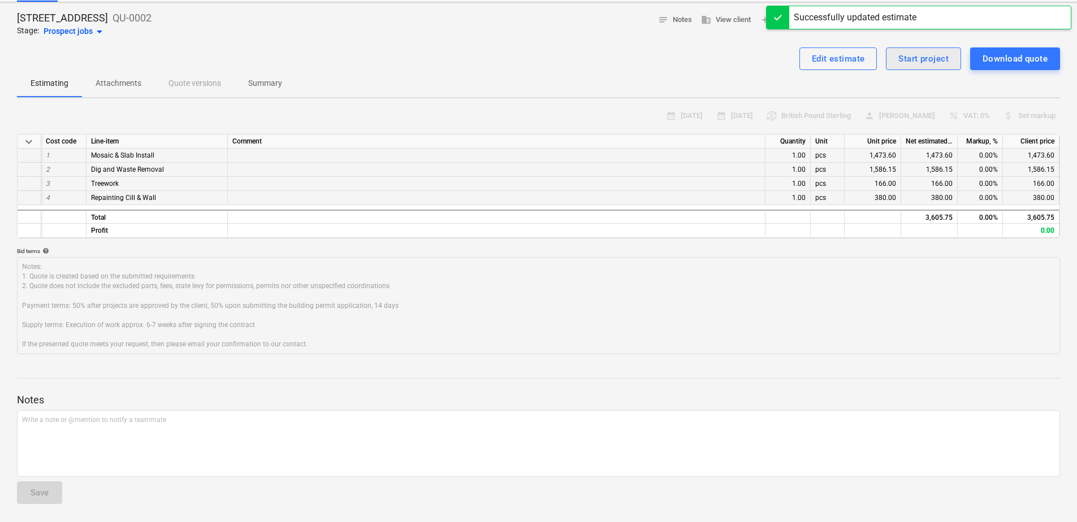
click at [768, 54] on div "Start project" at bounding box center [923, 58] width 50 height 15
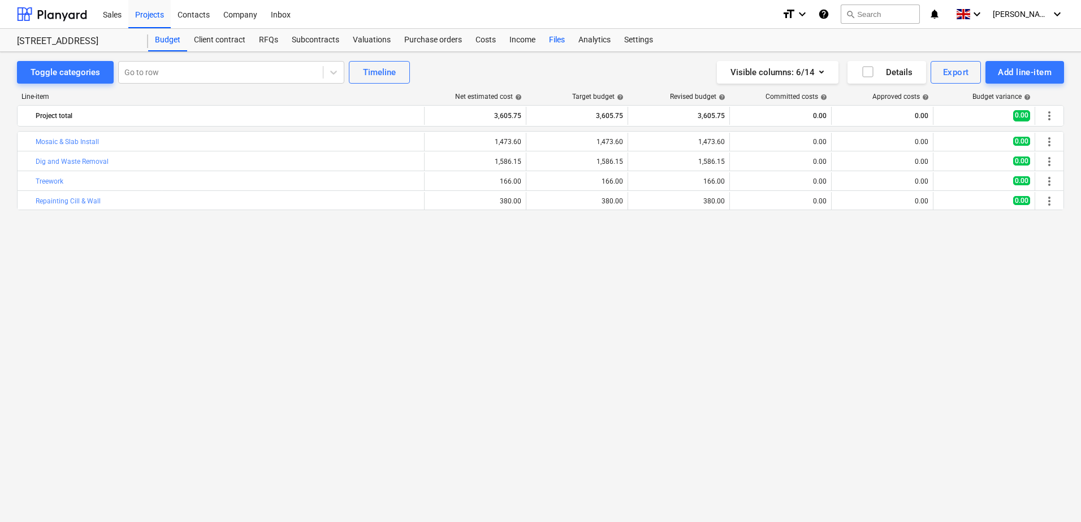
click at [553, 35] on div "Files" at bounding box center [556, 40] width 29 height 23
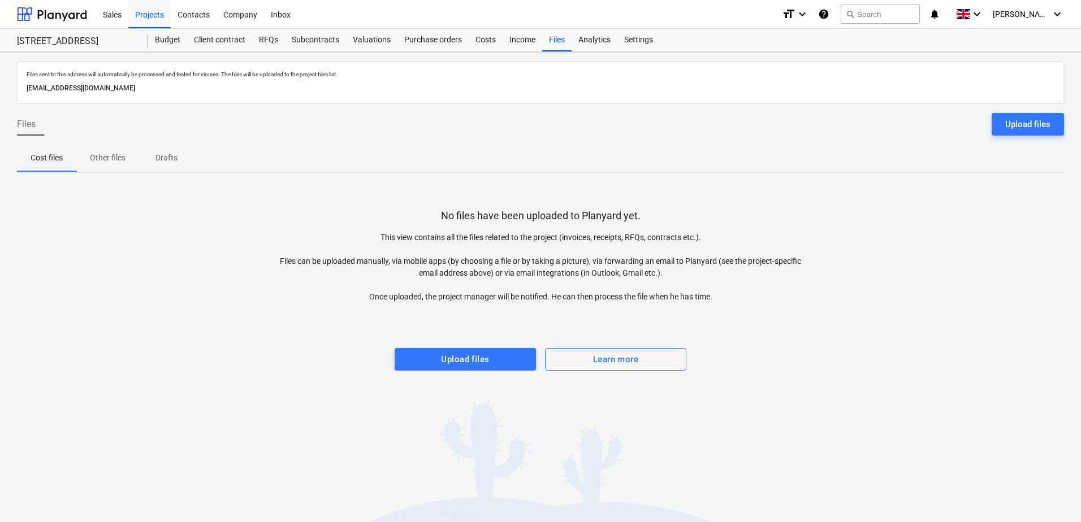
drag, startPoint x: 232, startPoint y: 90, endPoint x: 23, endPoint y: 86, distance: 208.6
click at [23, 86] on div "Files sent to this address will automatically be processed and tested for virus…" at bounding box center [540, 82] width 1047 height 43
drag, startPoint x: 23, startPoint y: 86, endPoint x: 162, endPoint y: 85, distance: 138.5
copy p "[EMAIL_ADDRESS][DOMAIN_NAME]"
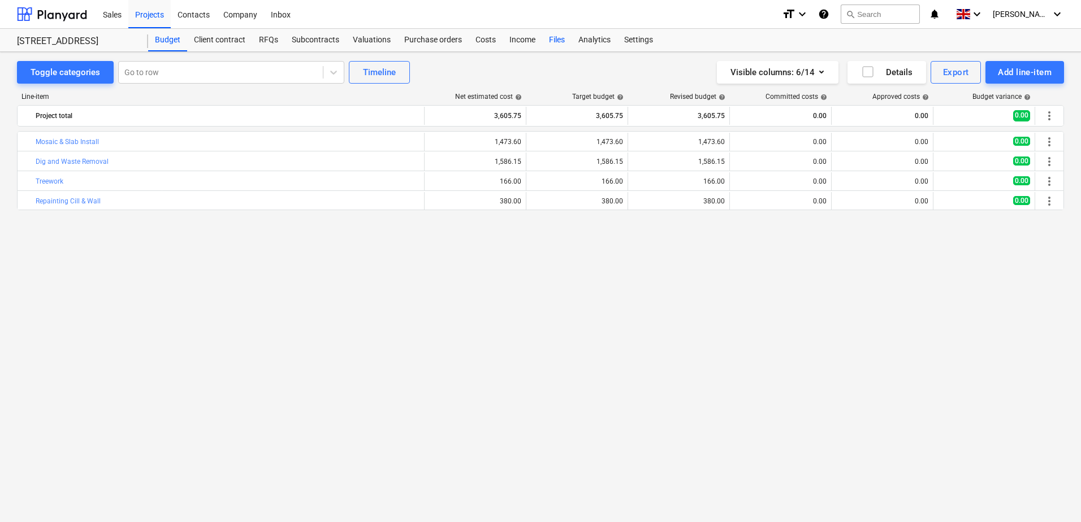
click at [551, 32] on div "Files" at bounding box center [556, 40] width 29 height 23
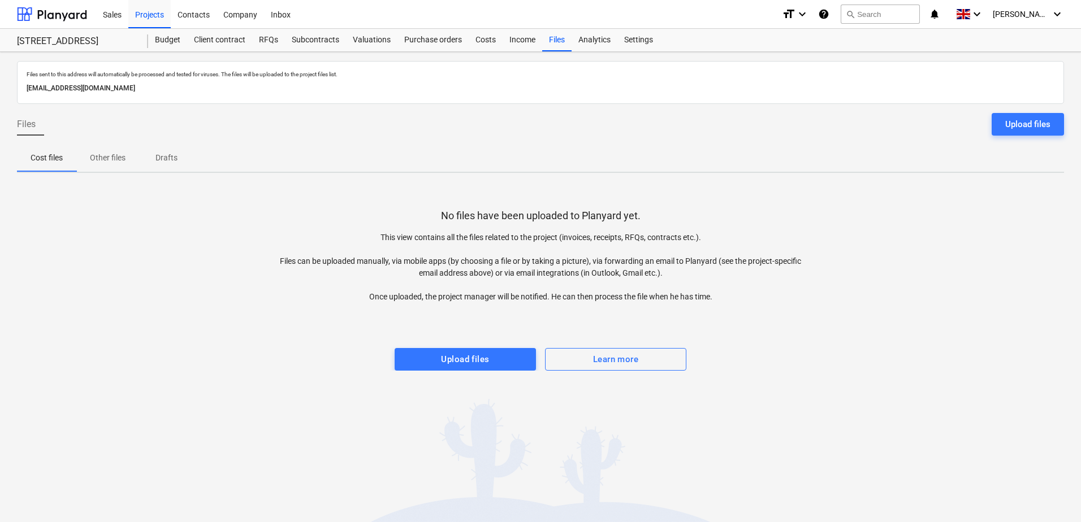
click at [115, 157] on p "Other files" at bounding box center [108, 158] width 36 height 12
click at [63, 154] on p "Cost files" at bounding box center [47, 158] width 32 height 12
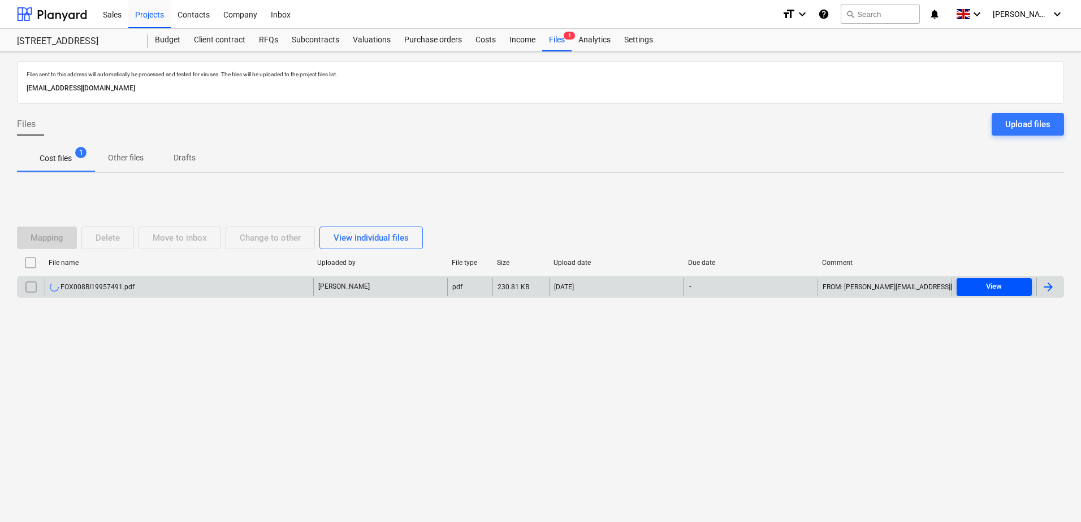
click at [984, 286] on span "View" at bounding box center [994, 286] width 66 height 13
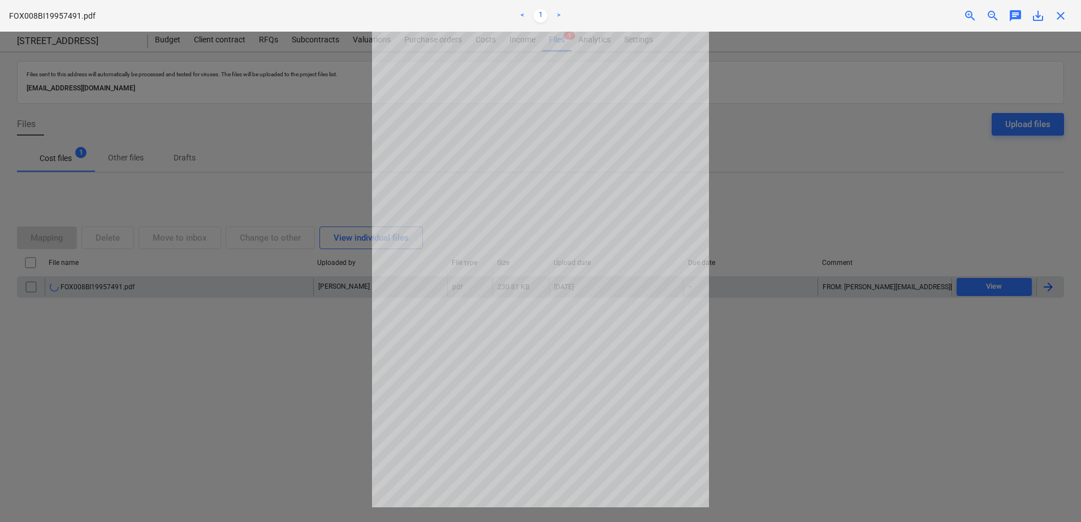
click at [1061, 19] on span "close" at bounding box center [1061, 16] width 14 height 14
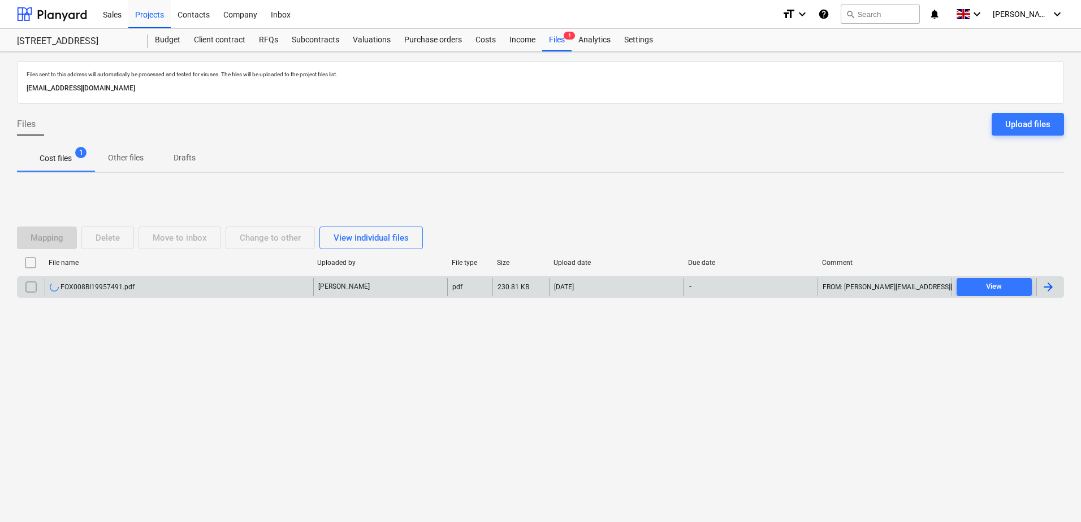
click at [371, 283] on div "[PERSON_NAME]" at bounding box center [380, 287] width 134 height 18
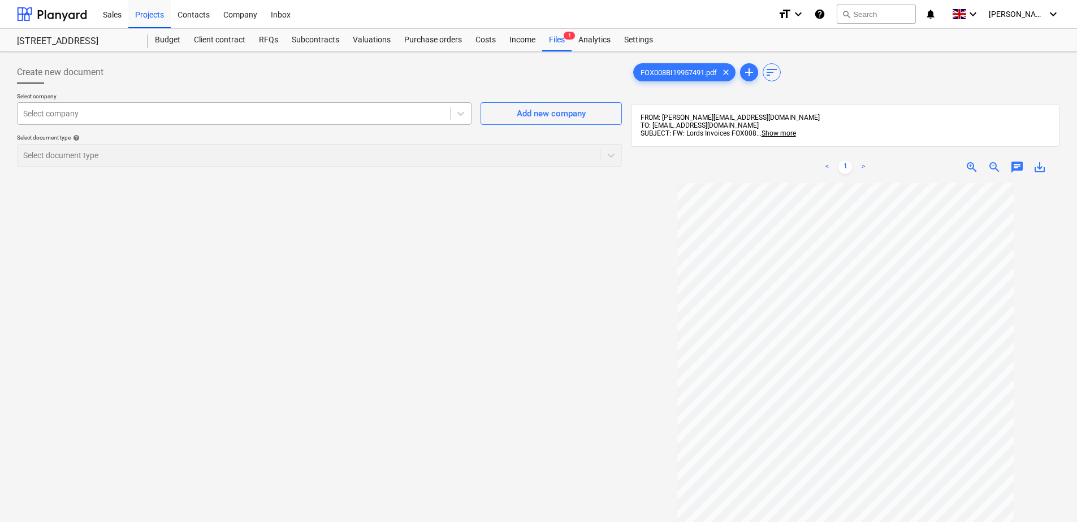
click at [165, 112] on div at bounding box center [233, 113] width 421 height 11
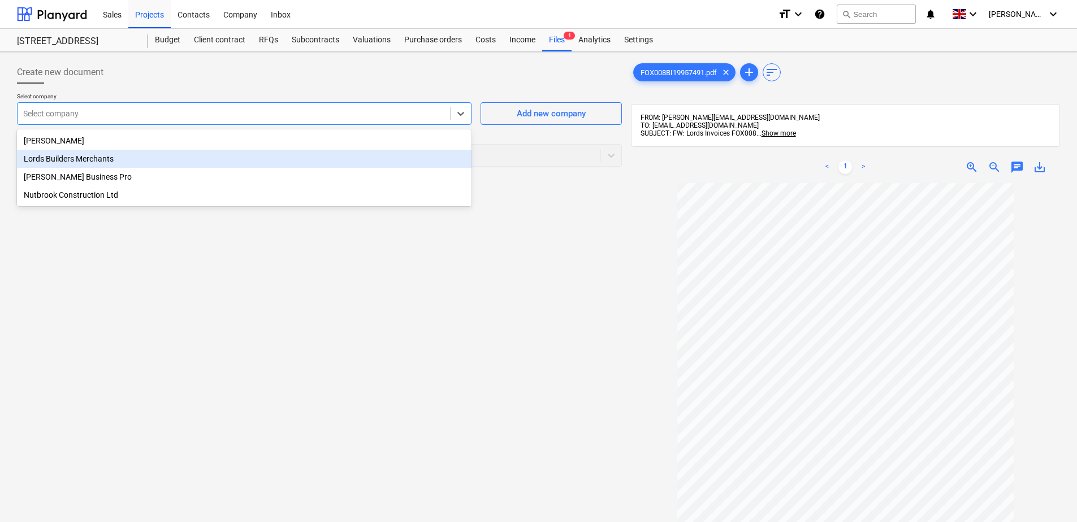
click at [142, 159] on div "Lords Builders Merchants" at bounding box center [244, 159] width 455 height 18
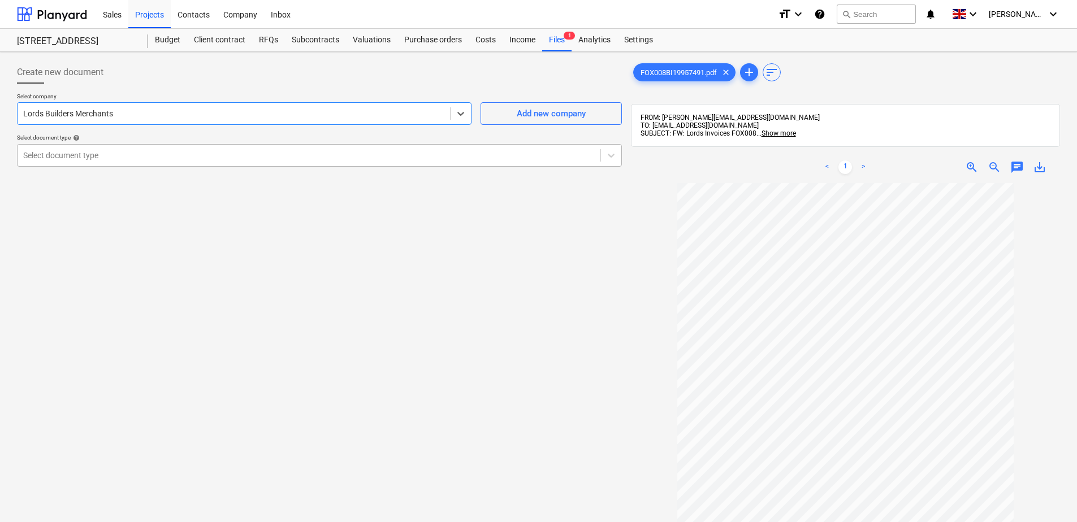
click at [132, 150] on div at bounding box center [309, 155] width 572 height 11
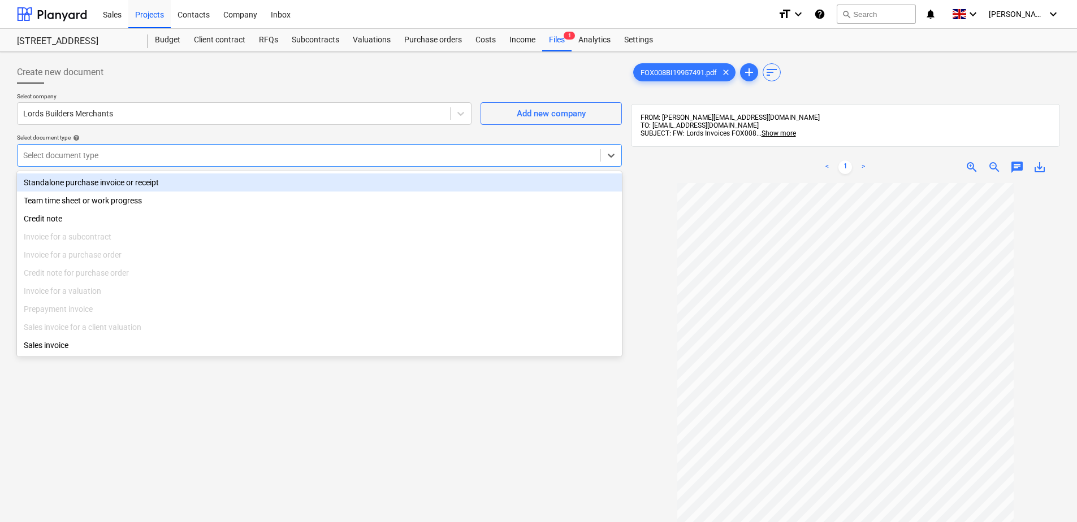
click at [115, 187] on div "Standalone purchase invoice or receipt" at bounding box center [319, 183] width 605 height 18
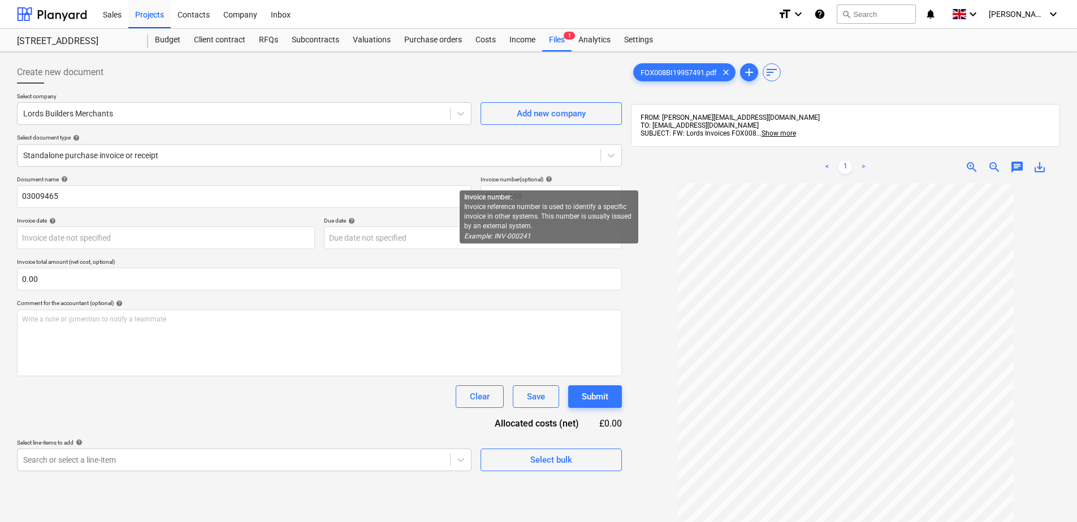
click at [548, 177] on span "help" at bounding box center [547, 179] width 9 height 7
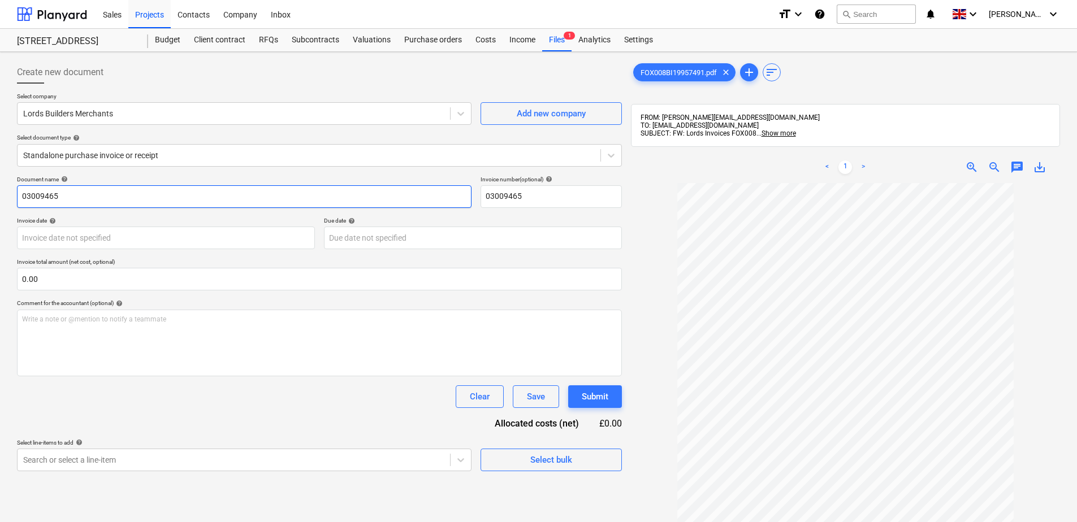
drag, startPoint x: 66, startPoint y: 198, endPoint x: 17, endPoint y: 197, distance: 49.2
click at [17, 197] on input "03009465" at bounding box center [244, 196] width 455 height 23
paste input "I1995749"
drag, startPoint x: 57, startPoint y: 197, endPoint x: 15, endPoint y: 197, distance: 41.8
click at [15, 197] on div "Create new document Select company Lords Builders Merchants Add new company Sel…" at bounding box center [319, 368] width 614 height 622
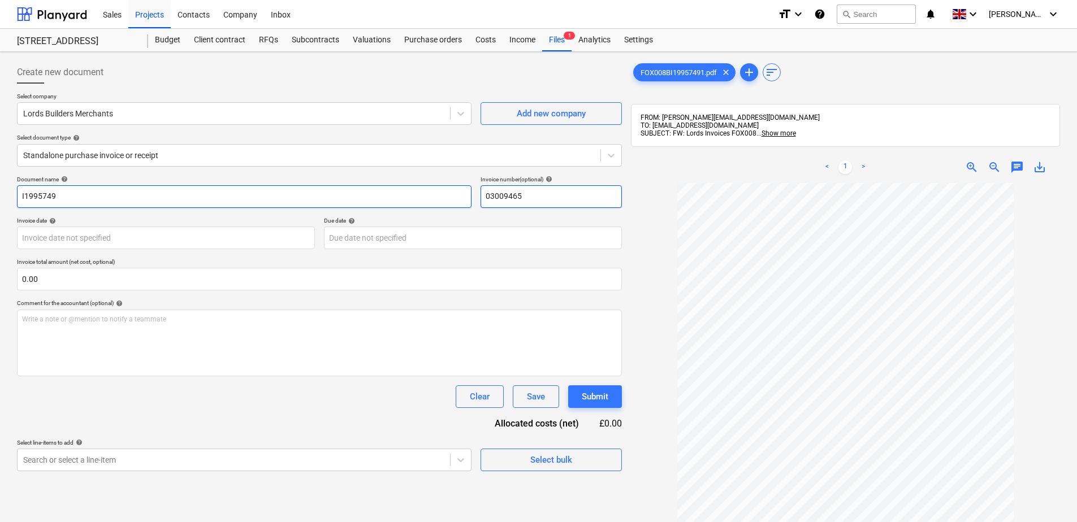
type input "I1995749"
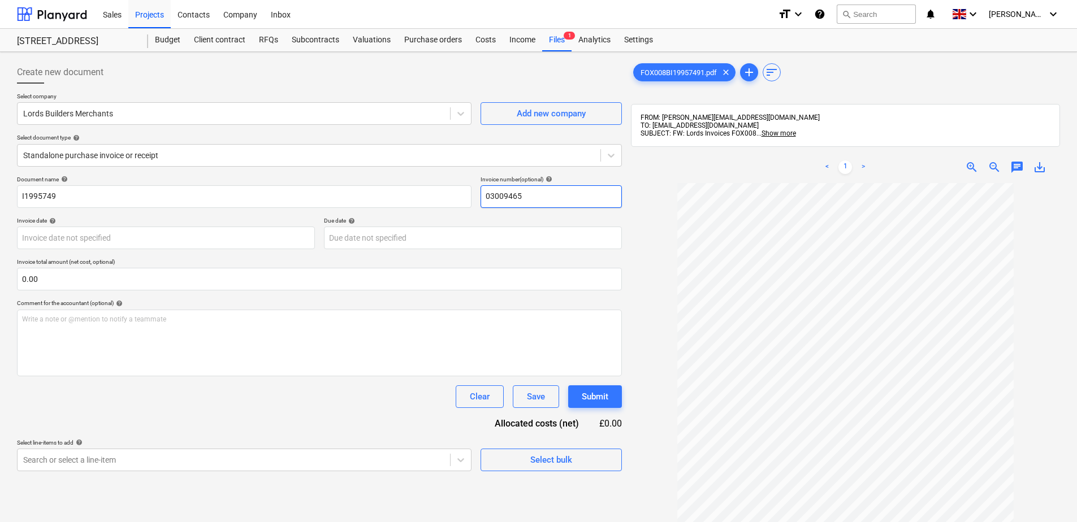
drag, startPoint x: 516, startPoint y: 197, endPoint x: 525, endPoint y: 197, distance: 9.6
click at [523, 197] on input "03009465" at bounding box center [551, 196] width 141 height 23
drag, startPoint x: 530, startPoint y: 197, endPoint x: 474, endPoint y: 194, distance: 56.6
click at [474, 194] on div "Document name help I1995749 Invoice number (optional) help 05300946" at bounding box center [319, 192] width 605 height 32
paste input "I1995749"
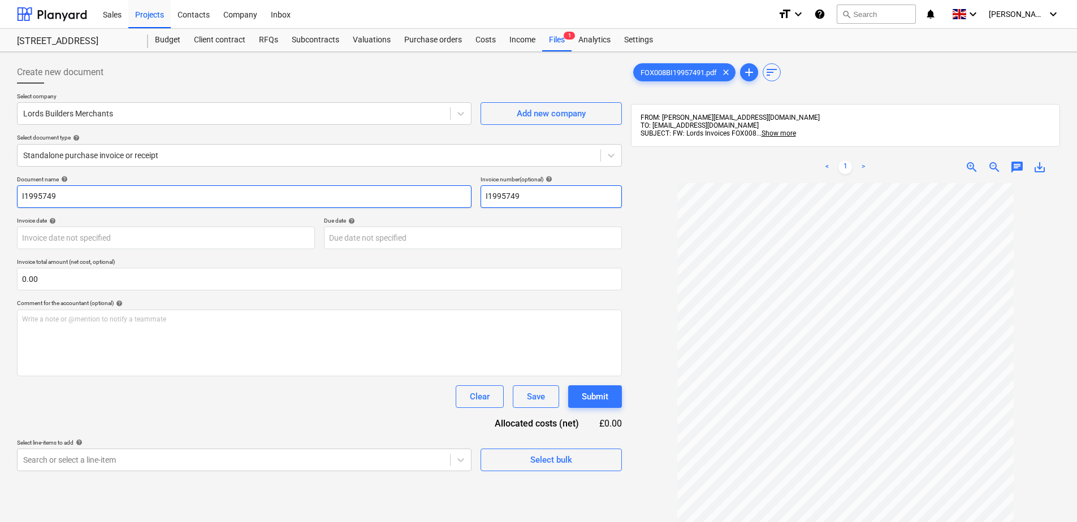
type input "I1995749"
click at [88, 197] on input "I1995749" at bounding box center [244, 196] width 455 height 23
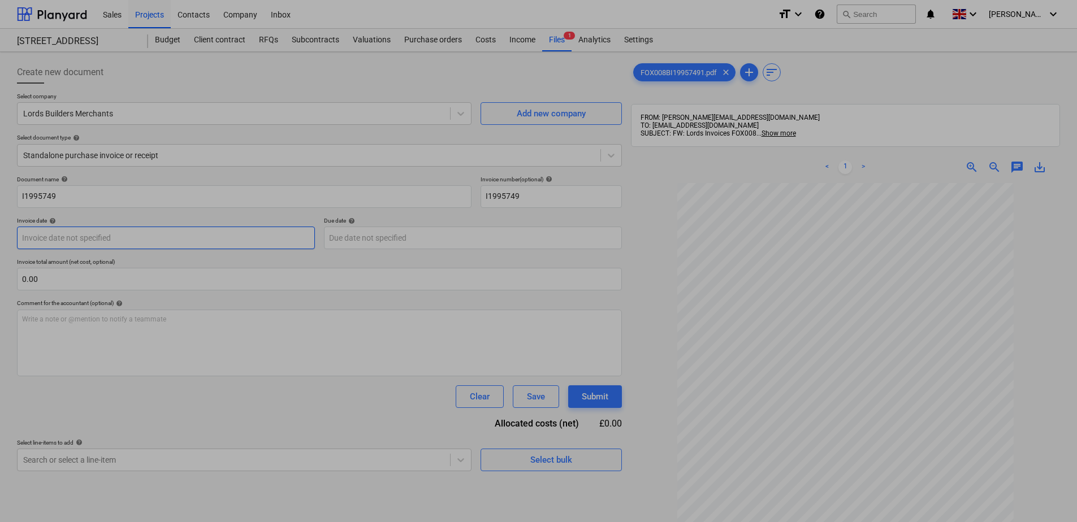
click at [146, 239] on body "Sales Projects Contacts Company Inbox format_size keyboard_arrow_down help sear…" at bounding box center [538, 261] width 1077 height 522
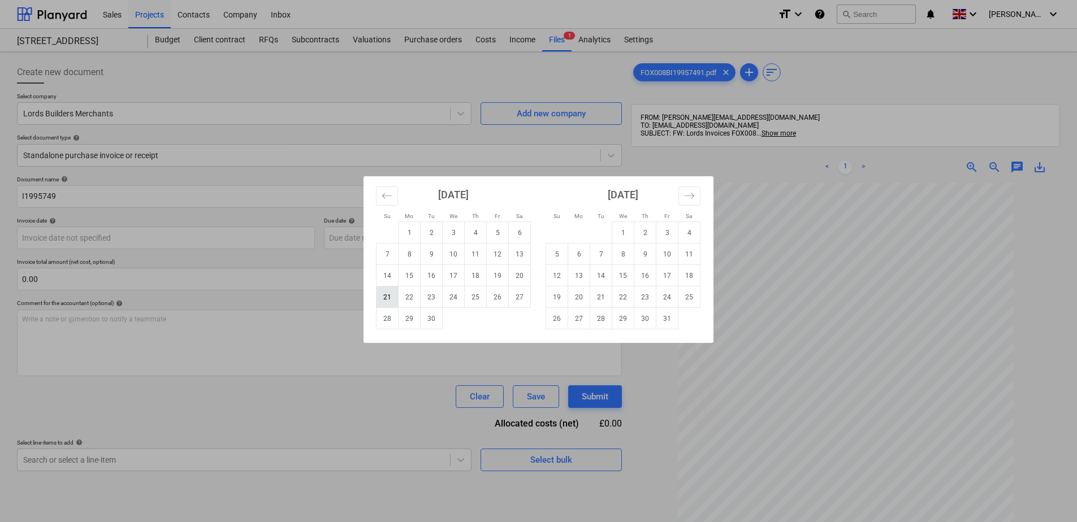
click at [380, 296] on td "21" at bounding box center [387, 297] width 22 height 21
type input "[DATE]"
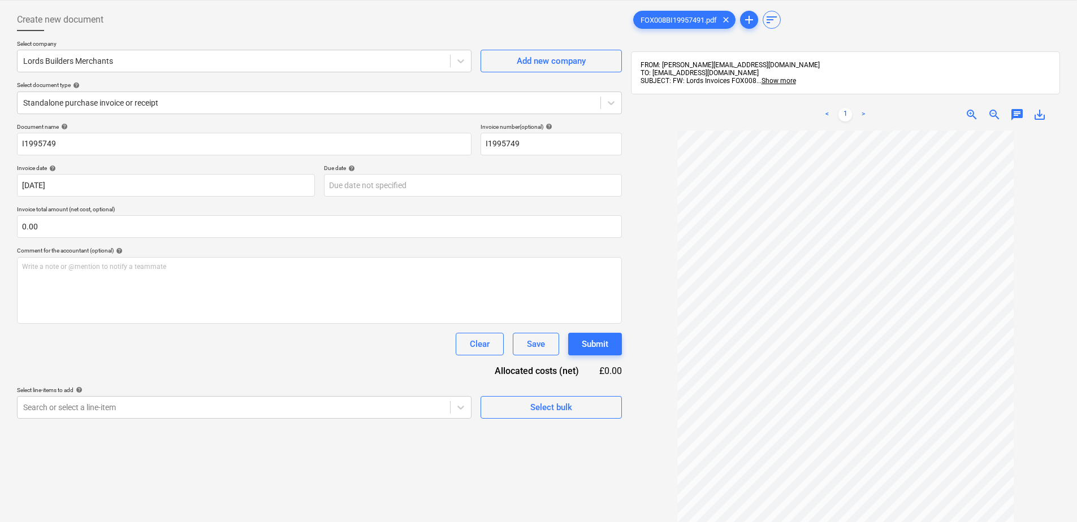
scroll to position [161, 0]
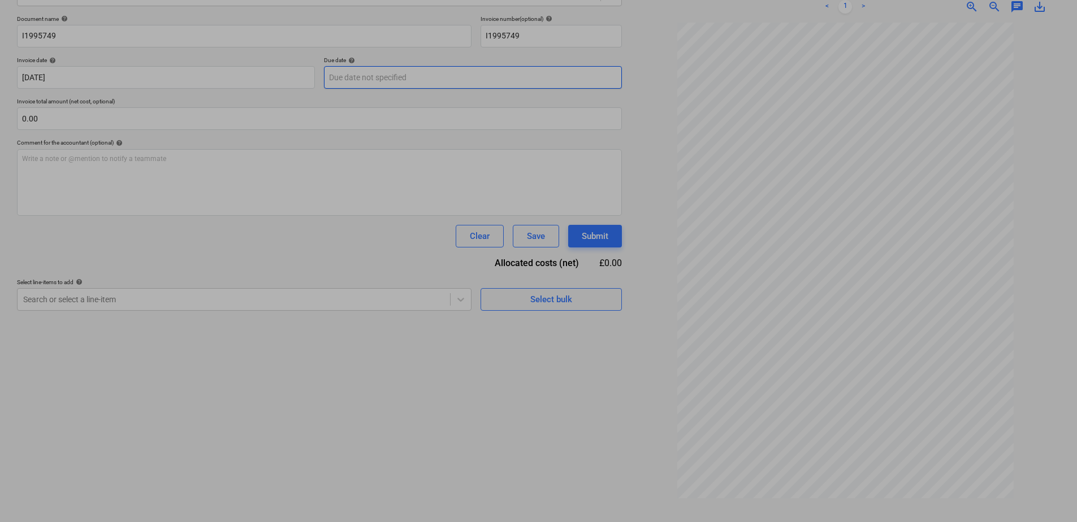
click at [345, 77] on body "Sales Projects Contacts Company Inbox format_size keyboard_arrow_down help sear…" at bounding box center [538, 100] width 1077 height 522
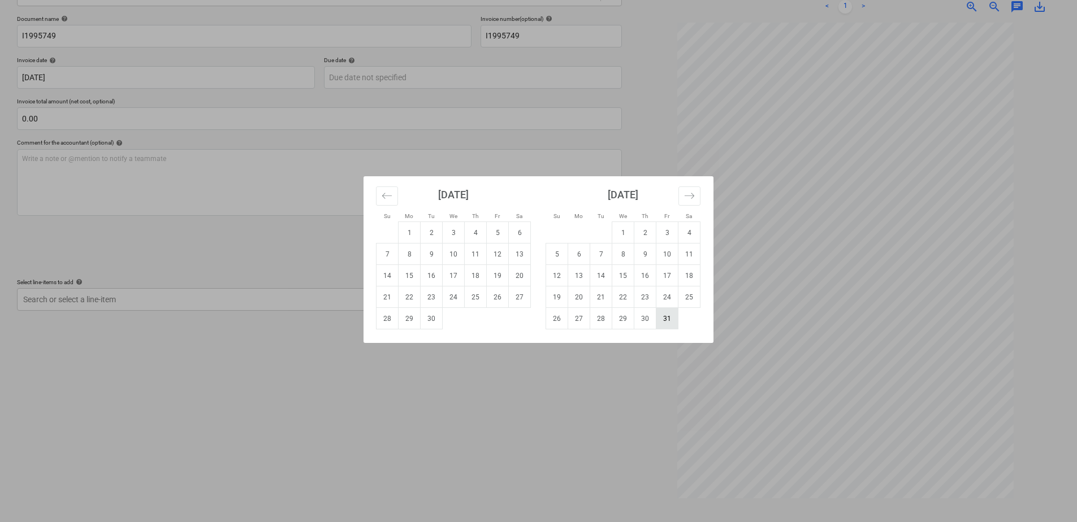
click at [661, 319] on td "31" at bounding box center [667, 318] width 22 height 21
type input "[DATE]"
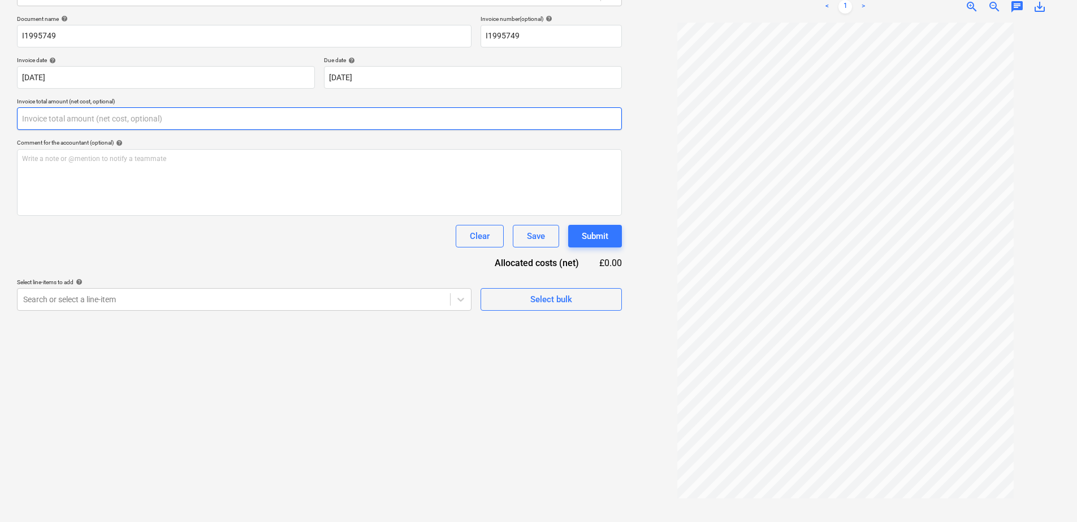
click at [62, 115] on input "text" at bounding box center [319, 118] width 605 height 23
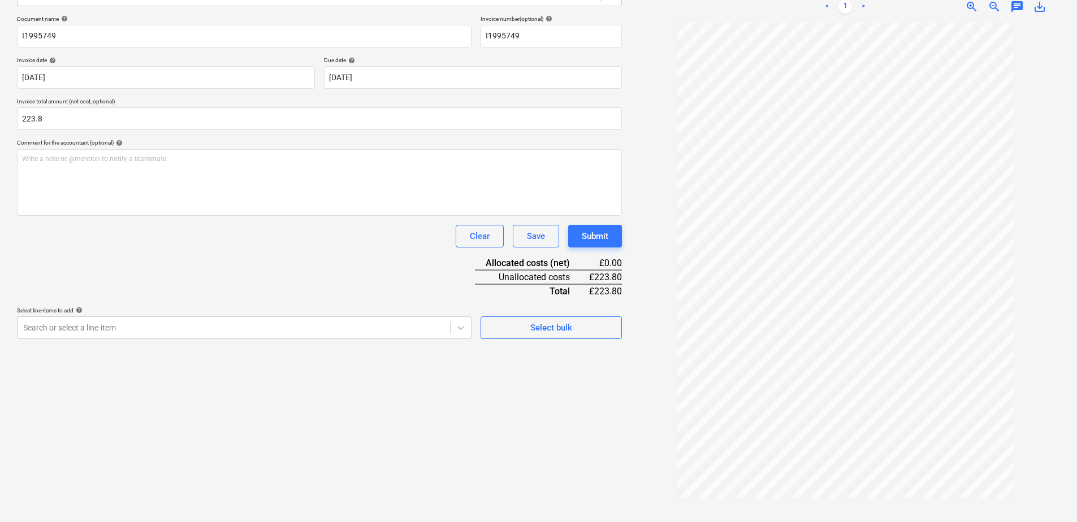
type input "223.80"
click at [250, 249] on div "Document name help I1995749 Invoice number (optional) help I1995749 Invoice dat…" at bounding box center [319, 177] width 605 height 324
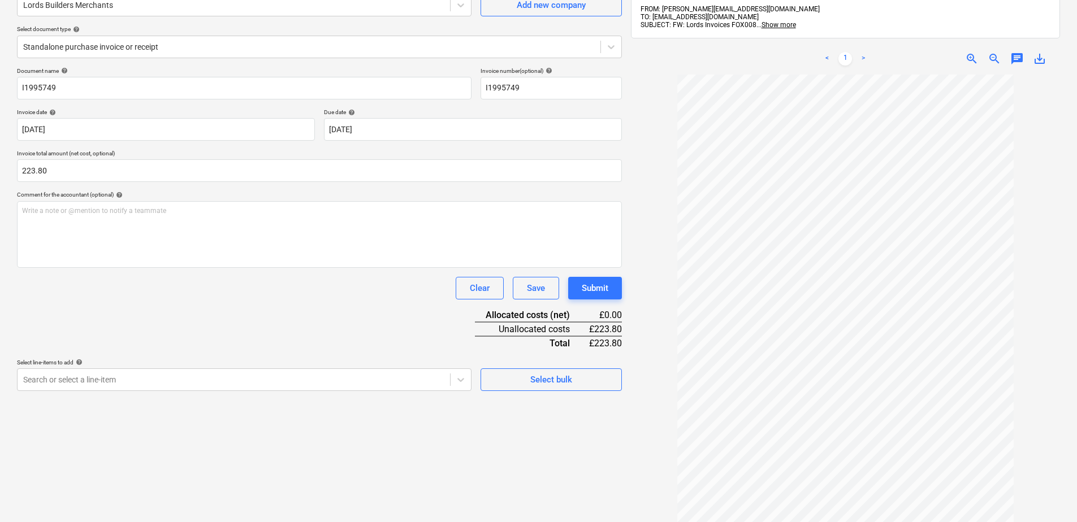
scroll to position [113, 0]
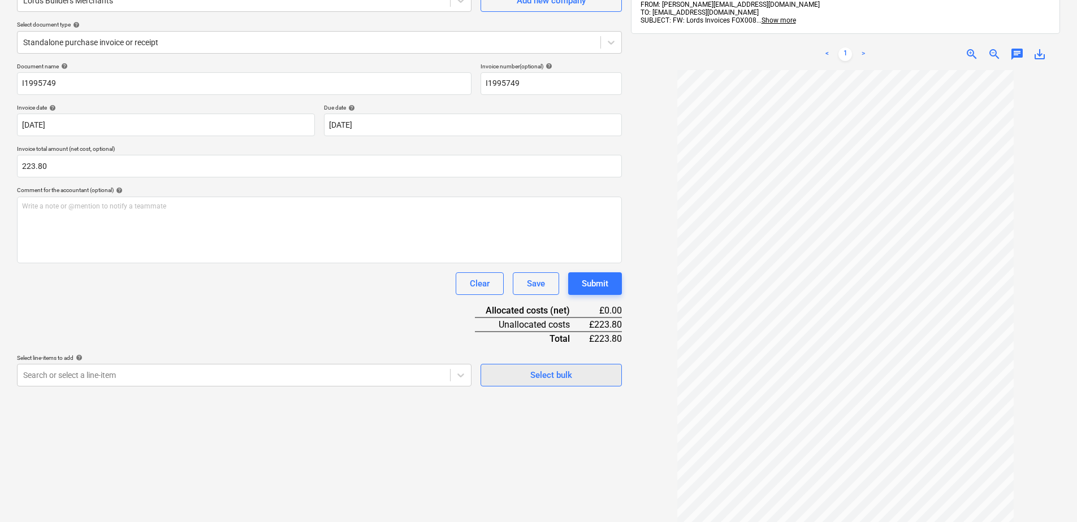
click at [503, 374] on span "Select bulk" at bounding box center [551, 375] width 113 height 15
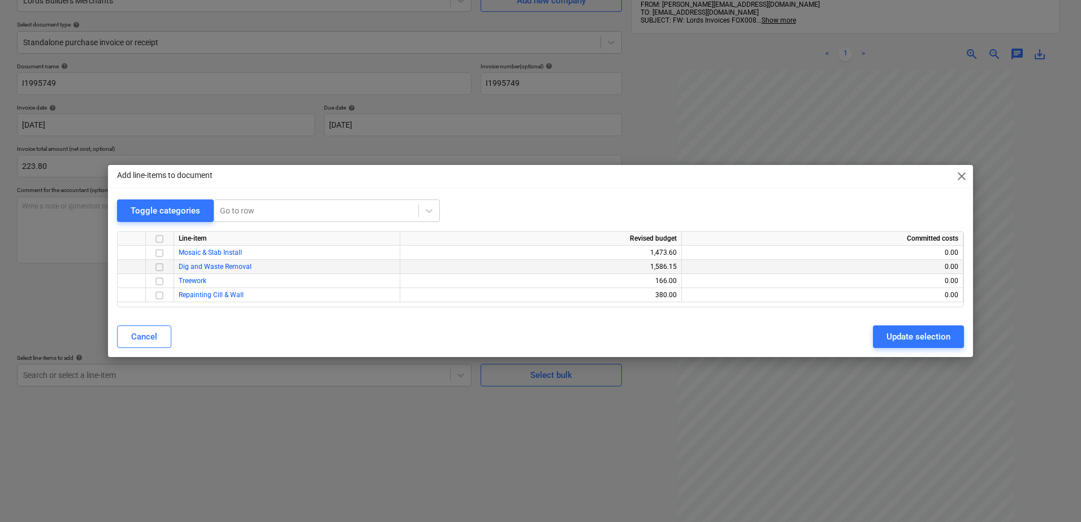
click at [160, 266] on input "checkbox" at bounding box center [160, 268] width 14 height 14
click at [921, 333] on div "Update selection" at bounding box center [918, 337] width 64 height 15
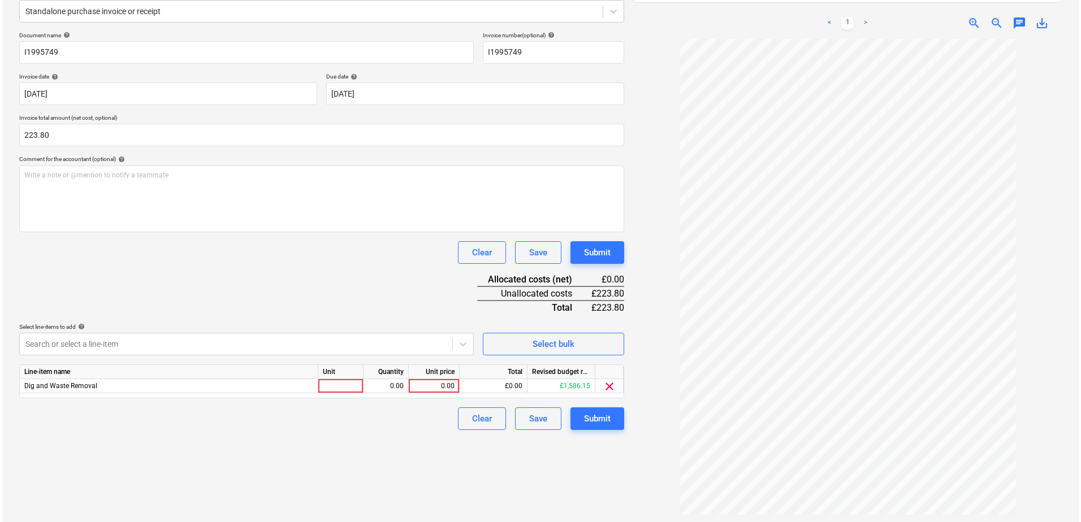
scroll to position [161, 0]
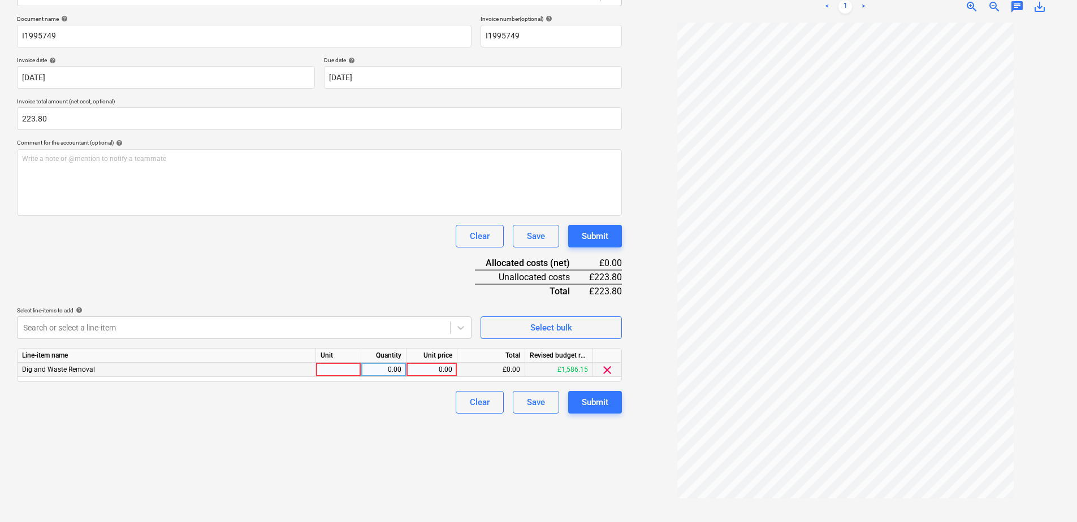
click at [426, 371] on div "0.00" at bounding box center [431, 370] width 41 height 14
click at [468, 401] on button "Clear" at bounding box center [480, 402] width 48 height 23
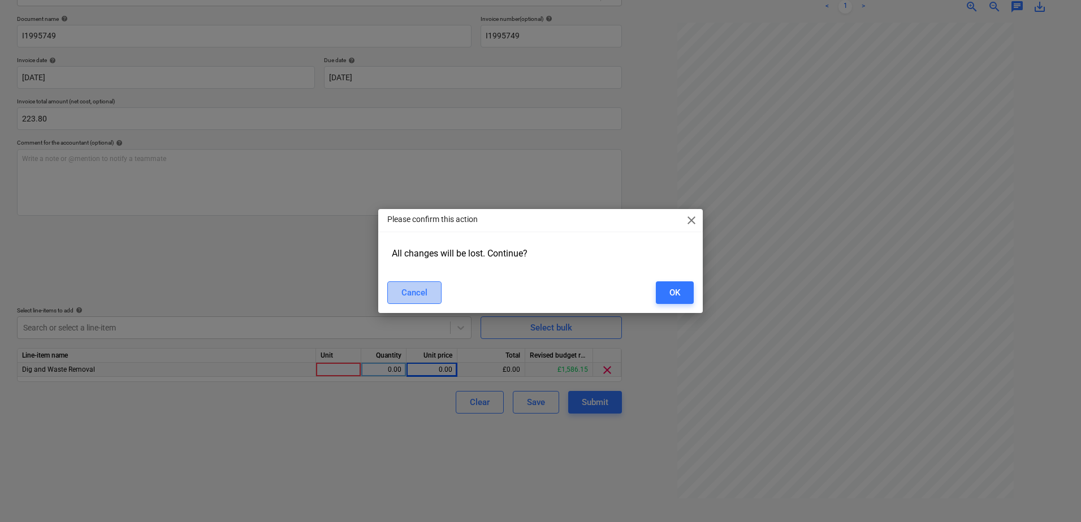
click at [416, 292] on div "Cancel" at bounding box center [414, 292] width 26 height 15
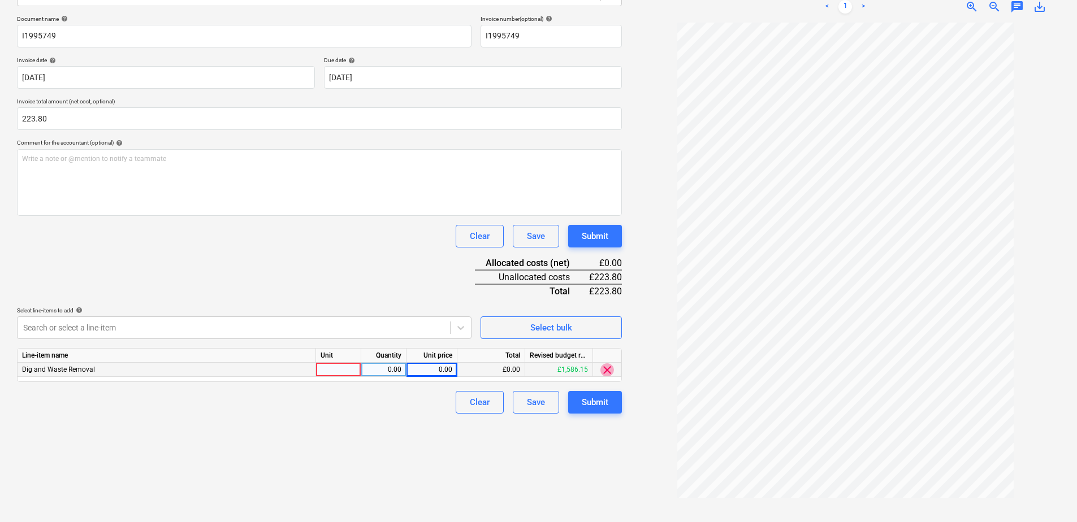
click at [603, 371] on span "clear" at bounding box center [607, 370] width 14 height 14
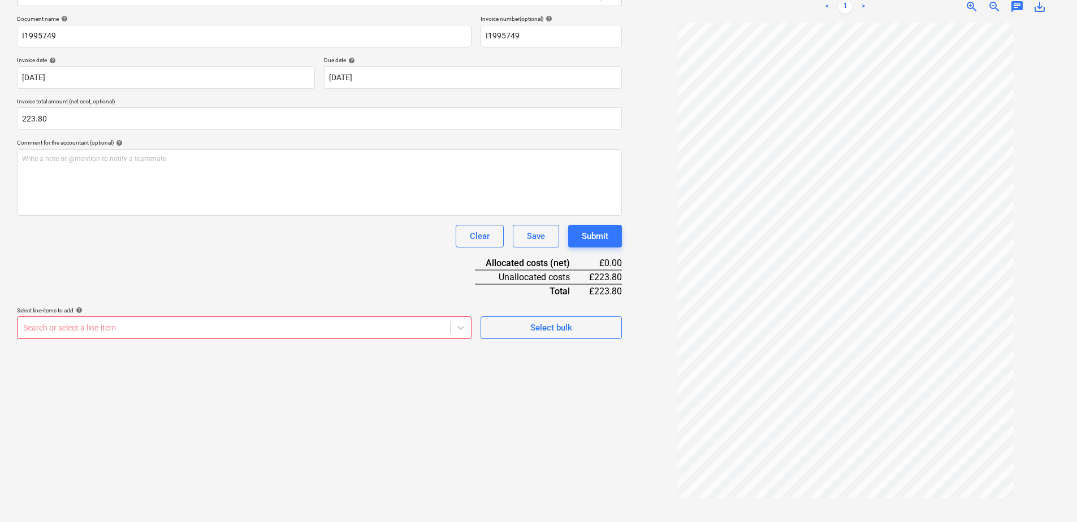
click at [410, 331] on div at bounding box center [233, 327] width 421 height 11
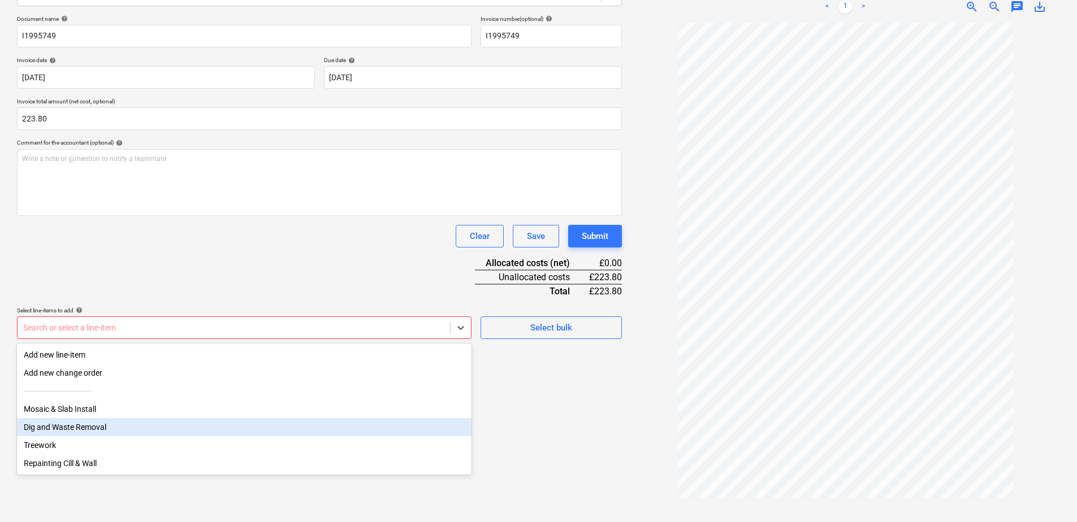
click at [80, 431] on div "Dig and Waste Removal" at bounding box center [244, 427] width 455 height 18
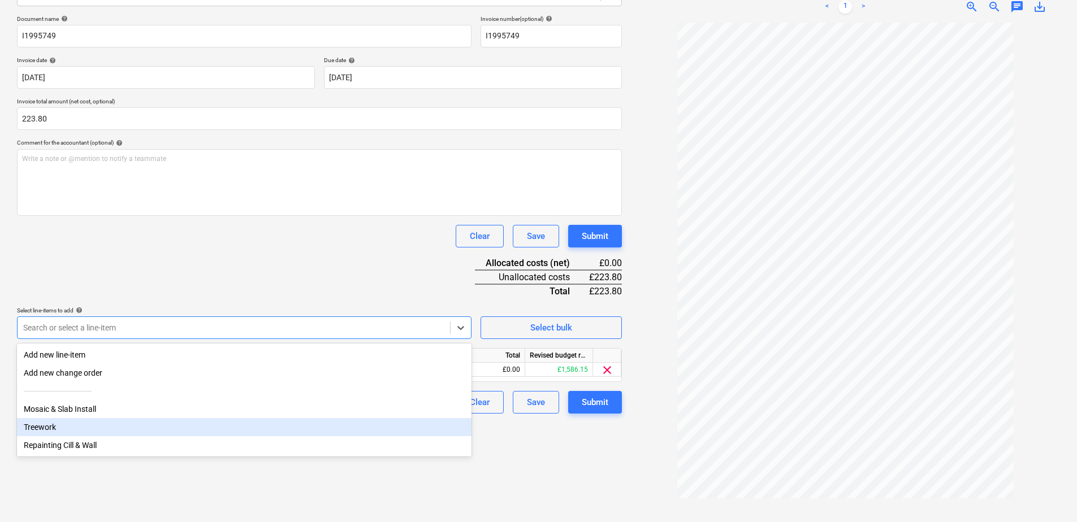
click at [560, 467] on div "Create new document Select company Lords Builders Merchants Add new company Sel…" at bounding box center [319, 207] width 614 height 622
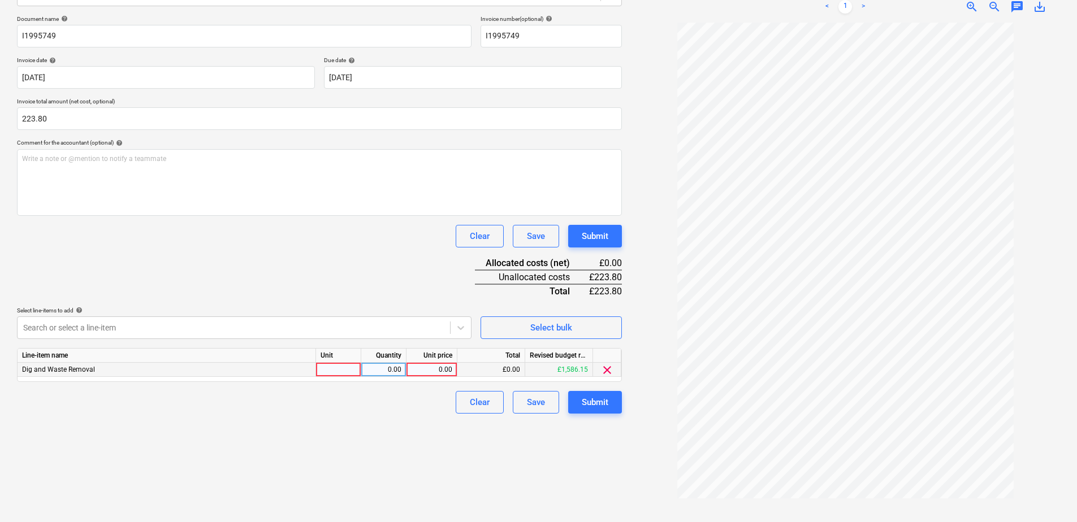
click at [444, 370] on div "0.00" at bounding box center [431, 370] width 41 height 14
type input "223.8"
click at [417, 451] on div "Create new document Select company Lords Builders Merchants Add new company Sel…" at bounding box center [319, 207] width 614 height 622
click at [589, 400] on div "Submit" at bounding box center [595, 402] width 27 height 15
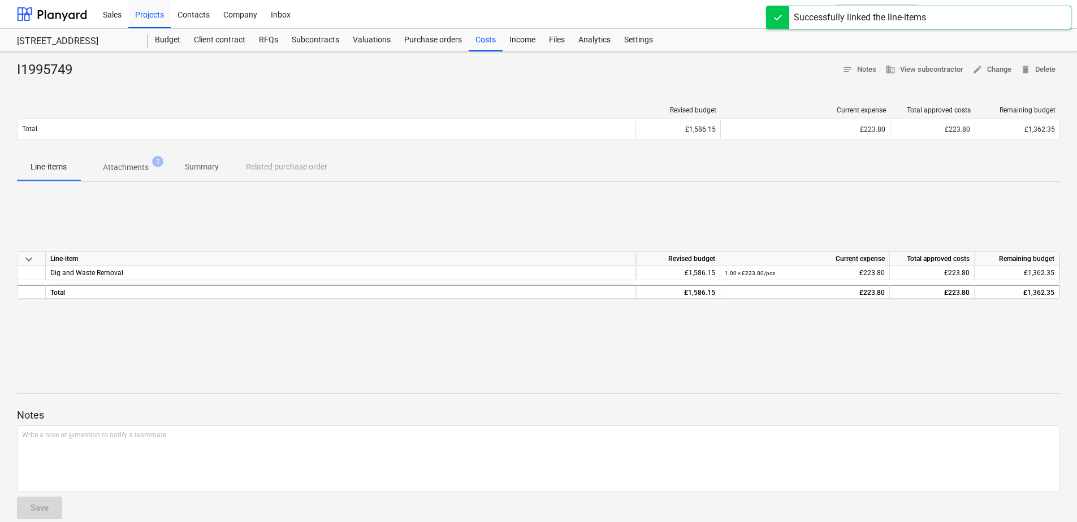
click at [148, 175] on span "Attachments 1" at bounding box center [125, 167] width 91 height 20
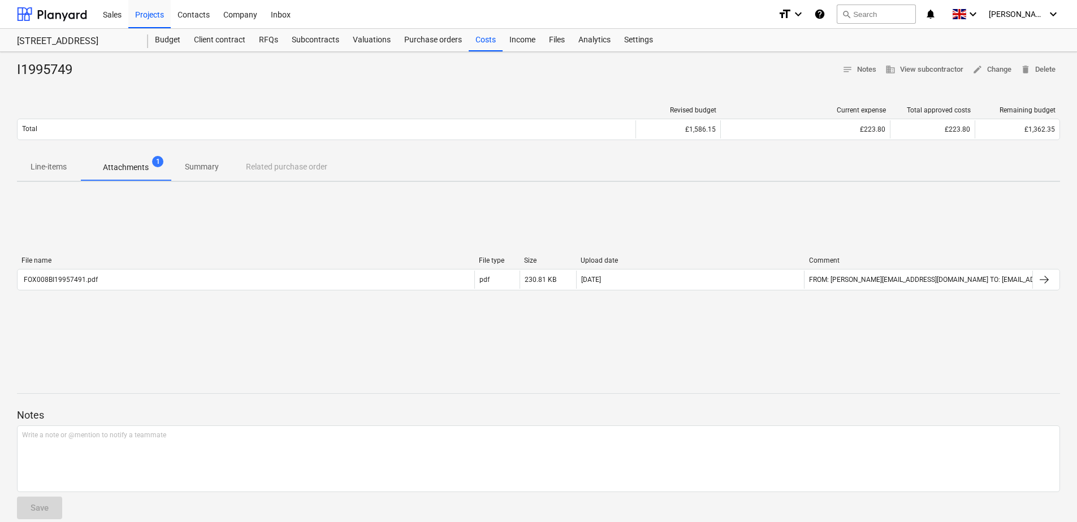
click at [70, 168] on span "Line-items" at bounding box center [48, 167] width 63 height 19
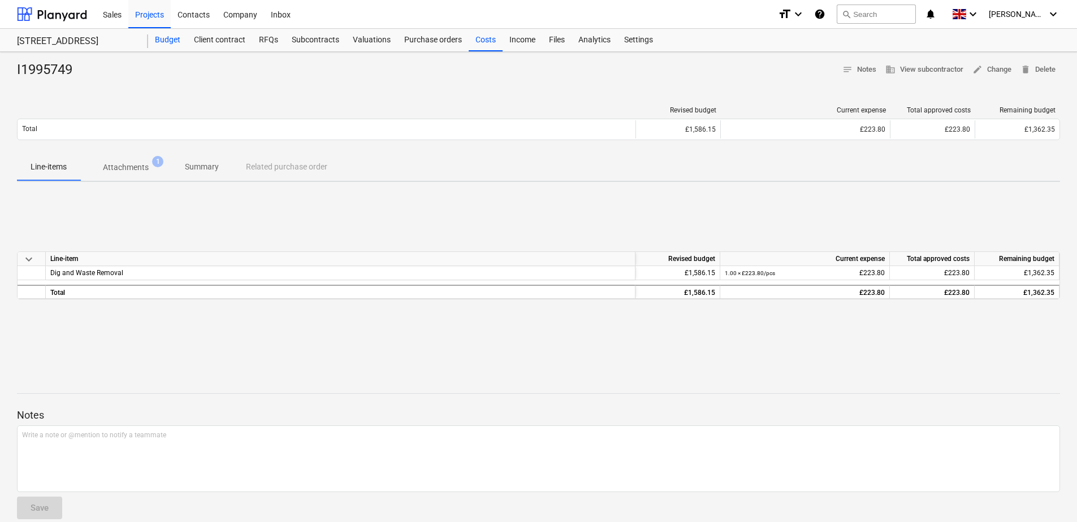
click at [178, 46] on div "Budget" at bounding box center [167, 40] width 39 height 23
